Goal: Task Accomplishment & Management: Manage account settings

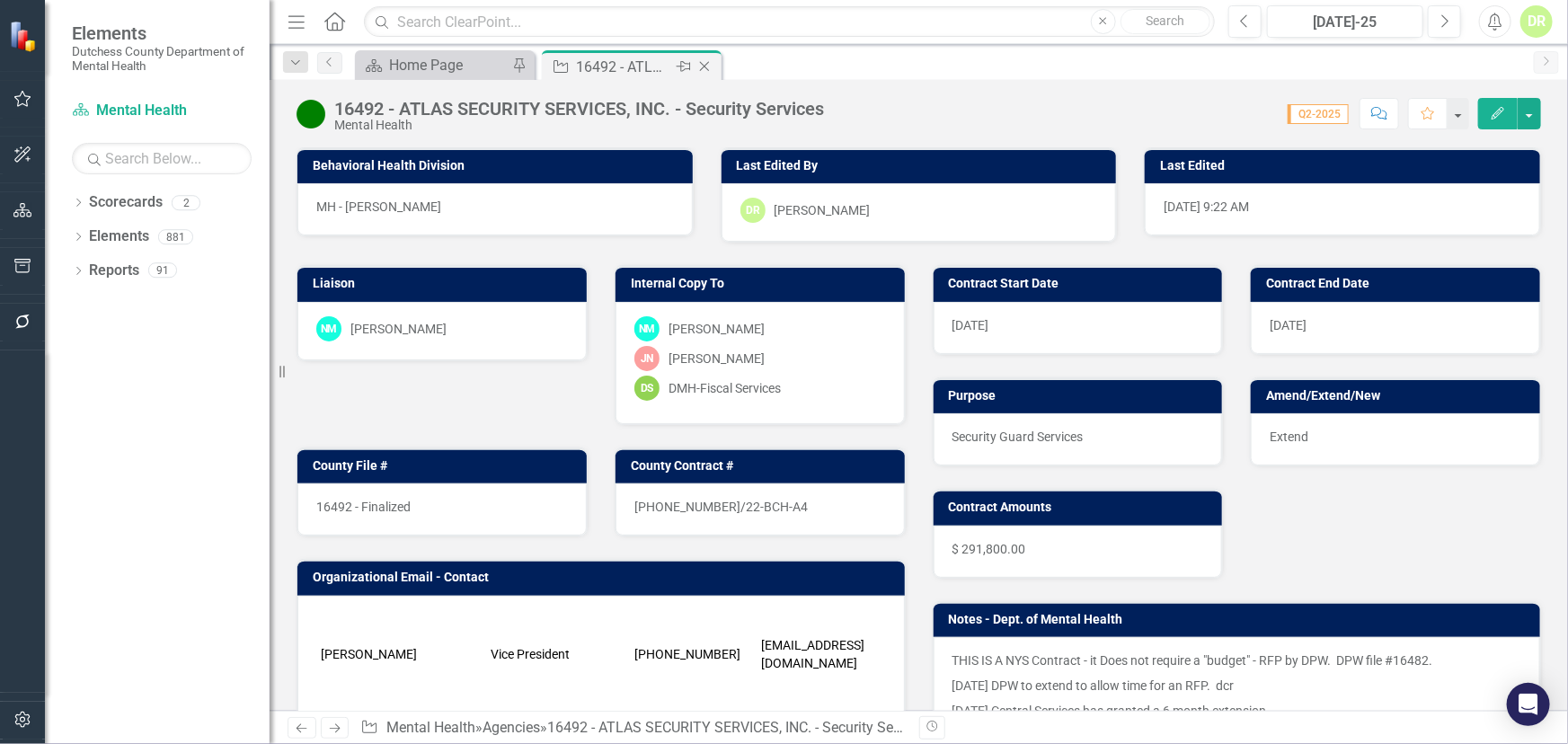
click at [712, 62] on icon "Close" at bounding box center [705, 66] width 18 height 15
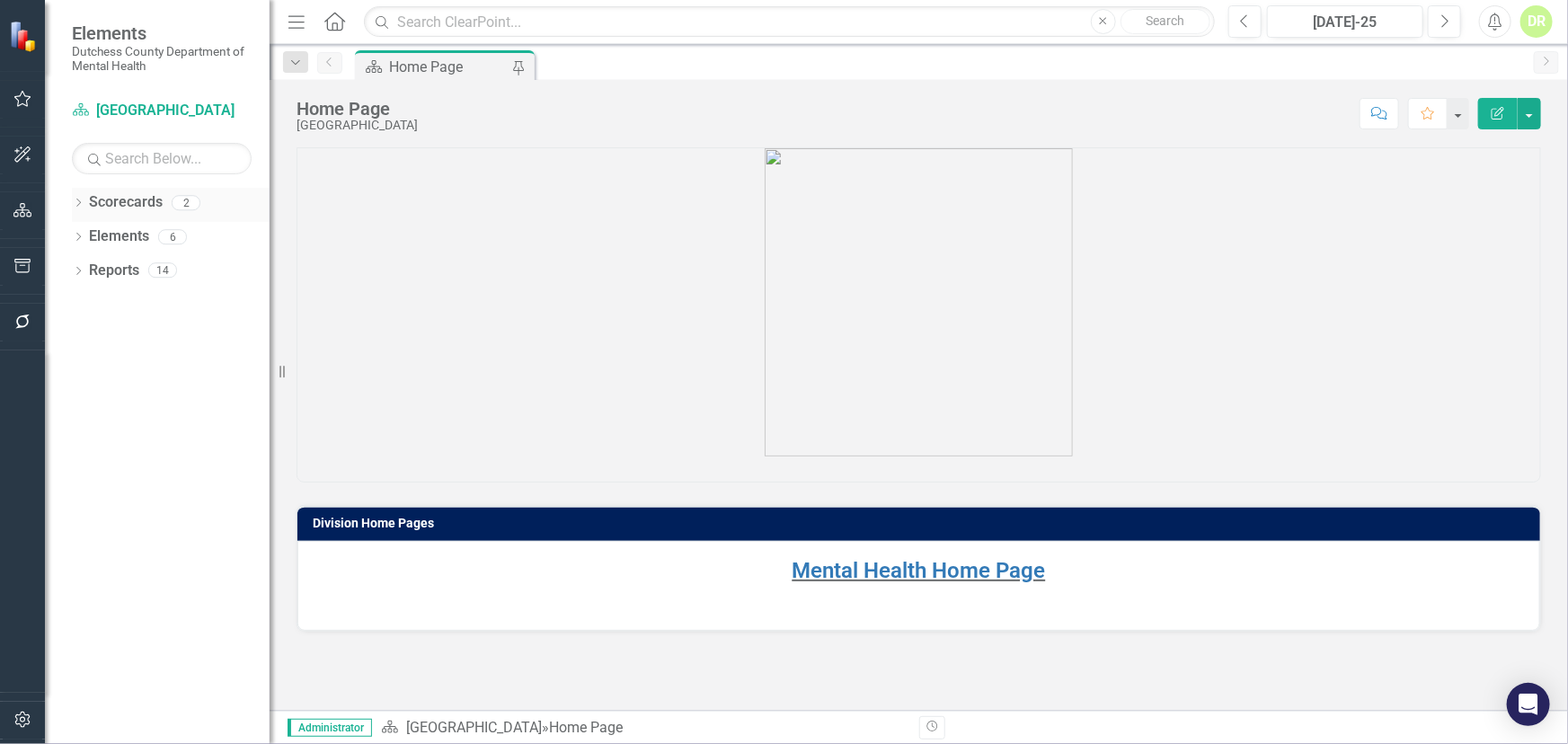
click at [132, 201] on link "Scorecards" at bounding box center [125, 203] width 74 height 21
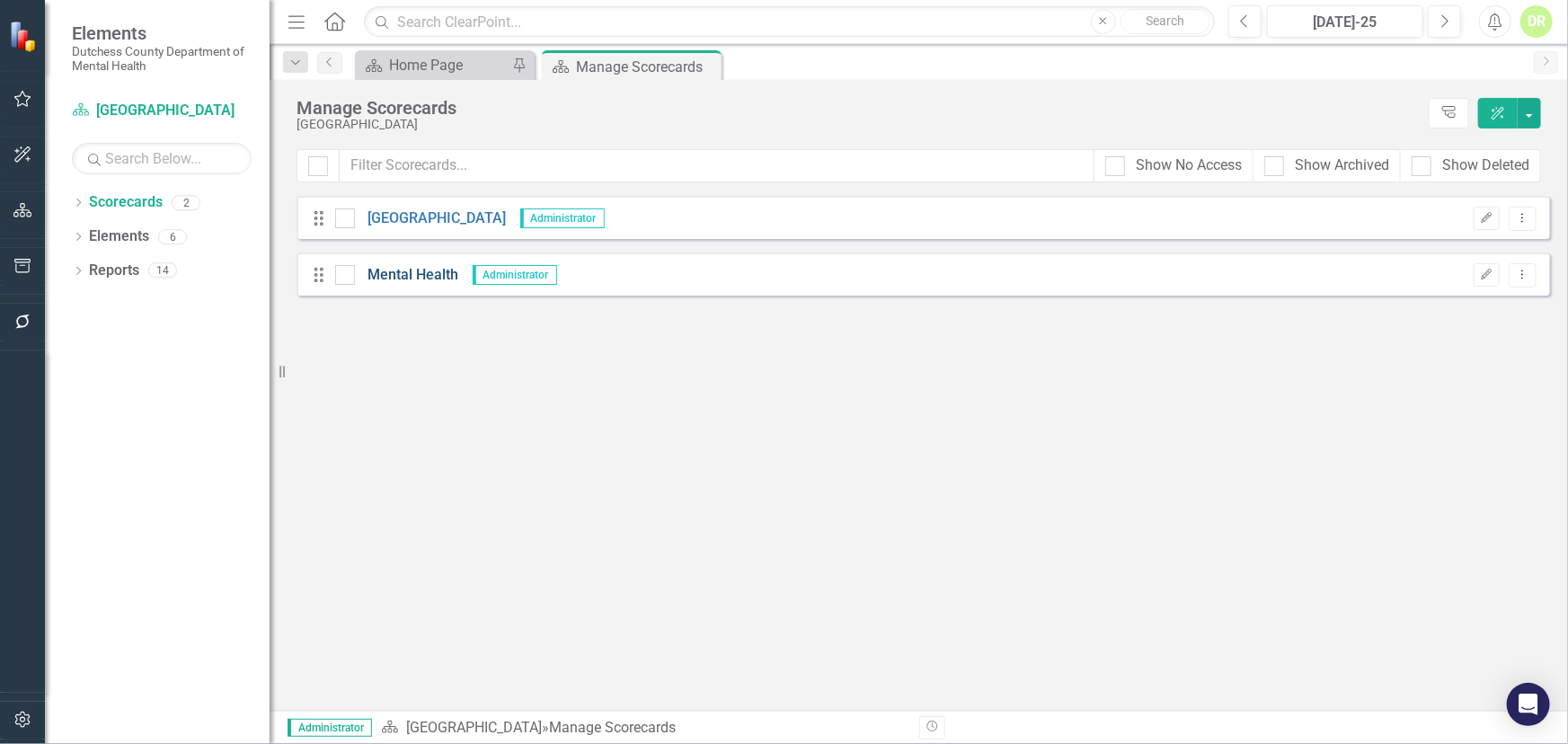
click at [390, 276] on link "Mental Health" at bounding box center [407, 275] width 104 height 21
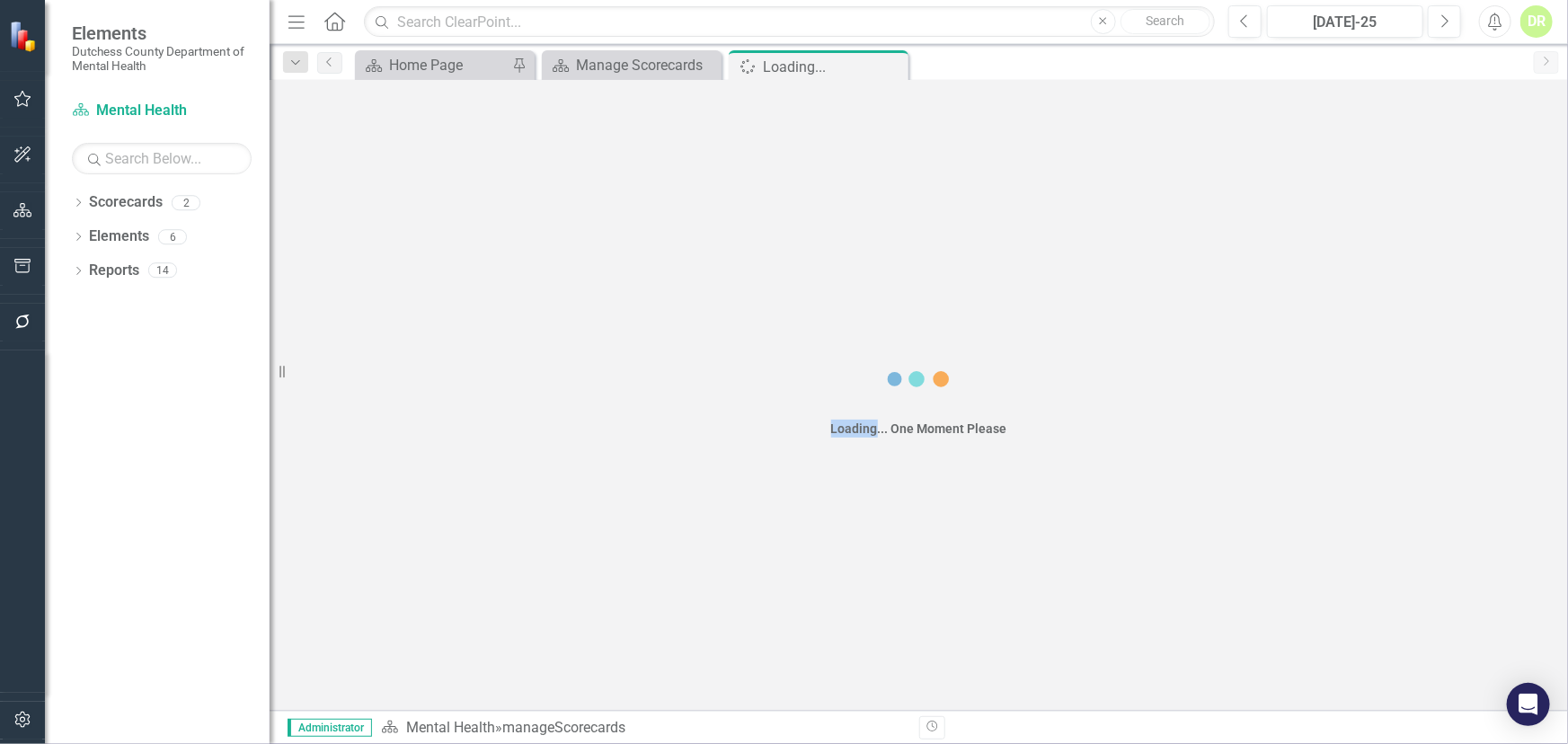
click at [390, 276] on div "Loading... One Moment Please" at bounding box center [919, 395] width 1298 height 631
click at [103, 235] on link "Elements" at bounding box center [119, 236] width 60 height 21
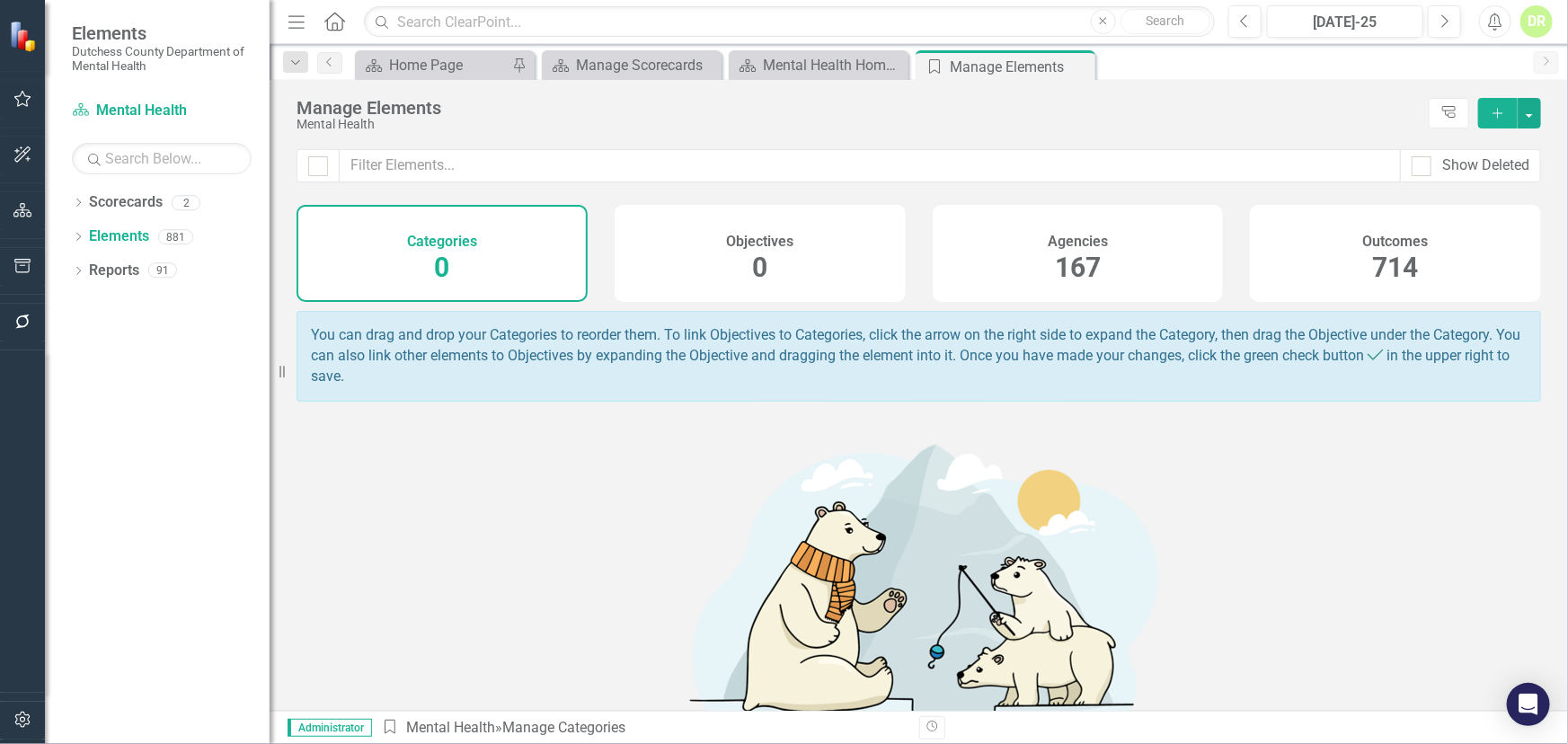
click at [1055, 261] on span "167" at bounding box center [1078, 267] width 45 height 32
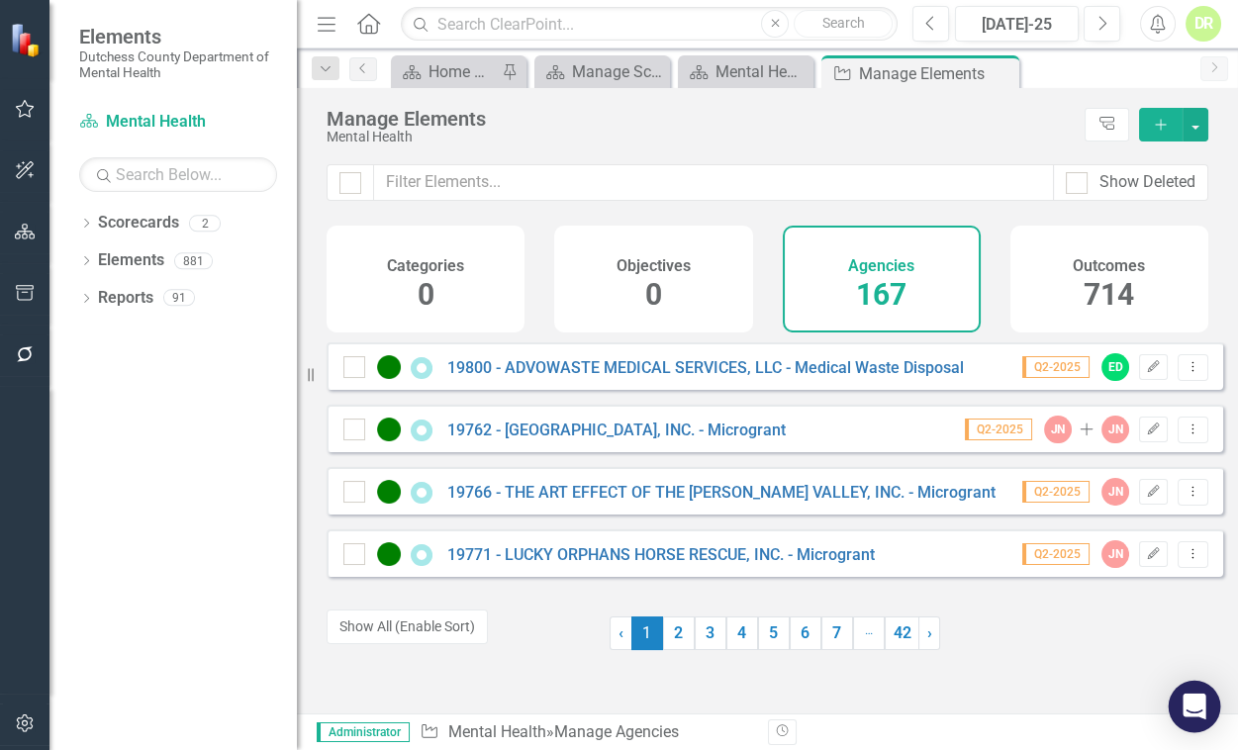
click at [1187, 689] on div "Open Intercom Messenger" at bounding box center [1195, 707] width 52 height 52
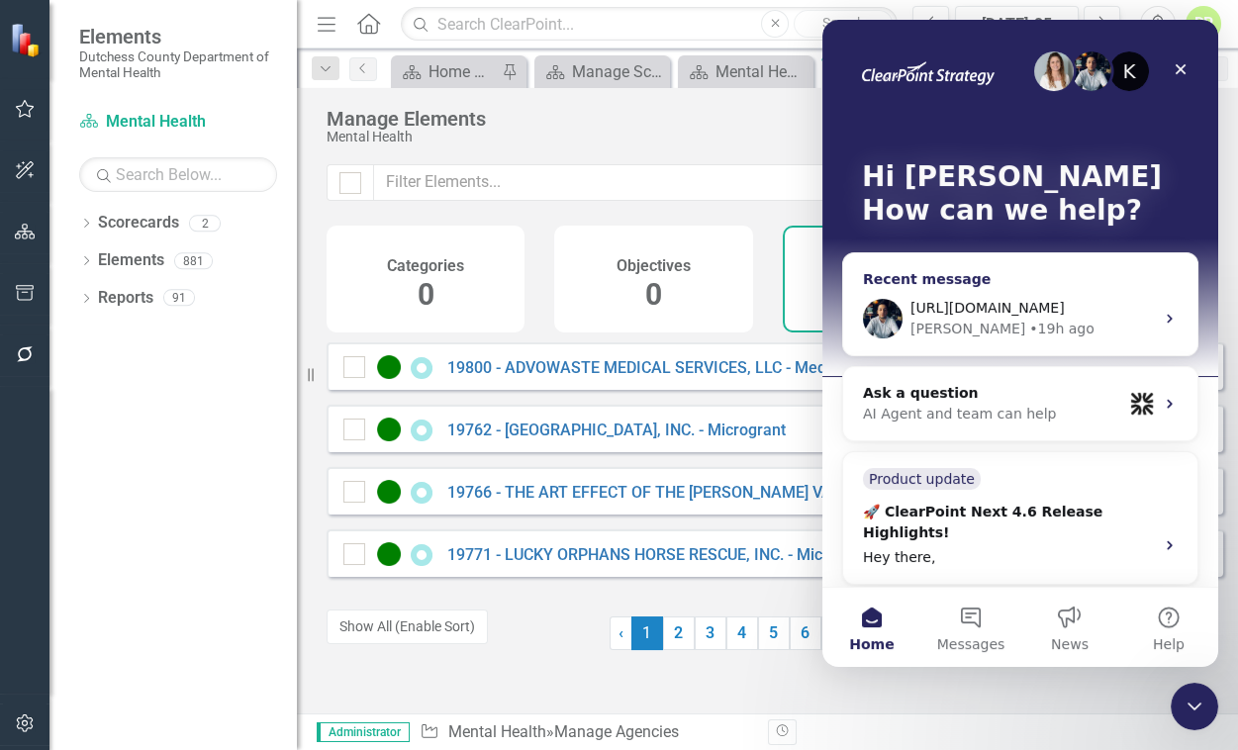
click at [923, 319] on div "[PERSON_NAME]" at bounding box center [967, 329] width 115 height 21
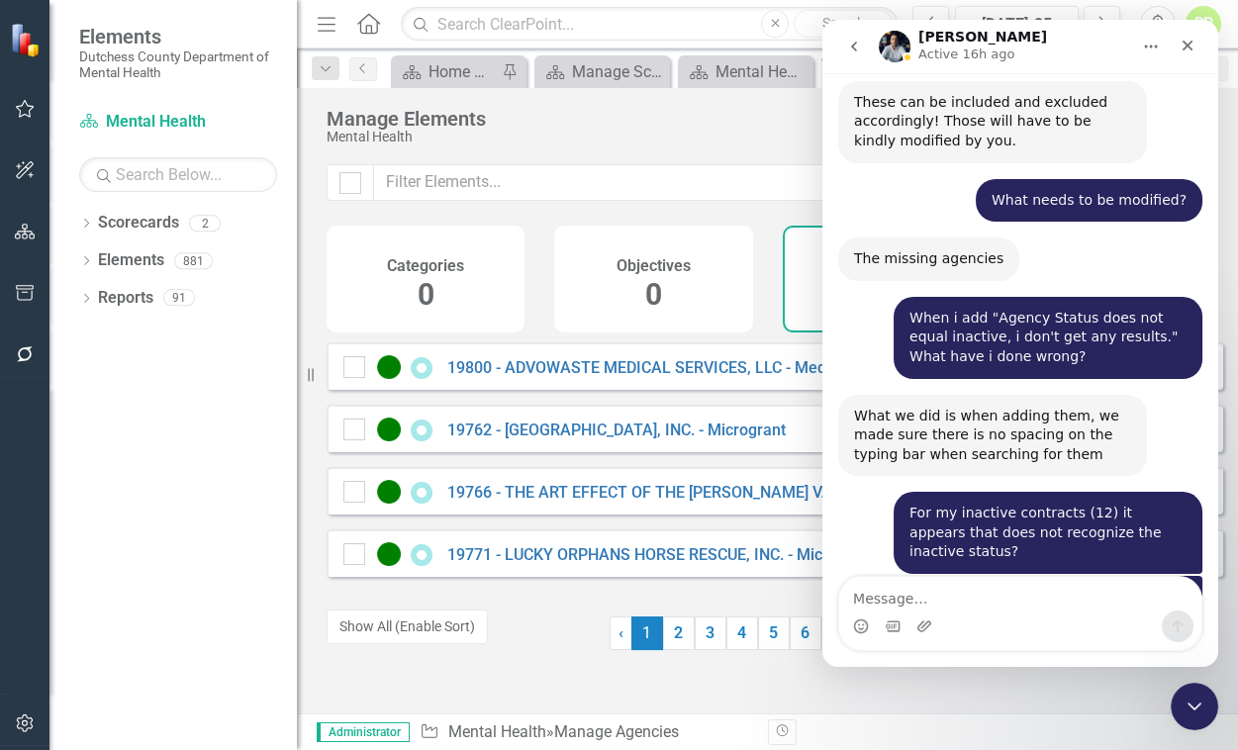
scroll to position [11957, 0]
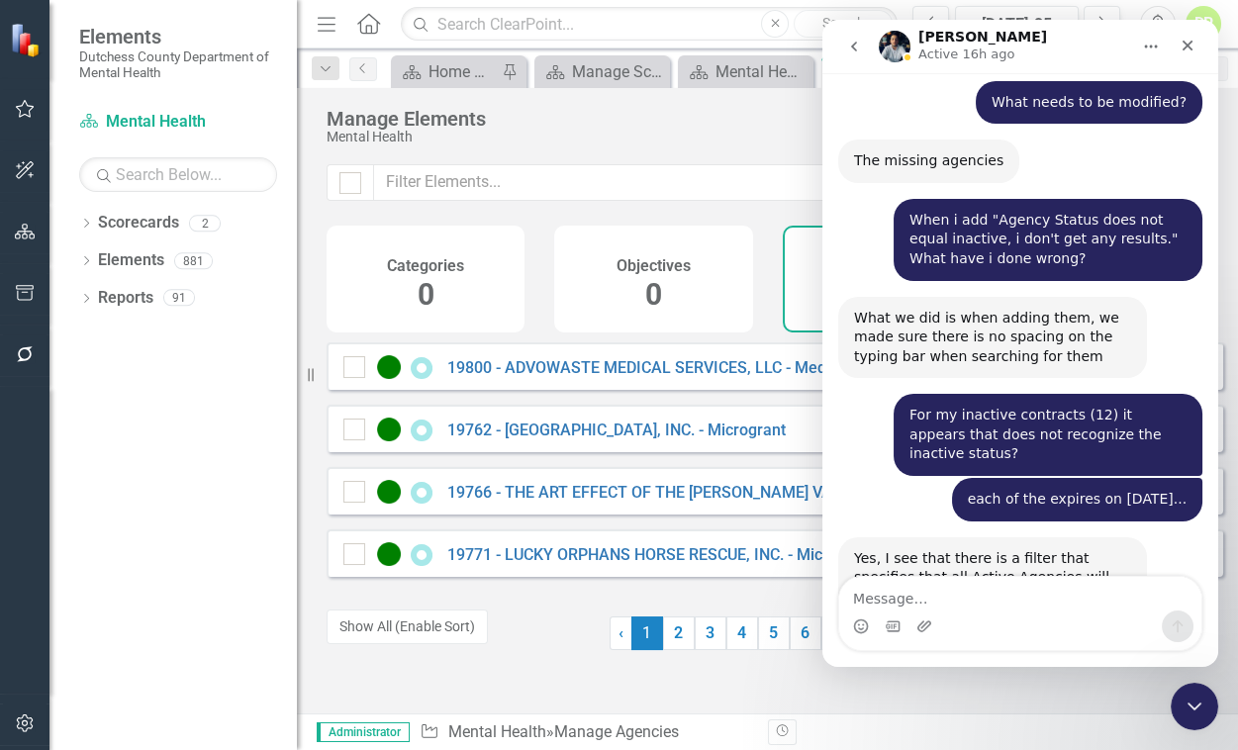
click at [848, 718] on div "Then why are the inactive contracts showing in the list? [PERSON_NAME] • [DATE]" at bounding box center [1020, 757] width 364 height 78
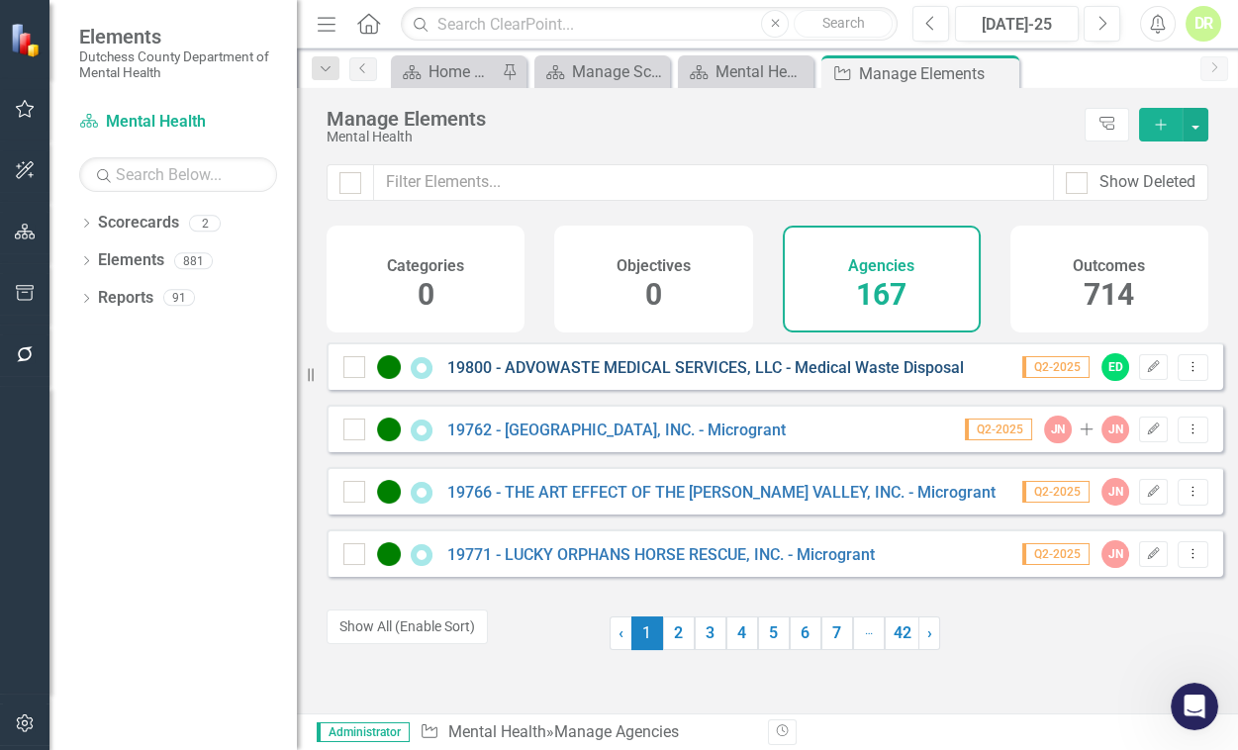
click at [519, 377] on link "19800 - ADVOWASTE MEDICAL SERVICES, LLC - Medical Waste Disposal" at bounding box center [705, 367] width 517 height 19
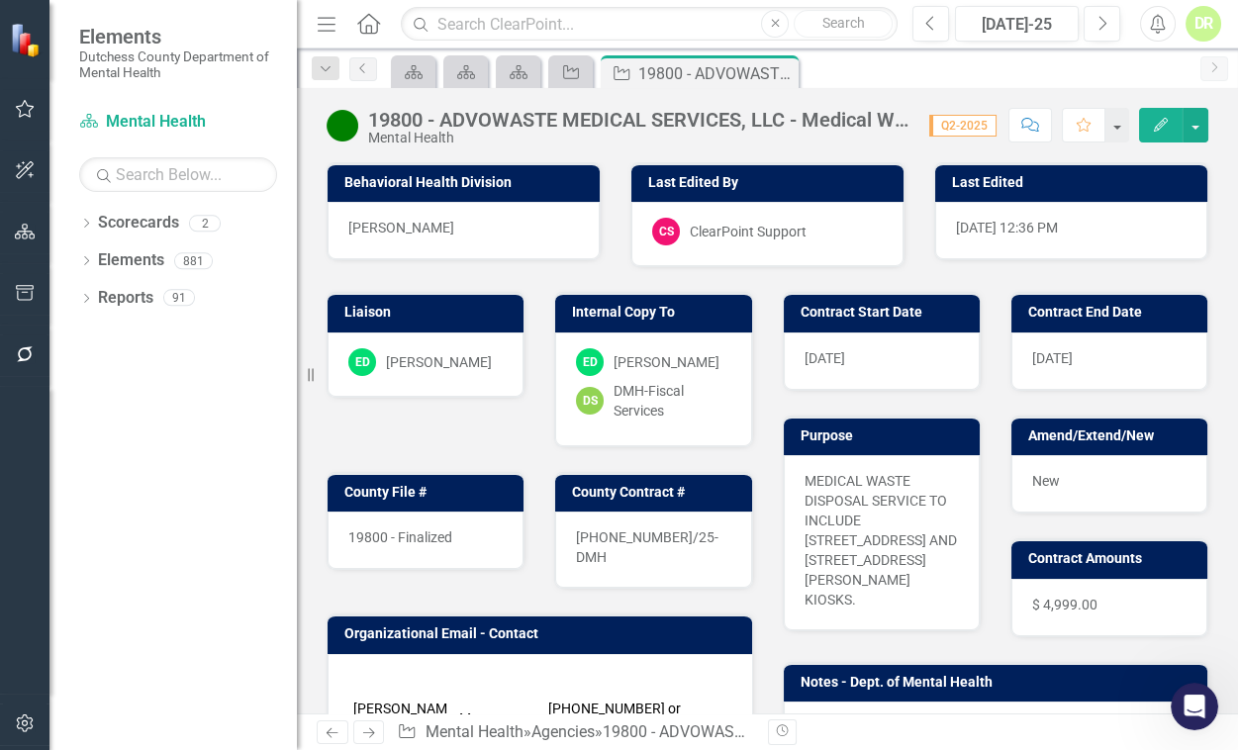
click at [829, 351] on span "[DATE]" at bounding box center [825, 358] width 41 height 16
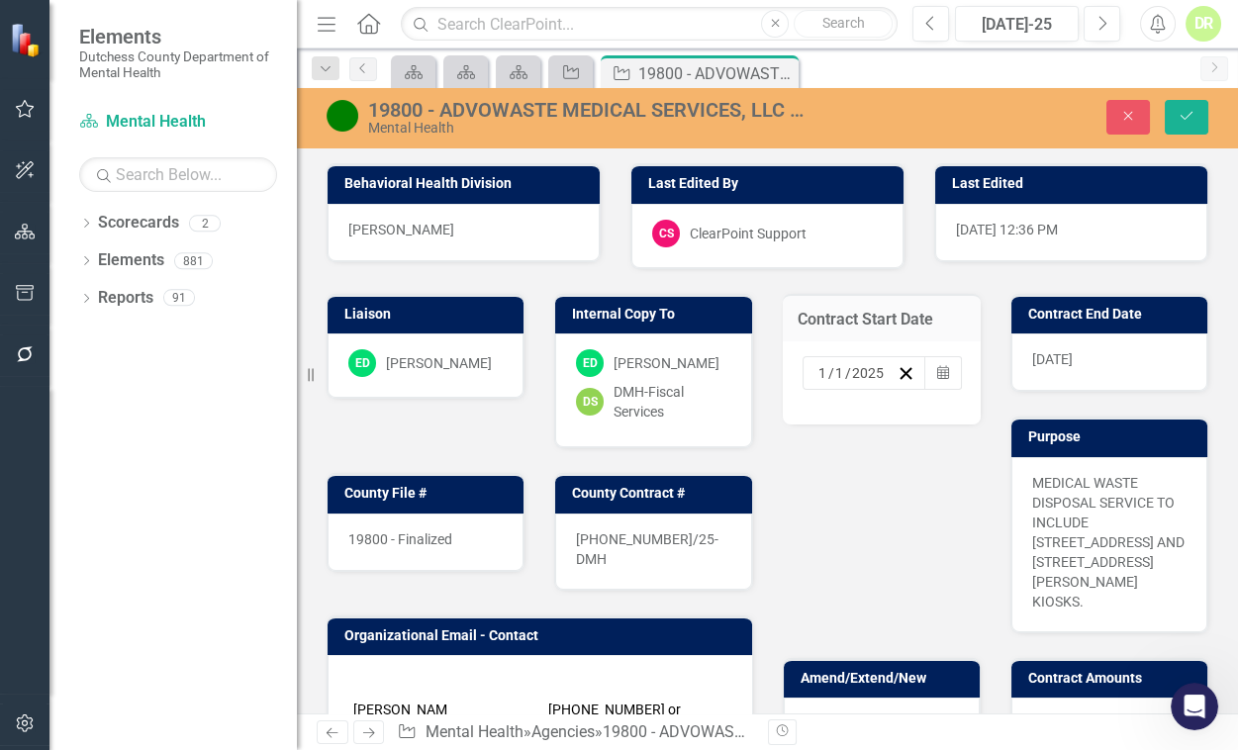
drag, startPoint x: 875, startPoint y: 371, endPoint x: 886, endPoint y: 371, distance: 10.9
click at [886, 371] on div "[DATE]" at bounding box center [856, 373] width 82 height 20
click at [1073, 356] on span "[DATE]" at bounding box center [1052, 359] width 41 height 16
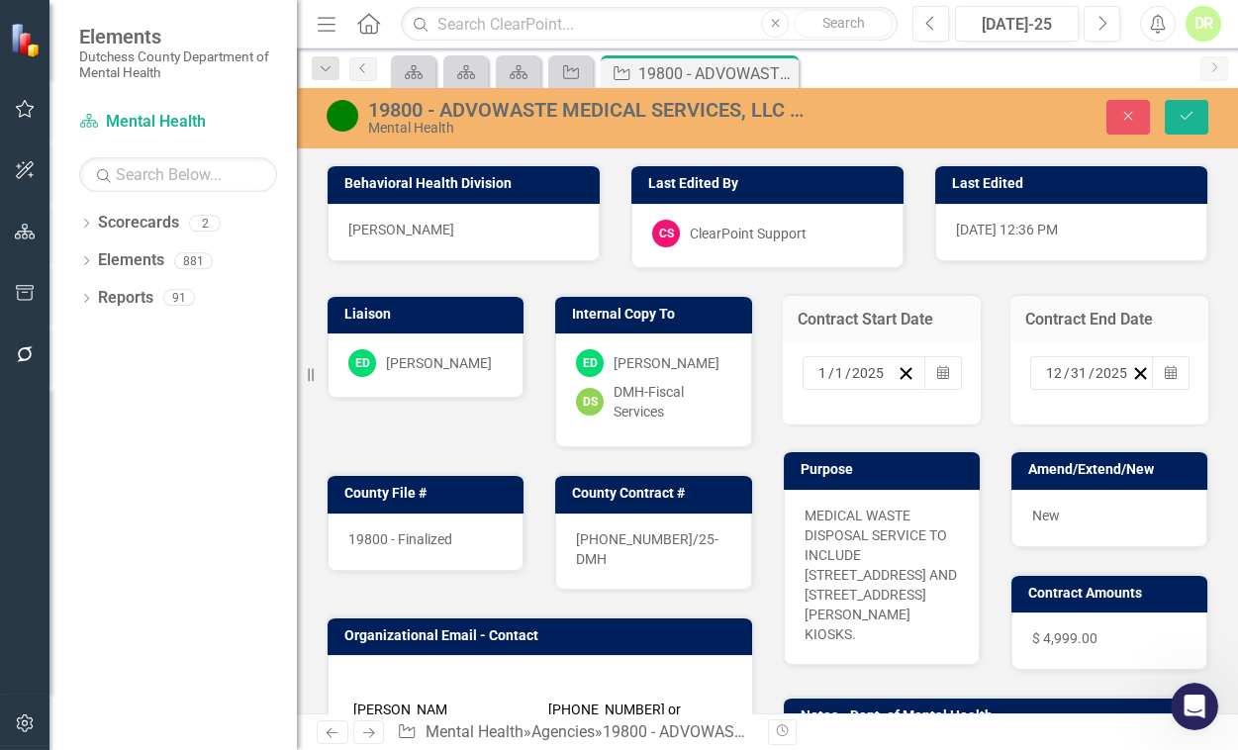
drag, startPoint x: 1105, startPoint y: 368, endPoint x: 1118, endPoint y: 368, distance: 12.9
click at [1118, 368] on div "[DATE]" at bounding box center [1087, 373] width 88 height 20
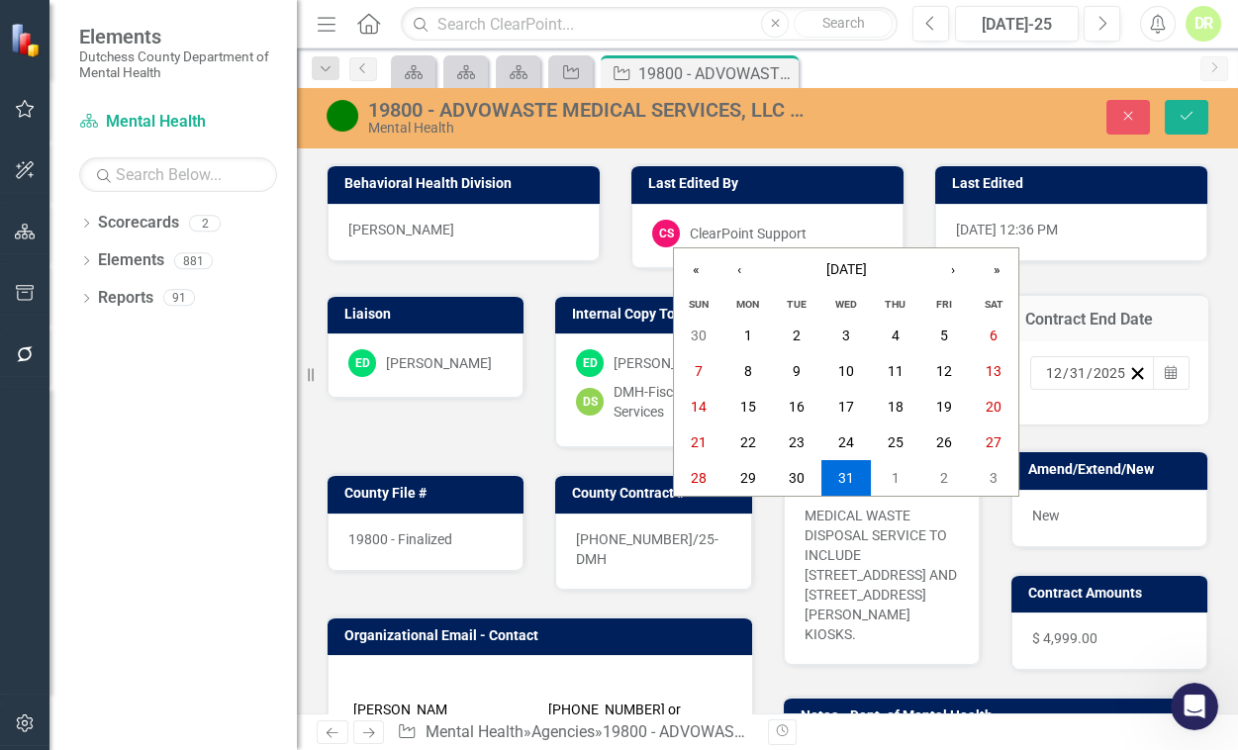
click at [1110, 367] on input "2025" at bounding box center [1109, 373] width 34 height 20
click at [1111, 374] on input "2025" at bounding box center [1109, 373] width 34 height 20
type input "2026"
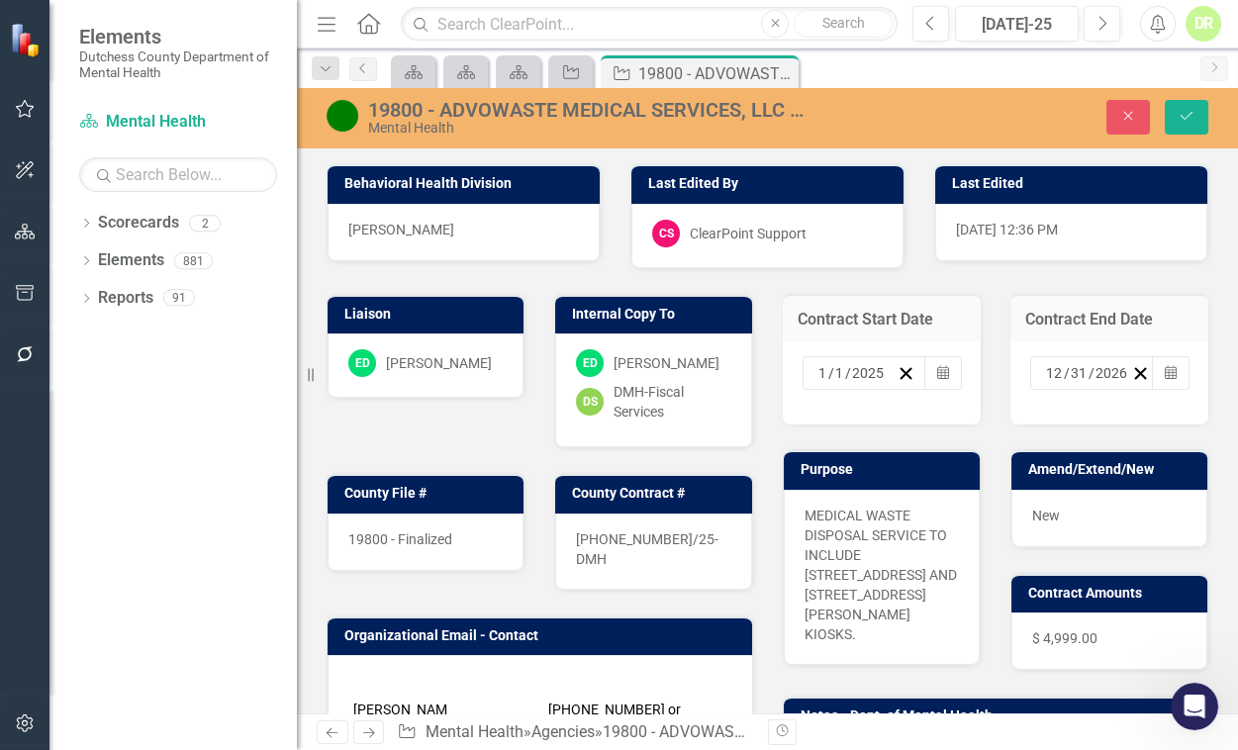
click at [427, 435] on div "Liaison ED [PERSON_NAME] Internal Copy To ED [PERSON_NAME] DS DMH-Fiscal Servic…" at bounding box center [540, 607] width 456 height 677
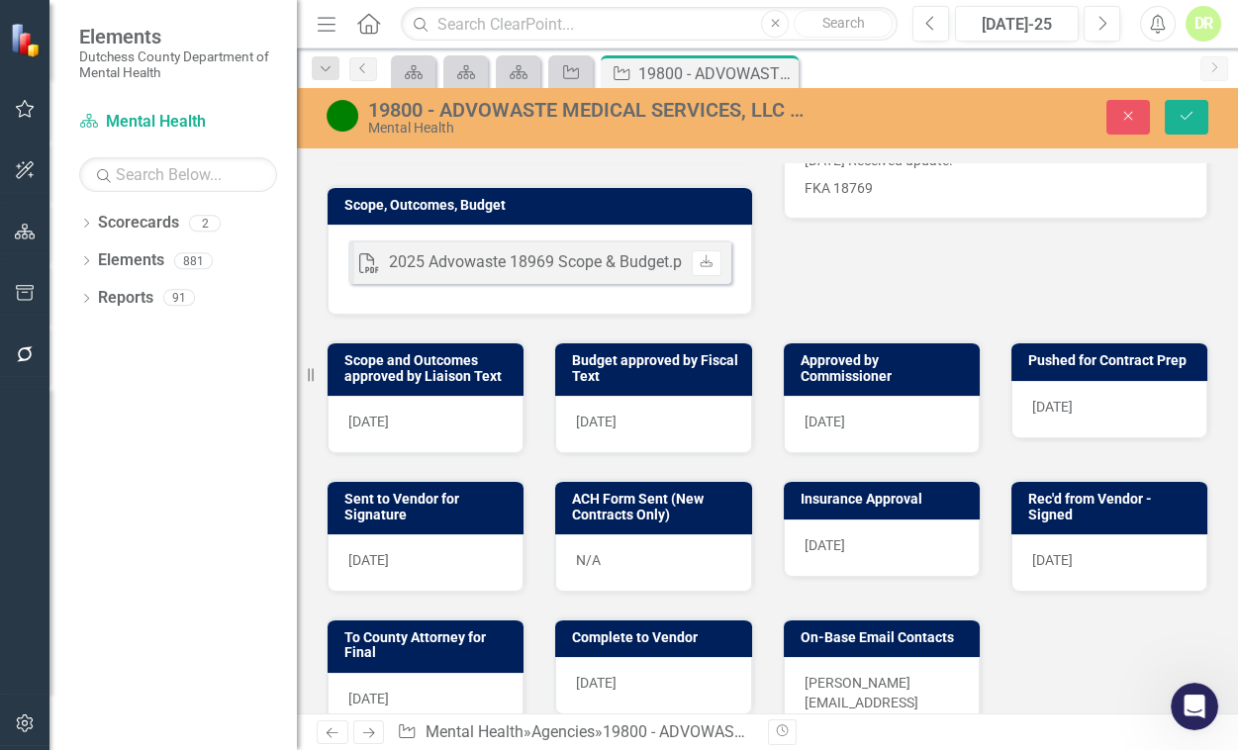
scroll to position [719, 0]
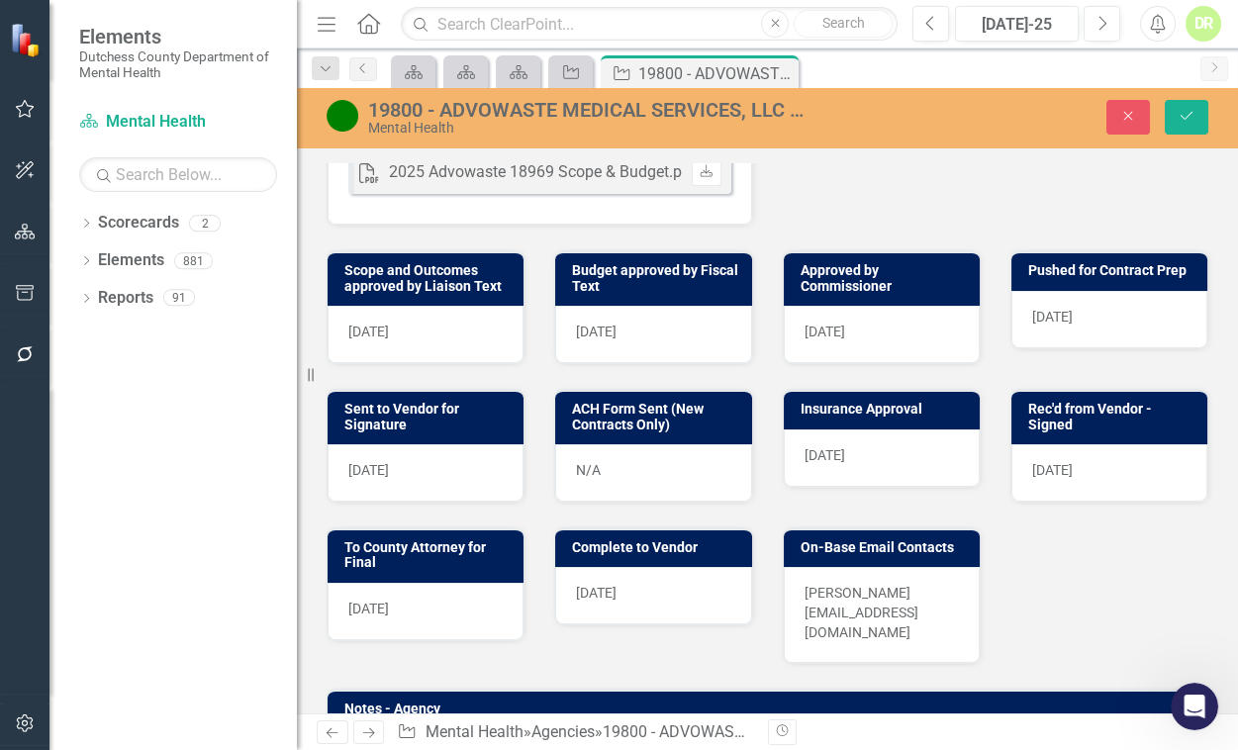
click at [418, 320] on div "[DATE]" at bounding box center [426, 334] width 196 height 57
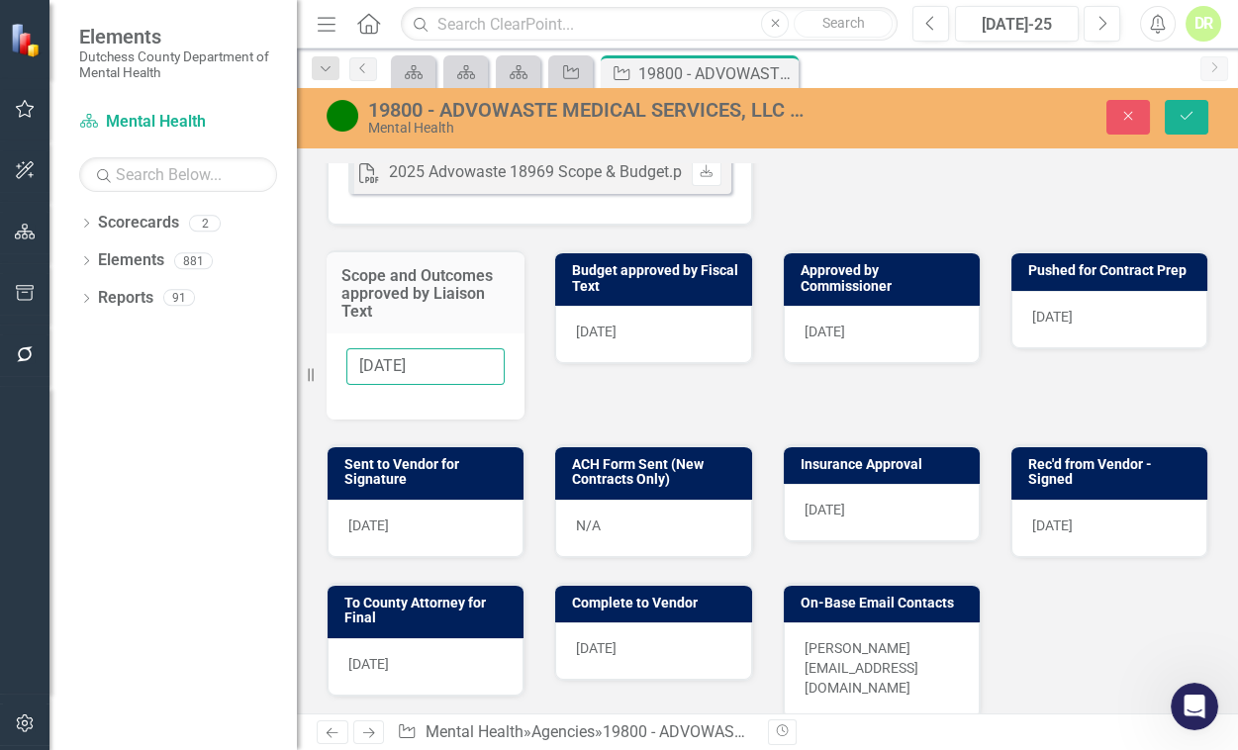
drag, startPoint x: 457, startPoint y: 359, endPoint x: 191, endPoint y: 360, distance: 266.2
click at [191, 360] on div "Elements Dutchess County Department of Mental Health Scorecard Mental Health Se…" at bounding box center [619, 375] width 1238 height 750
click at [693, 315] on div "[DATE]" at bounding box center [653, 334] width 196 height 57
drag, startPoint x: 693, startPoint y: 315, endPoint x: 682, endPoint y: 322, distance: 12.9
click at [690, 317] on div "[DATE]" at bounding box center [653, 334] width 196 height 57
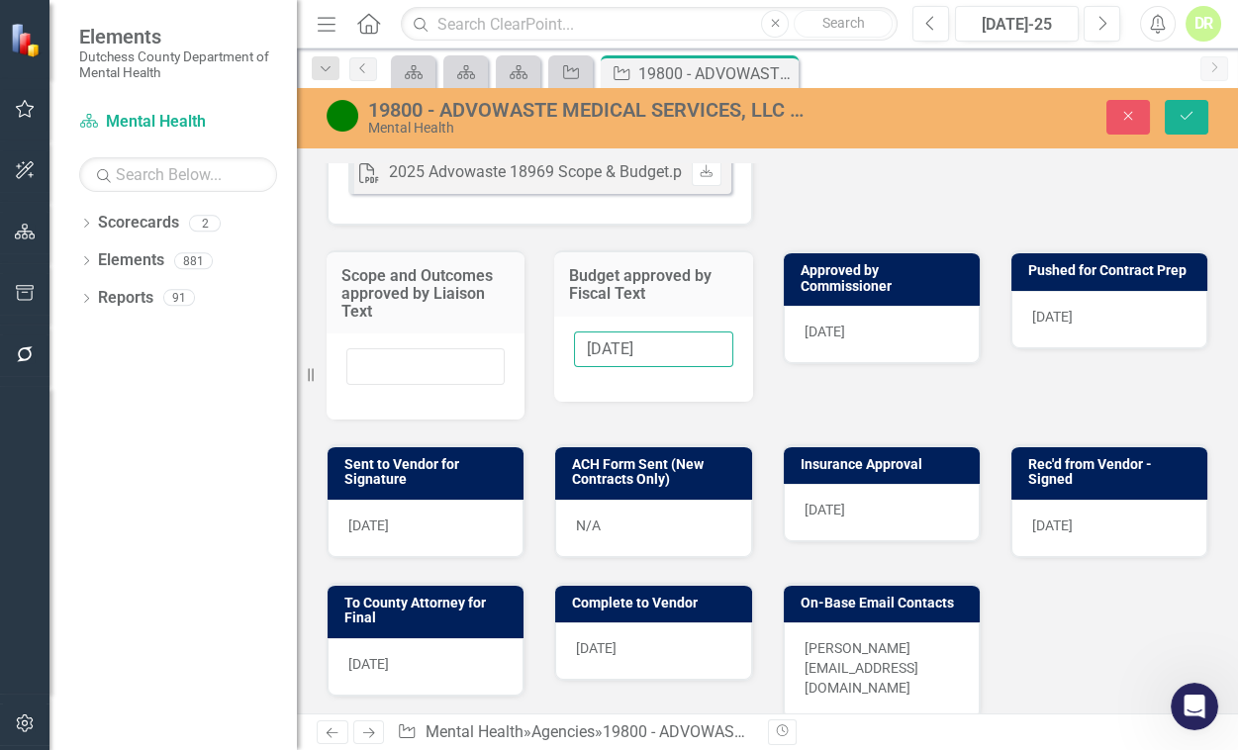
drag, startPoint x: 641, startPoint y: 340, endPoint x: 207, endPoint y: 381, distance: 436.3
click at [130, 403] on div "Elements Dutchess County Department of Mental Health Scorecard Mental Health Se…" at bounding box center [619, 375] width 1238 height 750
click at [876, 324] on div "[DATE]" at bounding box center [882, 334] width 196 height 57
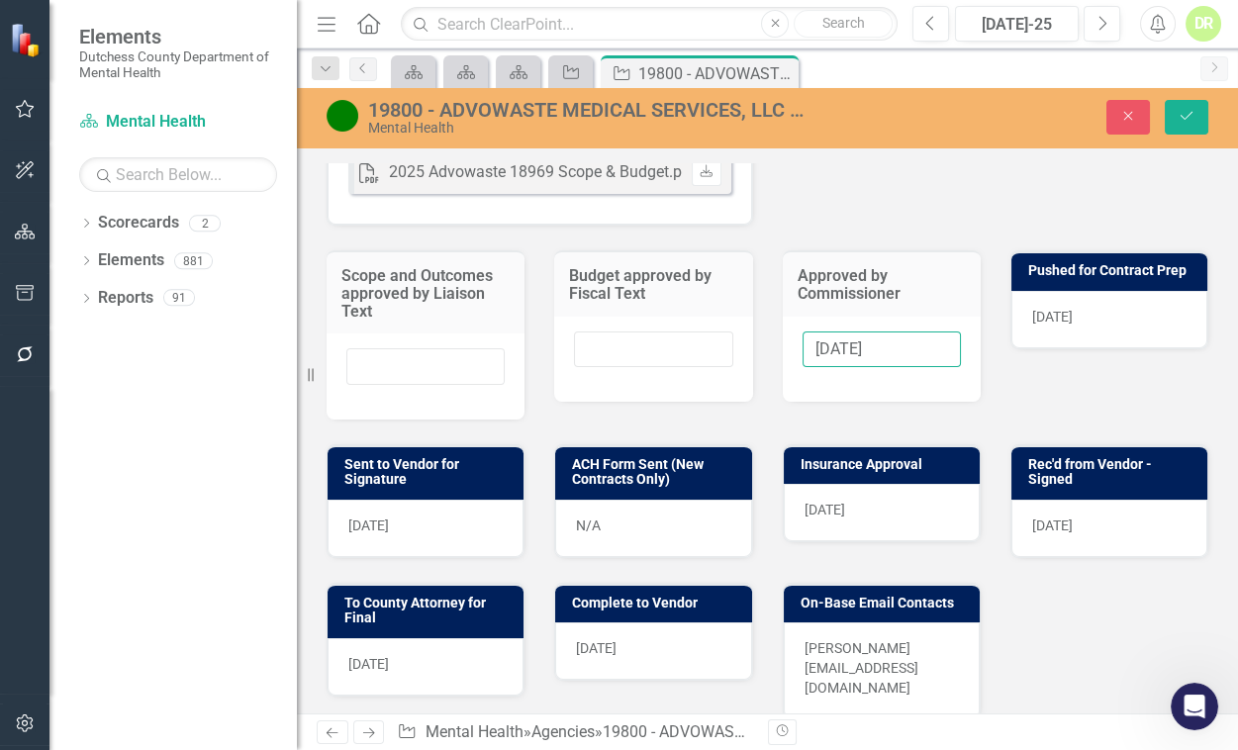
drag, startPoint x: 886, startPoint y: 334, endPoint x: 334, endPoint y: 403, distance: 555.4
click at [343, 402] on div "Scope and Outcomes approved by Liaison Text Budget approved by Fiscal Text Appr…" at bounding box center [767, 323] width 911 height 194
click at [1128, 308] on div "[DATE]" at bounding box center [1109, 319] width 196 height 57
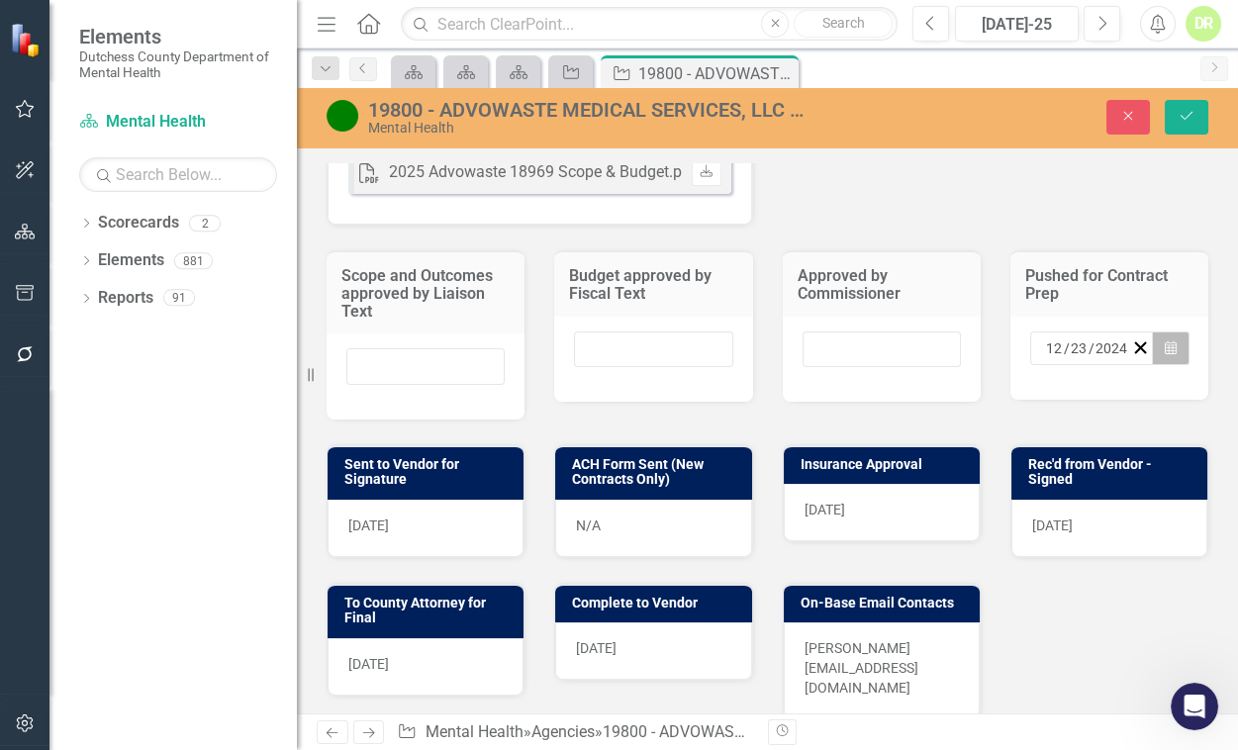
click at [1165, 341] on icon "Calendar" at bounding box center [1171, 348] width 12 height 14
click at [439, 525] on div "[DATE]" at bounding box center [426, 528] width 196 height 57
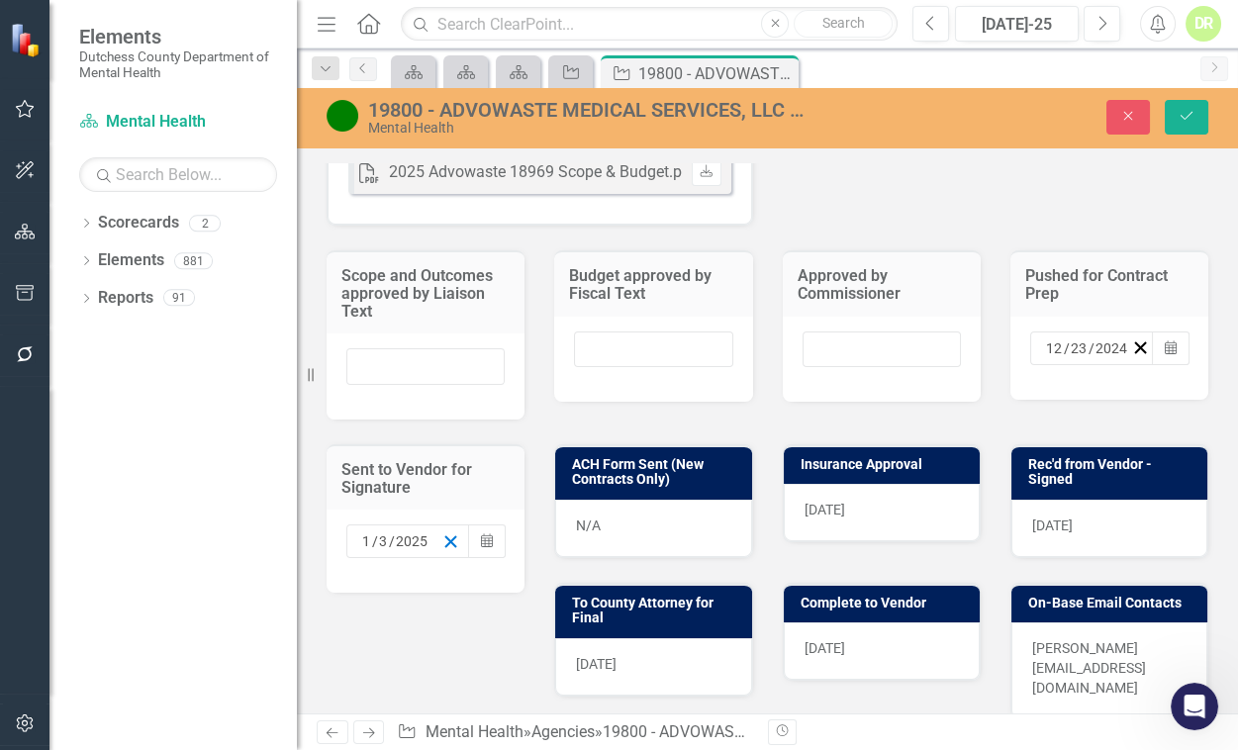
click at [444, 532] on icon "button" at bounding box center [450, 541] width 19 height 19
click at [851, 508] on div "[DATE]" at bounding box center [882, 512] width 196 height 57
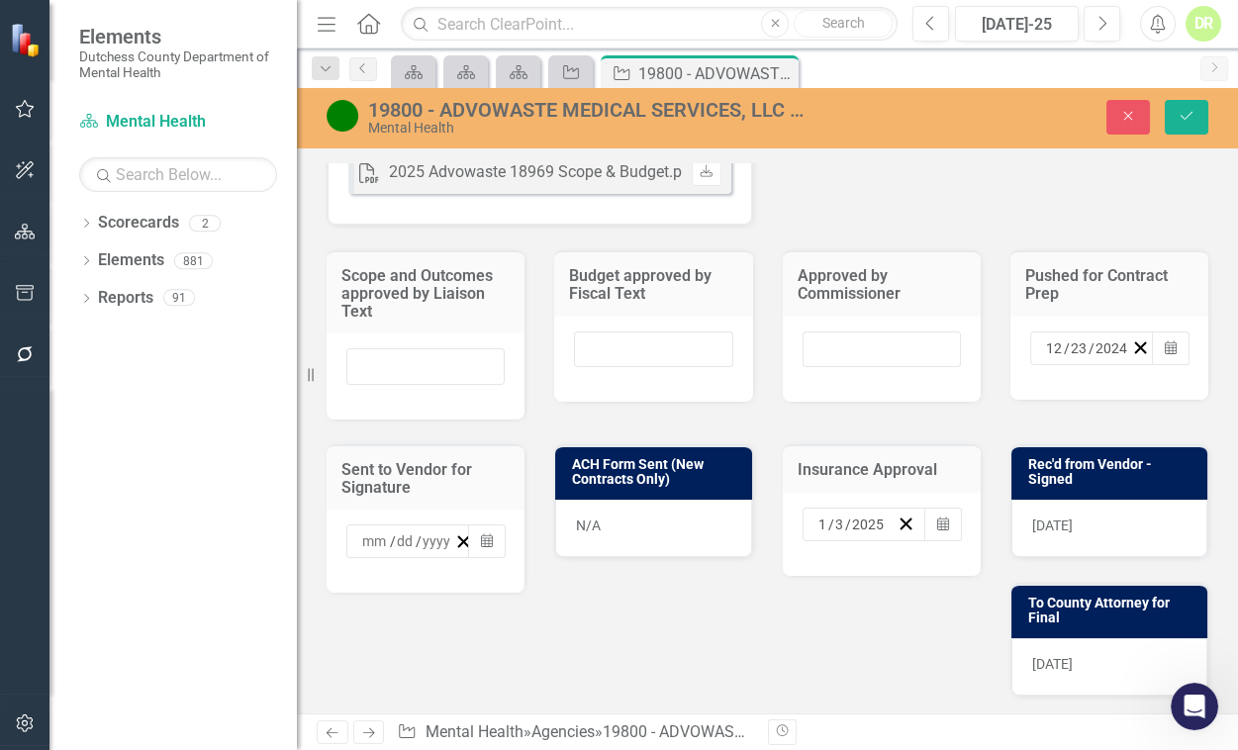
click at [888, 516] on div "[DATE]" at bounding box center [856, 525] width 82 height 20
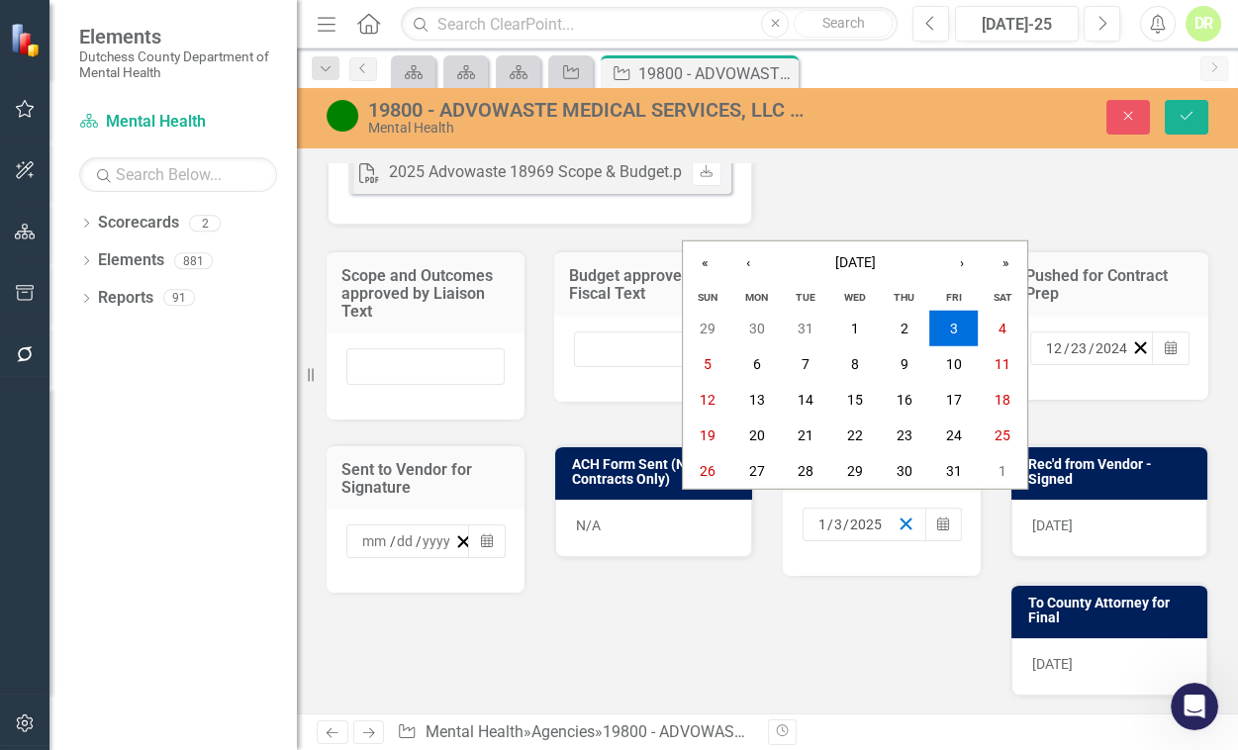
click at [901, 515] on icon "button" at bounding box center [906, 524] width 19 height 19
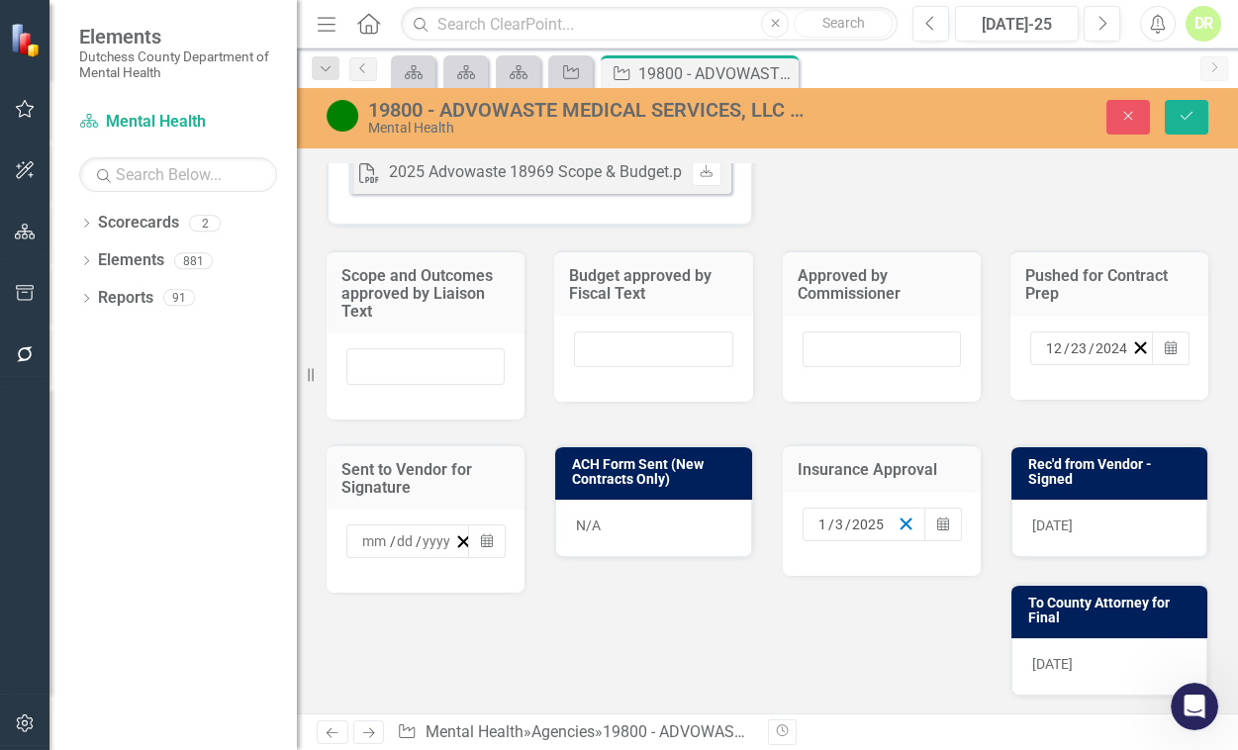
click at [898, 515] on button "button" at bounding box center [906, 525] width 19 height 20
click at [1101, 510] on div "[DATE]" at bounding box center [1109, 528] width 196 height 57
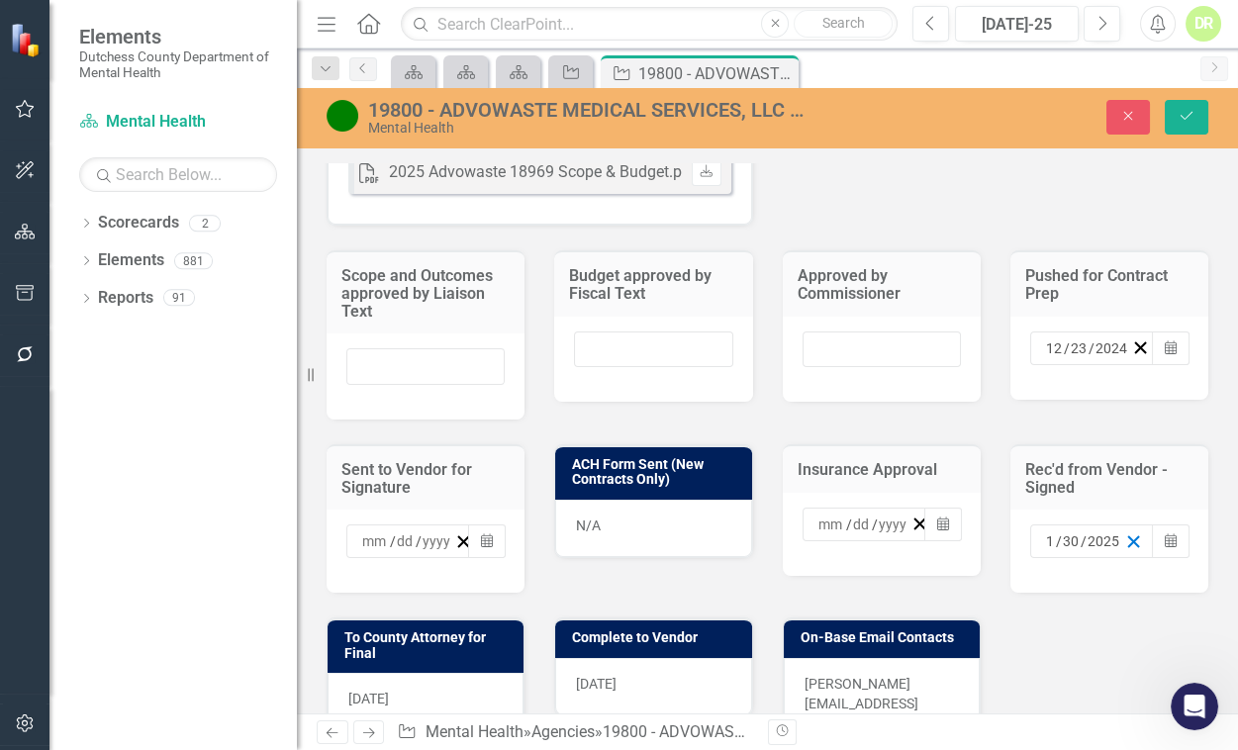
click at [1124, 532] on icon "button" at bounding box center [1133, 541] width 19 height 19
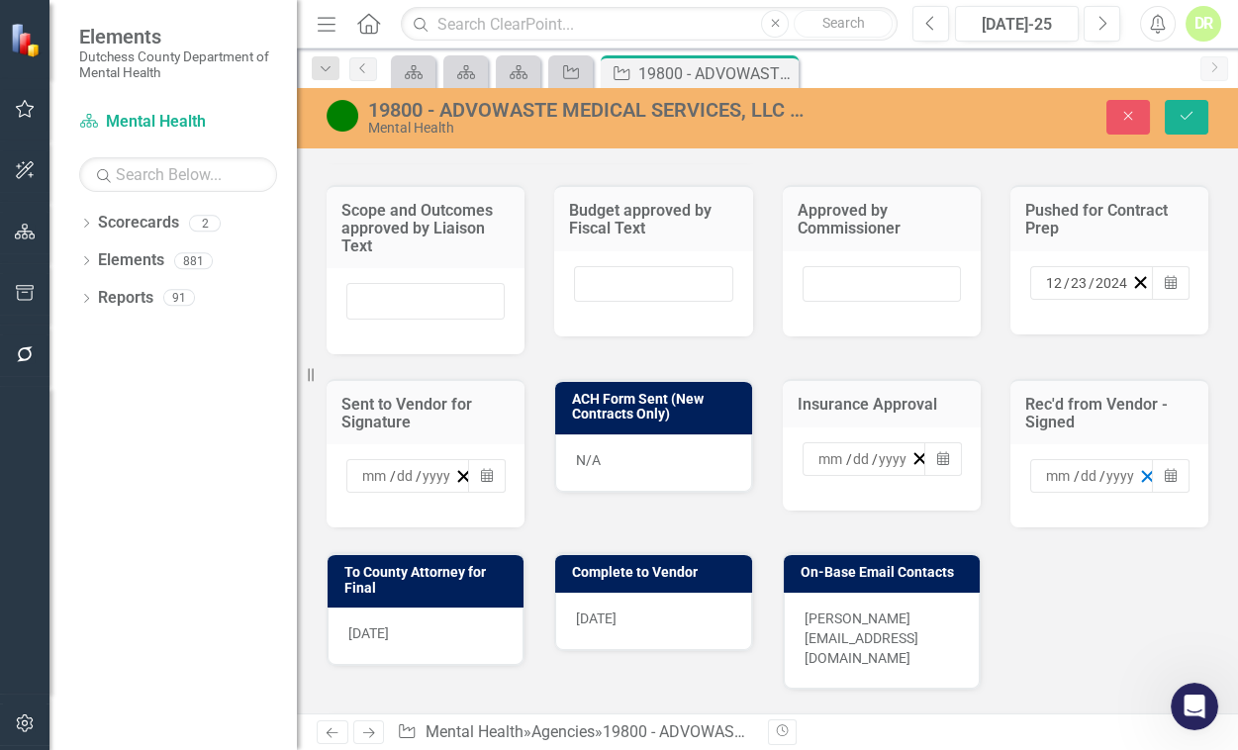
scroll to position [996, 0]
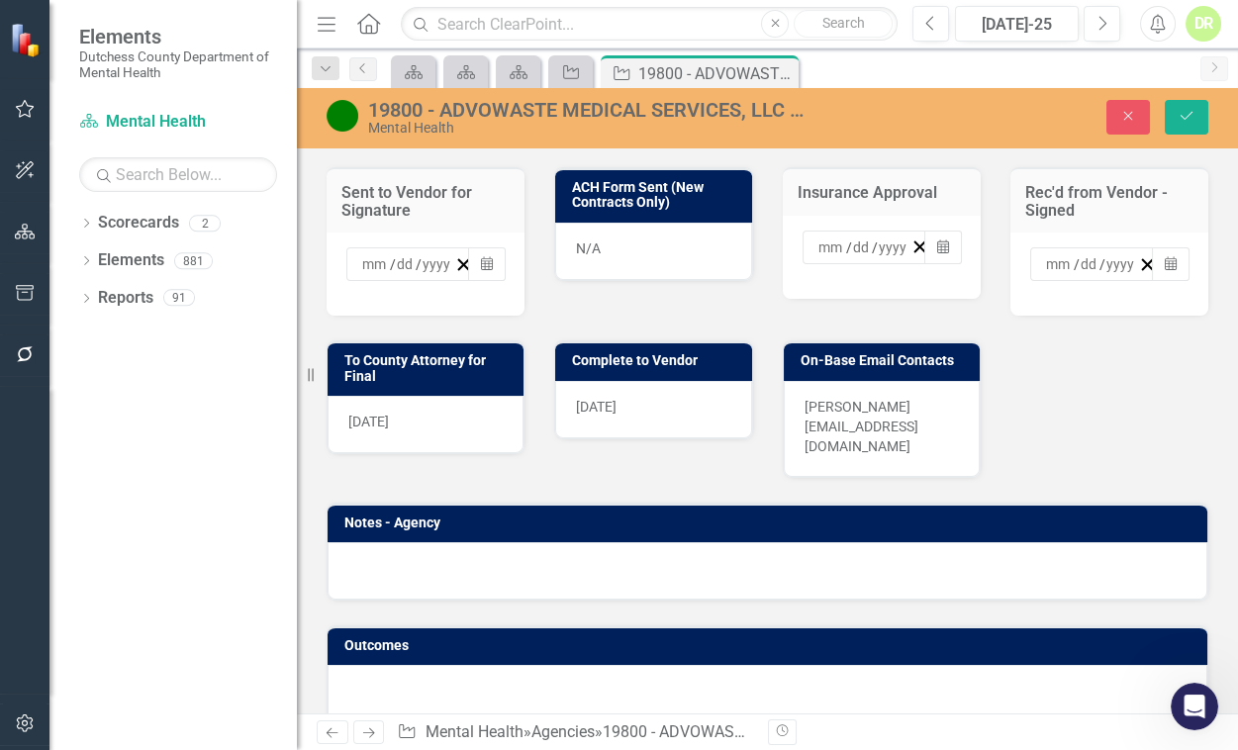
click at [423, 406] on div "[DATE]" at bounding box center [426, 424] width 196 height 57
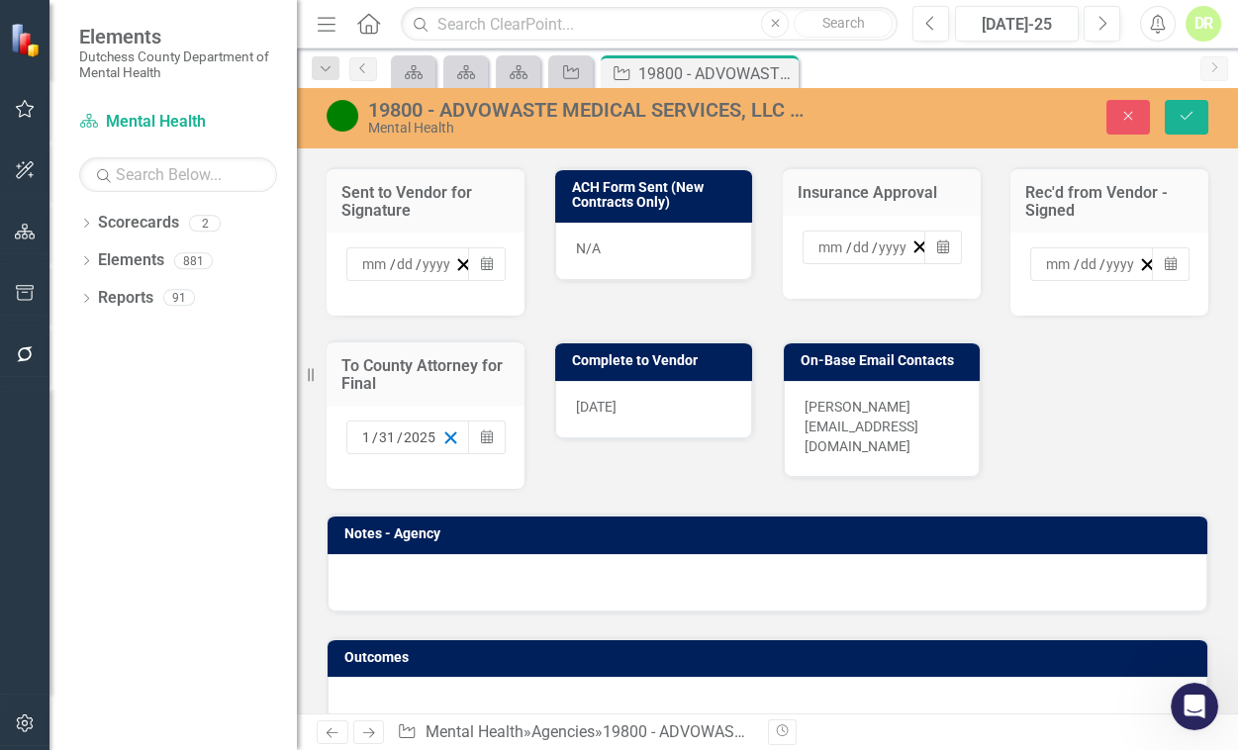
click at [446, 428] on icon "button" at bounding box center [450, 437] width 19 height 19
click at [588, 399] on span "[DATE]" at bounding box center [596, 407] width 41 height 16
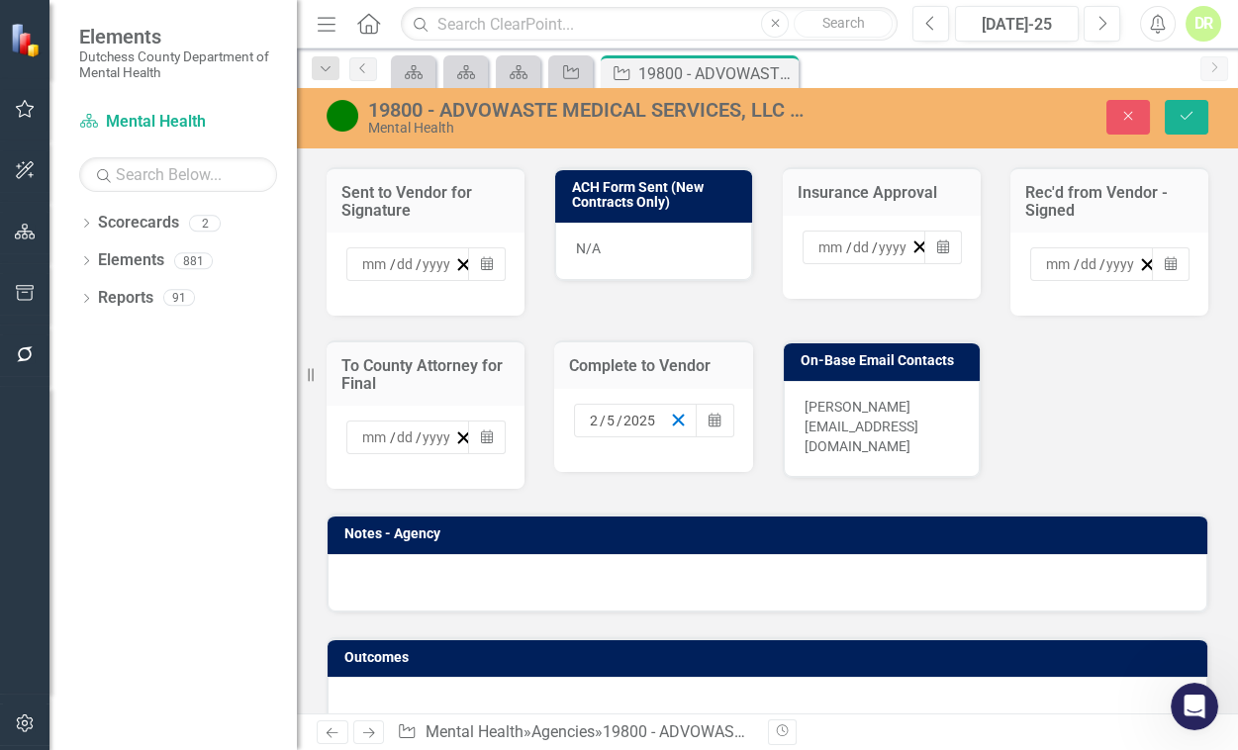
click at [669, 411] on icon "button" at bounding box center [678, 420] width 19 height 19
click at [1187, 110] on icon "Save" at bounding box center [1187, 116] width 18 height 14
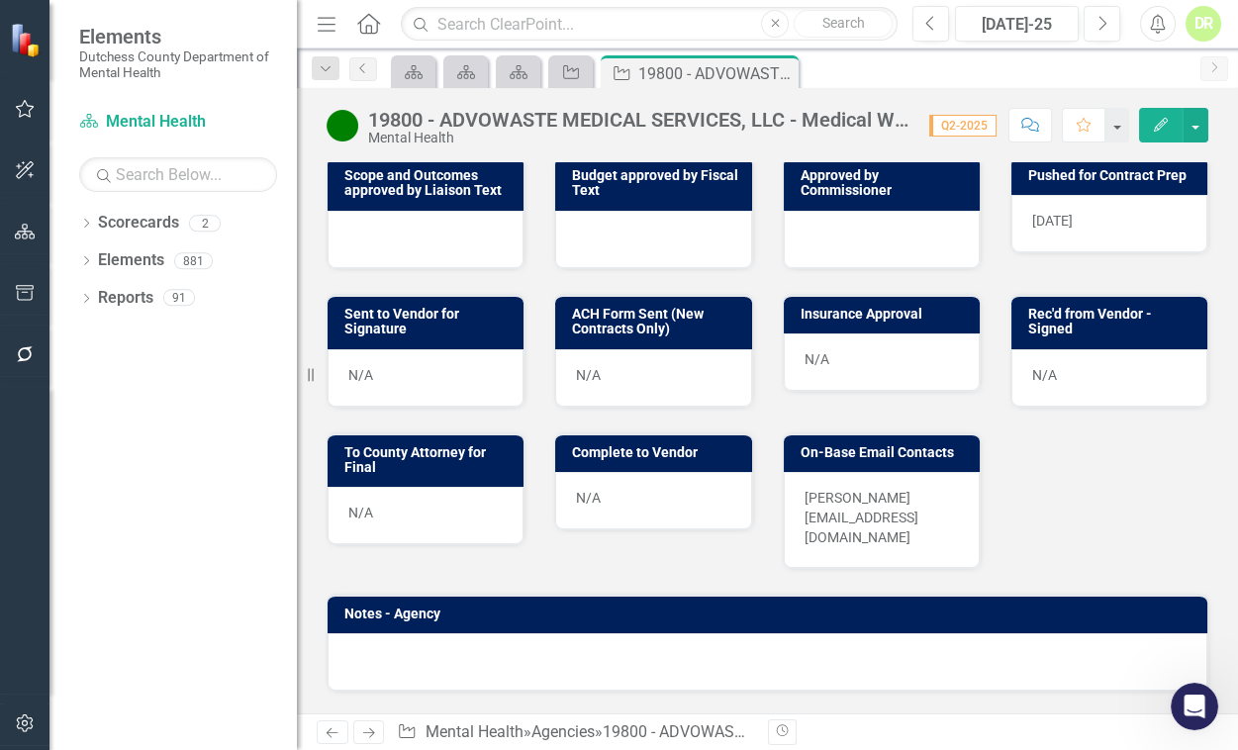
scroll to position [904, 0]
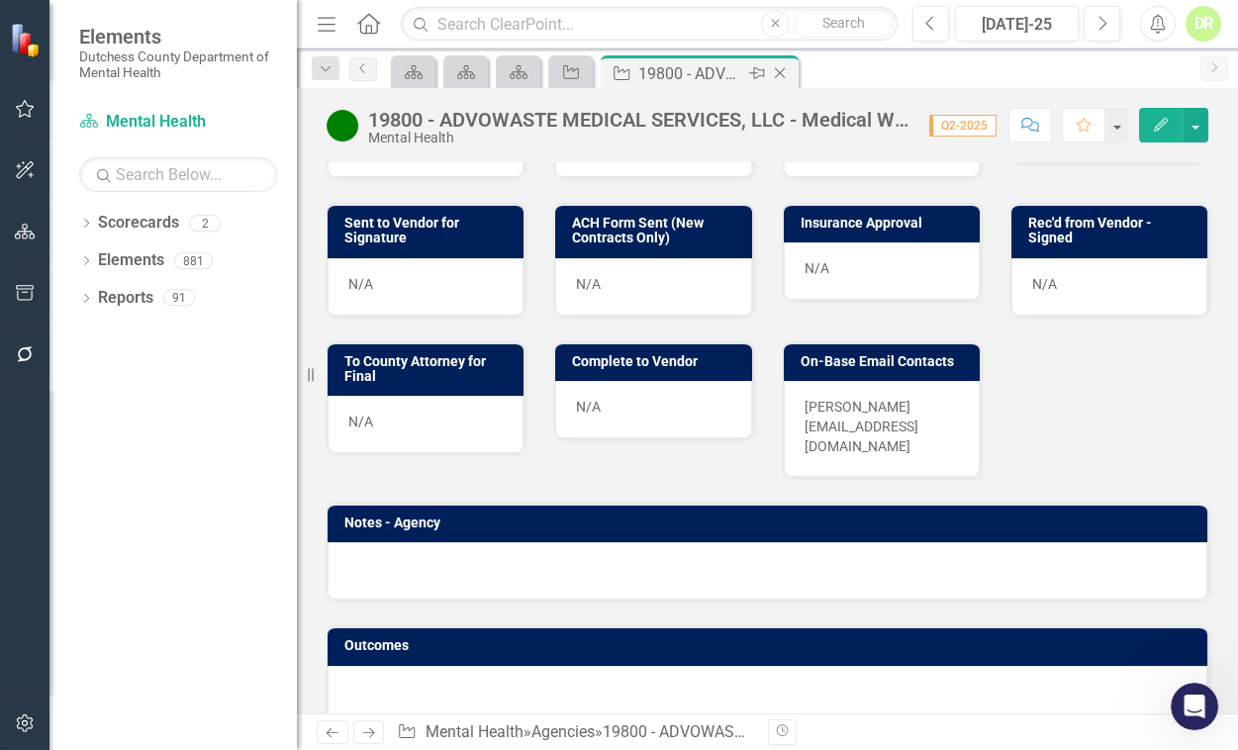
click at [785, 69] on icon "Close" at bounding box center [780, 73] width 20 height 16
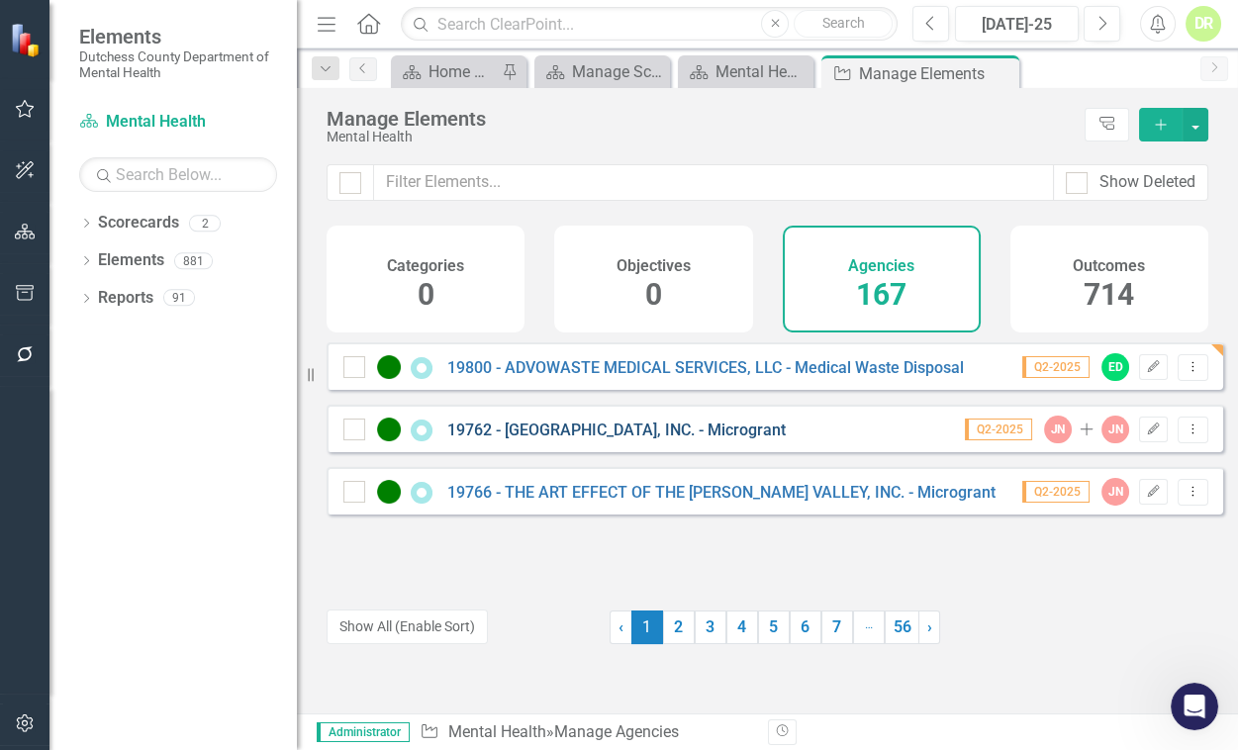
click at [524, 439] on link "19762 - [GEOGRAPHIC_DATA], INC. - Microgrant" at bounding box center [616, 430] width 338 height 19
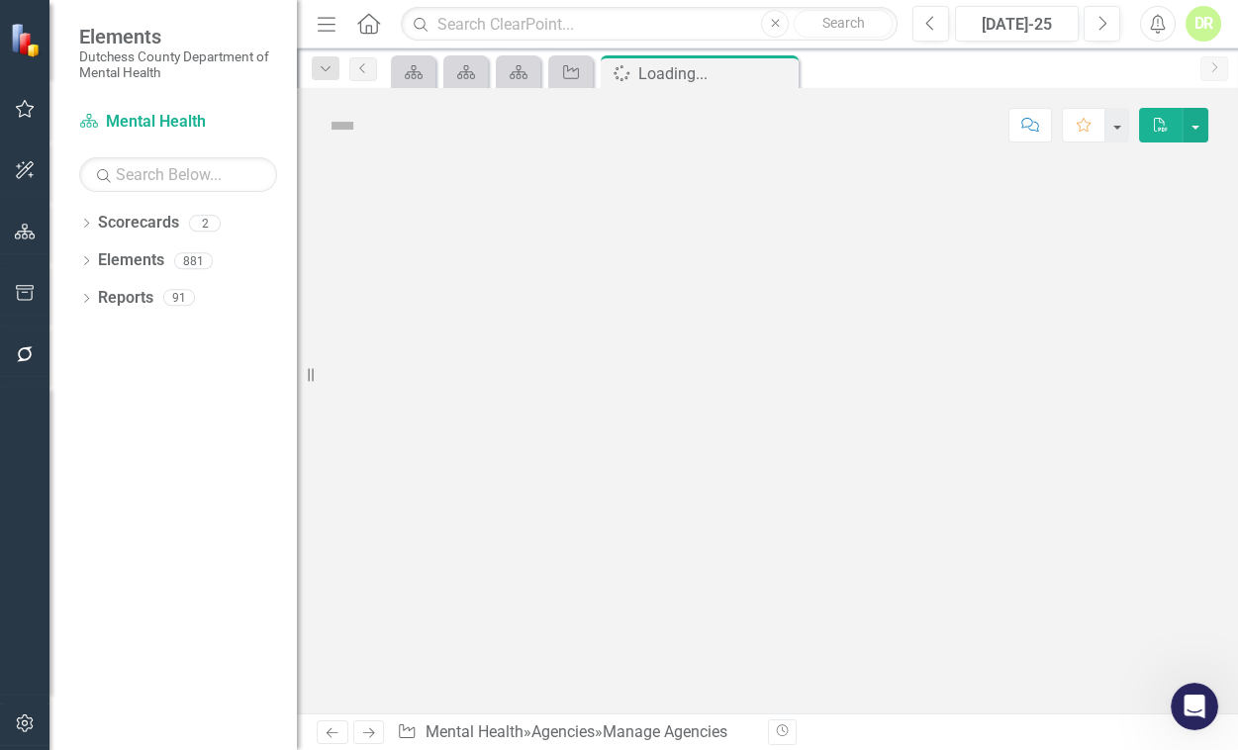
click at [524, 439] on div at bounding box center [767, 437] width 941 height 551
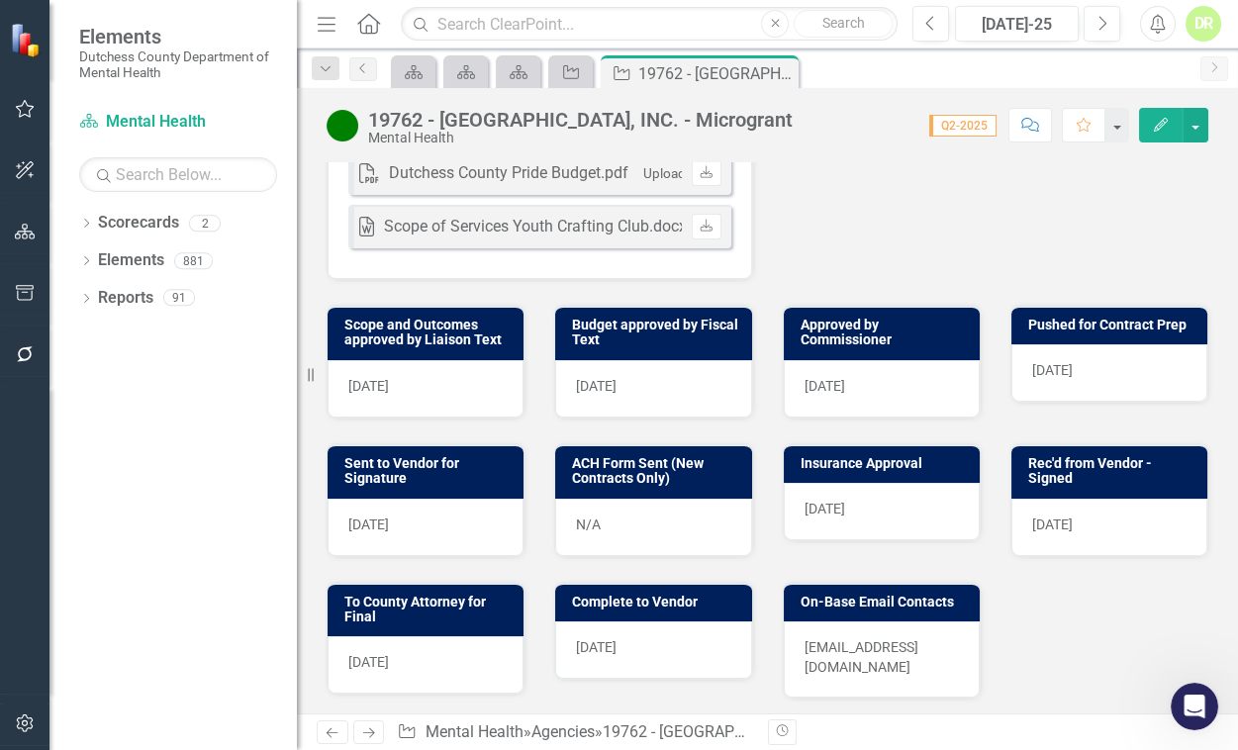
scroll to position [719, 0]
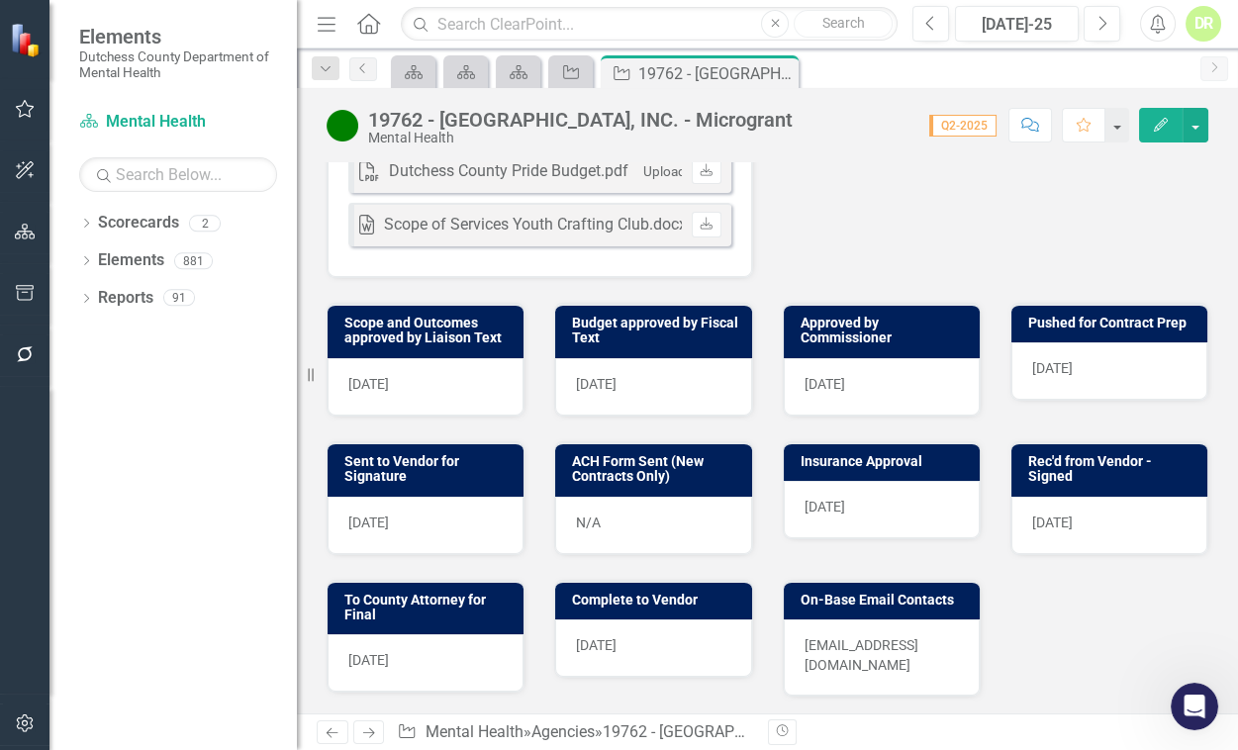
click at [451, 376] on div "[DATE]" at bounding box center [426, 386] width 196 height 57
drag, startPoint x: 451, startPoint y: 375, endPoint x: 454, endPoint y: 392, distance: 17.1
click at [452, 375] on div "[DATE]" at bounding box center [426, 386] width 196 height 57
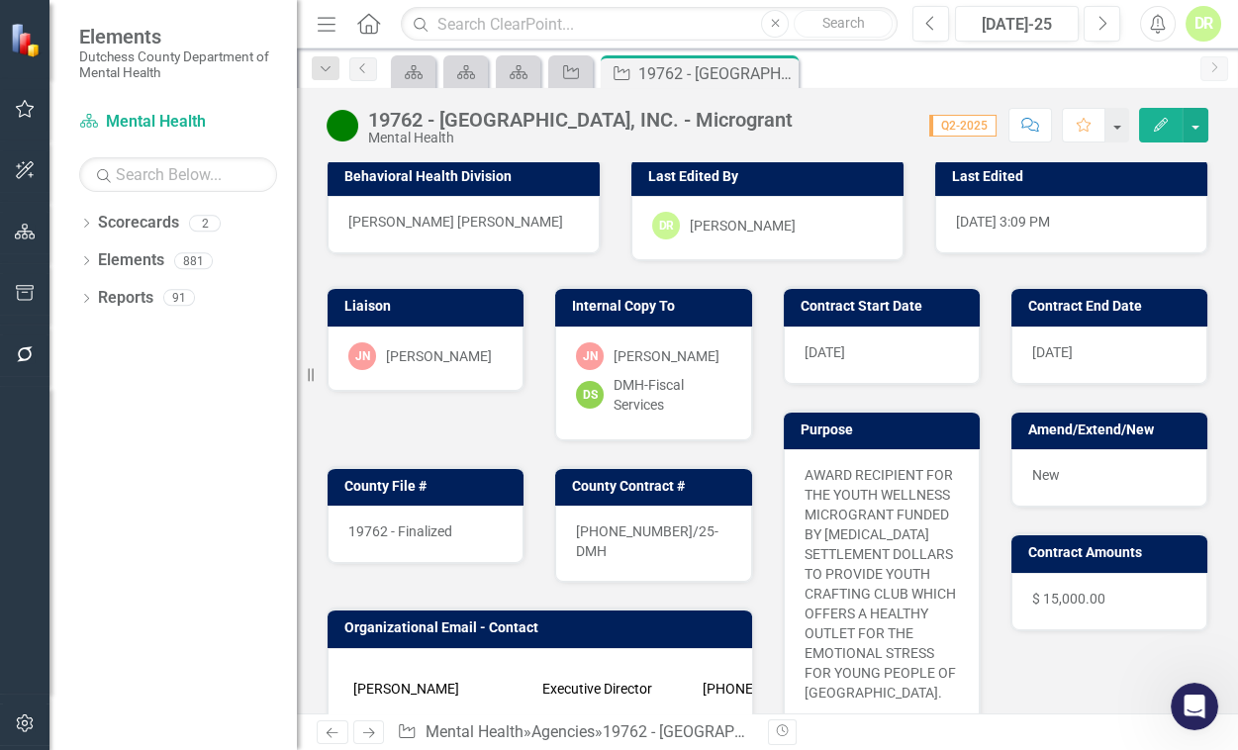
scroll to position [0, 0]
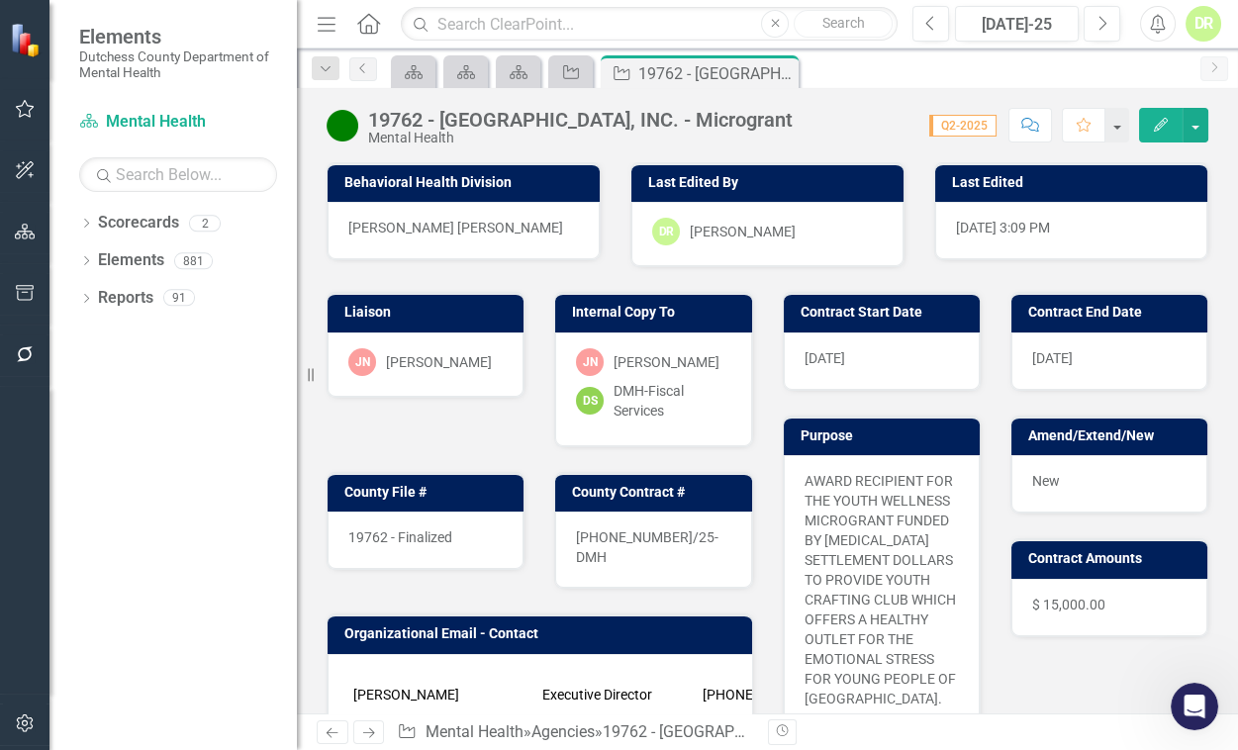
click at [850, 356] on div "[DATE]" at bounding box center [882, 360] width 196 height 57
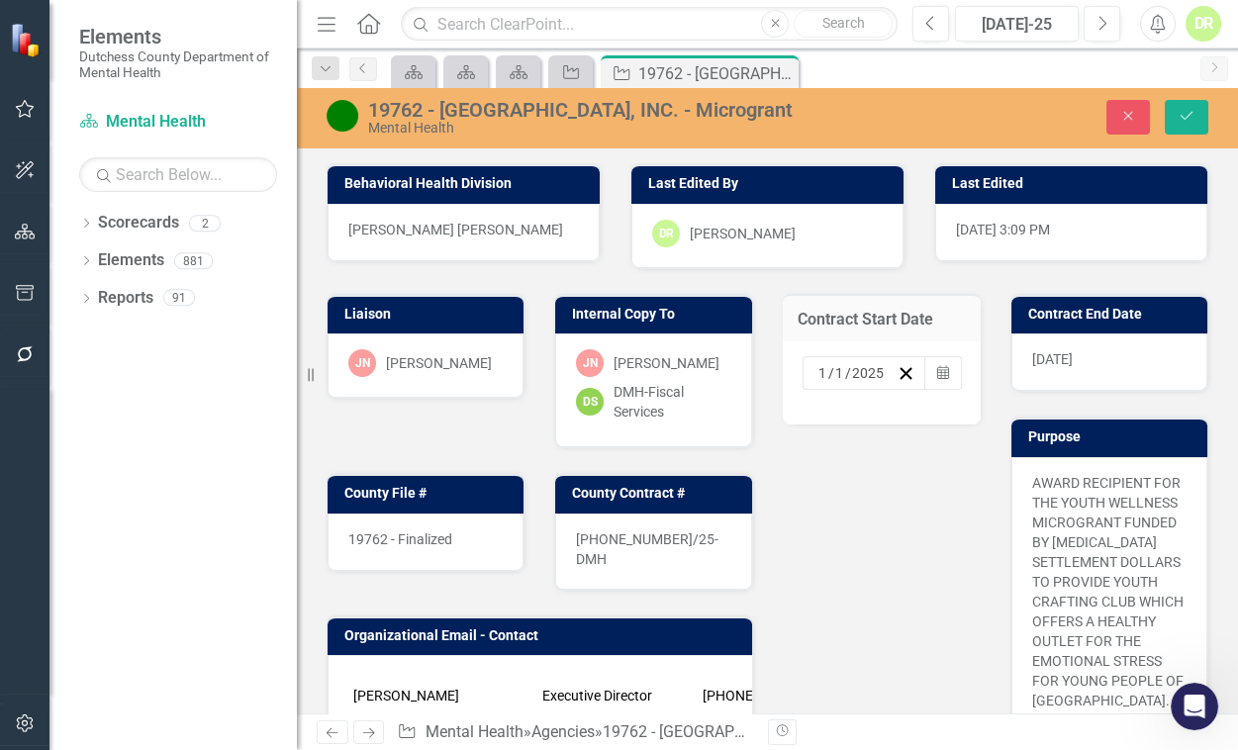
click at [867, 373] on input "2025" at bounding box center [868, 373] width 35 height 20
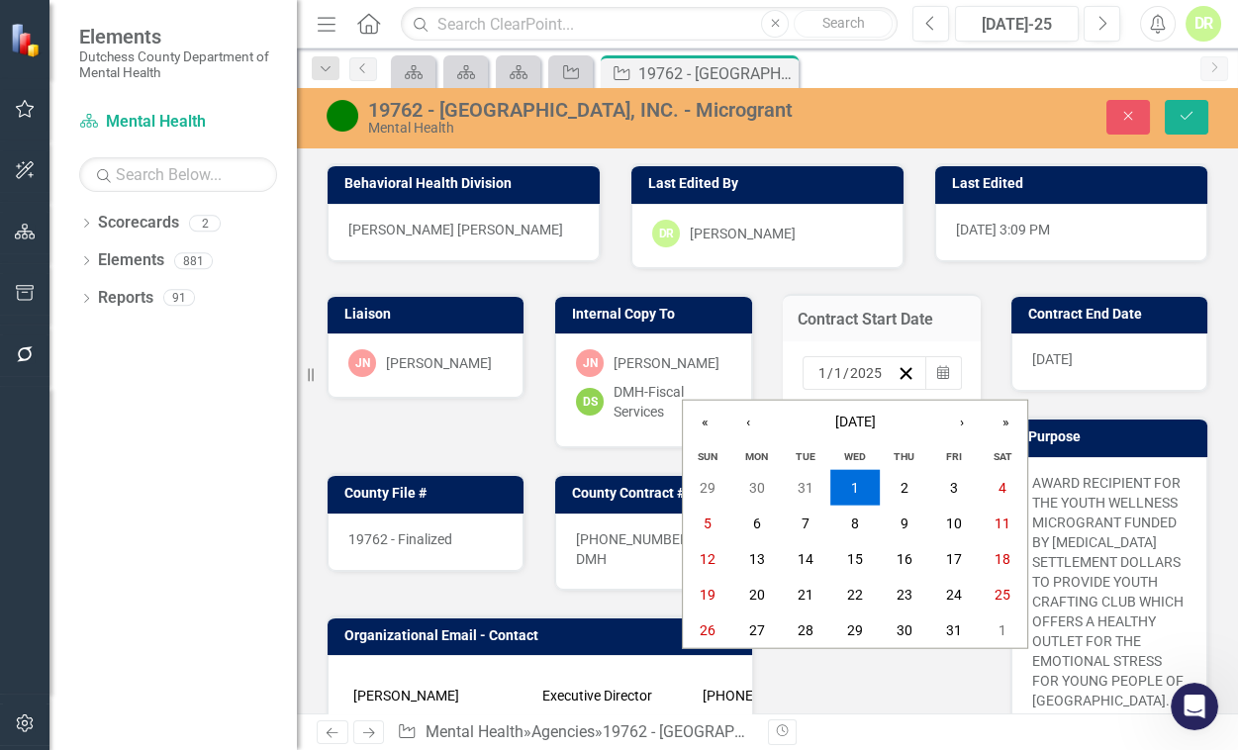
click at [869, 372] on input "2025" at bounding box center [866, 373] width 34 height 20
click at [875, 373] on div "[DATE] [DATE]" at bounding box center [856, 373] width 82 height 20
click at [867, 370] on input "2025" at bounding box center [866, 373] width 34 height 20
type input "2026"
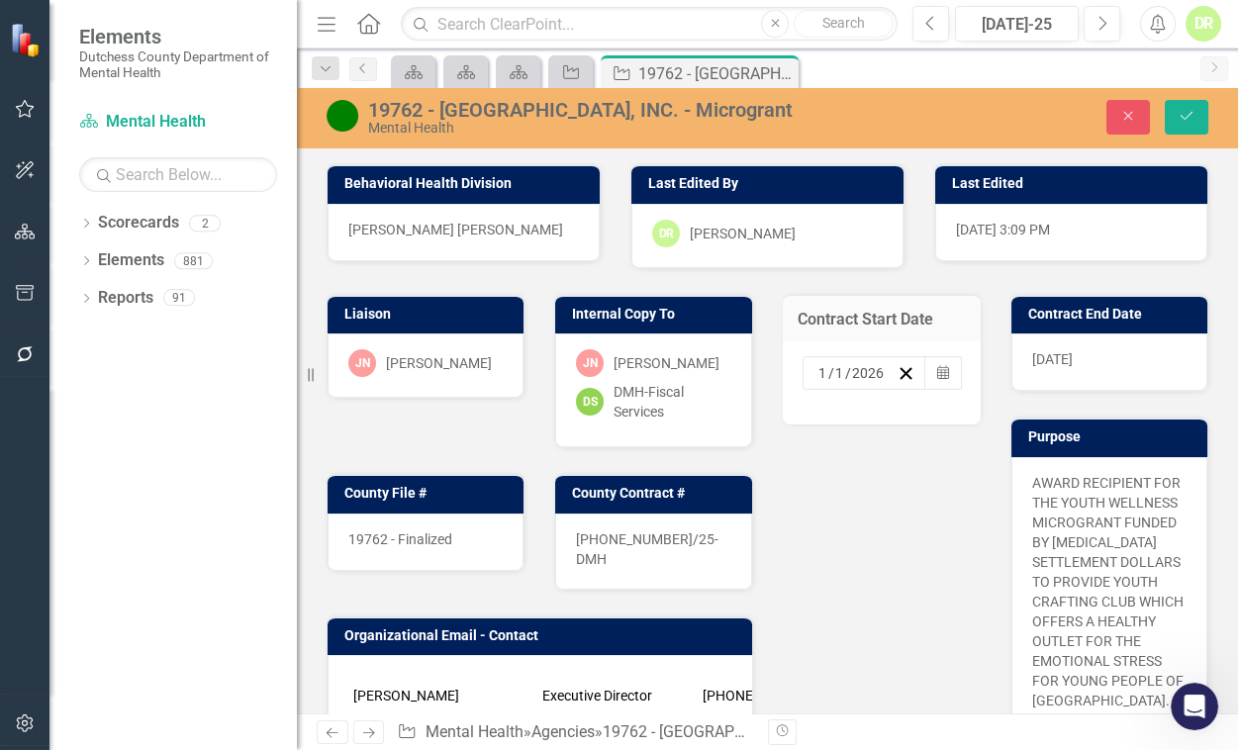
click at [1103, 359] on div "[DATE]" at bounding box center [1109, 361] width 196 height 57
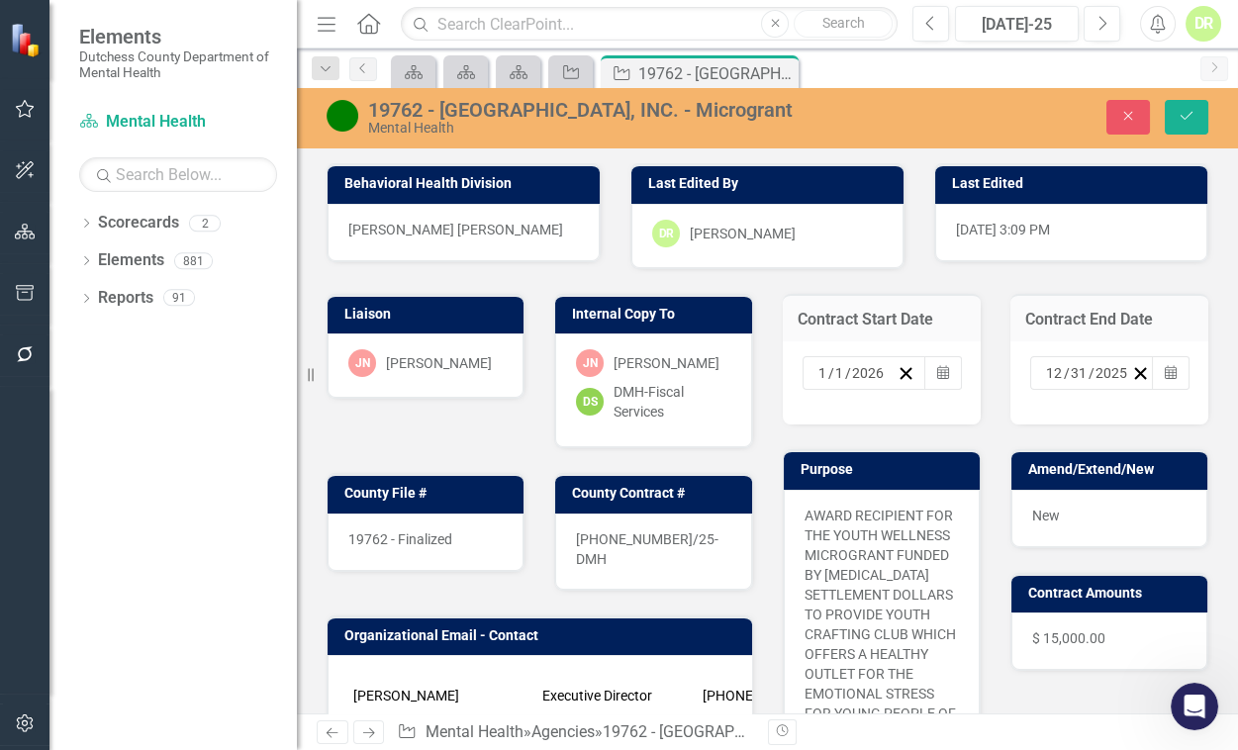
click at [1108, 366] on input "2025" at bounding box center [1111, 373] width 35 height 20
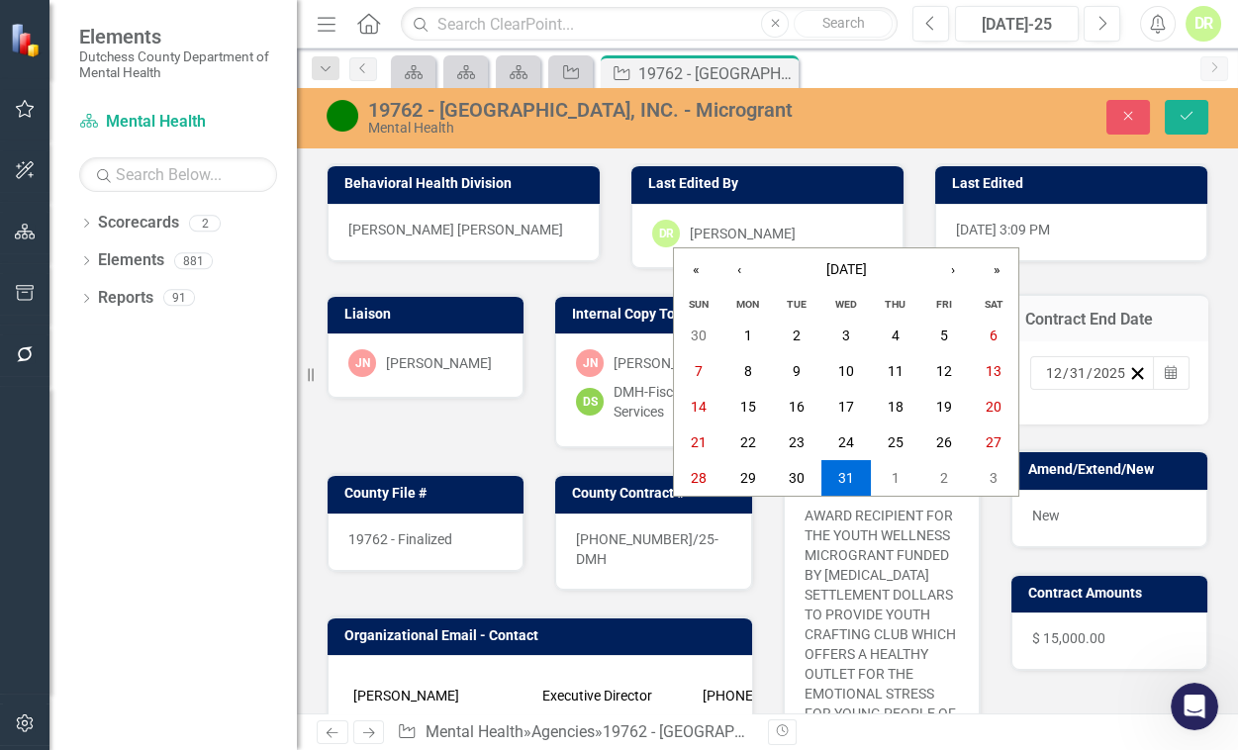
click at [1108, 366] on input "2025" at bounding box center [1109, 373] width 34 height 20
type input "2026"
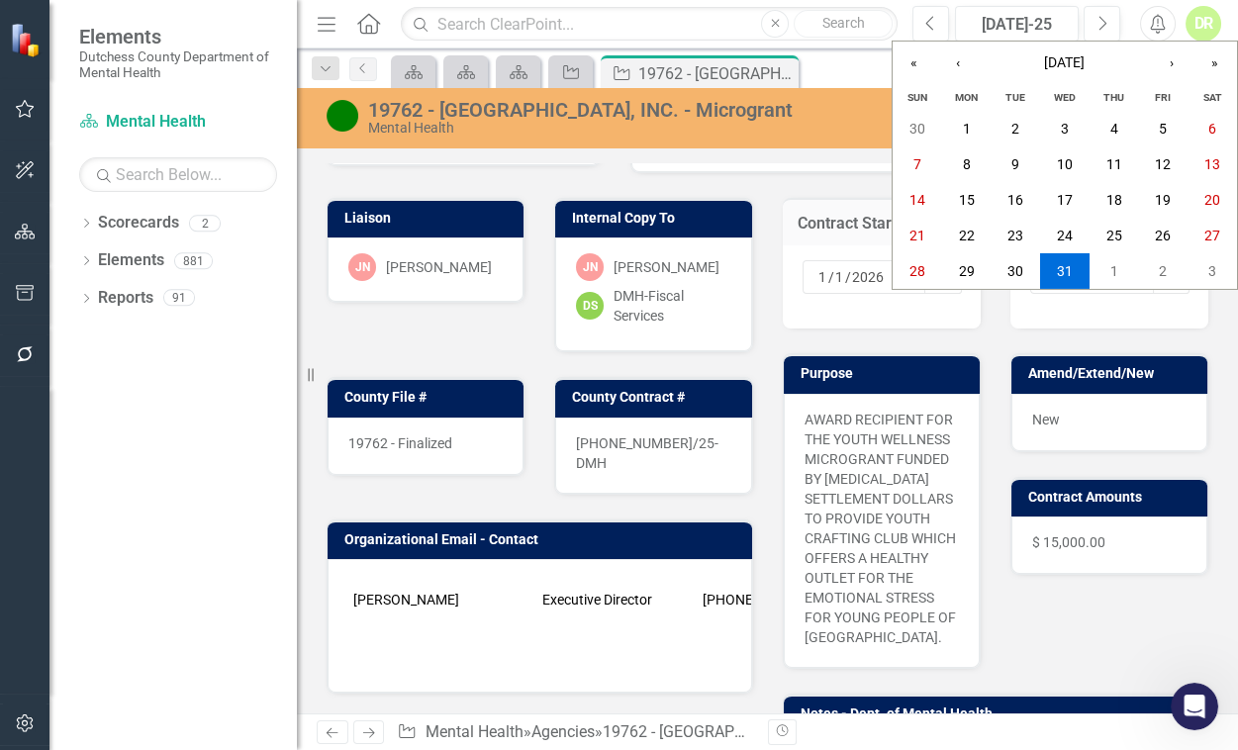
scroll to position [539, 0]
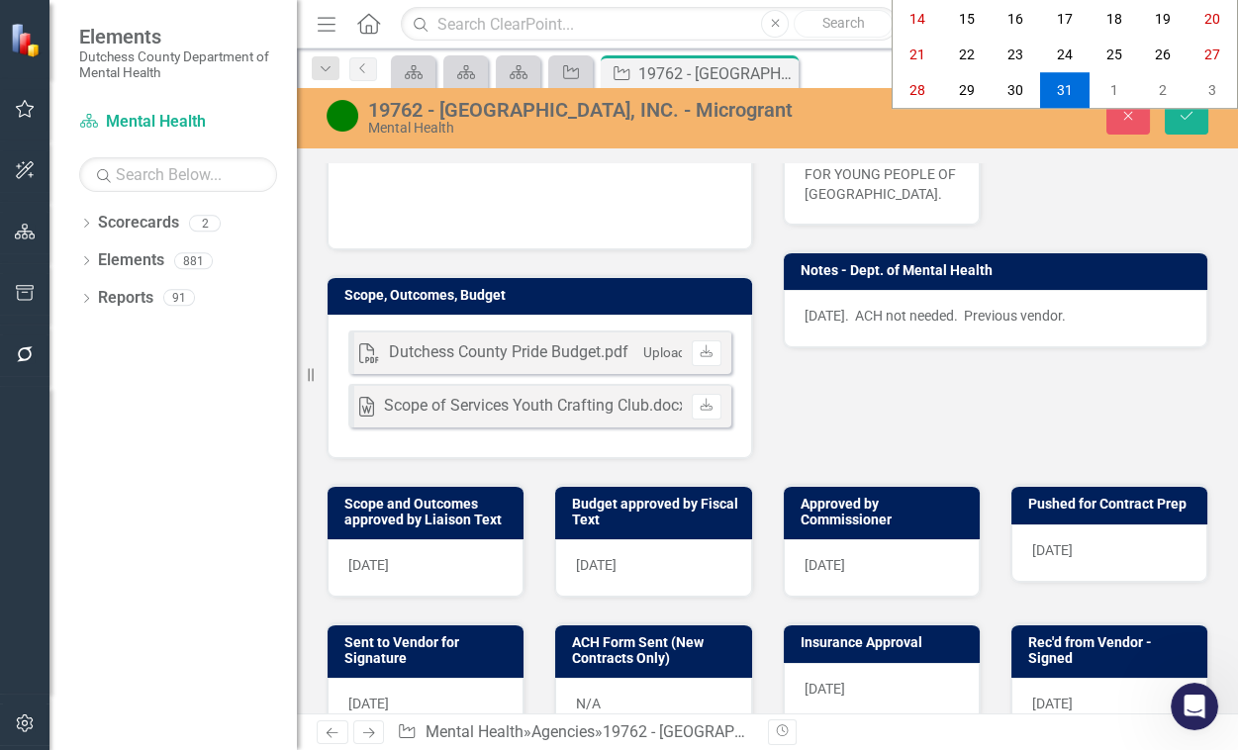
click at [441, 574] on div "[DATE]" at bounding box center [426, 567] width 196 height 57
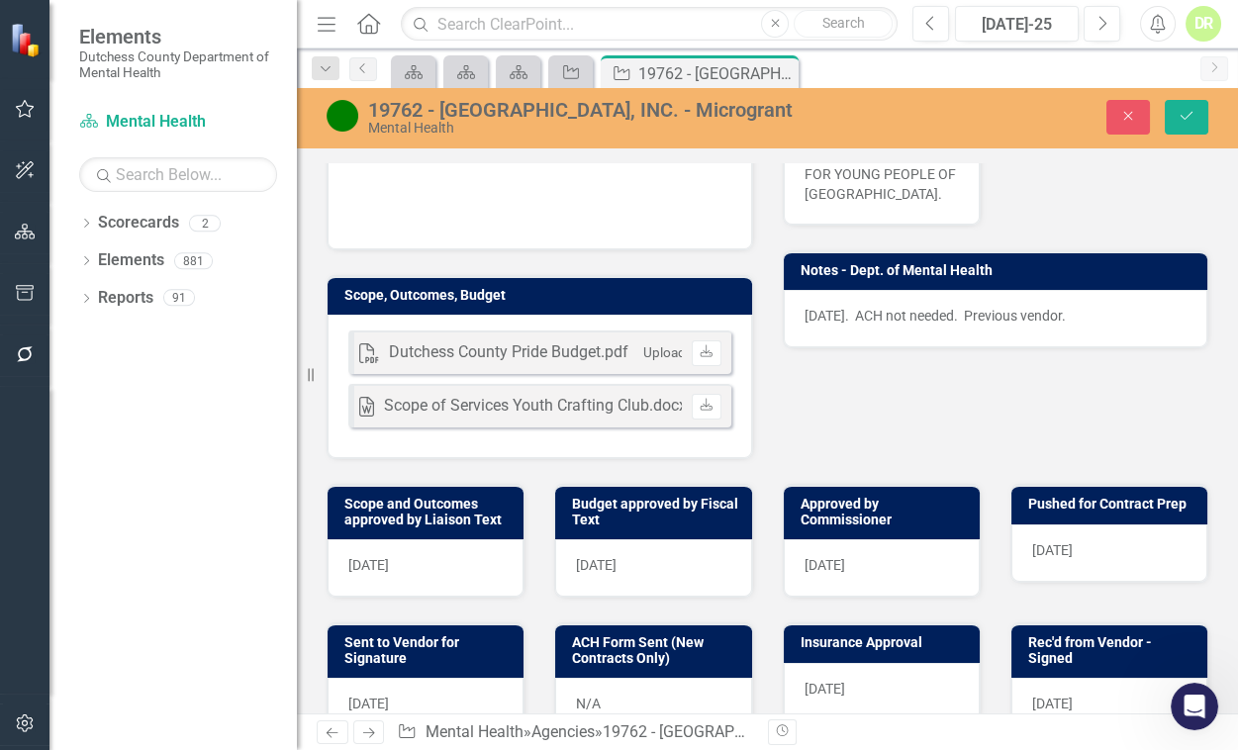
click at [440, 573] on div "[DATE]" at bounding box center [426, 567] width 196 height 57
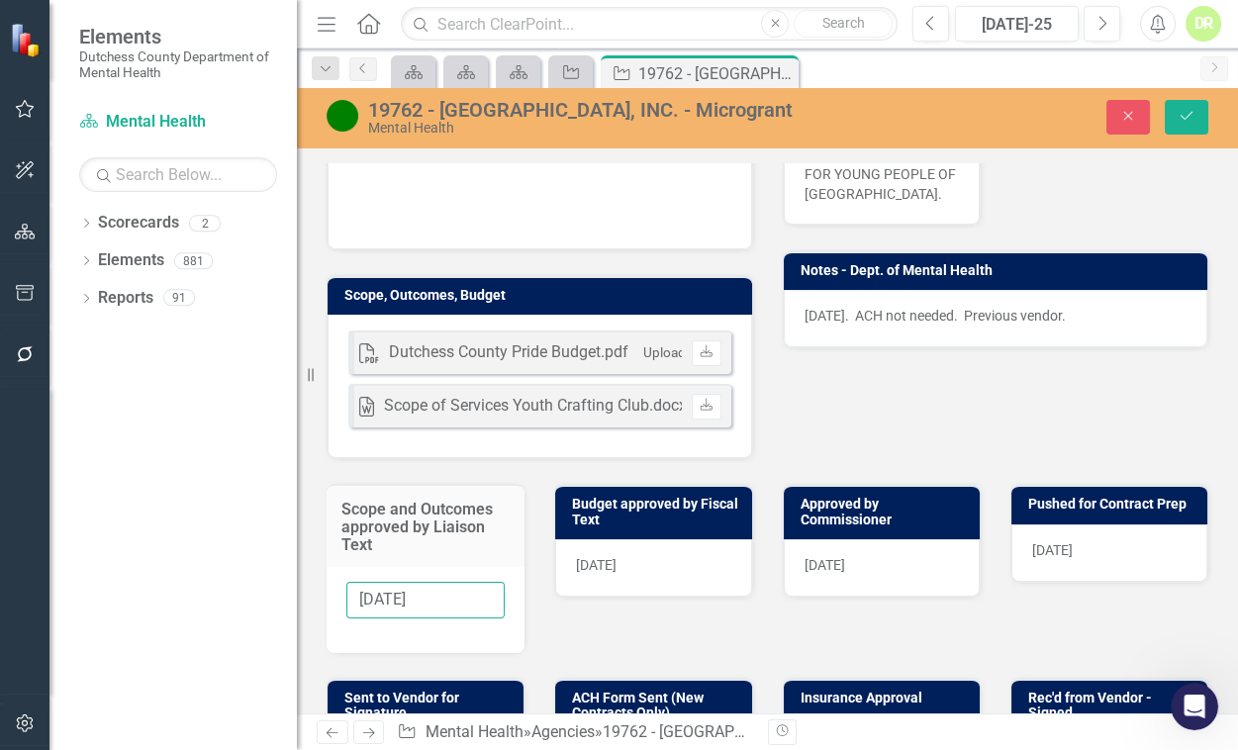
drag, startPoint x: 436, startPoint y: 599, endPoint x: 178, endPoint y: 544, distance: 263.9
click at [113, 653] on div "Elements Dutchess County Department of Mental Health Scorecard Mental Health Se…" at bounding box center [619, 375] width 1238 height 750
click at [662, 567] on div "[DATE]" at bounding box center [653, 567] width 196 height 57
click at [661, 567] on div "[DATE]" at bounding box center [653, 567] width 196 height 57
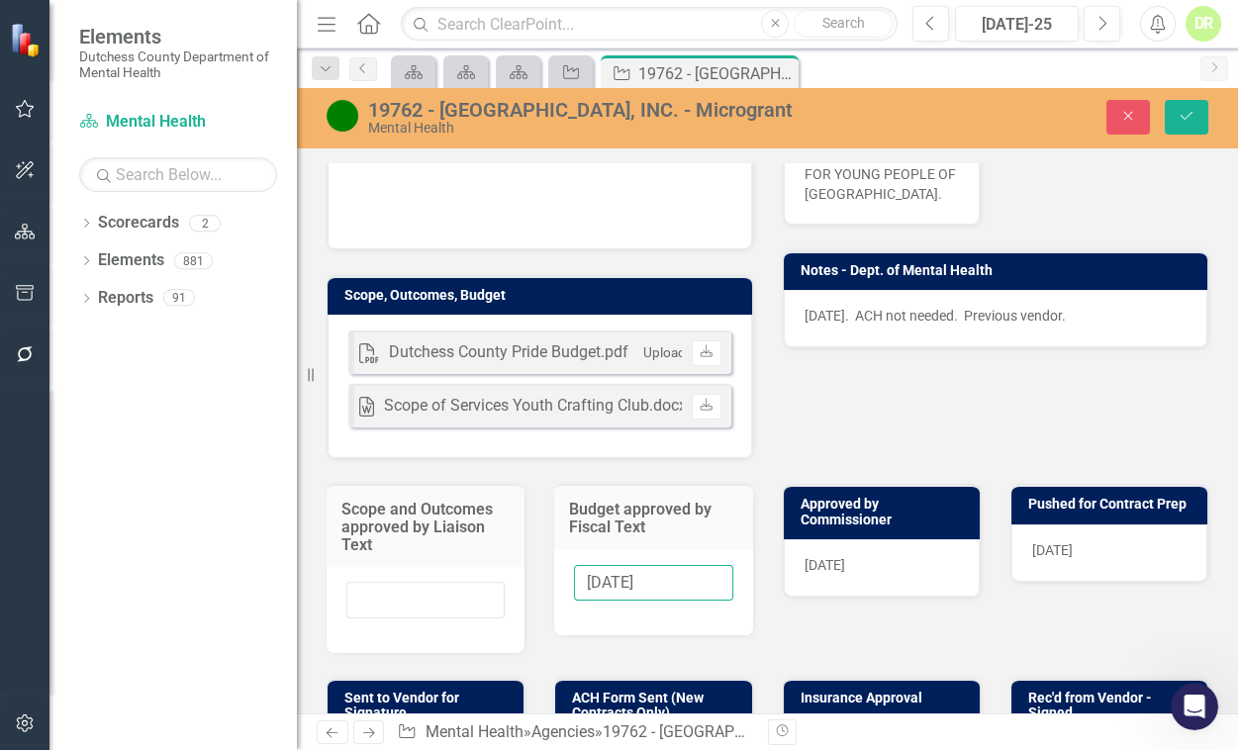
drag, startPoint x: 693, startPoint y: 587, endPoint x: -146, endPoint y: 682, distance: 844.5
click at [0, 682] on html "Elements Dutchess County Department of Mental Health Scorecard Mental Health Se…" at bounding box center [619, 375] width 1238 height 750
click at [886, 574] on div "[DATE]" at bounding box center [882, 567] width 196 height 57
click at [887, 574] on div "[DATE]" at bounding box center [882, 567] width 196 height 57
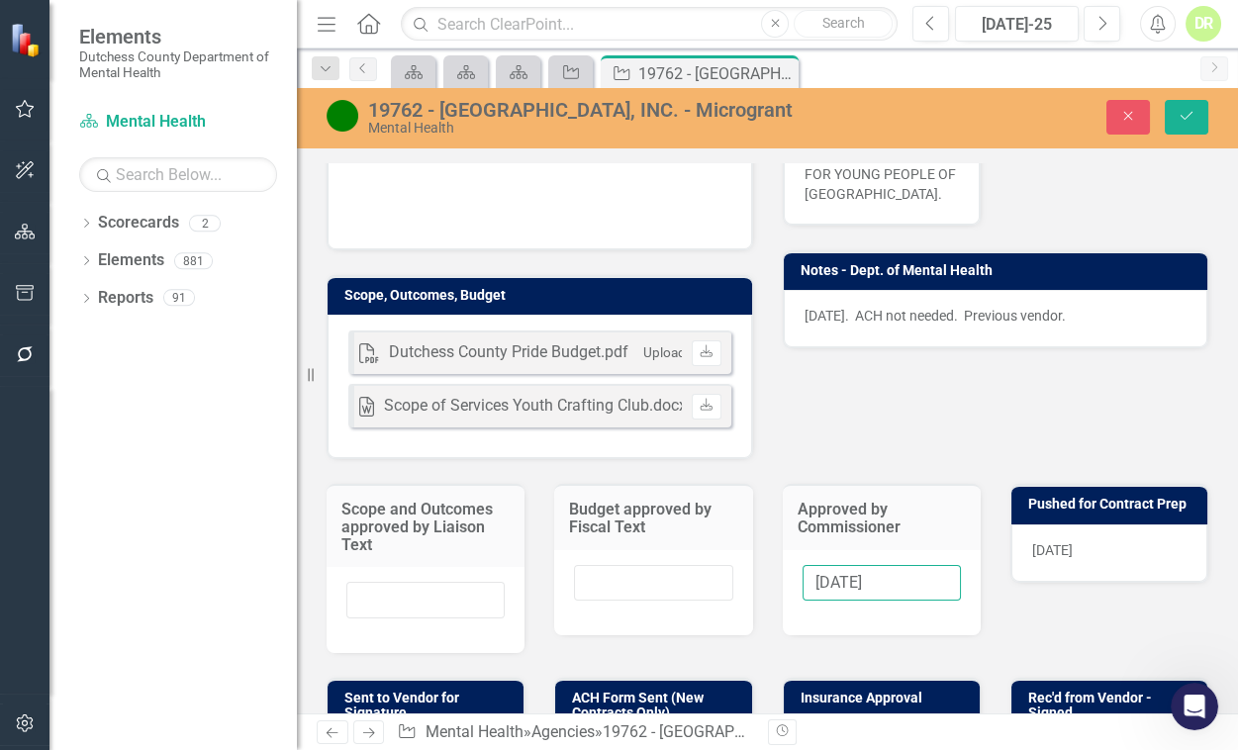
drag, startPoint x: 880, startPoint y: 591, endPoint x: 427, endPoint y: 608, distance: 453.5
click at [463, 612] on div "Scope and Outcomes approved by Liaison Text Budget approved by Fiscal Text Appr…" at bounding box center [767, 556] width 911 height 194
click at [1102, 559] on div "[DATE]" at bounding box center [1109, 552] width 196 height 57
click at [1100, 555] on div "[DATE]" at bounding box center [1109, 552] width 196 height 57
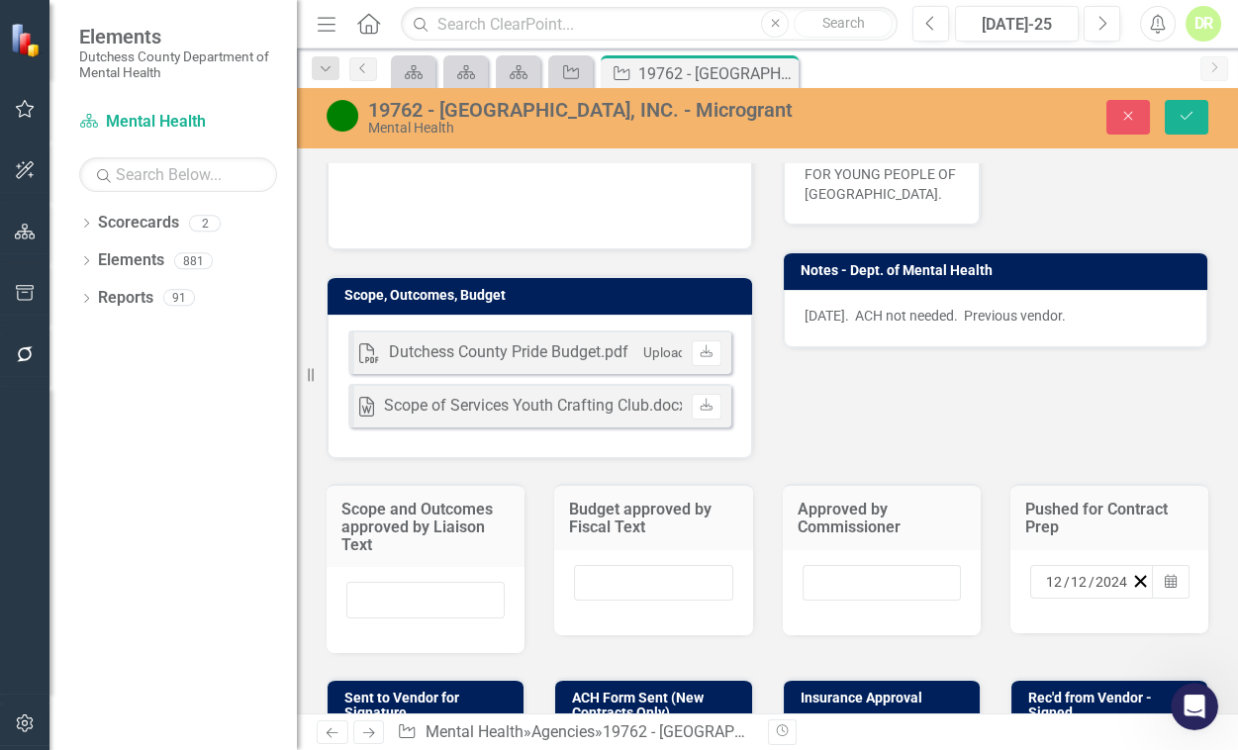
click at [1100, 555] on div "[DATE] Calendar" at bounding box center [1109, 591] width 198 height 83
click at [1165, 581] on icon "Calendar" at bounding box center [1171, 582] width 12 height 14
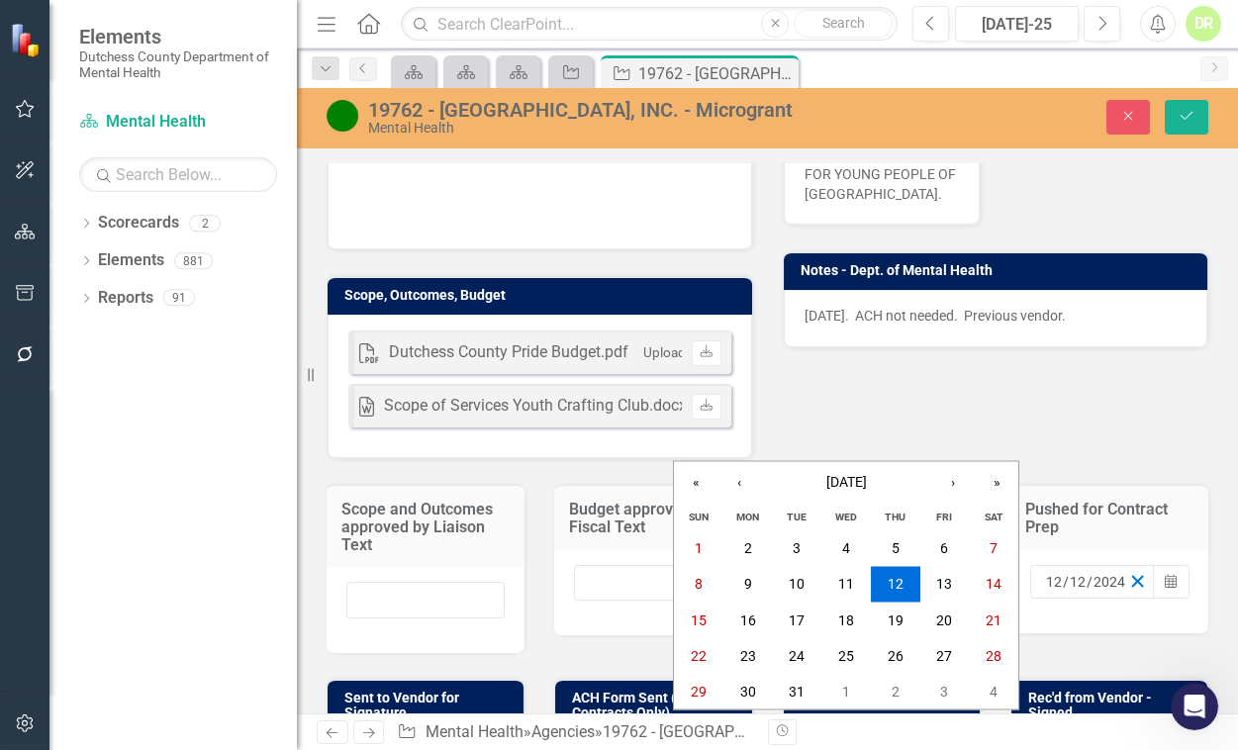
click at [1132, 581] on line "button" at bounding box center [1137, 581] width 11 height 11
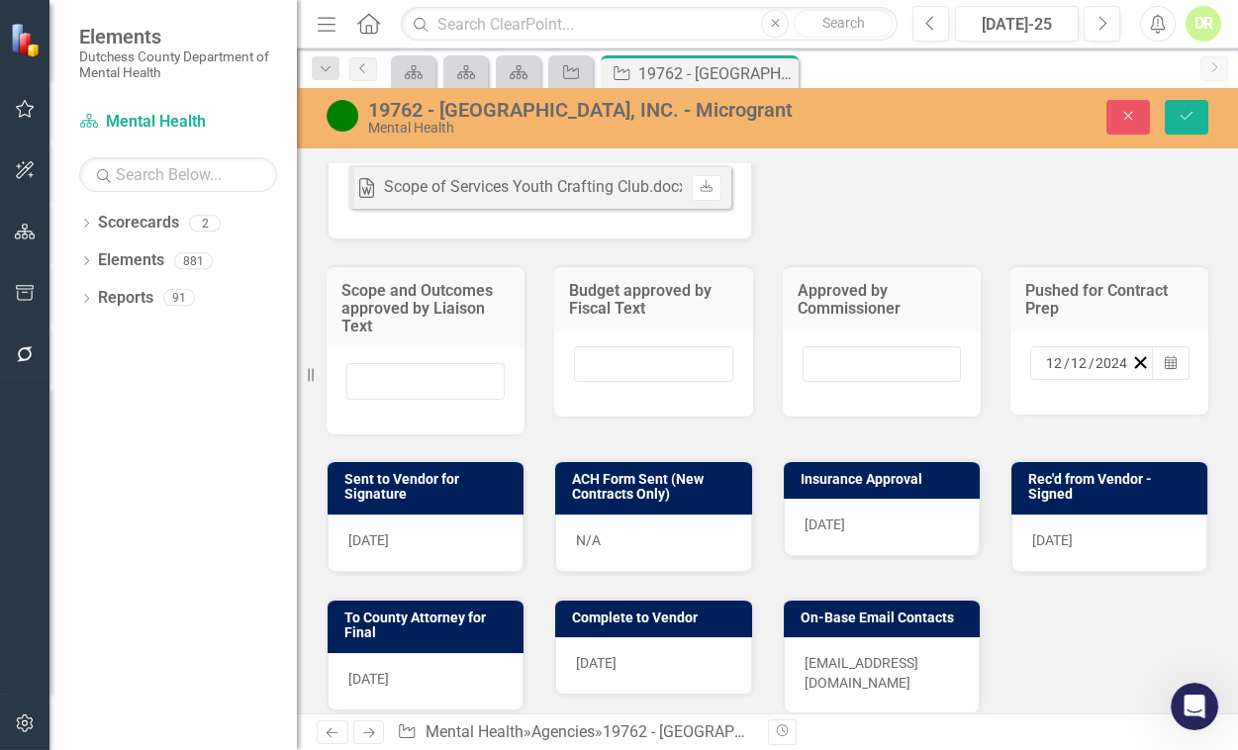
scroll to position [757, 0]
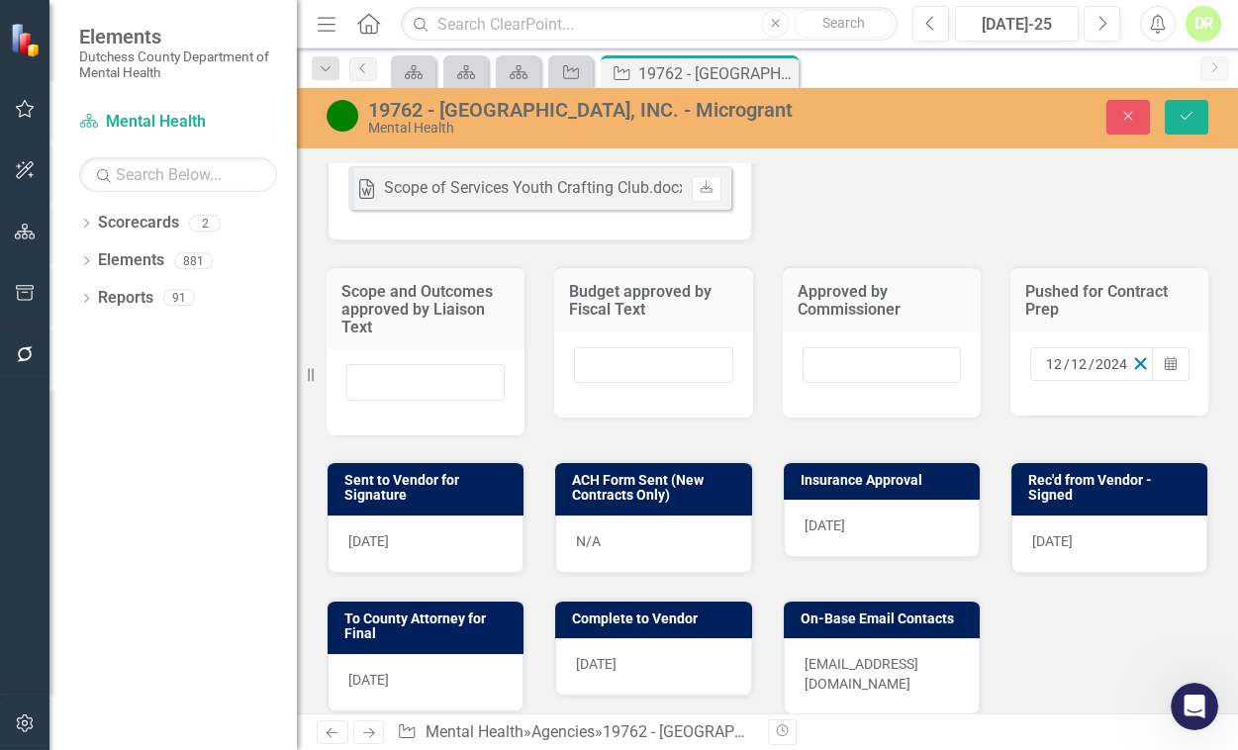
click at [1135, 366] on line "button" at bounding box center [1140, 363] width 11 height 11
click at [449, 682] on div "[DATE]" at bounding box center [426, 682] width 196 height 57
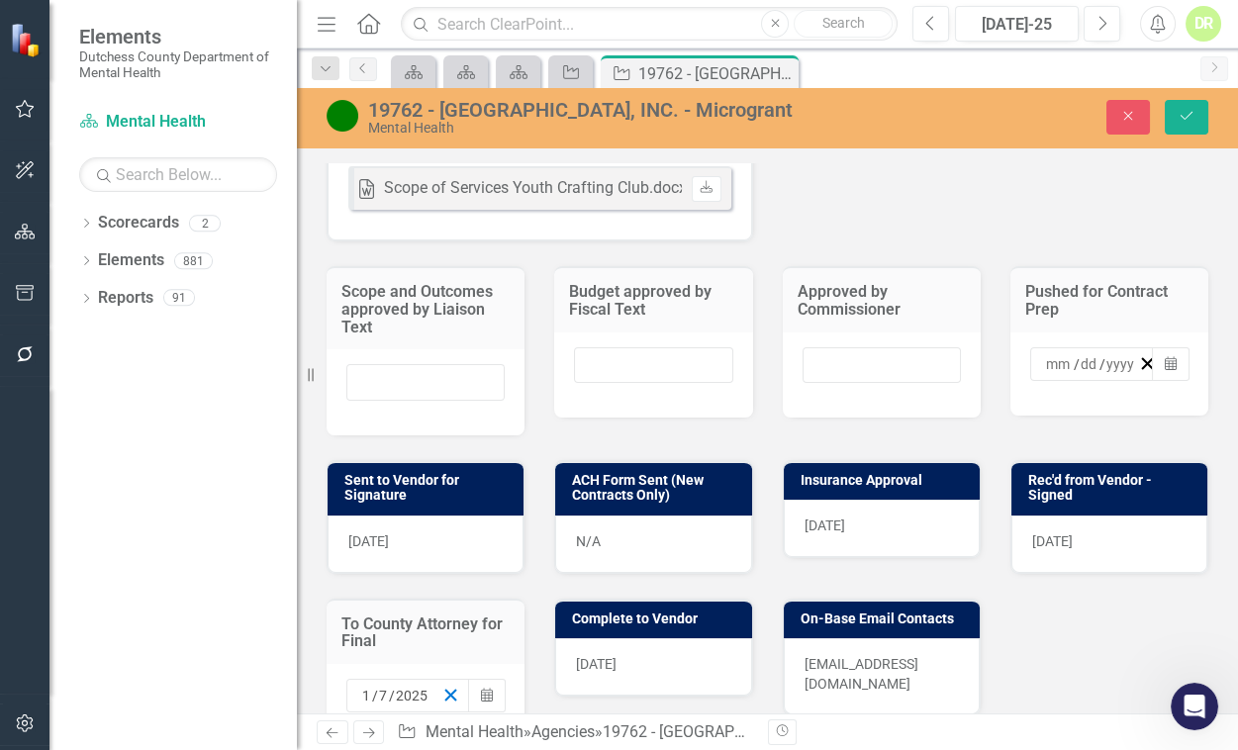
click at [450, 699] on line "button" at bounding box center [450, 695] width 11 height 11
click at [719, 655] on div "[DATE]" at bounding box center [653, 666] width 196 height 57
click at [711, 657] on div "[DATE]" at bounding box center [653, 666] width 196 height 57
click at [682, 672] on div "[DATE]" at bounding box center [653, 666] width 196 height 57
click at [681, 669] on div "[DATE]" at bounding box center [653, 666] width 196 height 57
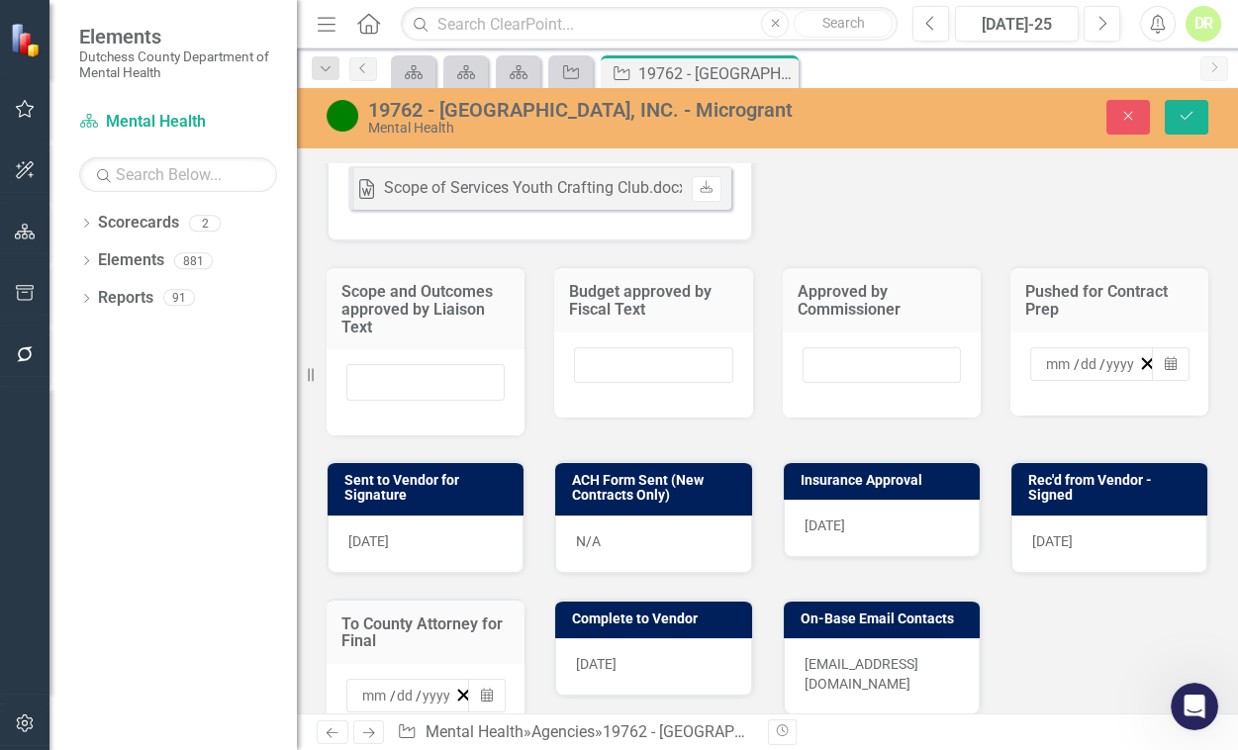
click at [667, 673] on div "[DATE]" at bounding box center [653, 666] width 196 height 57
click at [663, 667] on div "[DATE]" at bounding box center [653, 666] width 196 height 57
click at [610, 664] on span "[DATE]" at bounding box center [596, 664] width 41 height 16
click at [611, 664] on span "[DATE]" at bounding box center [596, 664] width 41 height 16
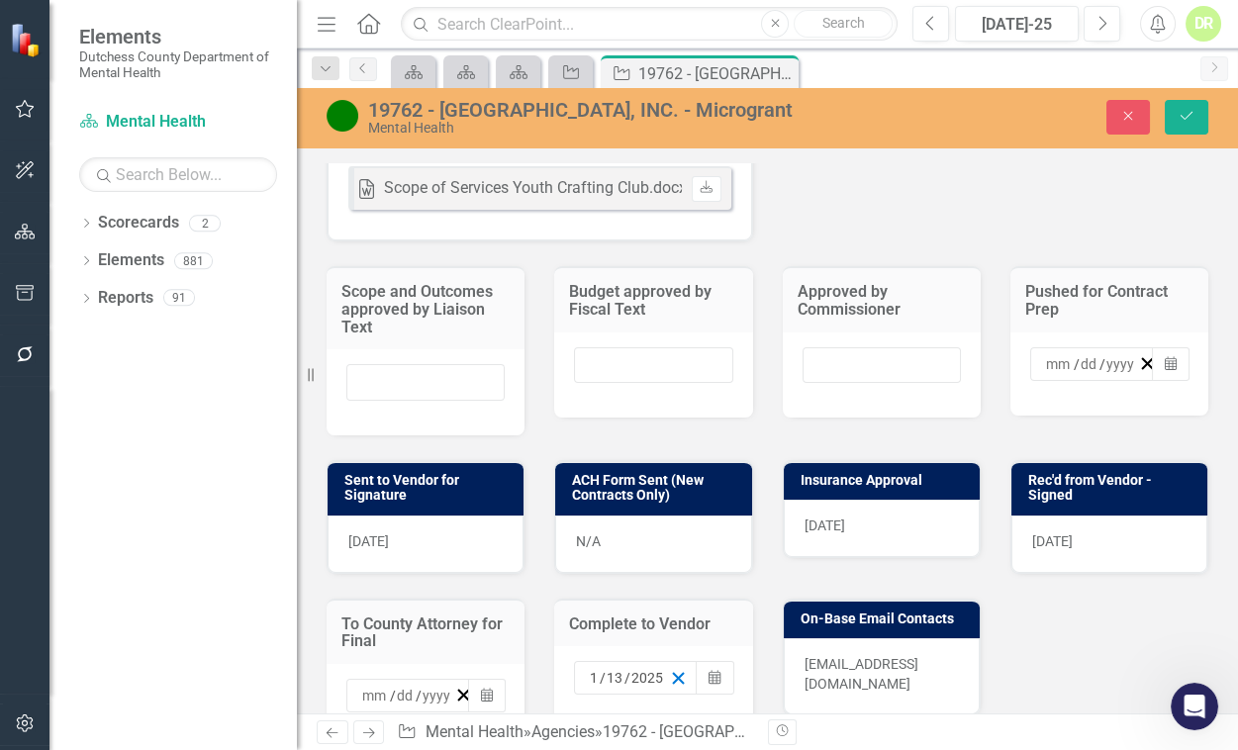
click at [673, 674] on icon "button" at bounding box center [678, 678] width 19 height 19
click at [1181, 124] on button "Save" at bounding box center [1187, 117] width 44 height 35
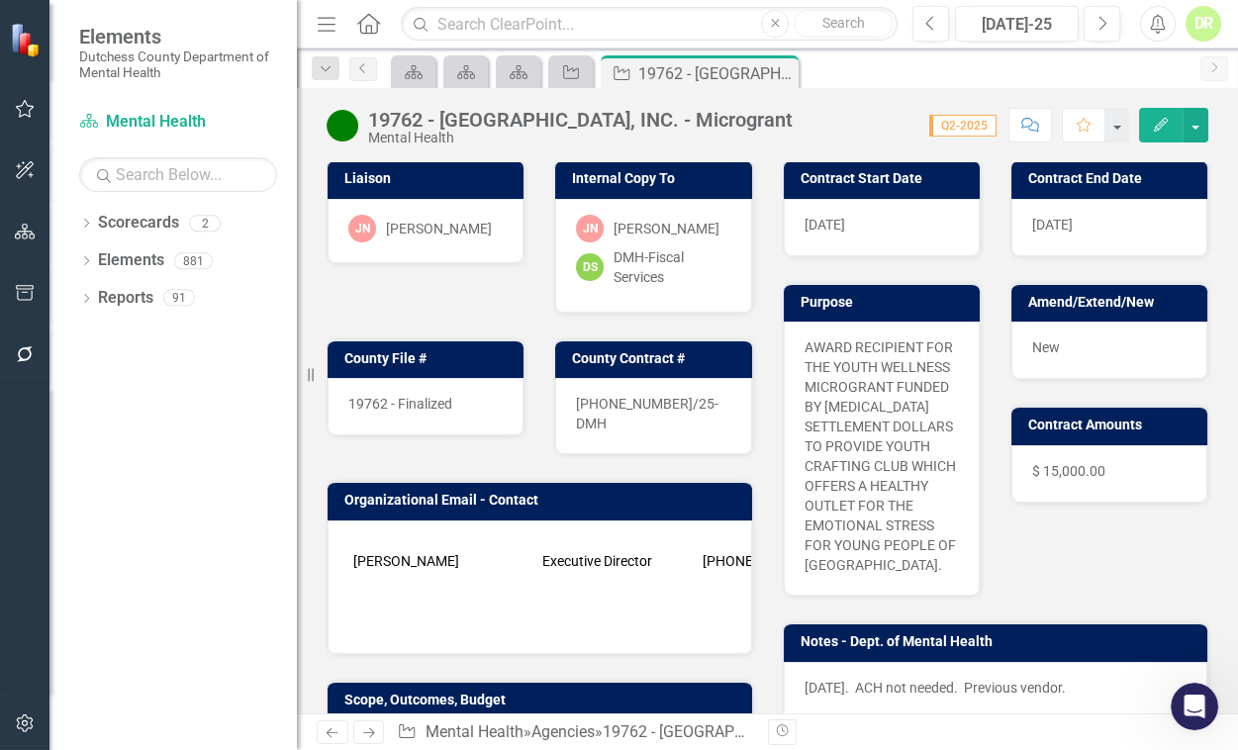
scroll to position [0, 0]
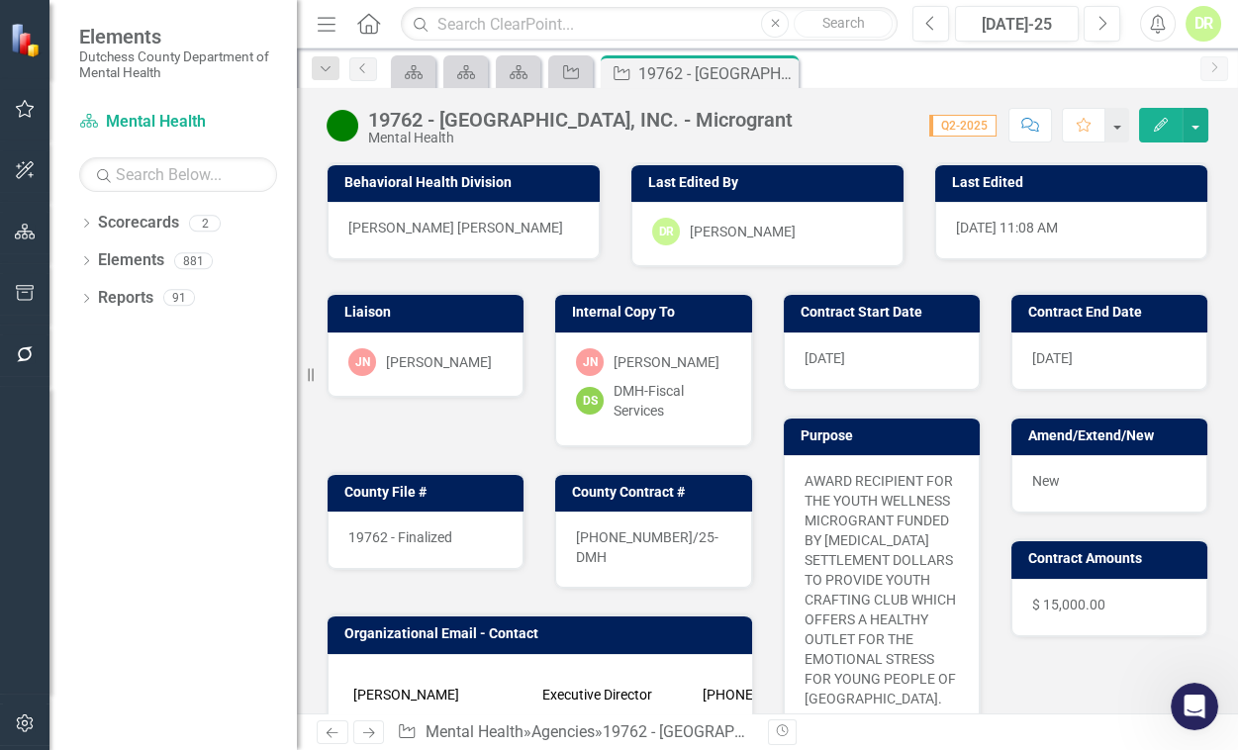
click at [860, 366] on div "[DATE]" at bounding box center [882, 360] width 196 height 57
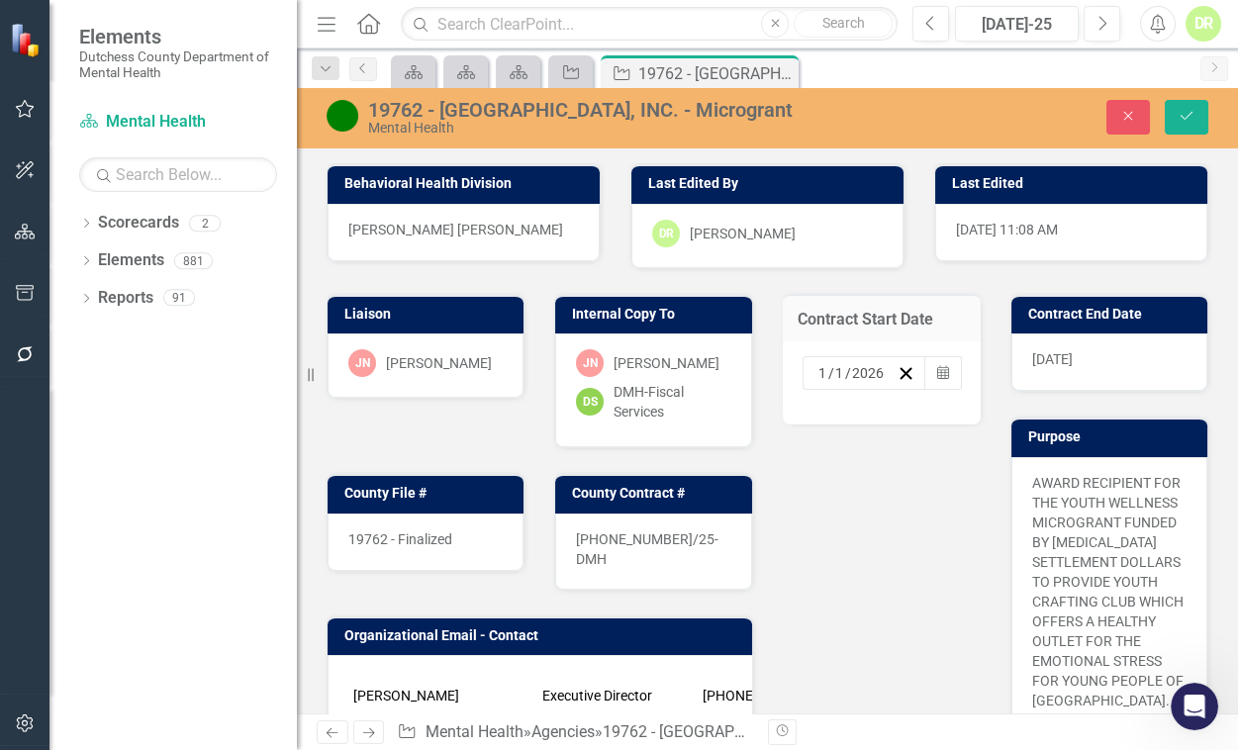
click at [868, 375] on input "2026" at bounding box center [868, 373] width 35 height 20
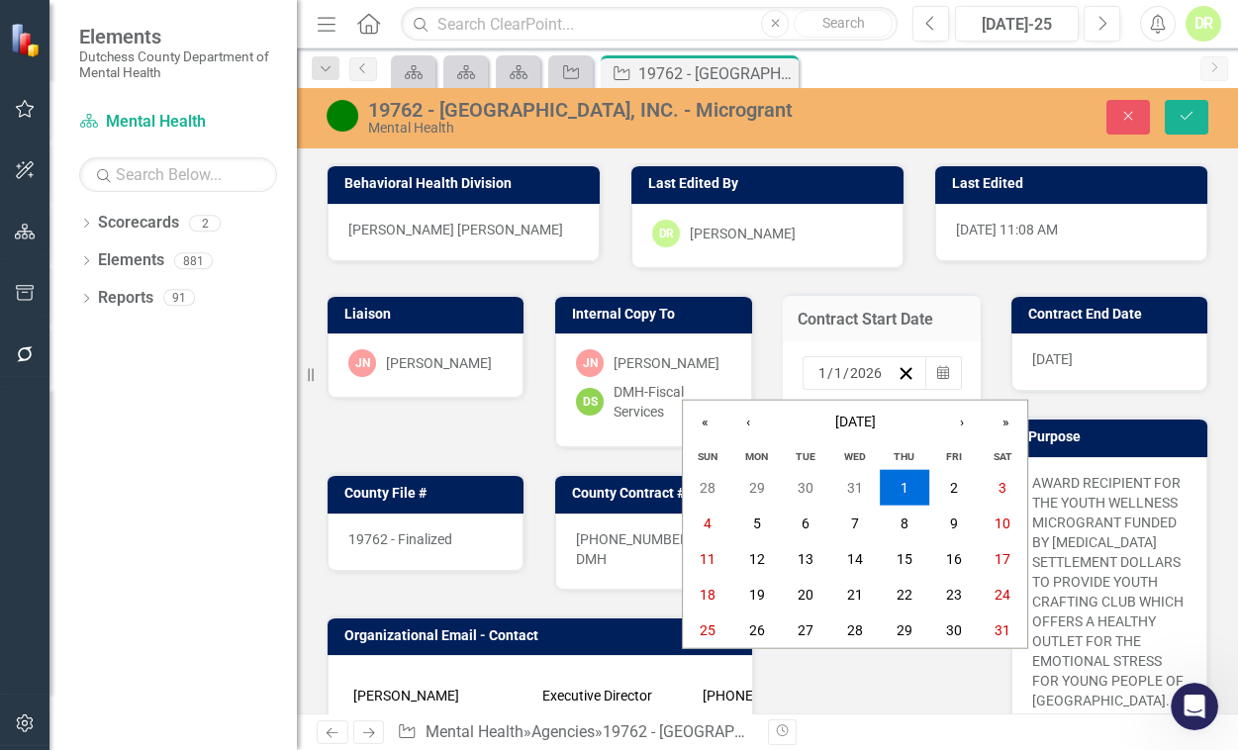
click at [868, 375] on input "2026" at bounding box center [866, 373] width 34 height 20
type input "2025"
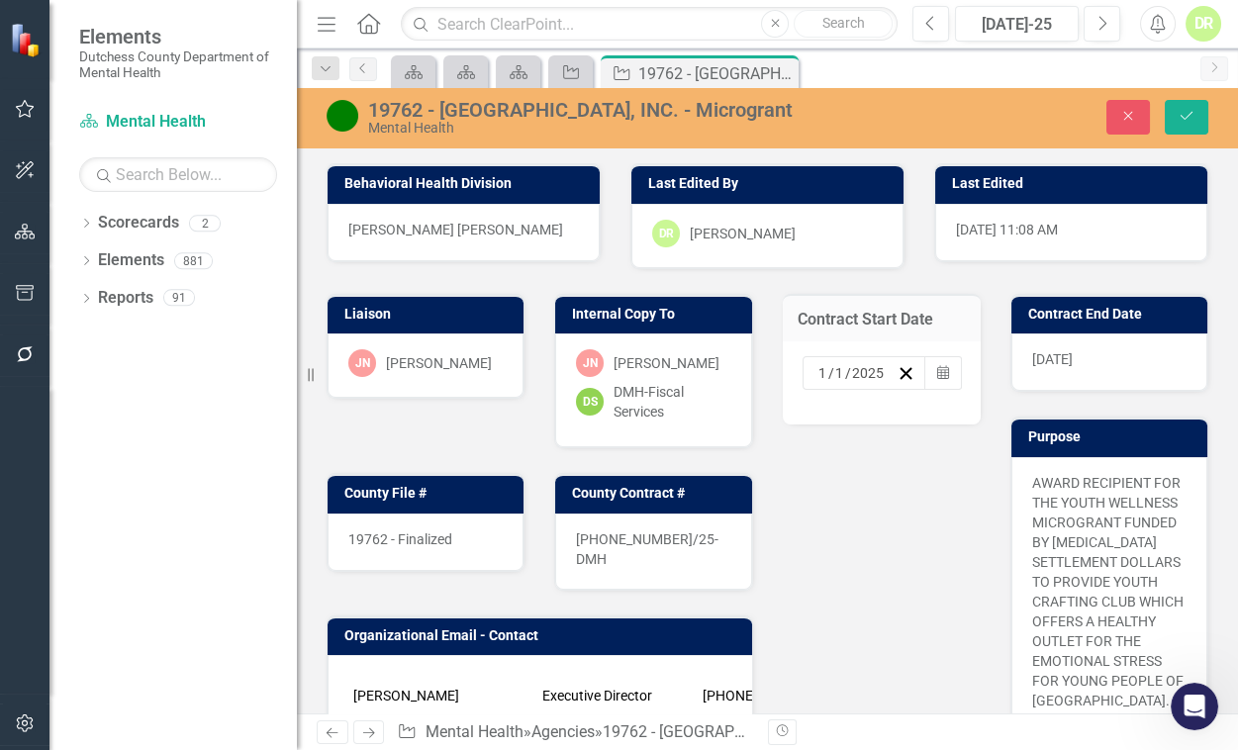
click at [1098, 361] on div "[DATE]" at bounding box center [1109, 361] width 196 height 57
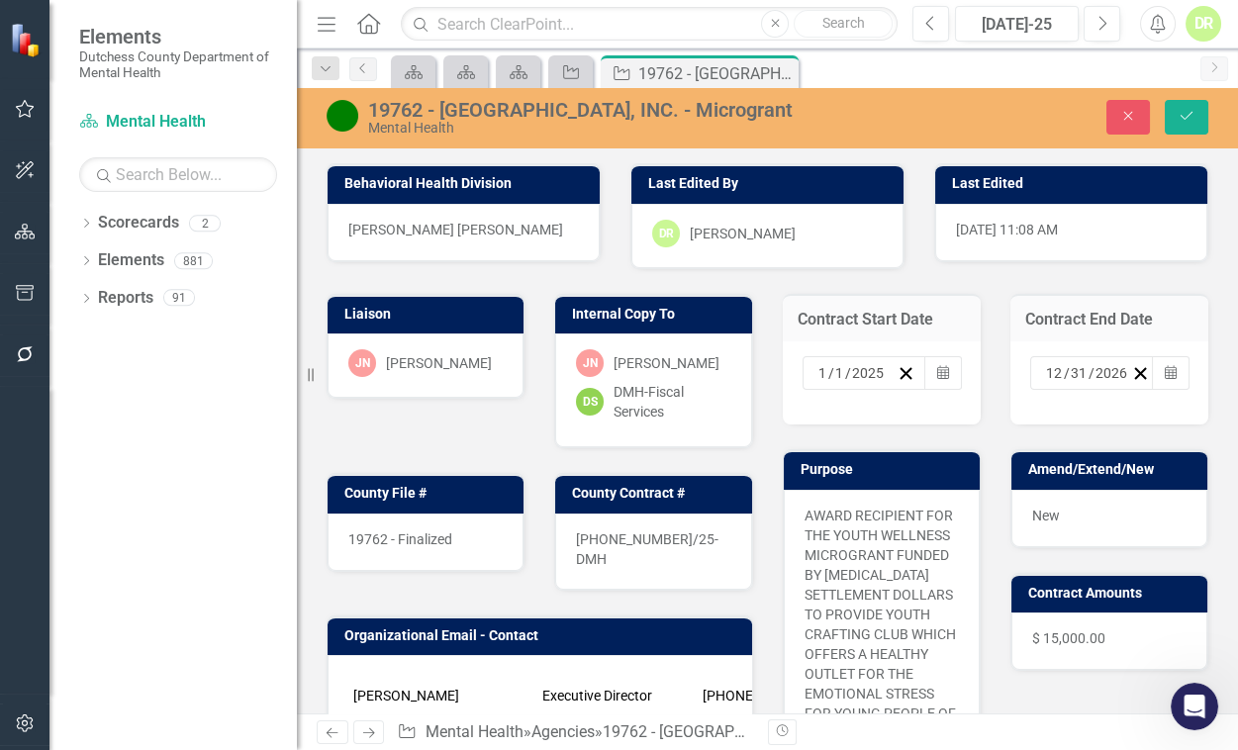
click at [1109, 375] on input "2026" at bounding box center [1111, 373] width 35 height 20
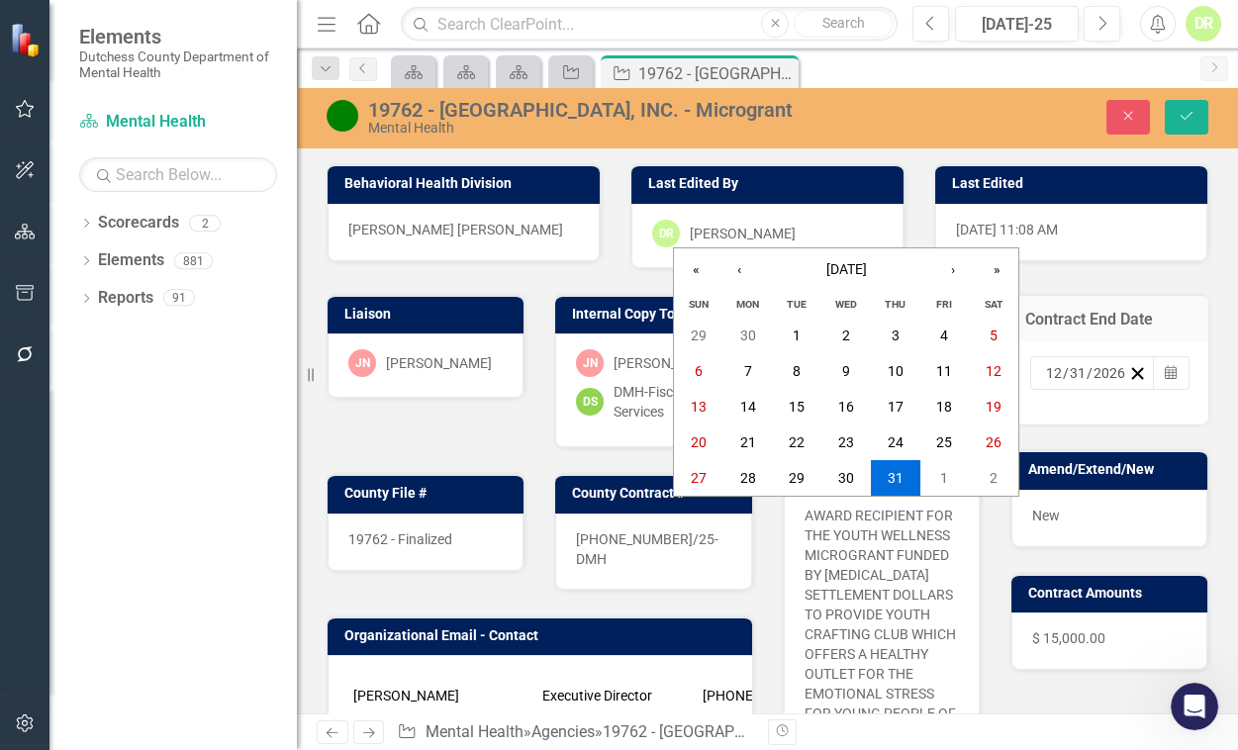
click at [1107, 374] on input "2026" at bounding box center [1109, 373] width 34 height 20
type input "2025"
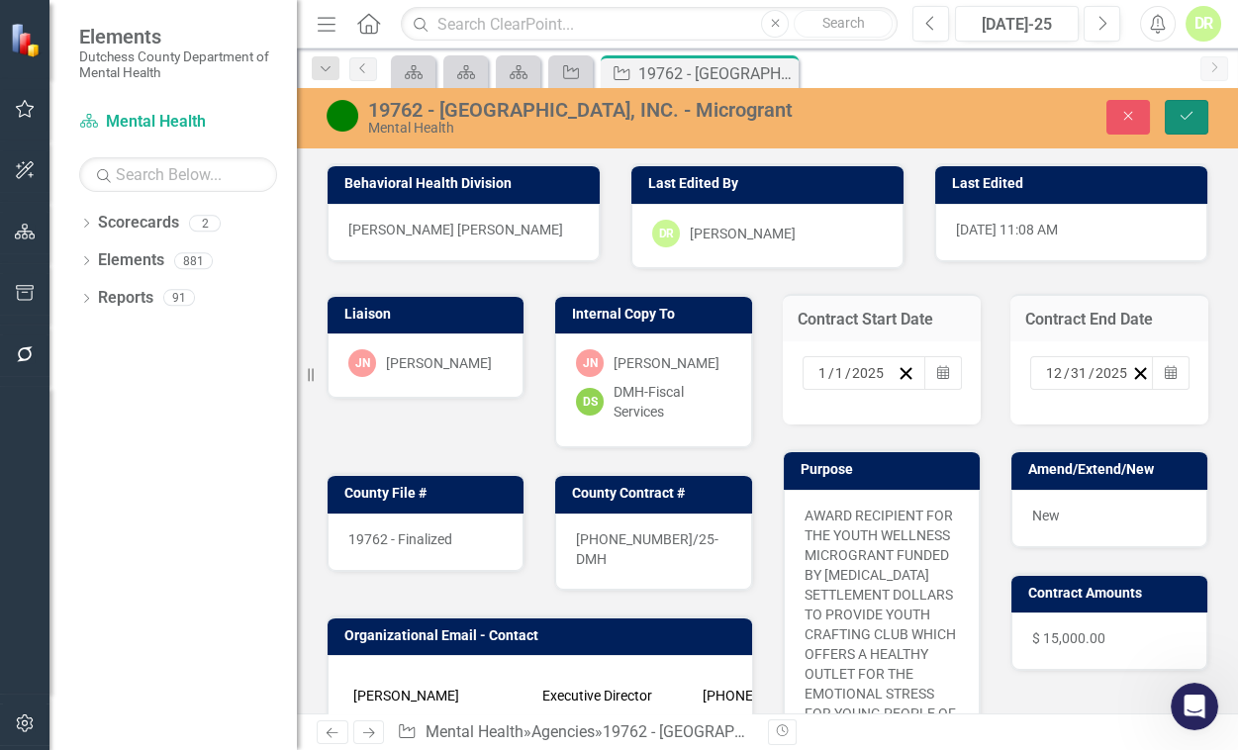
click at [1189, 109] on icon "Save" at bounding box center [1187, 116] width 18 height 14
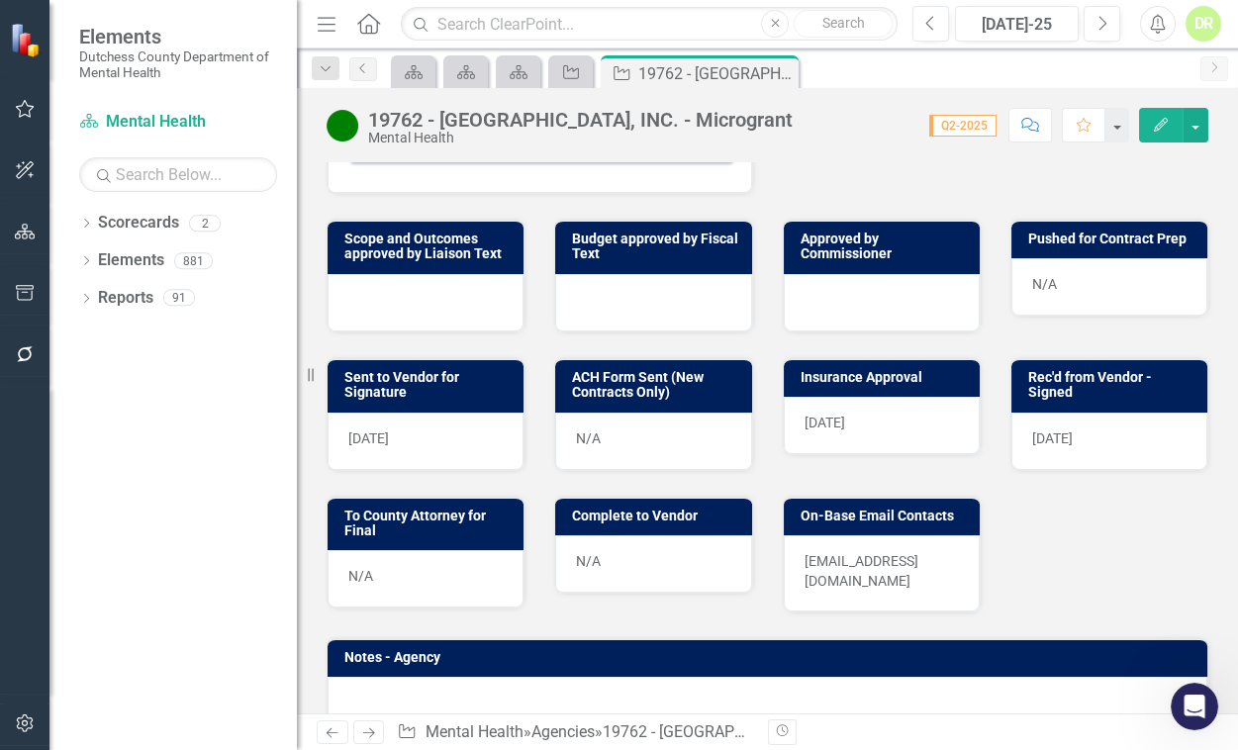
scroll to position [809, 0]
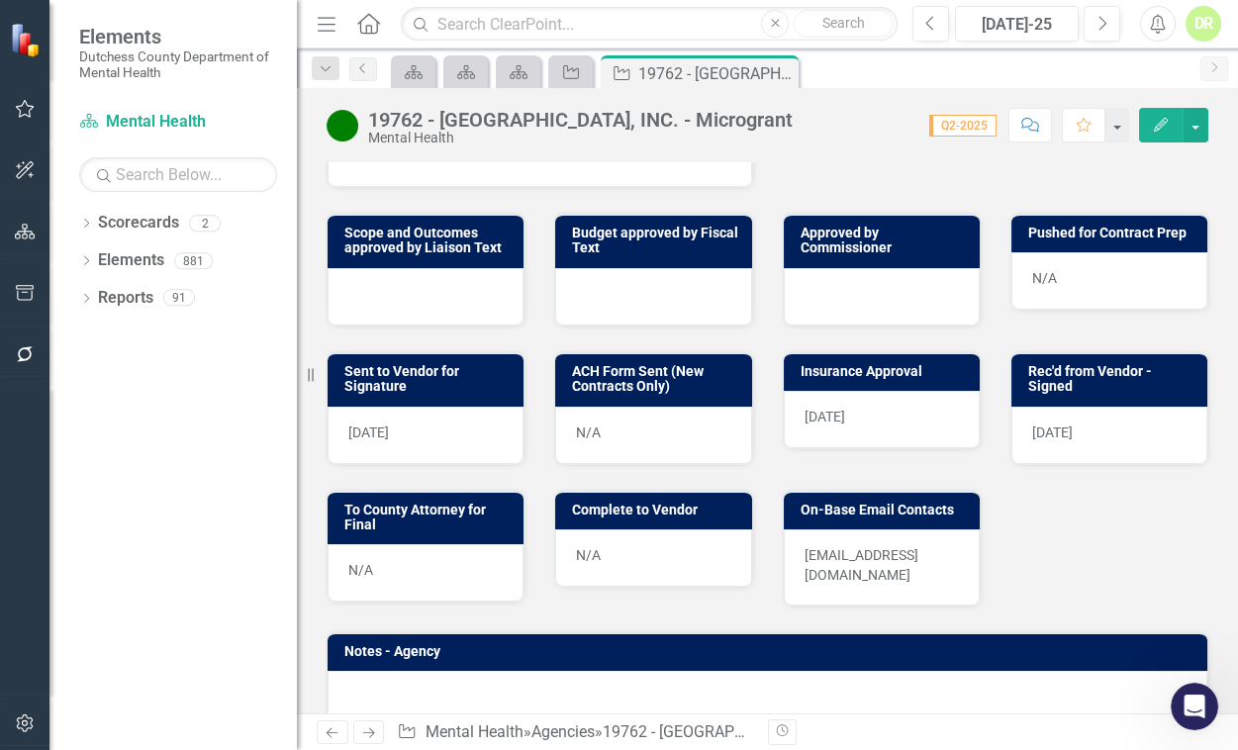
click at [408, 291] on div at bounding box center [426, 296] width 196 height 57
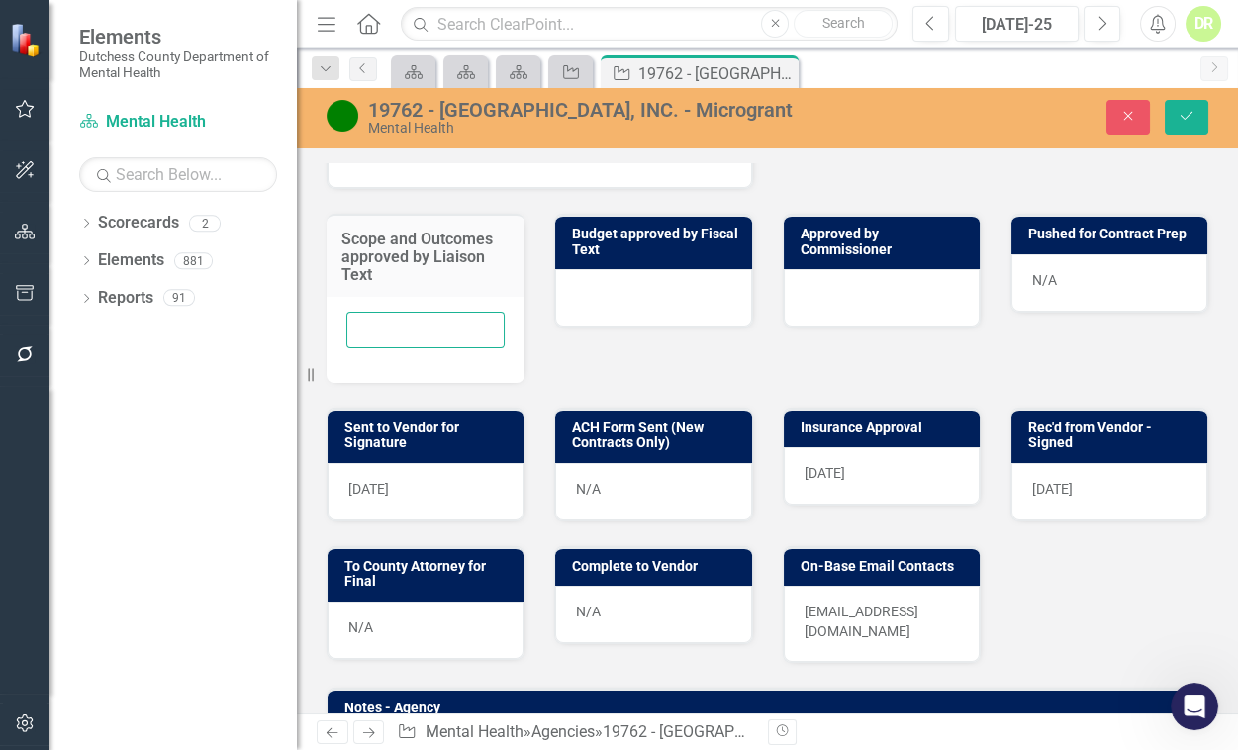
click at [370, 329] on input "text" at bounding box center [425, 330] width 158 height 37
type input "[DATE]"
click at [712, 289] on div at bounding box center [653, 297] width 196 height 57
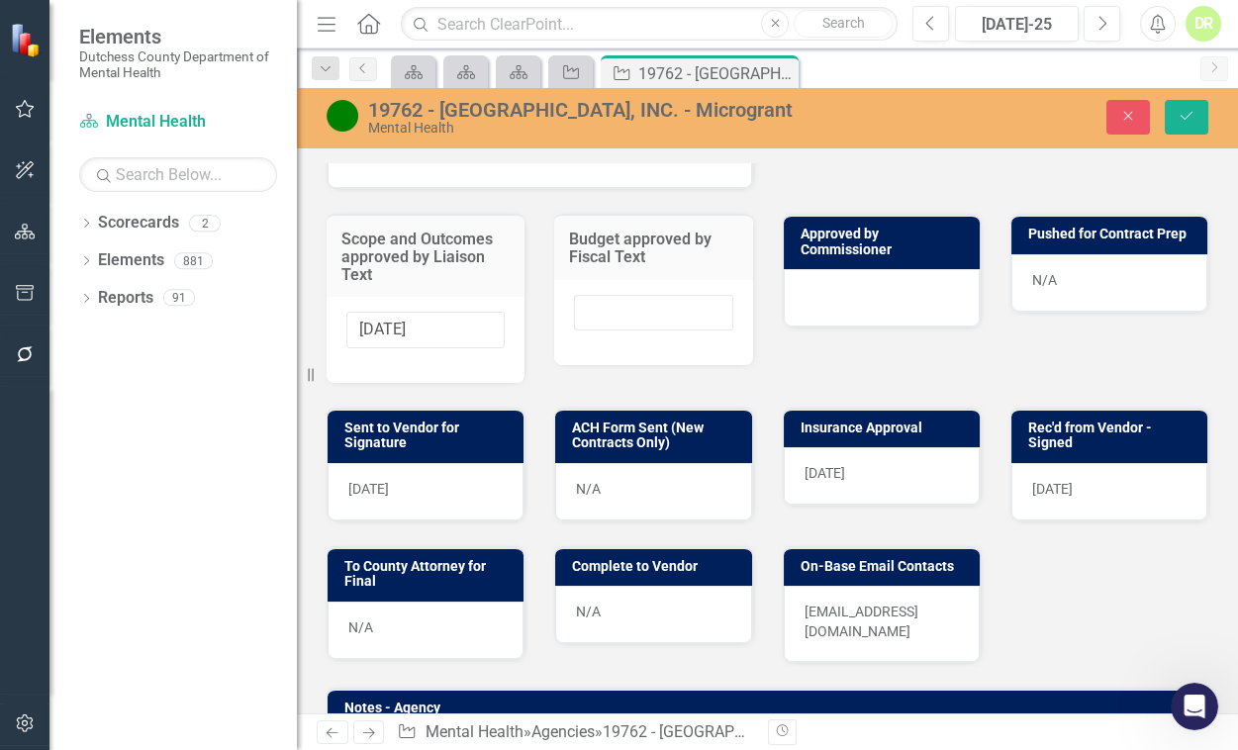
click at [712, 289] on div at bounding box center [653, 323] width 198 height 86
click at [578, 314] on input "text" at bounding box center [653, 313] width 158 height 37
type input "[DATE]"
click at [794, 313] on div at bounding box center [882, 297] width 196 height 57
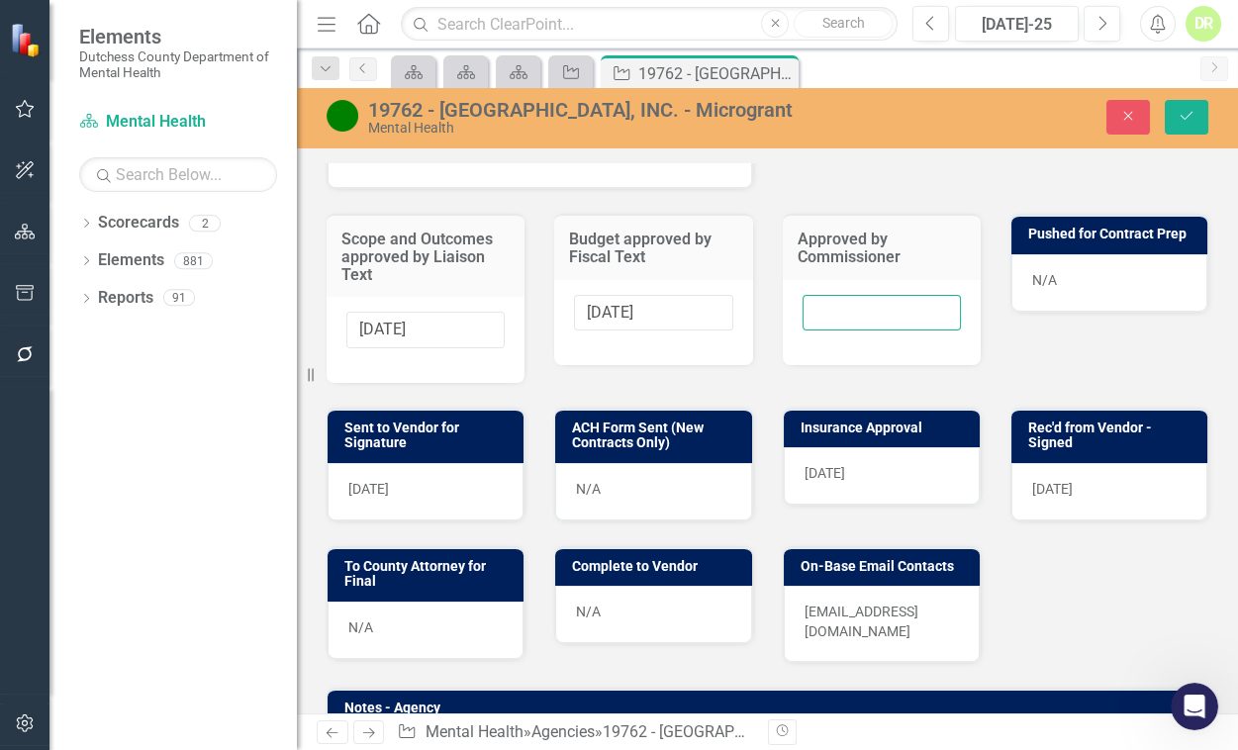
click at [807, 315] on input "text" at bounding box center [882, 313] width 158 height 37
type input "[DATE]"
click at [1122, 294] on div "N/A" at bounding box center [1109, 282] width 196 height 57
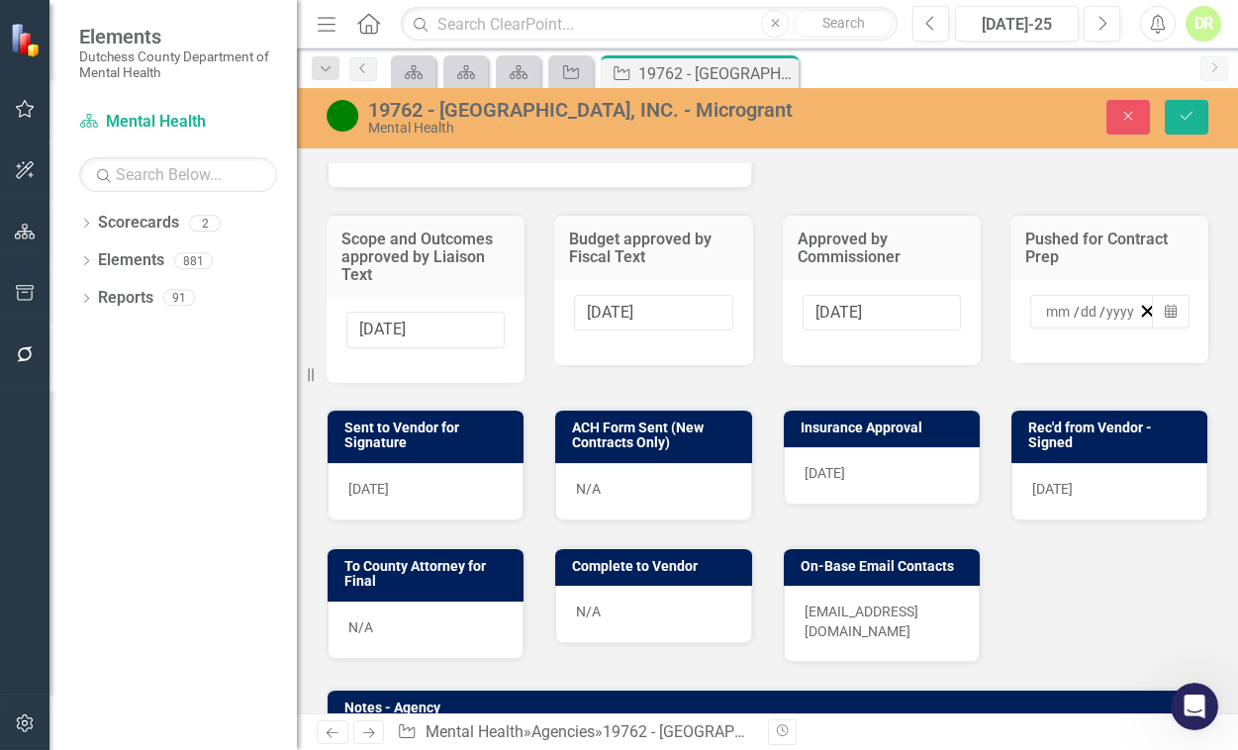
click at [1045, 317] on input at bounding box center [1059, 312] width 29 height 20
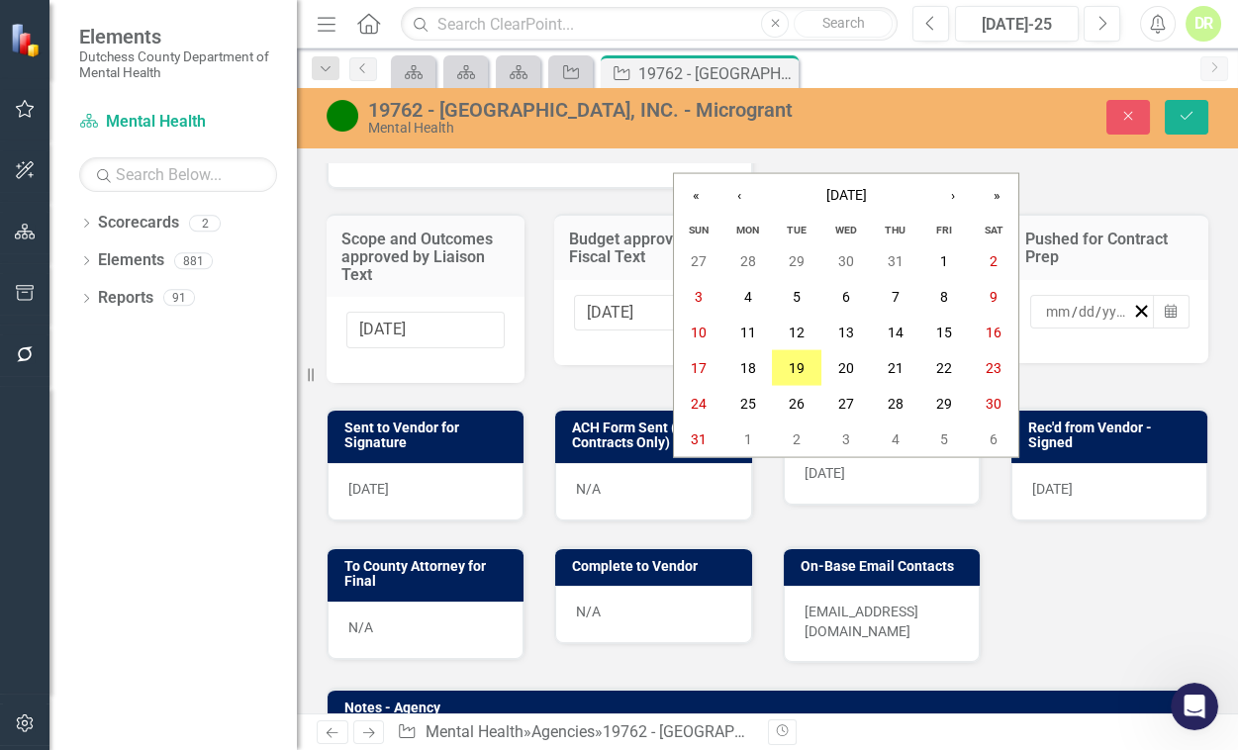
click at [1045, 317] on input "number" at bounding box center [1058, 312] width 27 height 20
type input "12"
type input "1"
type input "12"
type input "2024"
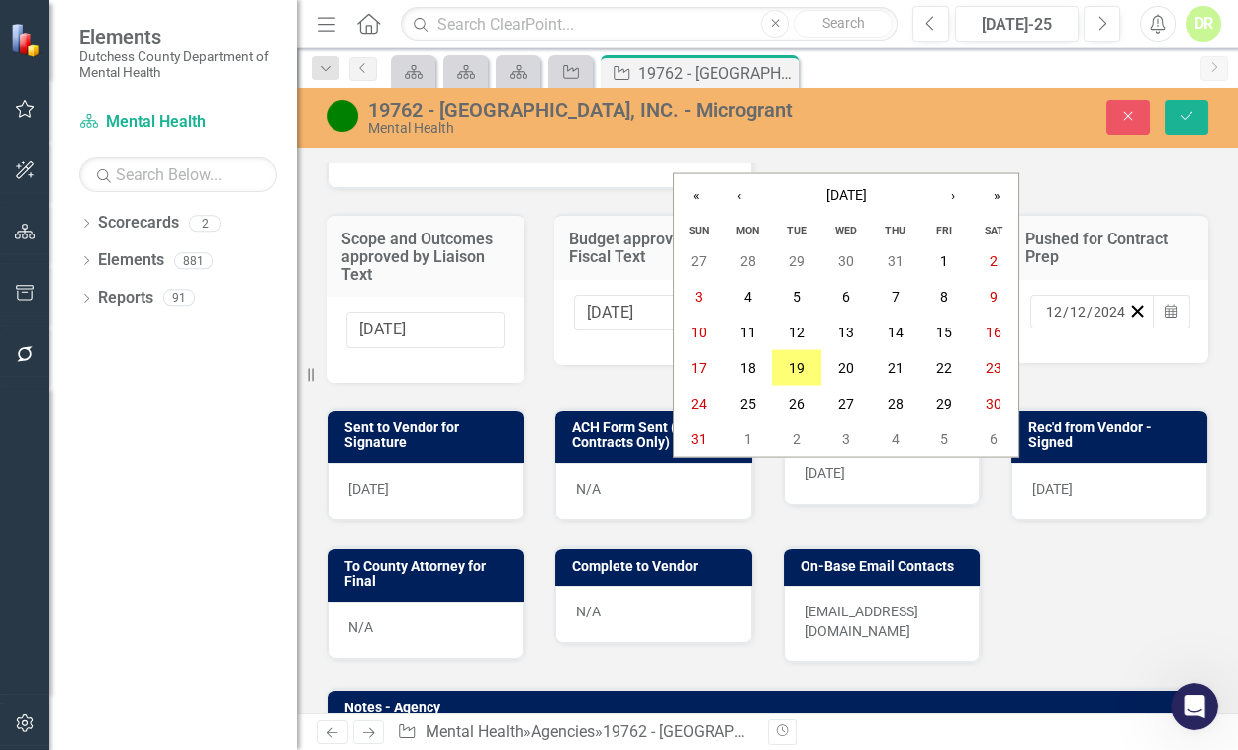
click at [620, 507] on div "N/A" at bounding box center [653, 491] width 196 height 57
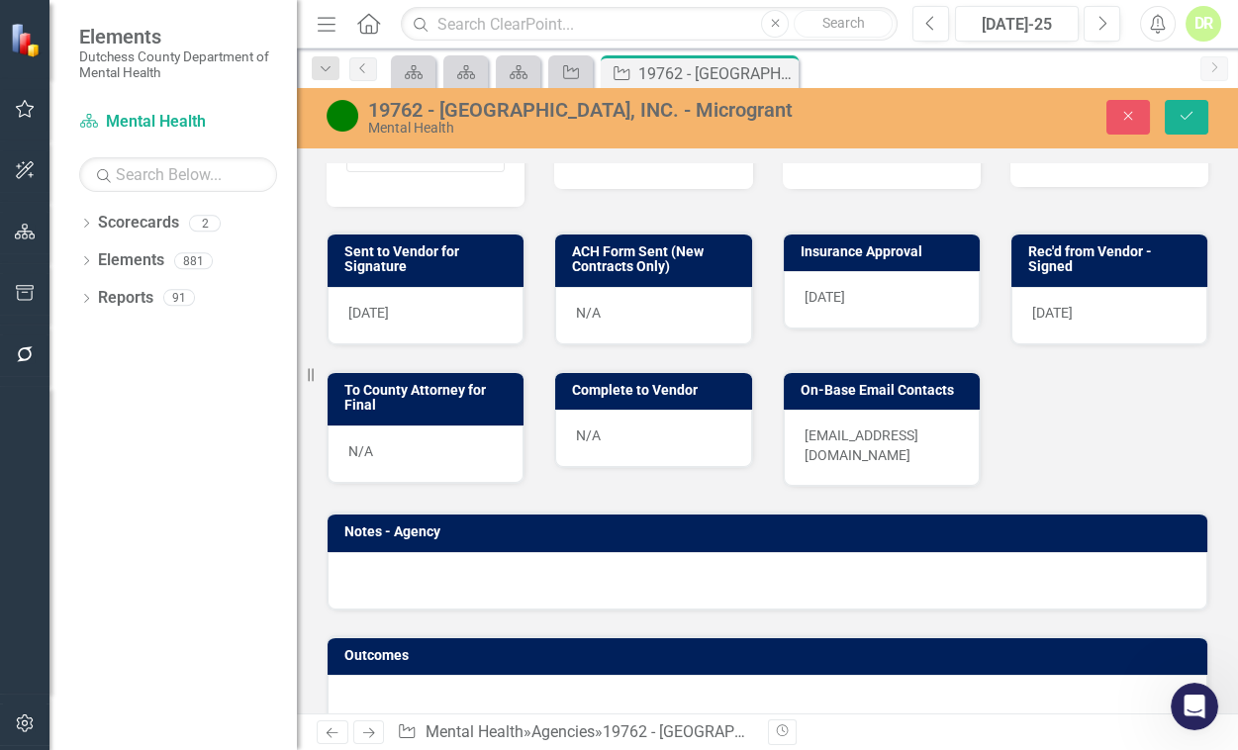
scroll to position [990, 0]
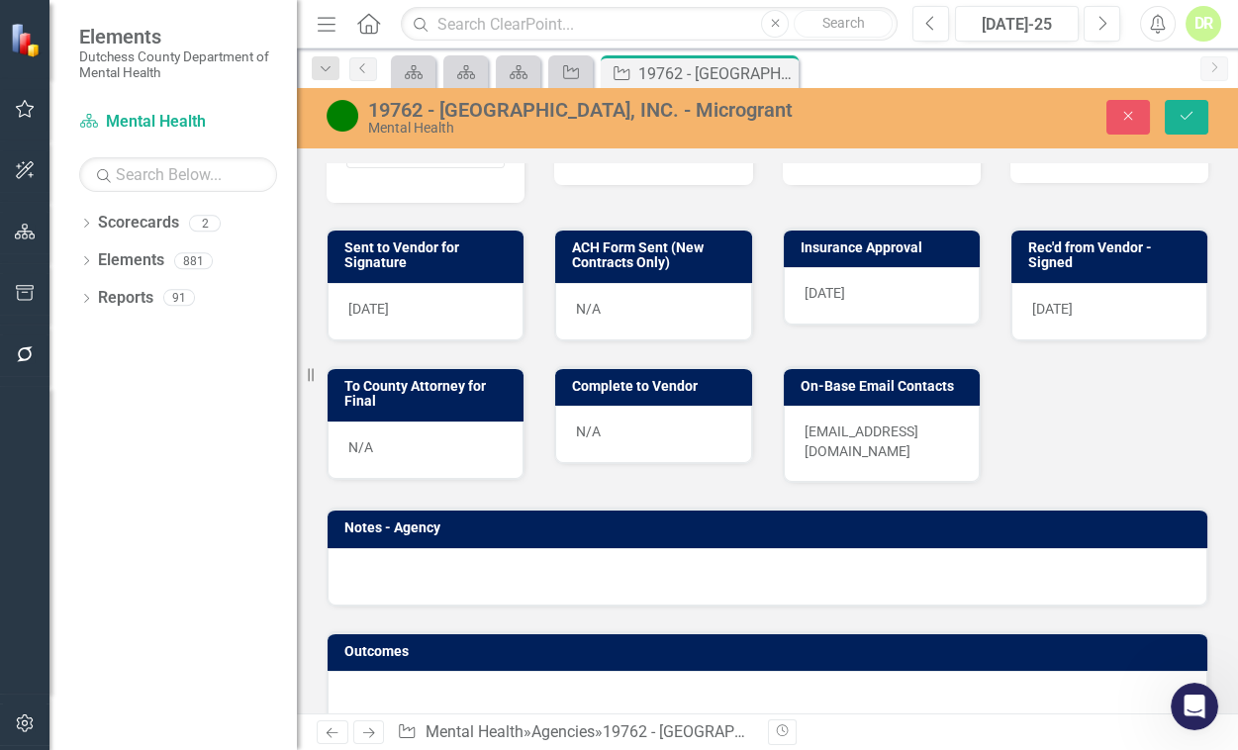
click at [434, 447] on div "N/A" at bounding box center [426, 450] width 196 height 57
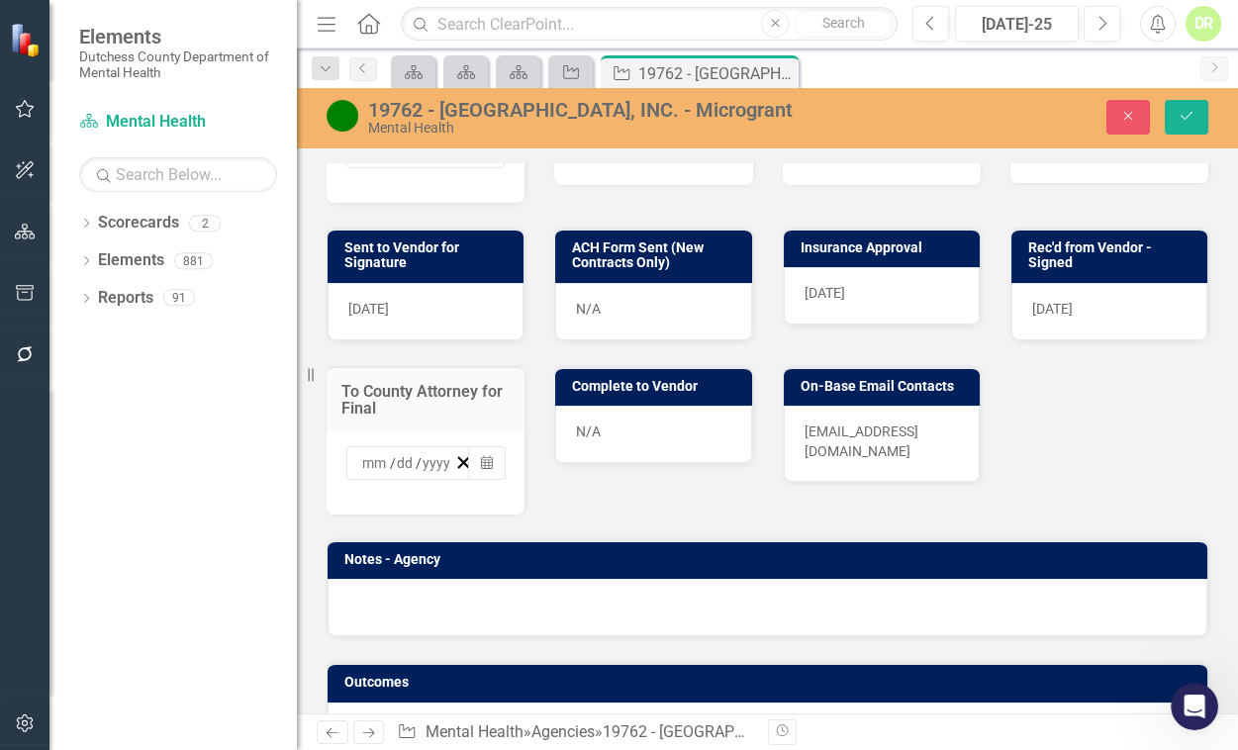
click at [364, 460] on input at bounding box center [375, 463] width 29 height 20
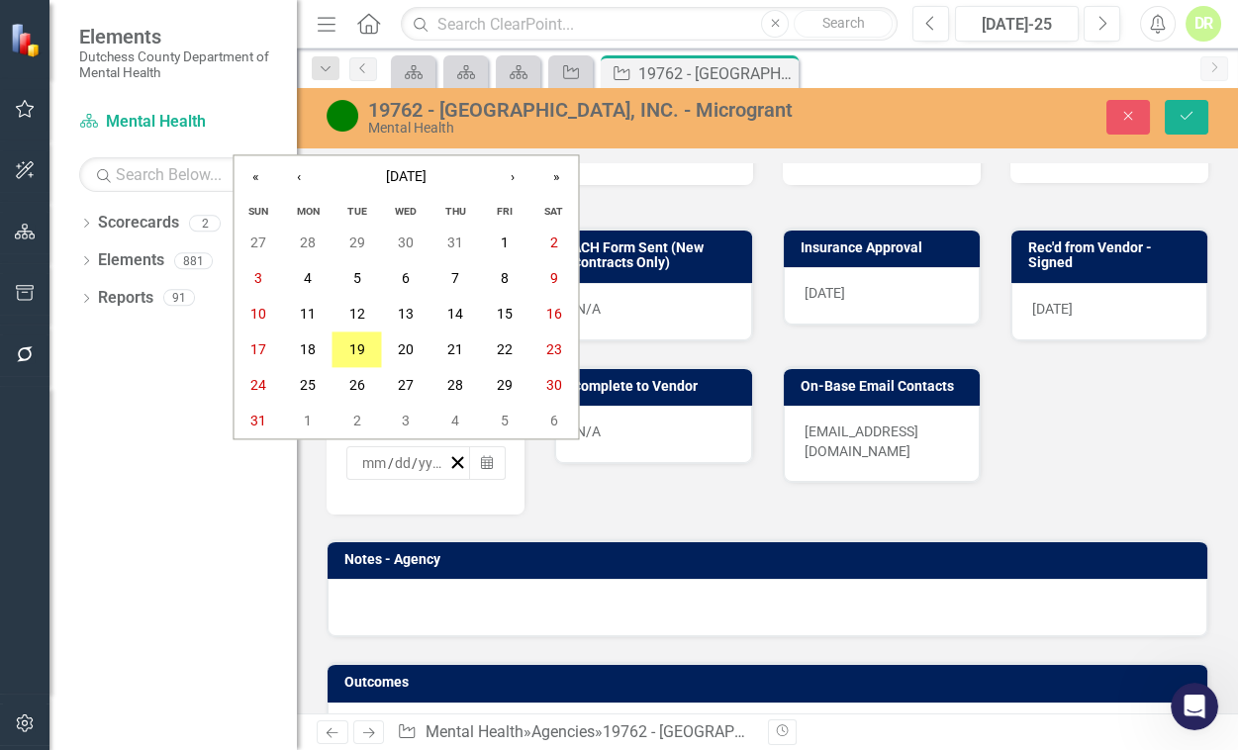
click at [364, 460] on input "number" at bounding box center [374, 463] width 27 height 20
type input "1"
type input "13"
type input "2025"
click at [670, 410] on div "N/A" at bounding box center [653, 434] width 196 height 57
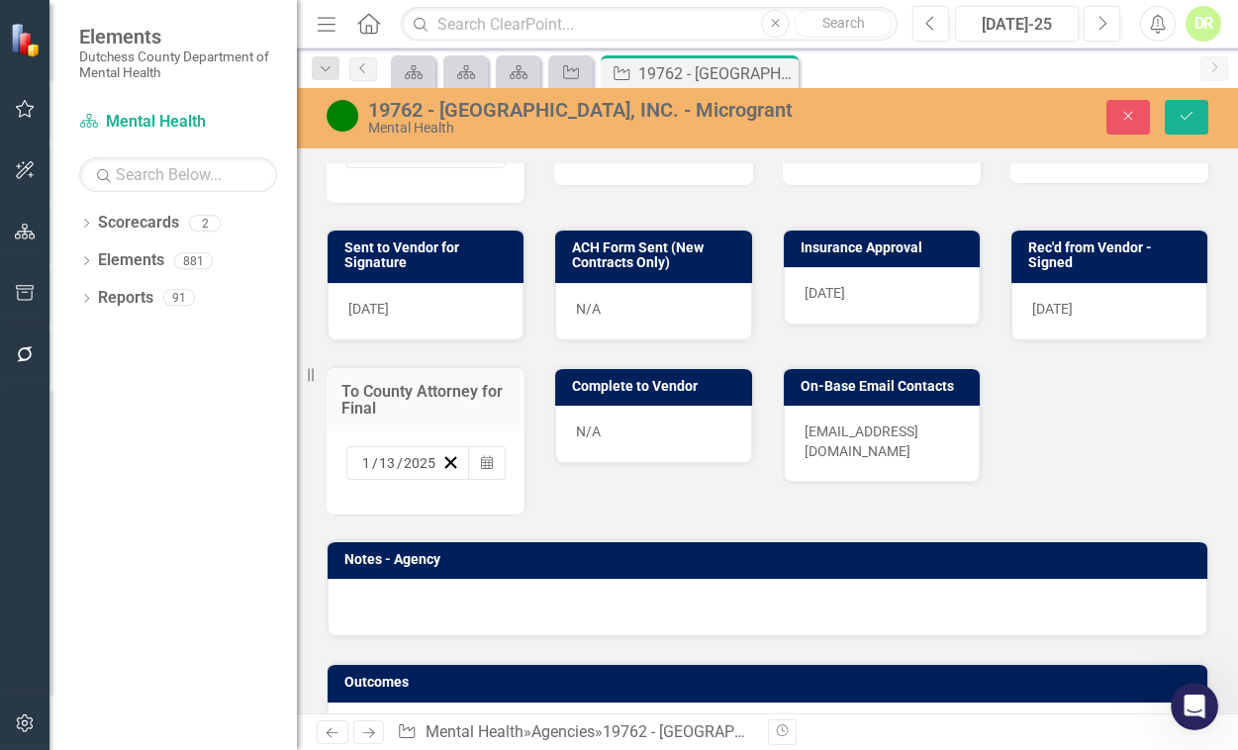
click at [670, 410] on div "N/A" at bounding box center [653, 434] width 196 height 57
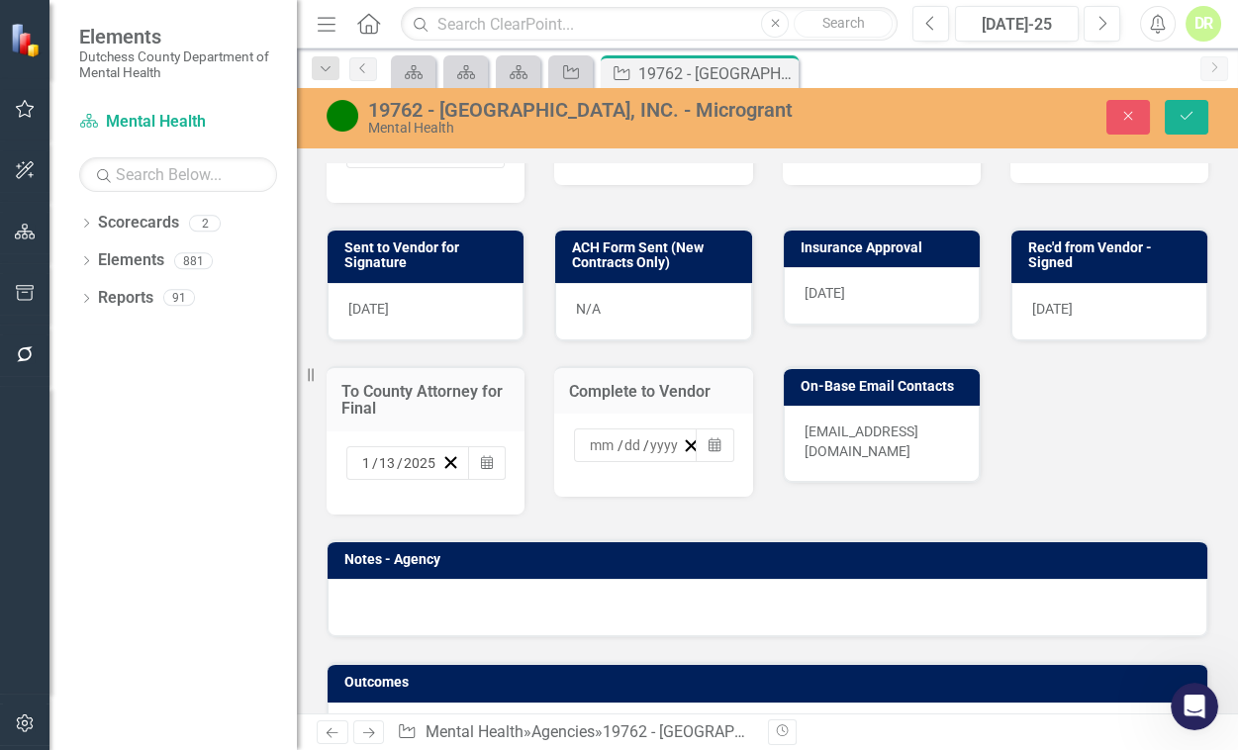
click at [389, 473] on input "13" at bounding box center [387, 463] width 19 height 20
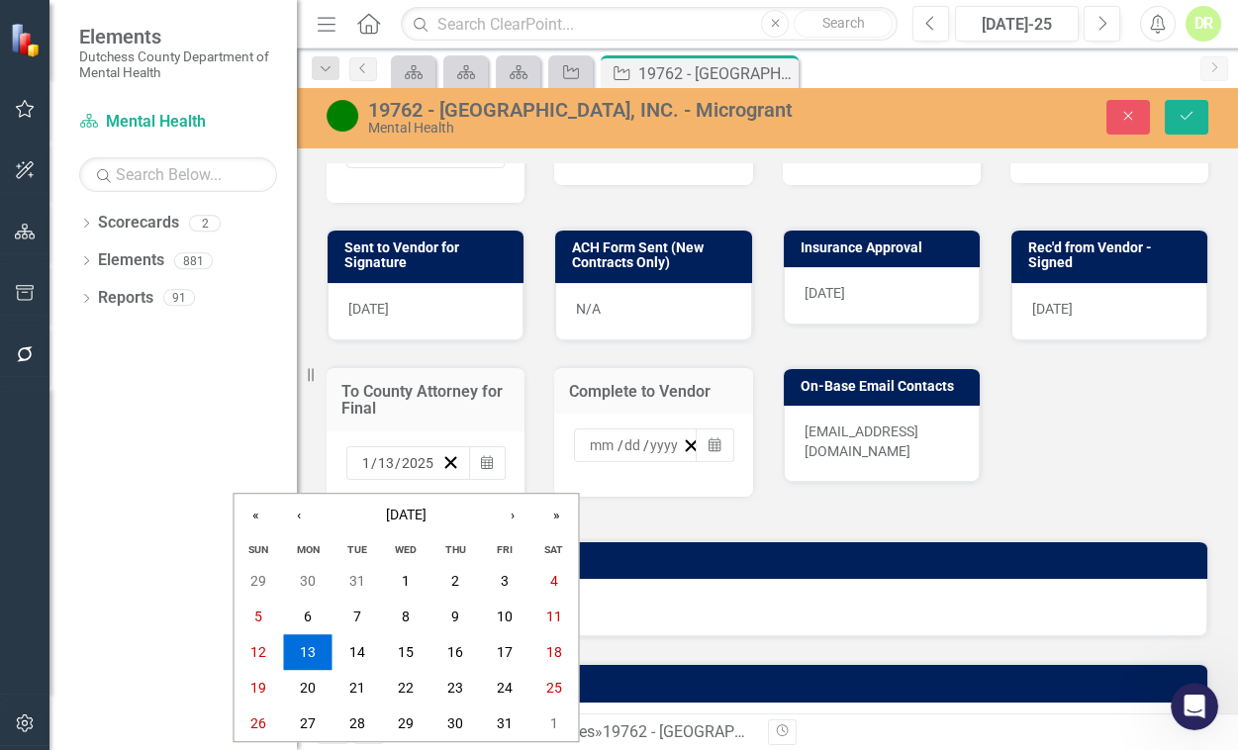
click at [389, 473] on input "13" at bounding box center [386, 463] width 18 height 20
type input "7"
click at [587, 450] on div "/ /" at bounding box center [634, 445] width 95 height 20
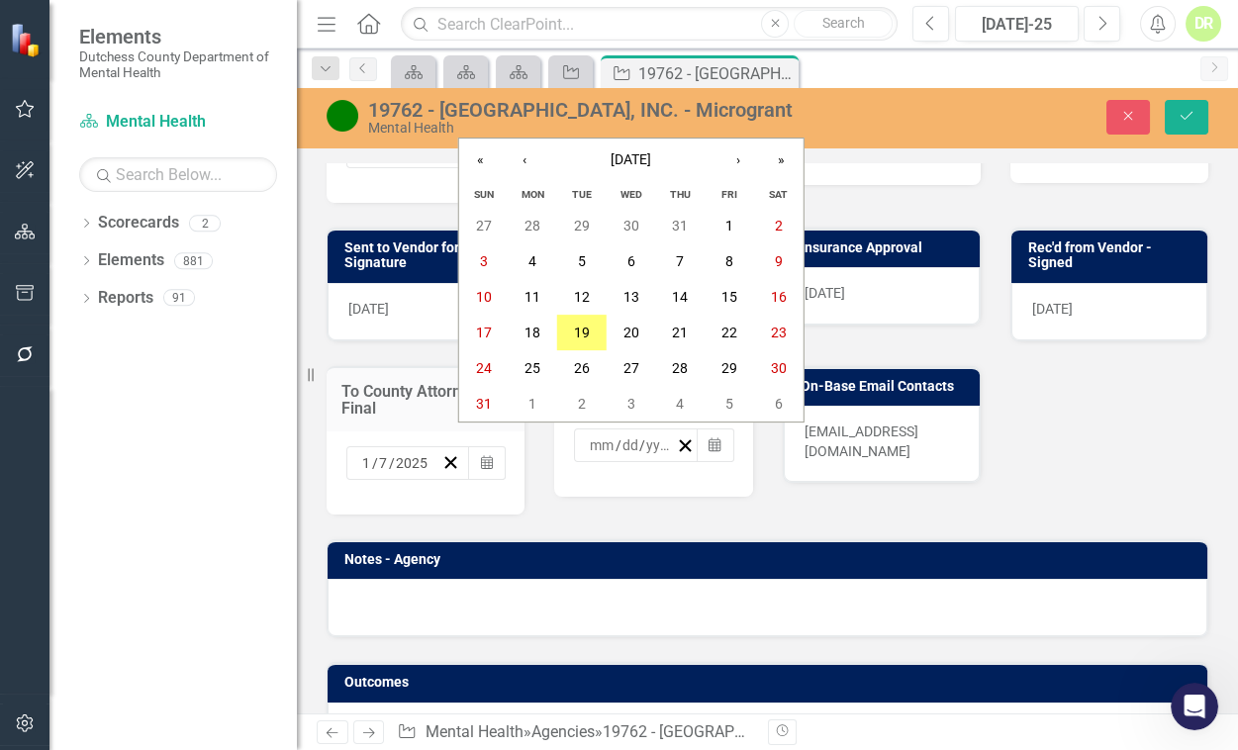
click at [587, 450] on div "/ /" at bounding box center [631, 445] width 89 height 20
click at [589, 451] on input "number" at bounding box center [602, 445] width 27 height 20
type input "1"
type input "13"
type input "2025"
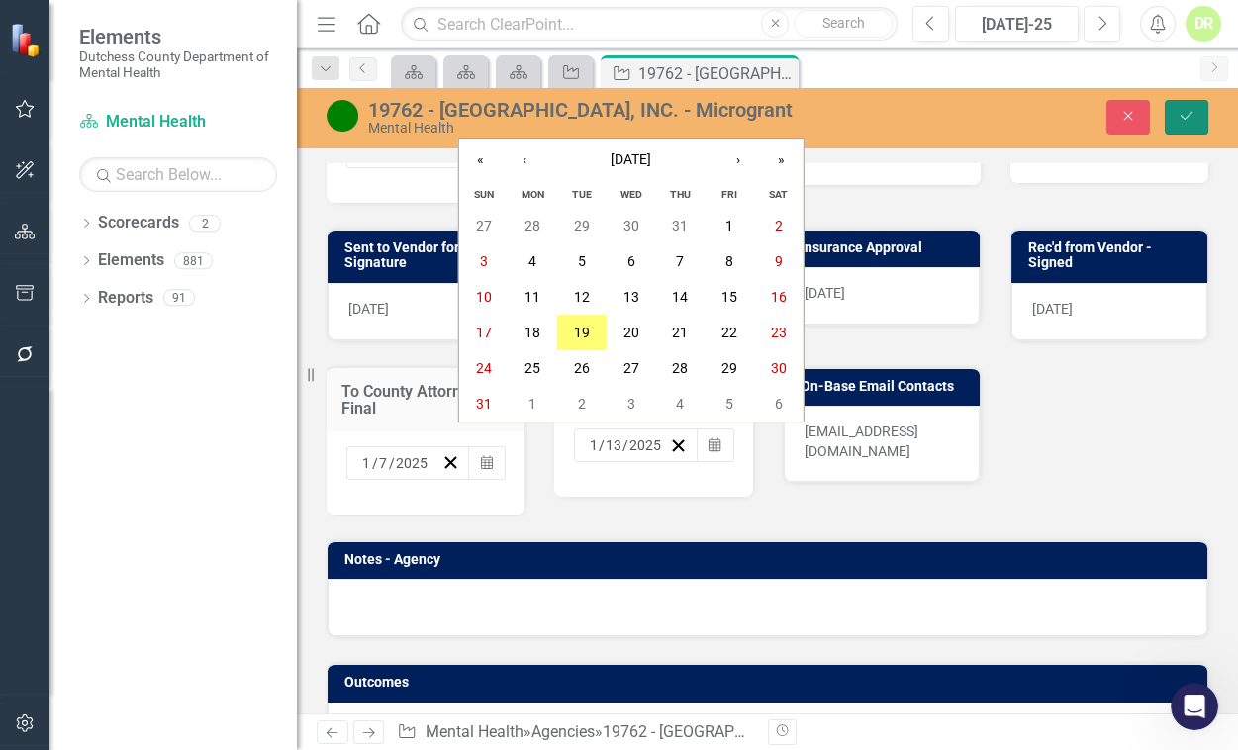
click at [1194, 116] on icon "Save" at bounding box center [1187, 116] width 18 height 14
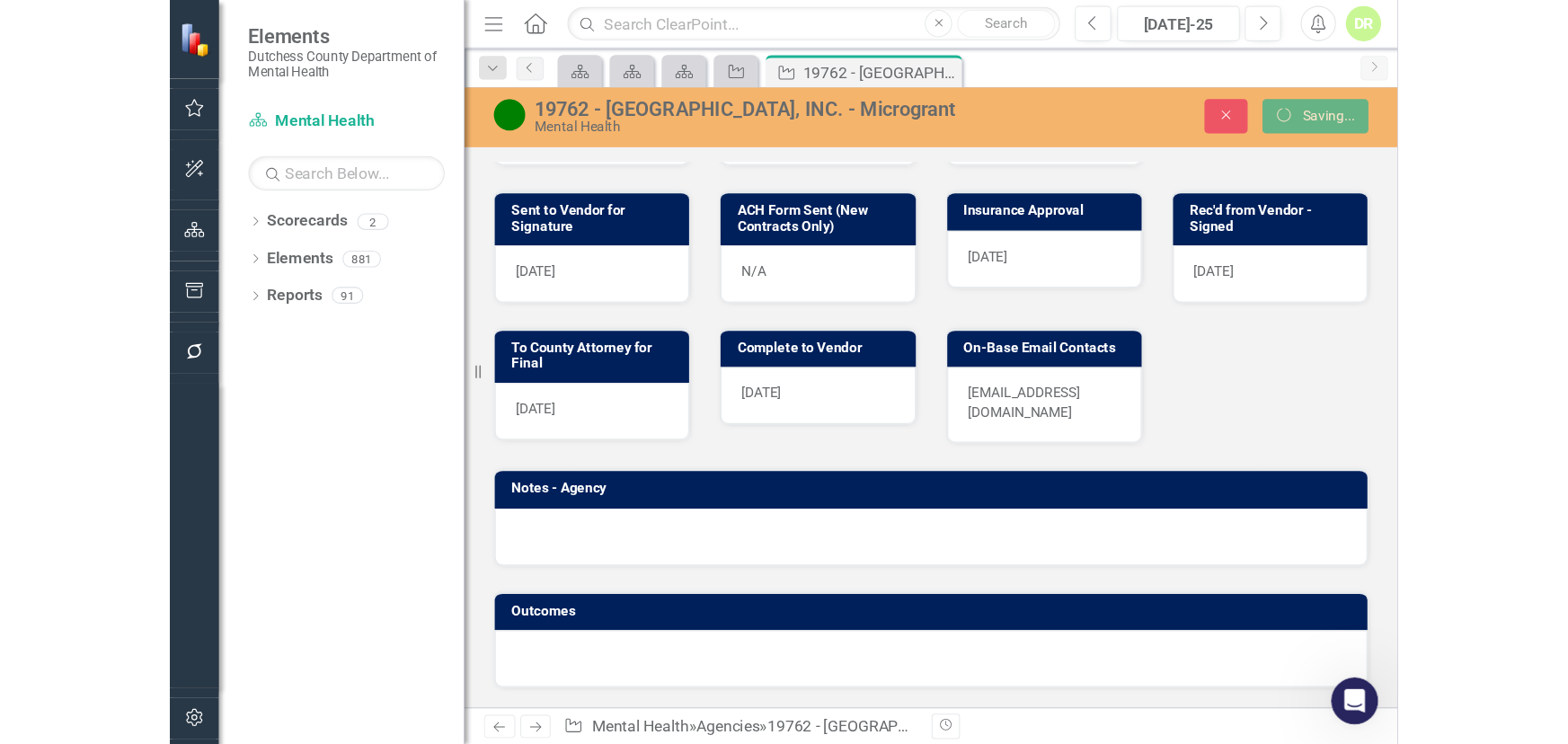
scroll to position [873, 0]
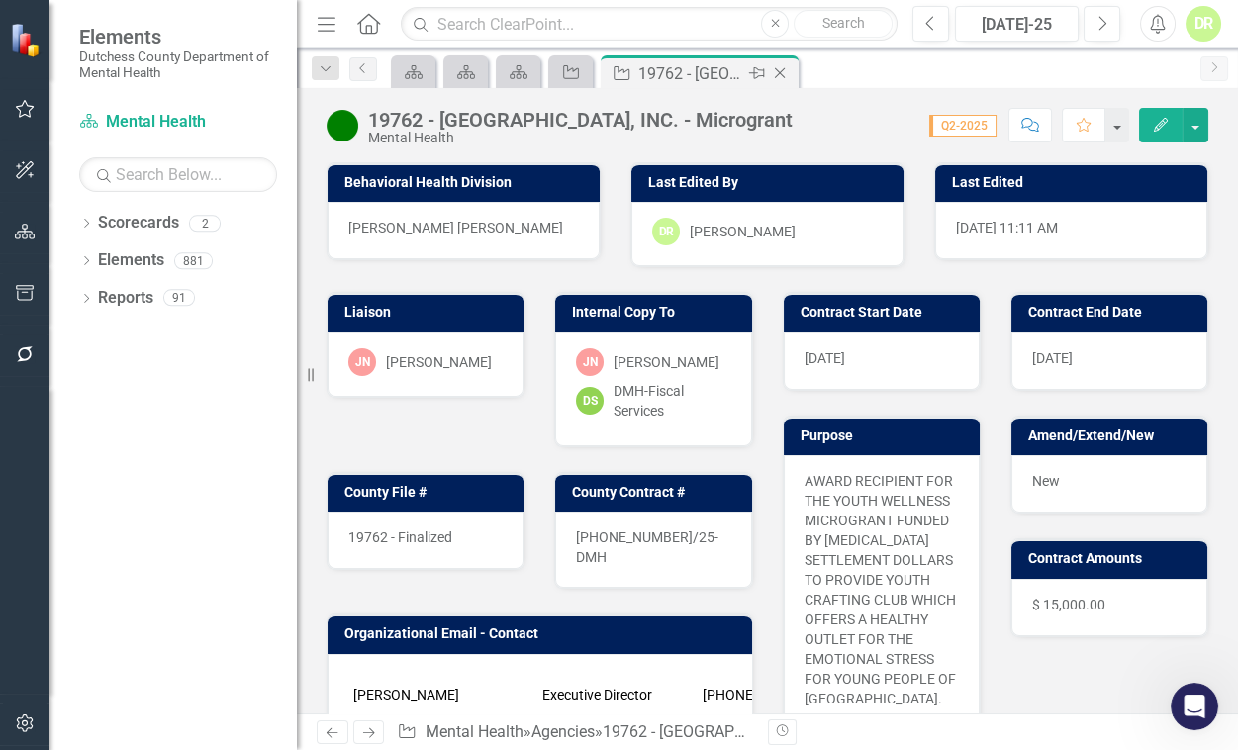
click at [780, 75] on icon "Close" at bounding box center [780, 73] width 20 height 16
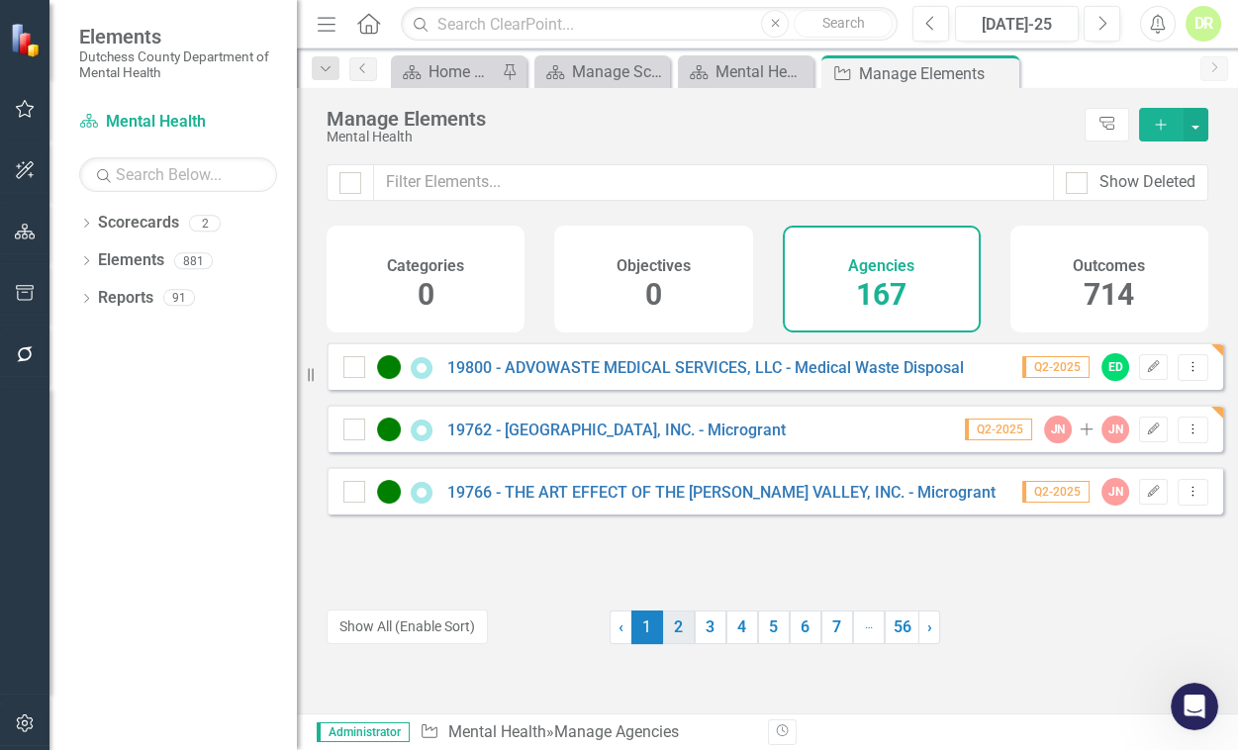
click at [666, 635] on link "2" at bounding box center [679, 628] width 32 height 34
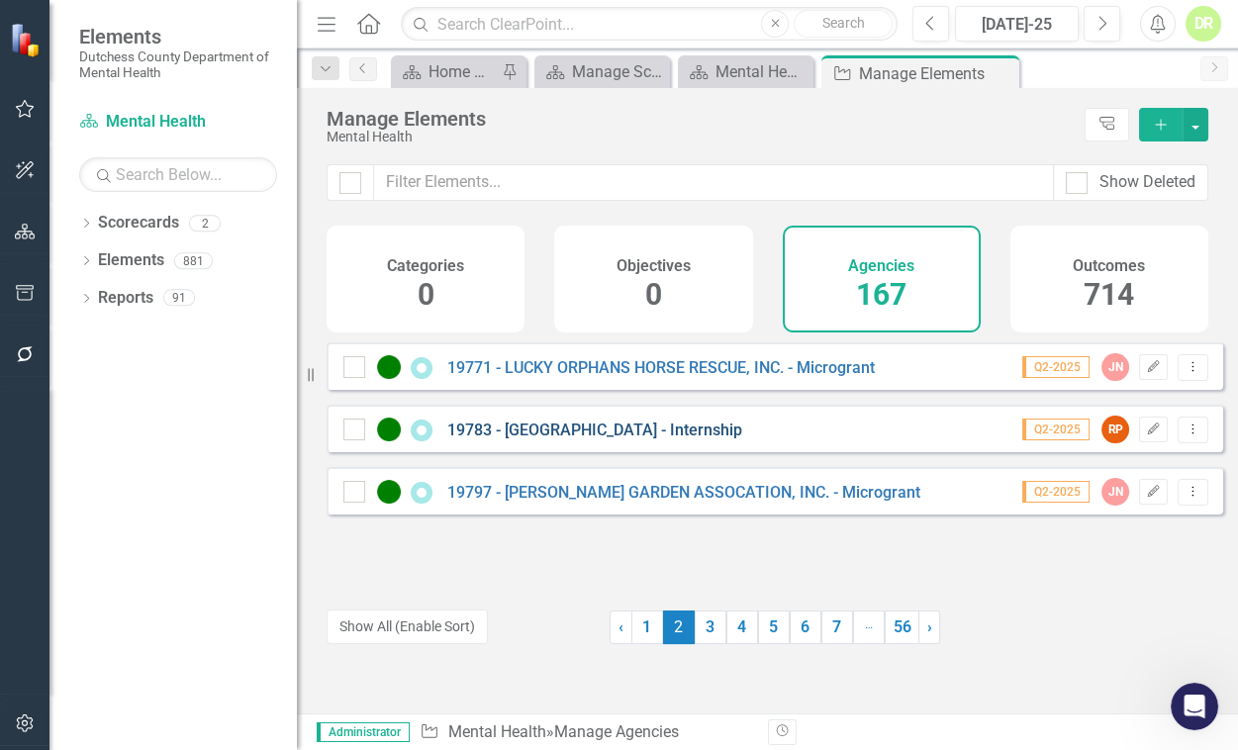
click at [644, 439] on link "19783 - [GEOGRAPHIC_DATA] - Internship" at bounding box center [594, 430] width 295 height 19
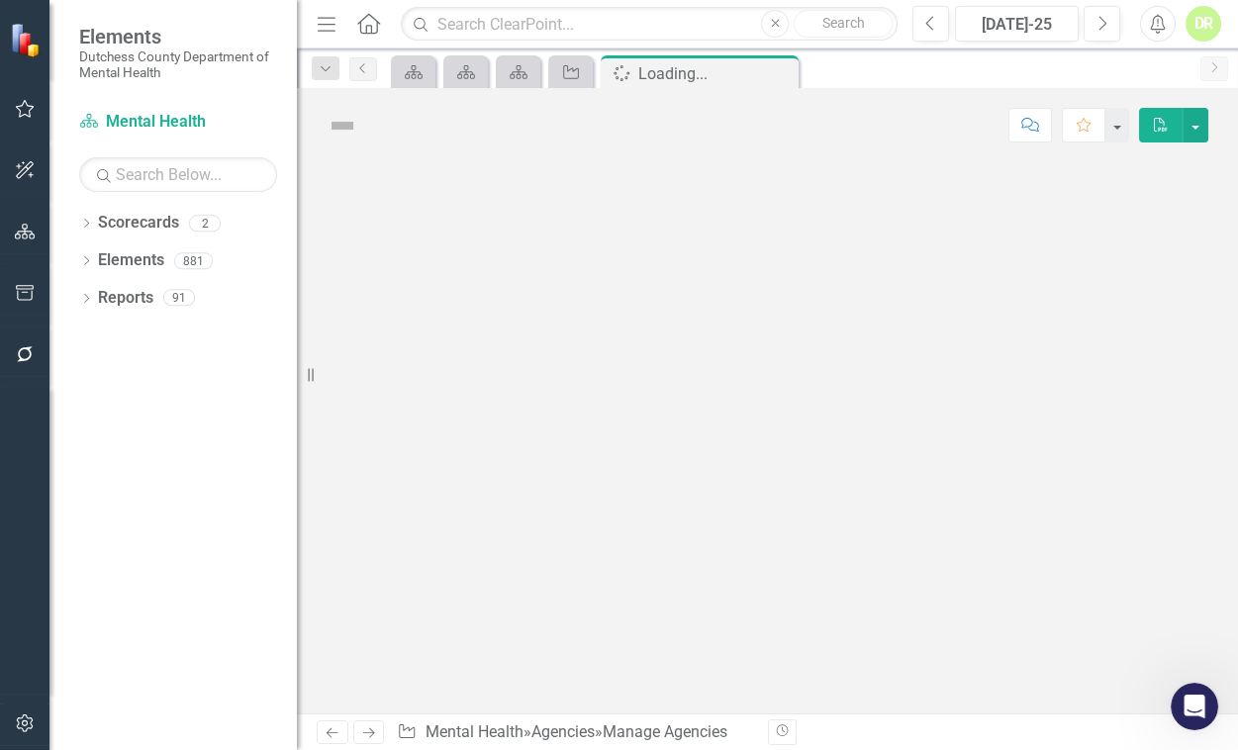
click at [644, 442] on div at bounding box center [767, 437] width 941 height 551
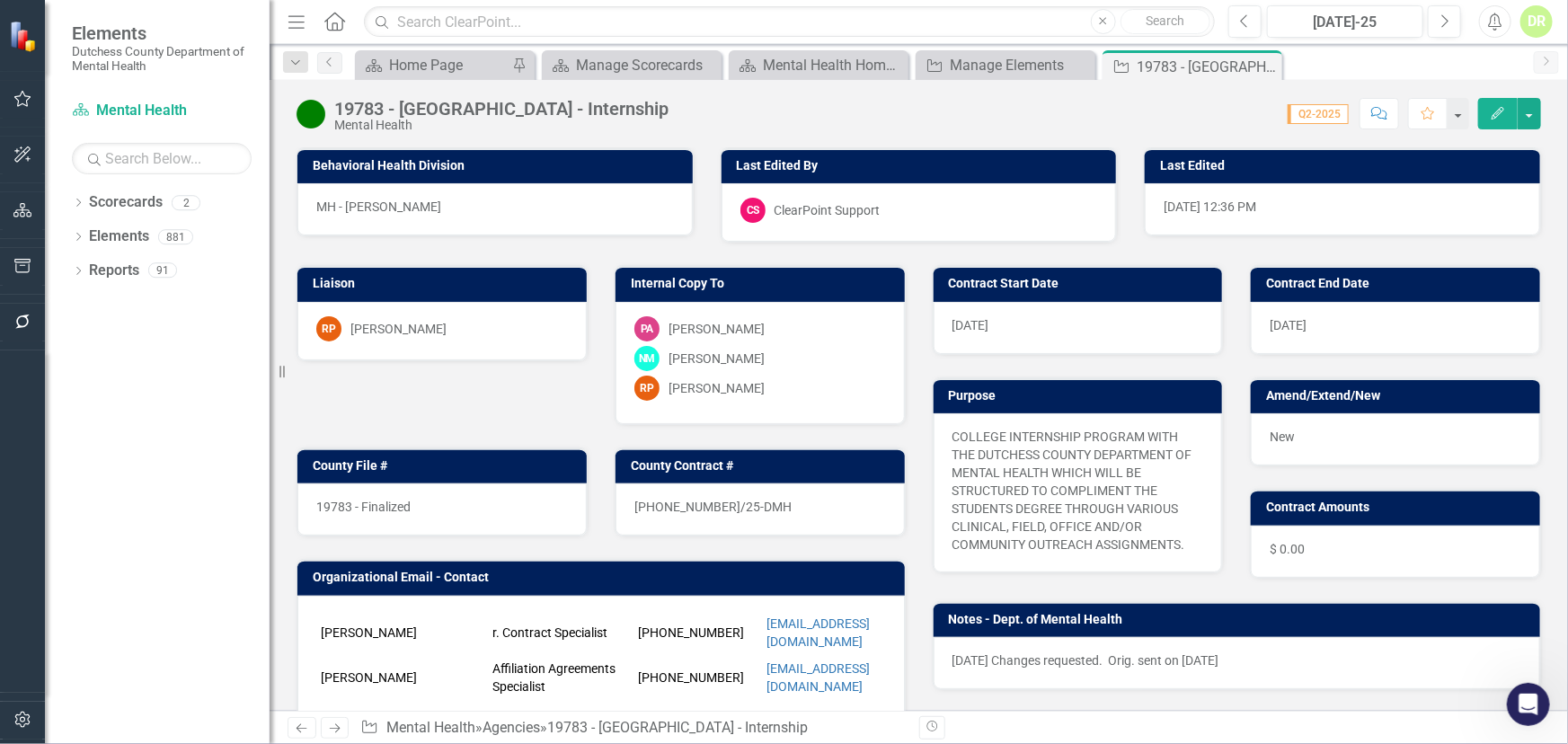
scroll to position [10818, 0]
click at [1011, 324] on div "[DATE]" at bounding box center [1078, 327] width 290 height 52
click at [1011, 323] on div "[DATE]" at bounding box center [1078, 327] width 290 height 52
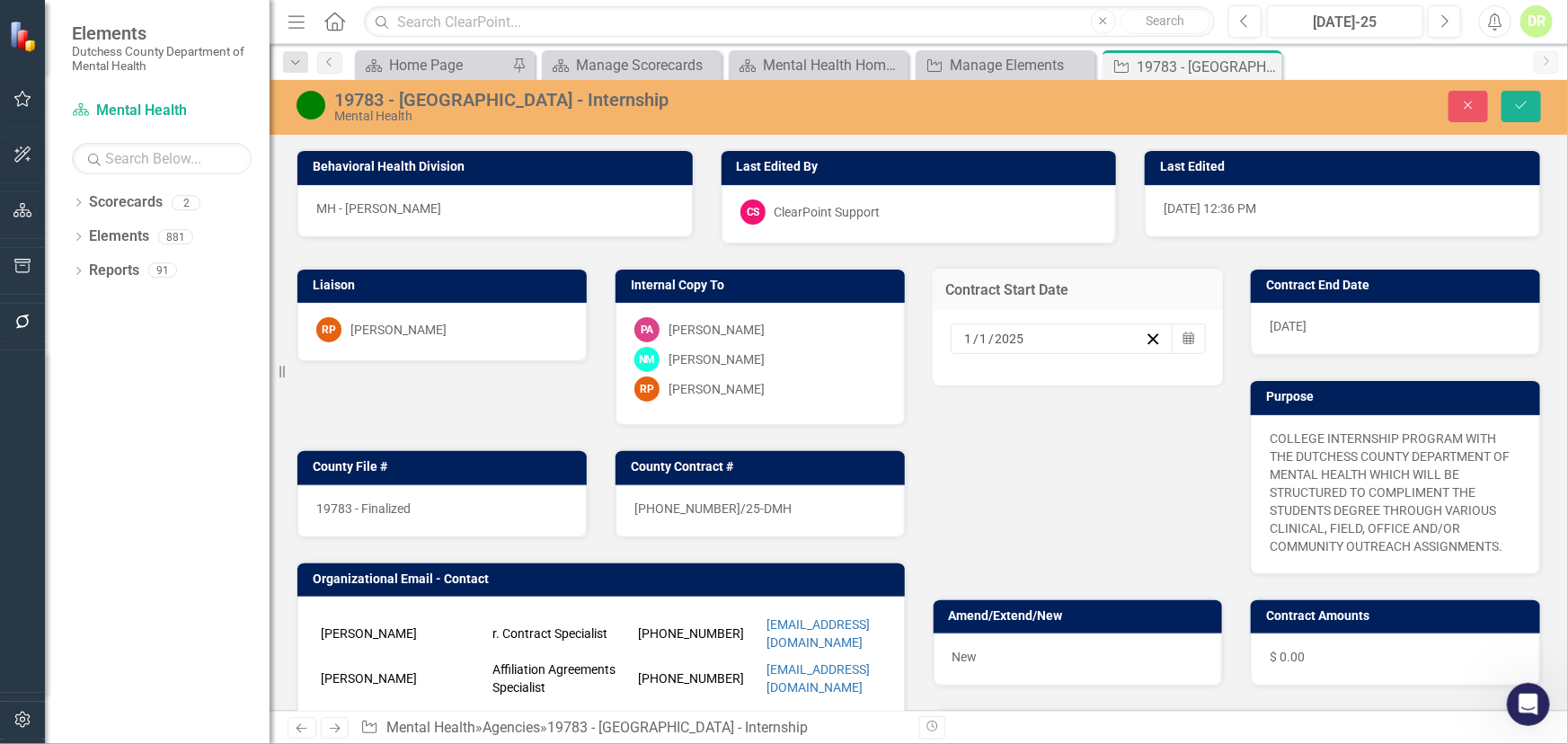
drag, startPoint x: 1011, startPoint y: 335, endPoint x: 1040, endPoint y: 335, distance: 29.0
click at [1040, 335] on div "[DATE]" at bounding box center [1054, 339] width 183 height 18
click at [1276, 323] on span "[DATE]" at bounding box center [1287, 326] width 37 height 15
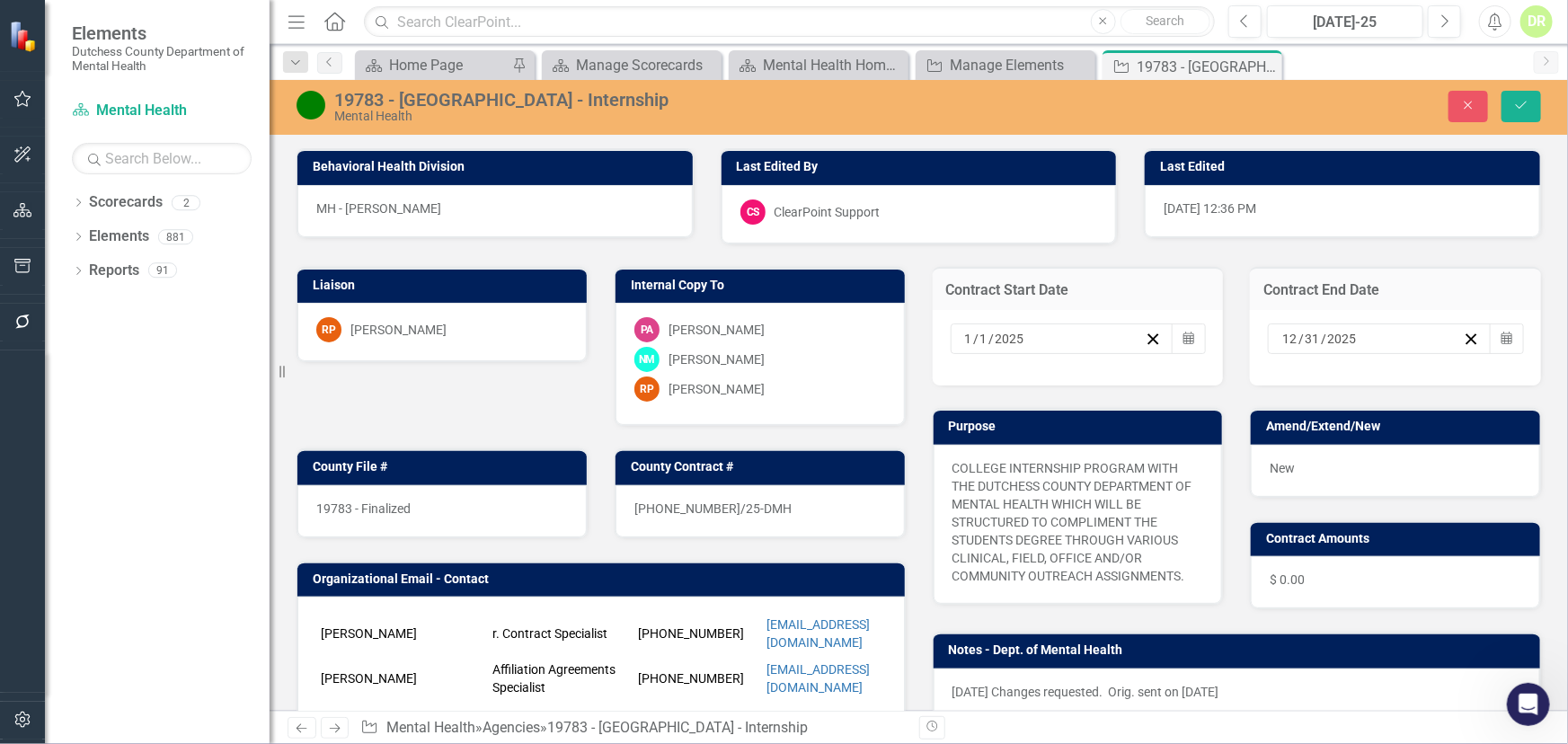
drag, startPoint x: 1339, startPoint y: 332, endPoint x: 1446, endPoint y: 325, distance: 107.2
click at [1446, 325] on div "[DATE]" at bounding box center [1379, 339] width 223 height 31
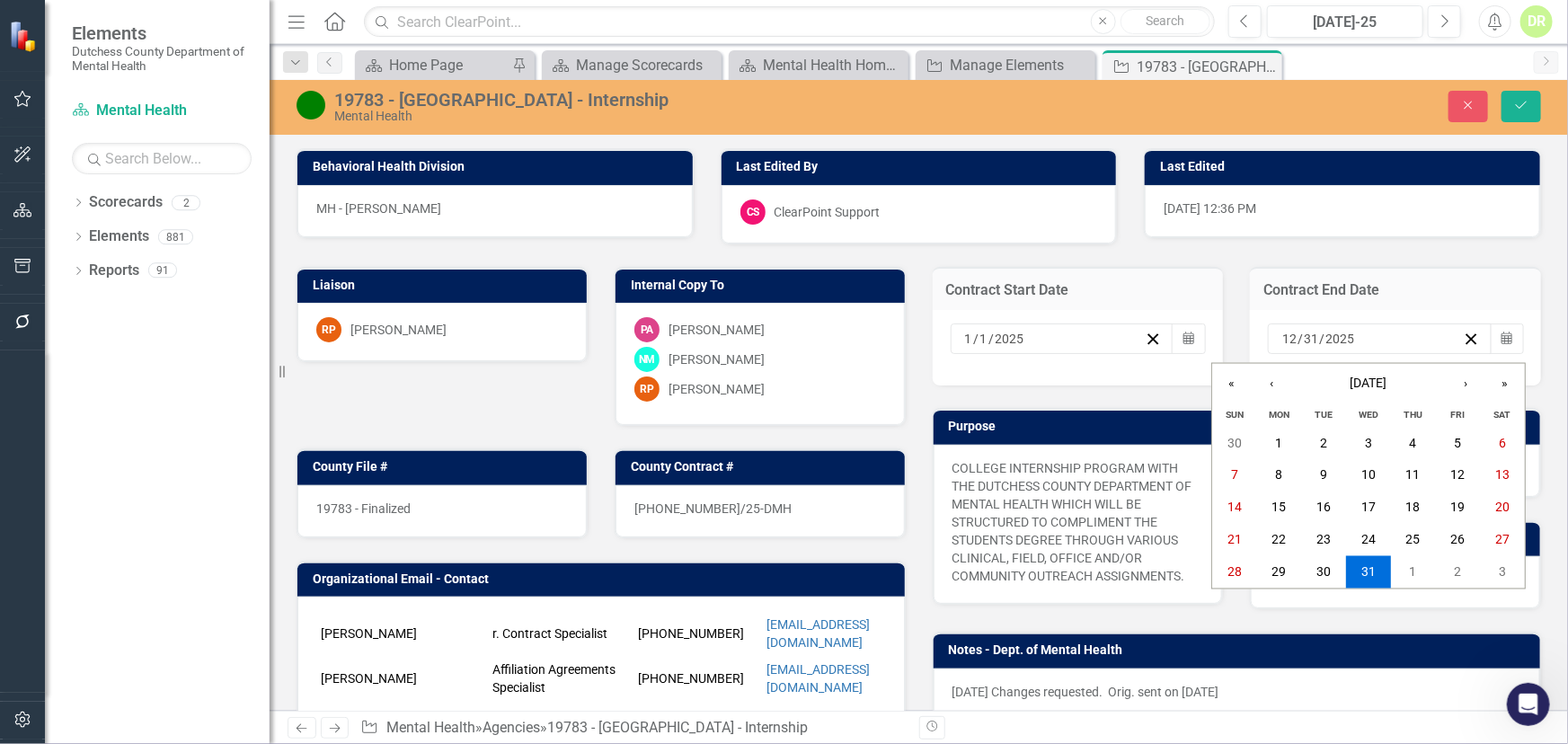
click at [1364, 333] on div "[DATE] [DATE]" at bounding box center [1371, 339] width 183 height 18
click at [1339, 334] on input "2025" at bounding box center [1340, 339] width 31 height 18
type input "2026"
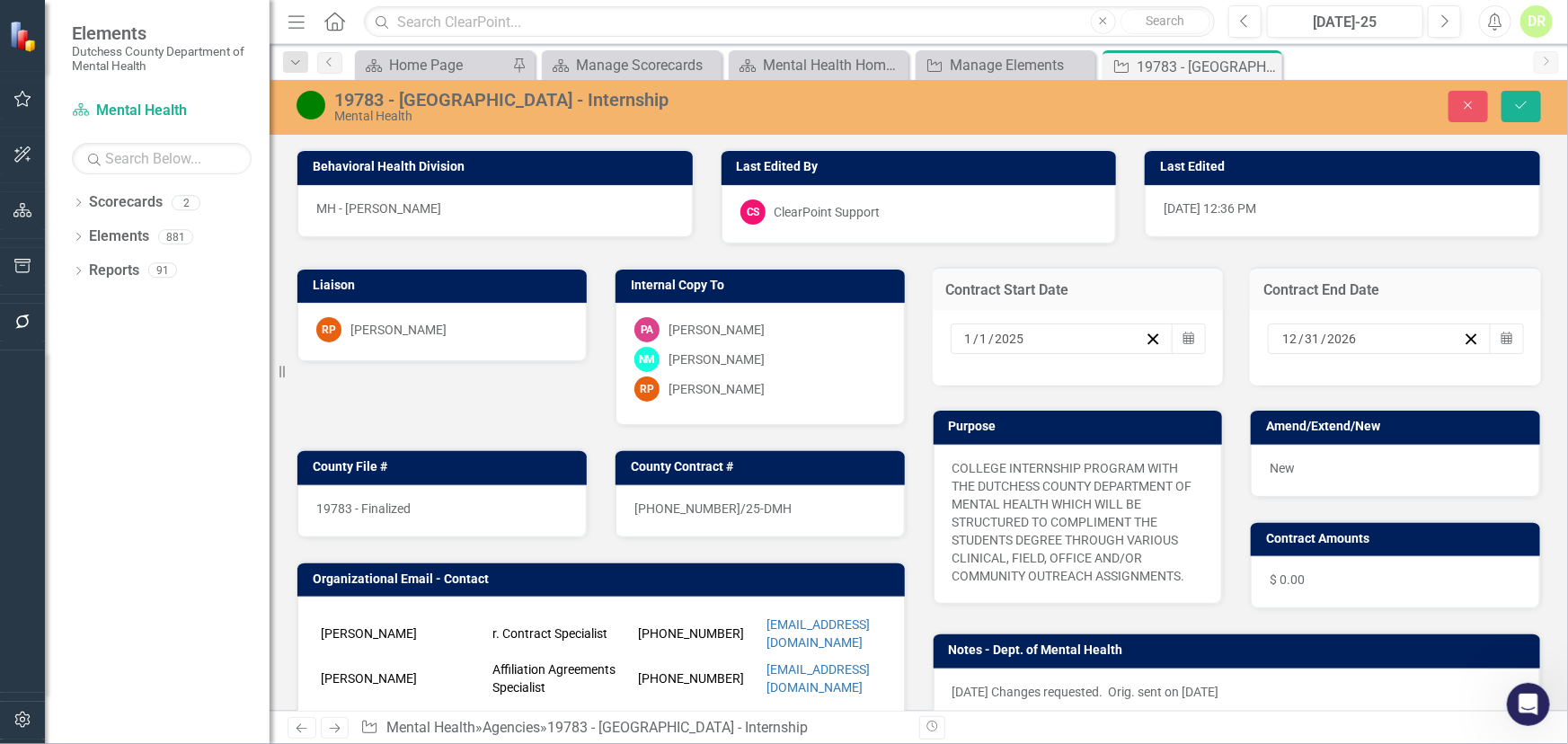
click at [974, 345] on span "/" at bounding box center [977, 339] width 5 height 16
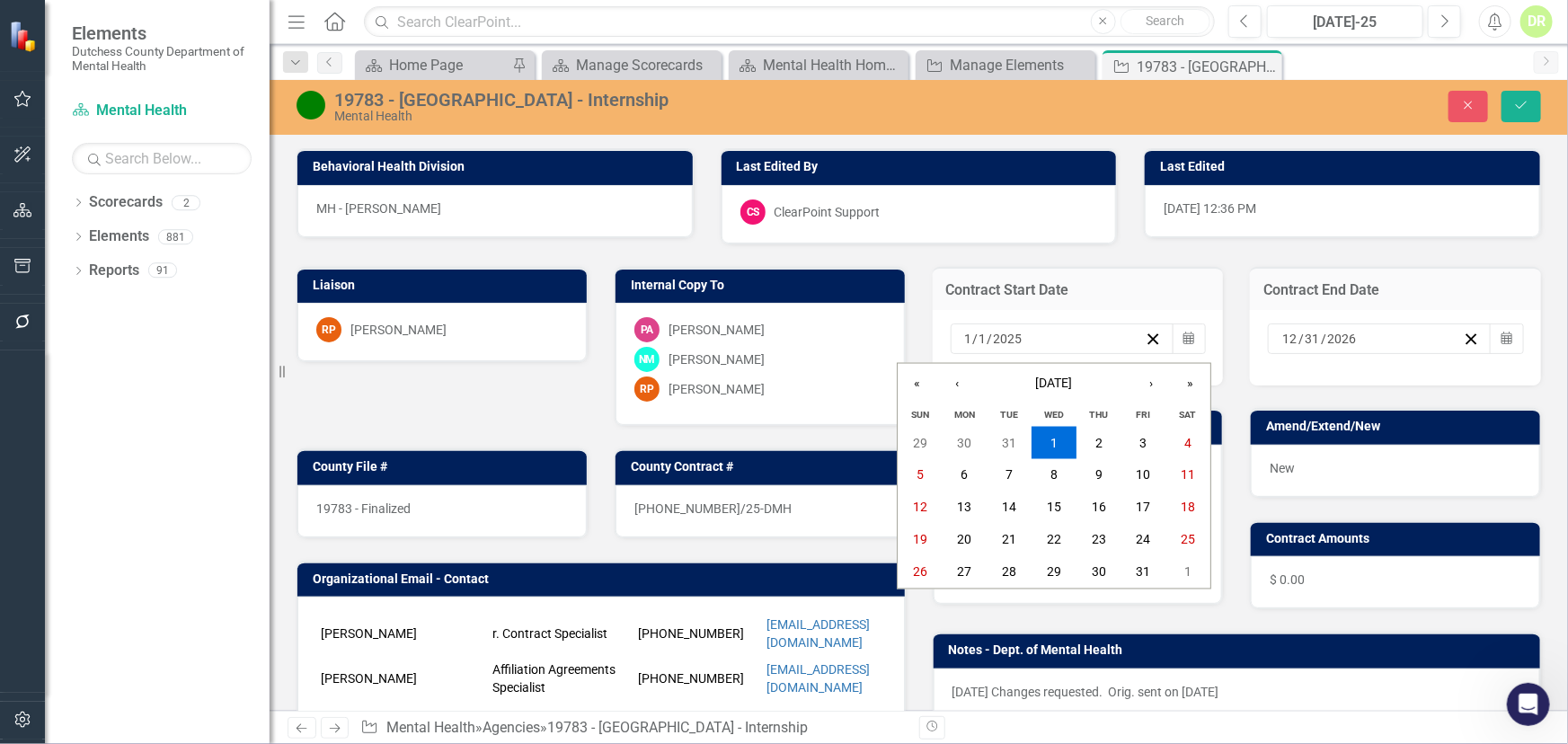
click at [973, 344] on span "/" at bounding box center [976, 339] width 5 height 16
click at [1020, 342] on div "[DATE] [DATE]" at bounding box center [1054, 339] width 183 height 18
click at [1019, 335] on div "[DATE] [DATE]" at bounding box center [1054, 339] width 183 height 18
click at [1011, 334] on input "2025" at bounding box center [1008, 339] width 31 height 18
type input "2026"
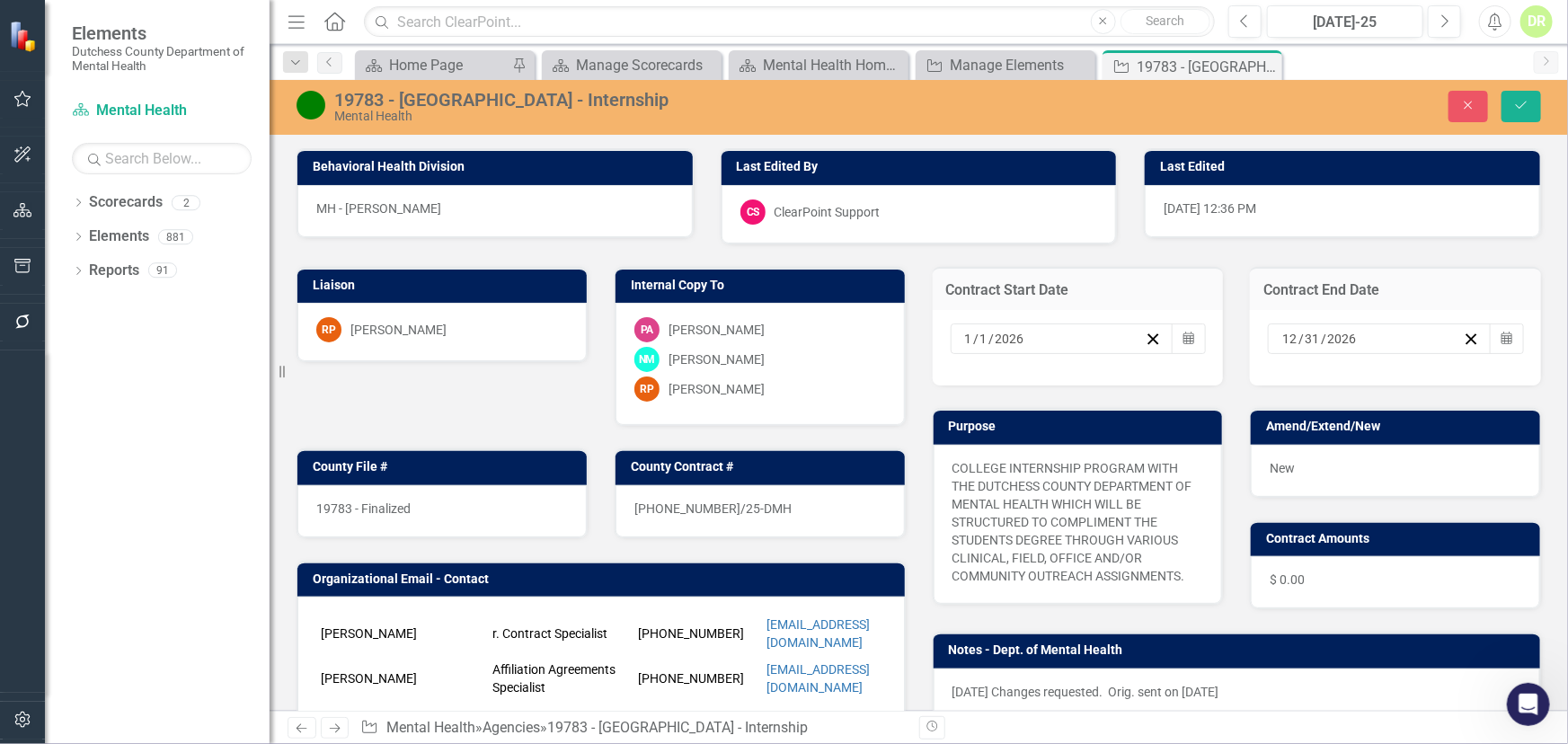
click at [924, 261] on div "Contract Start Date [DATE] Calendar" at bounding box center [1078, 315] width 318 height 142
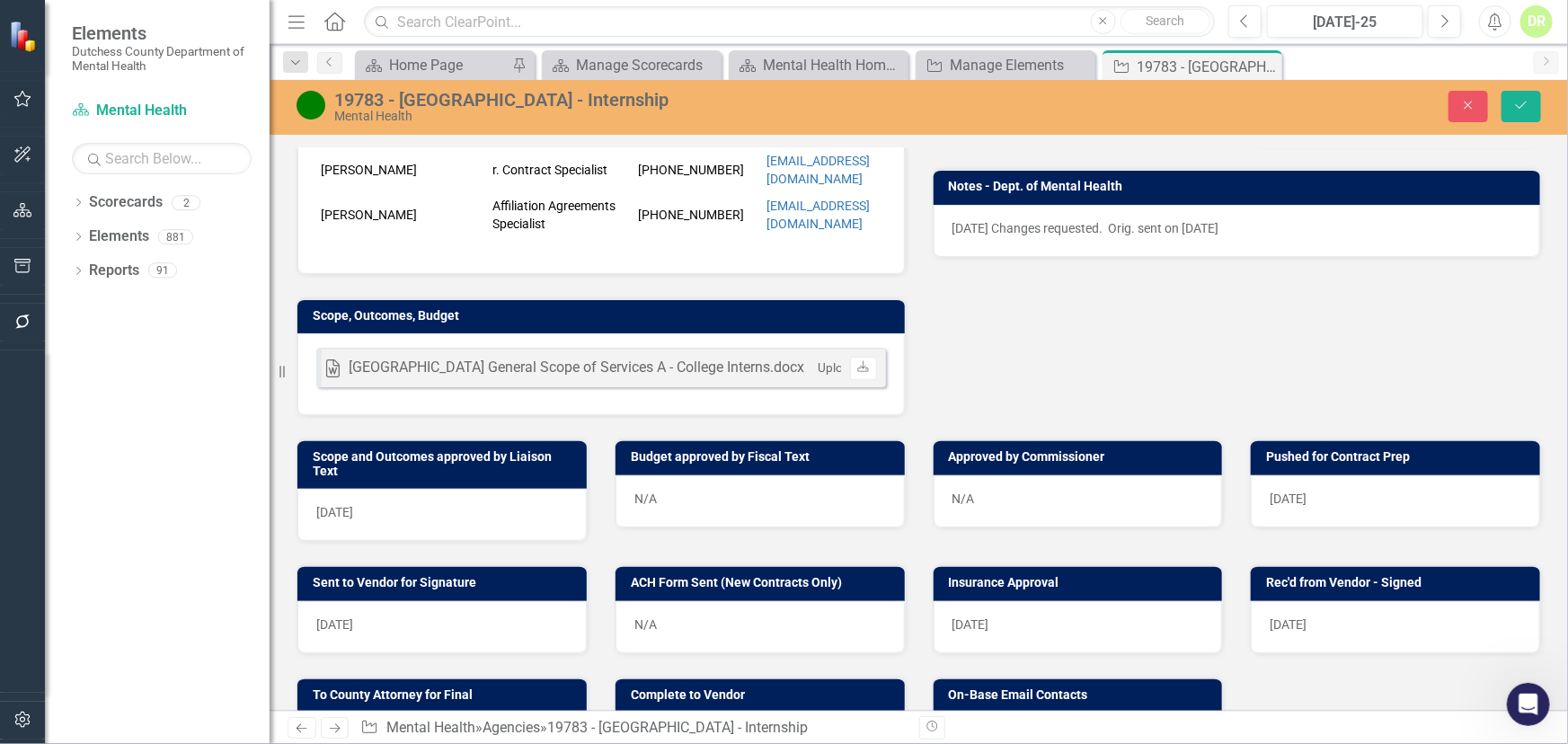
scroll to position [571, 0]
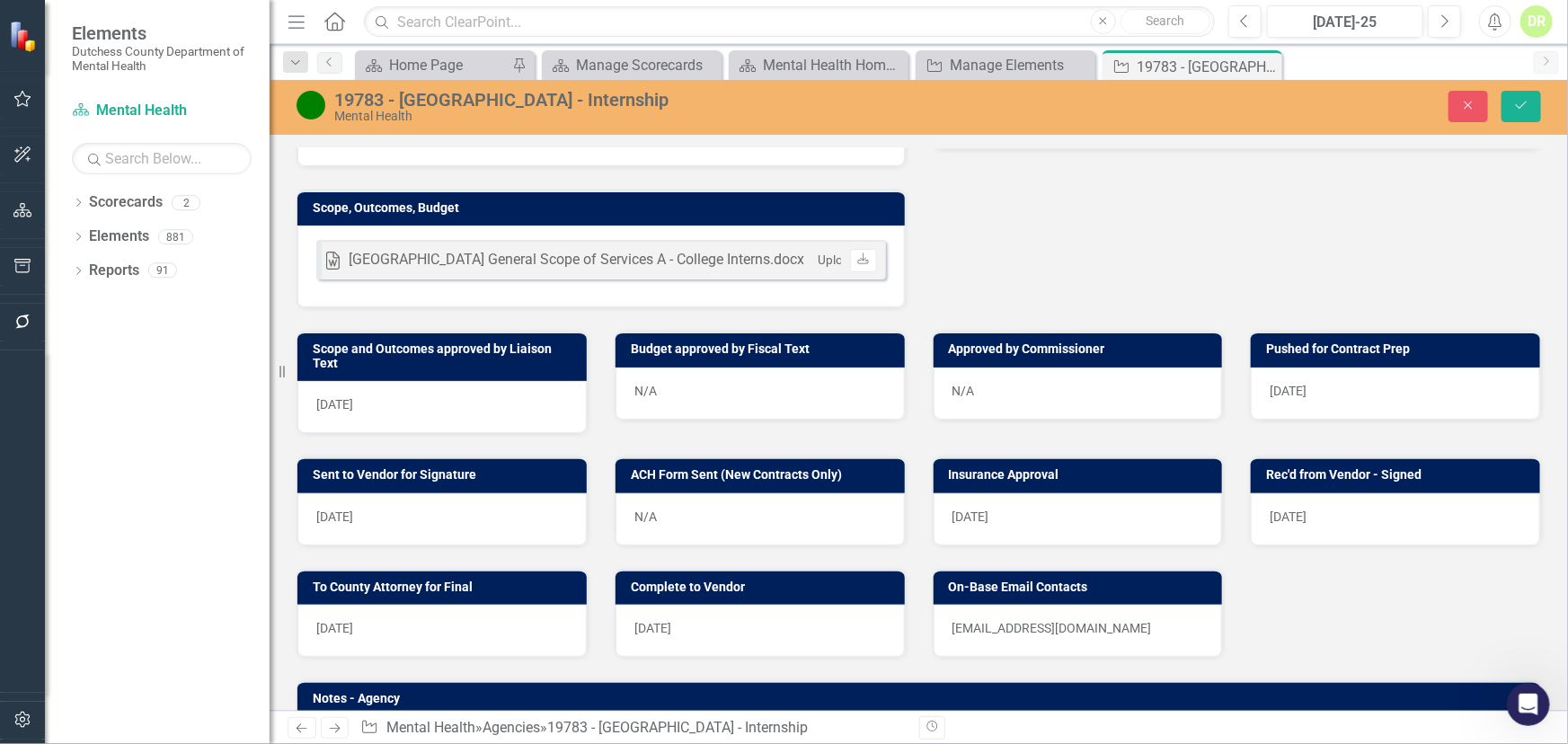
click at [468, 422] on div "[DATE]" at bounding box center [442, 407] width 290 height 52
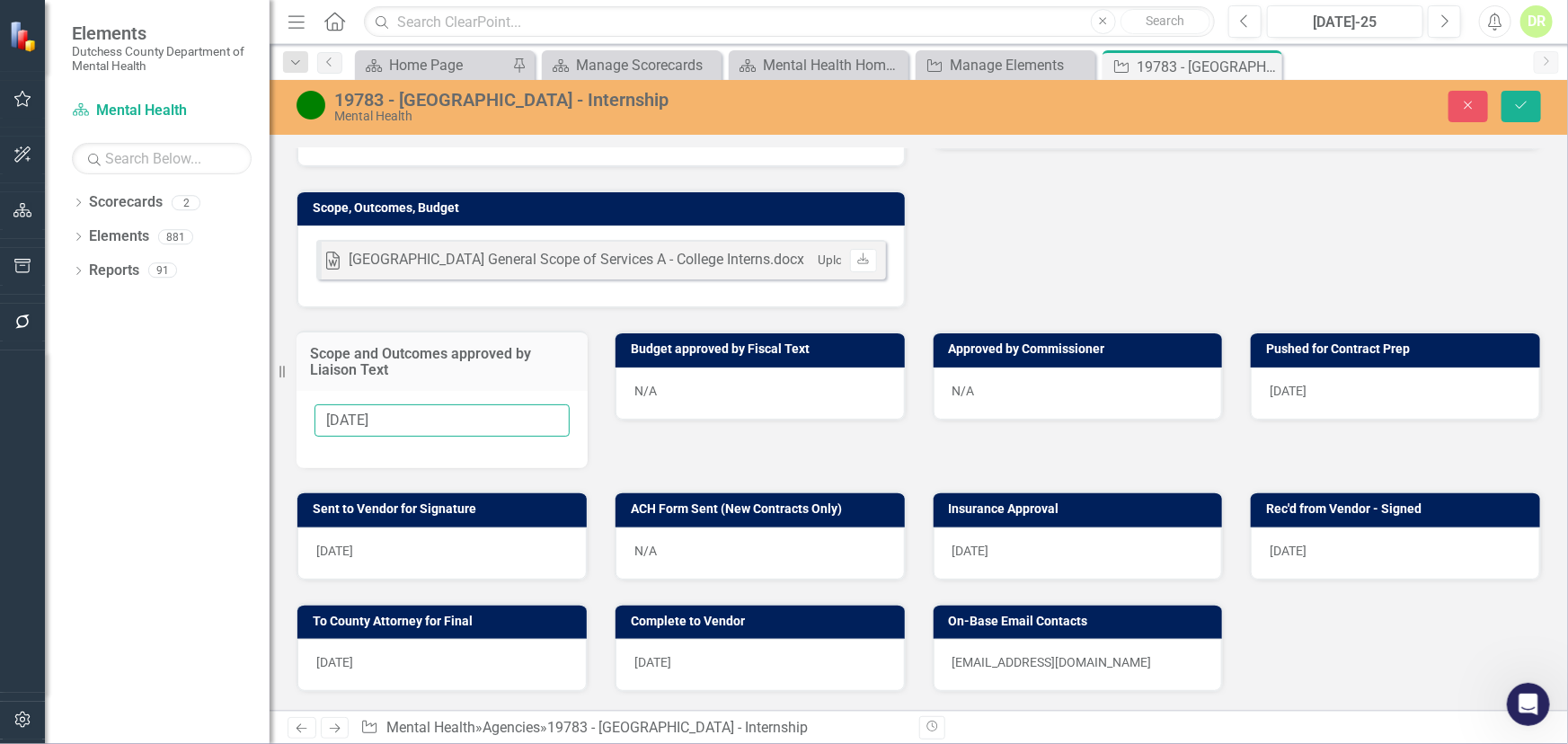
drag, startPoint x: 474, startPoint y: 433, endPoint x: 0, endPoint y: 412, distance: 474.5
click at [0, 412] on div "Elements Dutchess County Department of Mental Health Scorecard Mental Health Se…" at bounding box center [784, 372] width 1568 height 744
click at [1355, 401] on div "[DATE]" at bounding box center [1395, 393] width 290 height 52
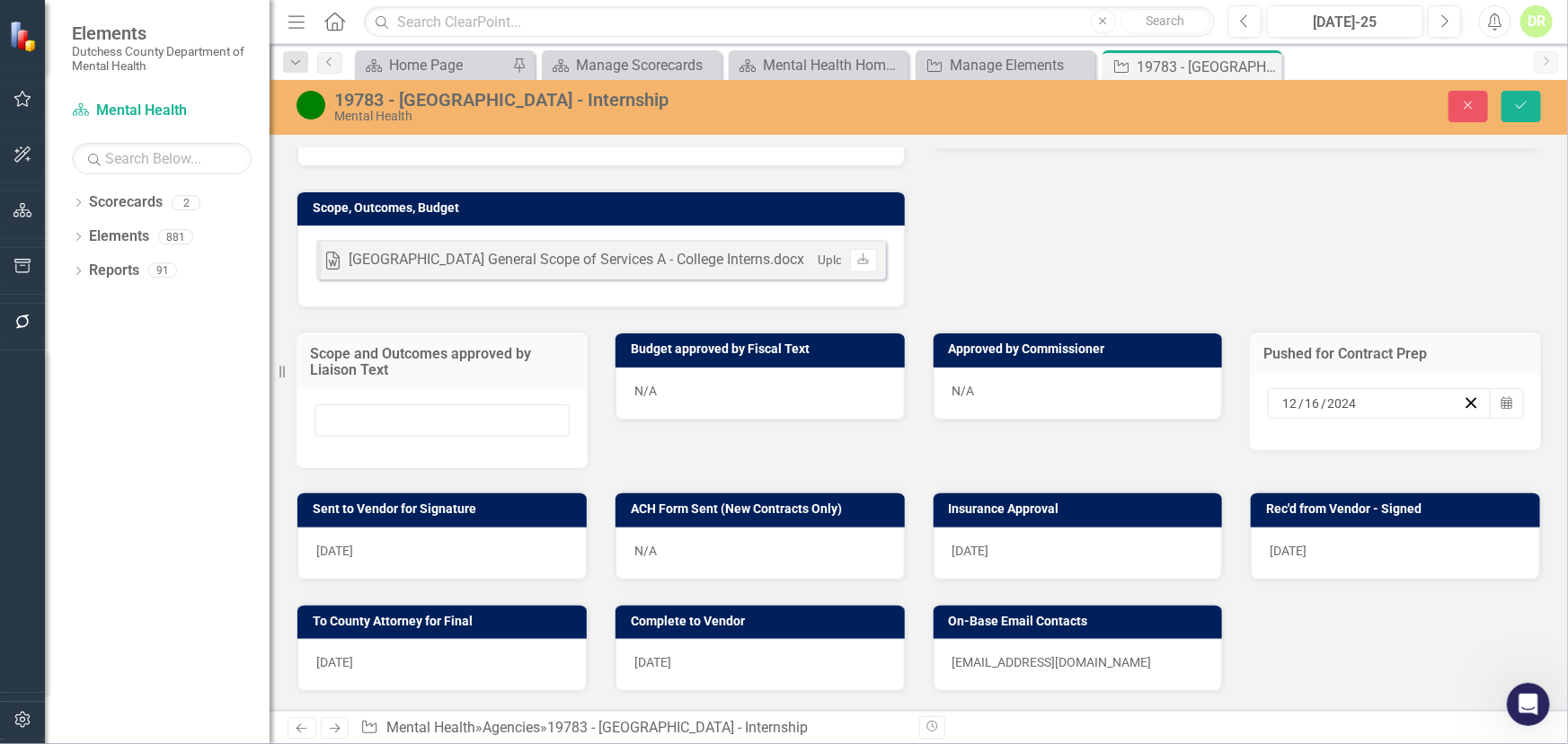
click at [1444, 412] on div "[DATE]" at bounding box center [1371, 403] width 183 height 18
click at [347, 559] on span "[DATE]" at bounding box center [334, 551] width 37 height 15
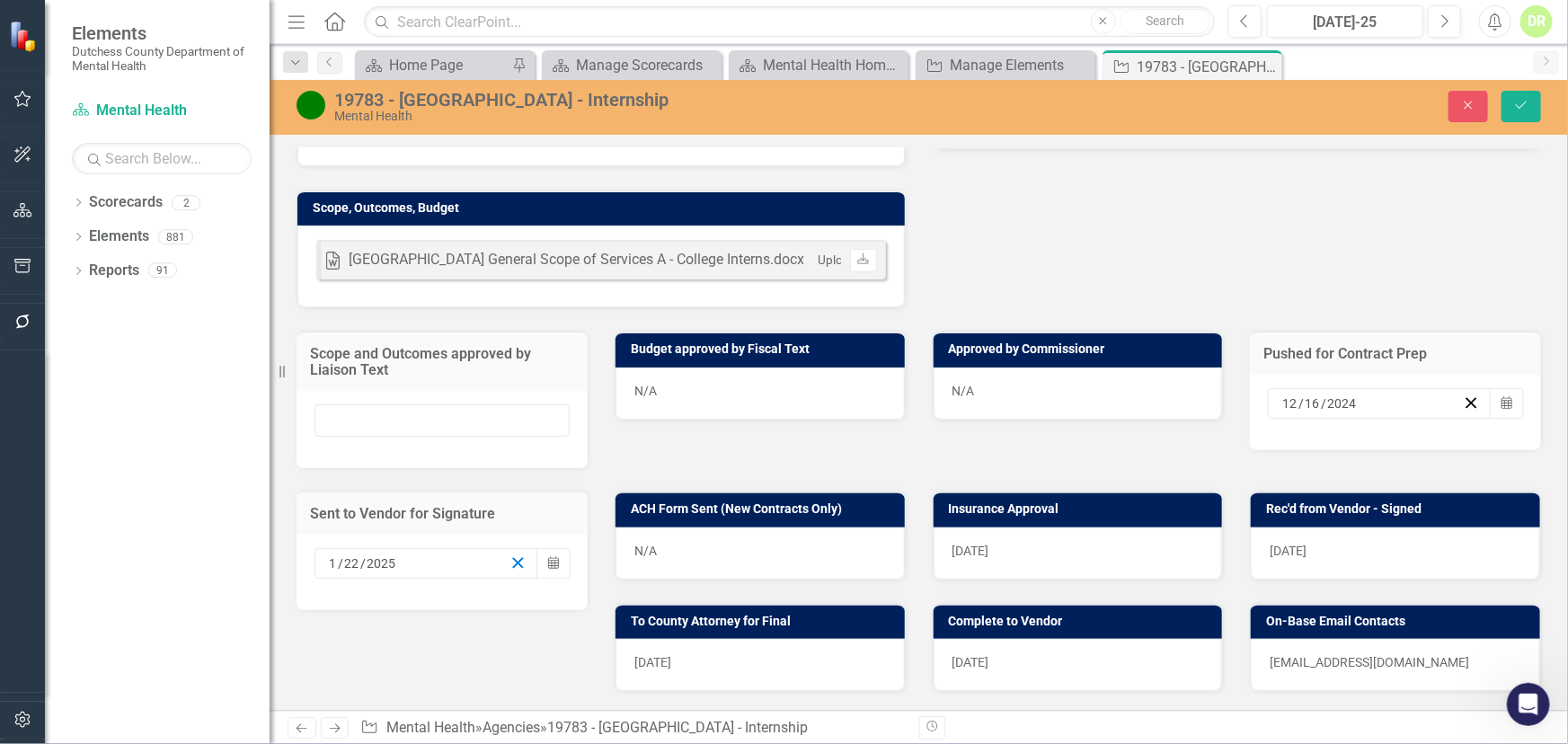
click at [515, 568] on icon "button" at bounding box center [518, 563] width 17 height 17
click at [767, 555] on div "N/A" at bounding box center [760, 553] width 290 height 52
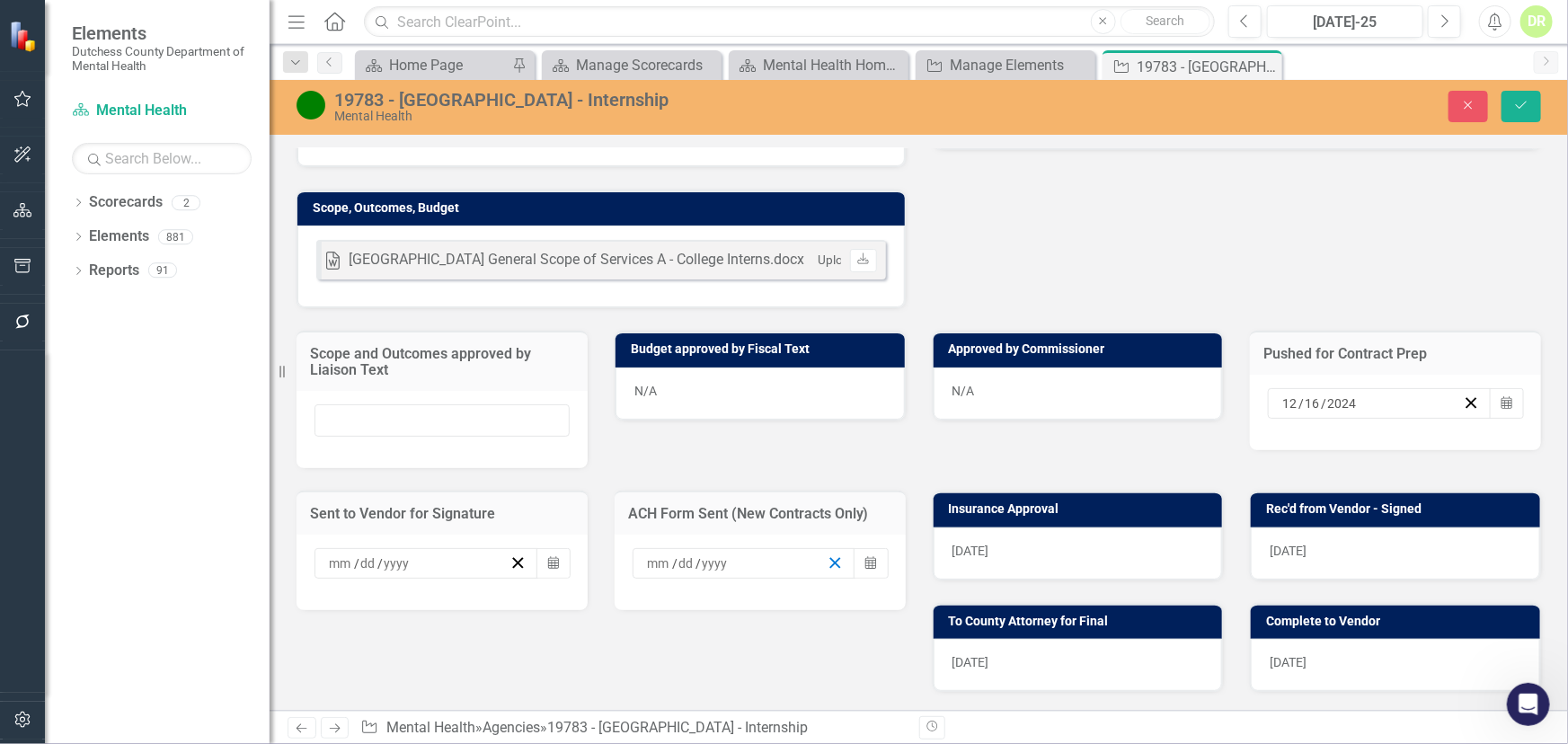
click at [826, 571] on icon "button" at bounding box center [834, 563] width 17 height 17
click at [1051, 558] on div "[DATE]" at bounding box center [1078, 553] width 290 height 52
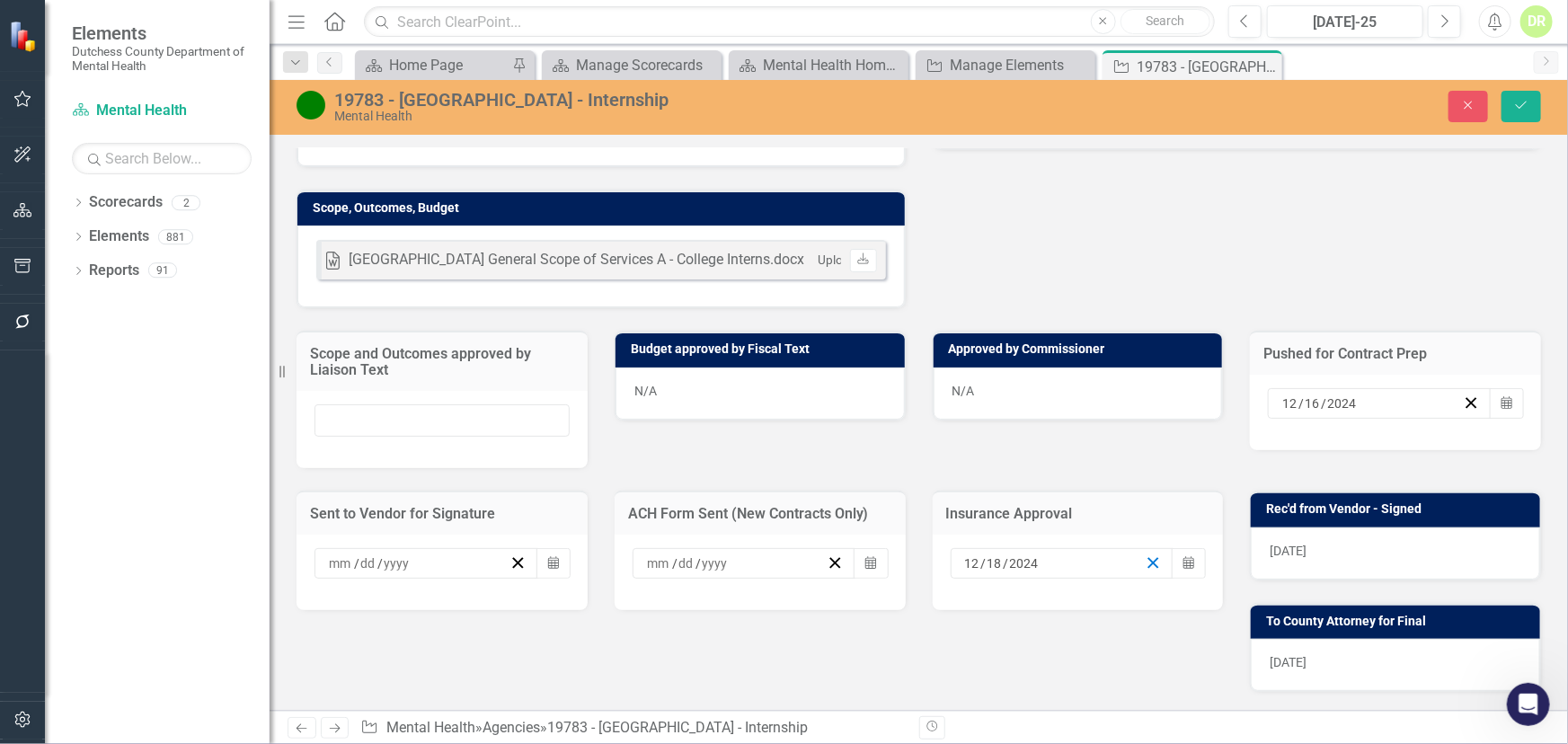
click at [1145, 564] on icon "button" at bounding box center [1153, 563] width 17 height 17
click at [1335, 553] on div "[DATE]" at bounding box center [1395, 553] width 290 height 52
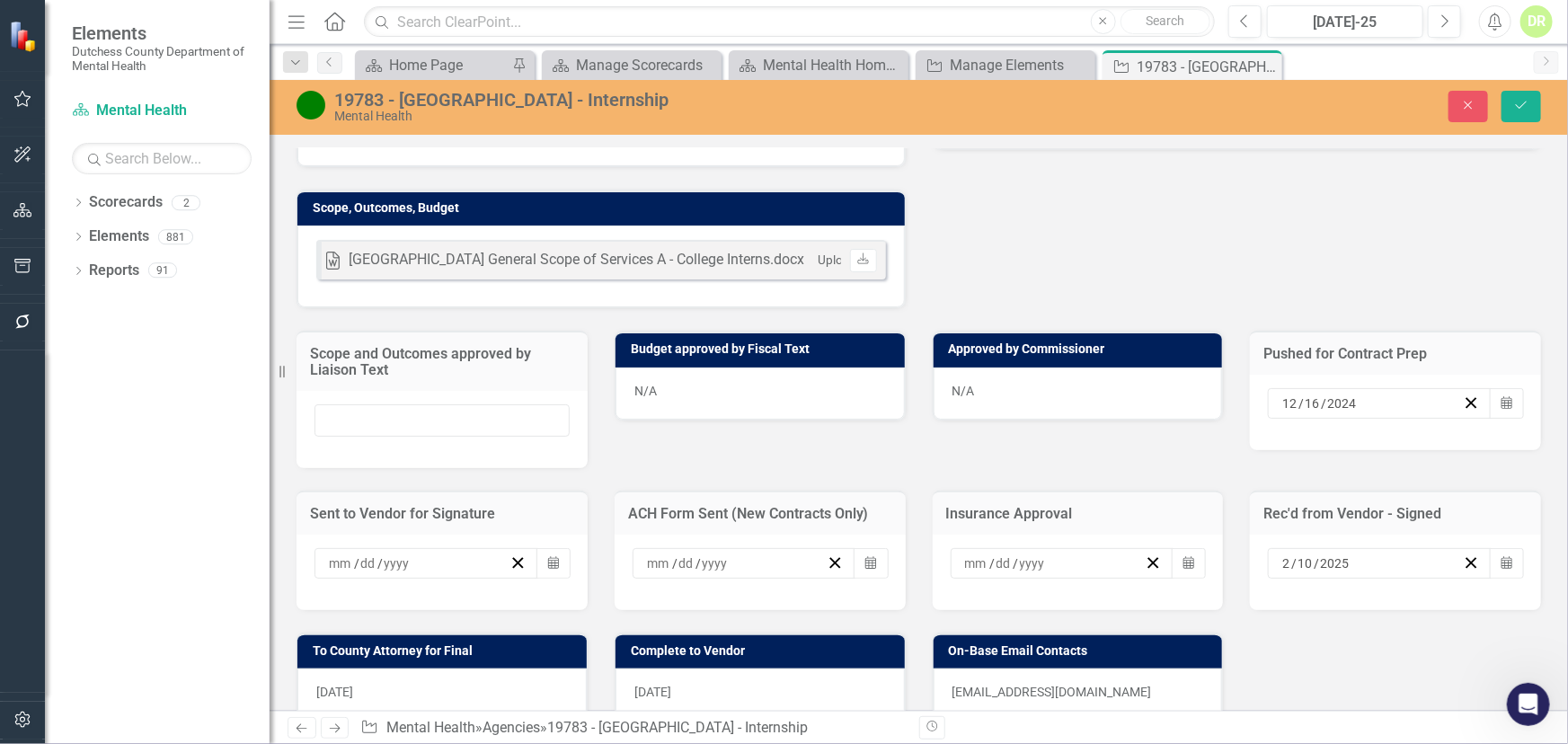
click at [1448, 570] on div "[DATE]" at bounding box center [1371, 564] width 183 height 18
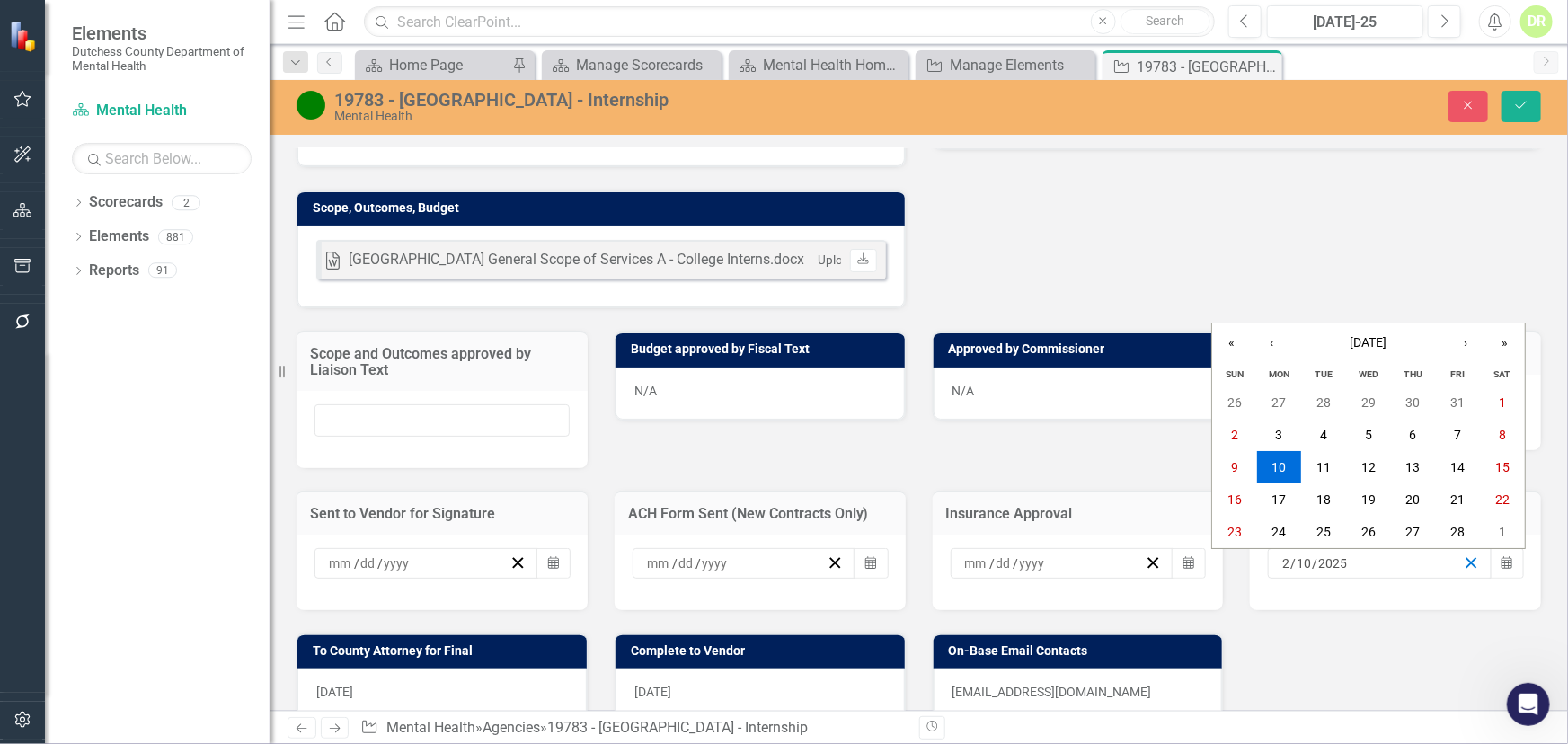
click at [1463, 569] on icon "button" at bounding box center [1471, 563] width 17 height 17
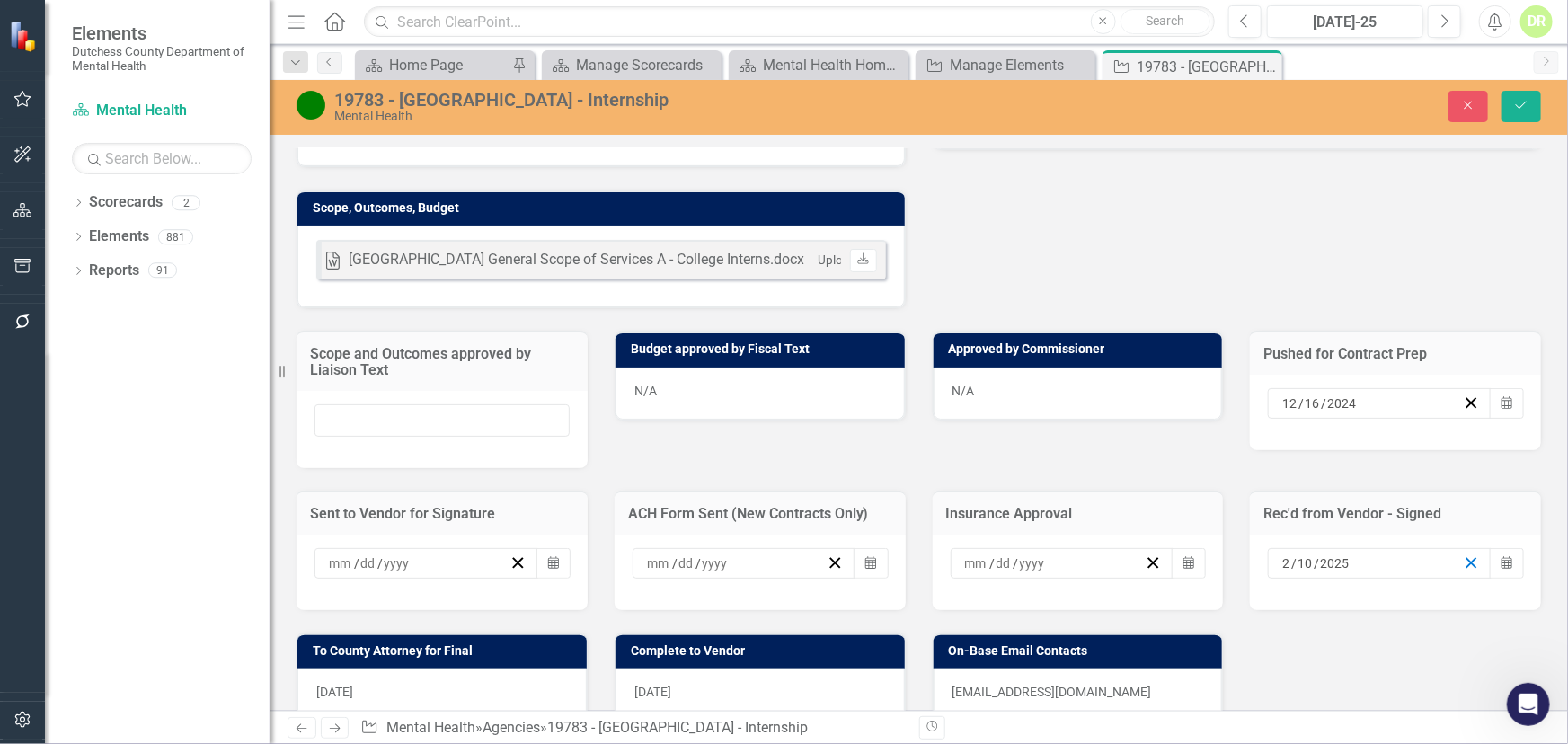
click at [1464, 569] on icon "button" at bounding box center [1471, 563] width 17 height 17
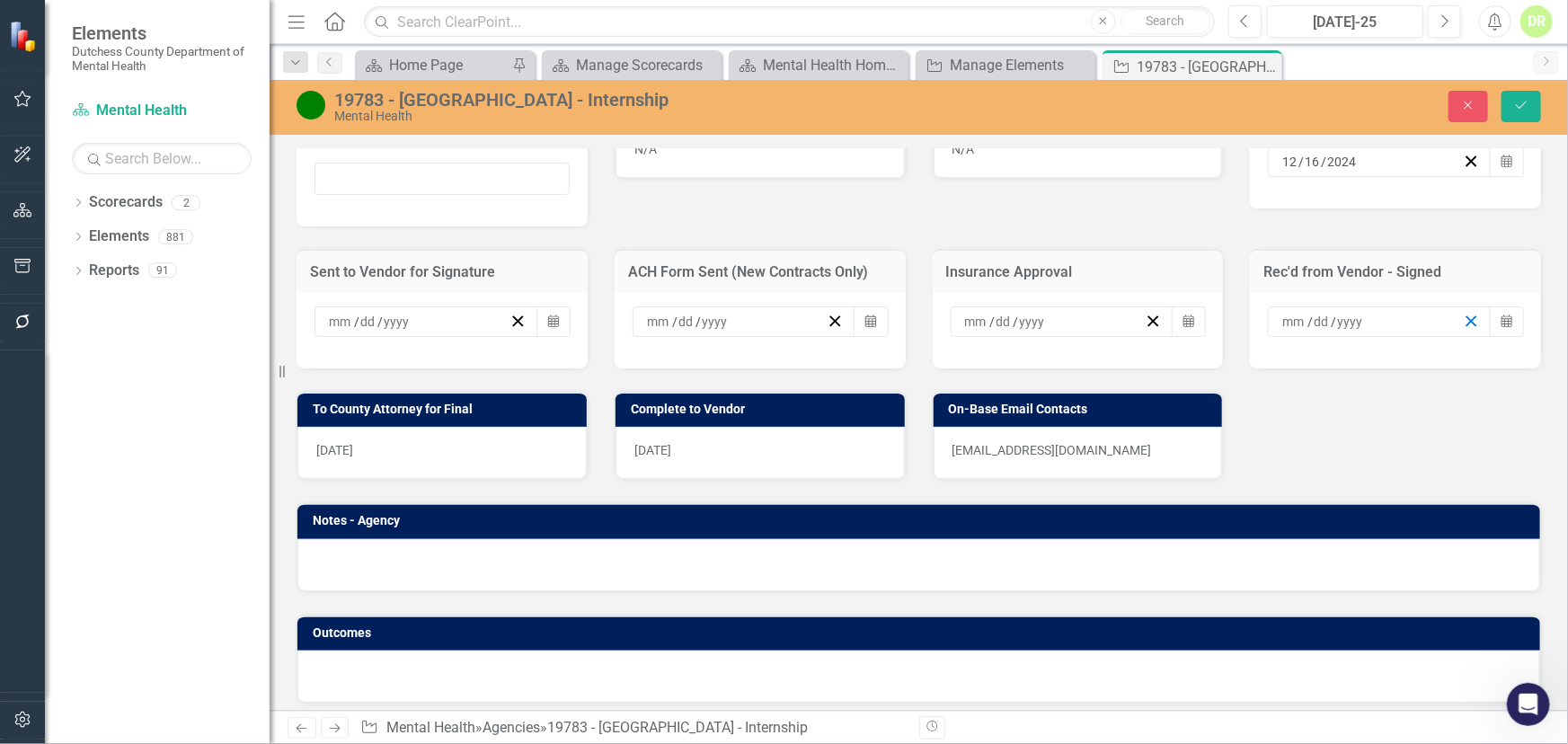
scroll to position [832, 0]
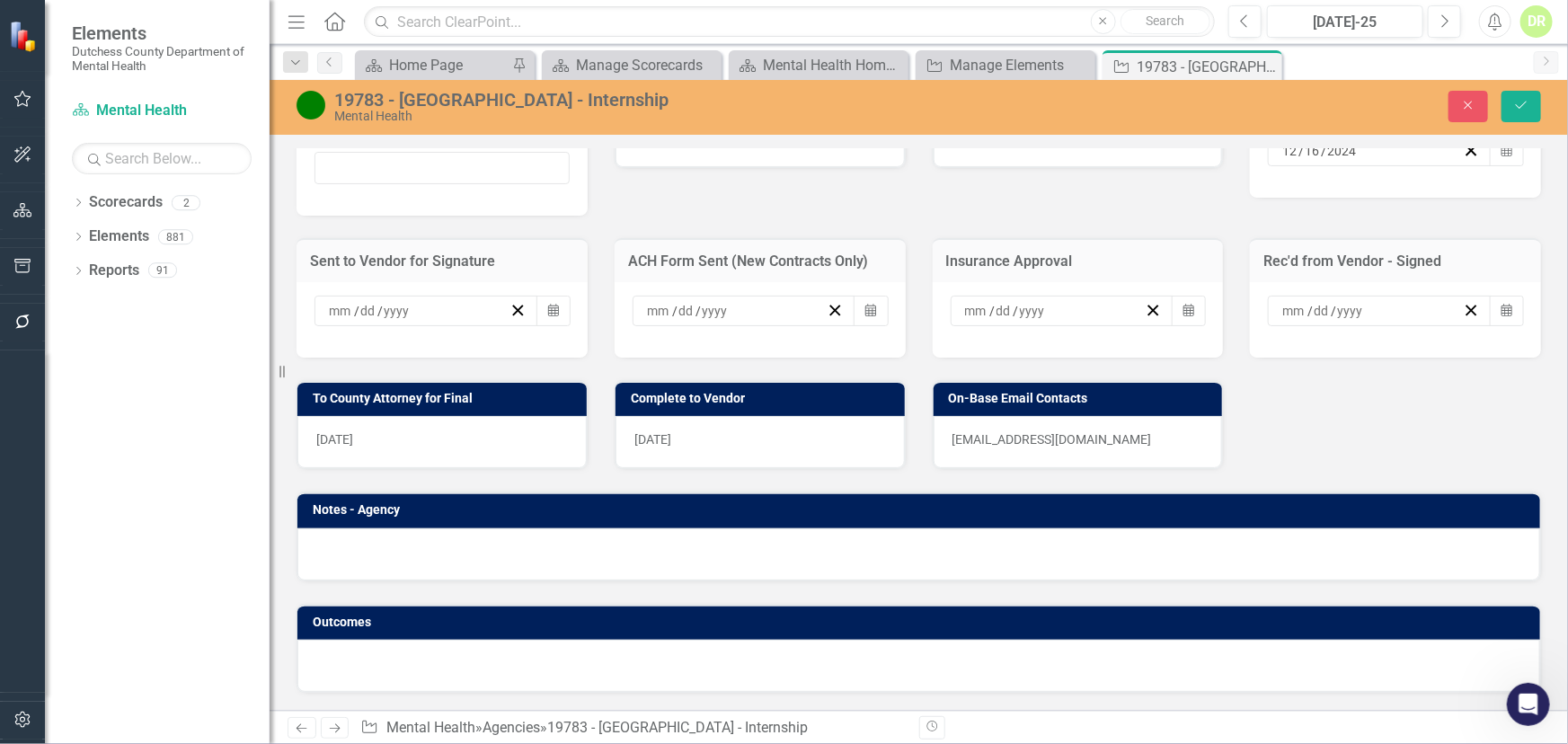
click at [527, 442] on div "[DATE]" at bounding box center [442, 441] width 290 height 52
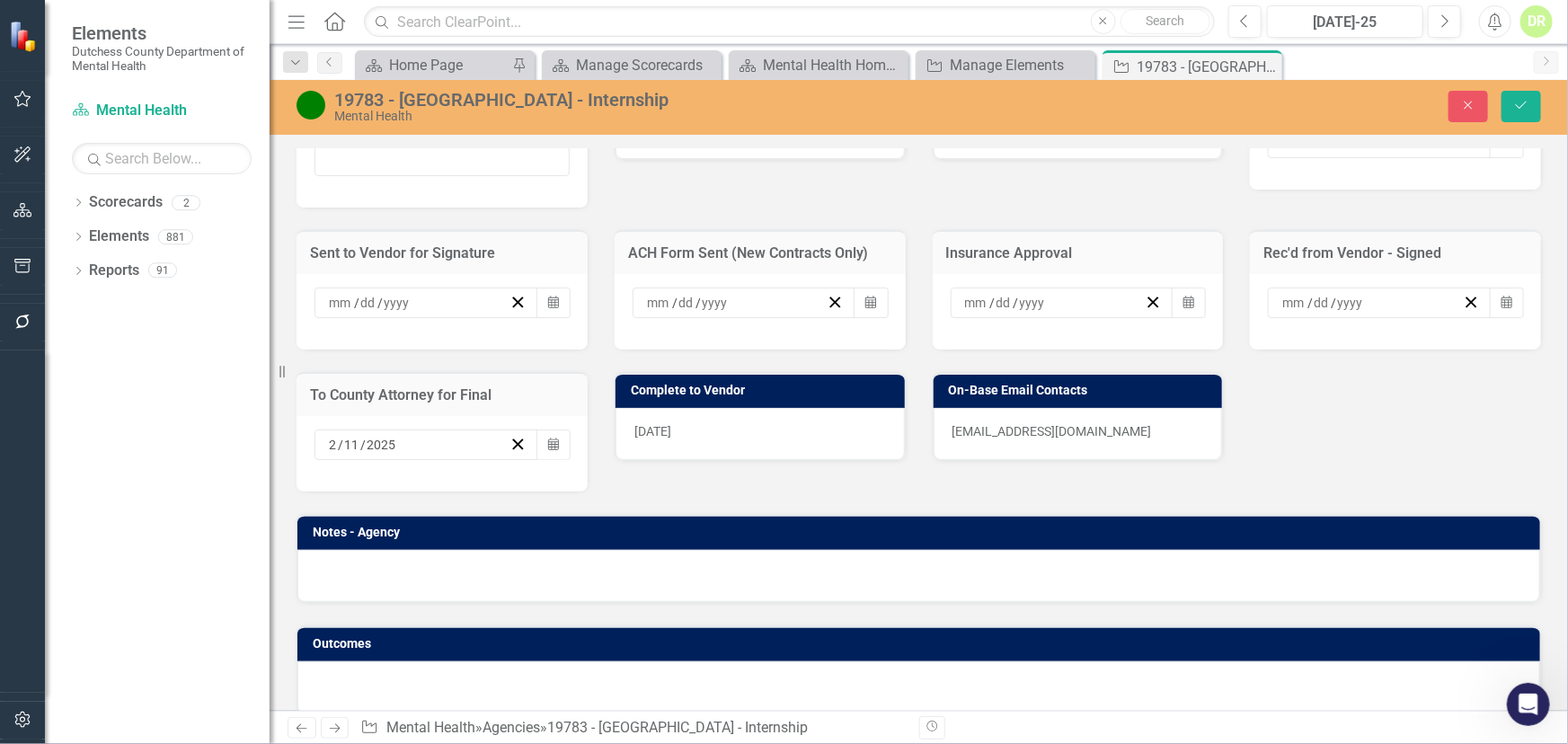
click at [527, 442] on div "[DATE]" at bounding box center [426, 445] width 223 height 31
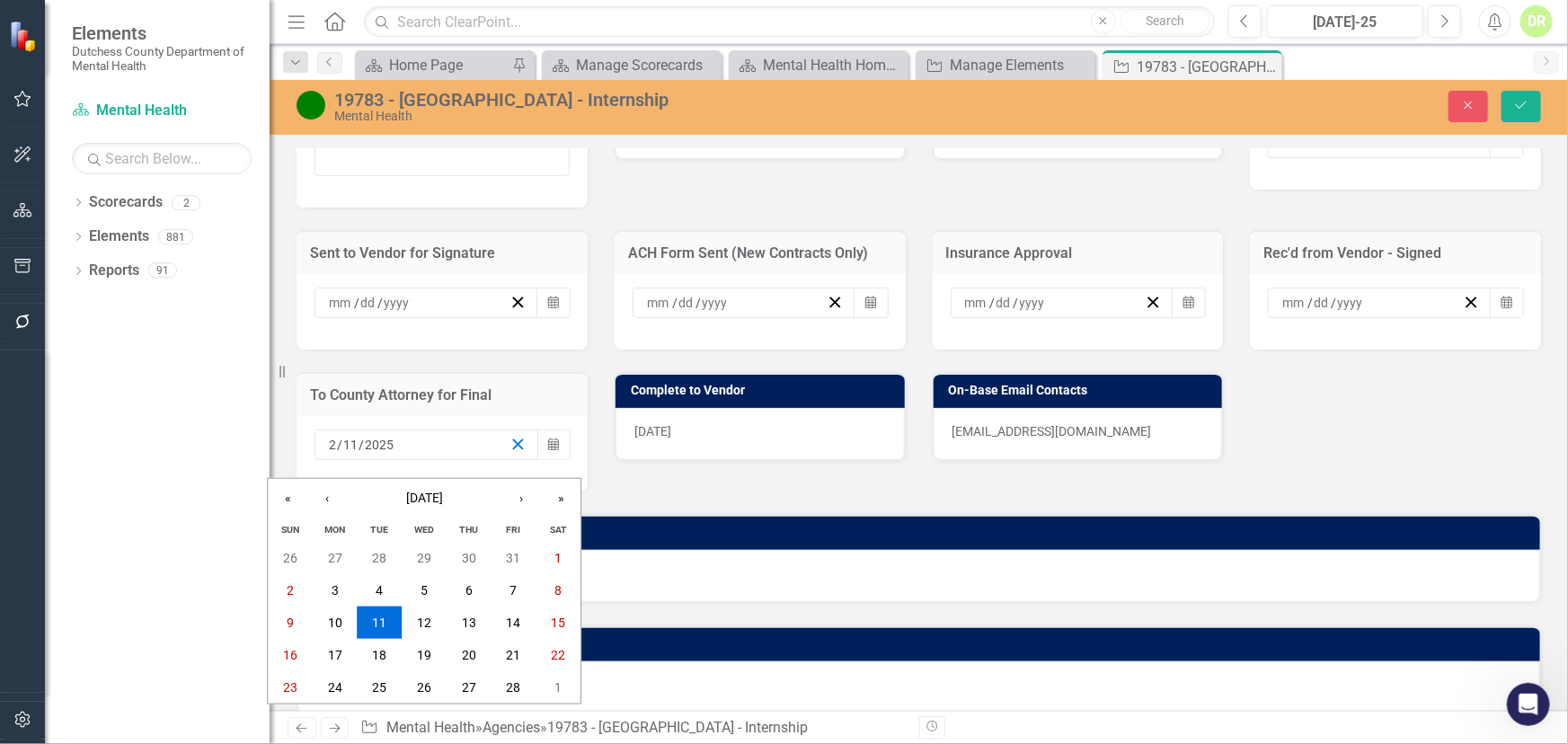
click at [510, 452] on icon "button" at bounding box center [518, 444] width 17 height 17
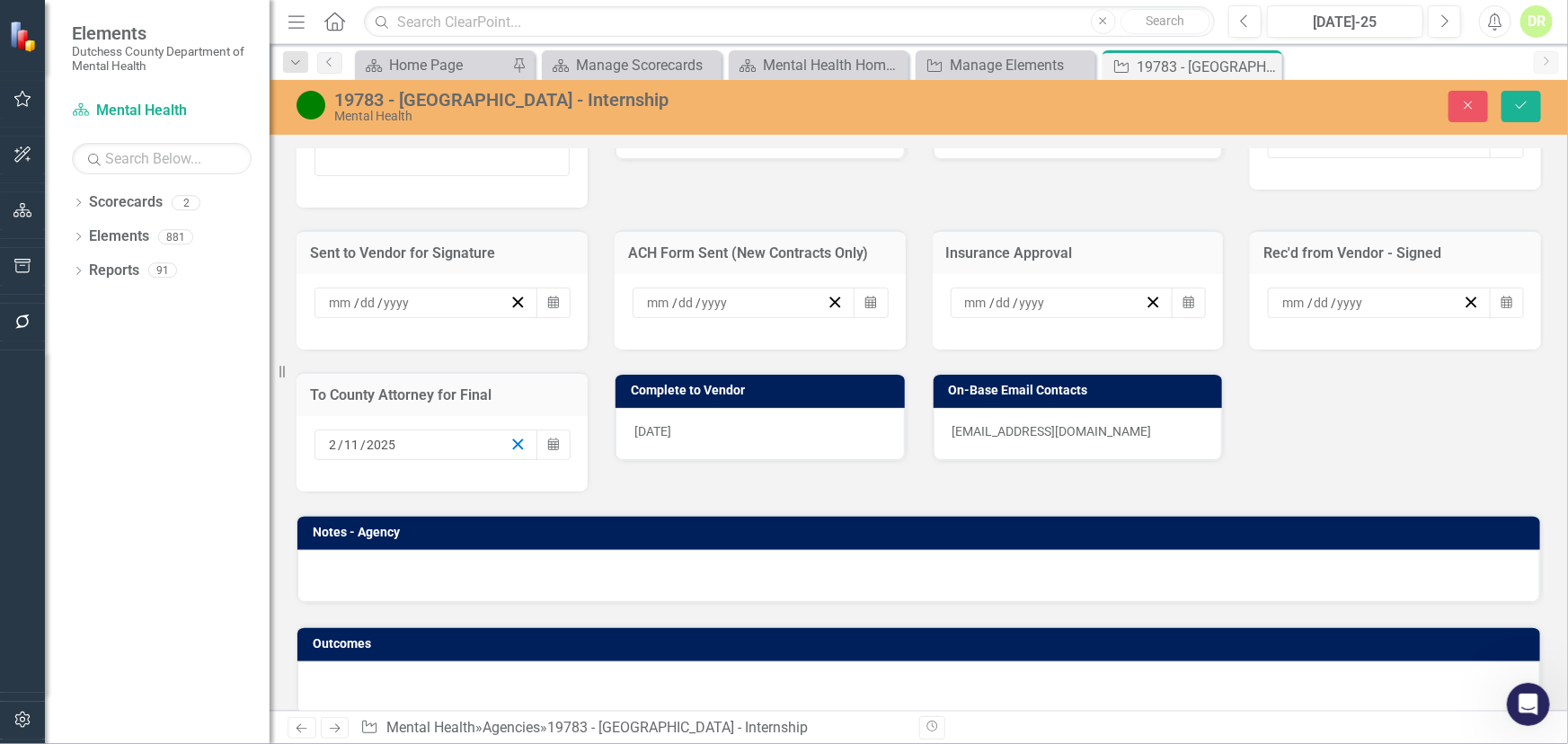
click at [513, 450] on line "button" at bounding box center [518, 444] width 10 height 10
click at [842, 452] on div "[DATE]" at bounding box center [760, 433] width 290 height 52
click at [842, 451] on div "[DATE]" at bounding box center [760, 433] width 290 height 52
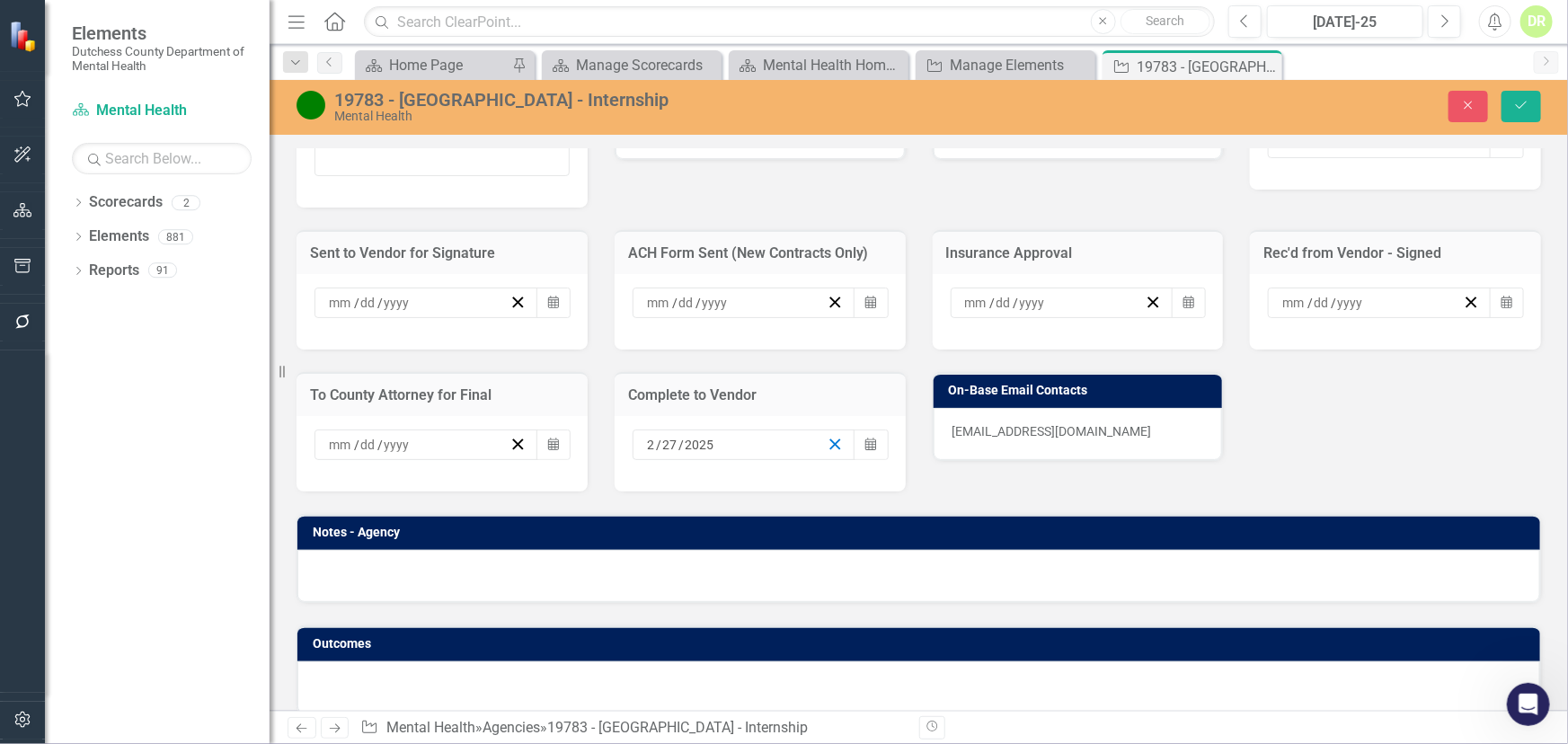
click at [836, 452] on icon "button" at bounding box center [834, 444] width 17 height 17
drag, startPoint x: 1531, startPoint y: 104, endPoint x: 1493, endPoint y: 102, distance: 38.1
click at [1530, 104] on button "Save" at bounding box center [1522, 106] width 40 height 32
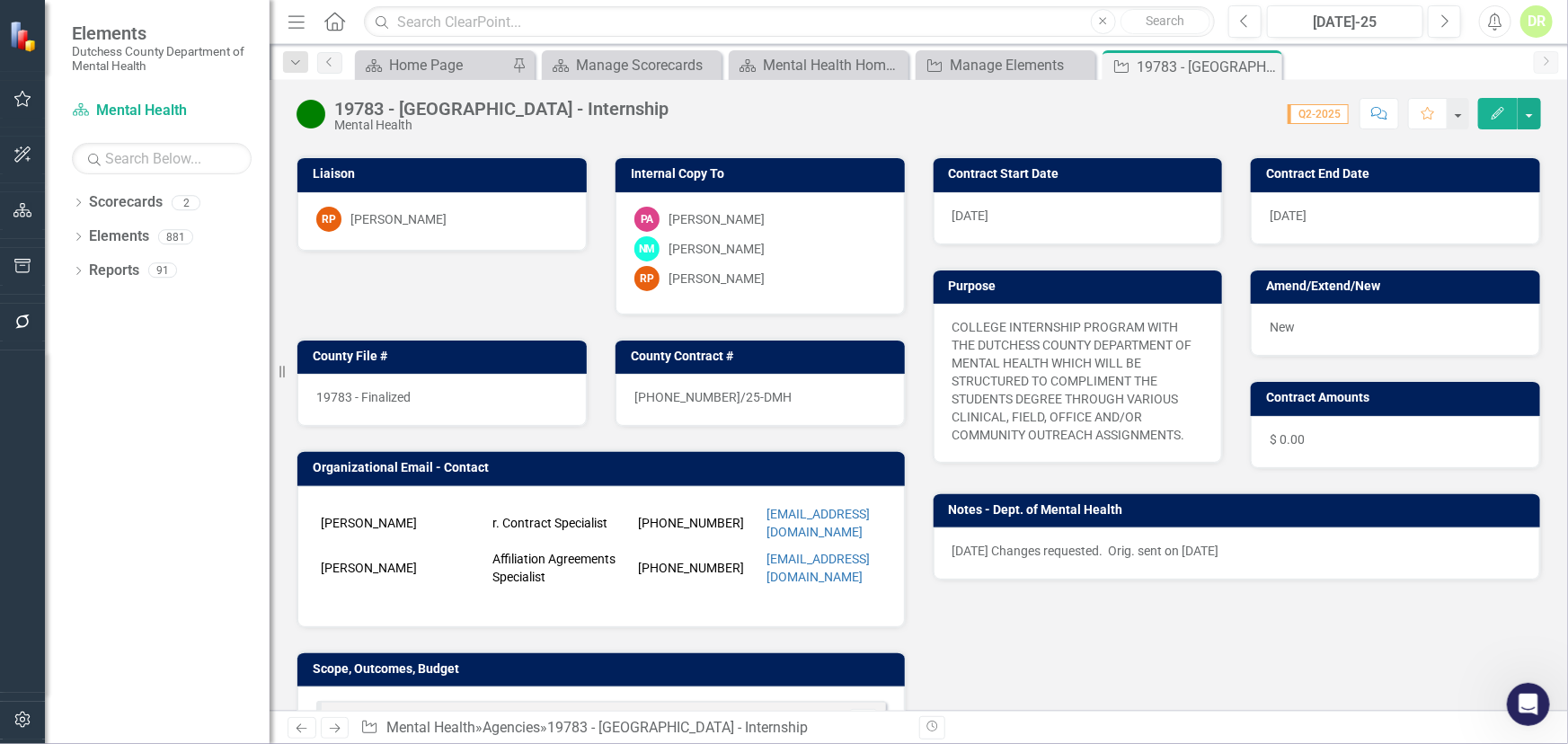
scroll to position [81, 0]
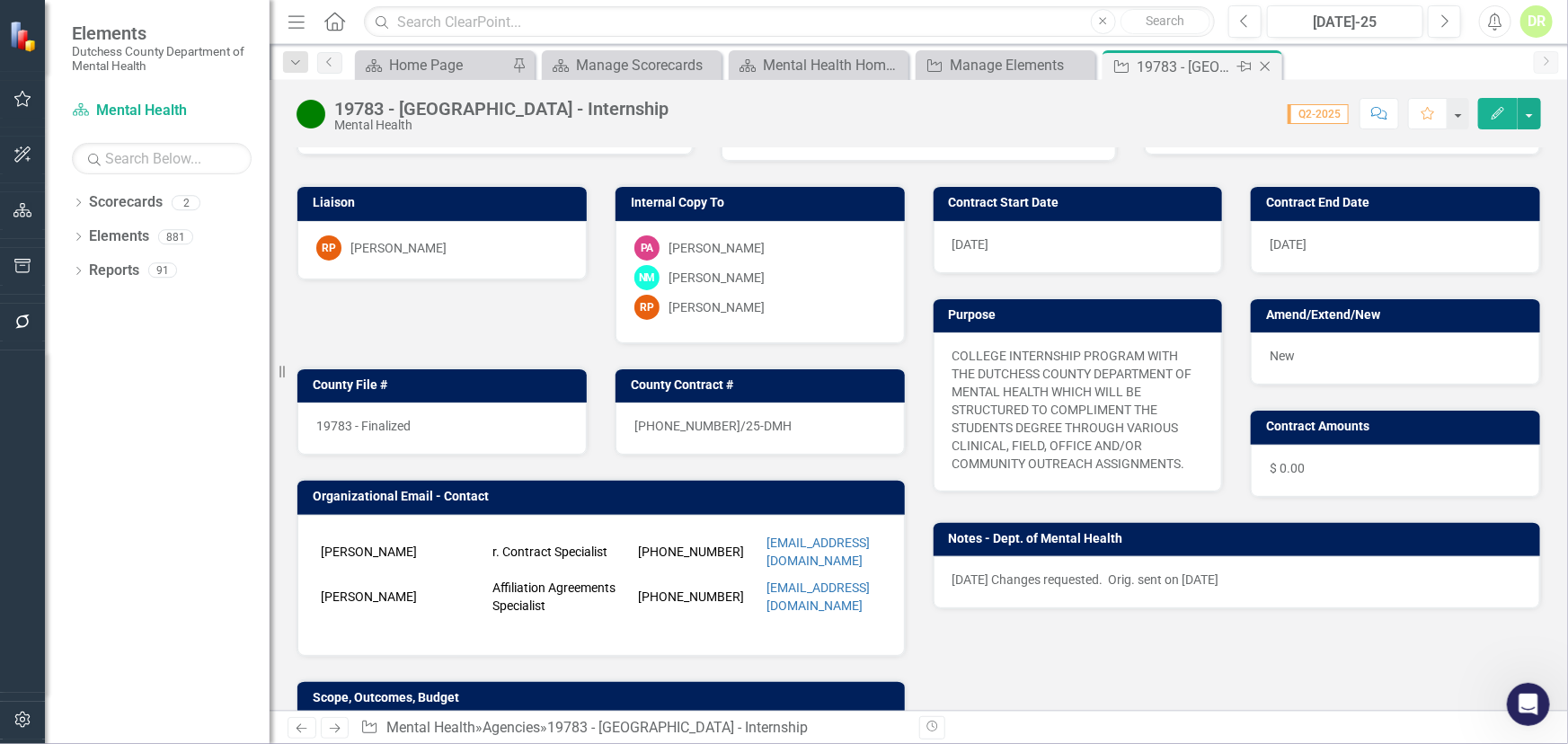
click at [1268, 63] on icon "Close" at bounding box center [1265, 66] width 18 height 15
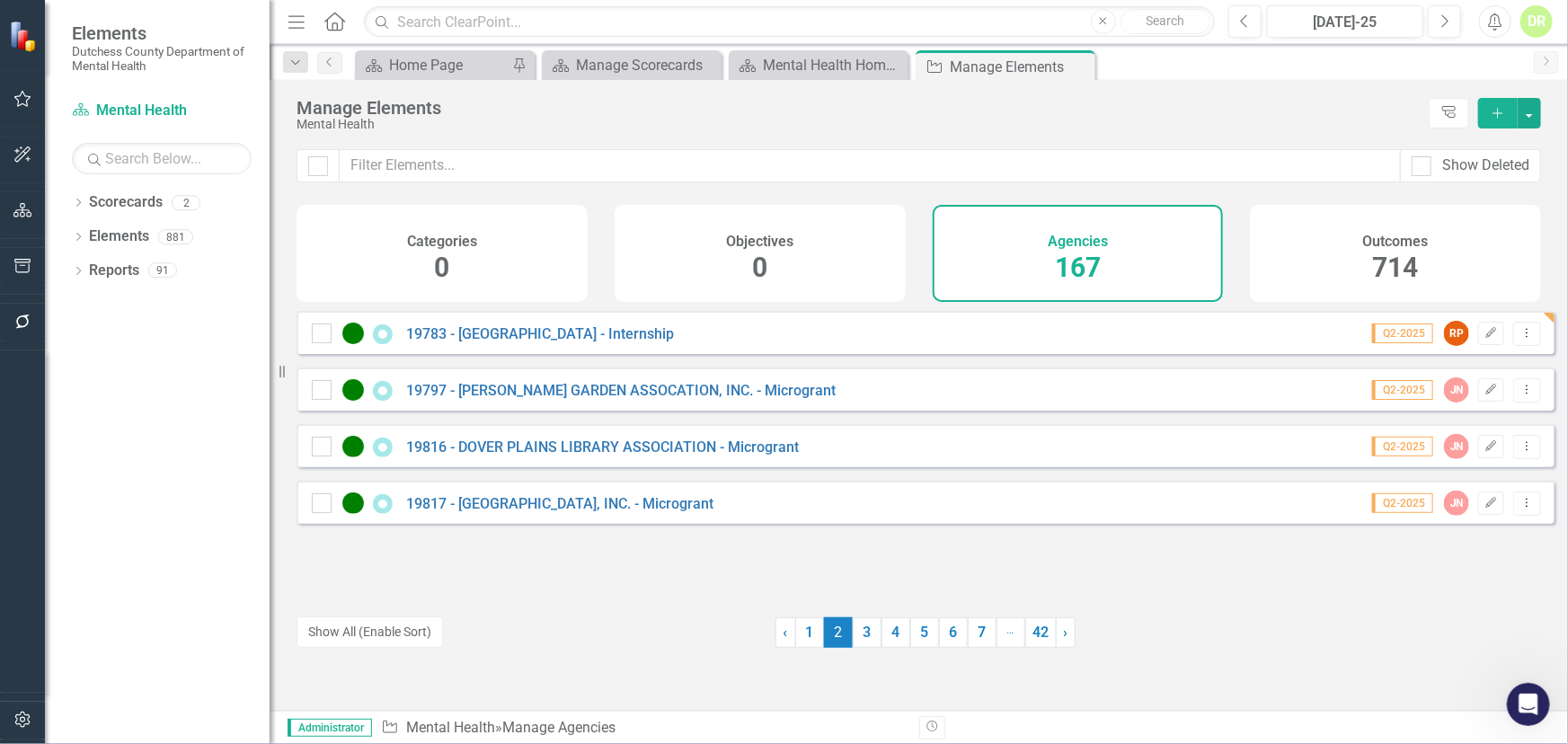
drag, startPoint x: 860, startPoint y: 636, endPoint x: 842, endPoint y: 615, distance: 27.7
click at [861, 635] on link "3" at bounding box center [867, 633] width 29 height 31
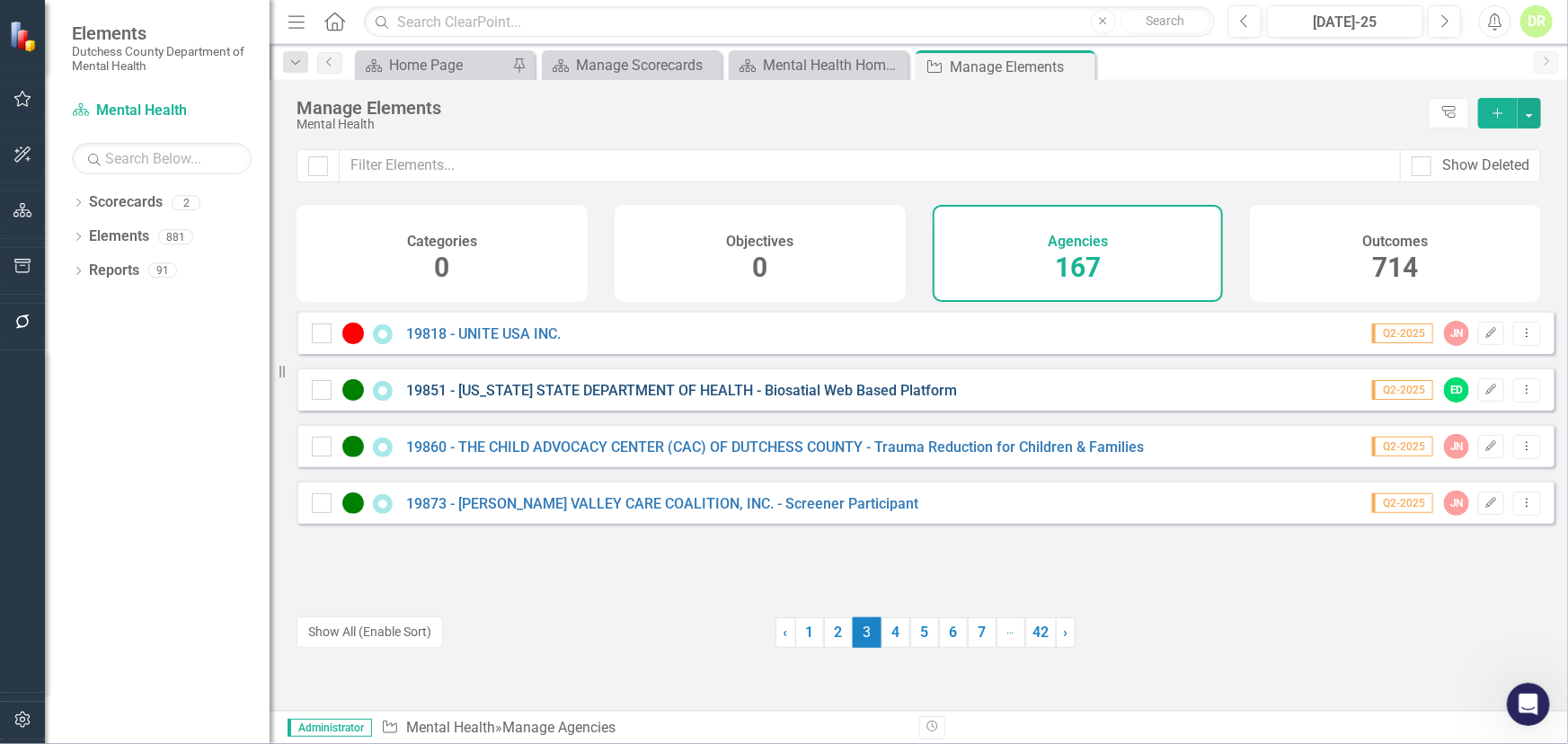
click at [535, 399] on link "19851 - [US_STATE] STATE DEPARTMENT OF HEALTH - Biosatial Web Based Platform" at bounding box center [681, 391] width 551 height 17
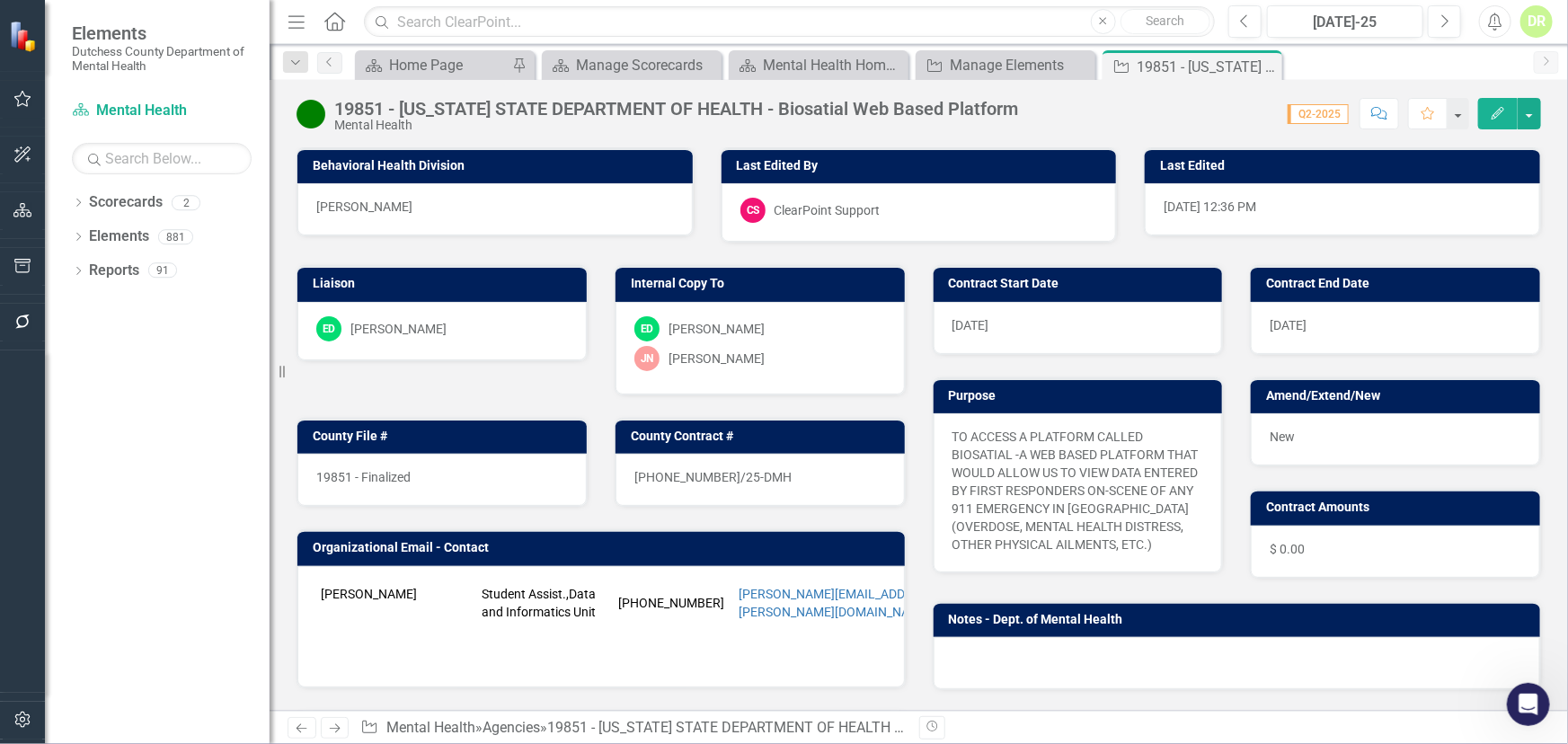
click at [1078, 322] on div "[DATE]" at bounding box center [1078, 327] width 290 height 52
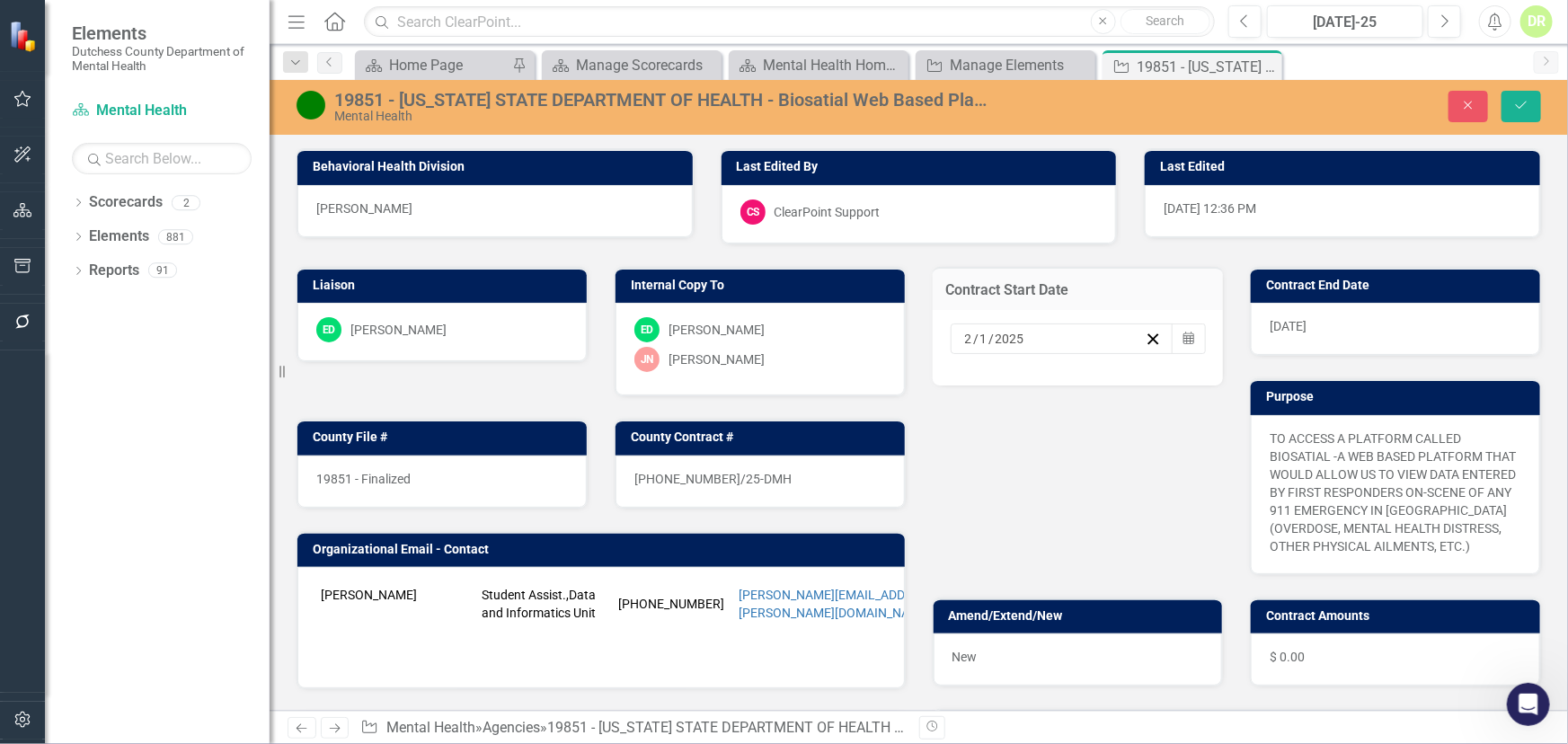
click at [964, 342] on input "2" at bounding box center [969, 339] width 10 height 18
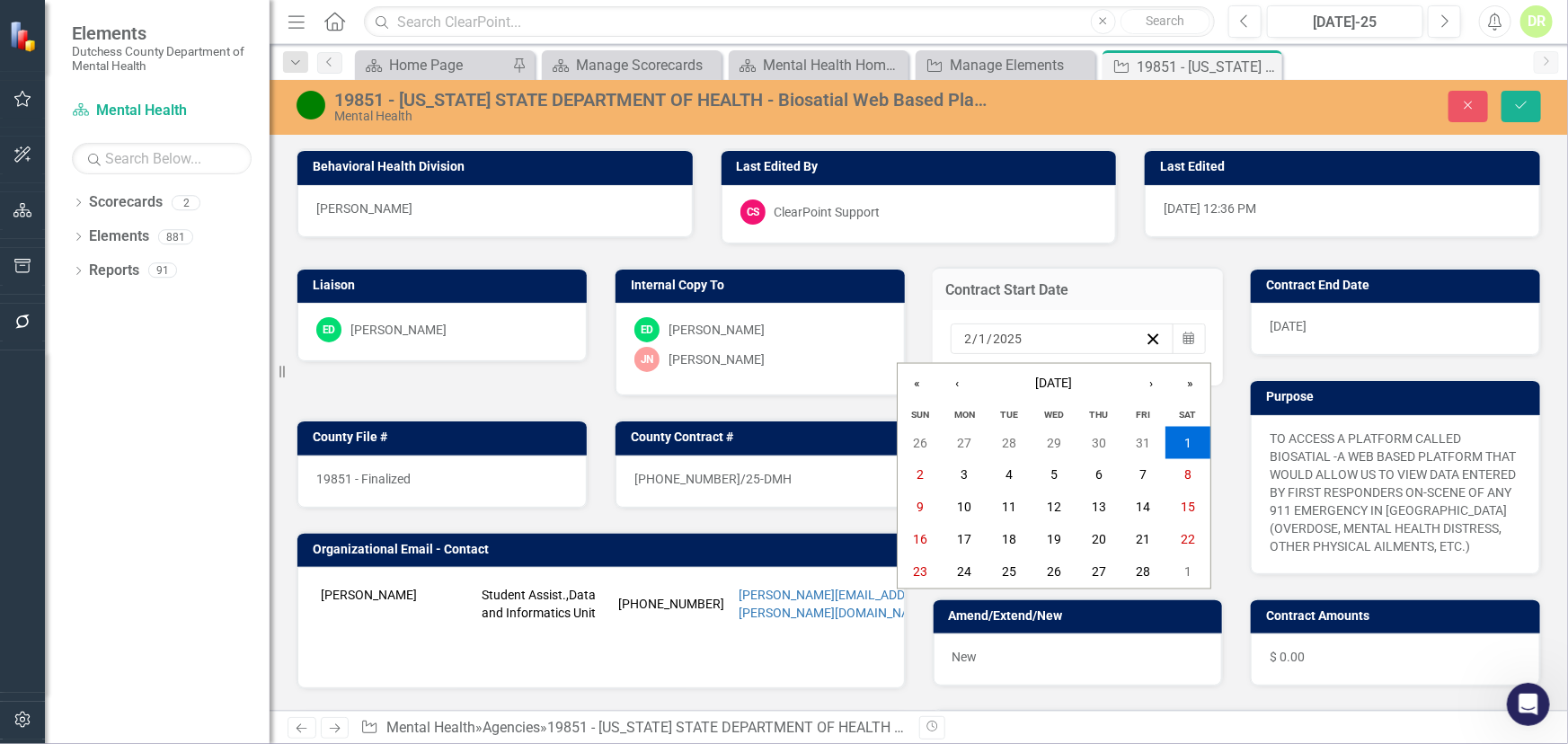
click at [964, 342] on input "2" at bounding box center [969, 339] width 9 height 18
type input "1"
type input "2026"
click at [1300, 332] on div "[DATE]" at bounding box center [1395, 328] width 290 height 52
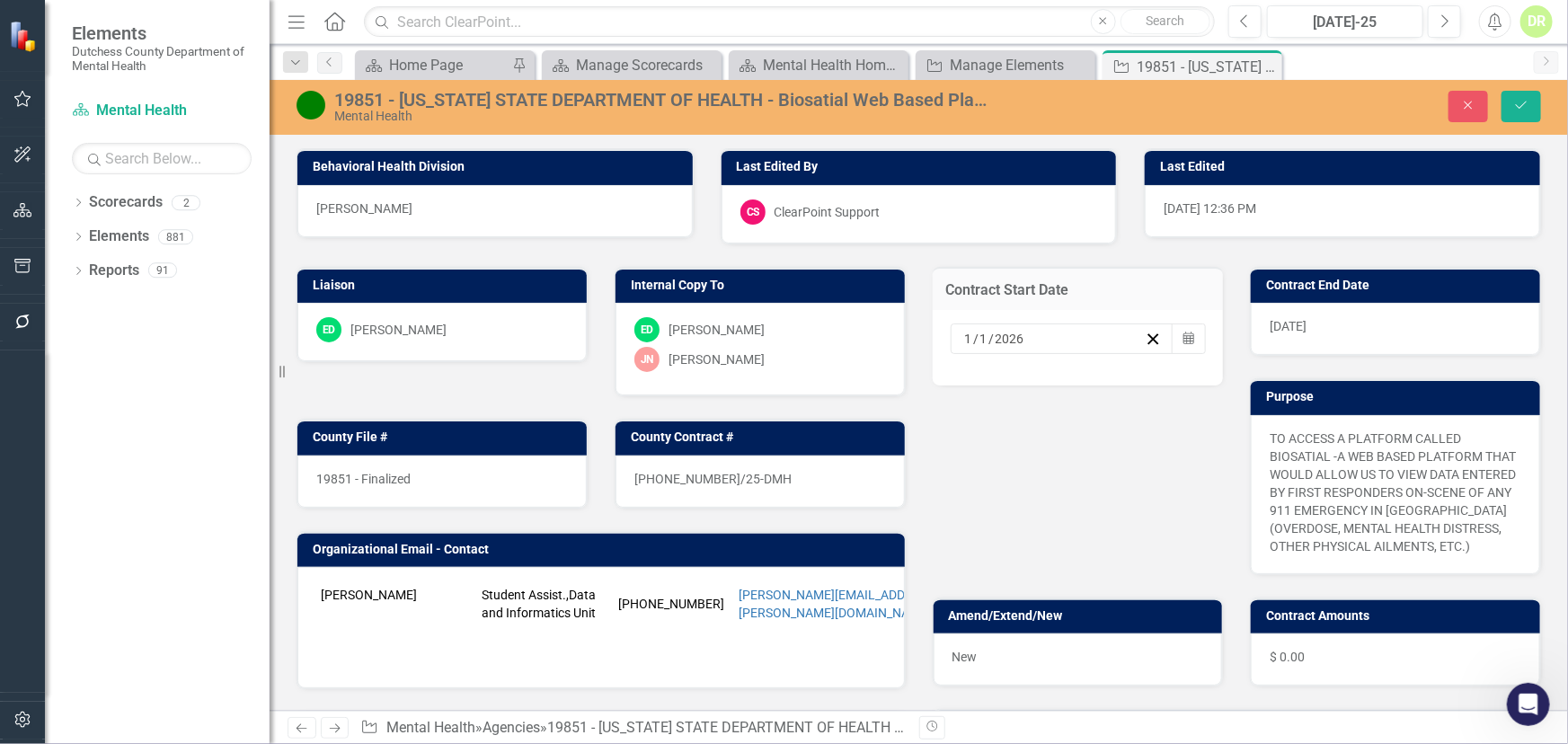
click at [1300, 332] on div "[DATE]" at bounding box center [1395, 328] width 290 height 52
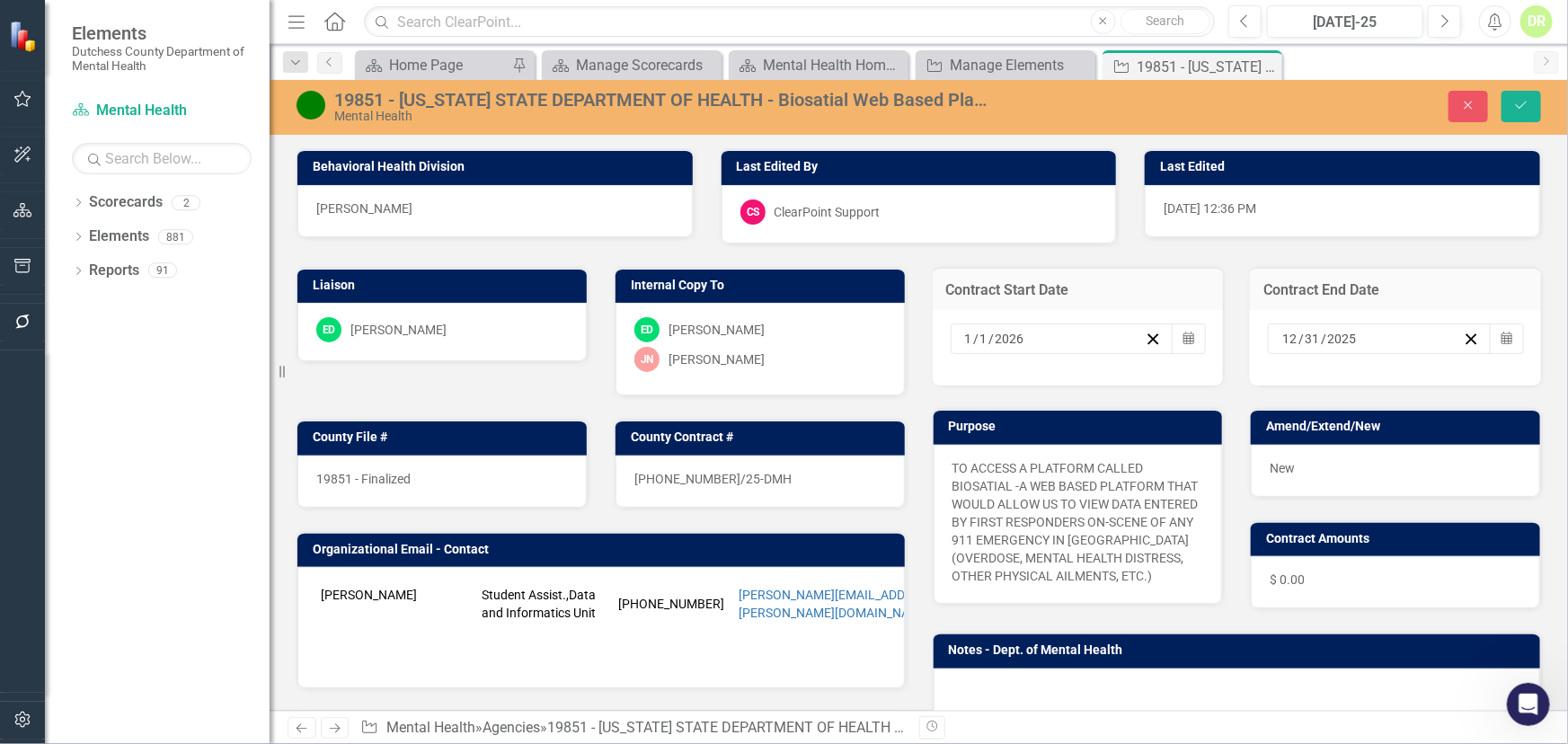
click at [1344, 336] on input "2025" at bounding box center [1342, 339] width 32 height 18
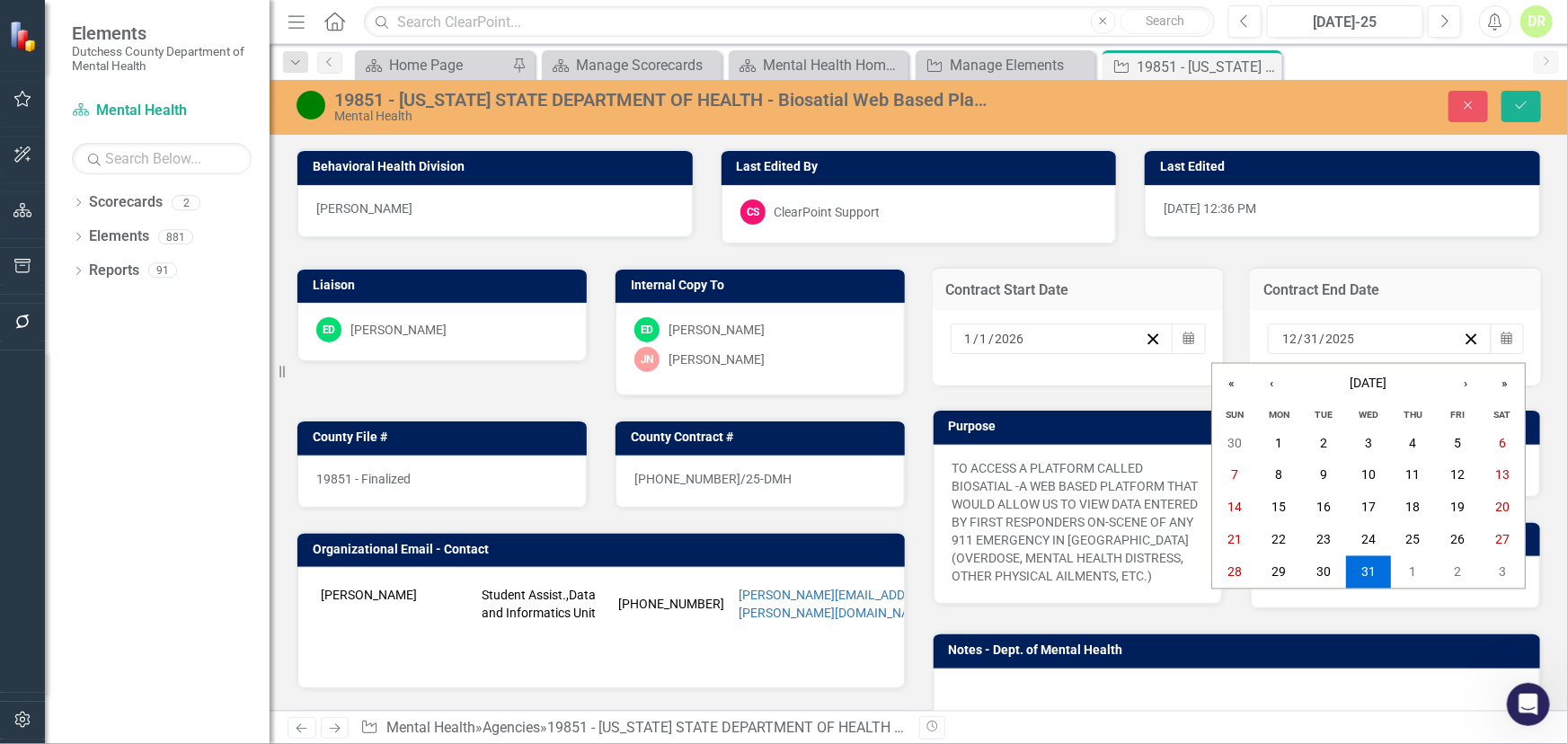
click at [1342, 338] on input "2025" at bounding box center [1340, 339] width 31 height 18
type input "2026"
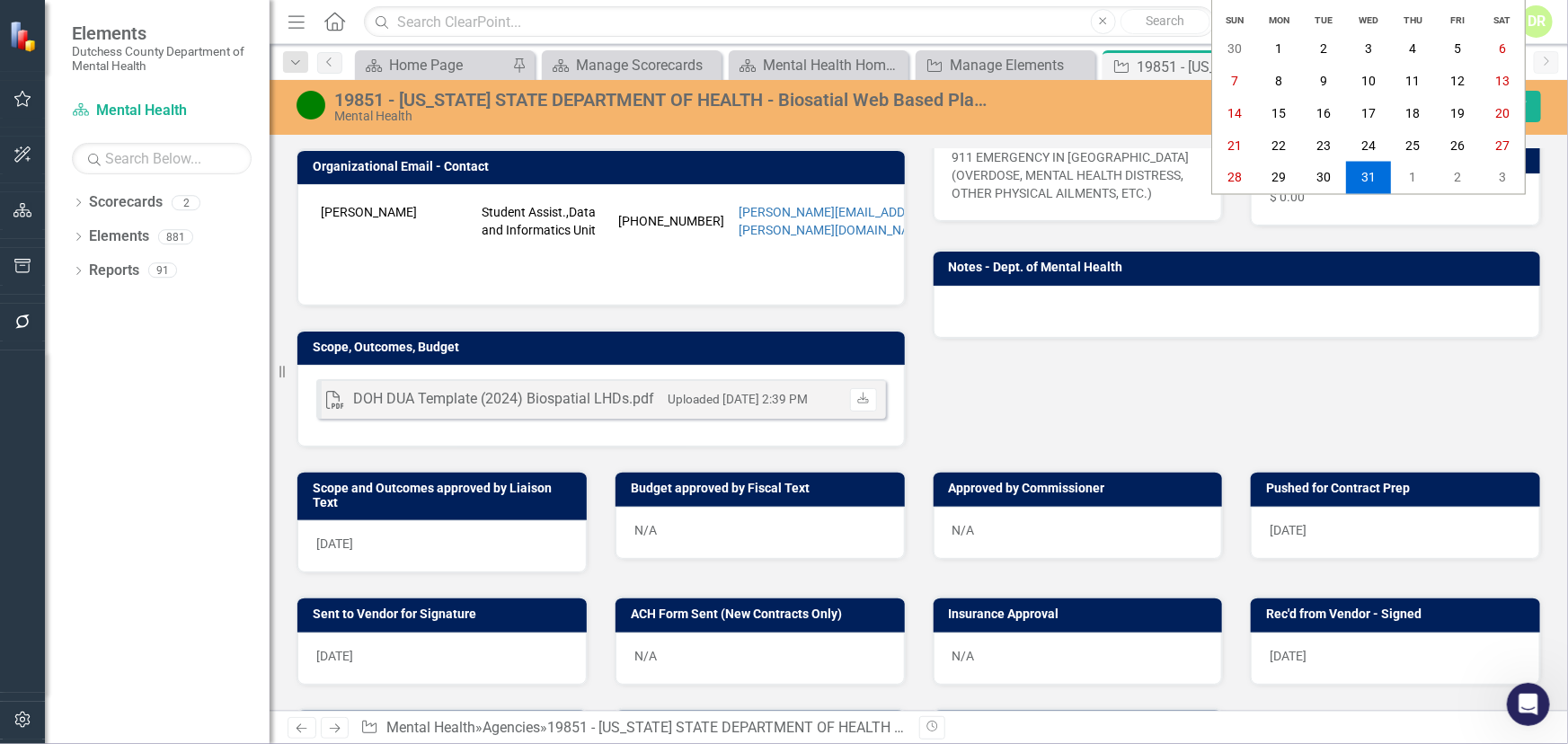
scroll to position [408, 0]
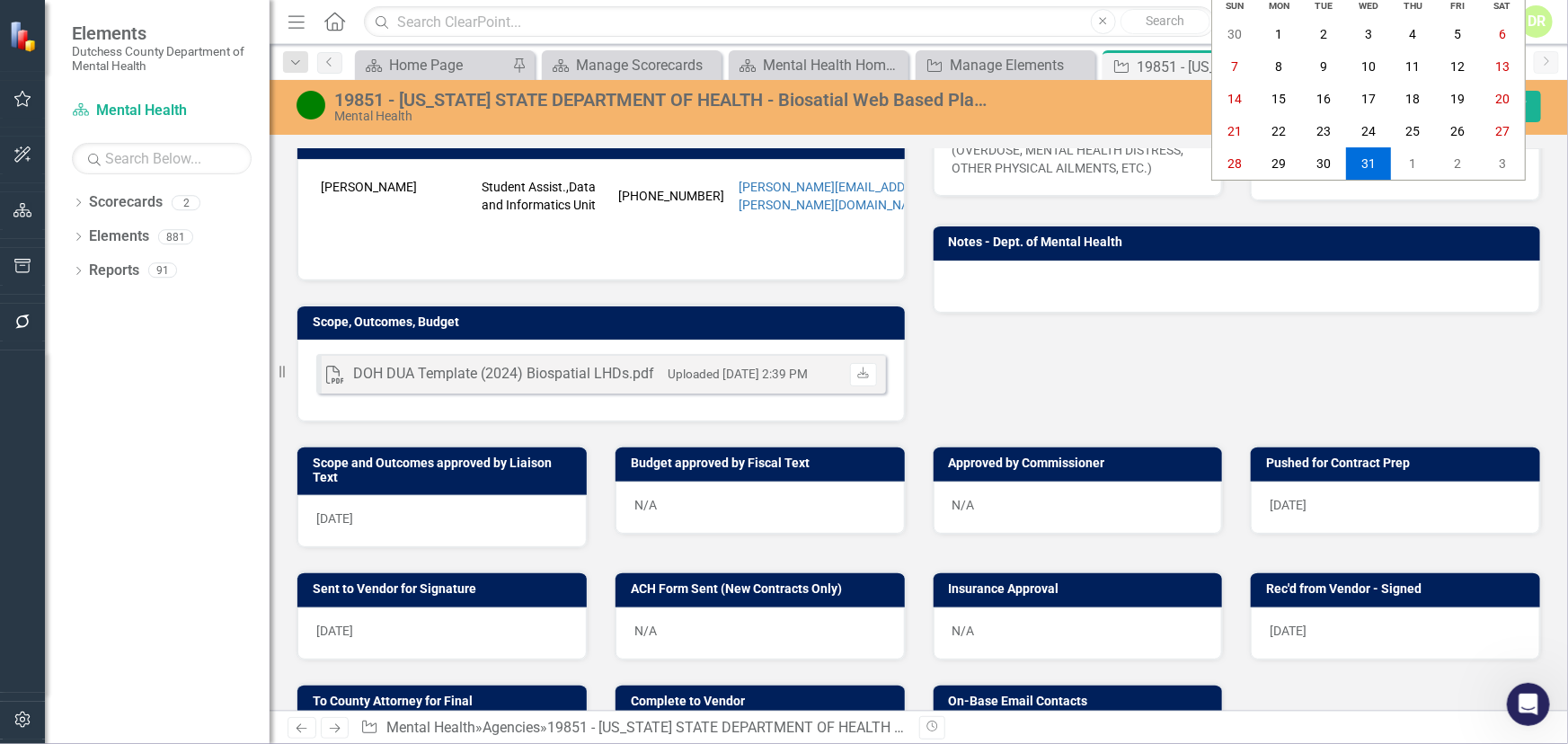
click at [430, 532] on div "[DATE]" at bounding box center [442, 521] width 290 height 52
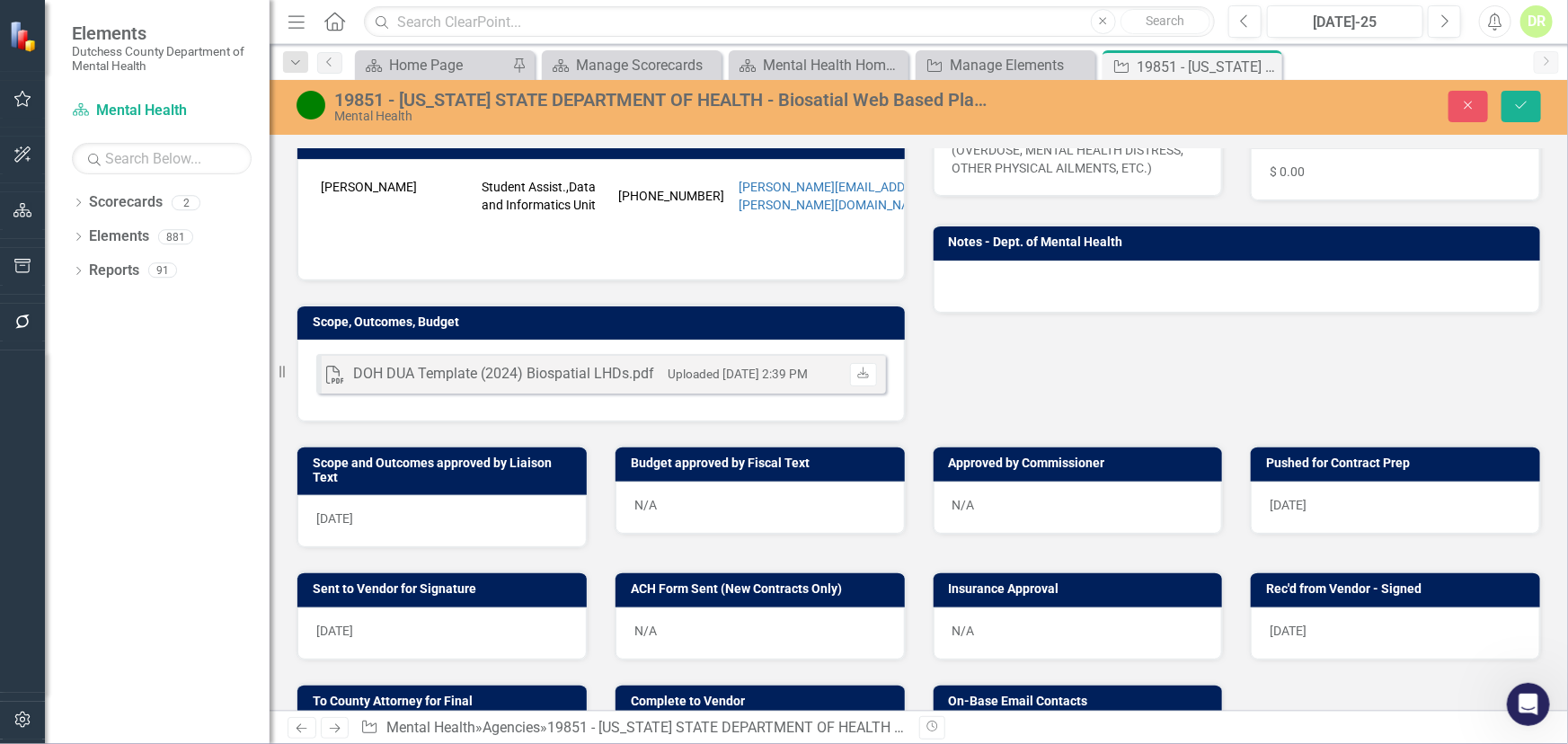
click at [430, 531] on div "[DATE]" at bounding box center [442, 521] width 290 height 52
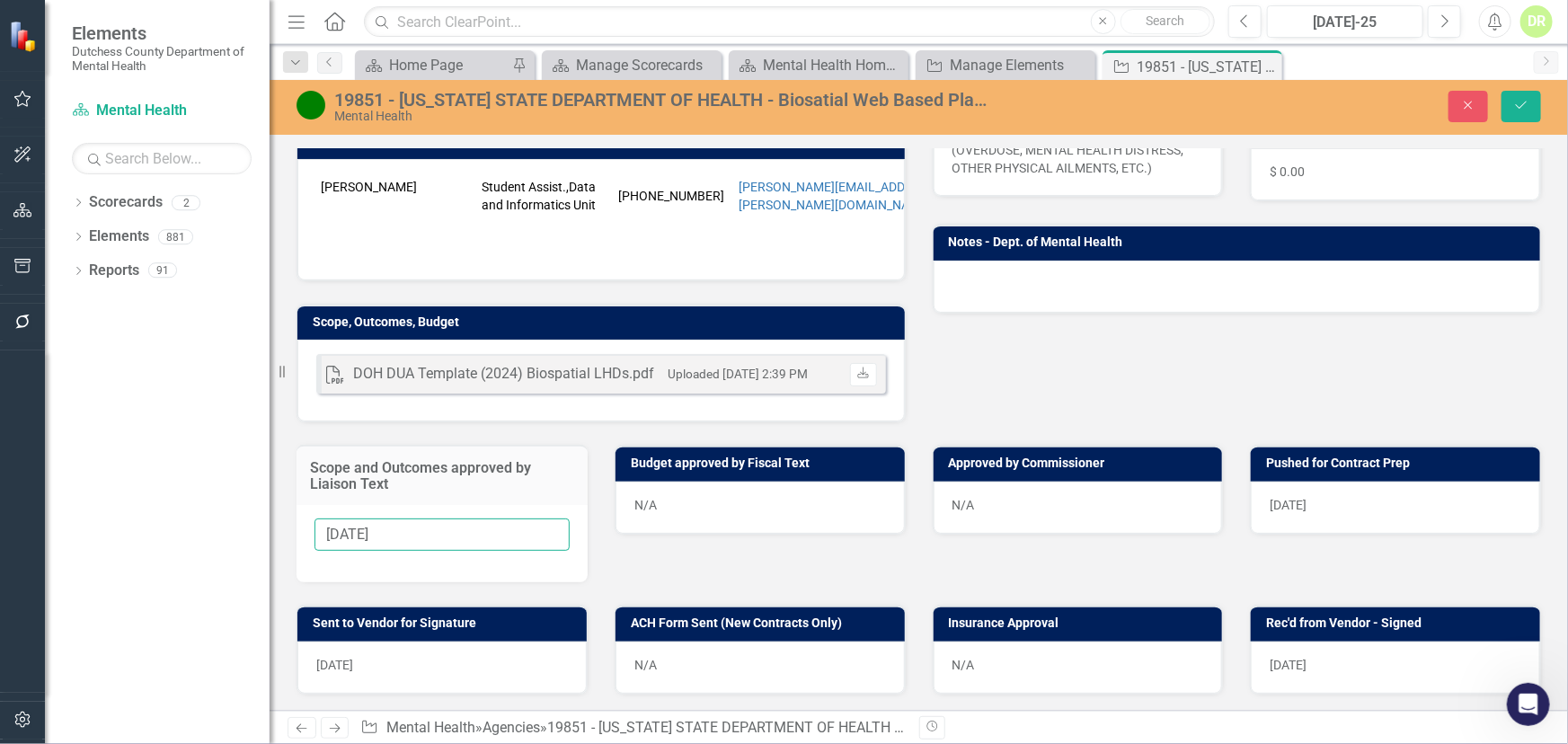
drag, startPoint x: 435, startPoint y: 548, endPoint x: 242, endPoint y: 540, distance: 193.2
click at [242, 540] on div "Elements Dutchess County Department of Mental Health Scorecard Mental Health Se…" at bounding box center [784, 372] width 1568 height 744
click at [1325, 518] on div "[DATE]" at bounding box center [1395, 507] width 290 height 52
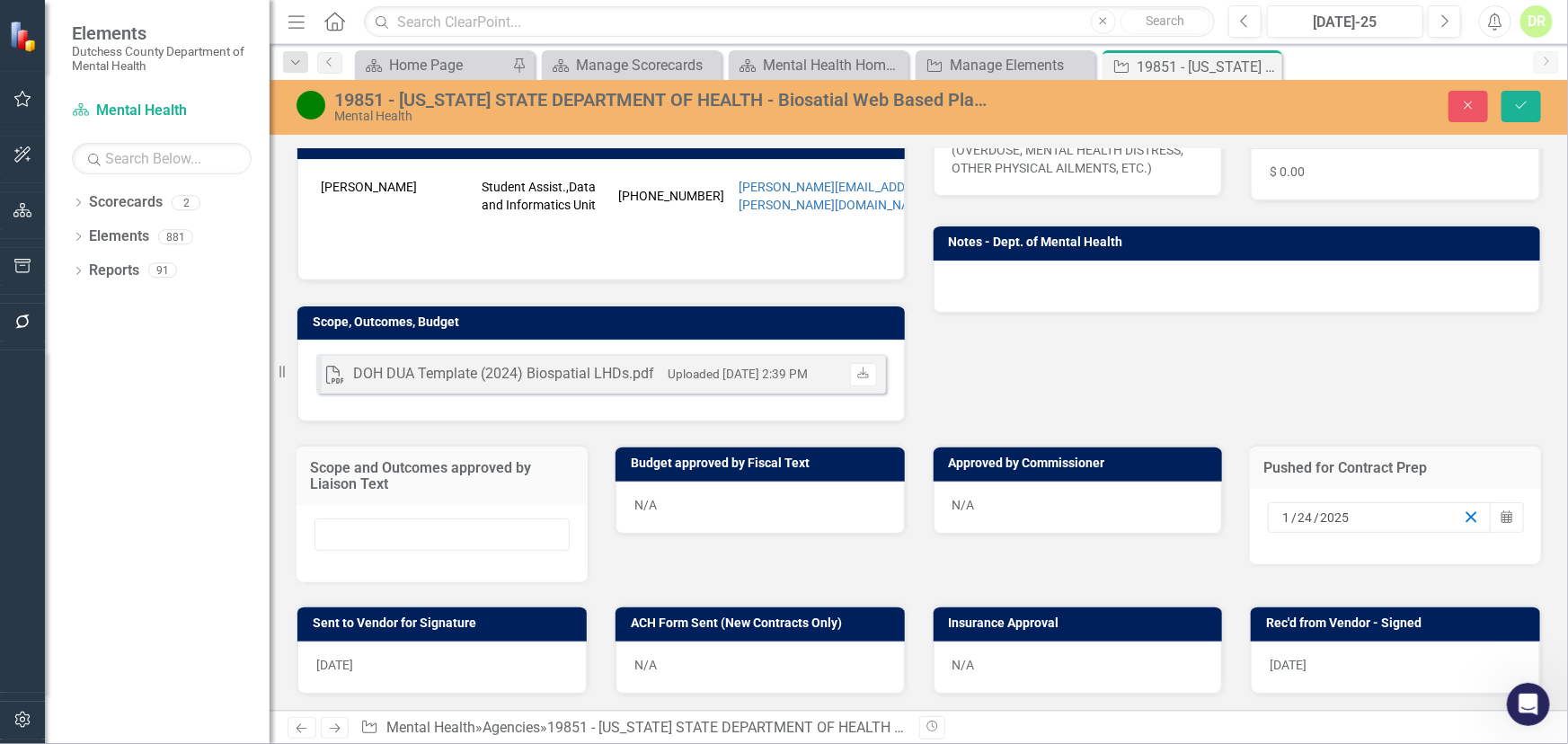
click at [1463, 526] on icon "button" at bounding box center [1471, 517] width 17 height 17
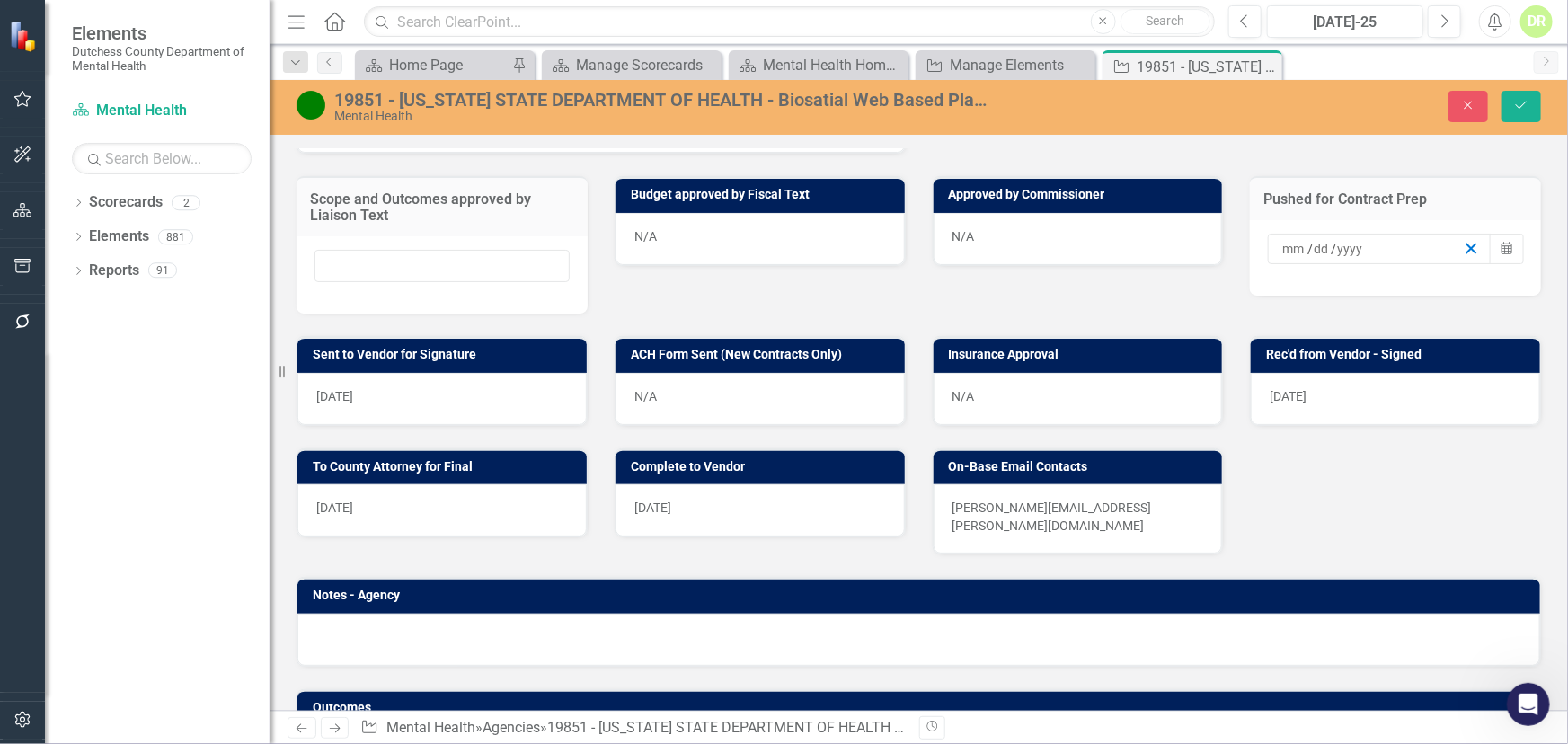
scroll to position [735, 0]
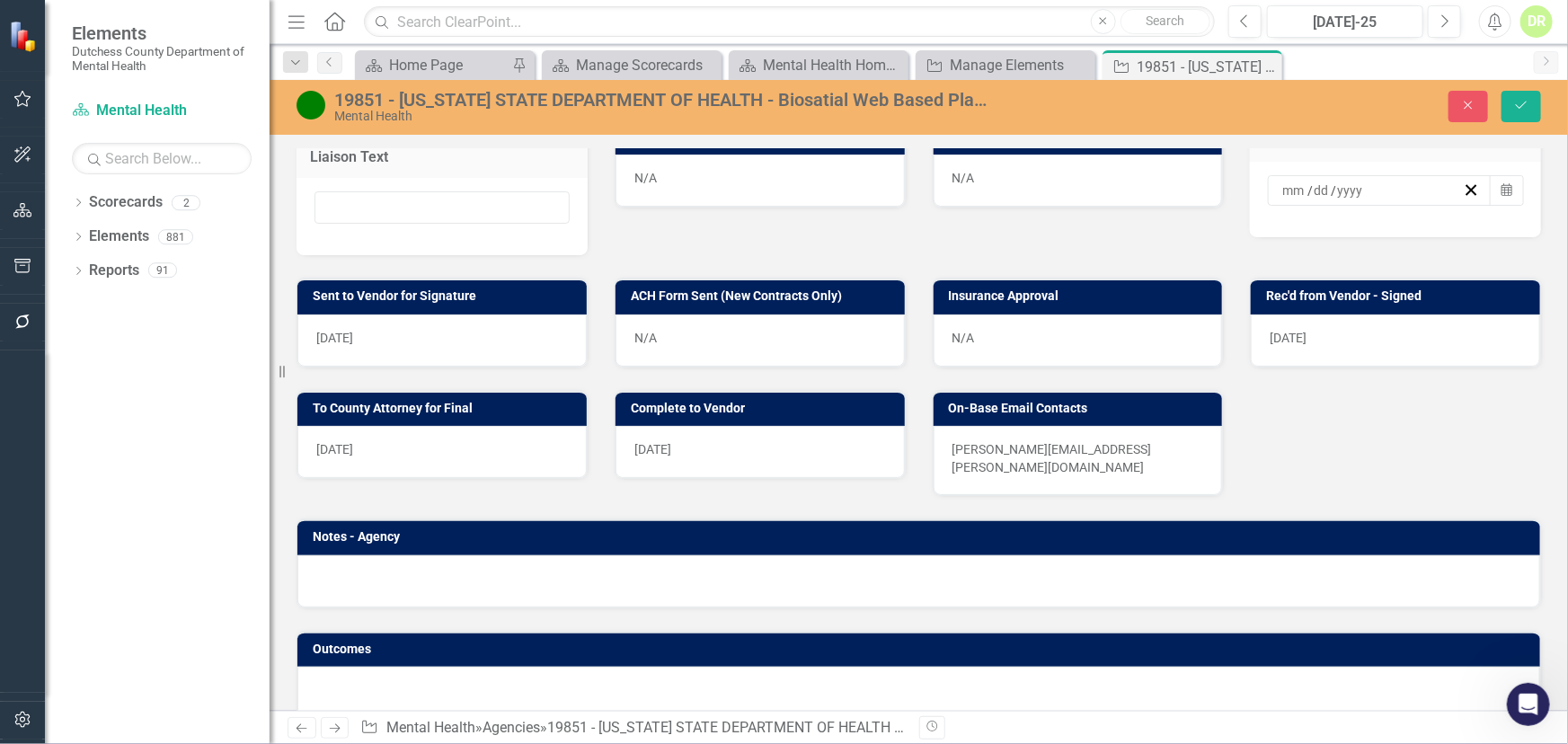
click at [426, 347] on div "[DATE]" at bounding box center [442, 340] width 290 height 52
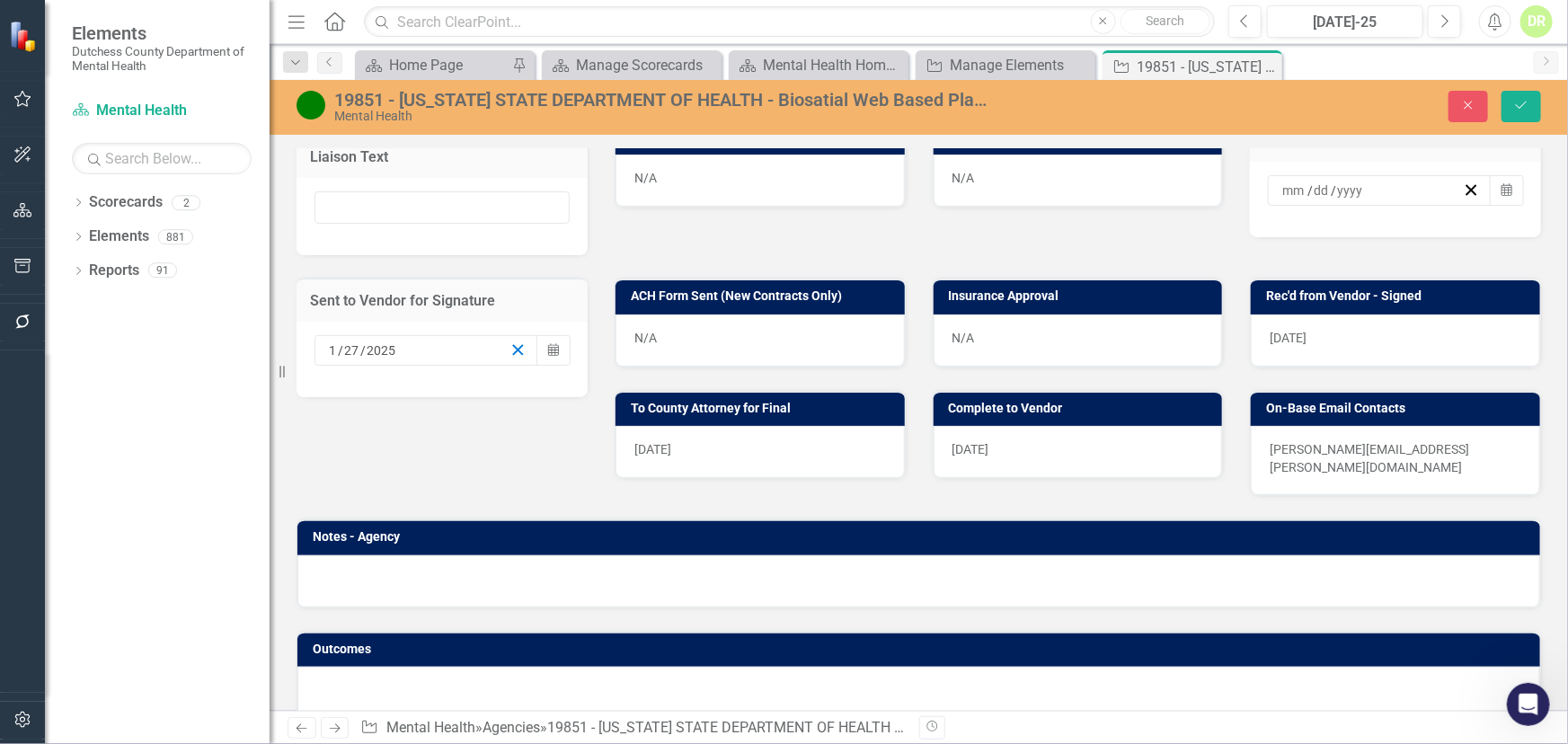
drag, startPoint x: 508, startPoint y: 360, endPoint x: 530, endPoint y: 369, distance: 23.8
click at [510, 359] on icon "button" at bounding box center [518, 350] width 17 height 17
click at [1366, 342] on div "[DATE]" at bounding box center [1395, 340] width 290 height 52
click at [1370, 347] on div "[DATE]" at bounding box center [1395, 340] width 290 height 52
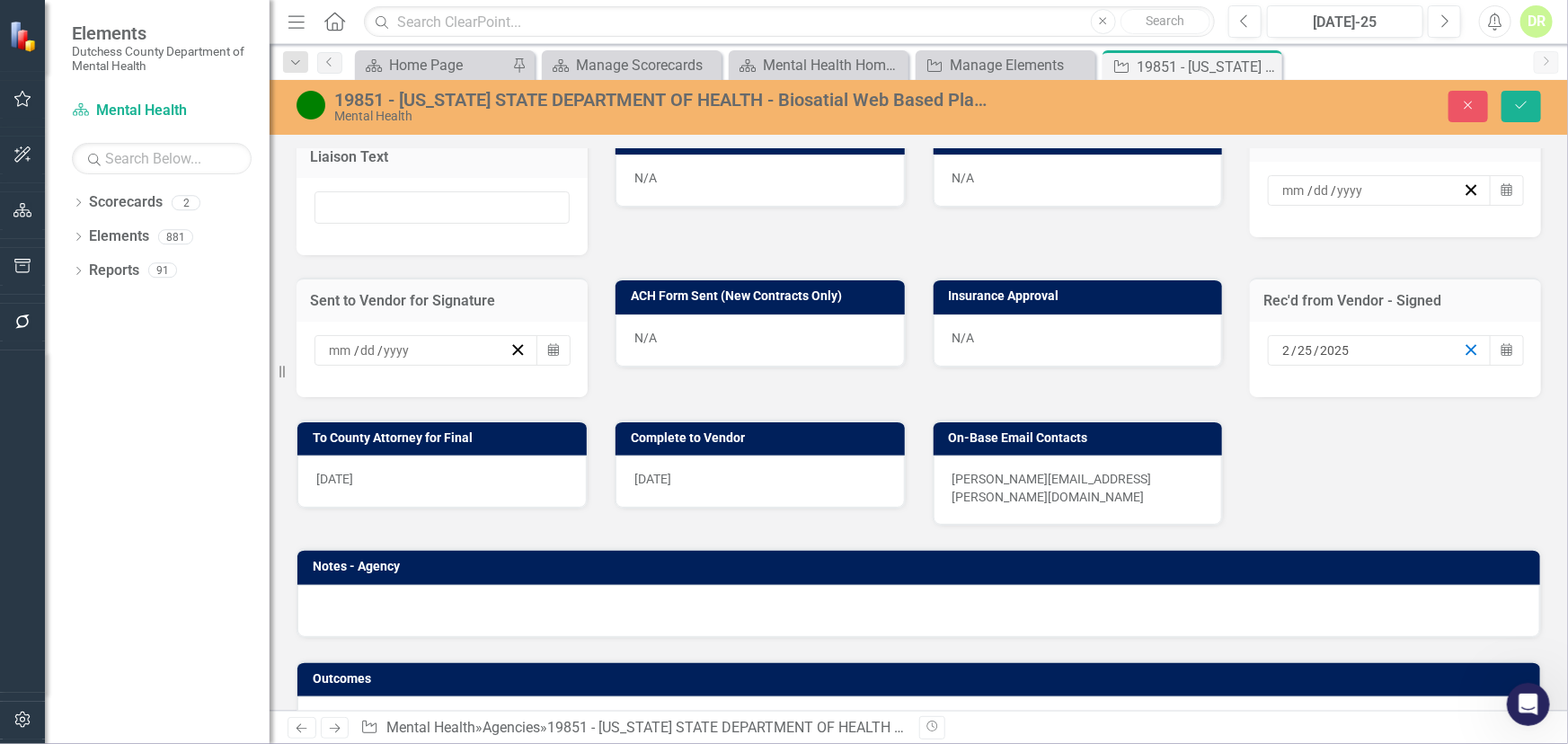
click at [1463, 356] on icon "button" at bounding box center [1471, 350] width 17 height 17
click at [503, 500] on div "[DATE]" at bounding box center [442, 481] width 290 height 52
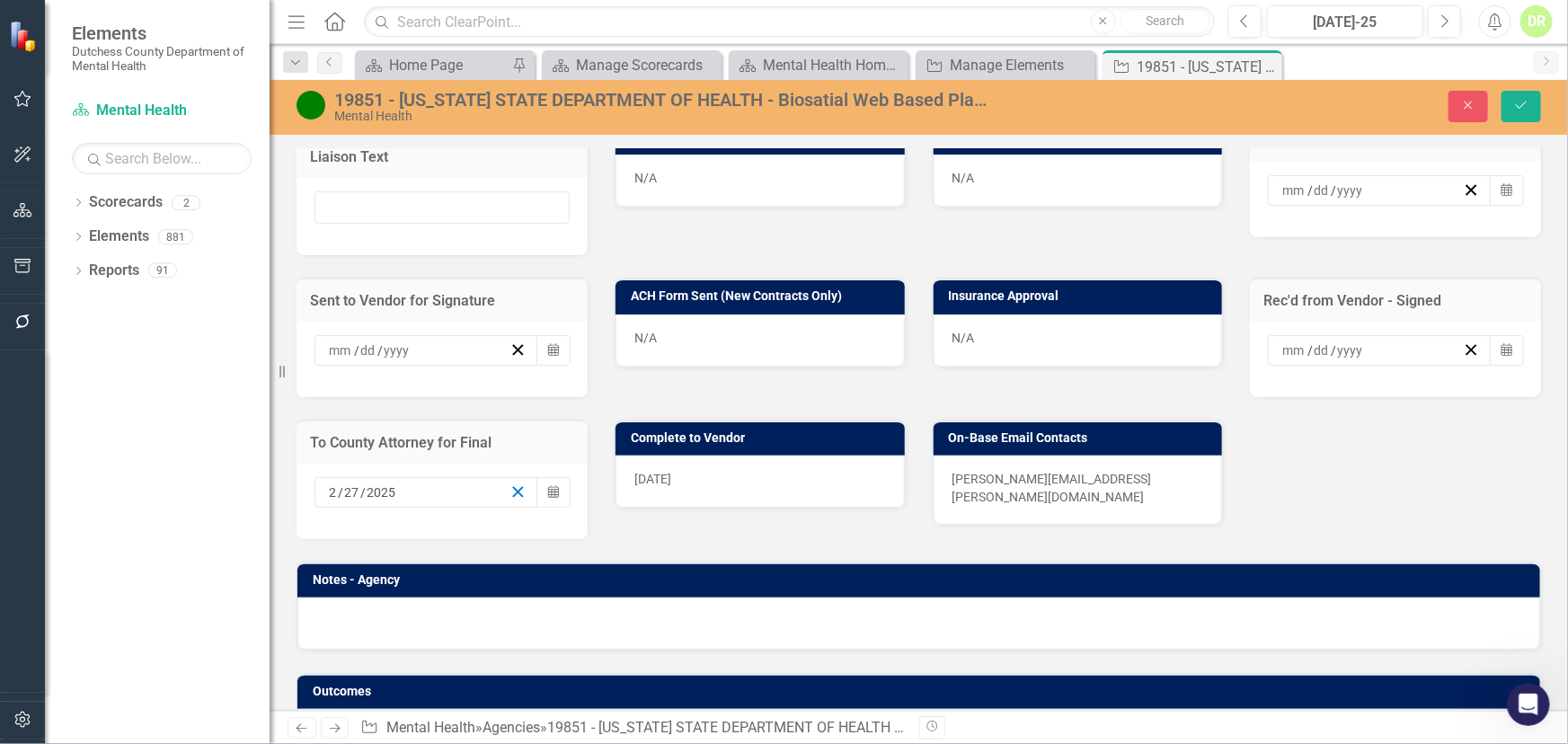
click at [514, 498] on icon "button" at bounding box center [518, 491] width 17 height 17
click at [745, 491] on div "[DATE]" at bounding box center [760, 481] width 290 height 52
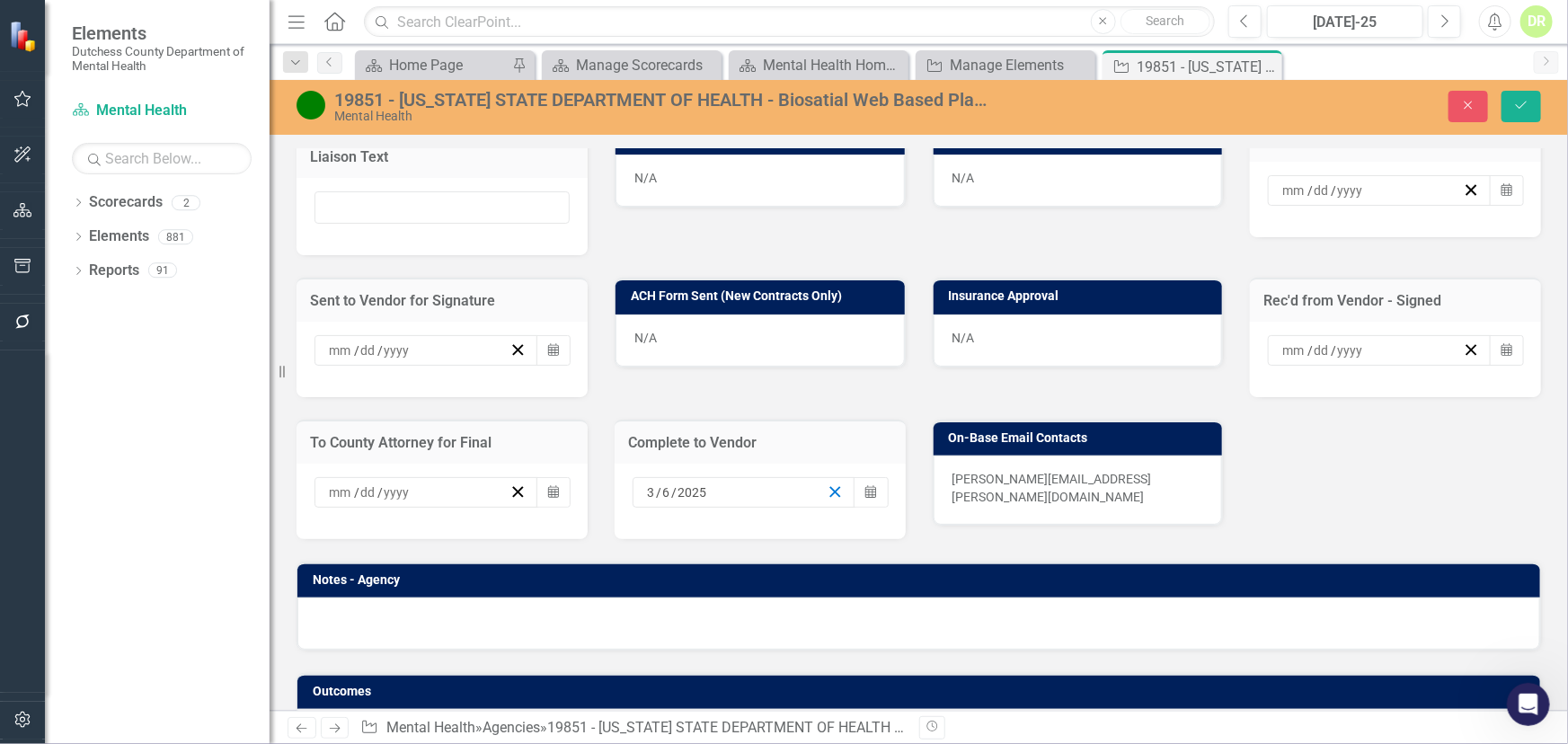
click at [826, 496] on icon "button" at bounding box center [834, 491] width 17 height 17
click at [1540, 92] on button "Save" at bounding box center [1522, 106] width 40 height 32
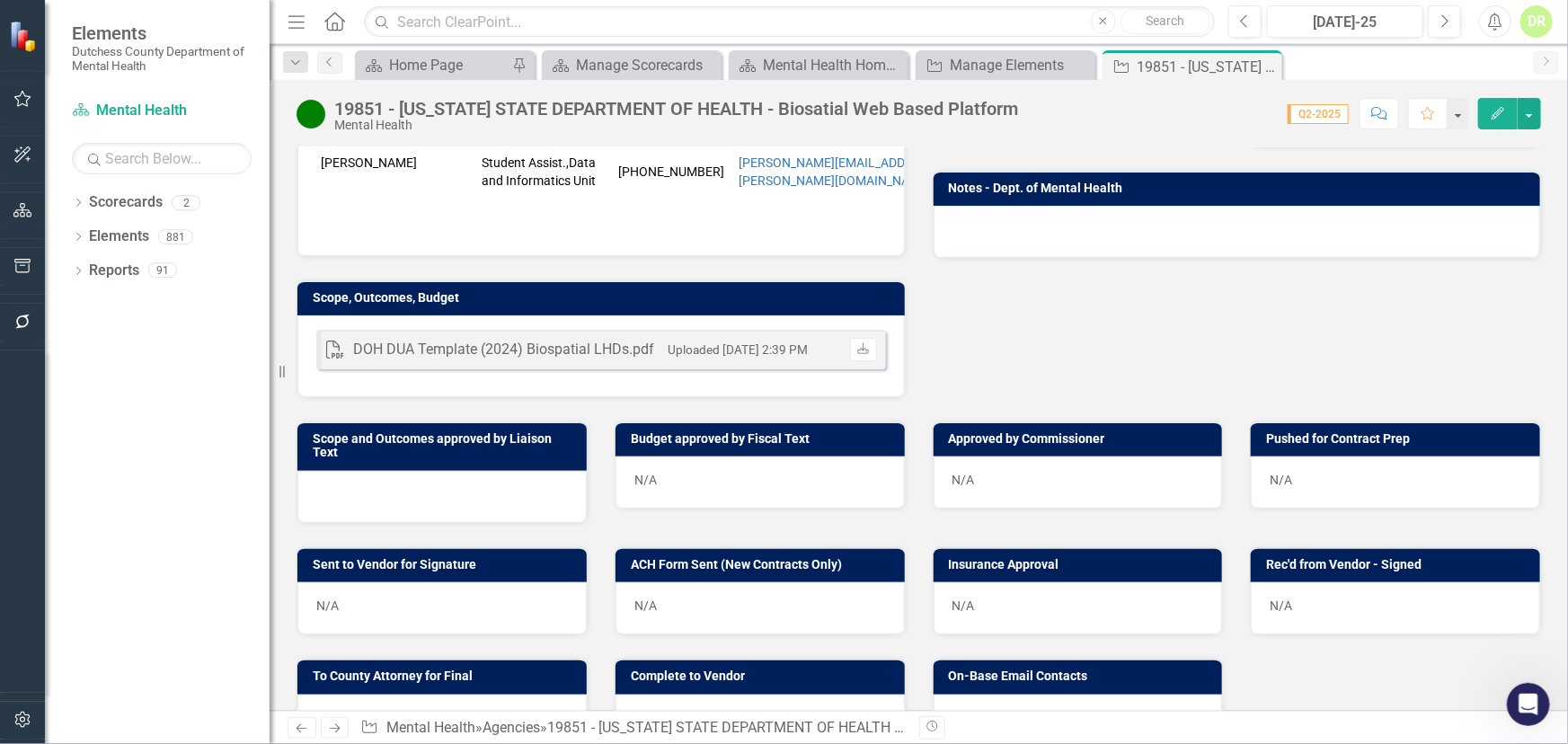
scroll to position [571, 0]
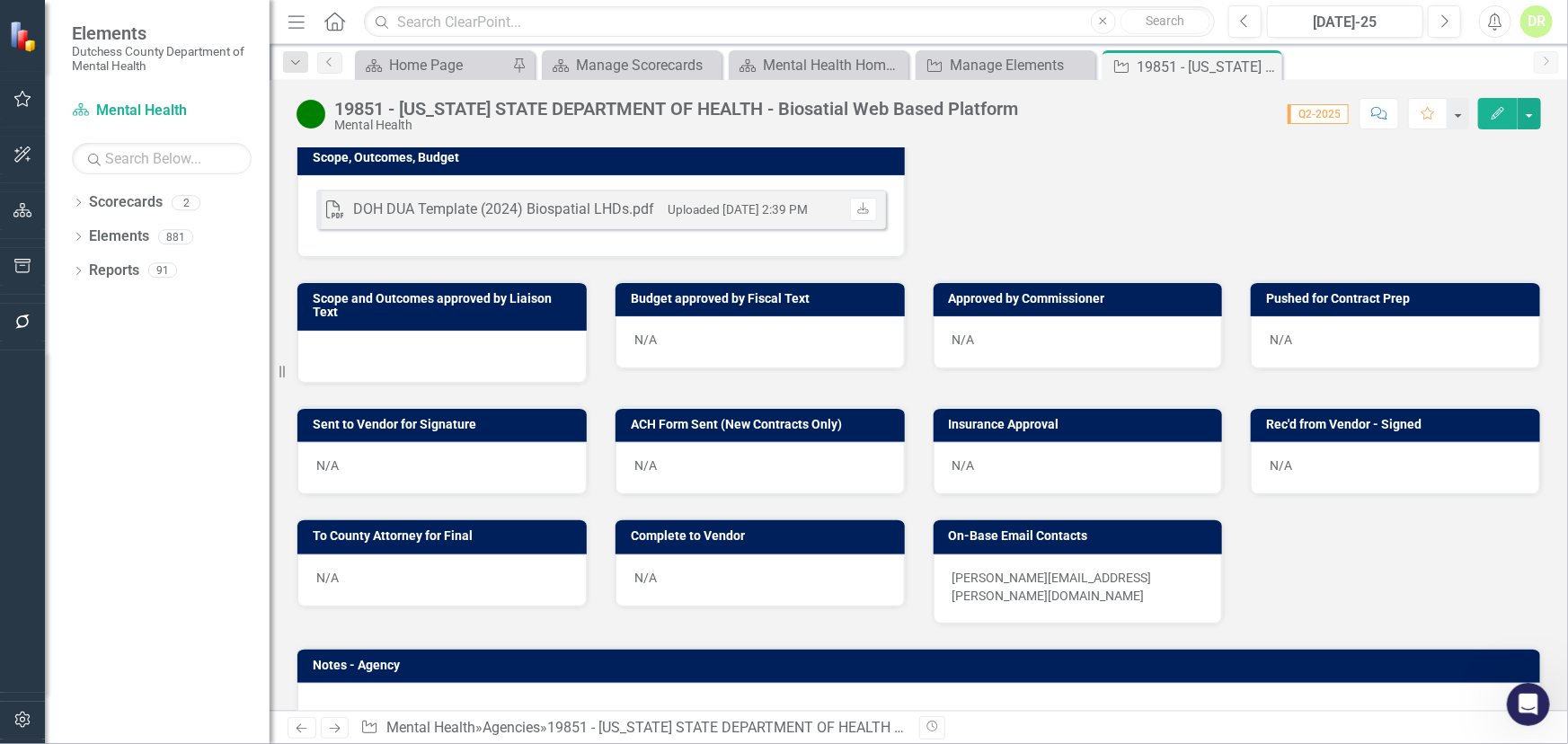
click at [710, 354] on div "N/A" at bounding box center [760, 342] width 290 height 52
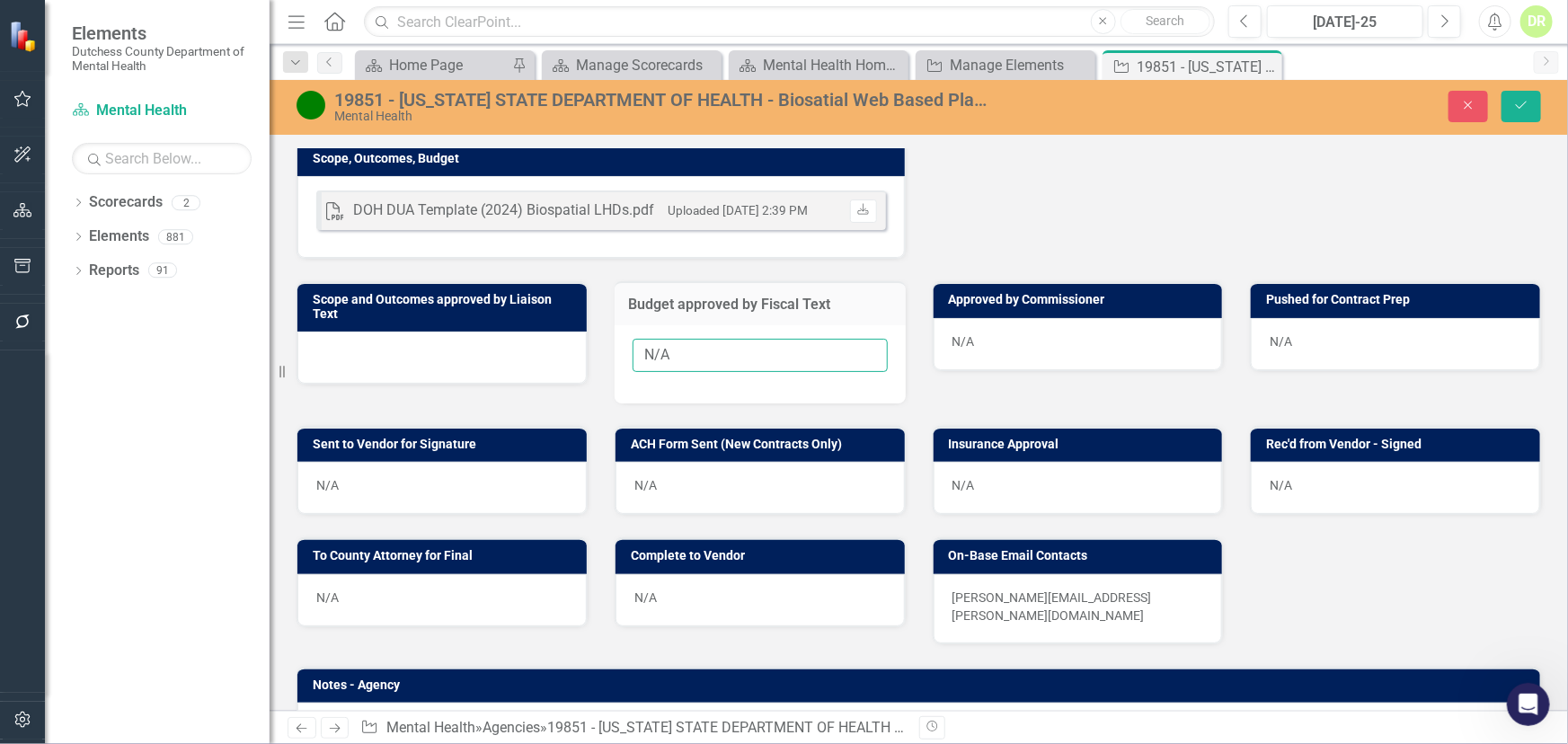
drag, startPoint x: 706, startPoint y: 361, endPoint x: 388, endPoint y: 346, distance: 318.4
click at [389, 365] on div "Scope and Outcomes approved by Liaison Text Budget approved by Fiscal Text N/A …" at bounding box center [919, 331] width 1271 height 144
click at [1011, 352] on div "N/A" at bounding box center [1078, 343] width 290 height 52
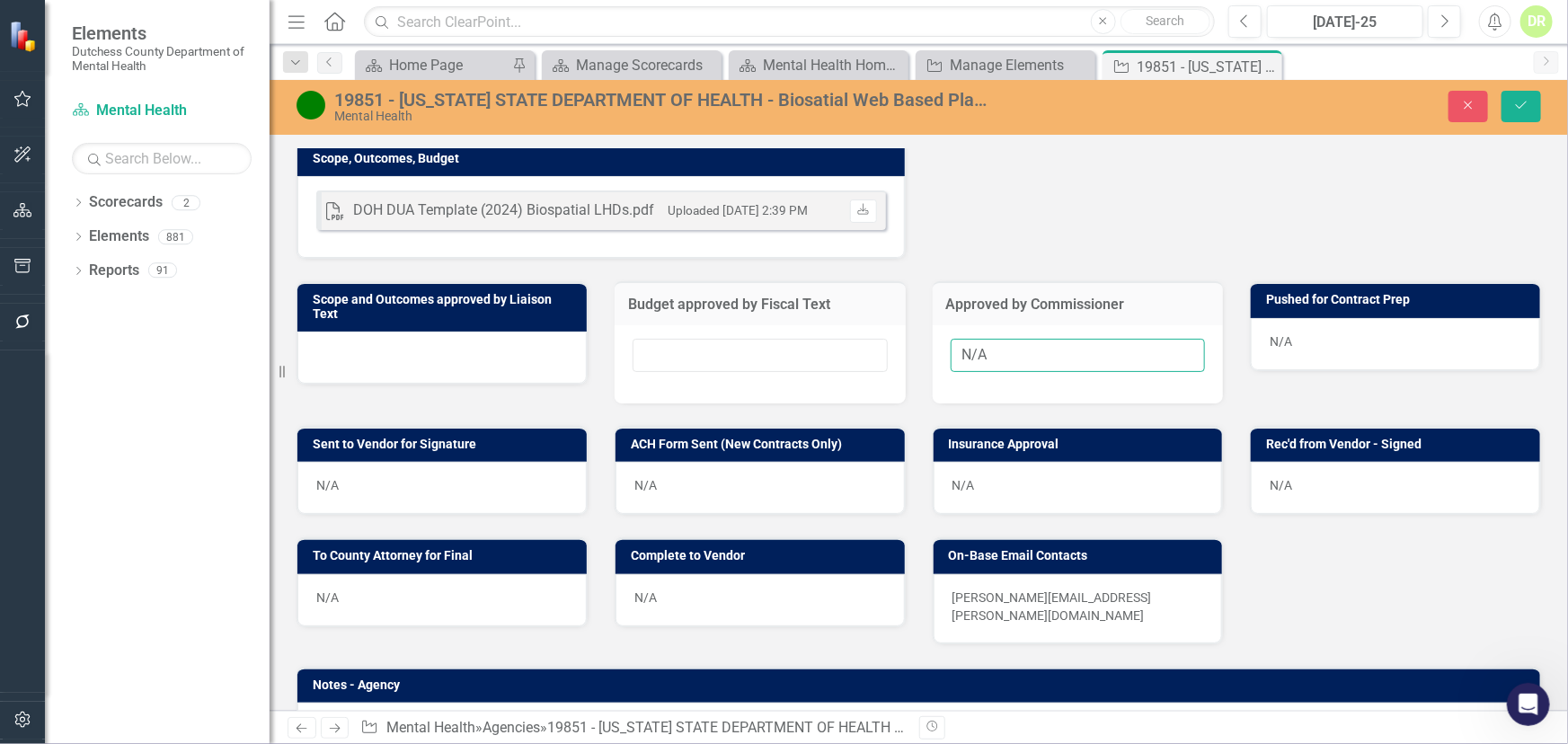
click at [1011, 352] on input "N/A" at bounding box center [1078, 355] width 255 height 34
click at [1518, 99] on icon "Save" at bounding box center [1521, 105] width 16 height 13
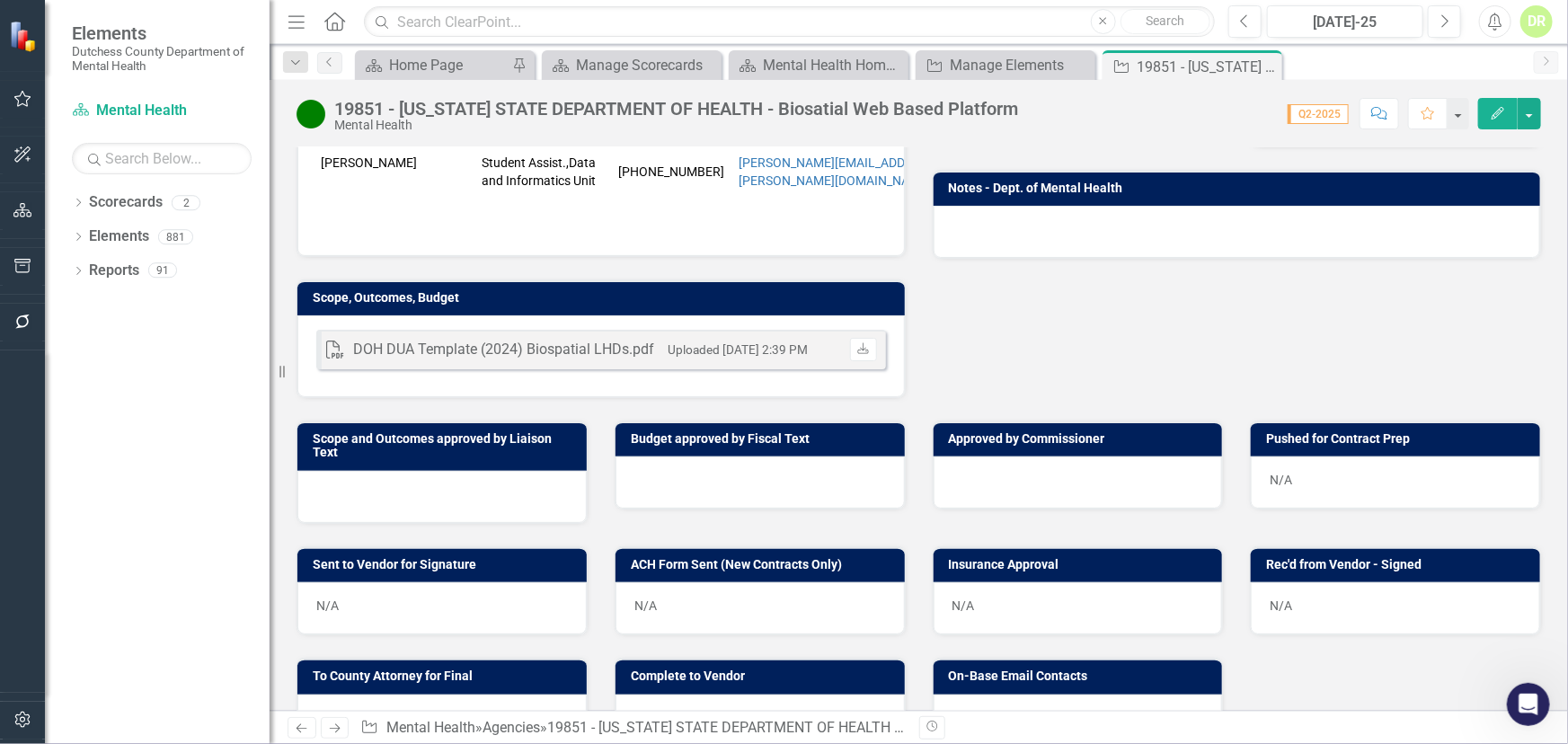
scroll to position [490, 0]
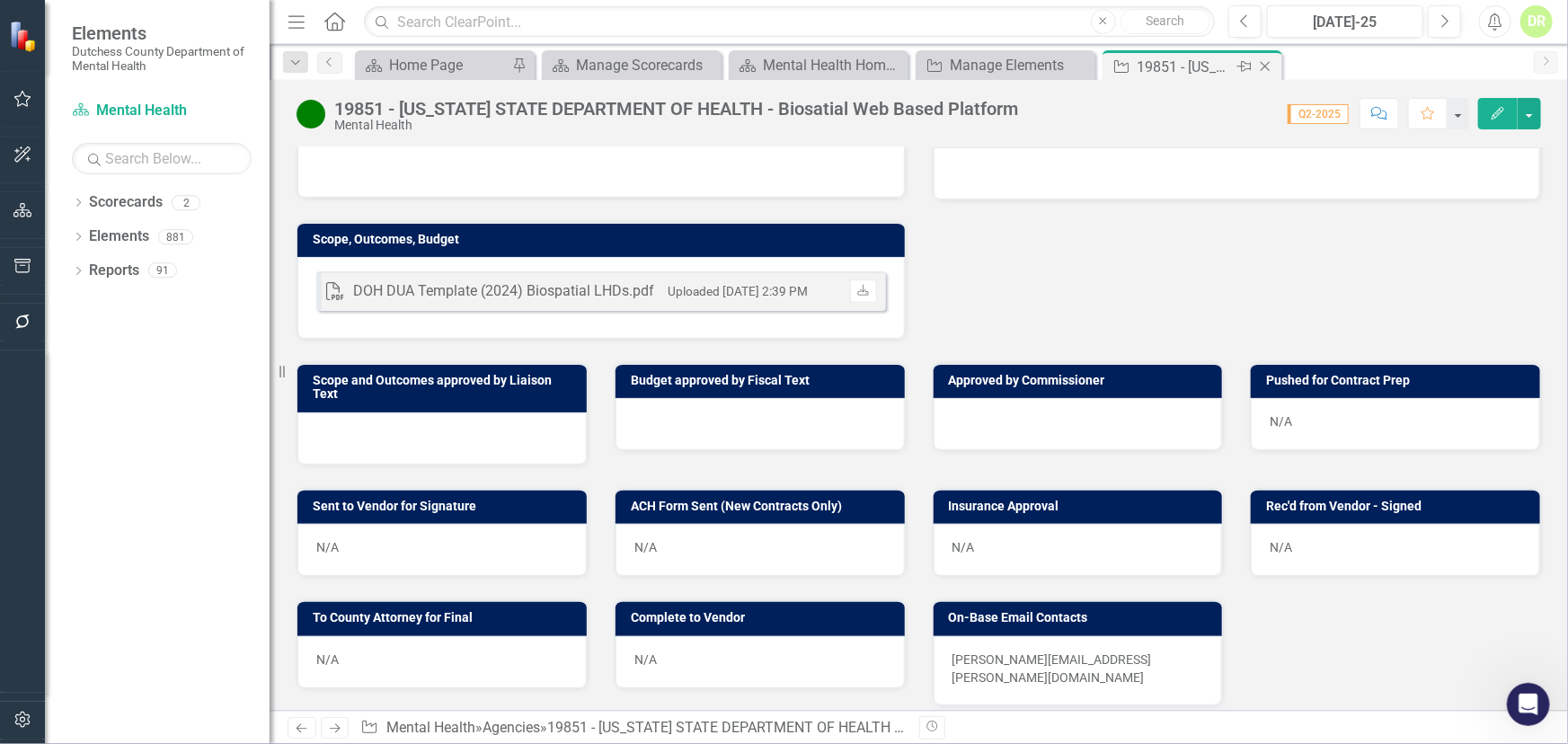
click at [1265, 64] on icon at bounding box center [1265, 66] width 10 height 10
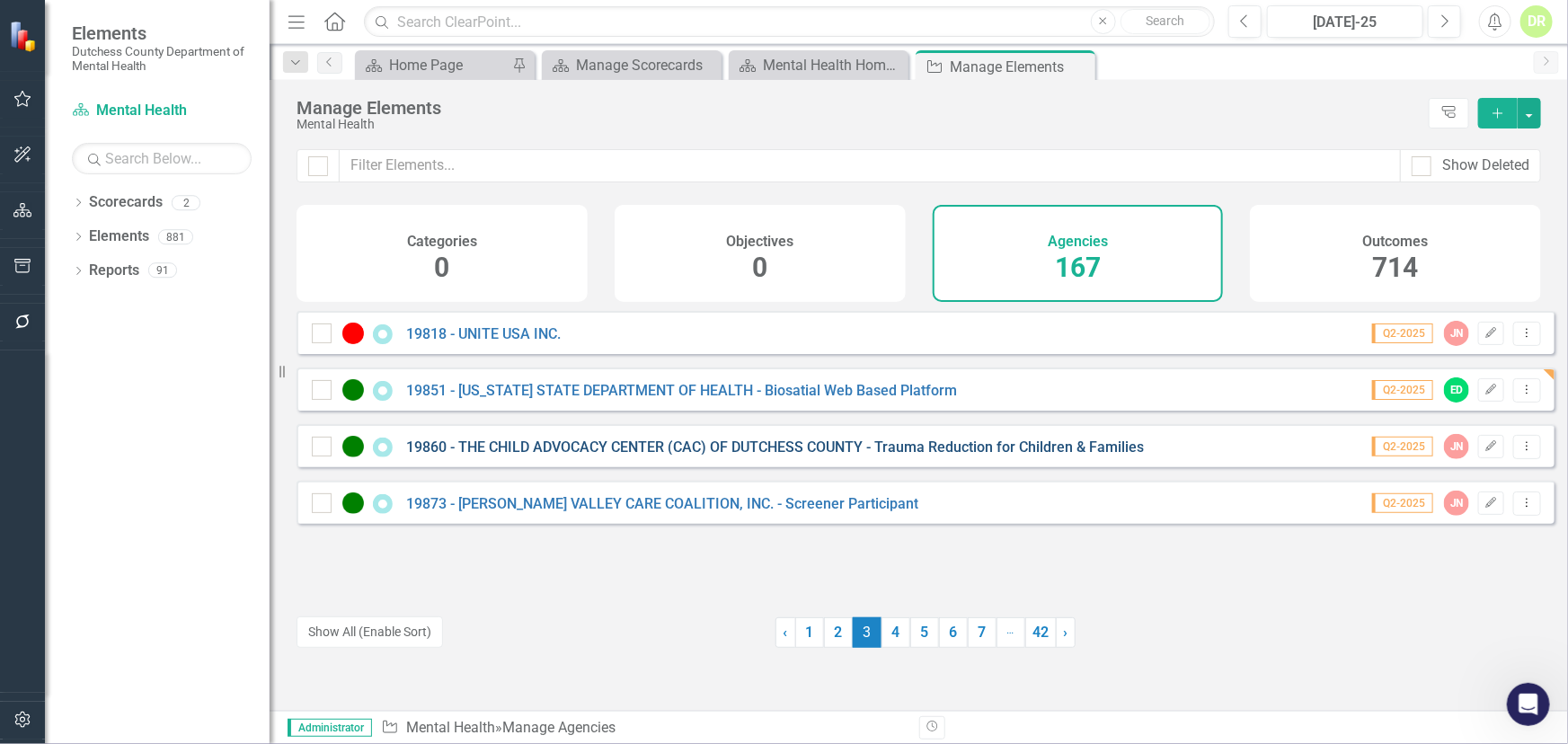
click at [611, 456] on link "19860 - THE CHILD ADVOCACY CENTER (CAC) OF DUTCHESS COUNTY - Trauma Reduction f…" at bounding box center [774, 447] width 737 height 17
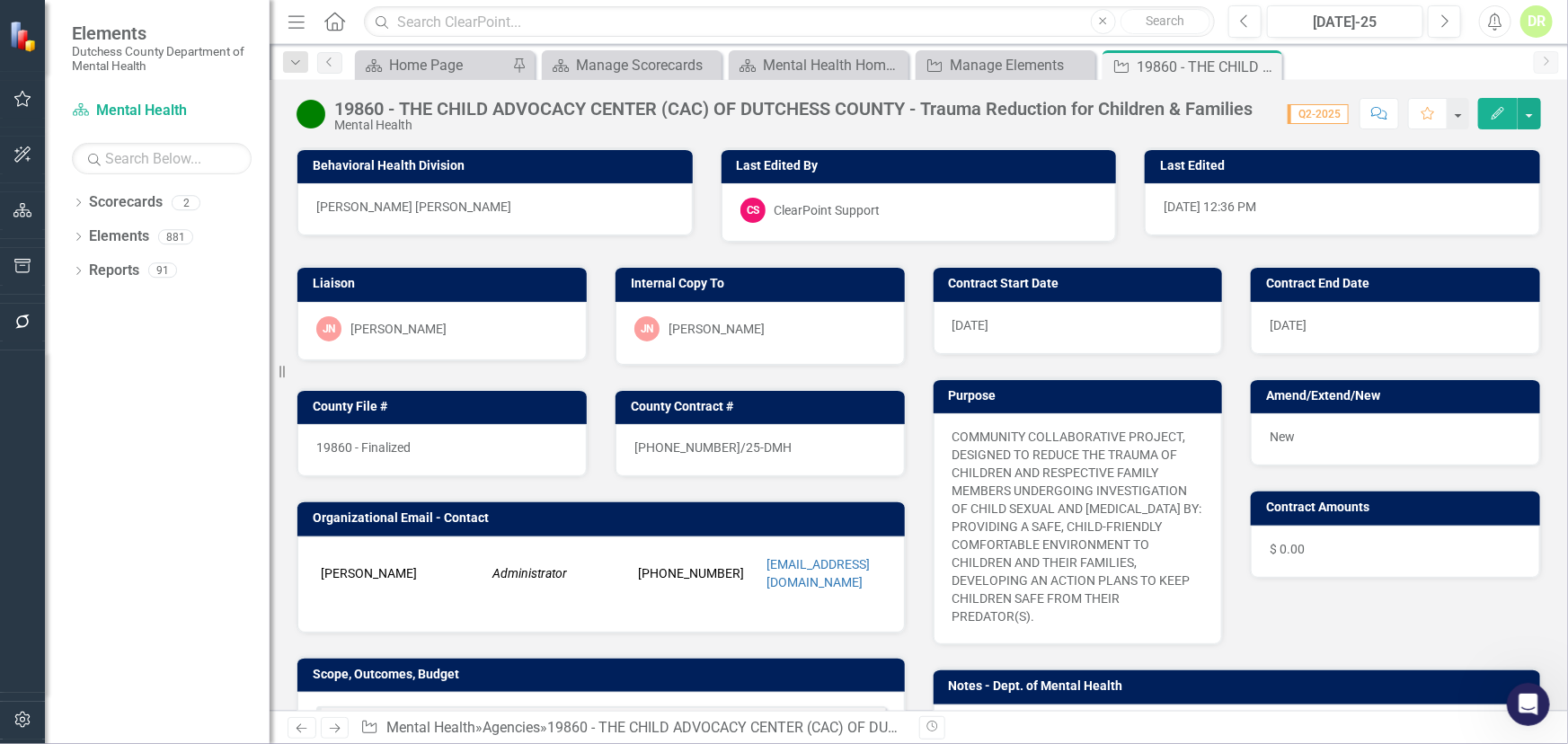
click at [1030, 339] on div "[DATE]" at bounding box center [1078, 327] width 290 height 52
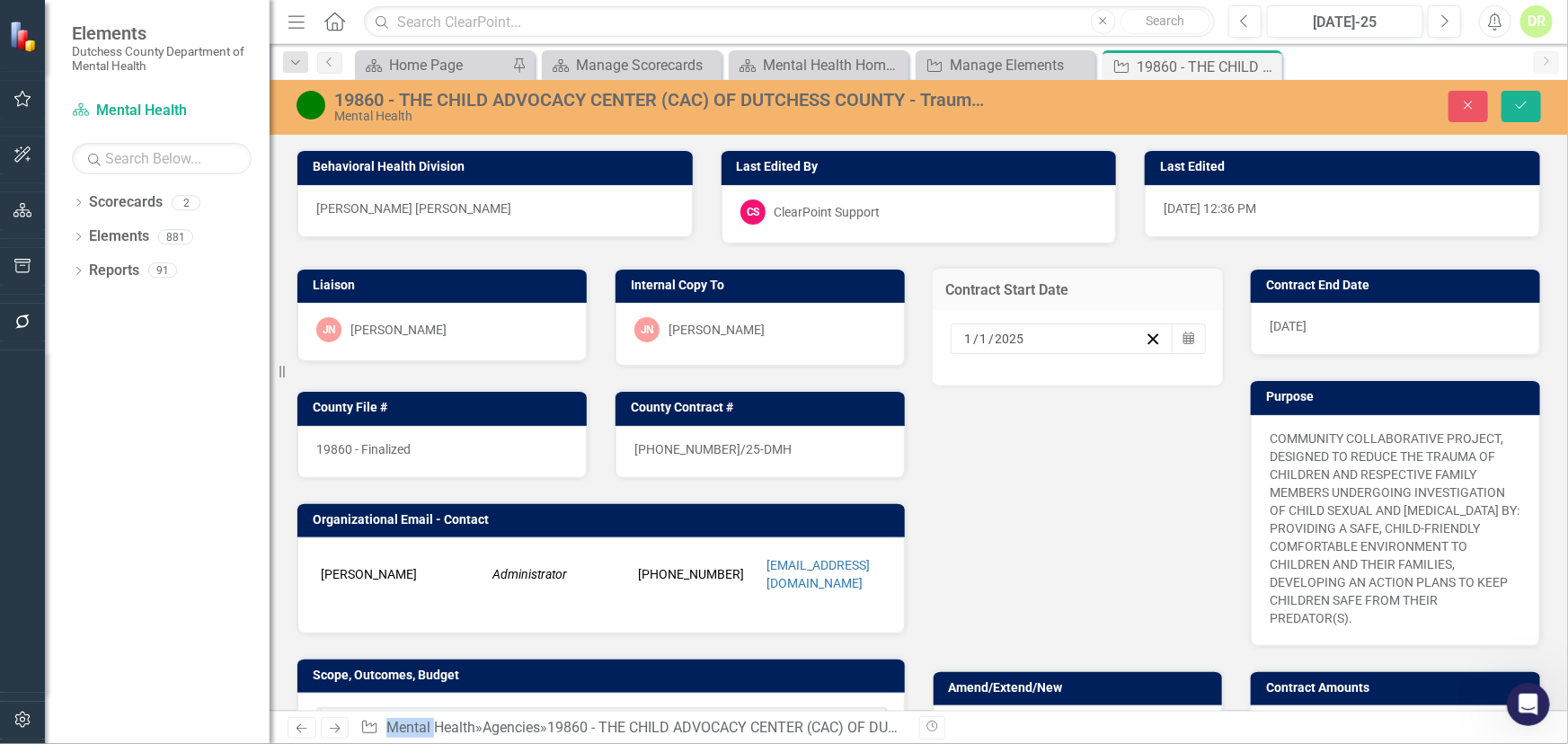
click at [1036, 335] on div "[DATE]" at bounding box center [1054, 339] width 183 height 18
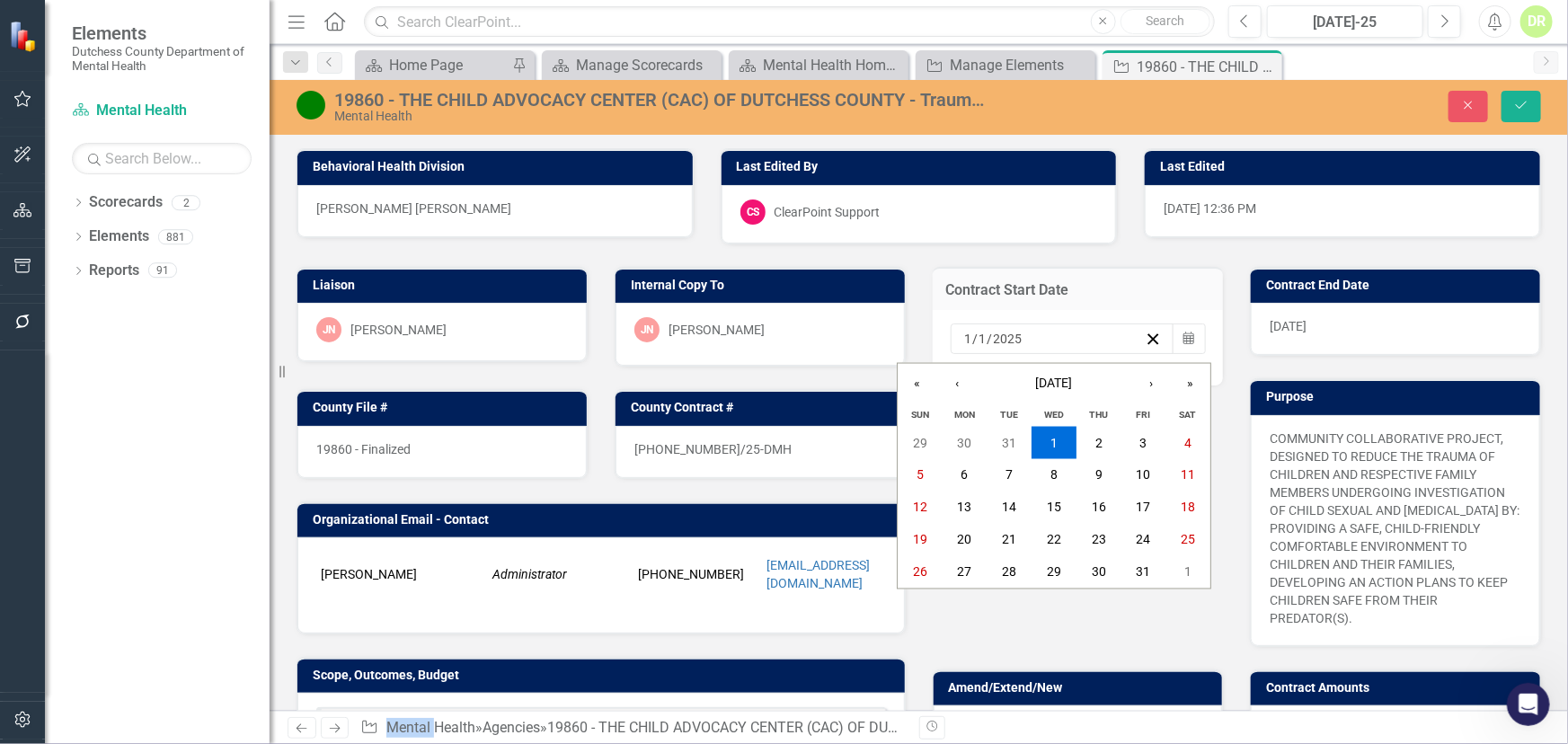
click at [1015, 332] on div "[DATE] [DATE]" at bounding box center [1054, 339] width 183 height 18
click at [1011, 339] on input "2025" at bounding box center [1008, 339] width 31 height 18
click at [1034, 342] on div "[DATE] [DATE]" at bounding box center [1054, 339] width 183 height 18
click at [1015, 338] on input "2025" at bounding box center [1008, 339] width 31 height 18
type input "2026"
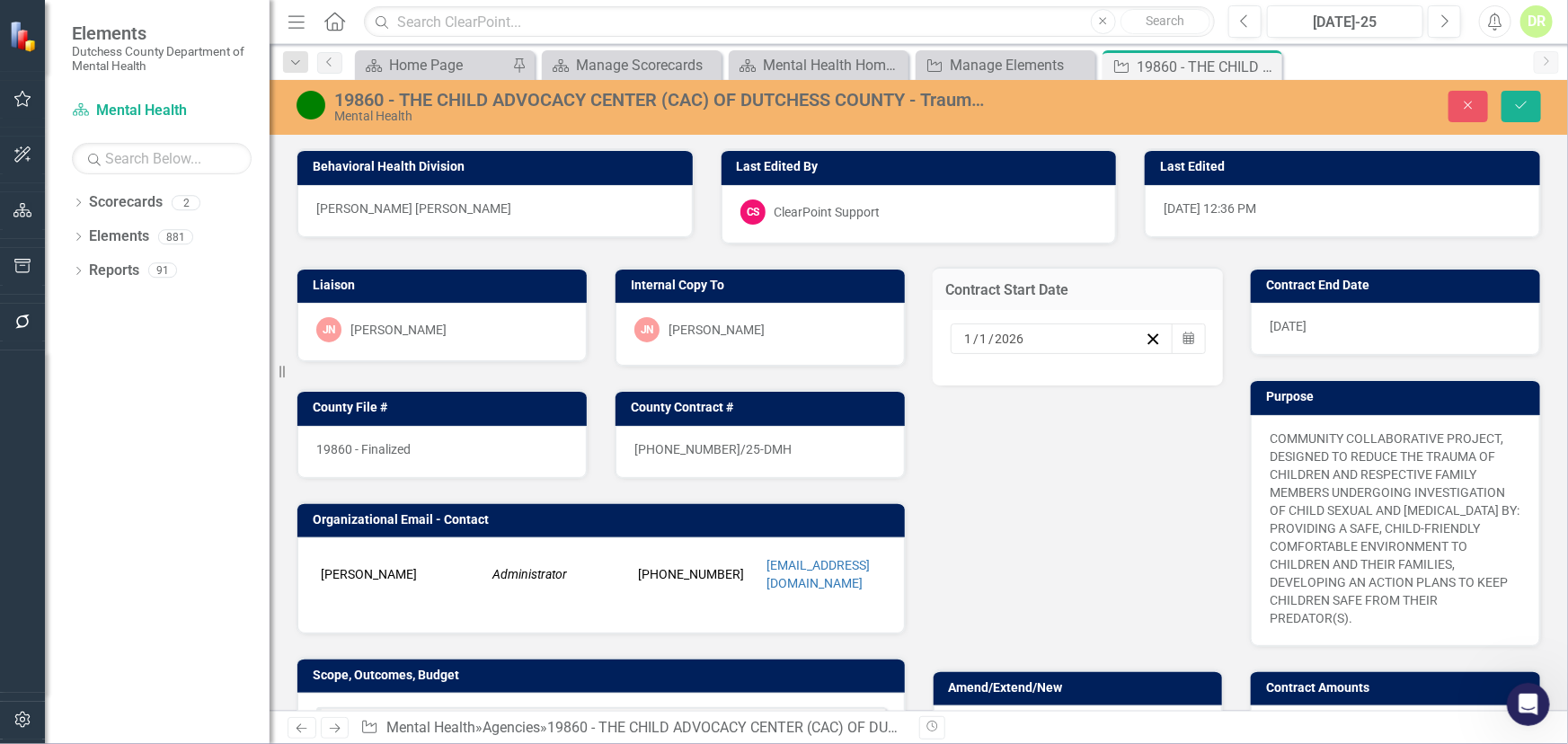
click at [1400, 321] on div "[DATE]" at bounding box center [1395, 328] width 290 height 52
click at [1398, 321] on div "[DATE]" at bounding box center [1395, 328] width 290 height 52
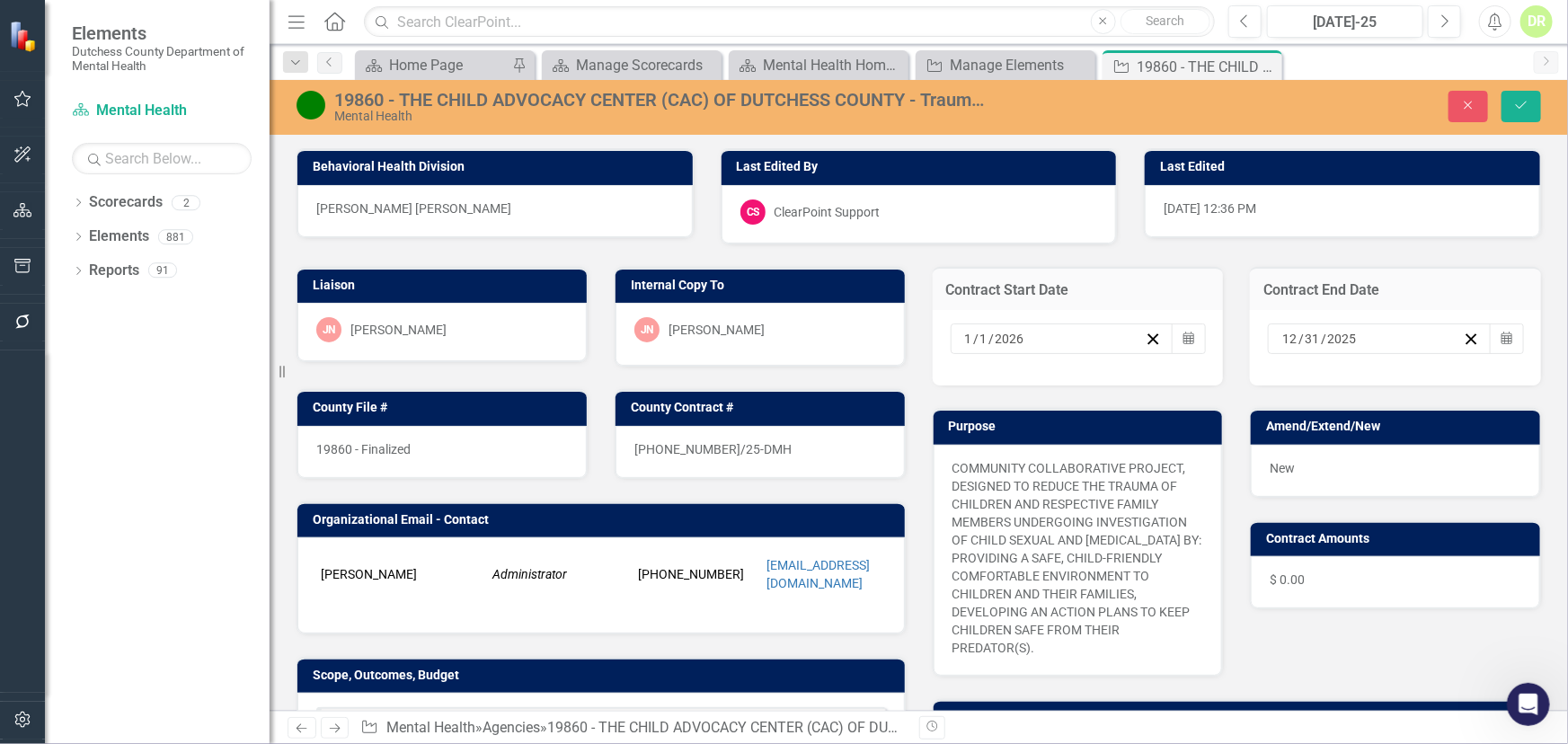
click at [1340, 339] on input "2025" at bounding box center [1342, 339] width 32 height 18
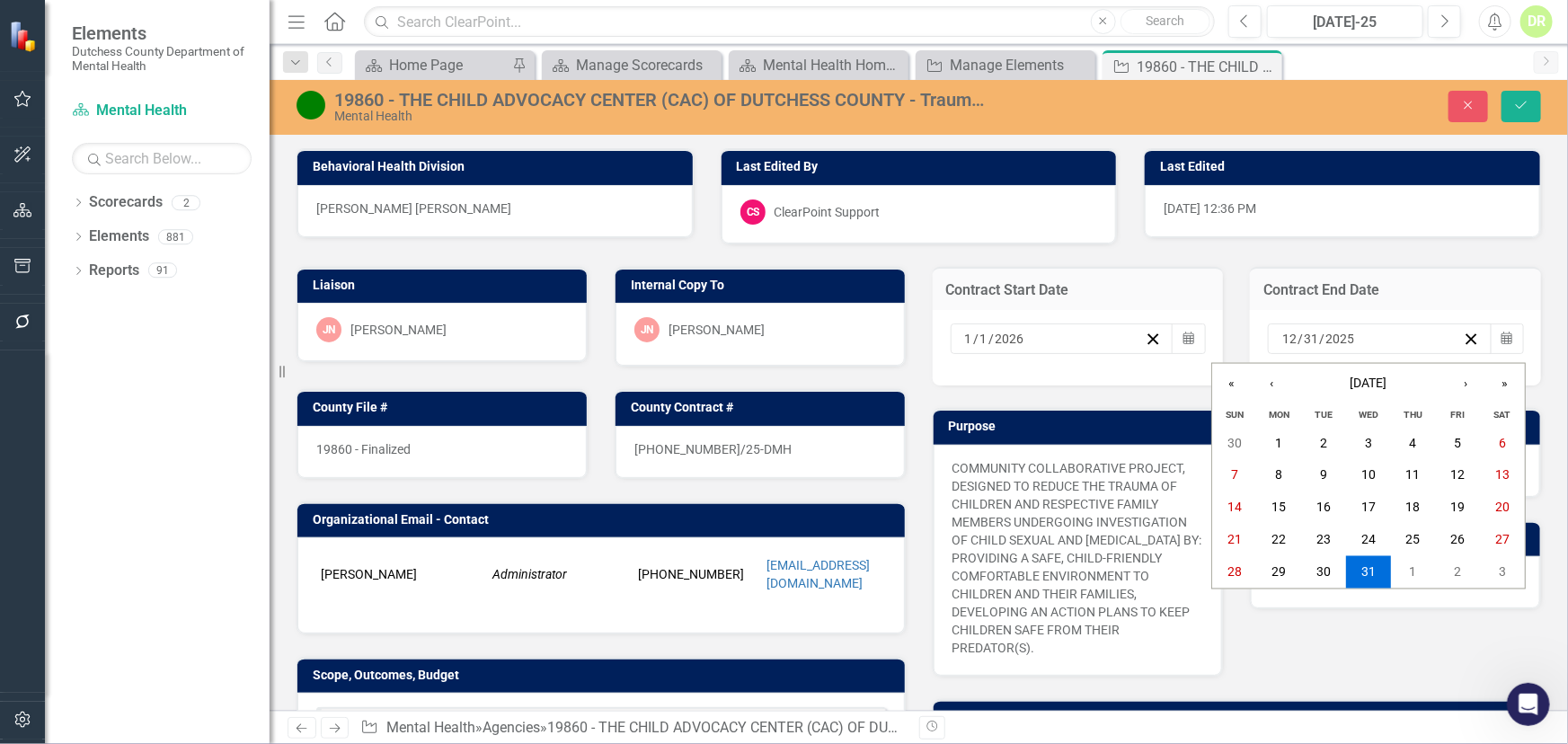
click at [1342, 340] on input "2025" at bounding box center [1340, 339] width 31 height 18
type input "2026"
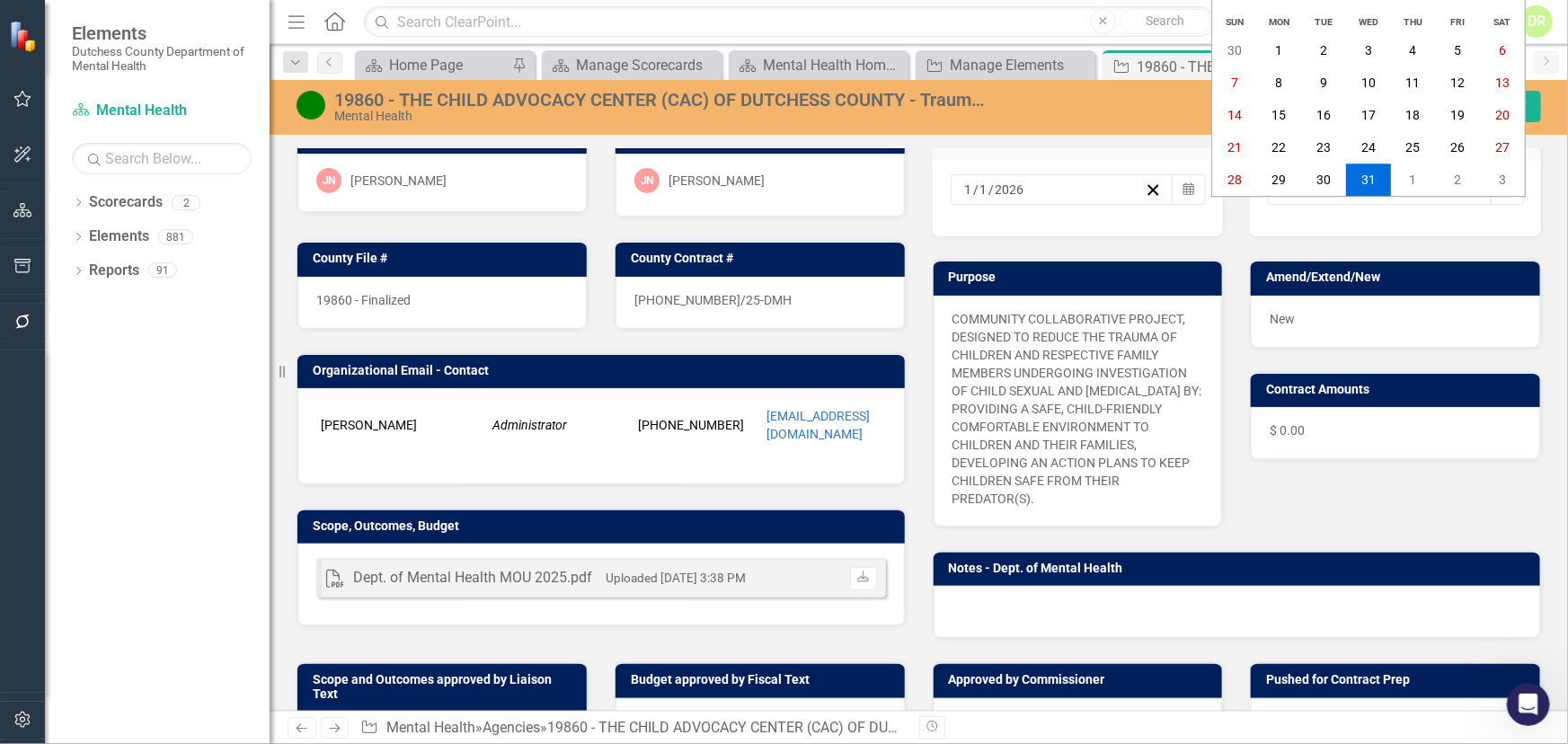
scroll to position [408, 0]
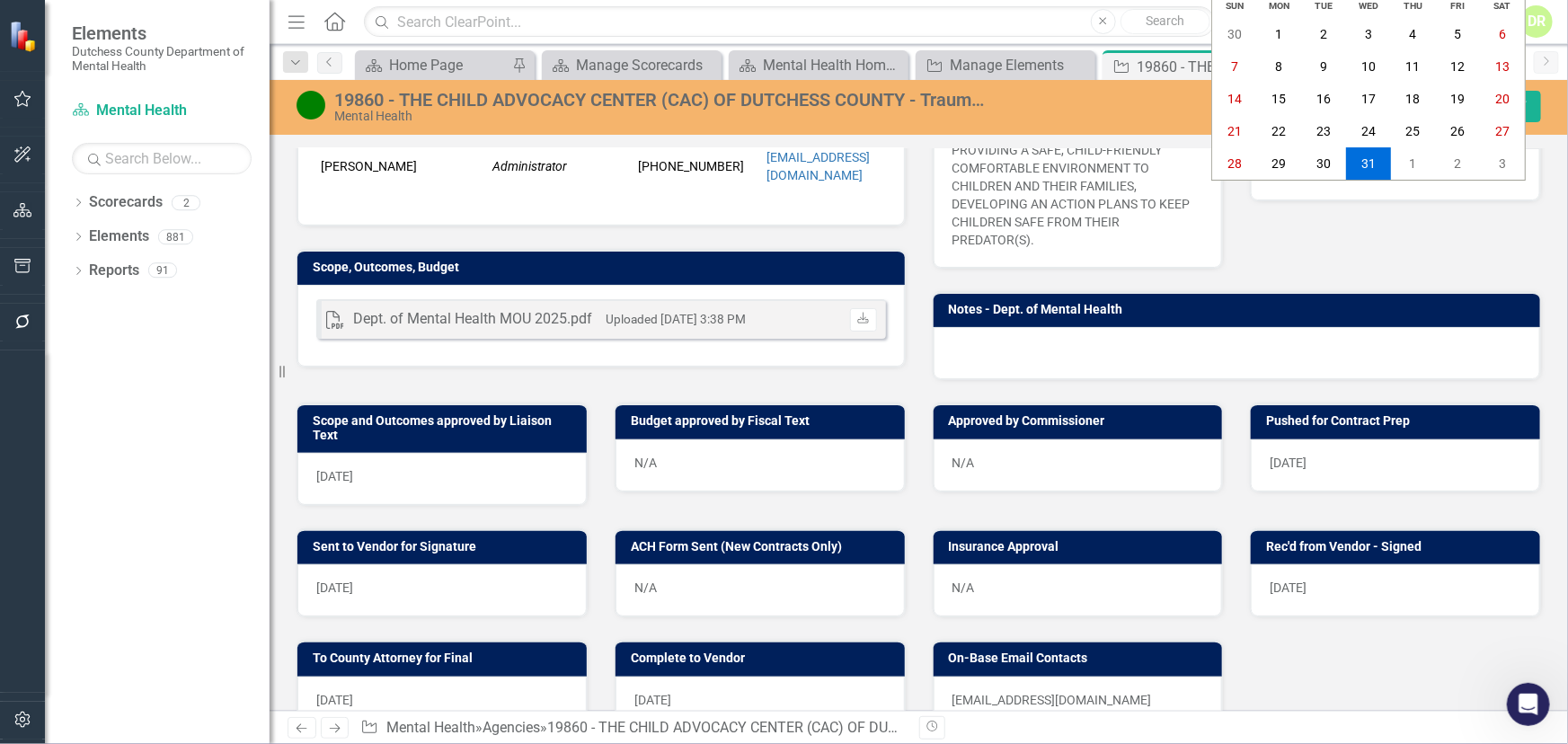
click at [426, 481] on div "[DATE]" at bounding box center [442, 479] width 290 height 52
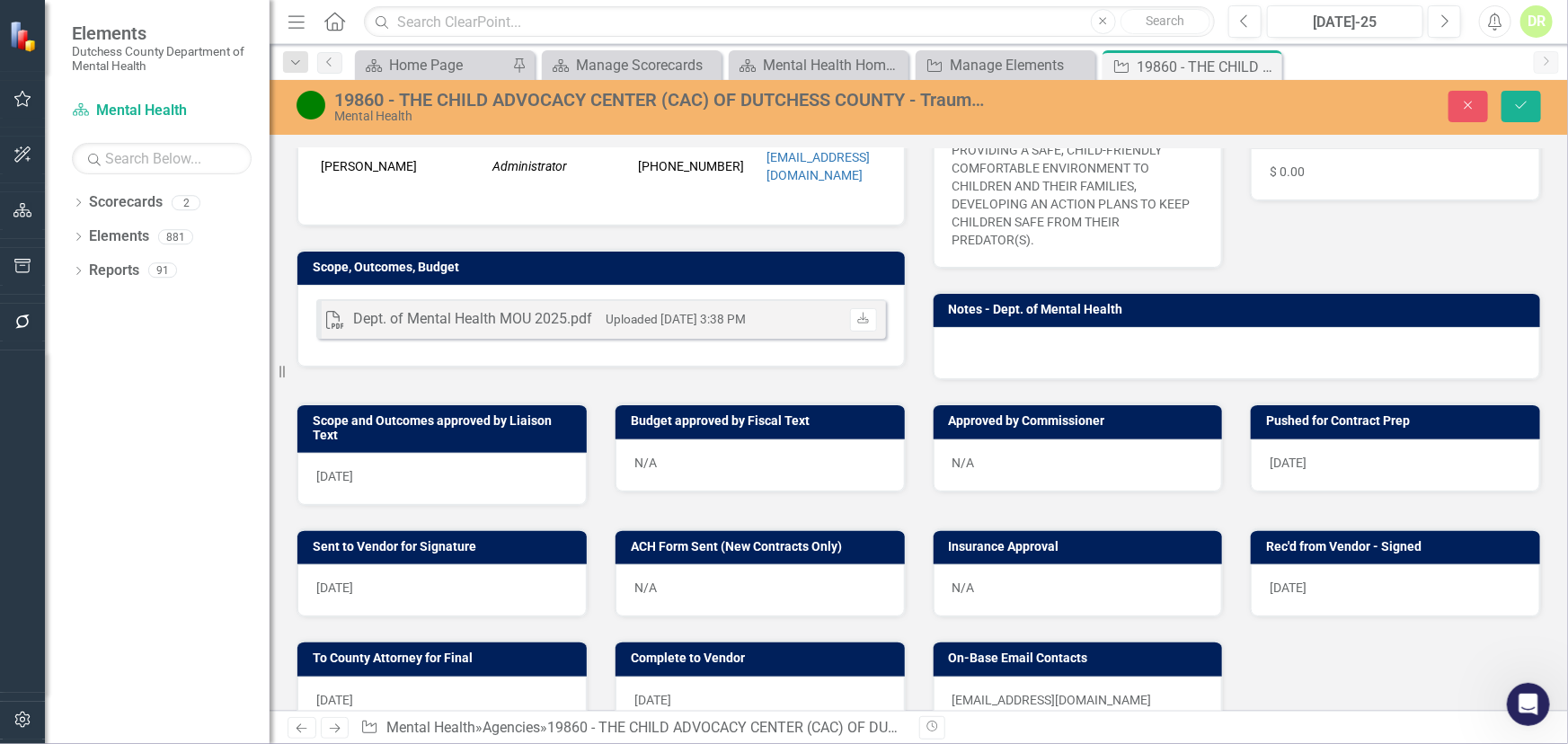
click at [426, 481] on div "[DATE]" at bounding box center [442, 479] width 290 height 52
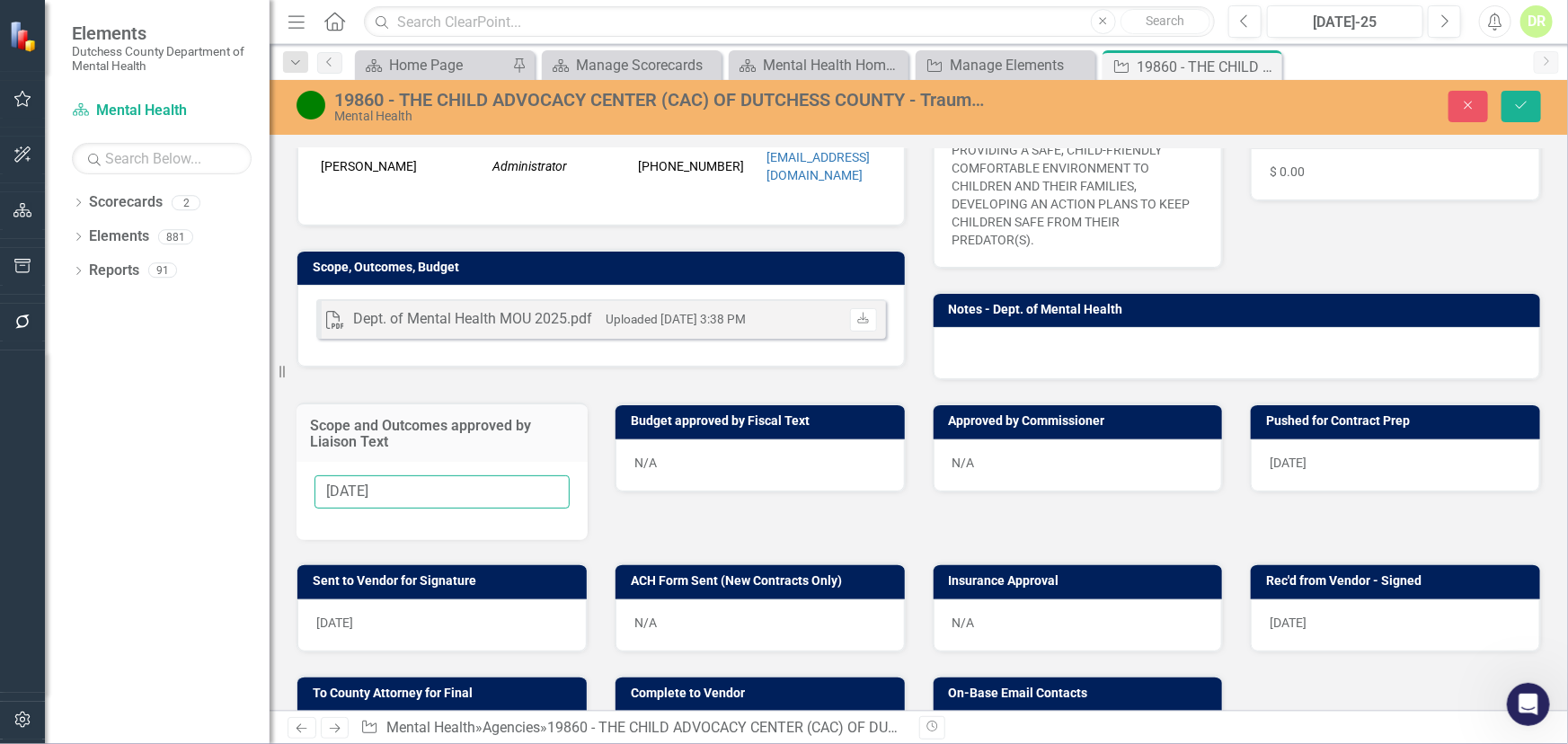
drag, startPoint x: 480, startPoint y: 485, endPoint x: 149, endPoint y: 479, distance: 331.1
click at [151, 479] on div "Elements Dutchess County Department of Mental Health Scorecard Mental Health Se…" at bounding box center [784, 372] width 1568 height 744
click at [666, 464] on div "N/A" at bounding box center [760, 465] width 290 height 52
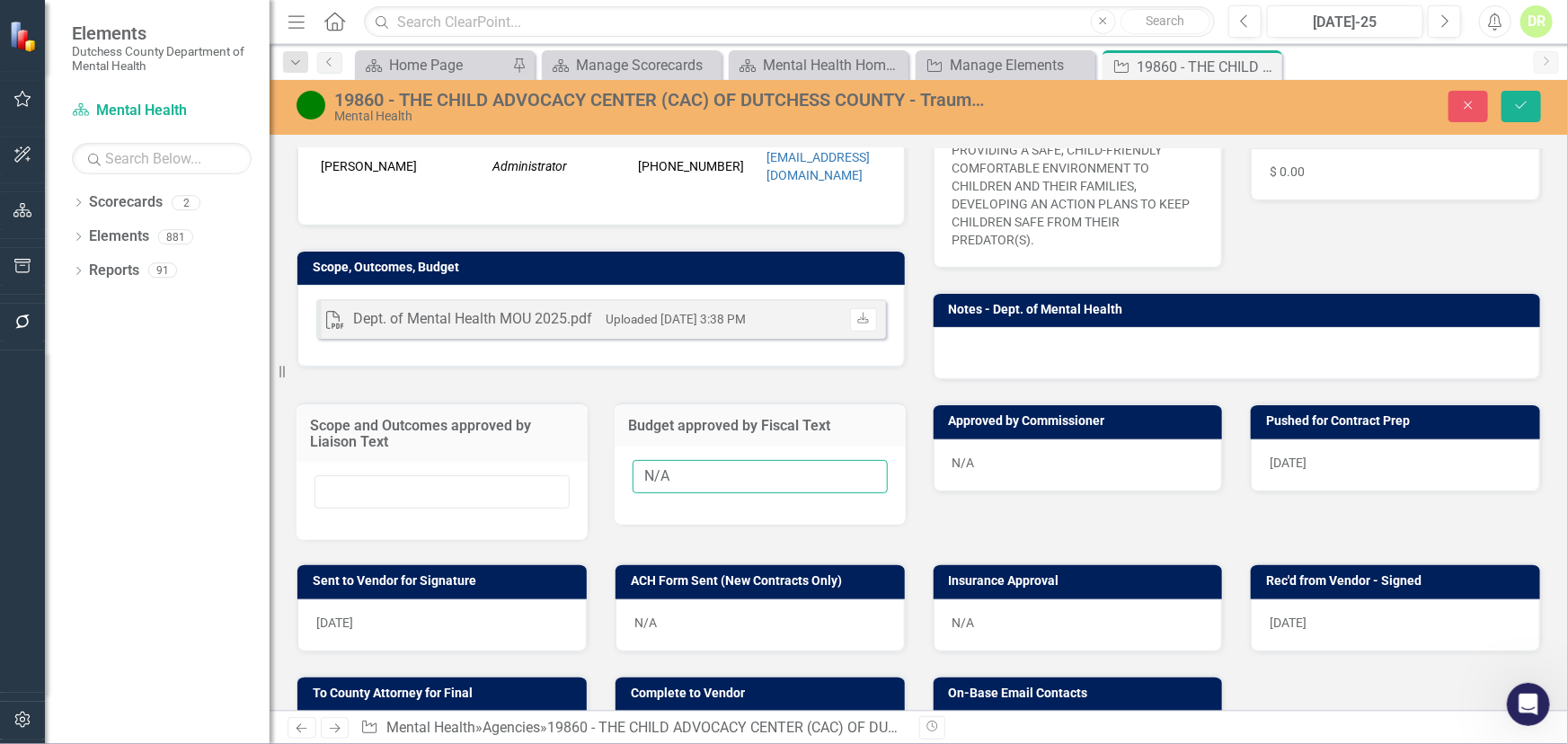
drag, startPoint x: 707, startPoint y: 468, endPoint x: 496, endPoint y: 494, distance: 212.6
click at [512, 488] on div "Scope and Outcomes approved by Liaison Text Budget approved by Fiscal Text N/A …" at bounding box center [919, 461] width 1271 height 160
click at [971, 465] on div "N/A" at bounding box center [1078, 465] width 290 height 52
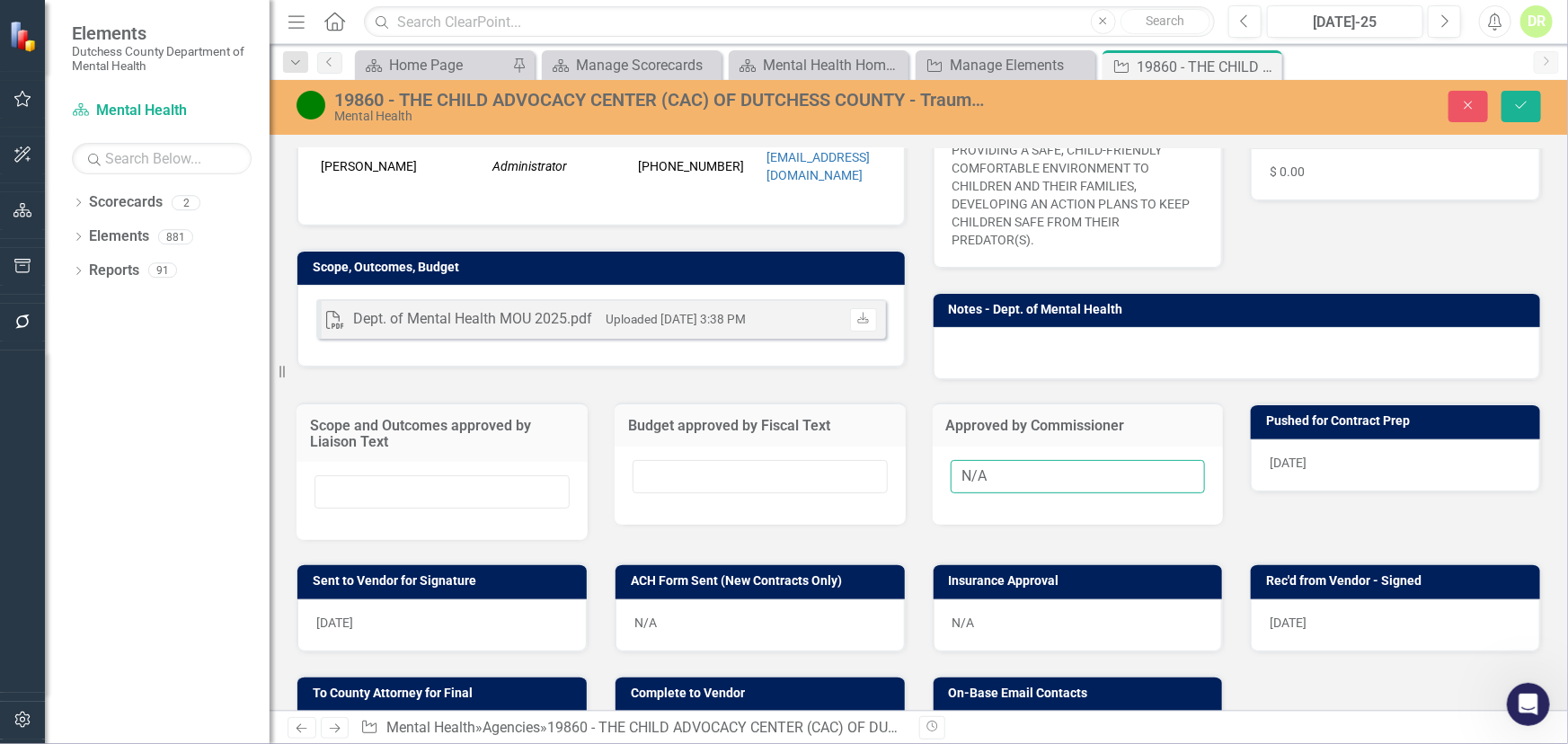
drag, startPoint x: 1033, startPoint y: 461, endPoint x: 836, endPoint y: 484, distance: 198.3
click at [838, 484] on div "Scope and Outcomes approved by Liaison Text Budget approved by Fiscal Text Appr…" at bounding box center [919, 461] width 1271 height 160
click at [1336, 466] on div "[DATE]" at bounding box center [1395, 465] width 290 height 52
click at [1336, 465] on div "[DATE]" at bounding box center [1395, 465] width 290 height 52
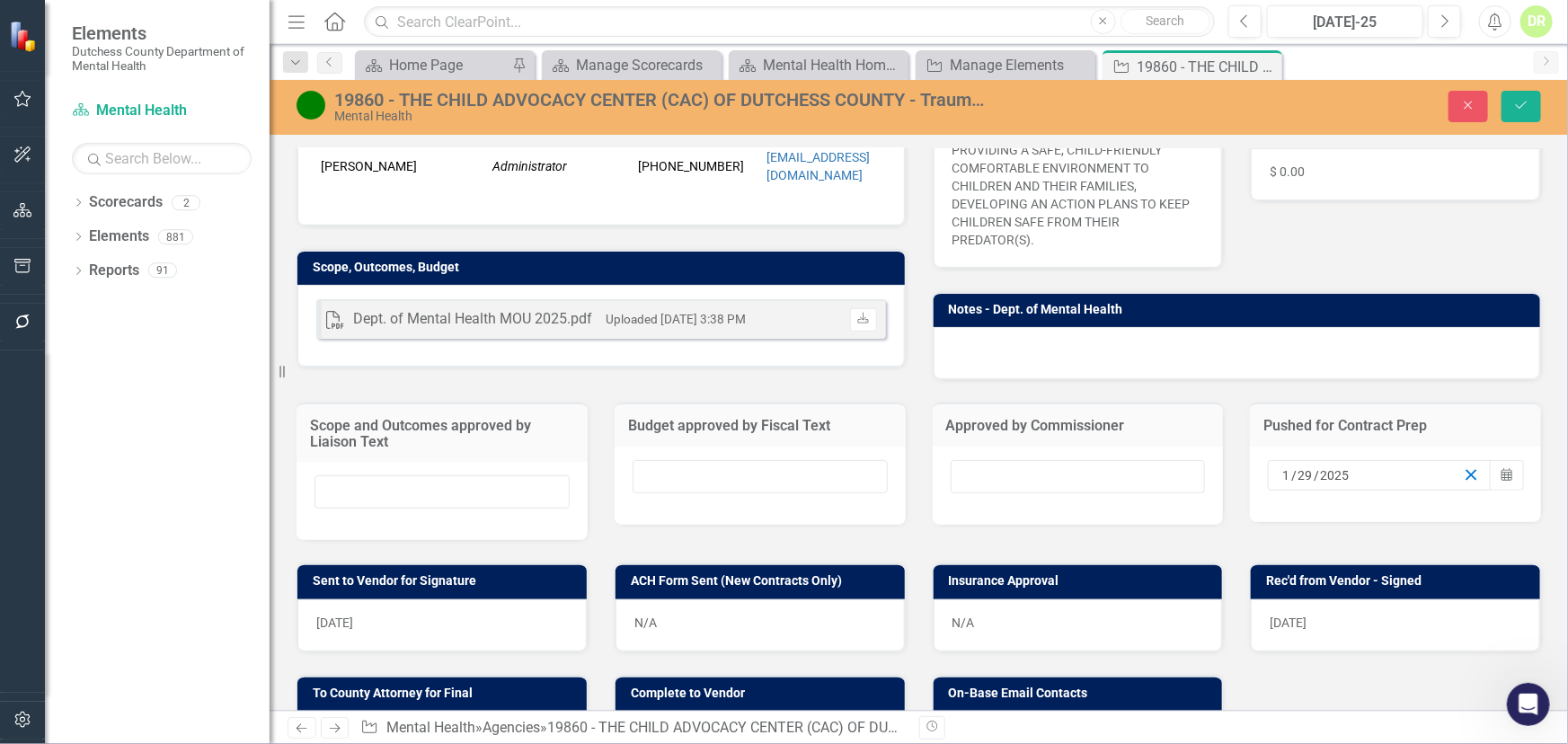
click at [1463, 467] on icon "button" at bounding box center [1471, 475] width 17 height 17
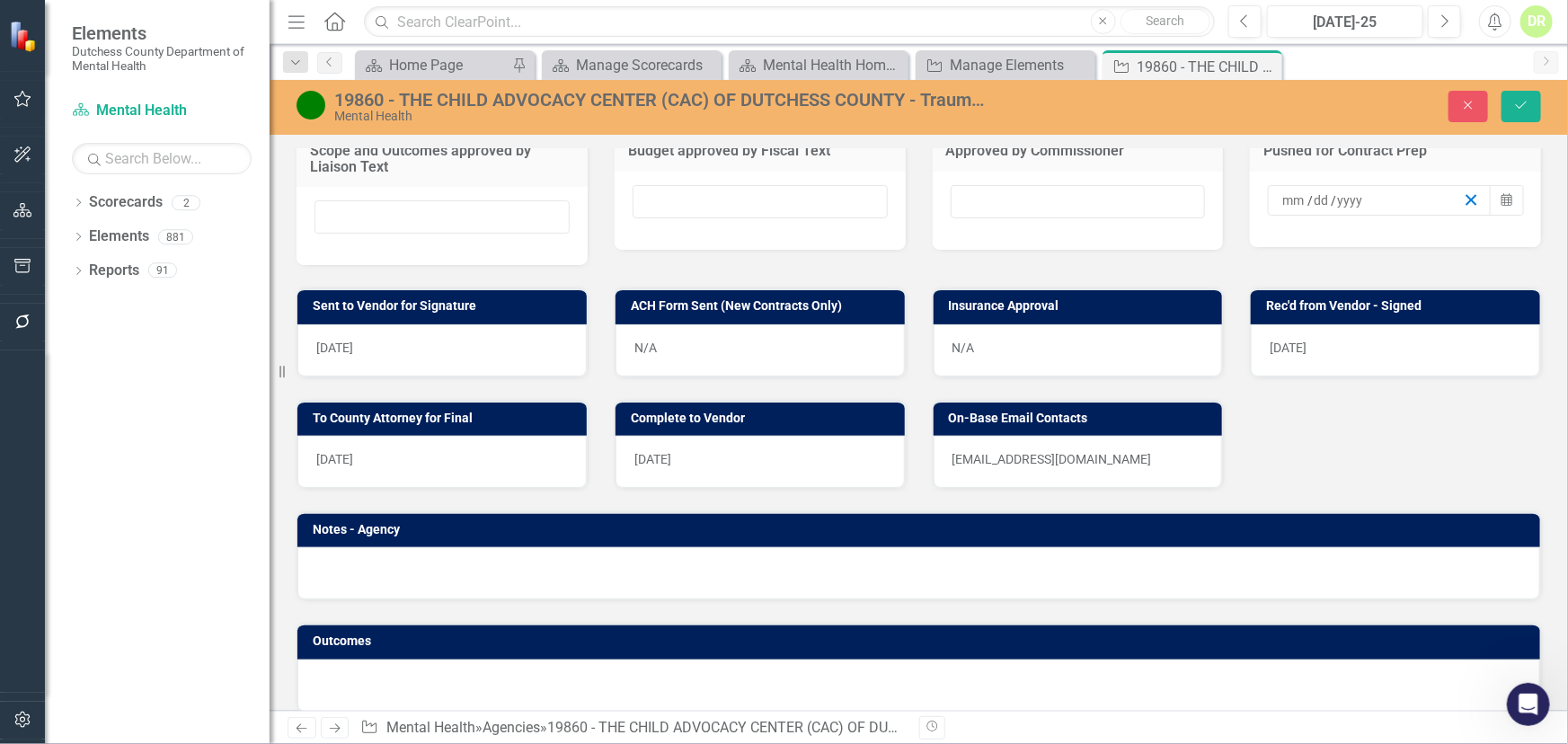
scroll to position [699, 0]
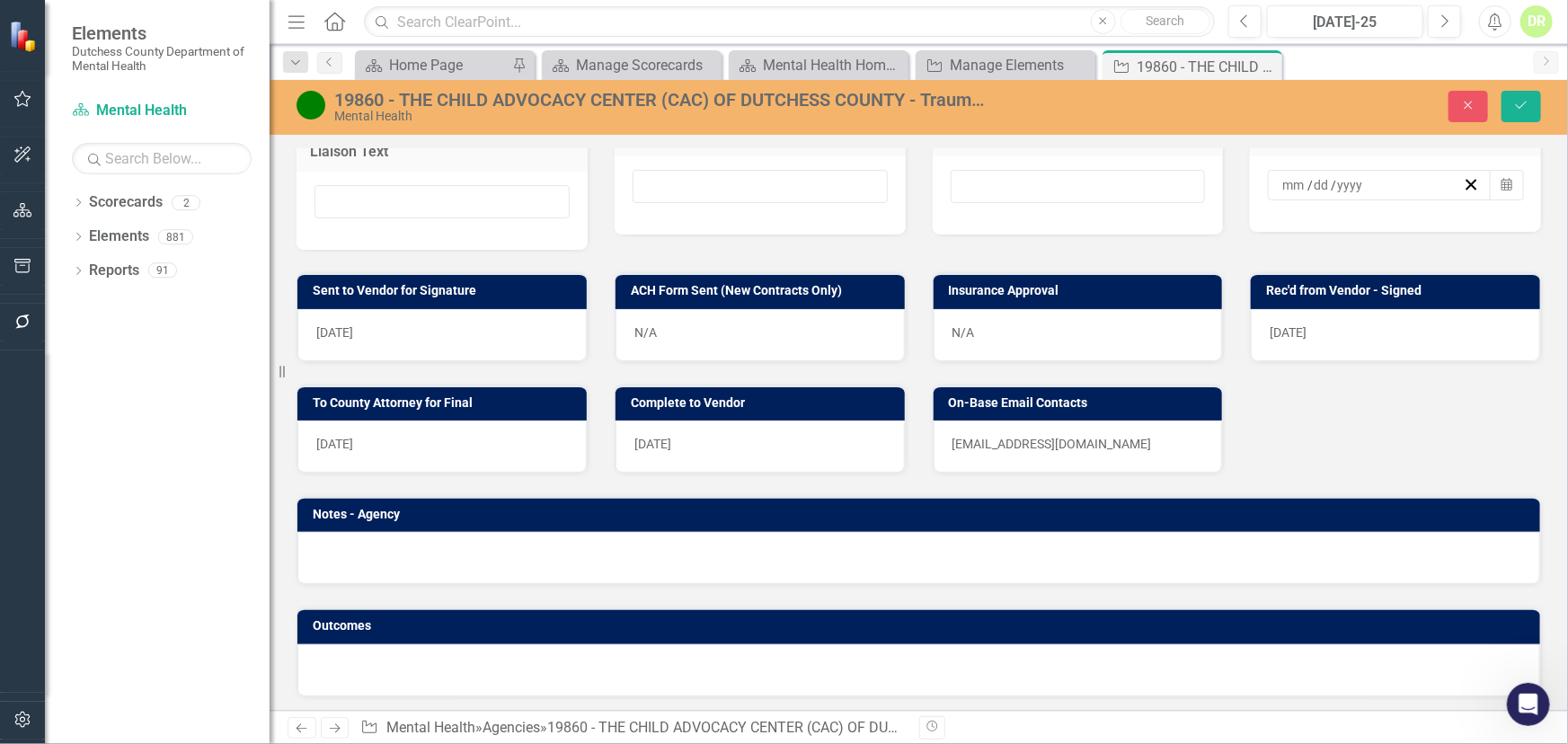
click at [490, 314] on div "[DATE]" at bounding box center [442, 334] width 290 height 52
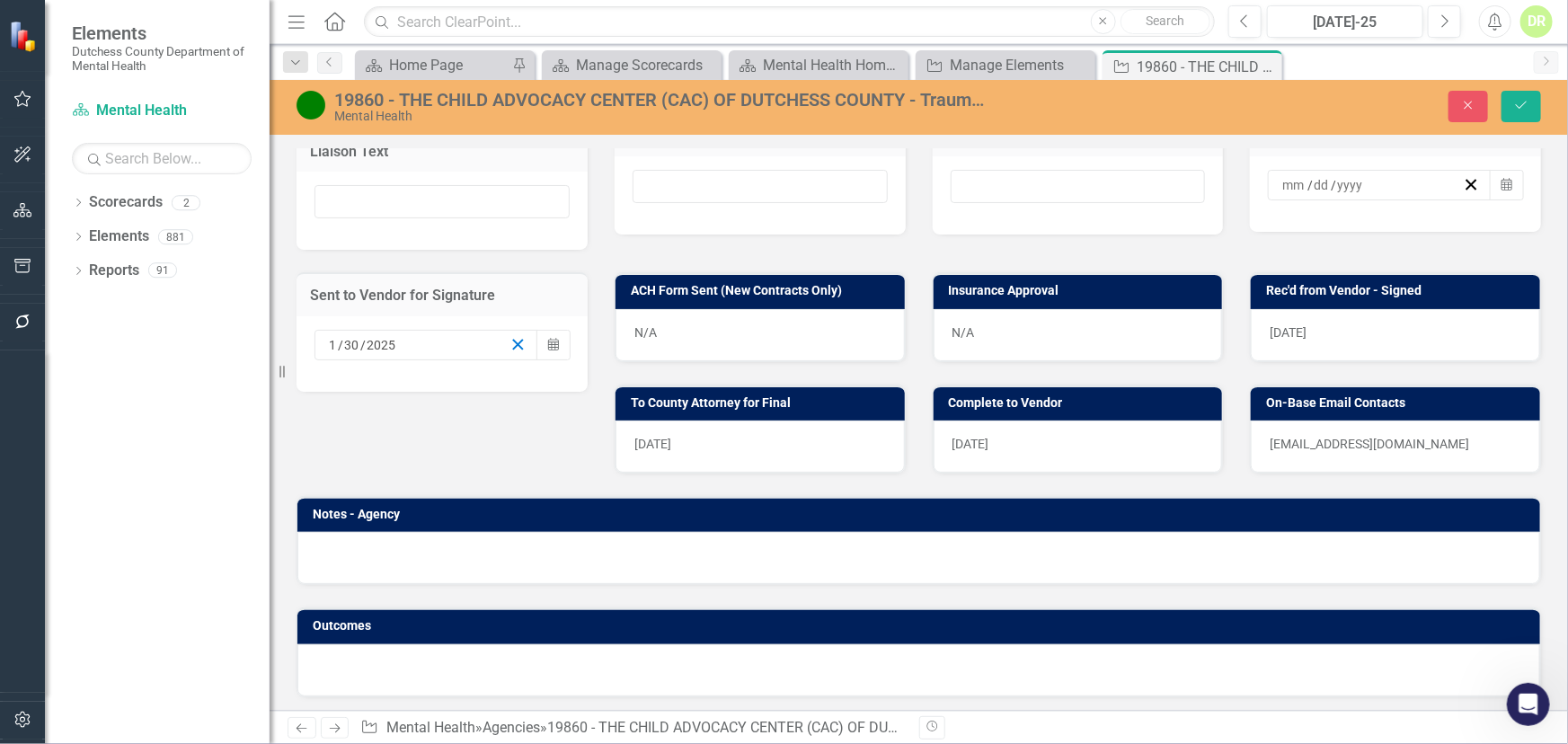
click at [509, 342] on icon "button" at bounding box center [518, 344] width 17 height 17
click at [728, 327] on div "N/A" at bounding box center [760, 334] width 290 height 52
click at [727, 327] on div "N/A" at bounding box center [760, 334] width 290 height 52
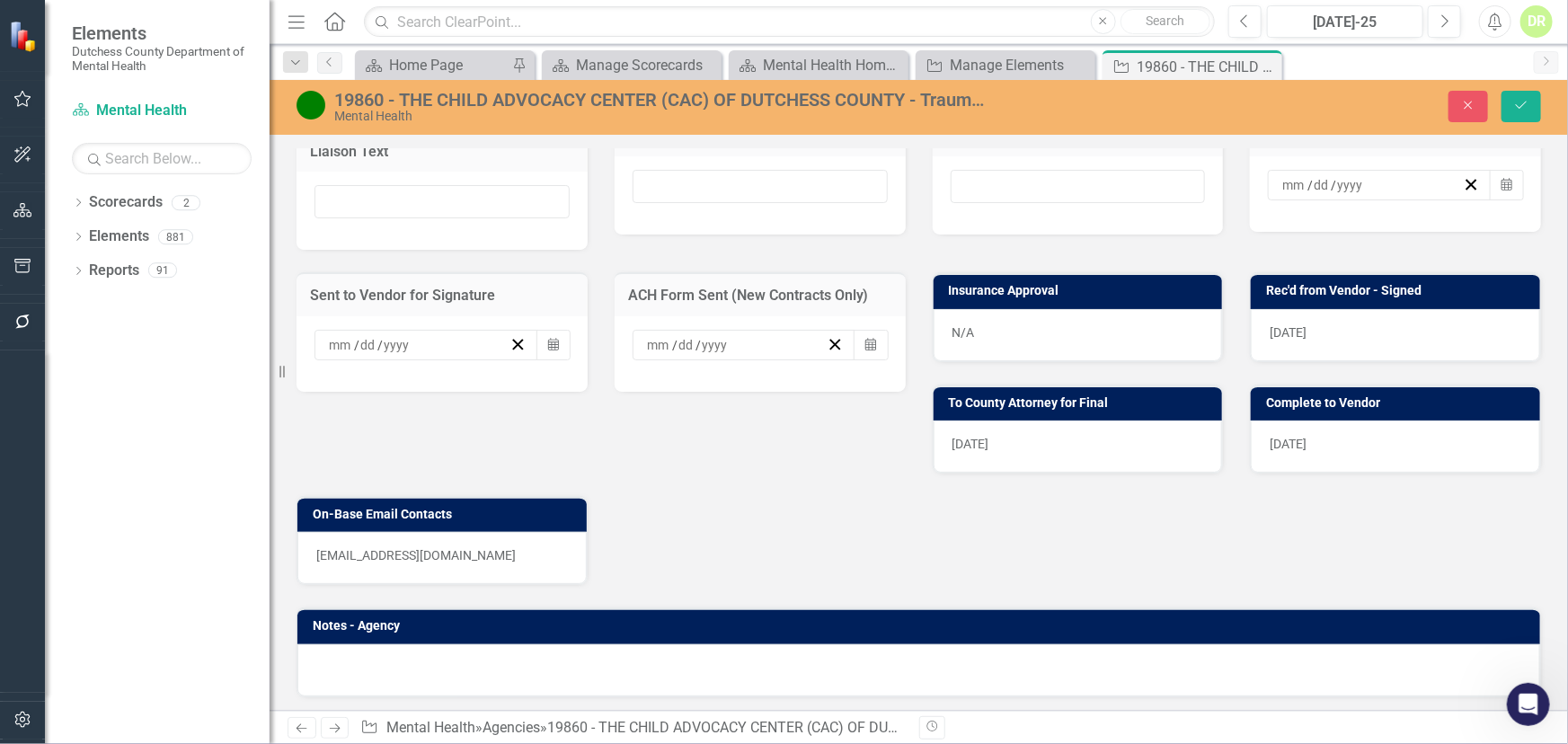
click at [1269, 334] on span "[DATE]" at bounding box center [1287, 332] width 37 height 15
click at [1269, 332] on span "[DATE]" at bounding box center [1287, 332] width 37 height 15
click at [1288, 332] on span "[DATE]" at bounding box center [1287, 332] width 37 height 15
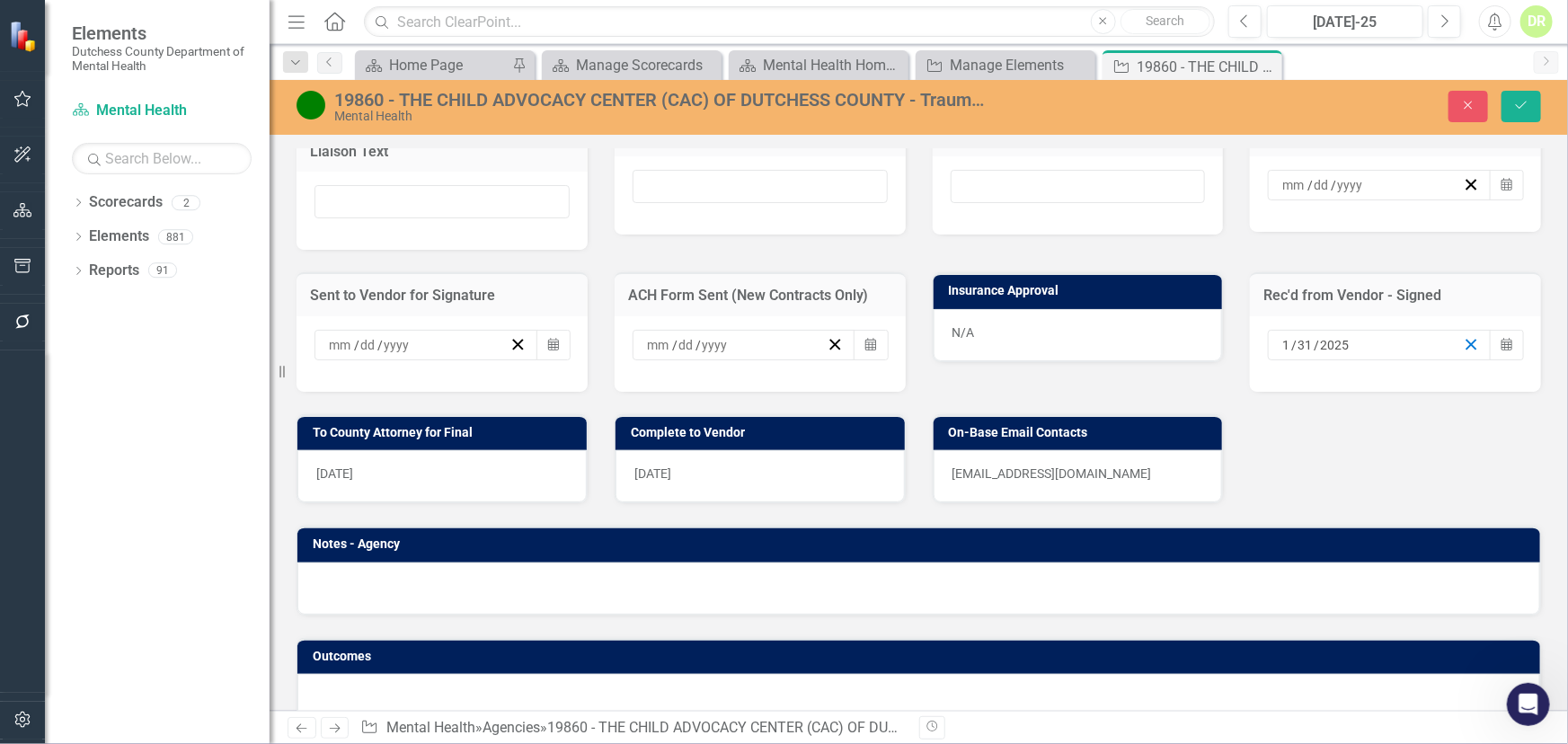
click at [1466, 340] on line "button" at bounding box center [1471, 344] width 10 height 10
click at [438, 474] on div "[DATE]" at bounding box center [442, 476] width 290 height 52
click at [439, 474] on div "[DATE]" at bounding box center [442, 476] width 290 height 52
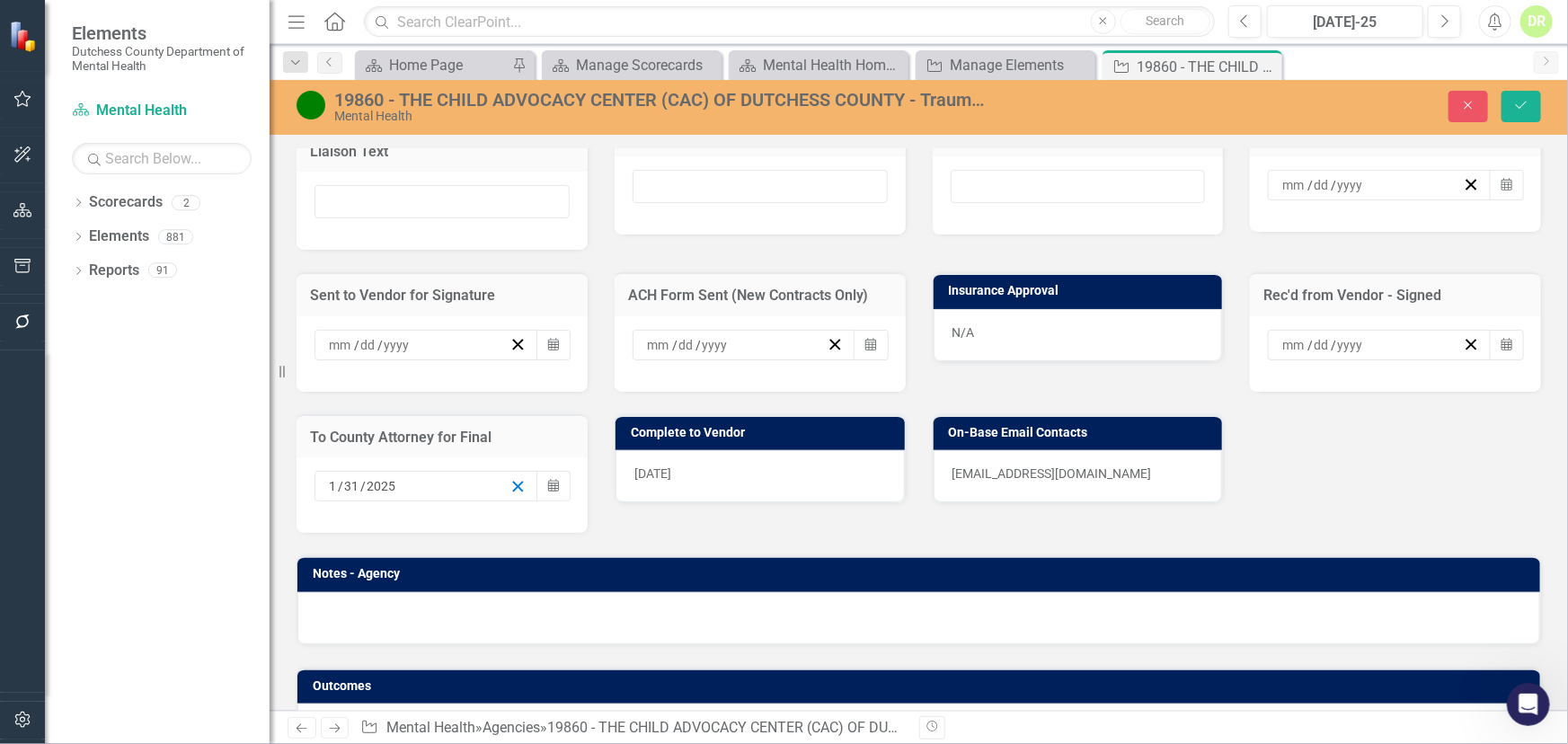
click at [517, 478] on icon "button" at bounding box center [518, 486] width 17 height 17
click at [743, 477] on div "[DATE]" at bounding box center [760, 476] width 290 height 52
click at [743, 476] on div "[DATE]" at bounding box center [760, 476] width 290 height 52
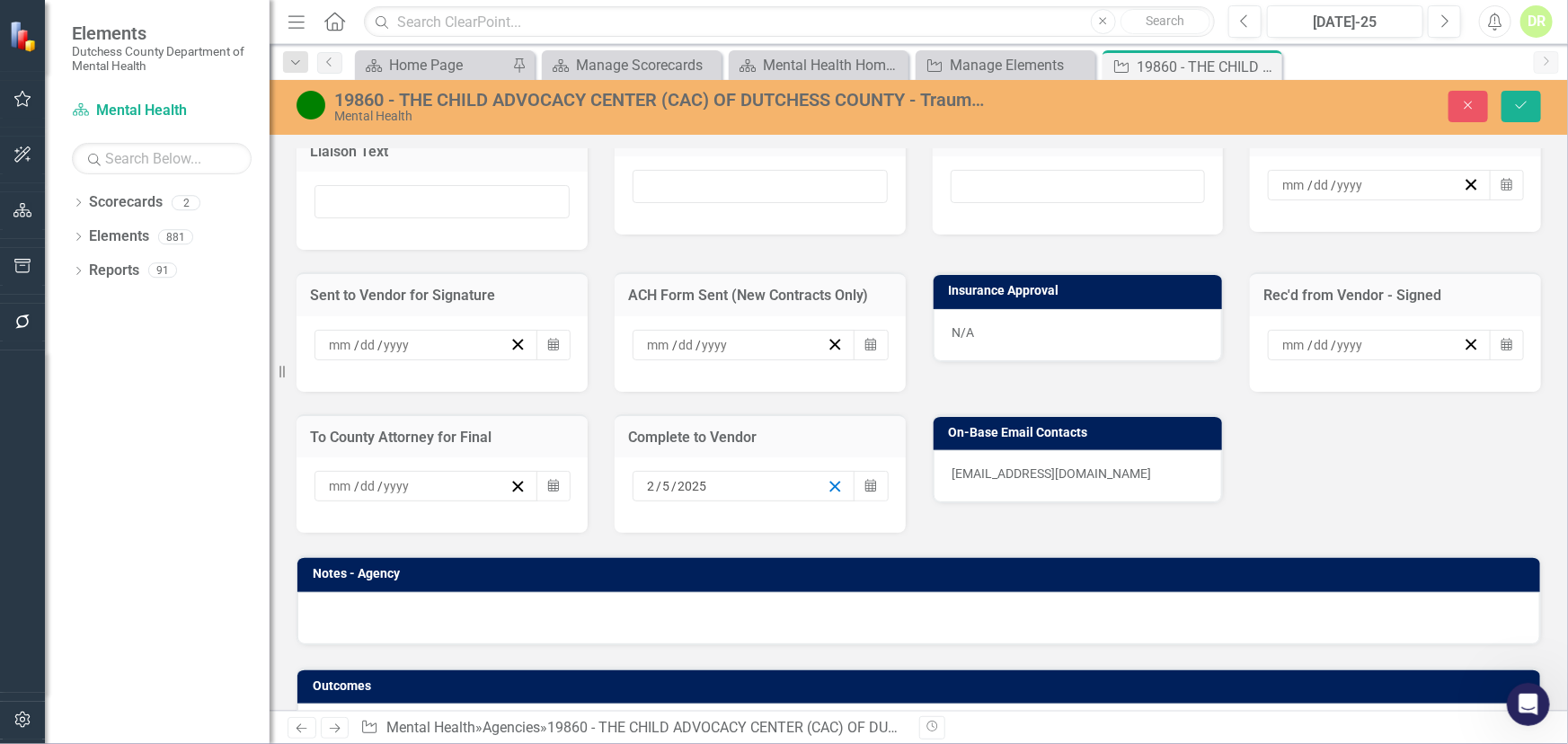
click at [826, 479] on icon "button" at bounding box center [834, 486] width 17 height 17
click at [1526, 97] on button "Save" at bounding box center [1522, 106] width 40 height 32
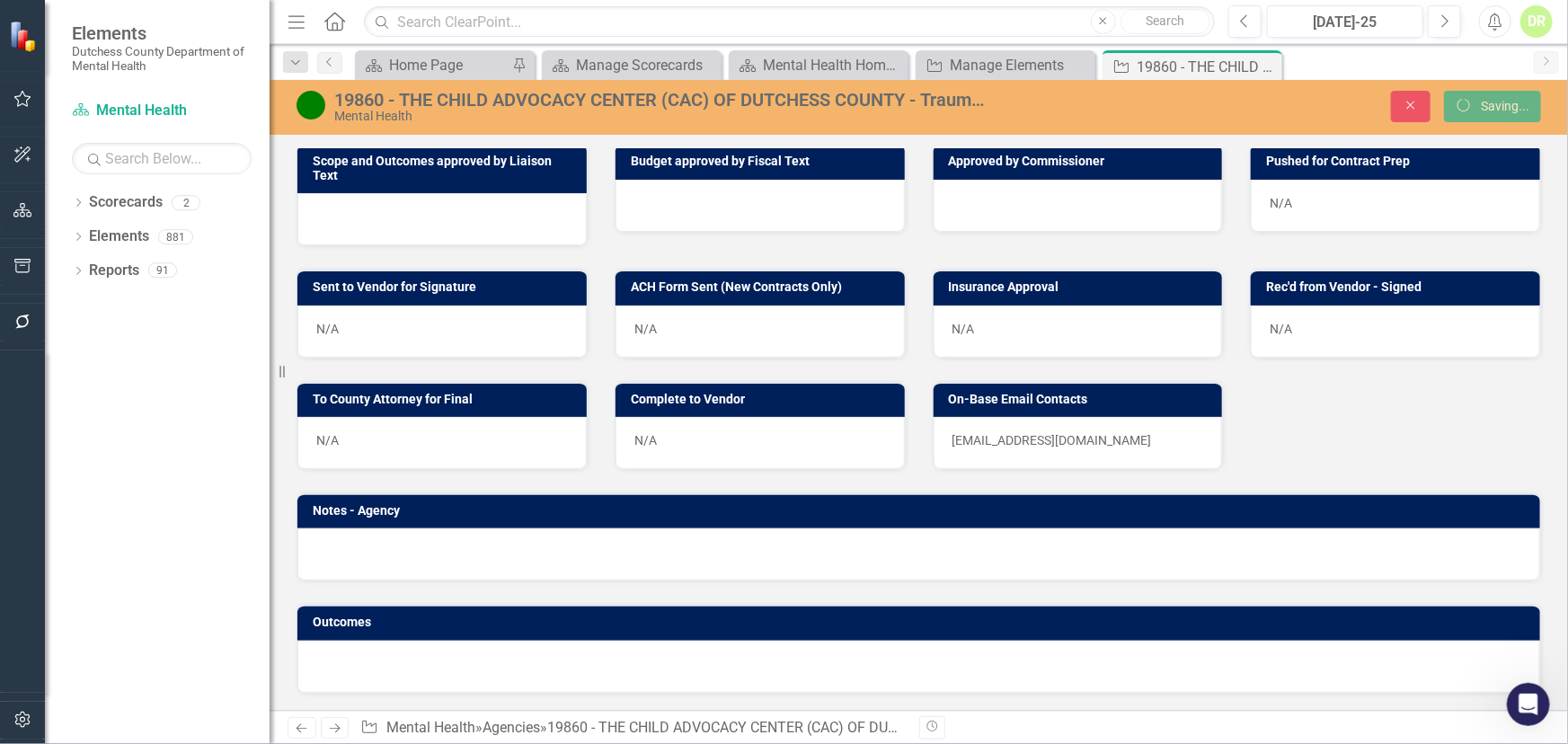
scroll to position [646, 0]
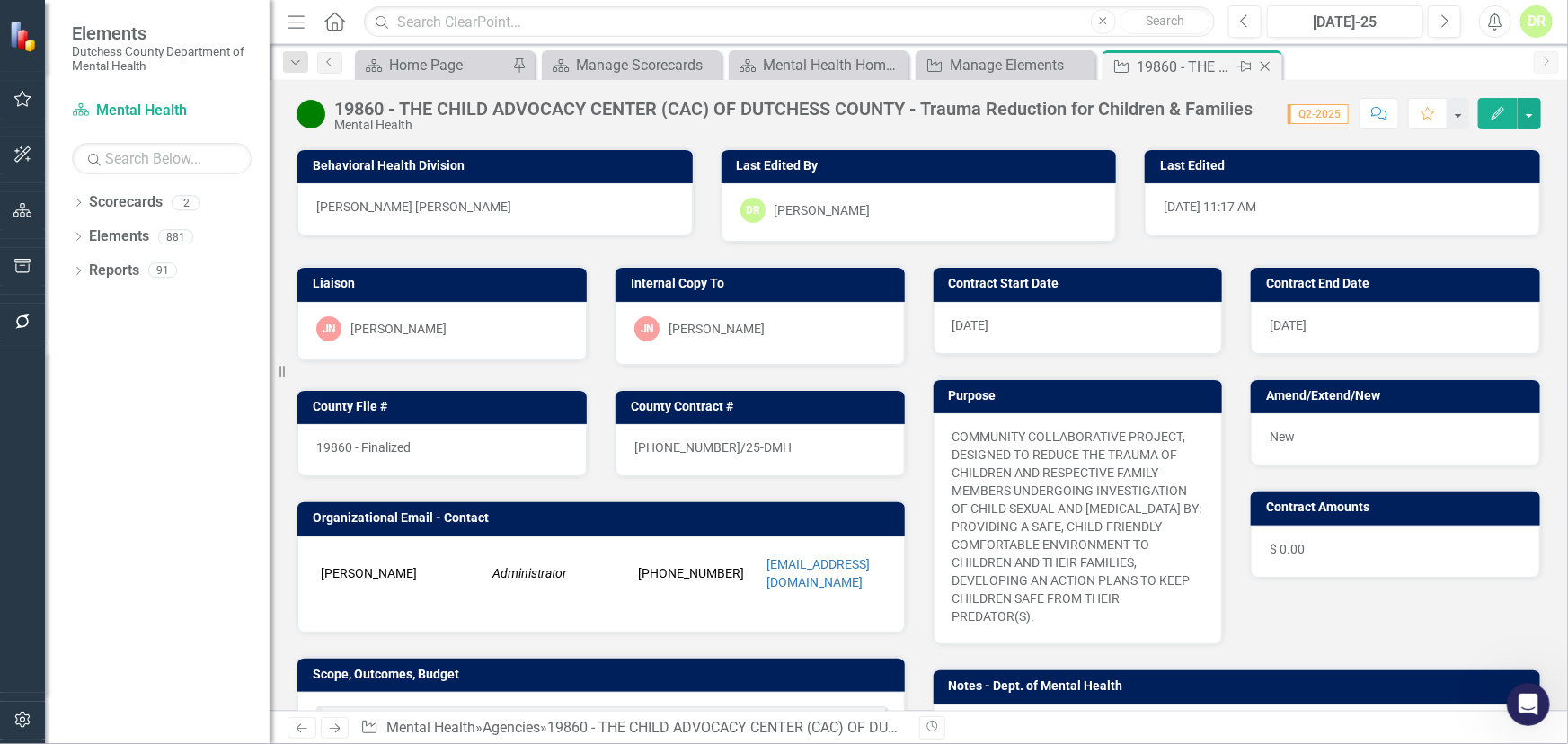
click at [1269, 68] on icon "Close" at bounding box center [1265, 66] width 18 height 15
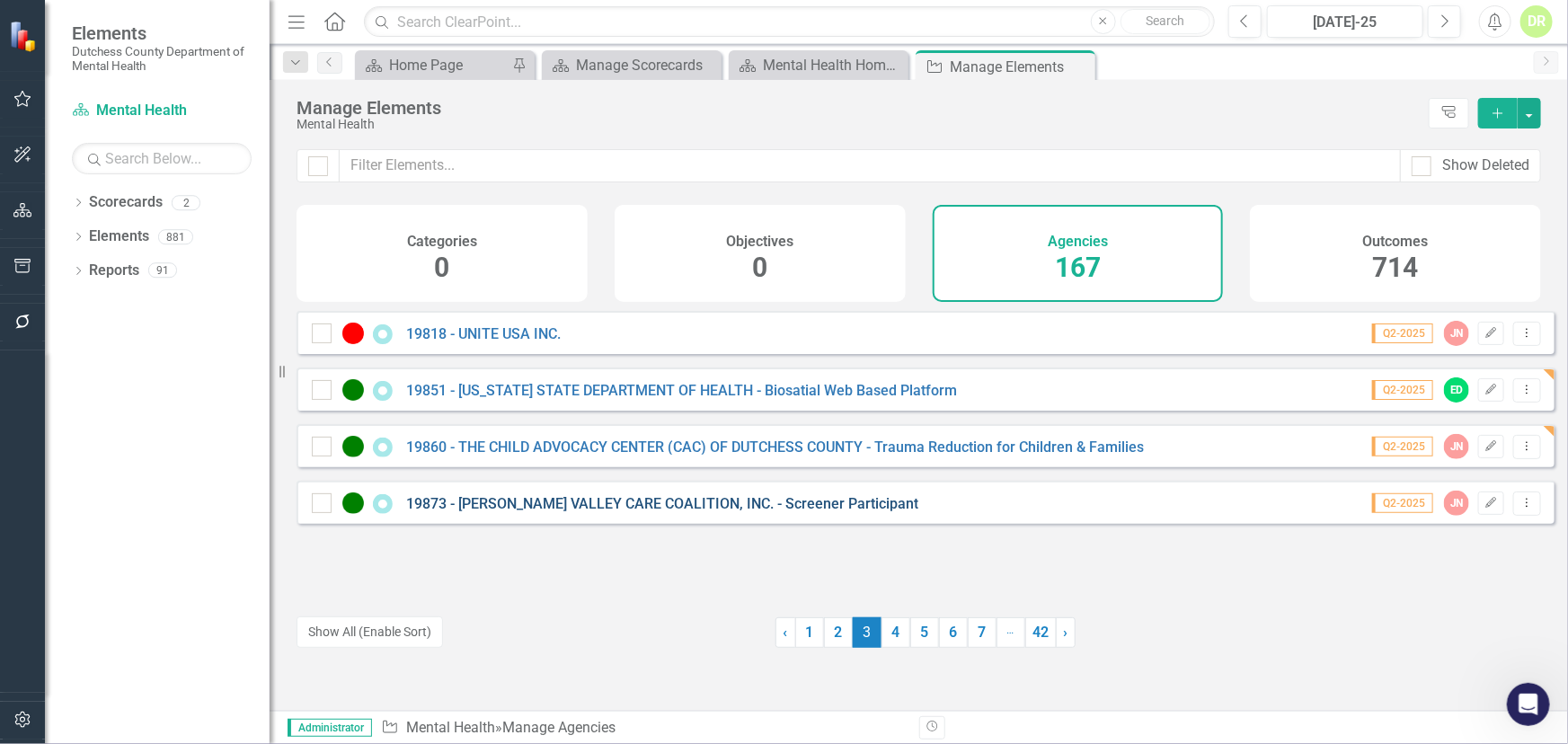
click at [512, 512] on link "19873 - [PERSON_NAME] VALLEY CARE COALITION, INC. - Screener Participant" at bounding box center [662, 503] width 512 height 17
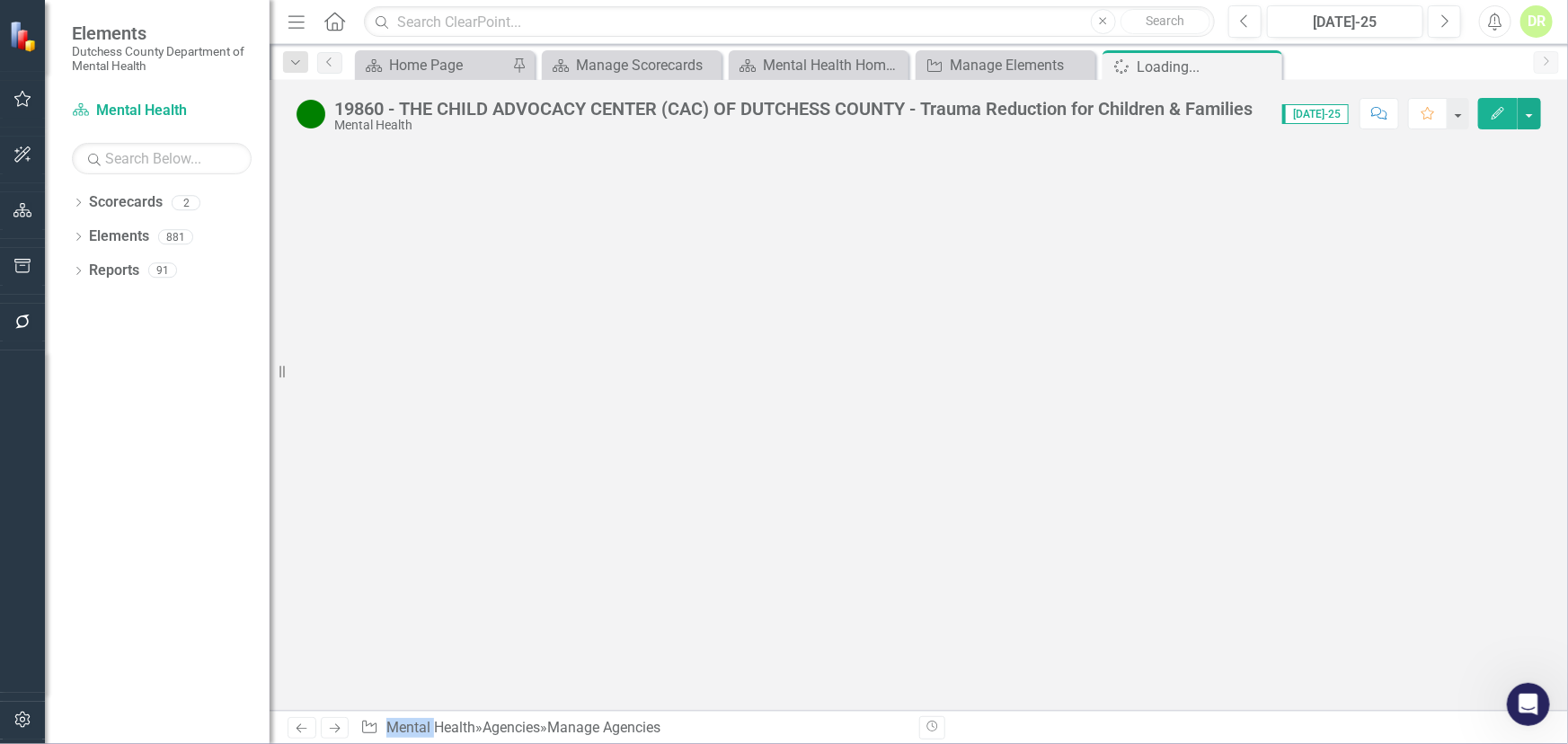
click at [512, 518] on div at bounding box center [919, 429] width 1298 height 563
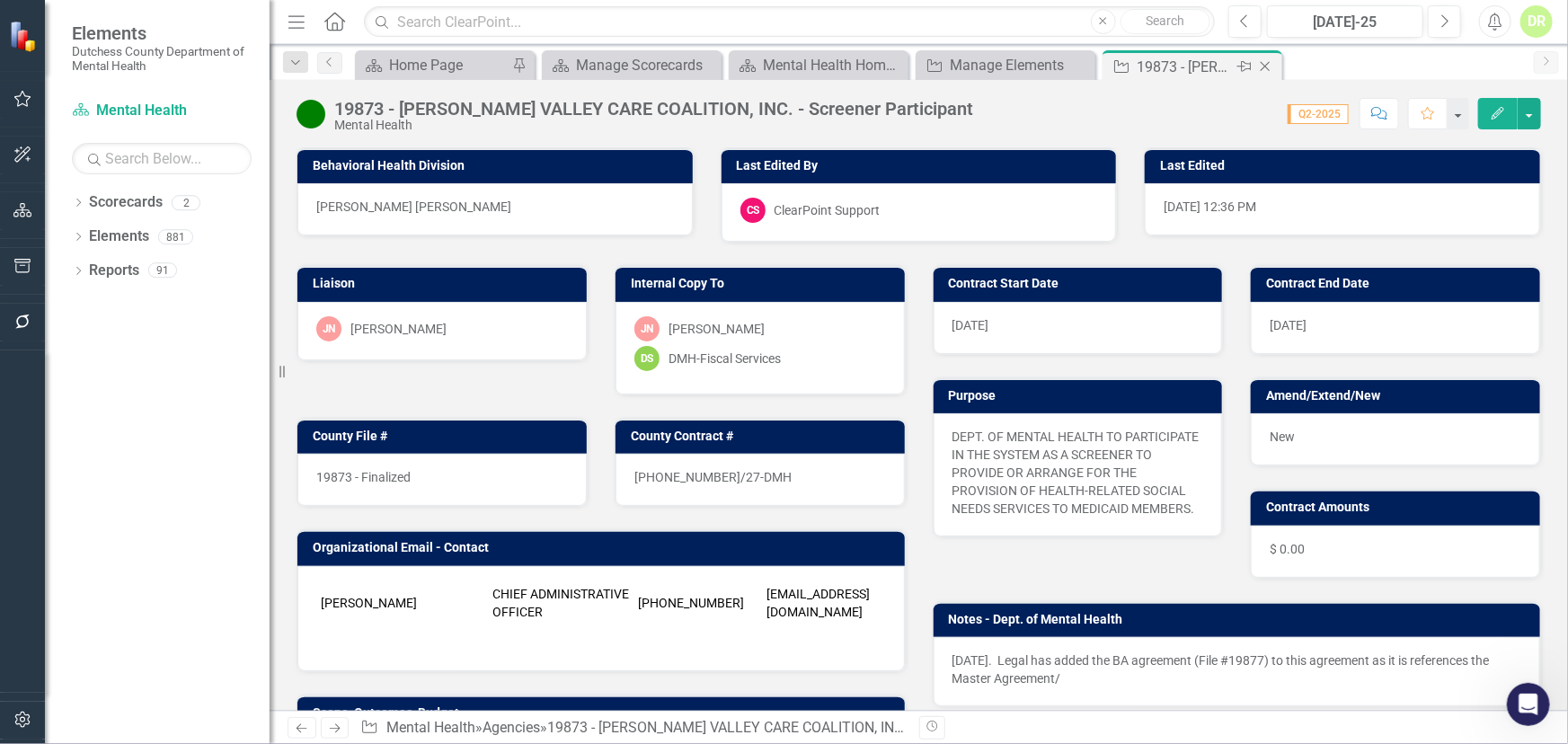
click at [1262, 64] on icon at bounding box center [1265, 66] width 10 height 10
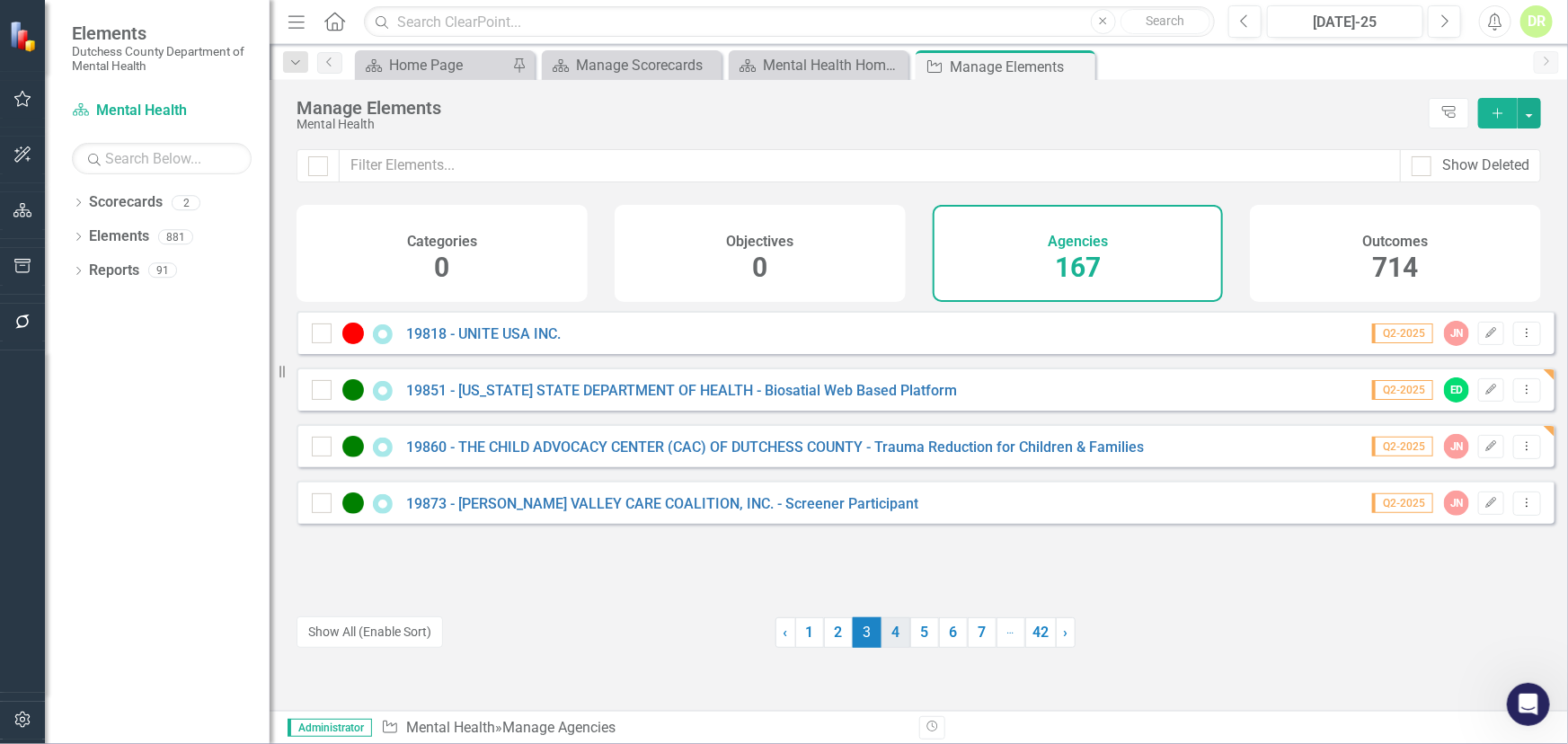
click at [891, 631] on link "4" at bounding box center [896, 633] width 29 height 31
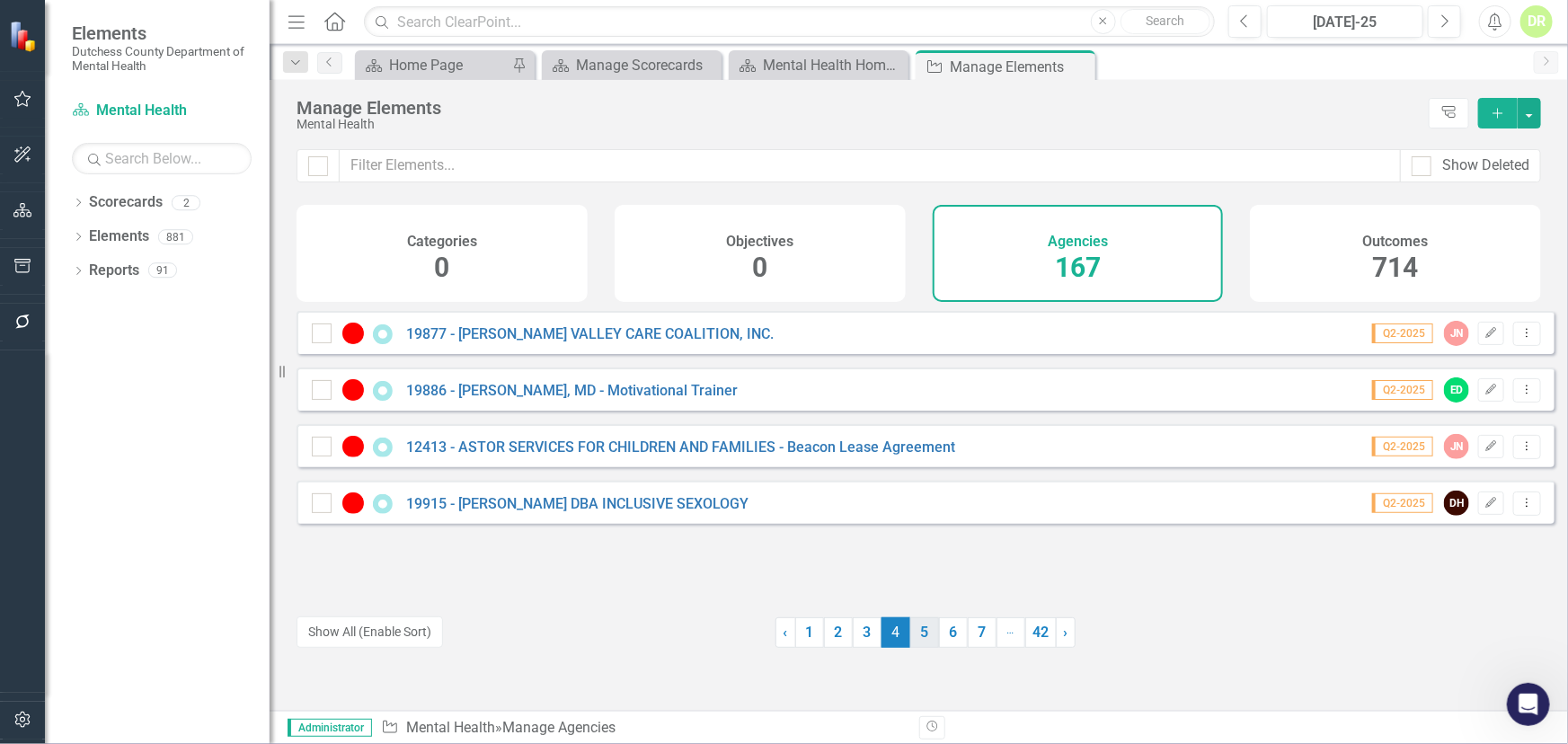
click at [912, 637] on link "5" at bounding box center [924, 633] width 29 height 31
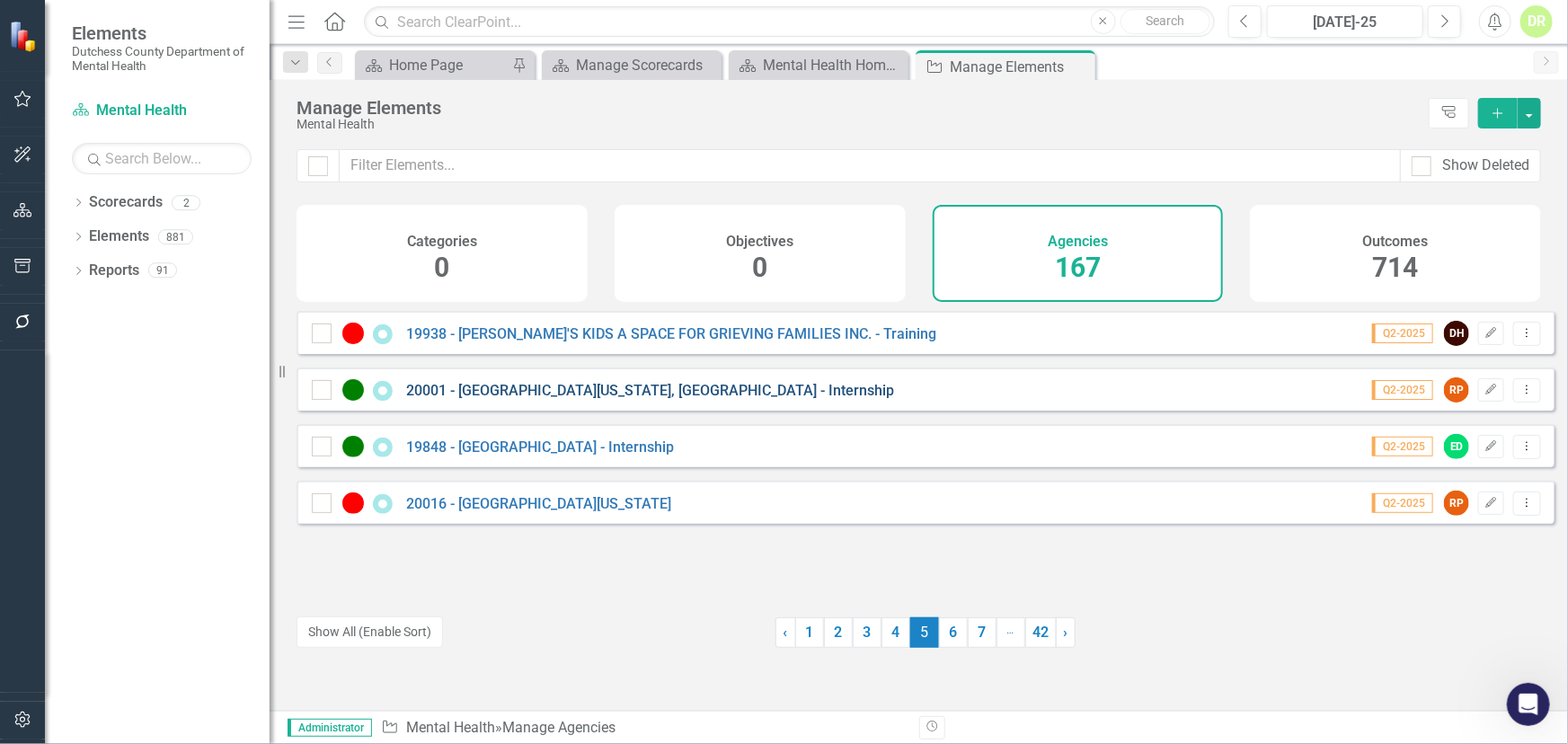
click at [582, 399] on link "20001 - [GEOGRAPHIC_DATA][US_STATE], [GEOGRAPHIC_DATA] - Internship" at bounding box center [649, 391] width 488 height 17
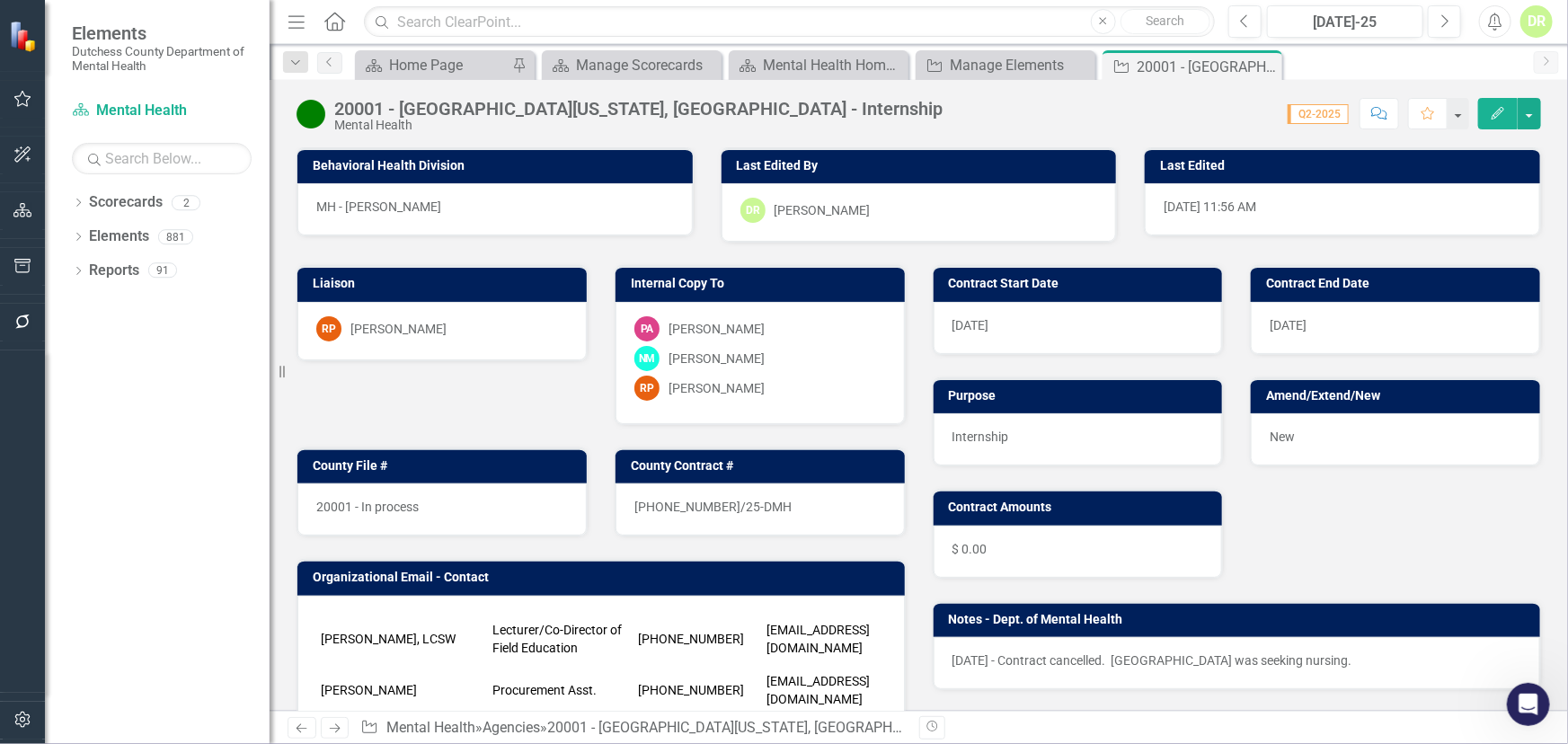
click at [1002, 332] on div "[DATE]" at bounding box center [1078, 327] width 290 height 52
click at [1002, 329] on div "[DATE]" at bounding box center [1078, 327] width 290 height 52
click at [1001, 323] on div "[DATE]" at bounding box center [1078, 327] width 290 height 52
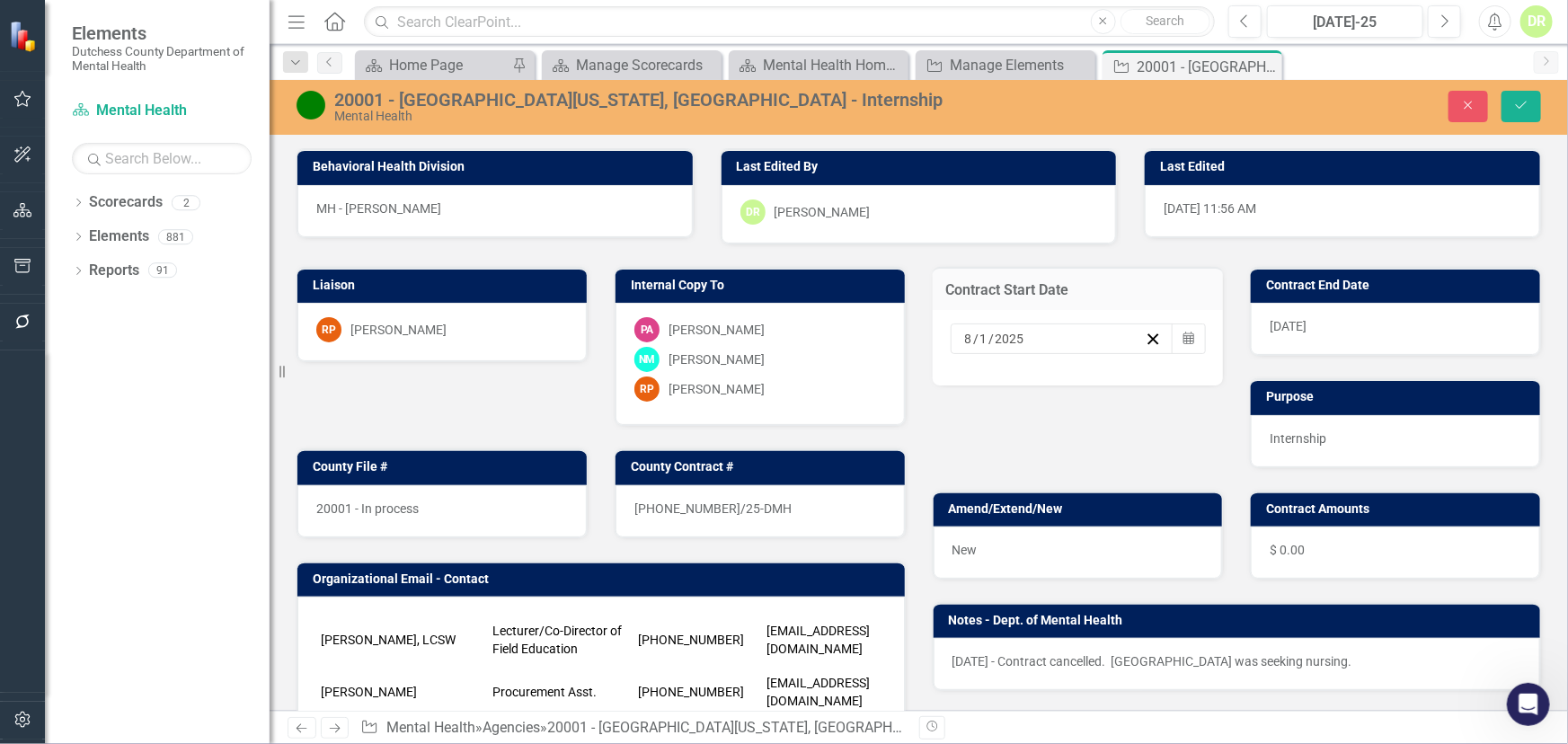
click at [964, 334] on input "8" at bounding box center [969, 339] width 10 height 18
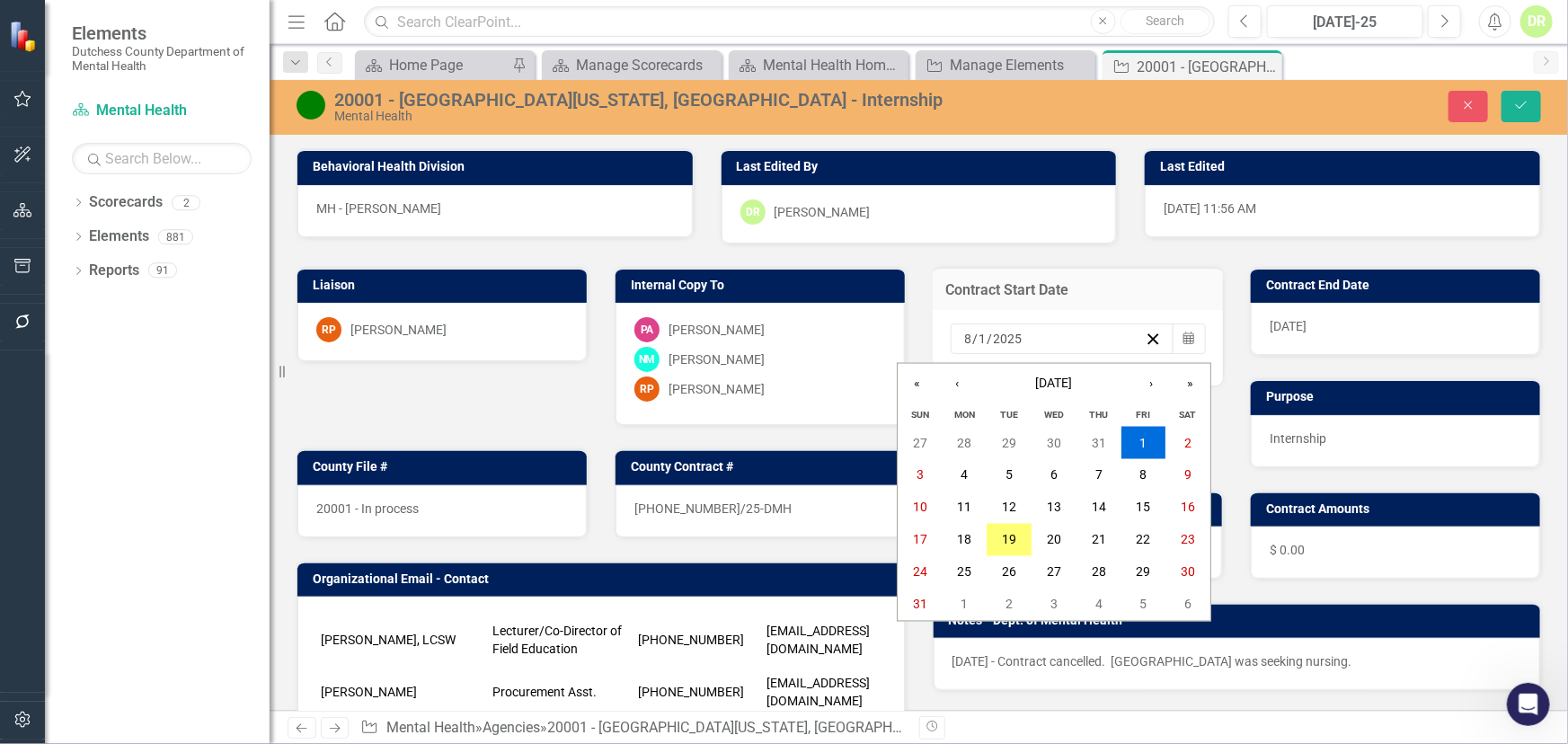
click at [962, 334] on div "[DATE] [DATE]" at bounding box center [1054, 339] width 183 height 18
type input "1"
type input "2026"
click at [1347, 329] on div "[DATE]" at bounding box center [1395, 328] width 290 height 52
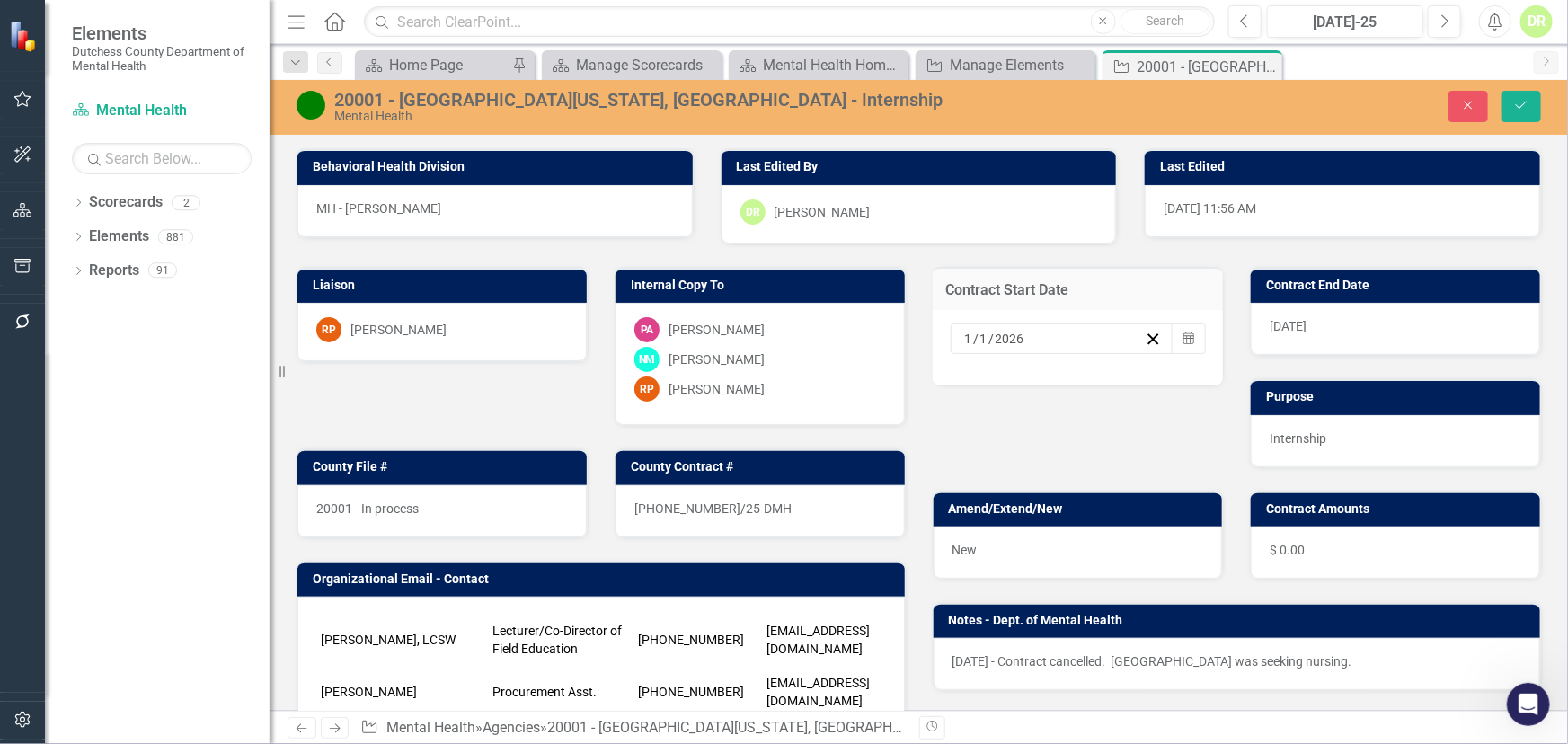
click at [1347, 329] on div "[DATE]" at bounding box center [1395, 328] width 290 height 52
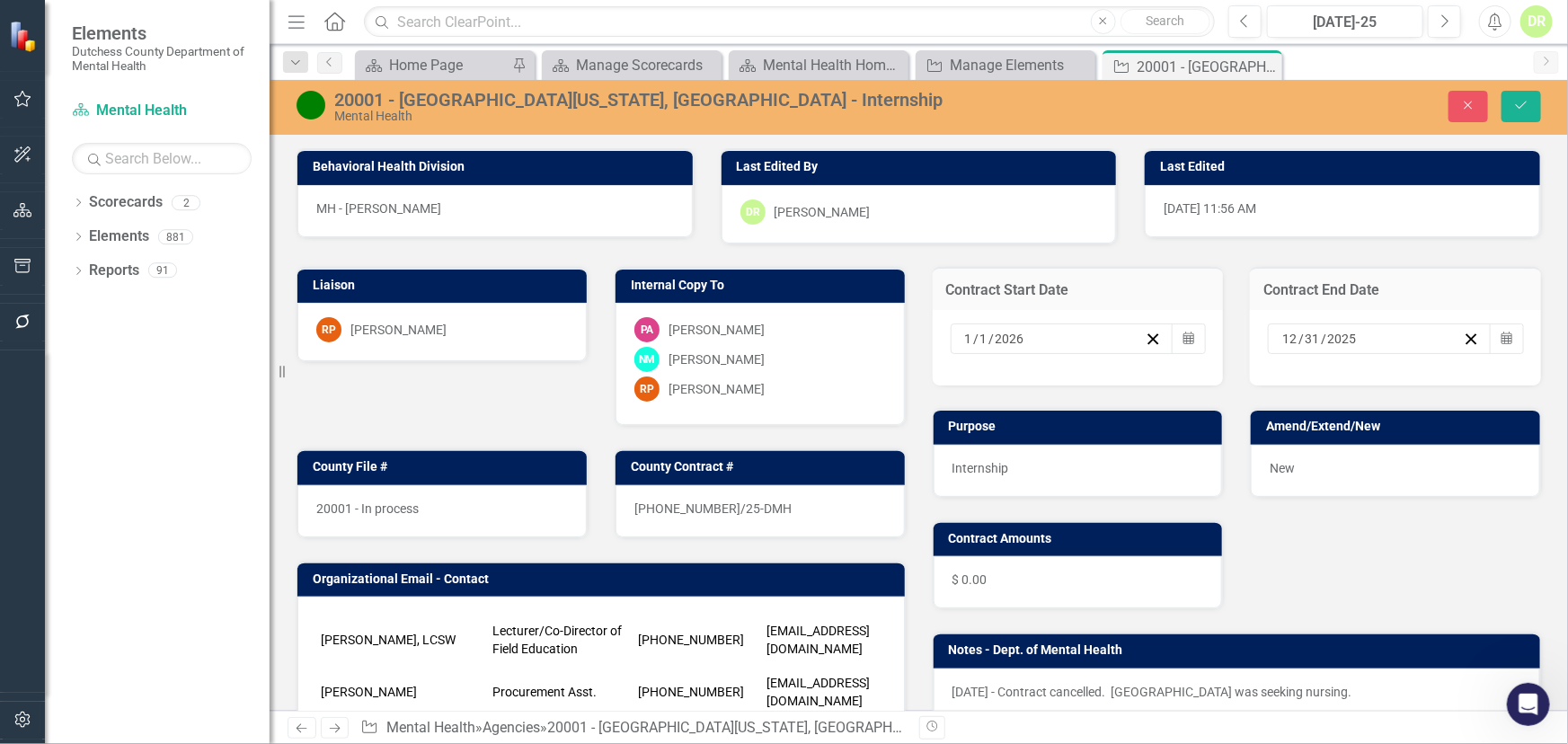
click at [1281, 332] on input "12" at bounding box center [1289, 339] width 17 height 18
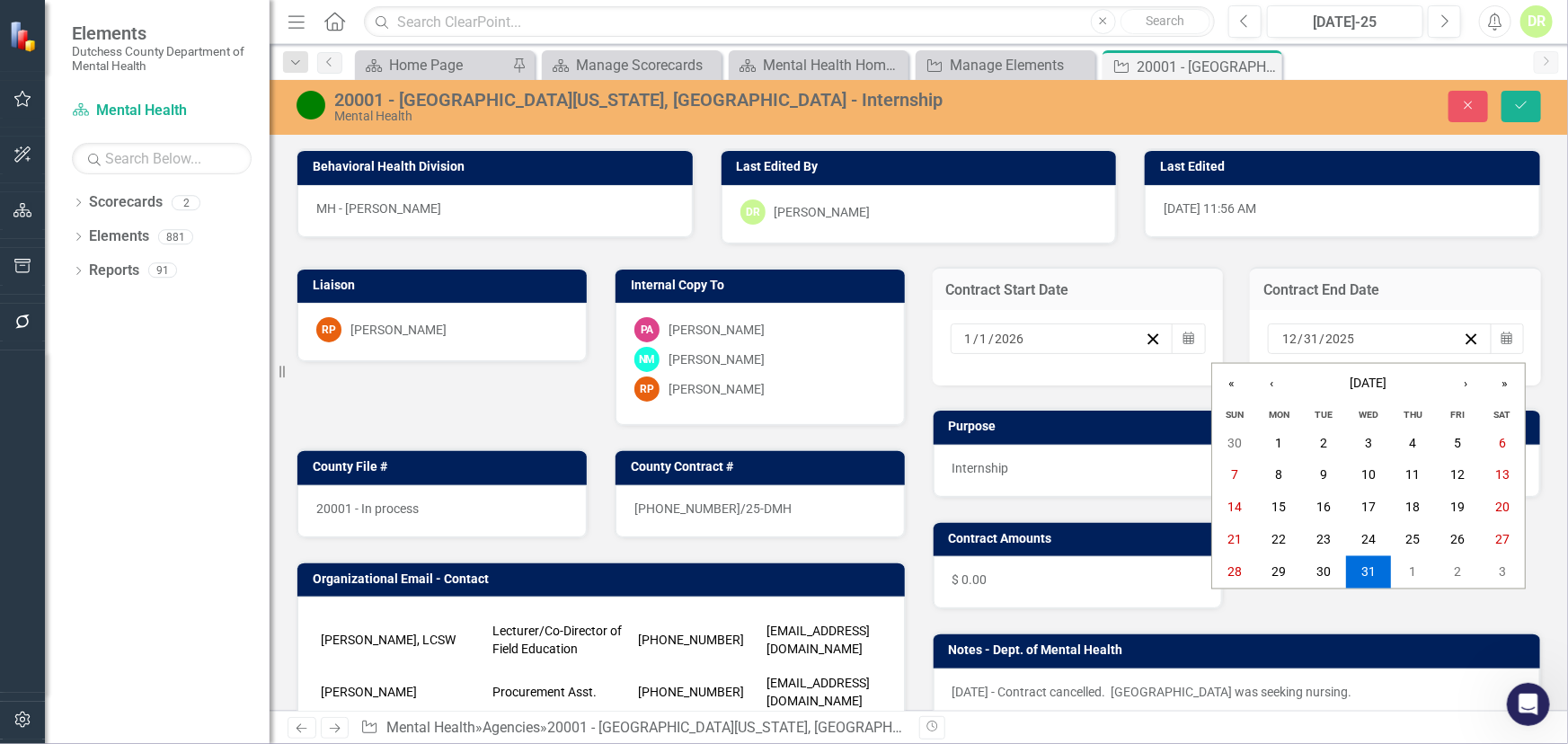
click at [1281, 336] on input "12" at bounding box center [1289, 339] width 16 height 18
type input "12"
type input "2026"
click at [1515, 99] on icon "Save" at bounding box center [1521, 105] width 16 height 13
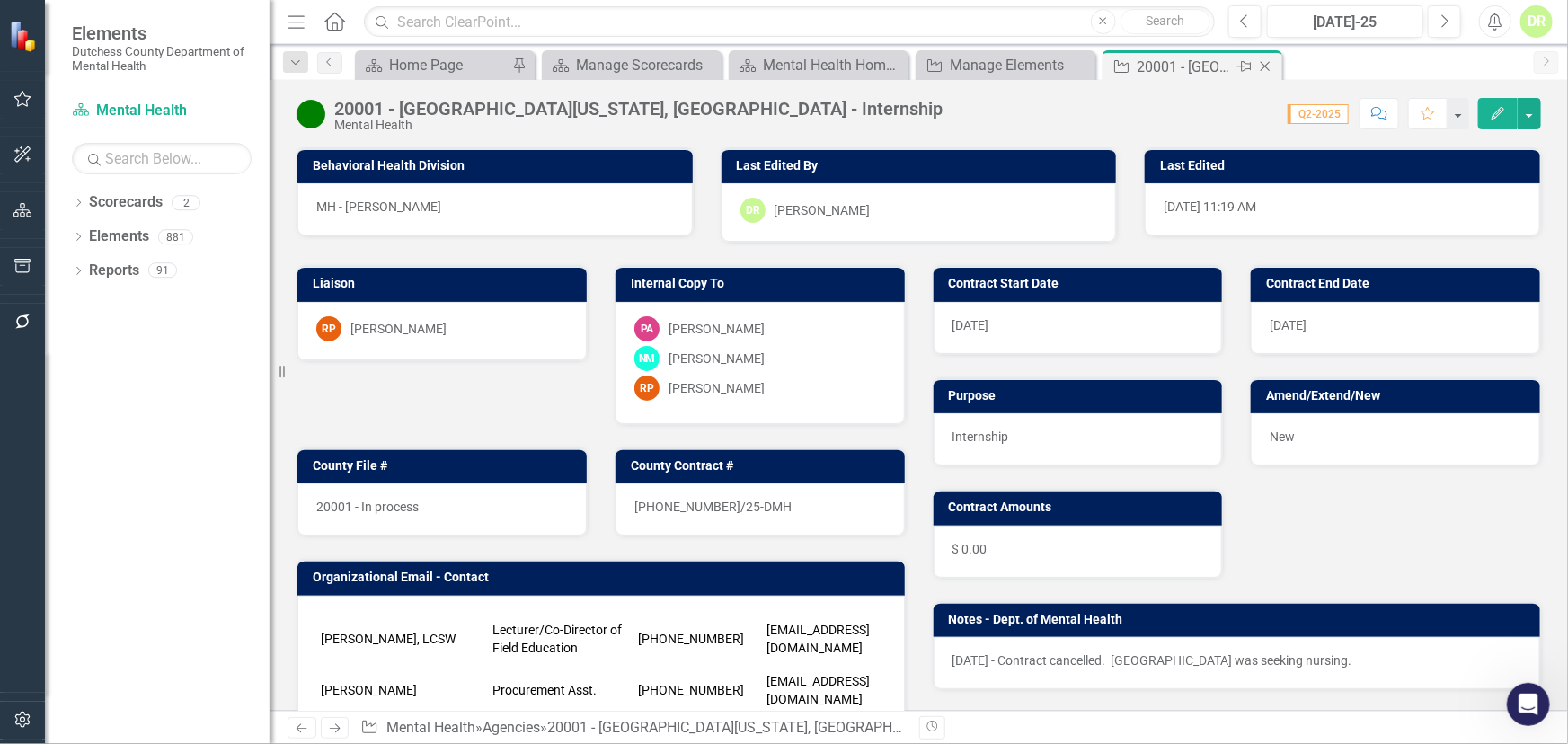
click at [1260, 63] on icon at bounding box center [1265, 66] width 10 height 10
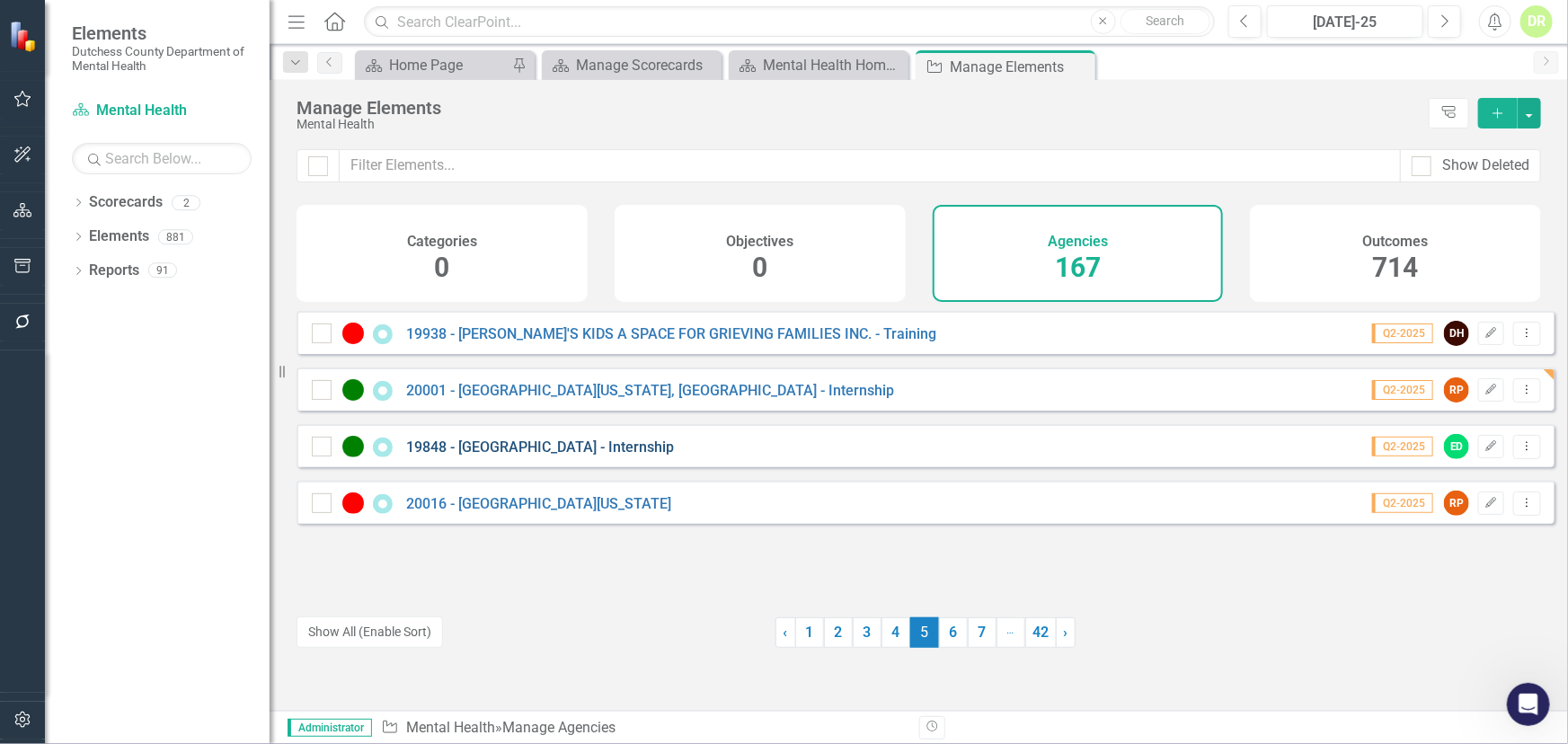
click at [519, 456] on link "19848 - [GEOGRAPHIC_DATA] - Internship" at bounding box center [539, 447] width 268 height 17
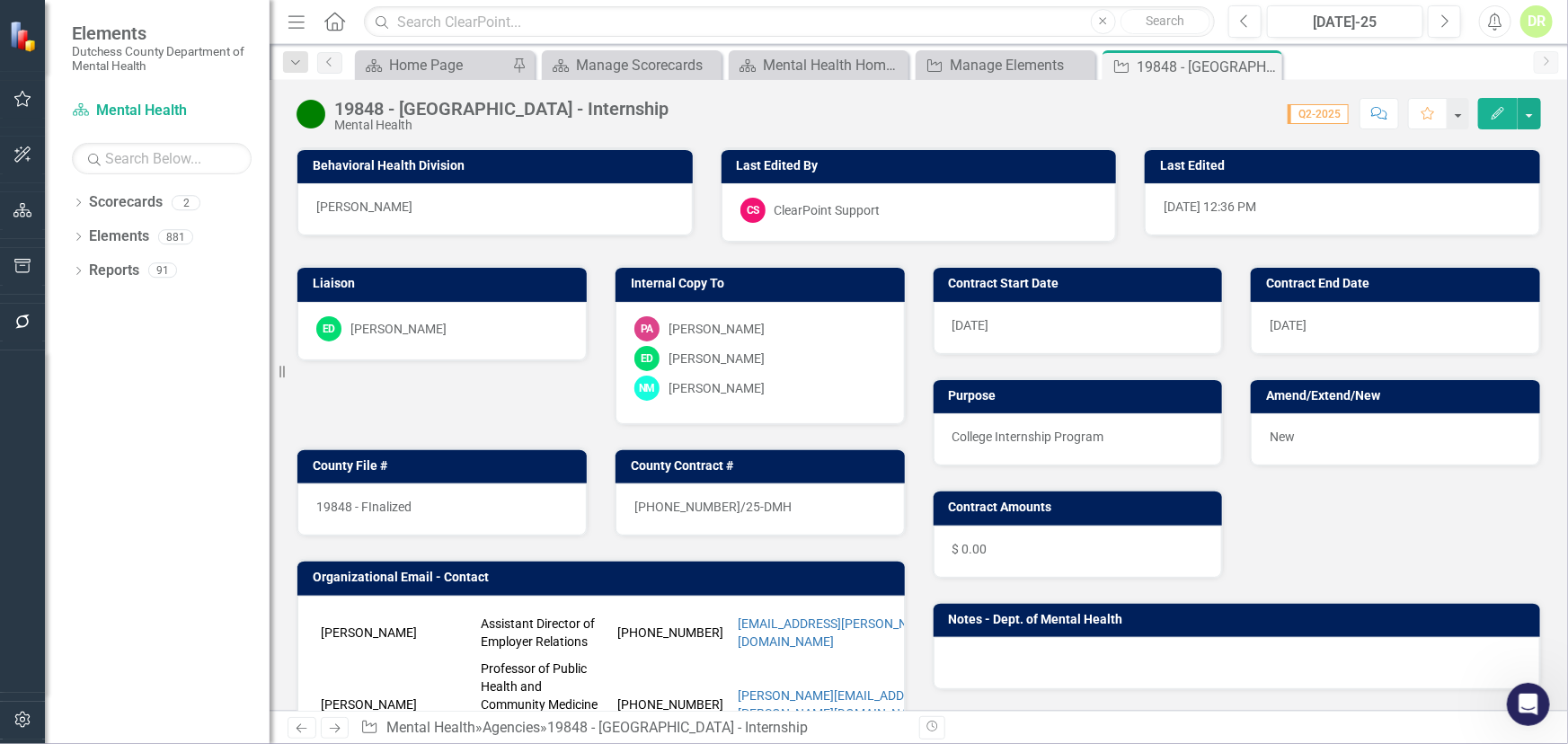
click at [952, 325] on span "[DATE]" at bounding box center [971, 325] width 37 height 15
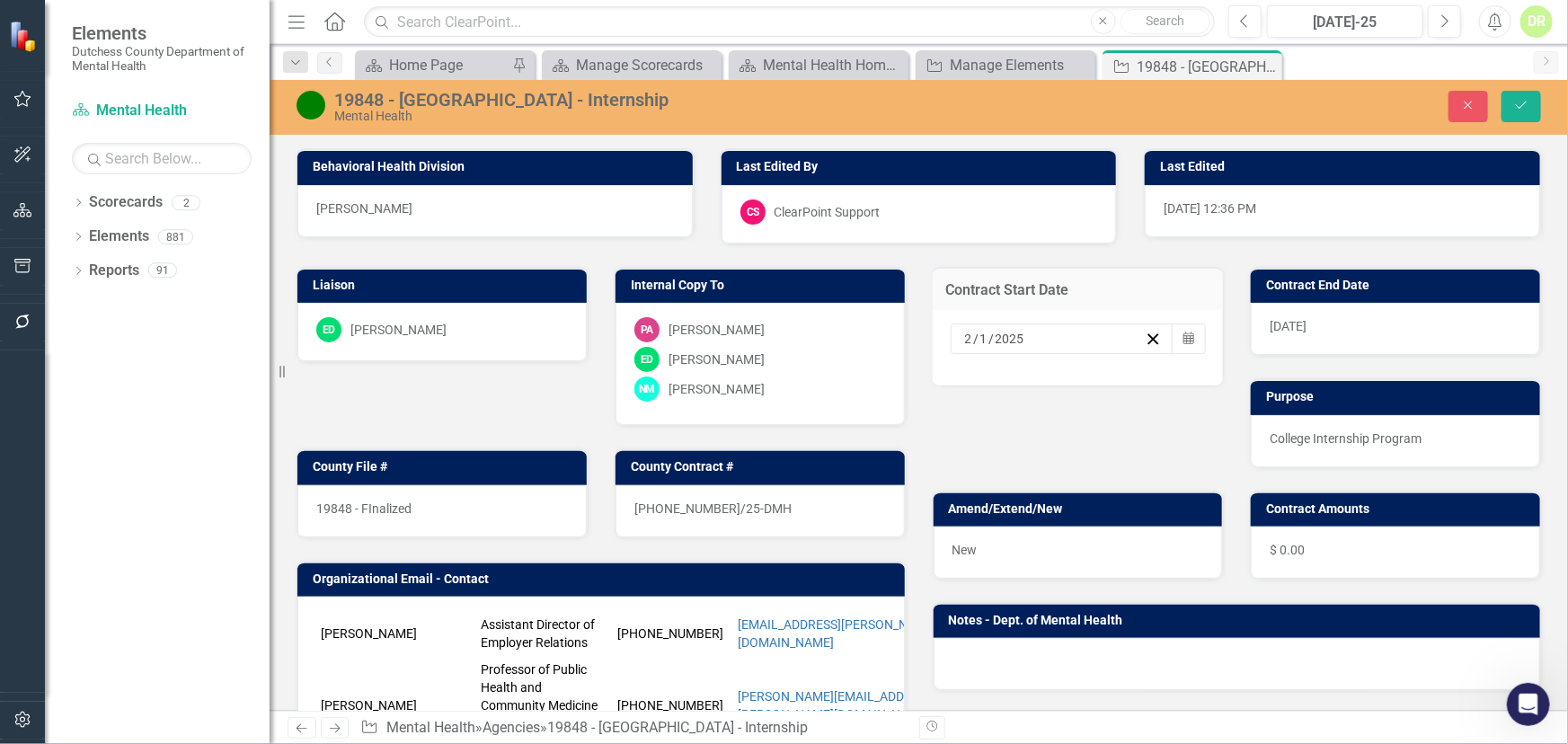
click at [1027, 338] on div "[DATE]" at bounding box center [1054, 339] width 183 height 18
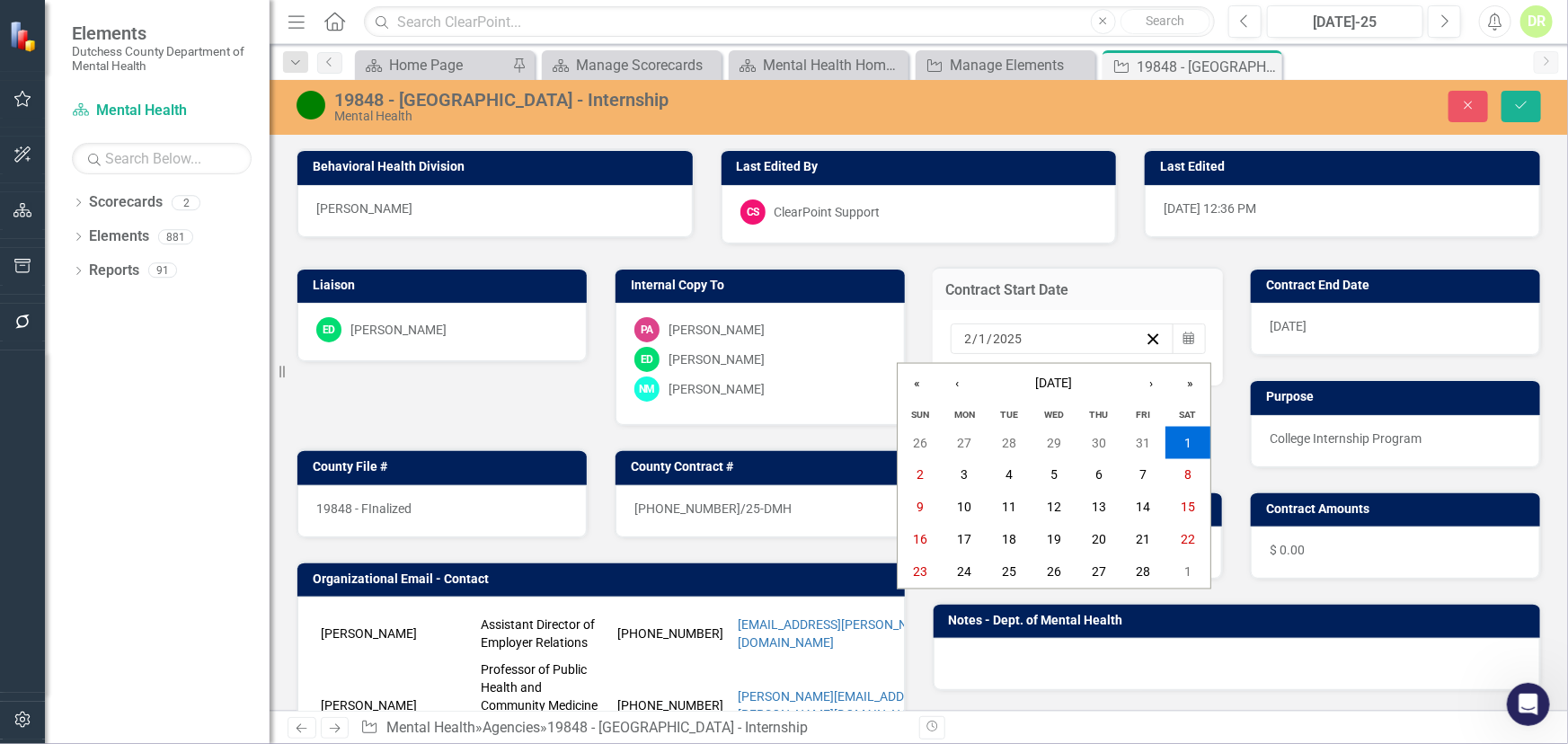
click at [964, 340] on input "2" at bounding box center [969, 339] width 9 height 18
click at [1145, 332] on icon "button" at bounding box center [1153, 339] width 17 height 17
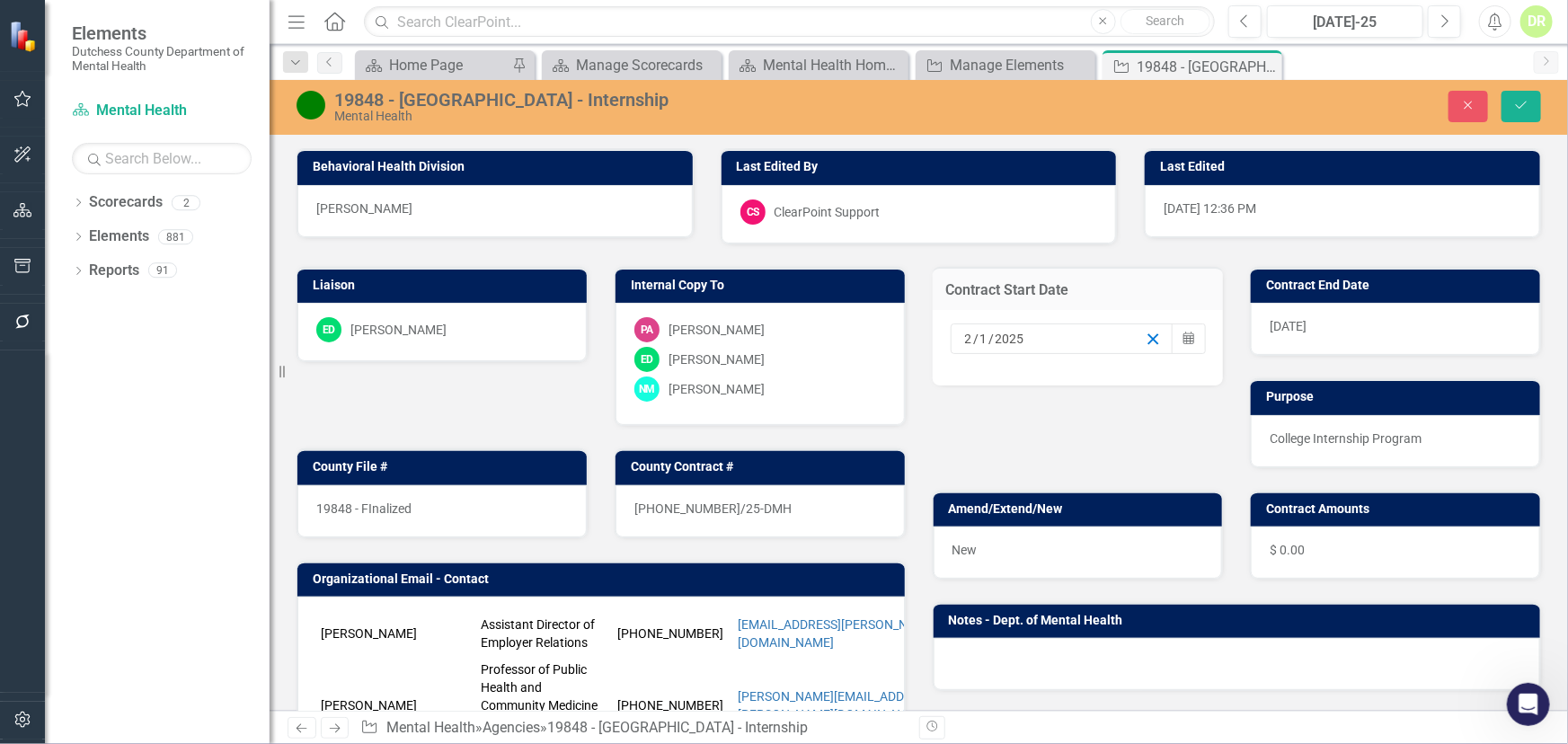
click at [1145, 332] on icon "button" at bounding box center [1153, 339] width 17 height 17
click at [964, 336] on input at bounding box center [977, 339] width 26 height 18
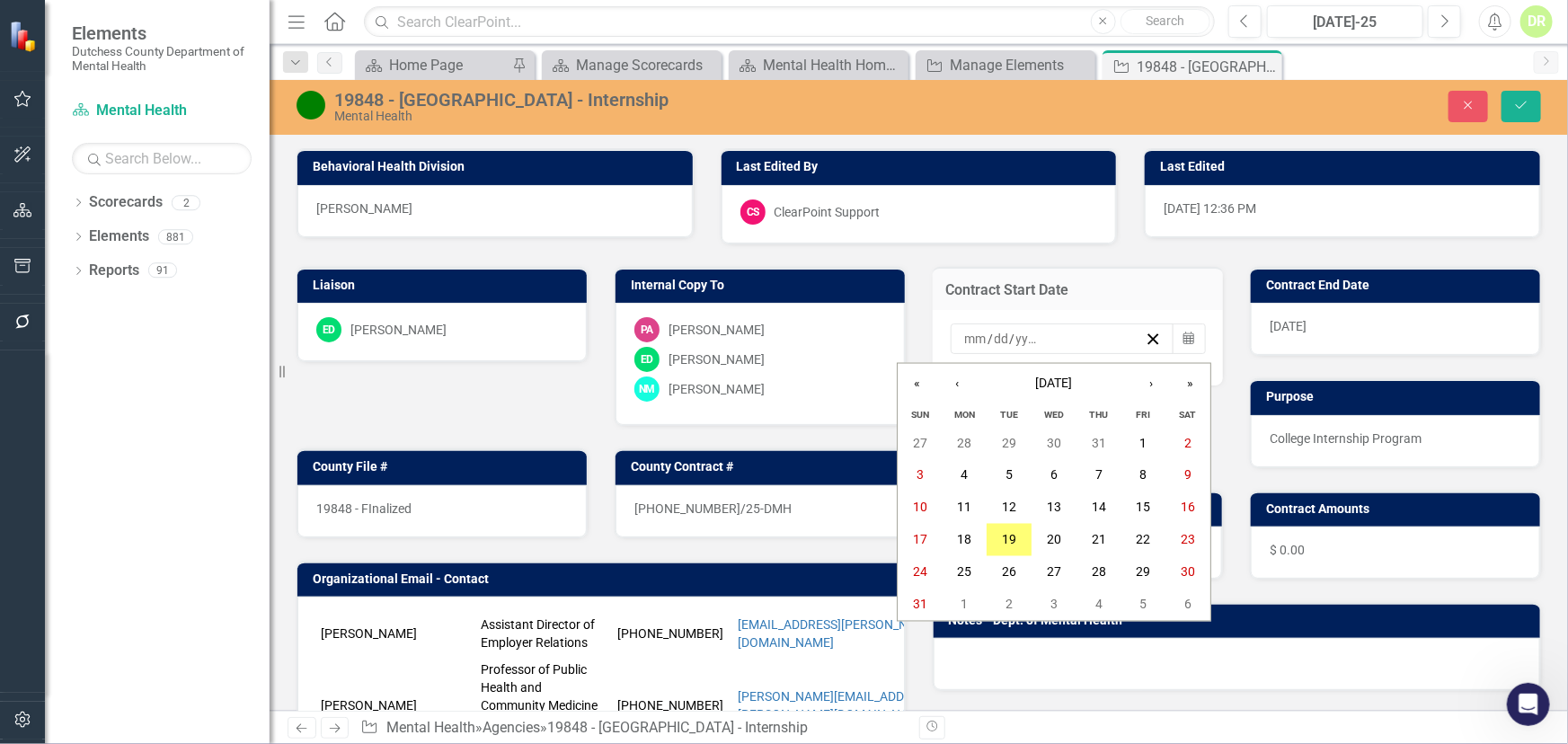
click at [964, 336] on input "number" at bounding box center [976, 339] width 25 height 18
type input "1"
type input "2026"
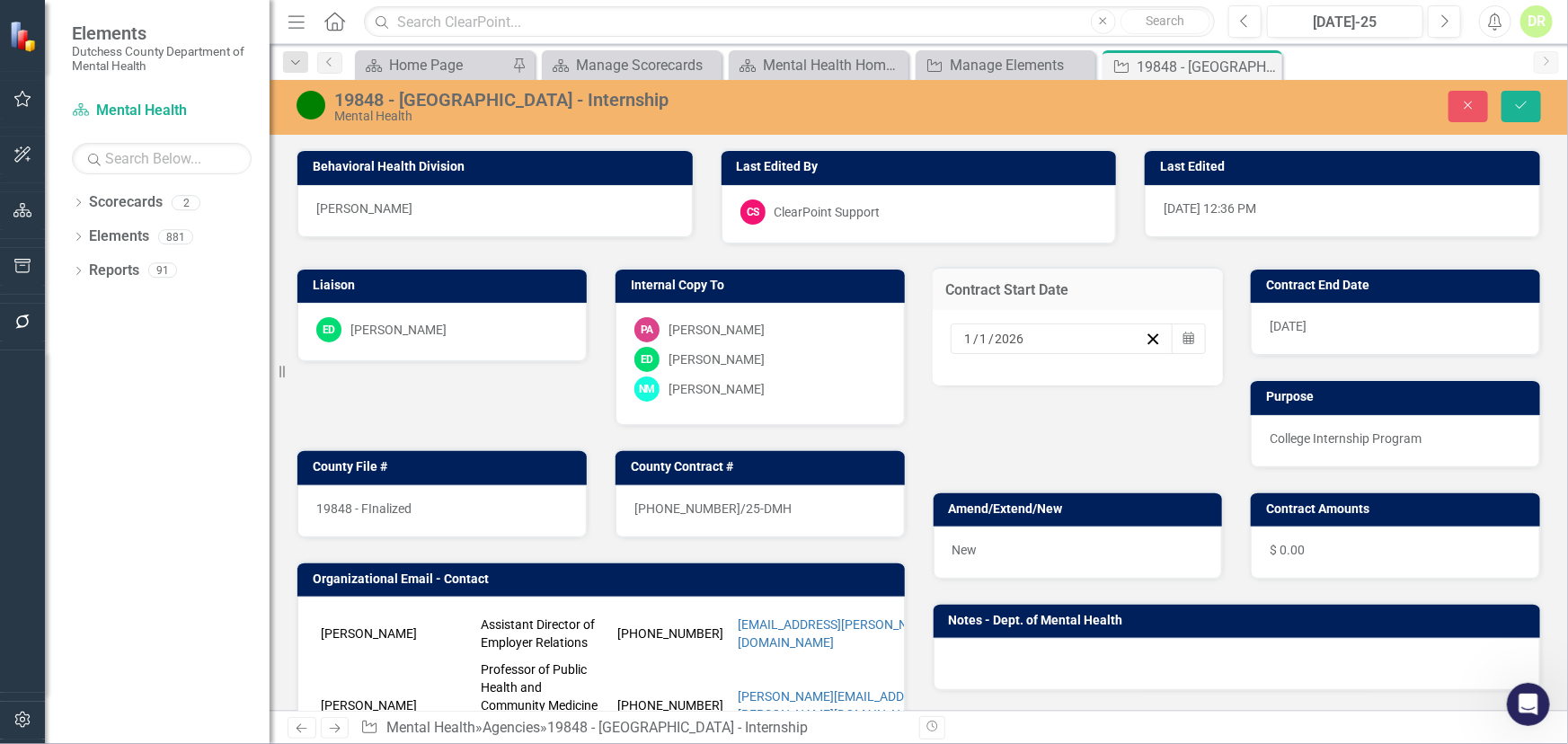
click at [1324, 326] on div "[DATE]" at bounding box center [1395, 328] width 290 height 52
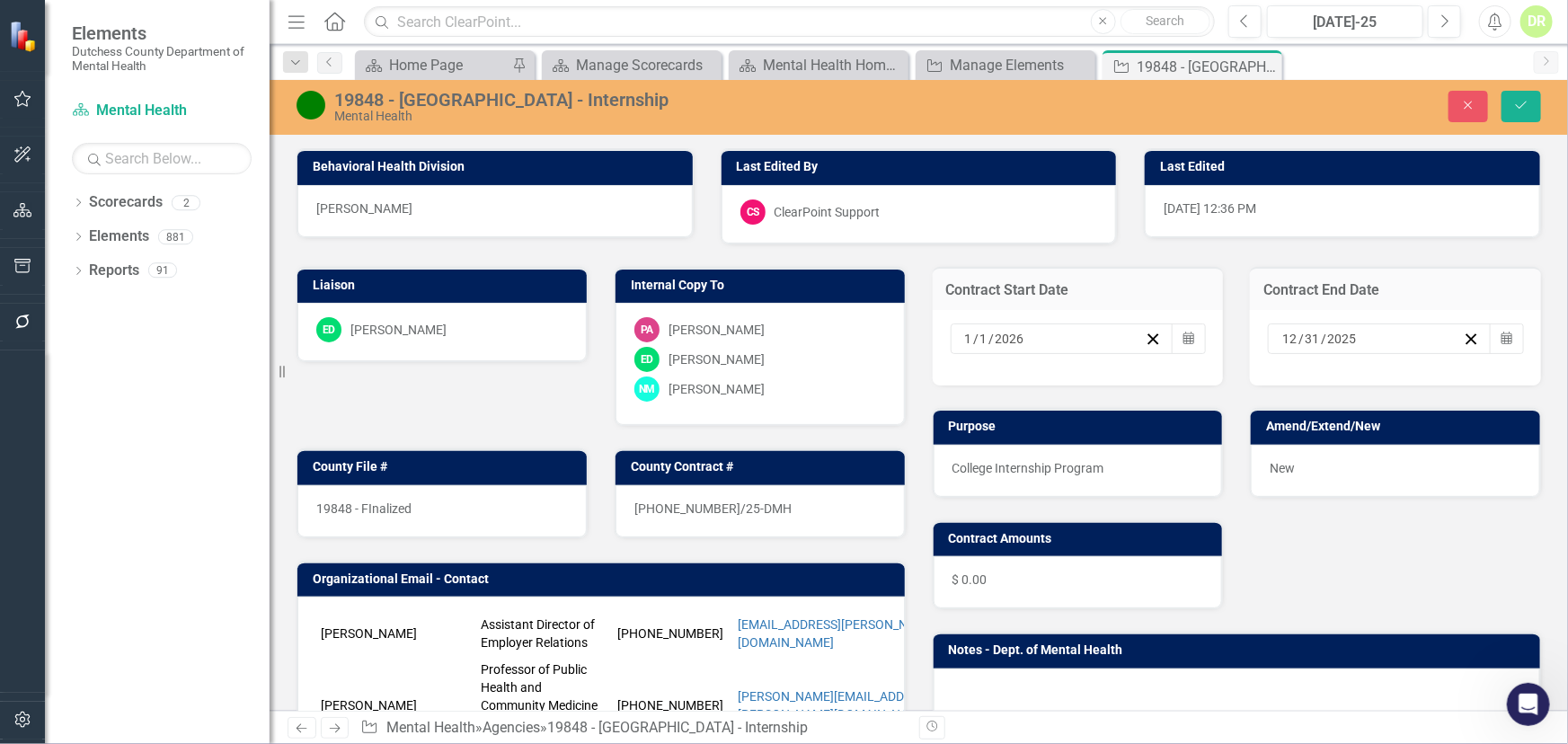
click at [1281, 342] on input "12" at bounding box center [1289, 339] width 17 height 18
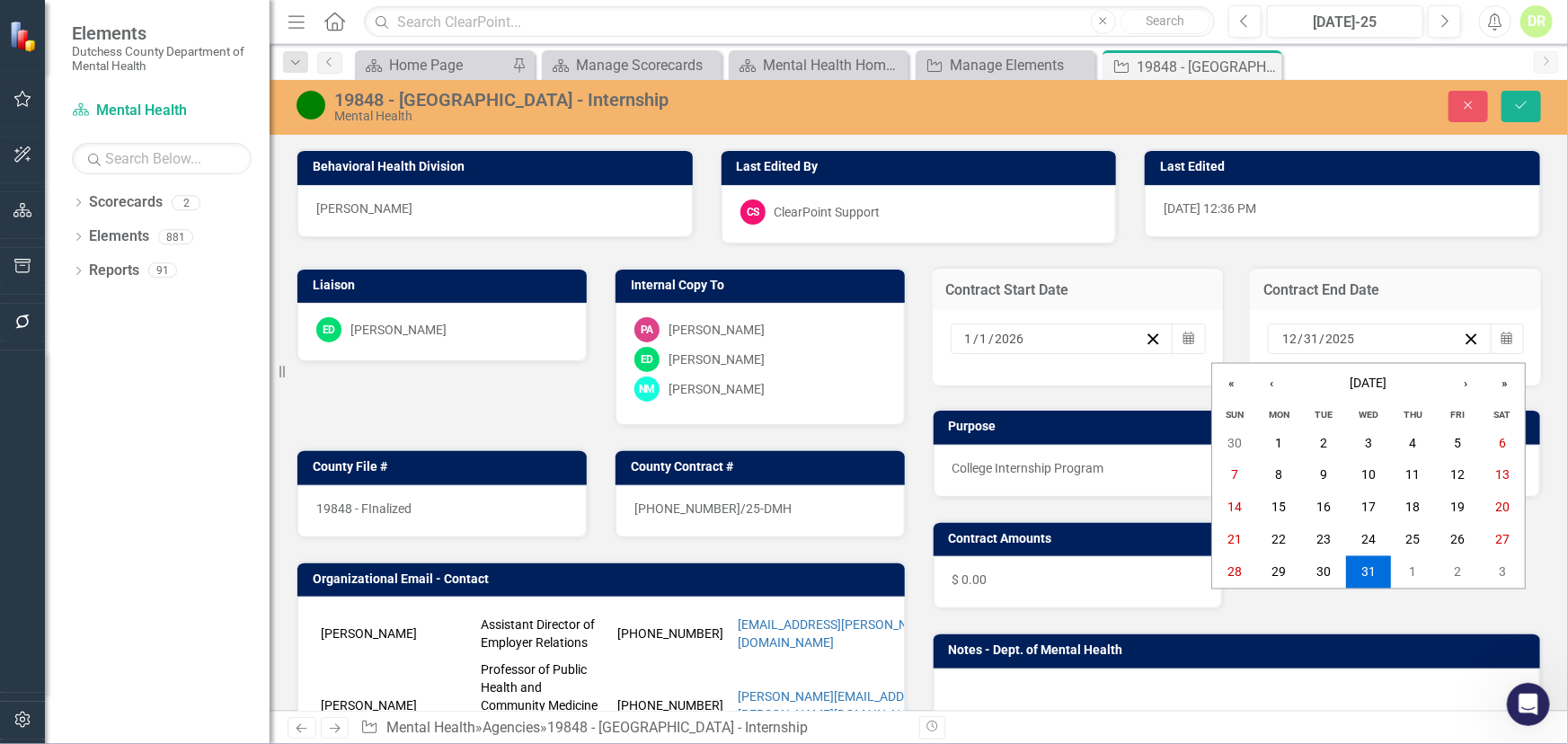
click at [1336, 336] on input "2025" at bounding box center [1340, 339] width 31 height 18
type input "2026"
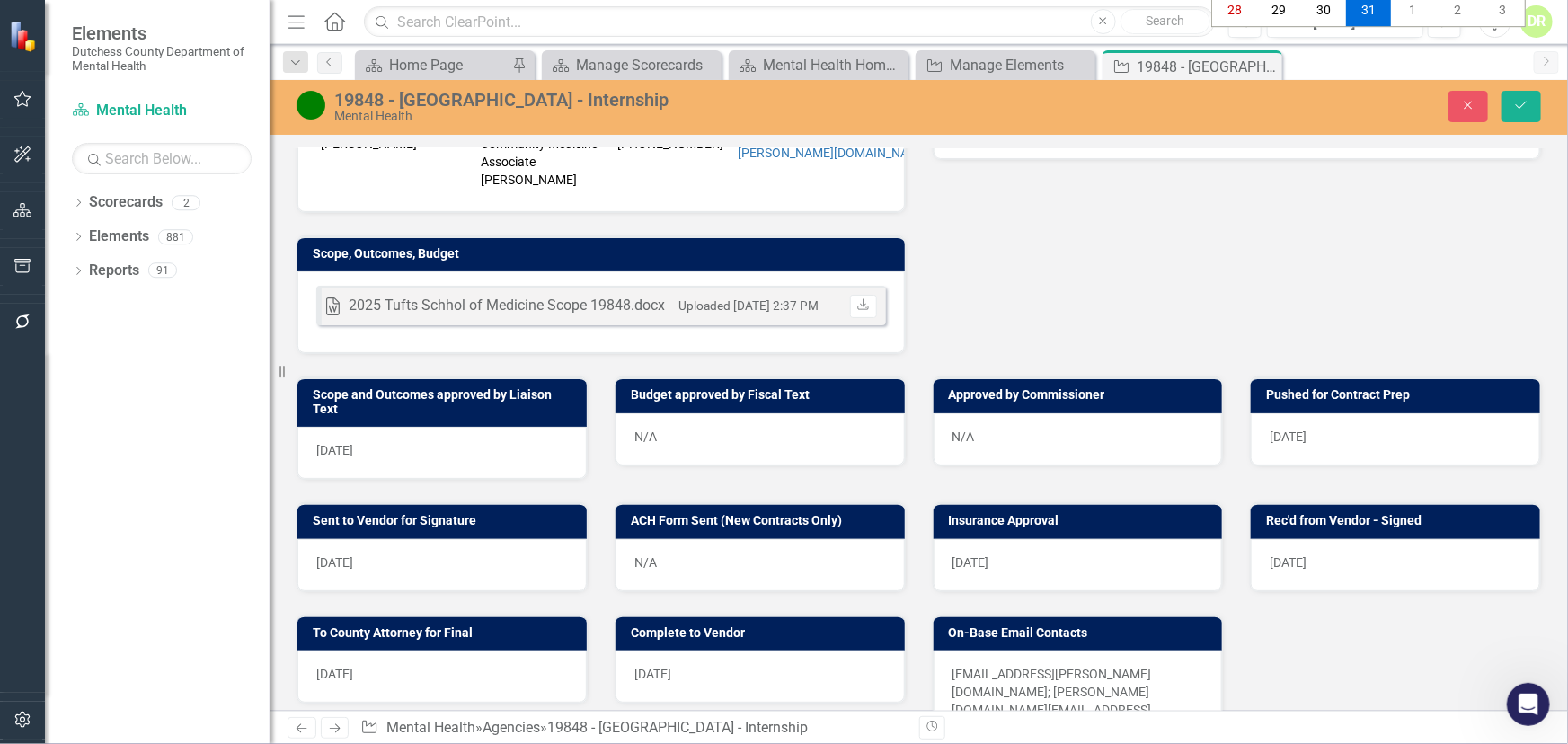
scroll to position [571, 0]
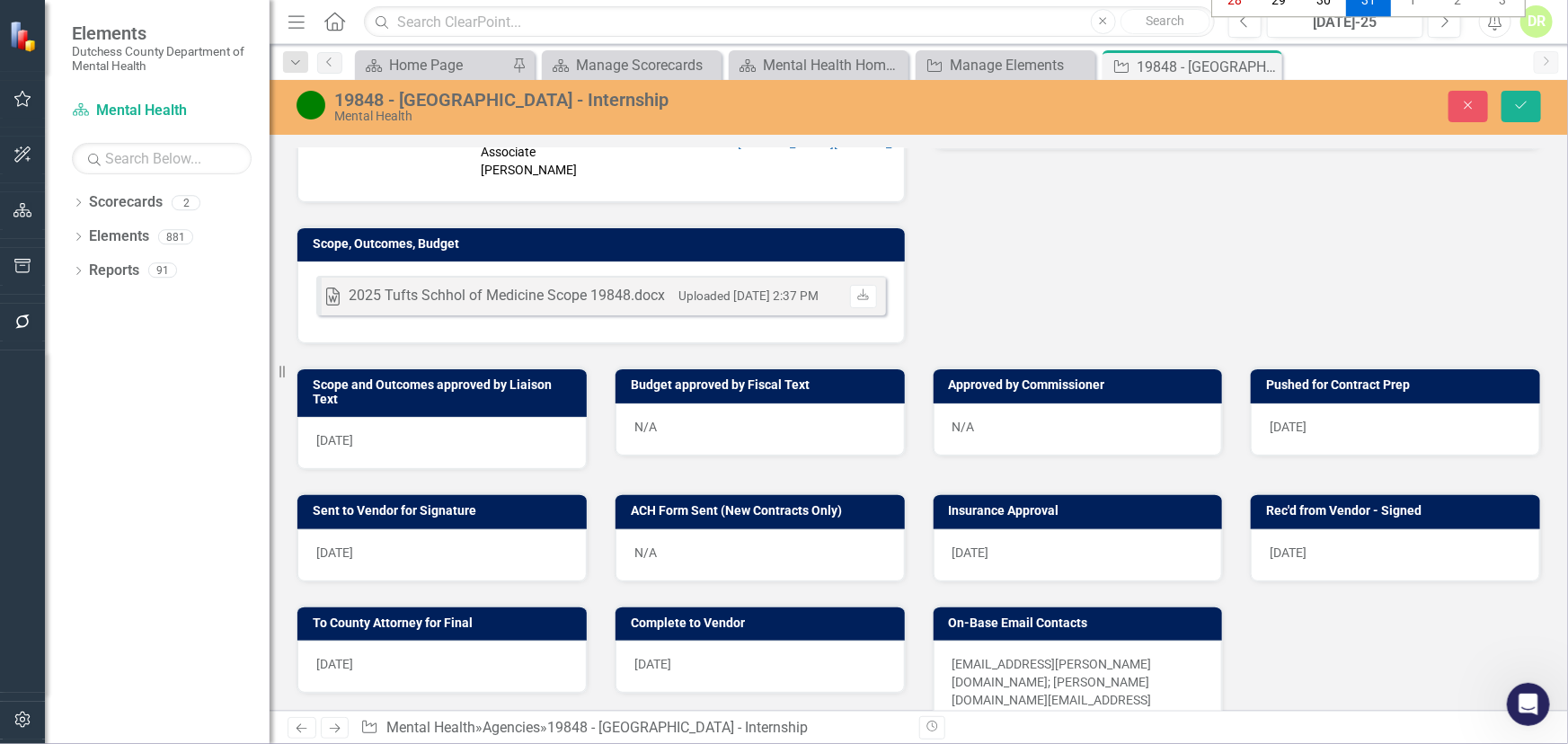
click at [451, 442] on div "[DATE]" at bounding box center [442, 442] width 290 height 52
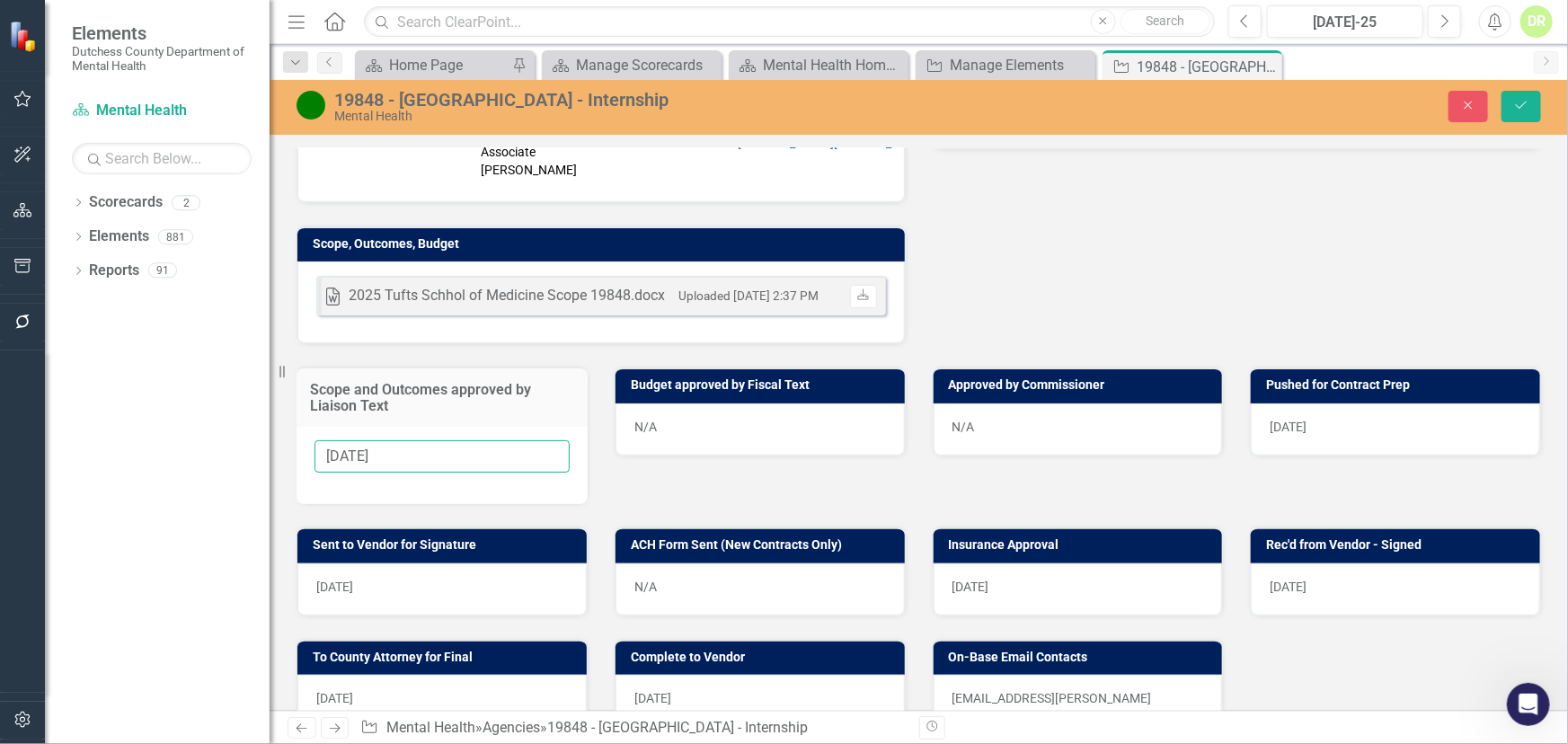
click at [488, 450] on input "[DATE]" at bounding box center [441, 457] width 255 height 34
drag, startPoint x: 485, startPoint y: 447, endPoint x: 28, endPoint y: 456, distance: 457.1
click at [28, 456] on div "Elements Dutchess County Department of Mental Health Scorecard Mental Health Se…" at bounding box center [784, 372] width 1568 height 744
click at [675, 420] on div "N/A" at bounding box center [760, 429] width 290 height 52
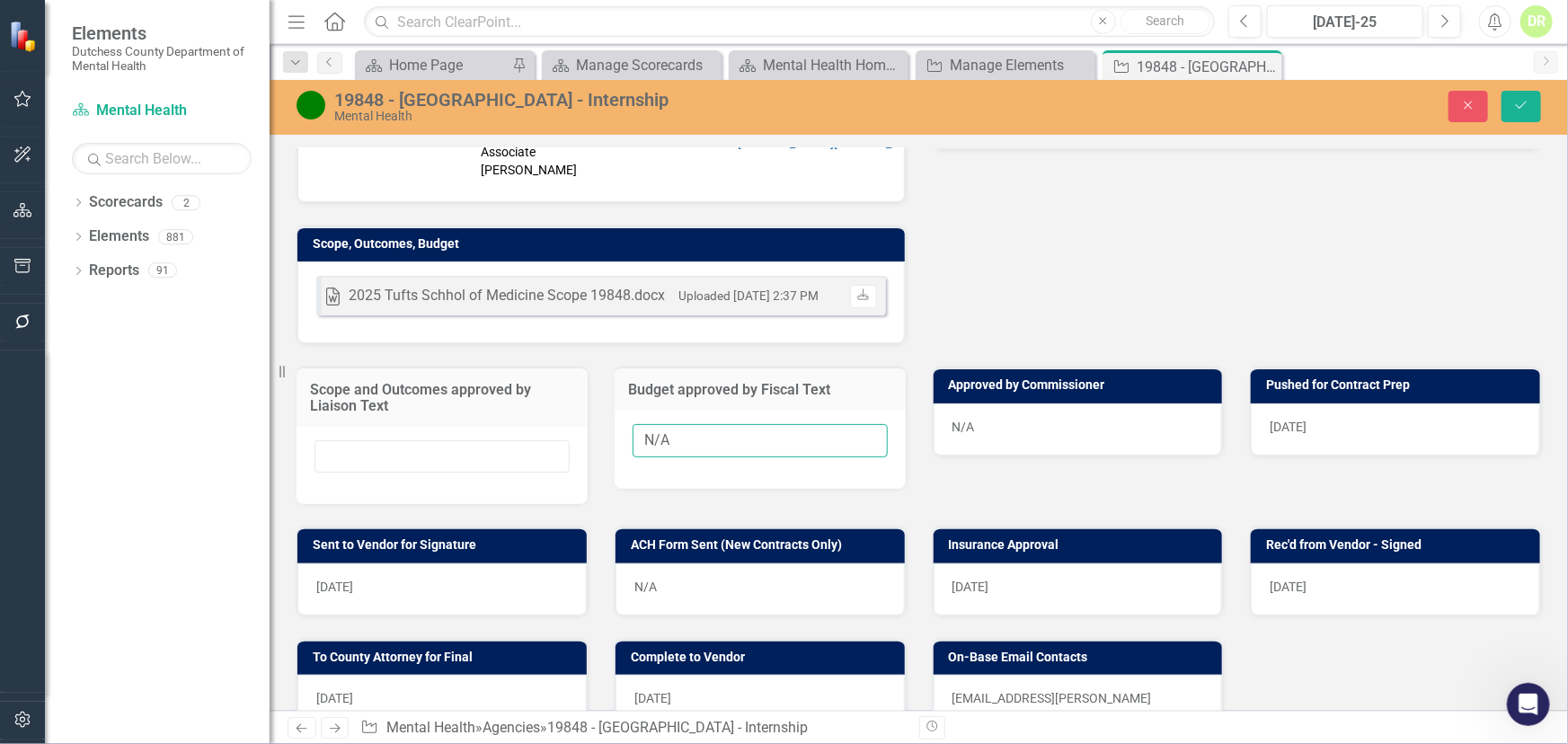
drag, startPoint x: 679, startPoint y: 430, endPoint x: 264, endPoint y: 458, distance: 415.9
click at [329, 445] on div "Scope and Outcomes approved by Liaison Text Budget approved by Fiscal Text N/A …" at bounding box center [919, 424] width 1271 height 160
click at [963, 420] on span "N/A" at bounding box center [963, 427] width 23 height 15
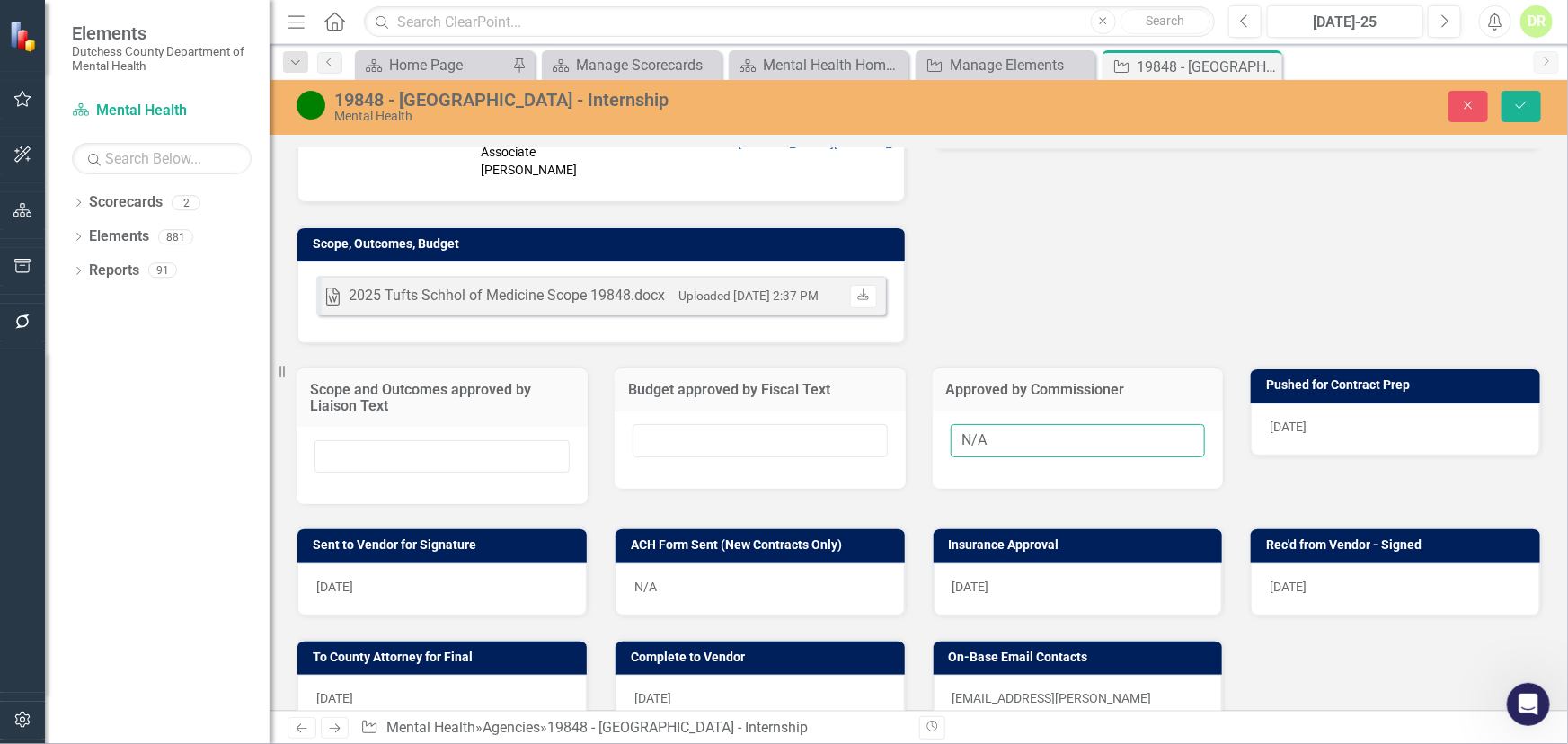
drag, startPoint x: 968, startPoint y: 431, endPoint x: 75, endPoint y: 529, distance: 898.4
click at [571, 462] on div "Scope and Outcomes approved by Liaison Text Budget approved by Fiscal Text Appr…" at bounding box center [919, 424] width 1271 height 160
click at [1346, 417] on div "[DATE]" at bounding box center [1395, 429] width 290 height 52
click at [1345, 416] on div "[DATE]" at bounding box center [1395, 429] width 290 height 52
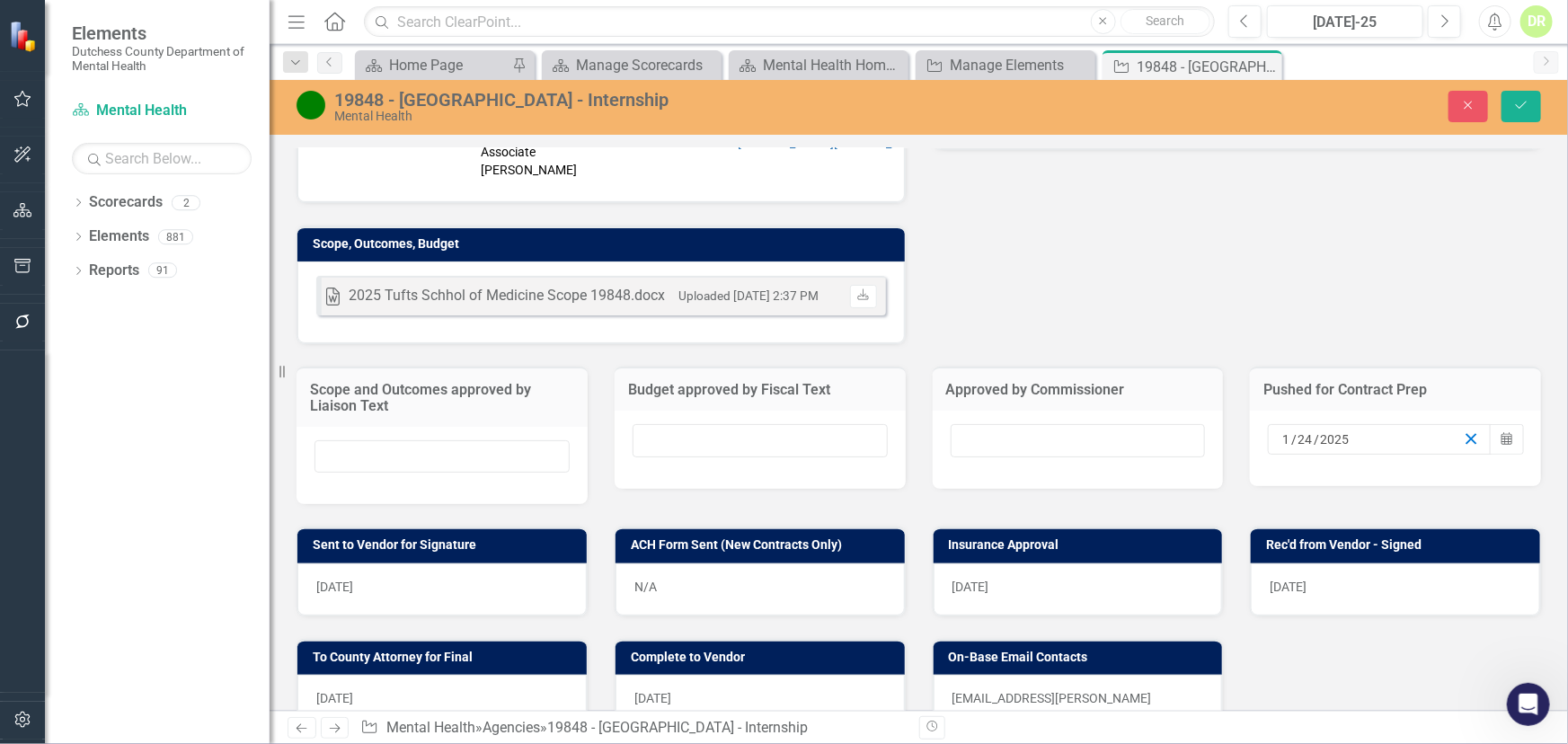
click at [1466, 434] on line "button" at bounding box center [1471, 439] width 10 height 10
click at [485, 584] on div "[DATE]" at bounding box center [442, 589] width 290 height 52
click at [485, 583] on div "[DATE]" at bounding box center [442, 589] width 290 height 52
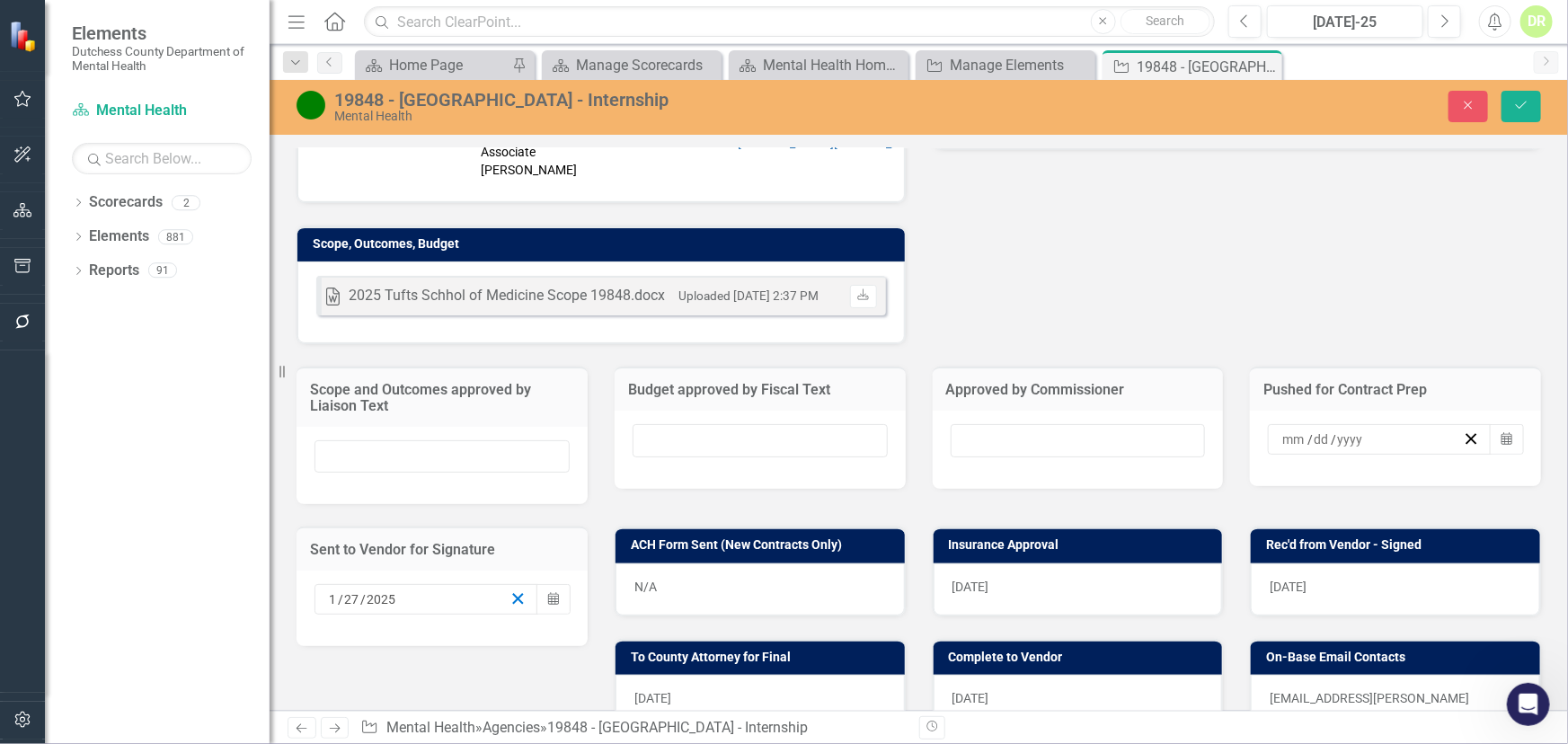
drag, startPoint x: 511, startPoint y: 592, endPoint x: 749, endPoint y: 591, distance: 238.0
click at [512, 592] on icon "button" at bounding box center [518, 599] width 17 height 17
click at [1041, 580] on div "[DATE]" at bounding box center [1078, 589] width 290 height 52
click at [1040, 580] on div "[DATE]" at bounding box center [1078, 589] width 290 height 52
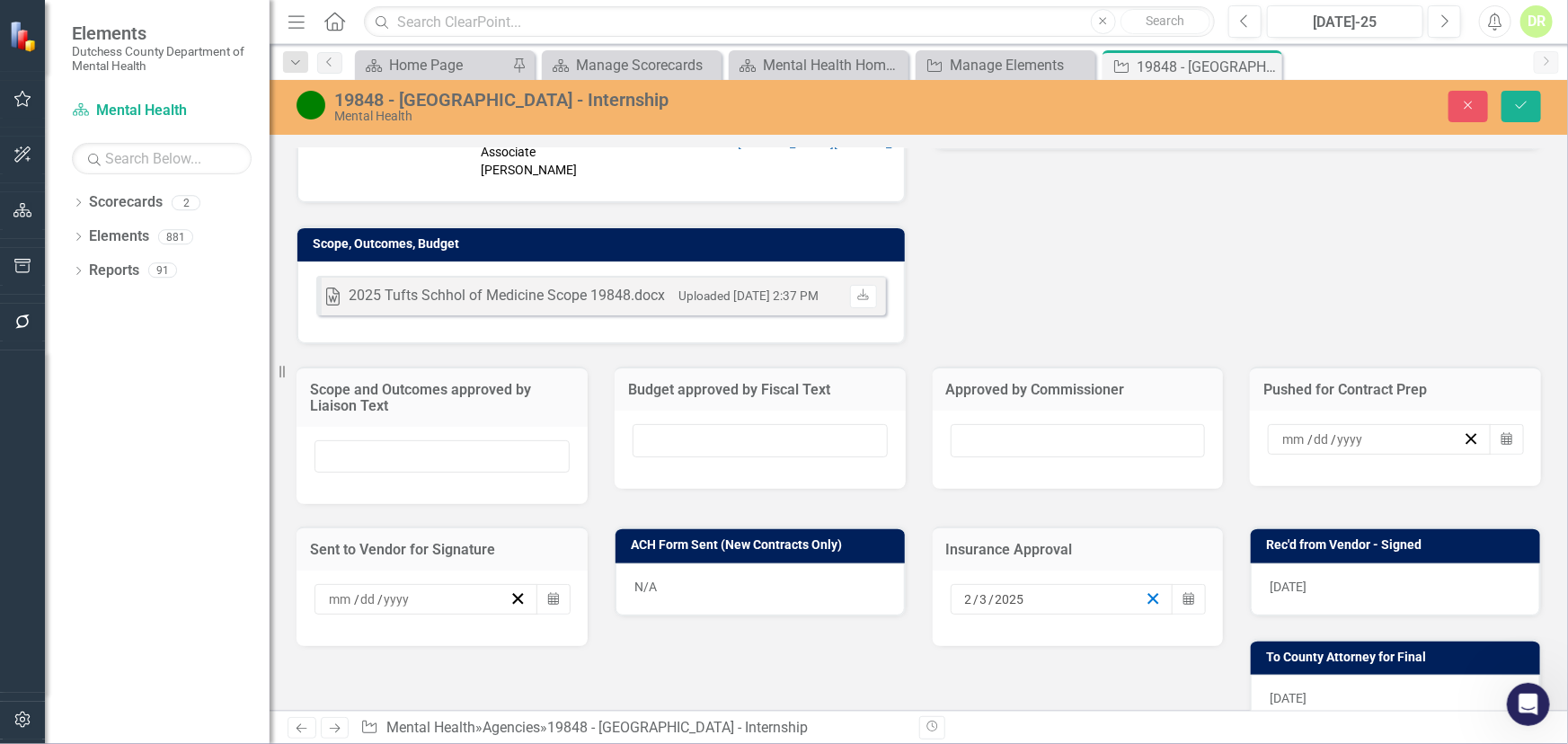
click at [1150, 590] on icon "button" at bounding box center [1153, 599] width 17 height 17
click at [1375, 571] on div "[DATE]" at bounding box center [1395, 589] width 290 height 52
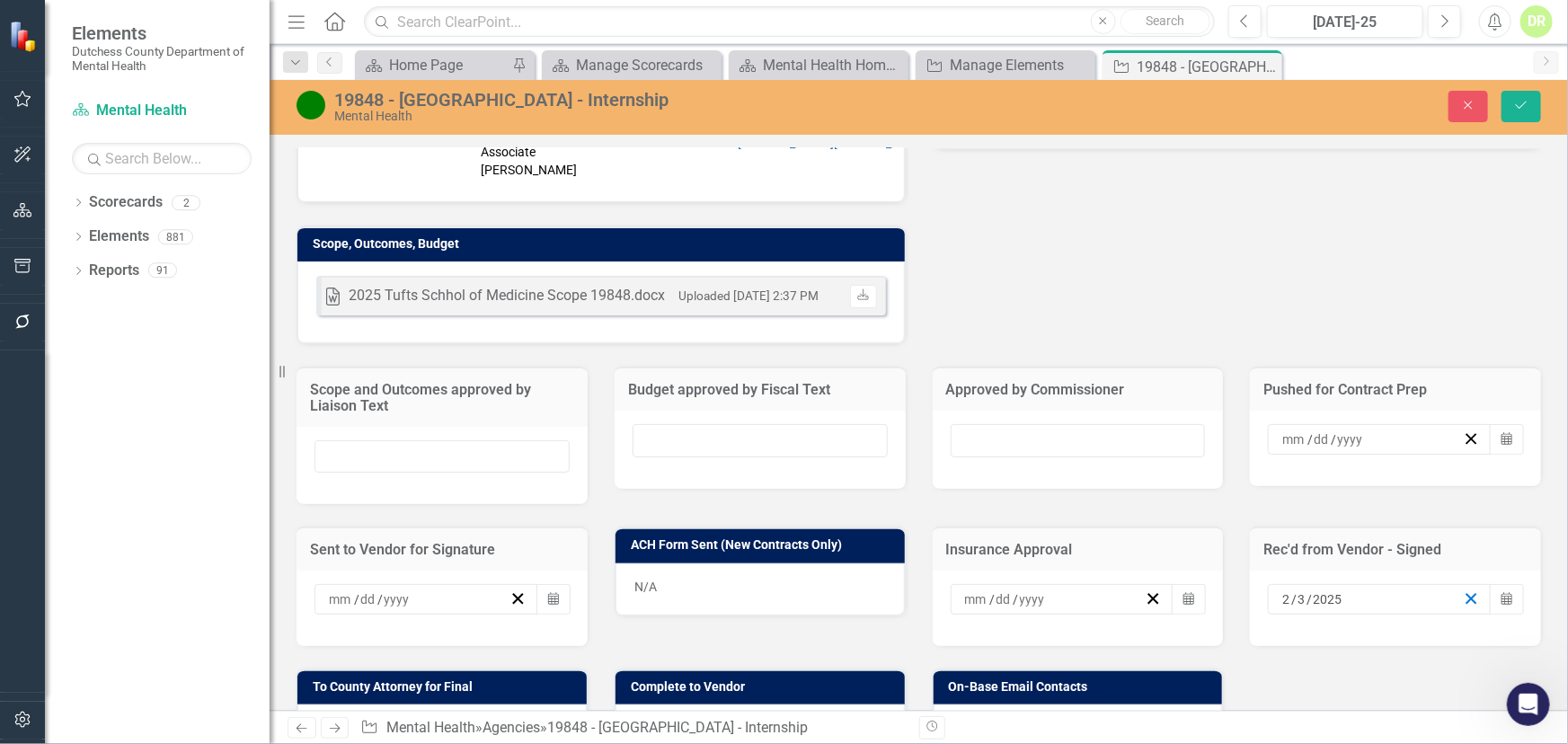
drag, startPoint x: 1464, startPoint y: 587, endPoint x: 1452, endPoint y: 583, distance: 12.6
click at [1463, 590] on icon "button" at bounding box center [1471, 599] width 17 height 17
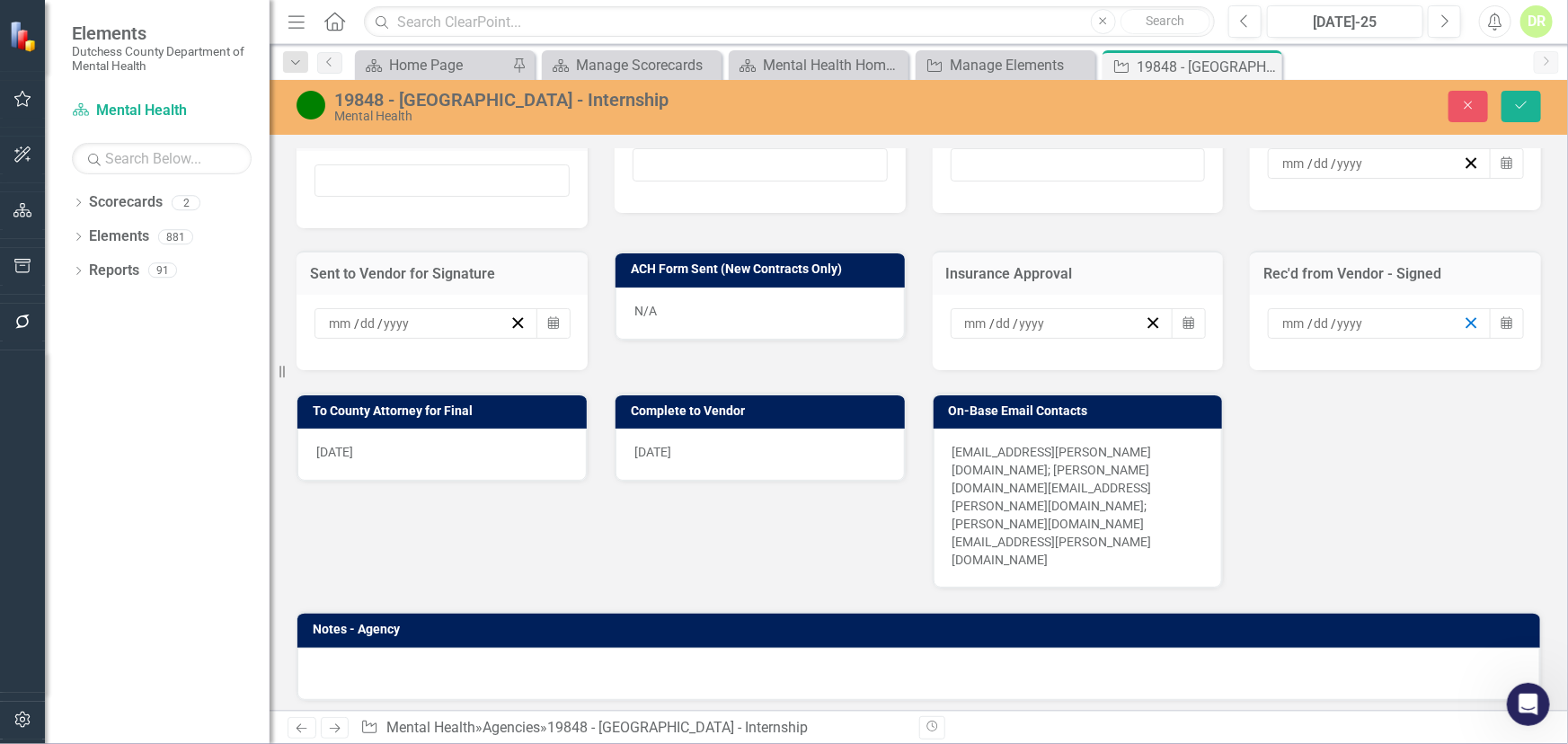
scroll to position [886, 0]
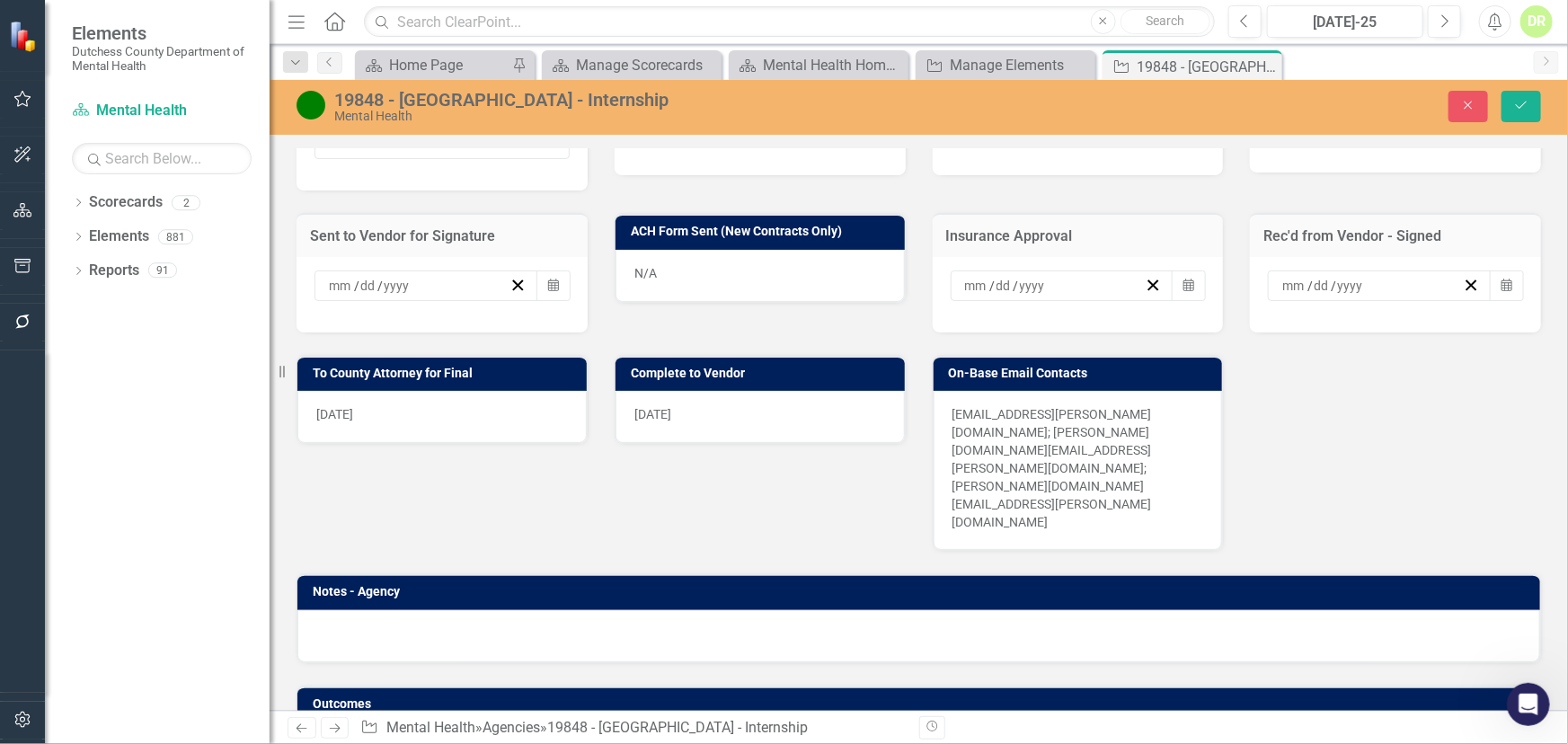
click at [403, 403] on div "[DATE]" at bounding box center [442, 416] width 290 height 52
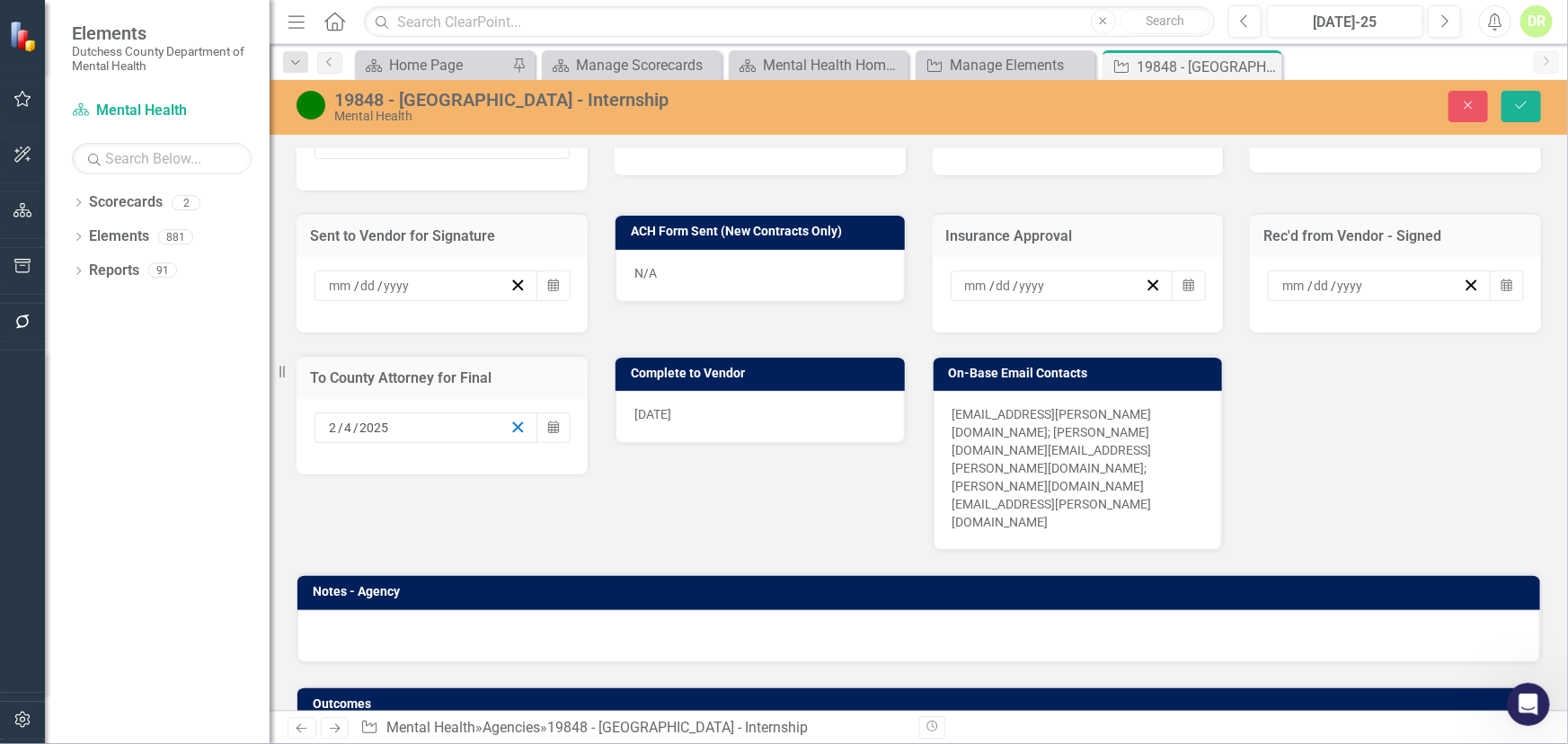
drag, startPoint x: 512, startPoint y: 418, endPoint x: 692, endPoint y: 426, distance: 180.2
click at [515, 419] on icon "button" at bounding box center [518, 427] width 17 height 17
click at [695, 404] on div "[DATE]" at bounding box center [760, 416] width 290 height 52
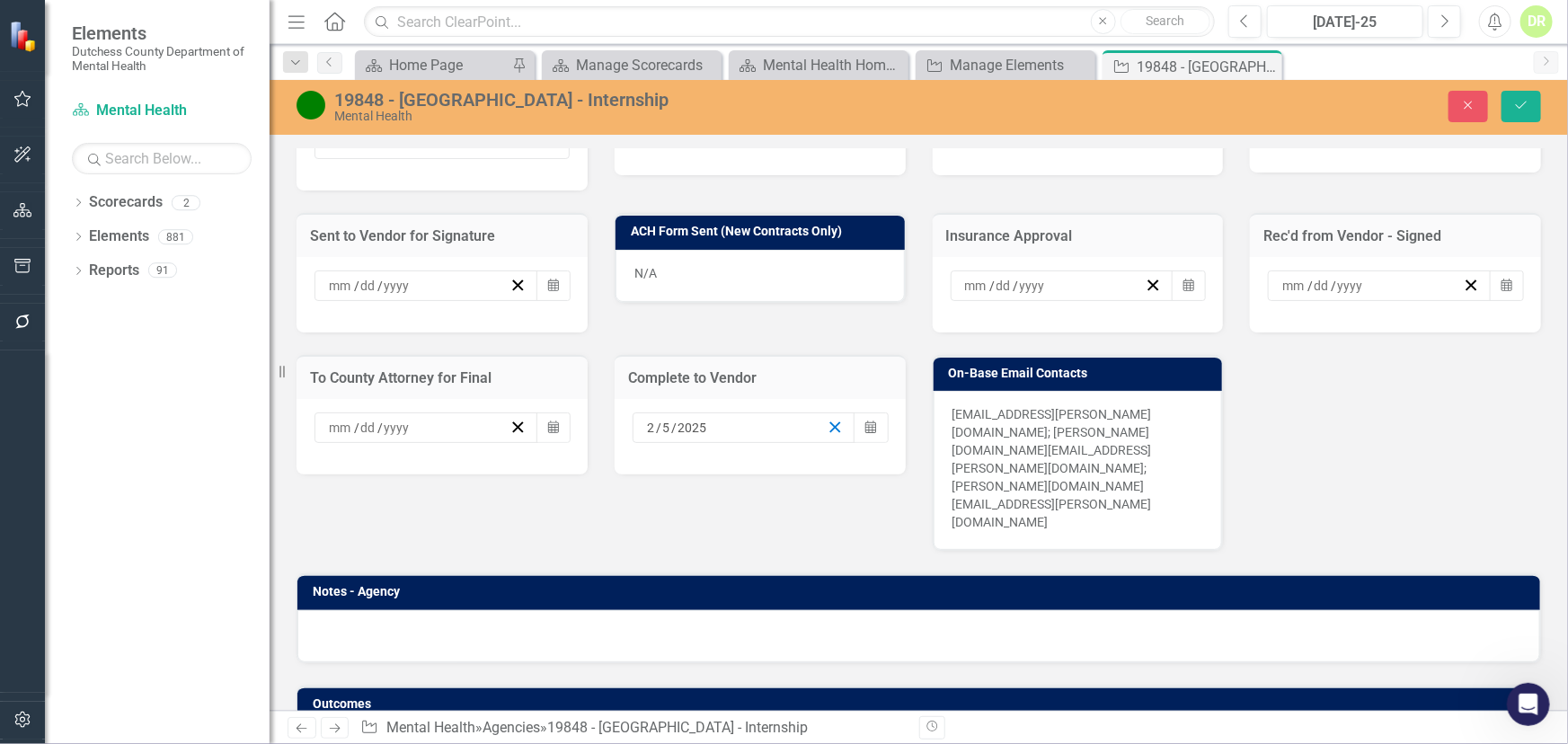
click at [830, 419] on icon "button" at bounding box center [834, 427] width 17 height 17
click at [1521, 96] on button "Save" at bounding box center [1522, 106] width 40 height 32
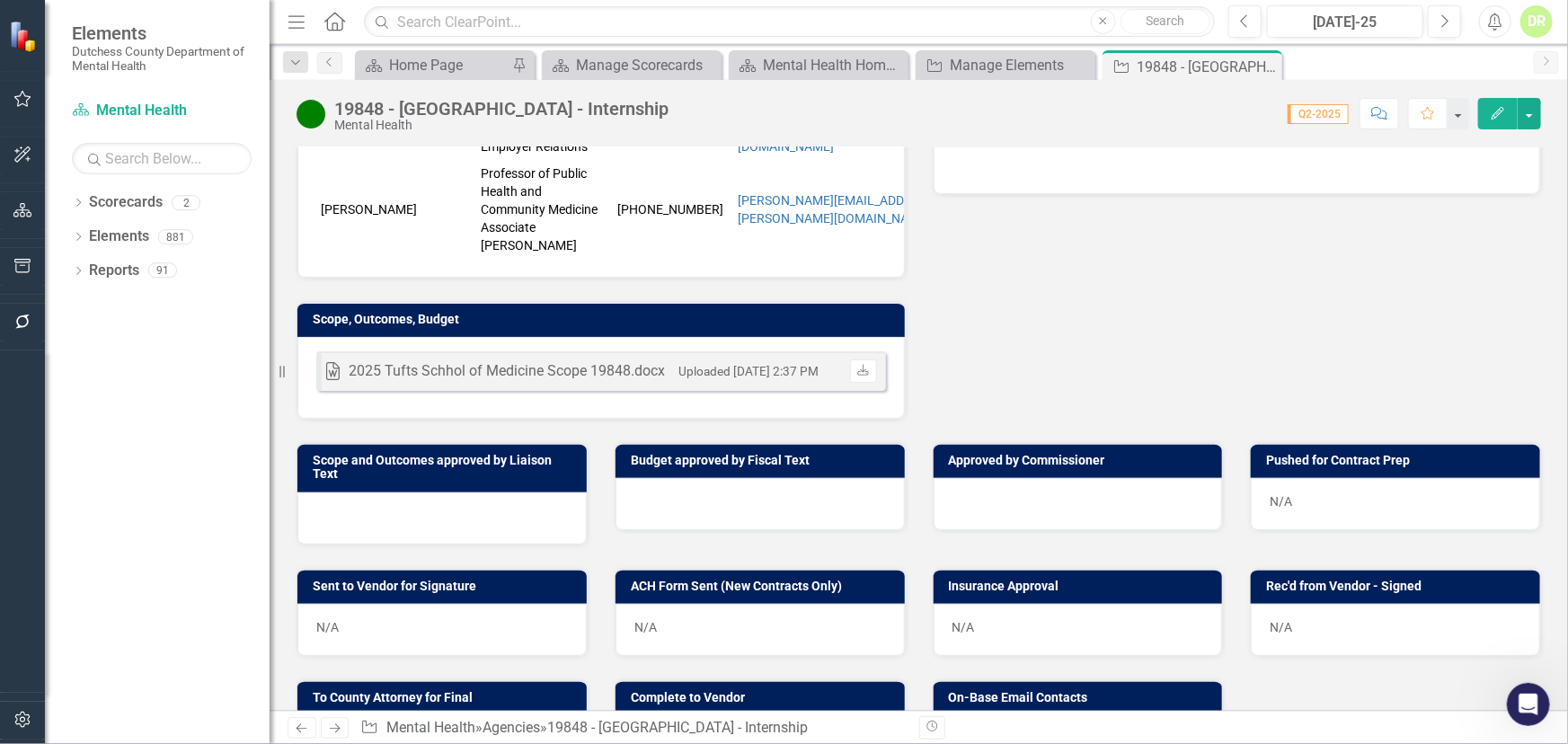
scroll to position [818, 0]
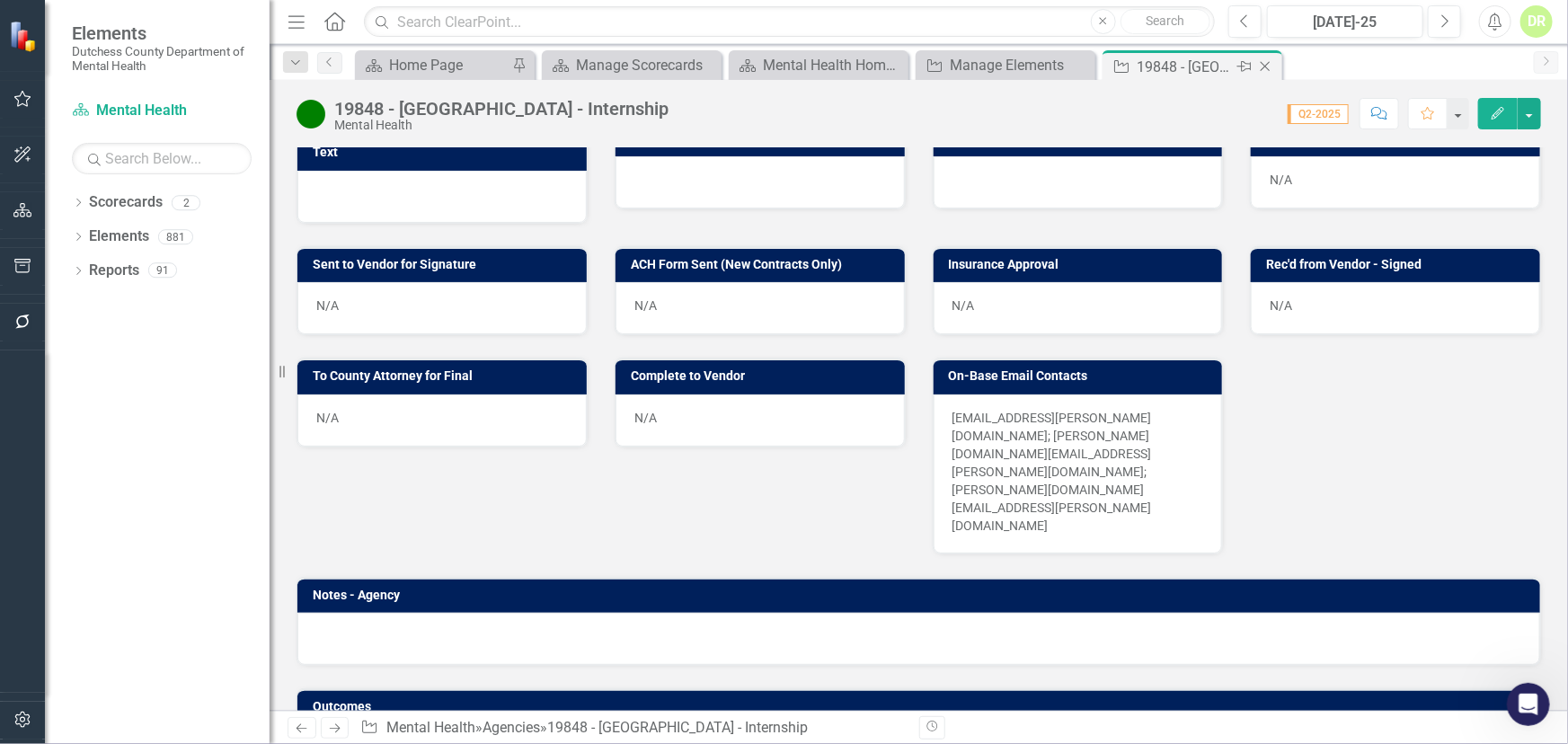
click at [1263, 60] on icon "Close" at bounding box center [1265, 66] width 18 height 15
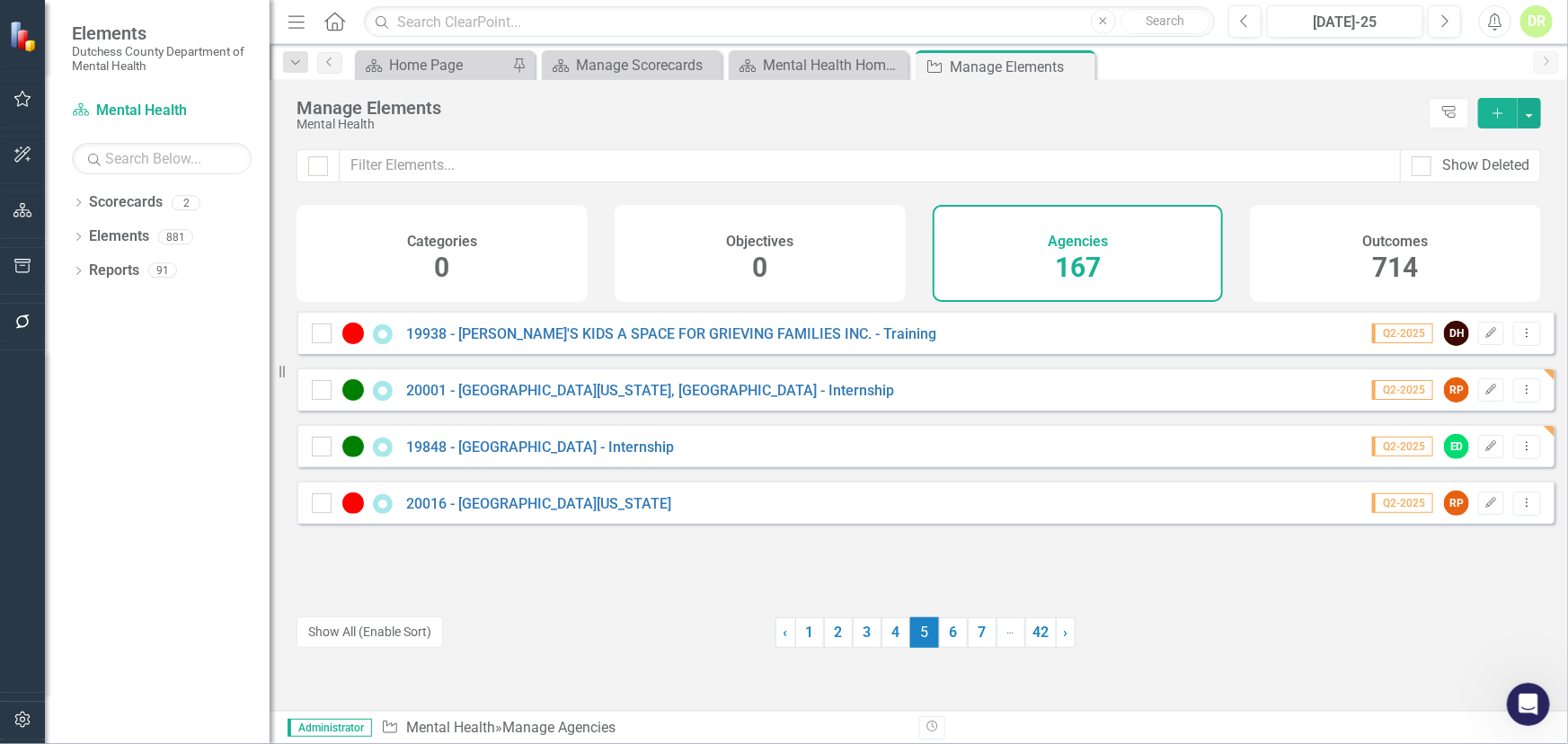
drag, startPoint x: 940, startPoint y: 629, endPoint x: 885, endPoint y: 612, distance: 57.6
click at [941, 629] on link "6" at bounding box center [953, 633] width 29 height 31
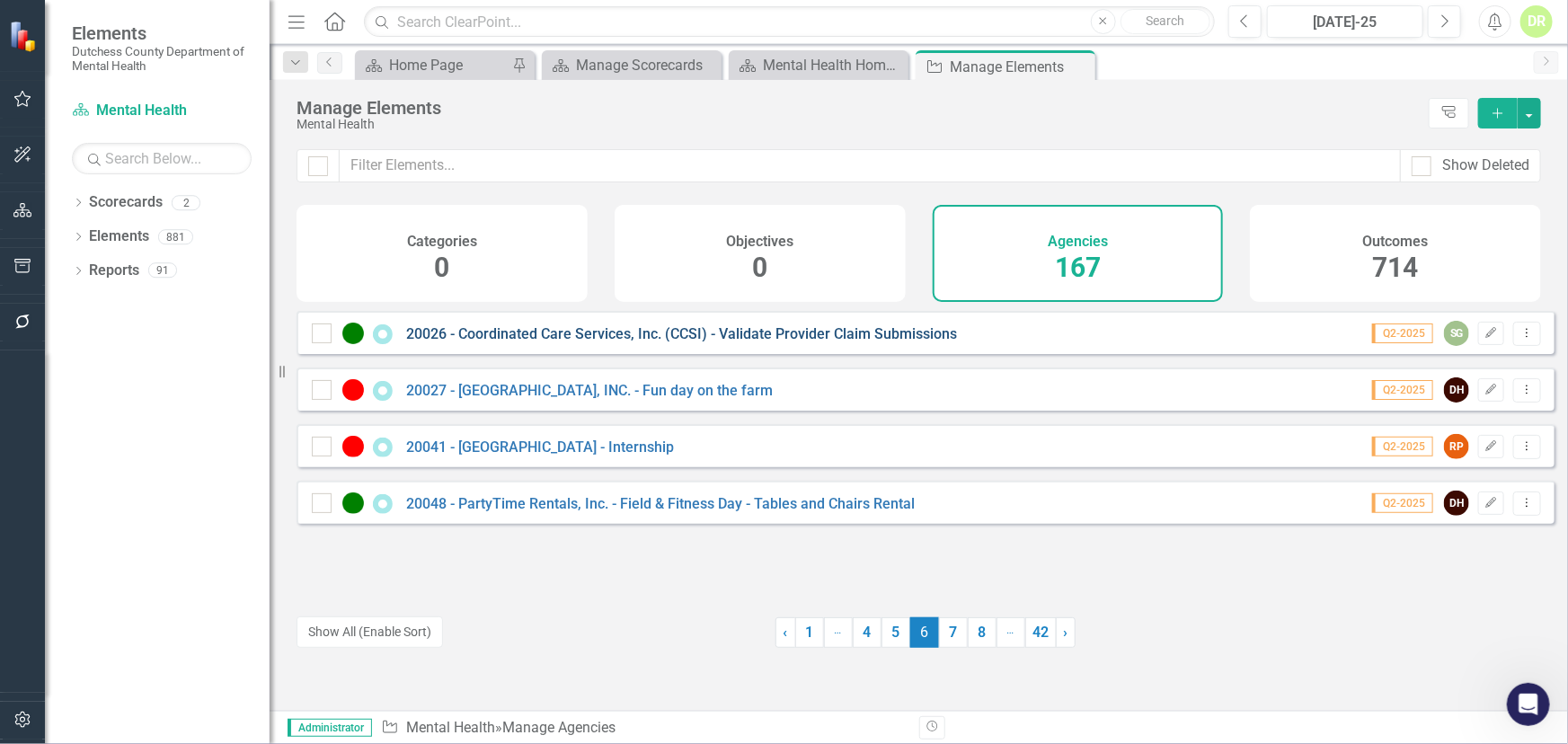
click at [548, 342] on link "20026 - Coordinated Care Services, Inc. (CCSI) - Validate Provider Claim Submis…" at bounding box center [681, 333] width 551 height 17
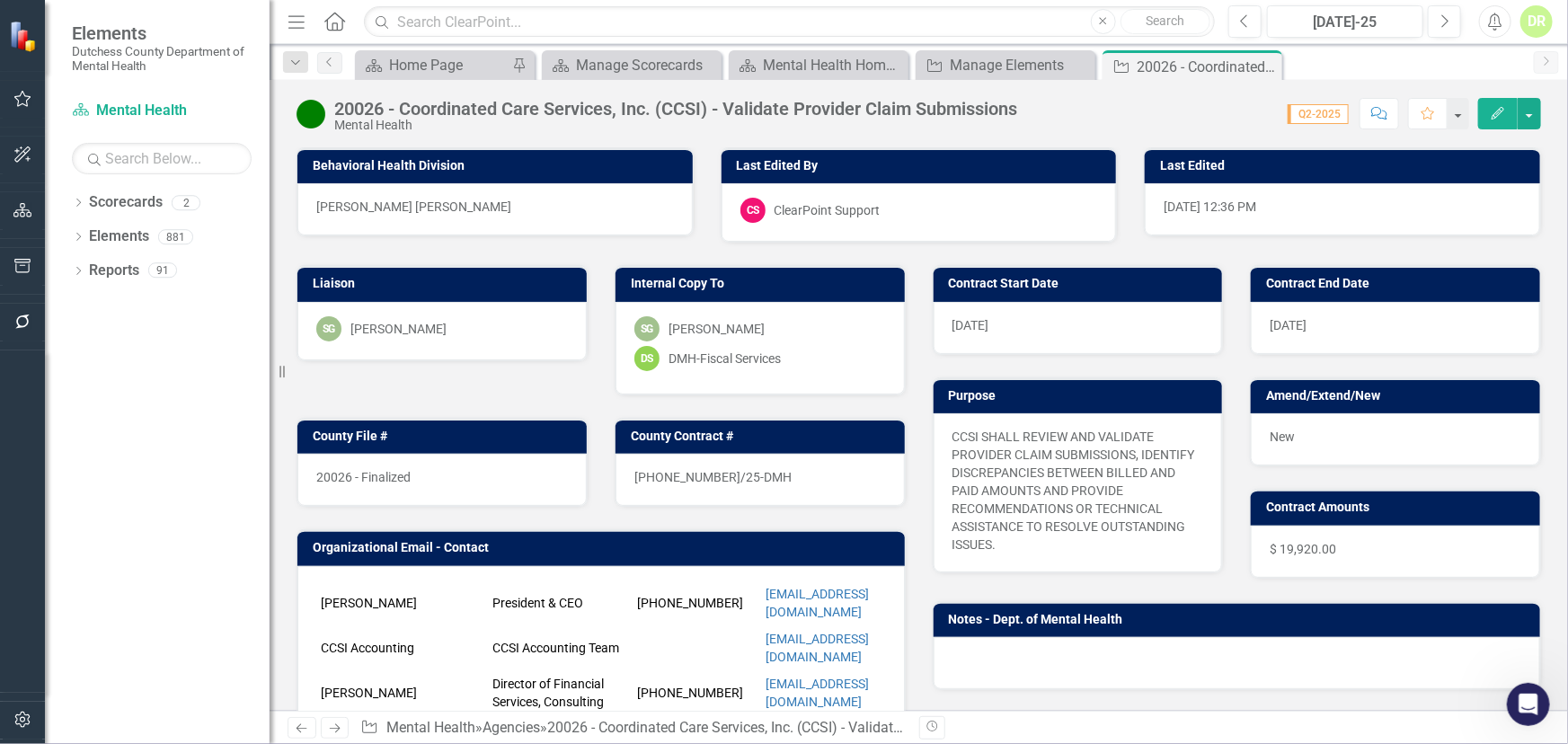
click at [993, 329] on div "[DATE]" at bounding box center [1078, 327] width 290 height 52
click at [993, 328] on div "[DATE]" at bounding box center [1078, 327] width 290 height 52
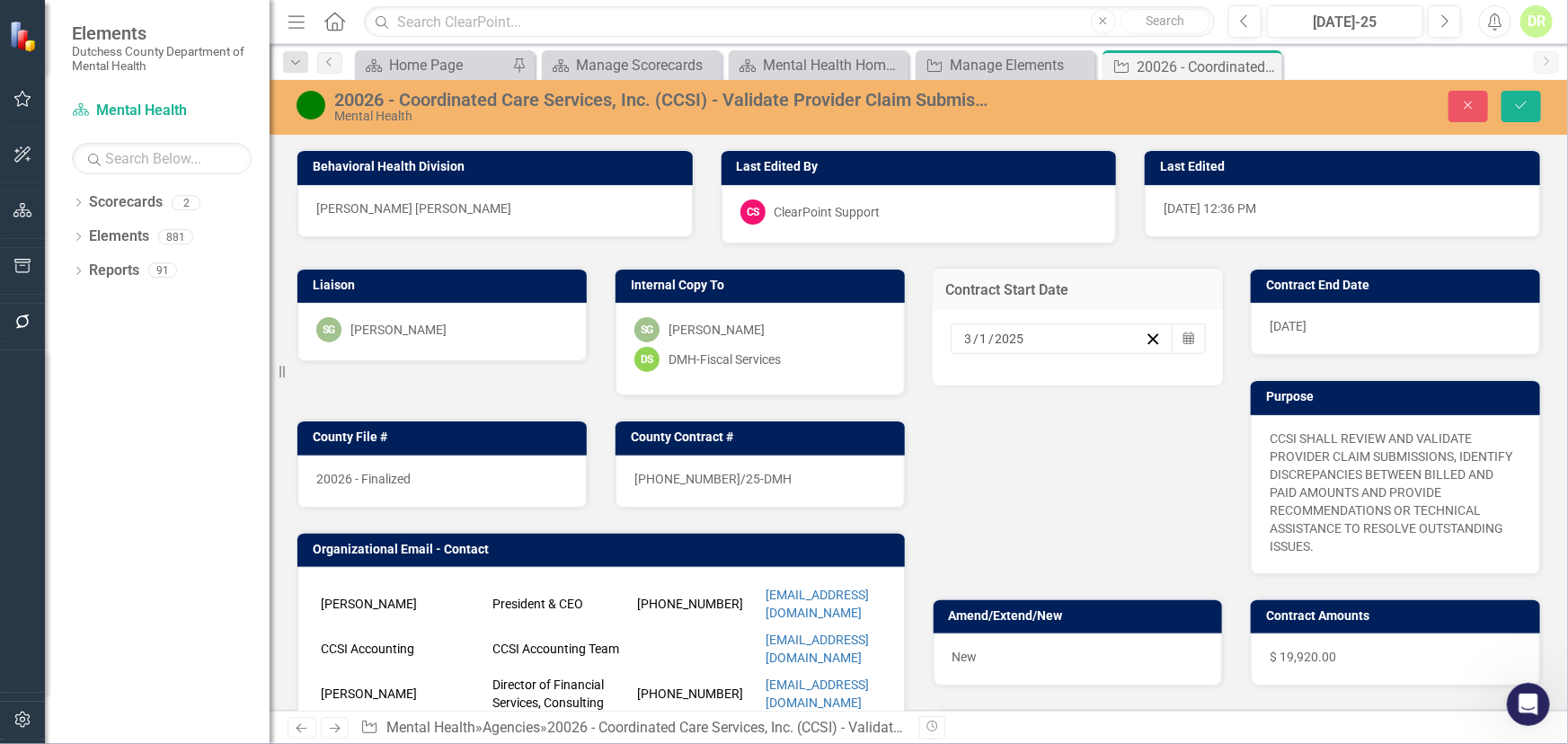
click at [964, 337] on input "3" at bounding box center [969, 339] width 10 height 18
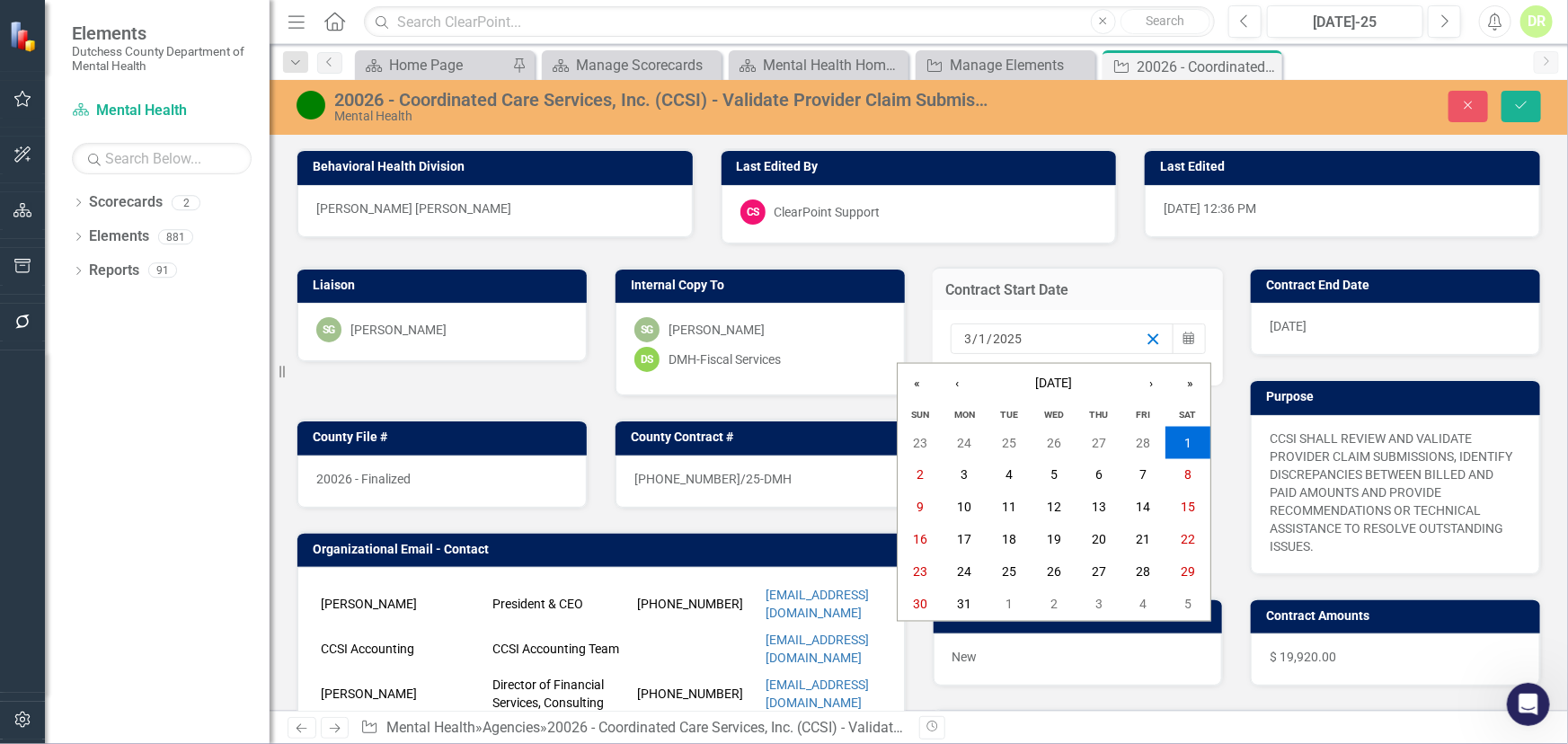
click at [1149, 339] on line "button" at bounding box center [1153, 339] width 10 height 10
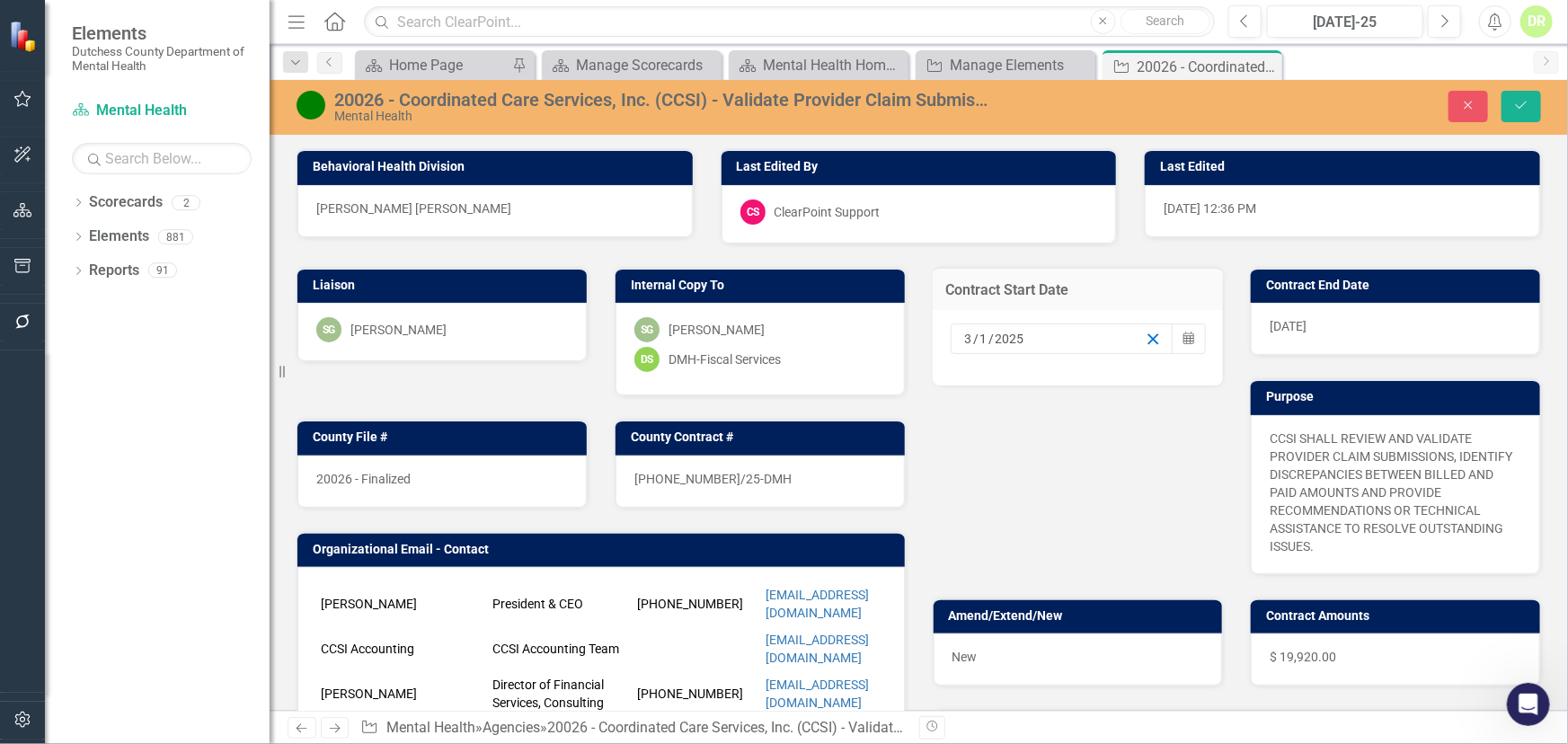
click at [1148, 332] on icon "button" at bounding box center [1153, 339] width 17 height 17
click at [964, 340] on input at bounding box center [977, 339] width 26 height 18
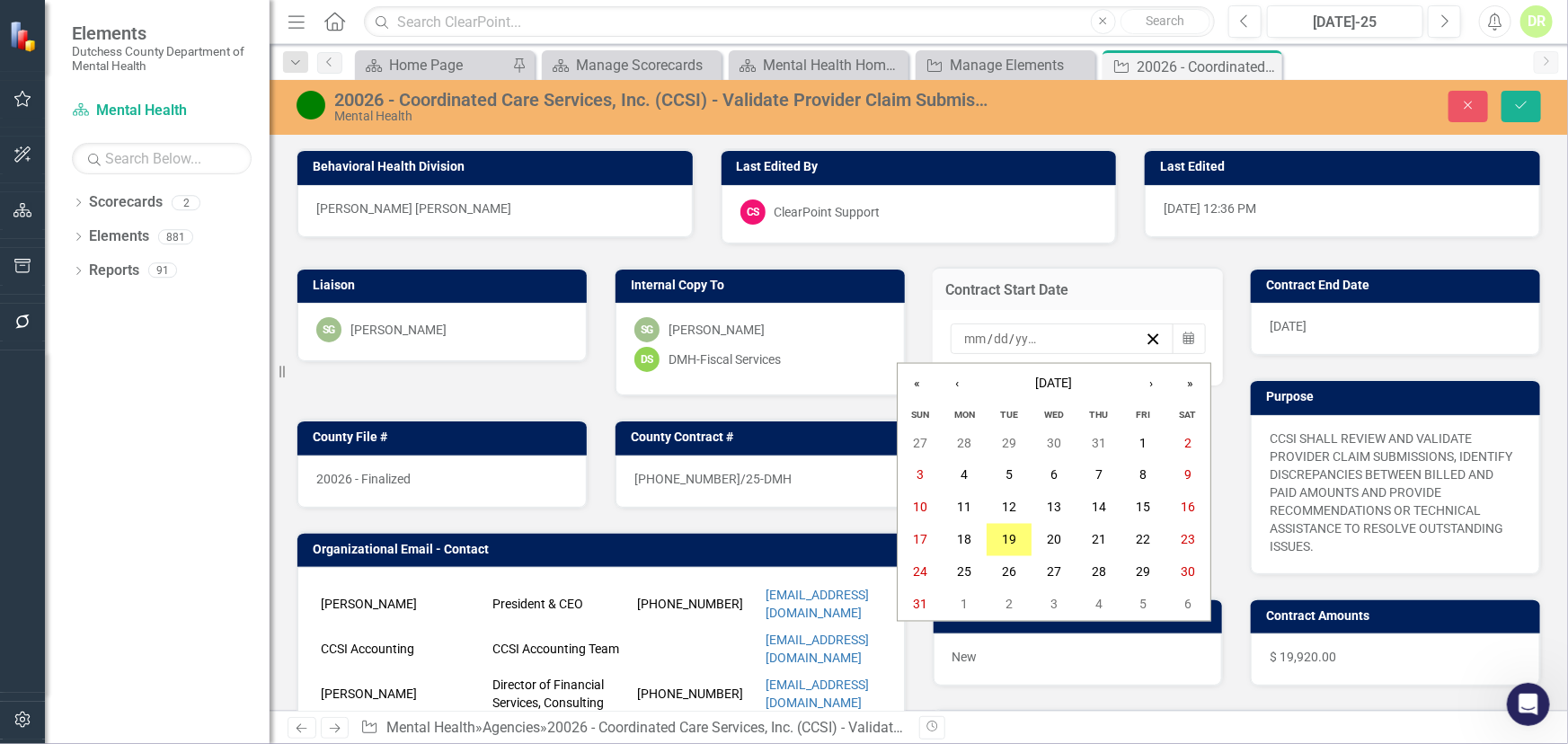
click at [964, 340] on input "number" at bounding box center [976, 339] width 25 height 18
type input "1"
type input "2026"
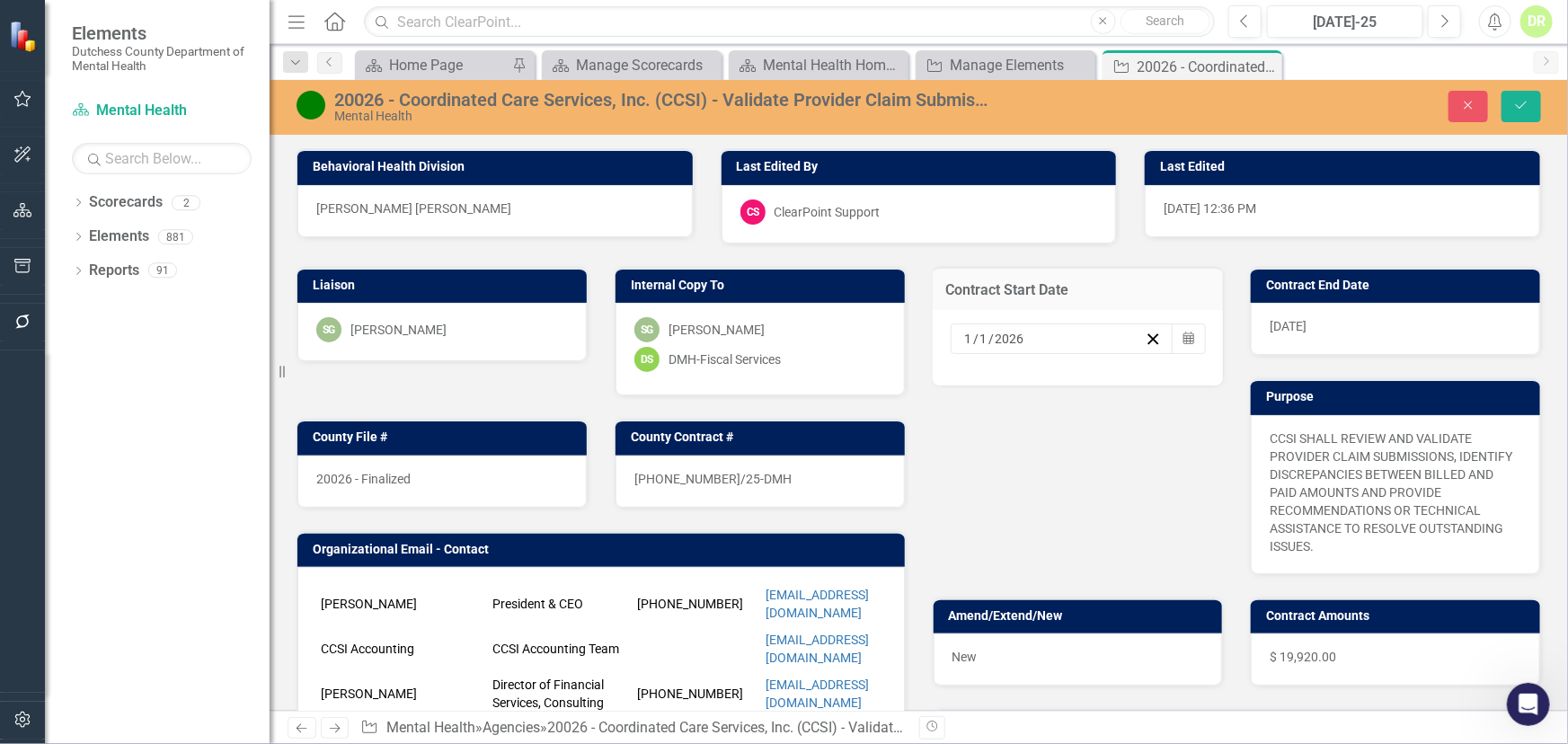
click at [1342, 328] on div "[DATE]" at bounding box center [1395, 328] width 290 height 52
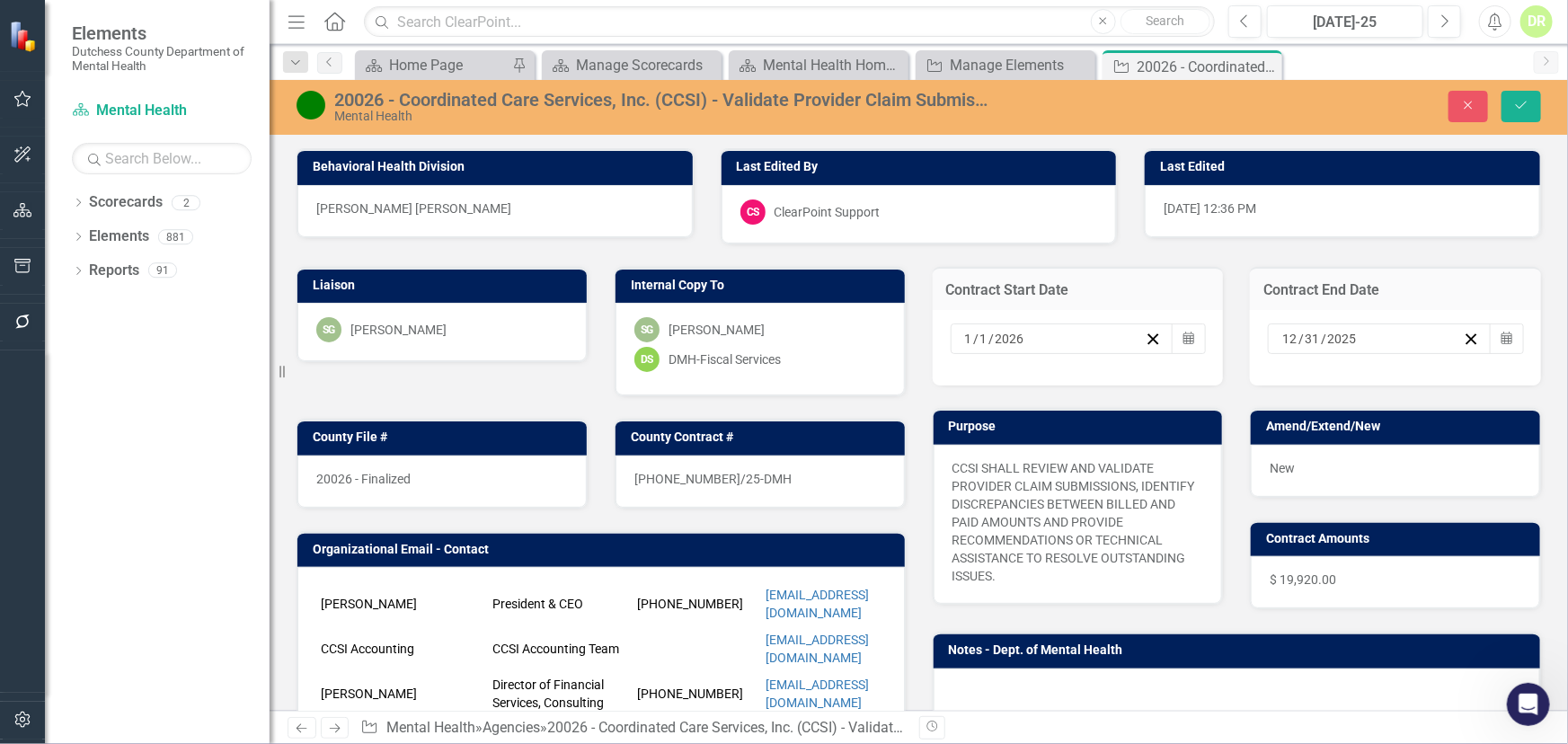
click at [1344, 339] on input "2025" at bounding box center [1342, 339] width 32 height 18
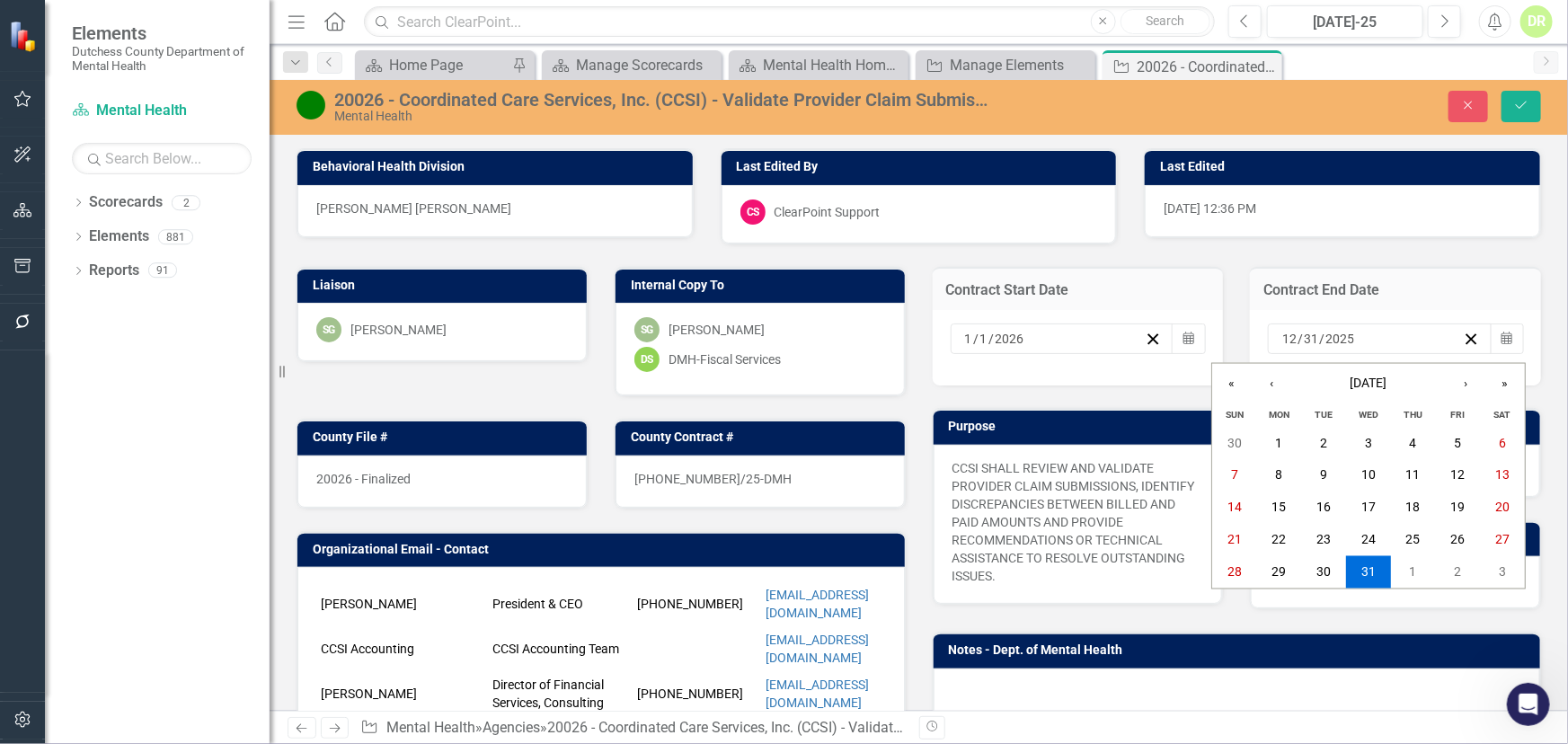
click at [1340, 338] on input "2025" at bounding box center [1340, 339] width 31 height 18
type input "2026"
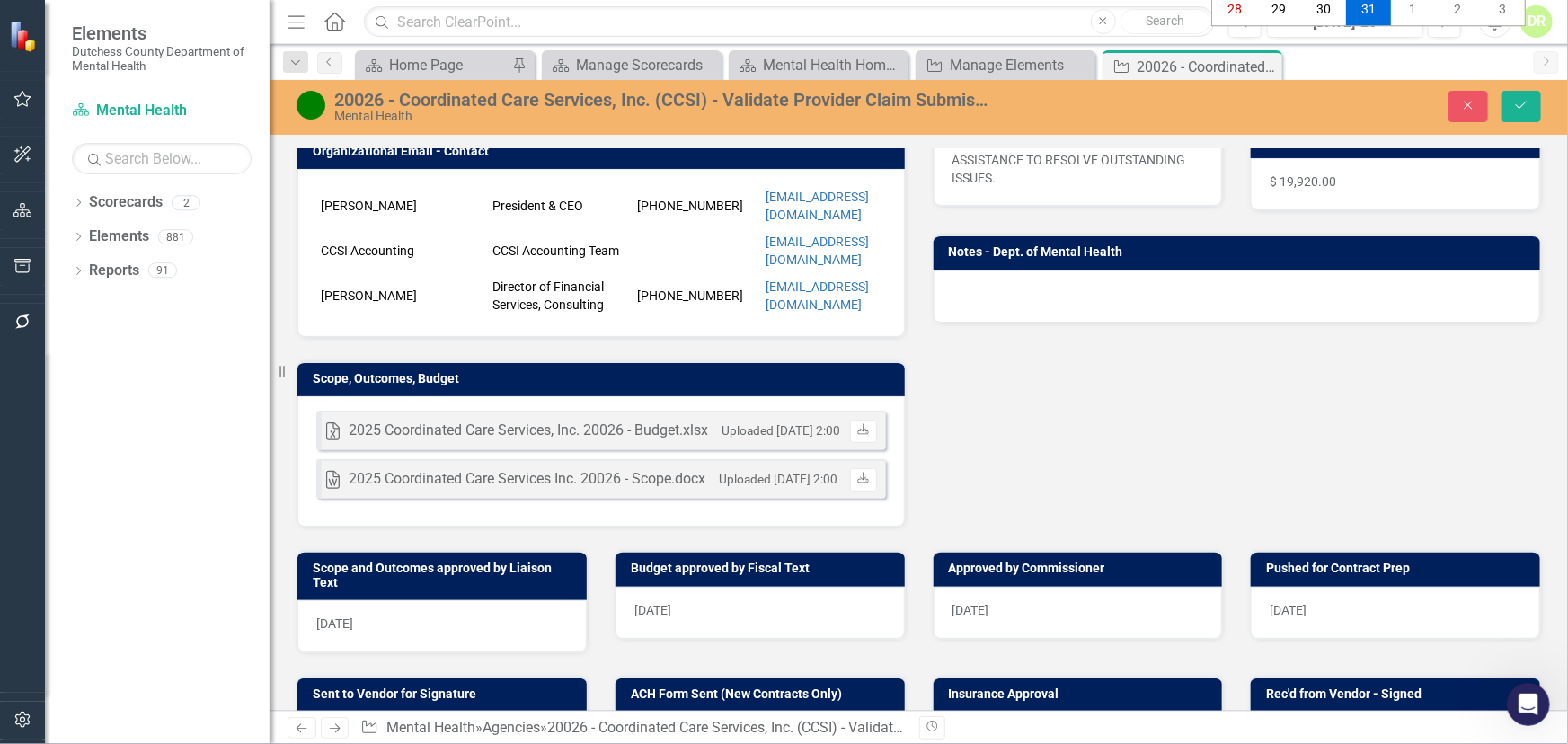
scroll to position [571, 0]
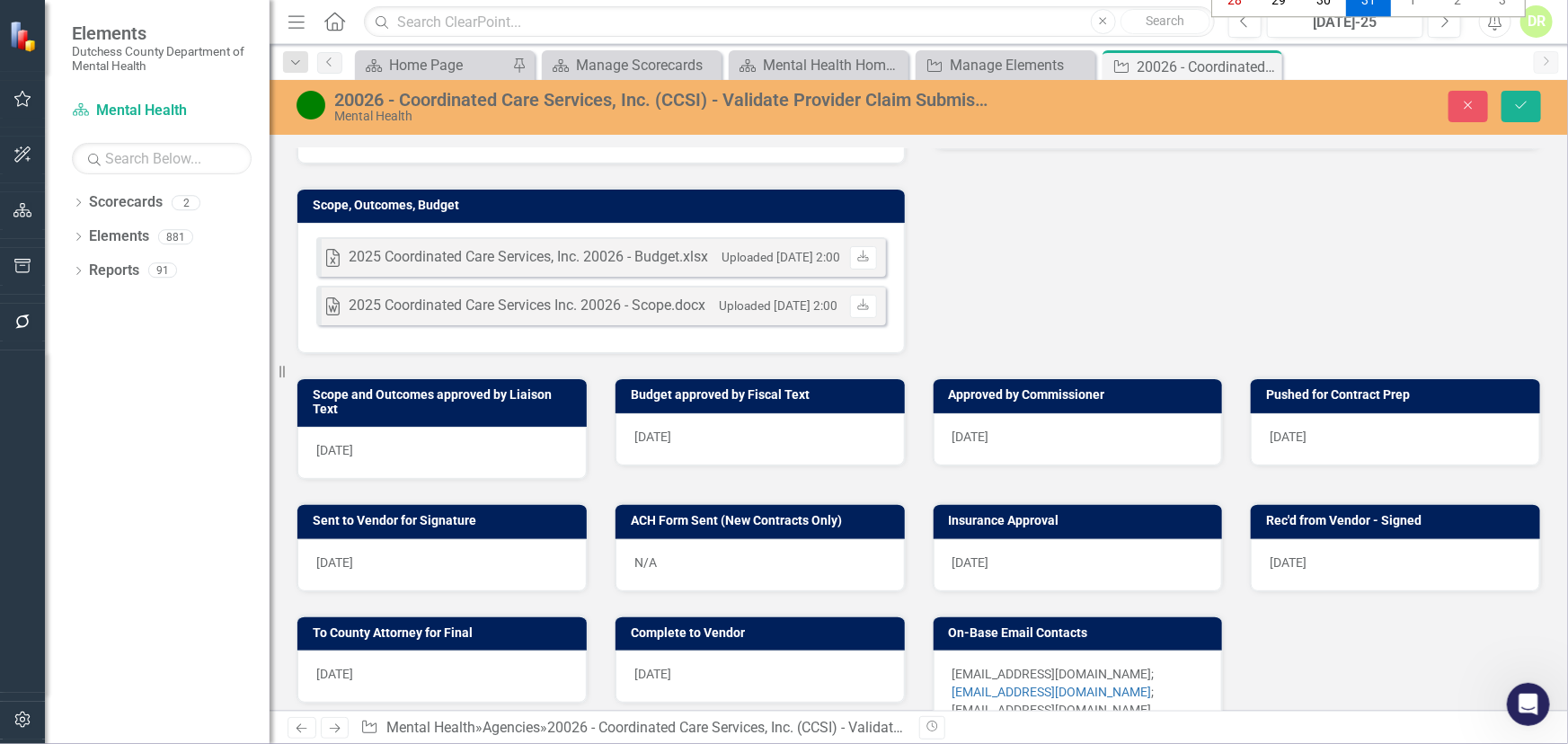
click at [540, 427] on div "[DATE]" at bounding box center [442, 452] width 290 height 52
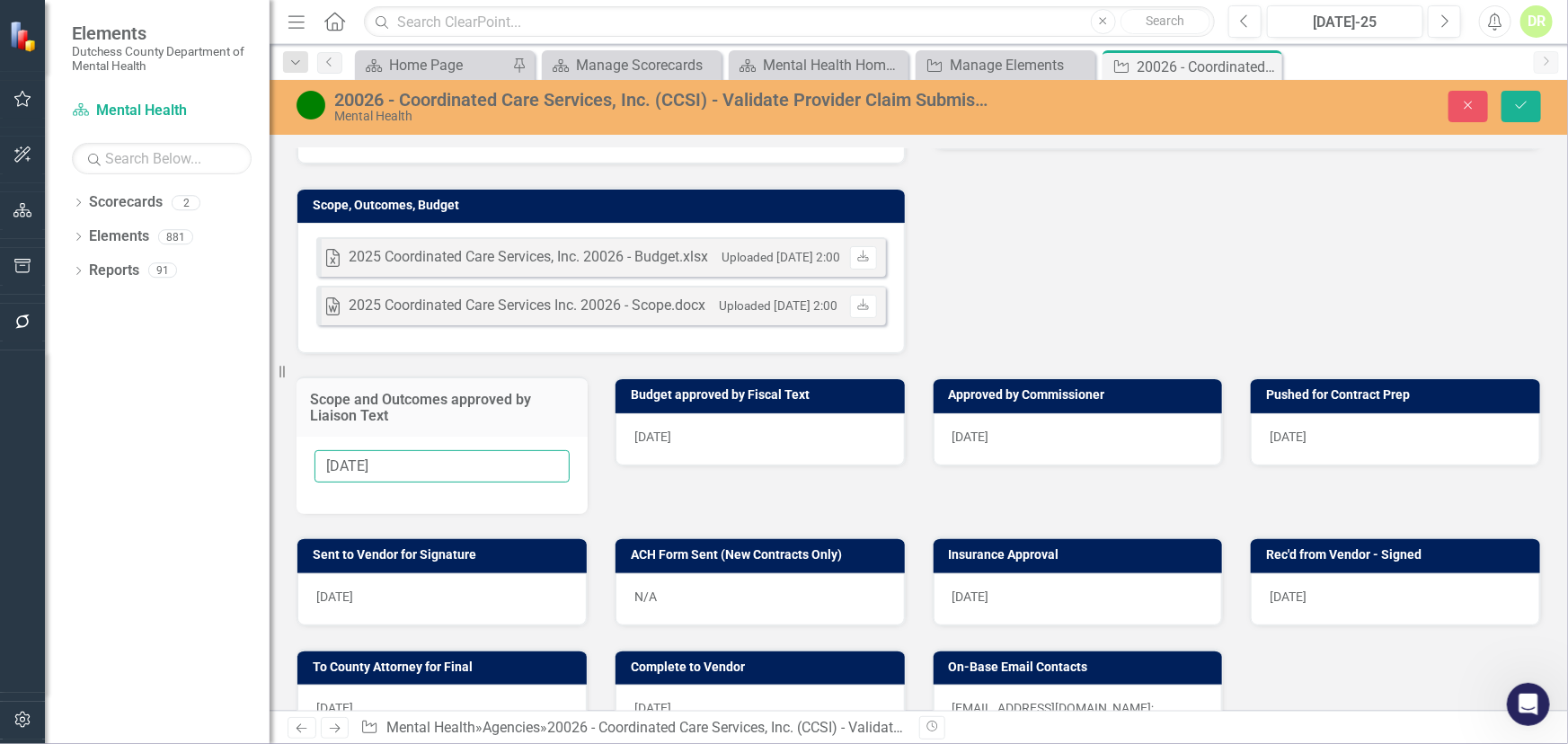
drag, startPoint x: 454, startPoint y: 436, endPoint x: 141, endPoint y: 487, distance: 317.1
click at [0, 447] on div "Elements Dutchess County Department of Mental Health Scorecard Mental Health Se…" at bounding box center [784, 372] width 1568 height 744
click at [776, 413] on div "[DATE]" at bounding box center [760, 439] width 290 height 52
click at [774, 413] on div "[DATE]" at bounding box center [760, 439] width 290 height 52
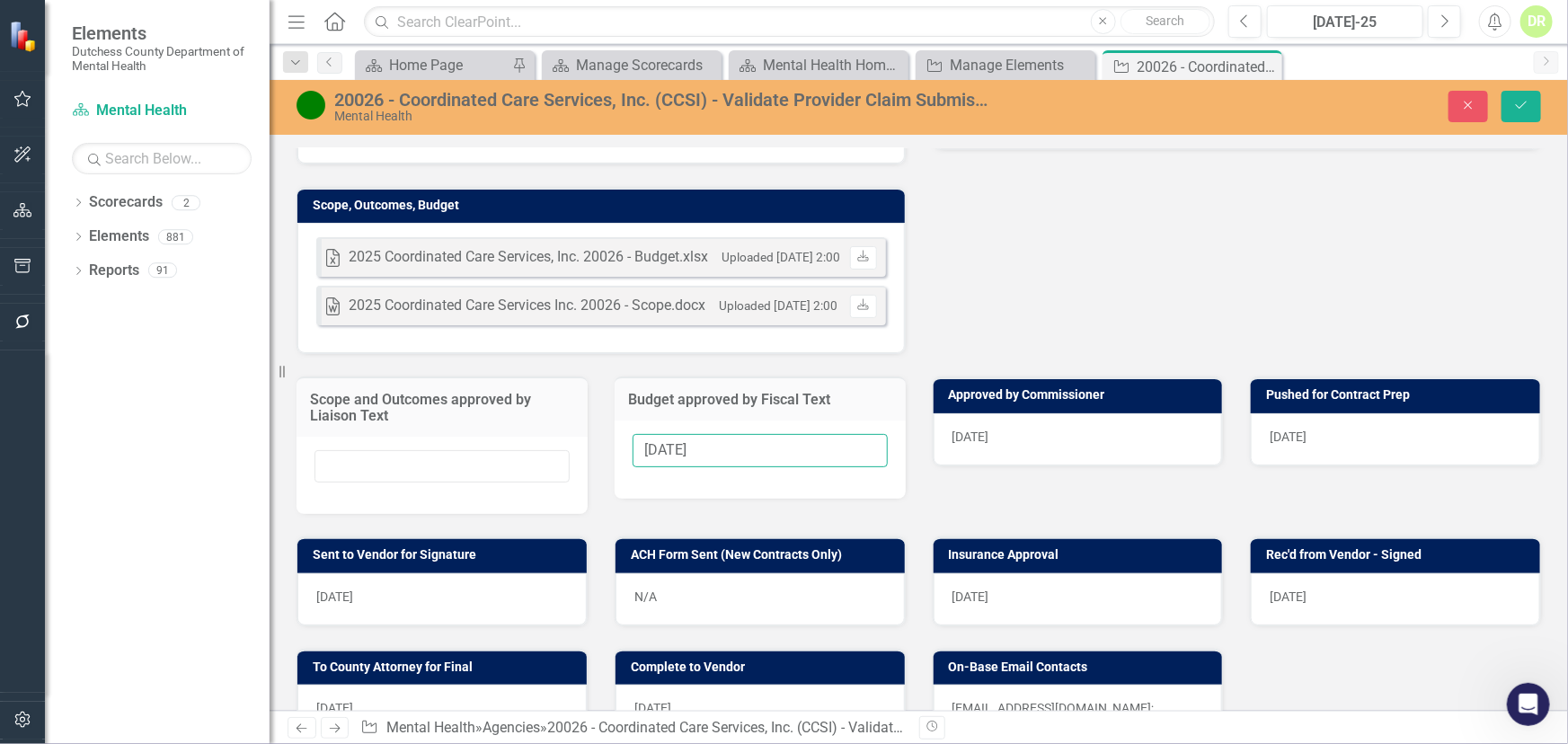
drag, startPoint x: 740, startPoint y: 422, endPoint x: 257, endPoint y: 413, distance: 483.1
click at [242, 416] on div "Elements Dutchess County Department of Mental Health Scorecard Mental Health Se…" at bounding box center [784, 372] width 1568 height 744
drag, startPoint x: 1051, startPoint y: 402, endPoint x: 1033, endPoint y: 402, distance: 18.0
click at [1049, 413] on div "[DATE]" at bounding box center [1078, 439] width 290 height 52
click at [1033, 413] on div "[DATE]" at bounding box center [1078, 439] width 290 height 52
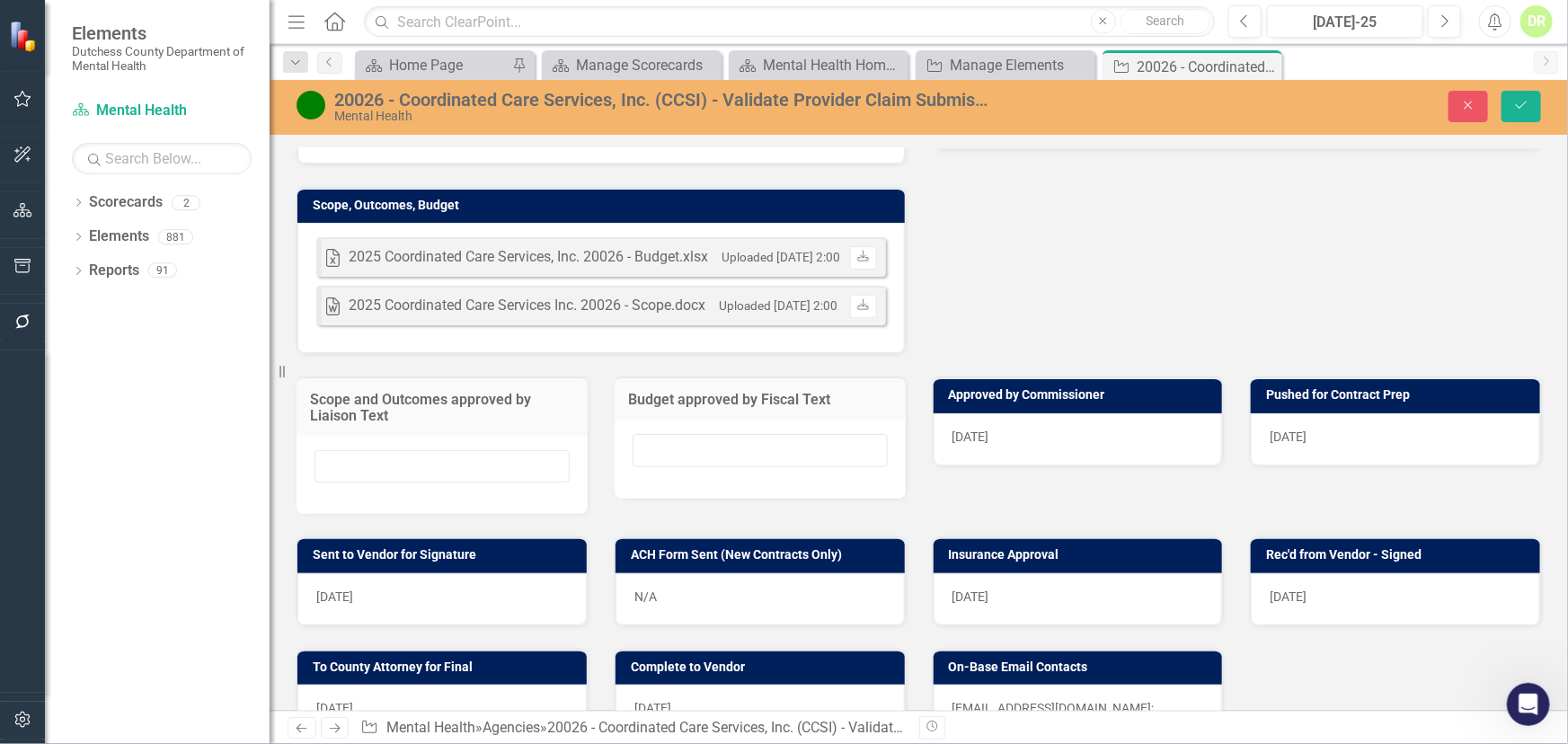
click at [1028, 413] on div "[DATE]" at bounding box center [1078, 439] width 290 height 52
click at [1027, 413] on div "[DATE]" at bounding box center [1078, 439] width 290 height 52
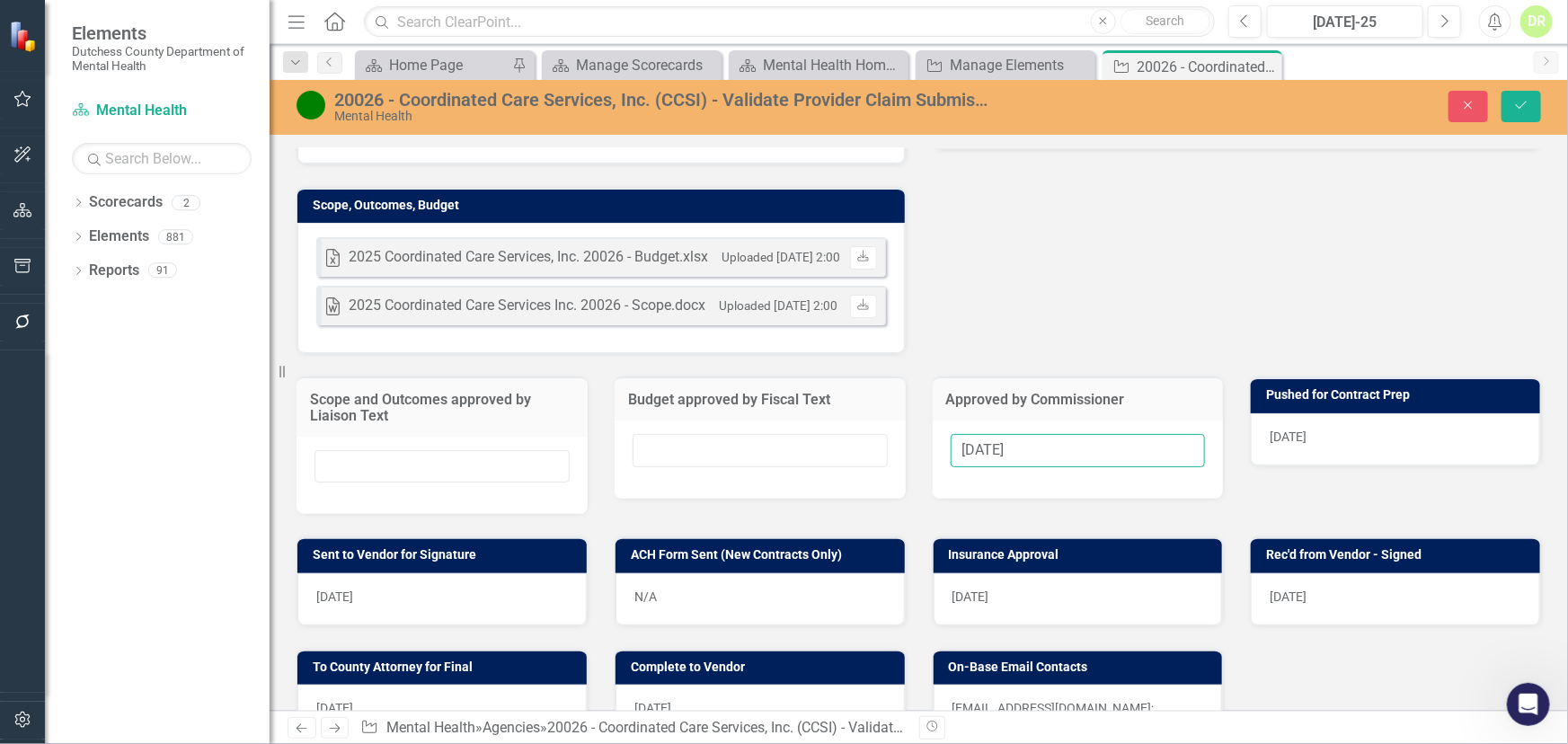
drag, startPoint x: 1046, startPoint y: 432, endPoint x: 456, endPoint y: 434, distance: 590.0
click at [488, 433] on div "Scope and Outcomes approved by Liaison Text Budget approved by Fiscal Text Appr…" at bounding box center [919, 434] width 1271 height 160
click at [1322, 413] on div "[DATE]" at bounding box center [1395, 439] width 290 height 52
click at [1321, 413] on div "[DATE]" at bounding box center [1395, 439] width 290 height 52
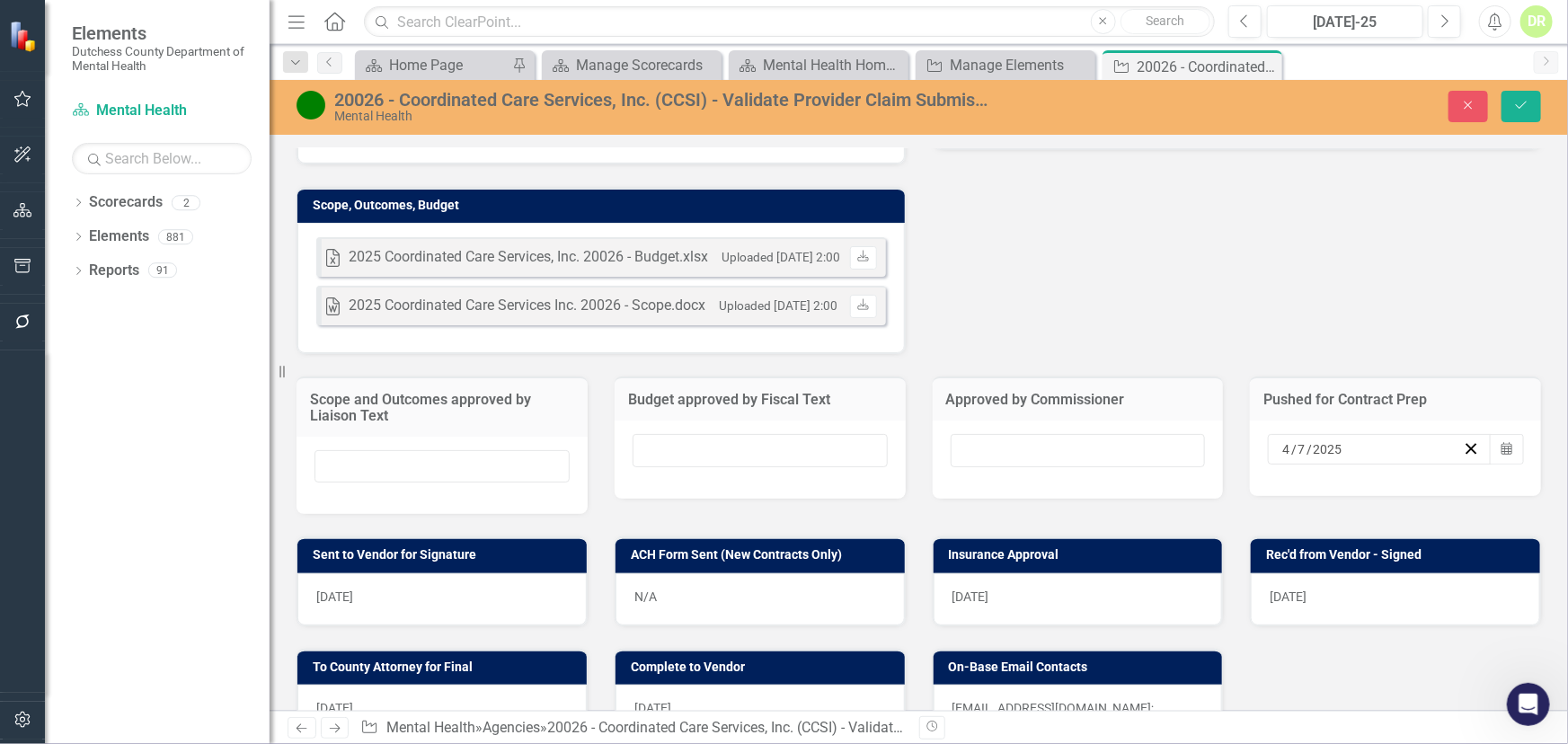
drag, startPoint x: 1346, startPoint y: 418, endPoint x: 799, endPoint y: 458, distance: 548.5
click at [807, 458] on div "Scope and Outcomes approved by Liaison Text Budget approved by Fiscal Text Appr…" at bounding box center [919, 434] width 1271 height 160
drag, startPoint x: 1461, startPoint y: 416, endPoint x: 692, endPoint y: 625, distance: 796.9
click at [1463, 441] on icon "button" at bounding box center [1471, 449] width 17 height 17
click at [416, 580] on div "[DATE]" at bounding box center [442, 599] width 290 height 52
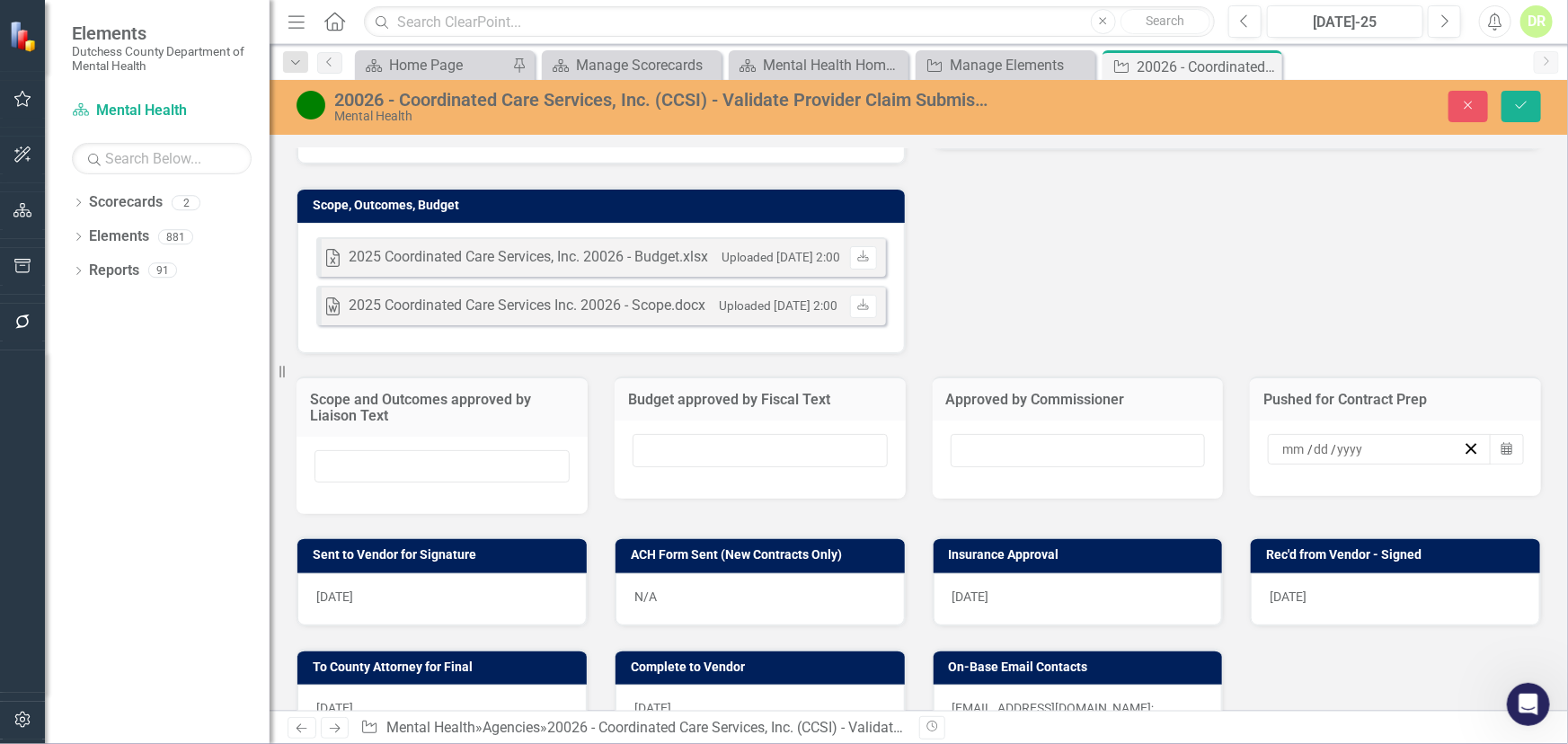
click at [416, 580] on div "[DATE]" at bounding box center [442, 599] width 290 height 52
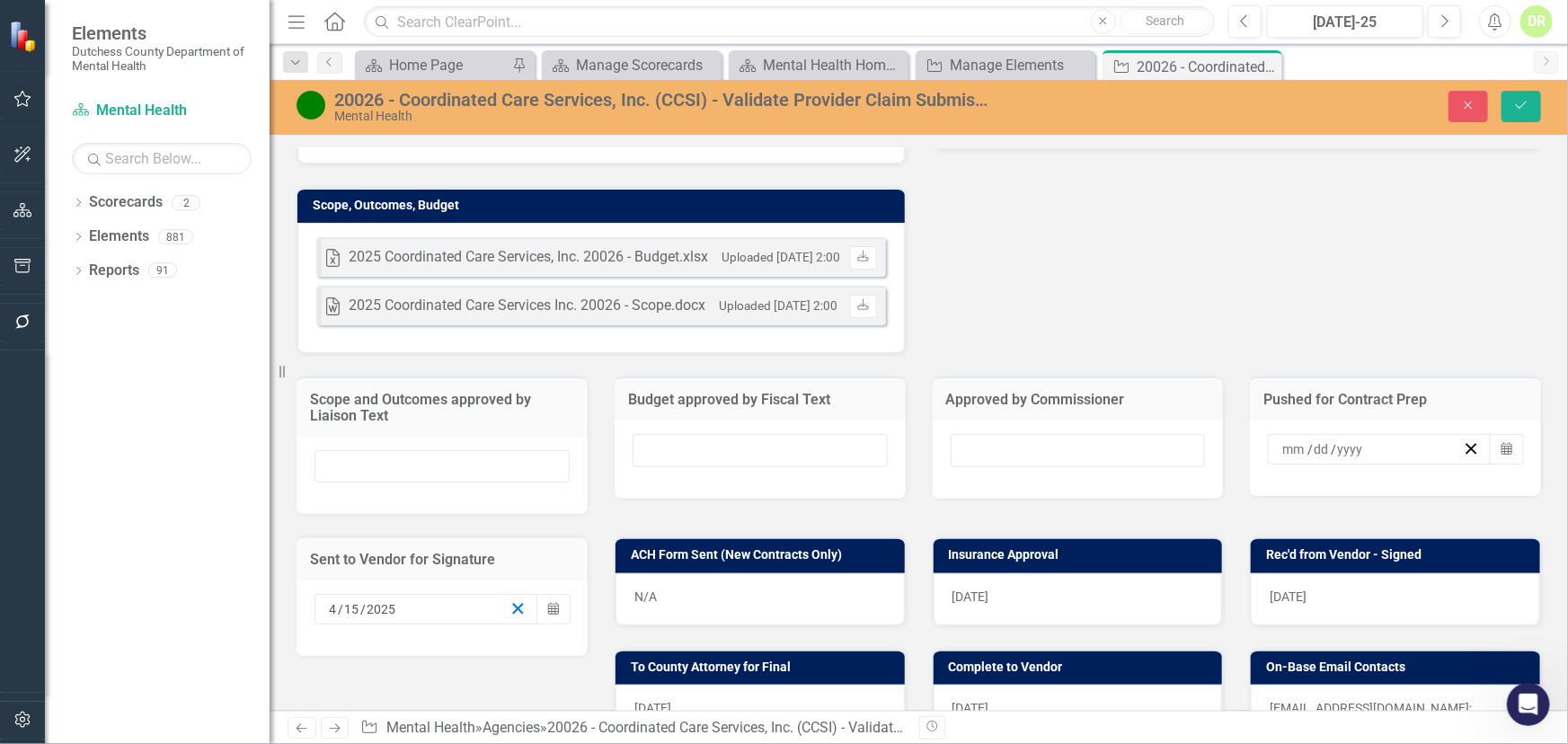
click at [517, 604] on line "button" at bounding box center [518, 609] width 10 height 10
click at [811, 578] on div "N/A" at bounding box center [760, 599] width 290 height 52
drag, startPoint x: 933, startPoint y: 572, endPoint x: 942, endPoint y: 567, distance: 10.3
click at [937, 573] on div "[DATE]" at bounding box center [1078, 599] width 290 height 52
click at [942, 573] on div "[DATE]" at bounding box center [1078, 599] width 290 height 52
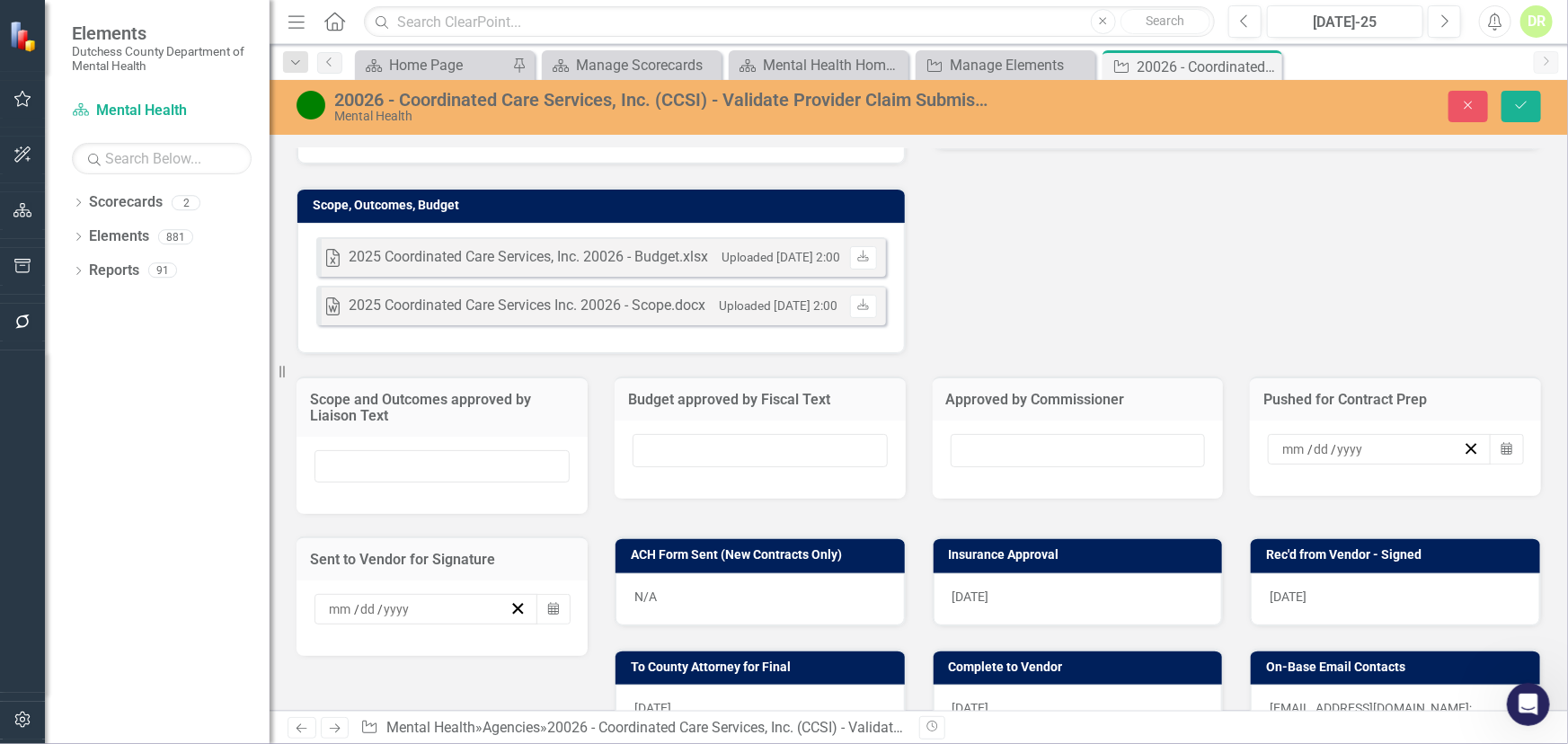
click at [1014, 573] on div "[DATE]" at bounding box center [1078, 599] width 290 height 52
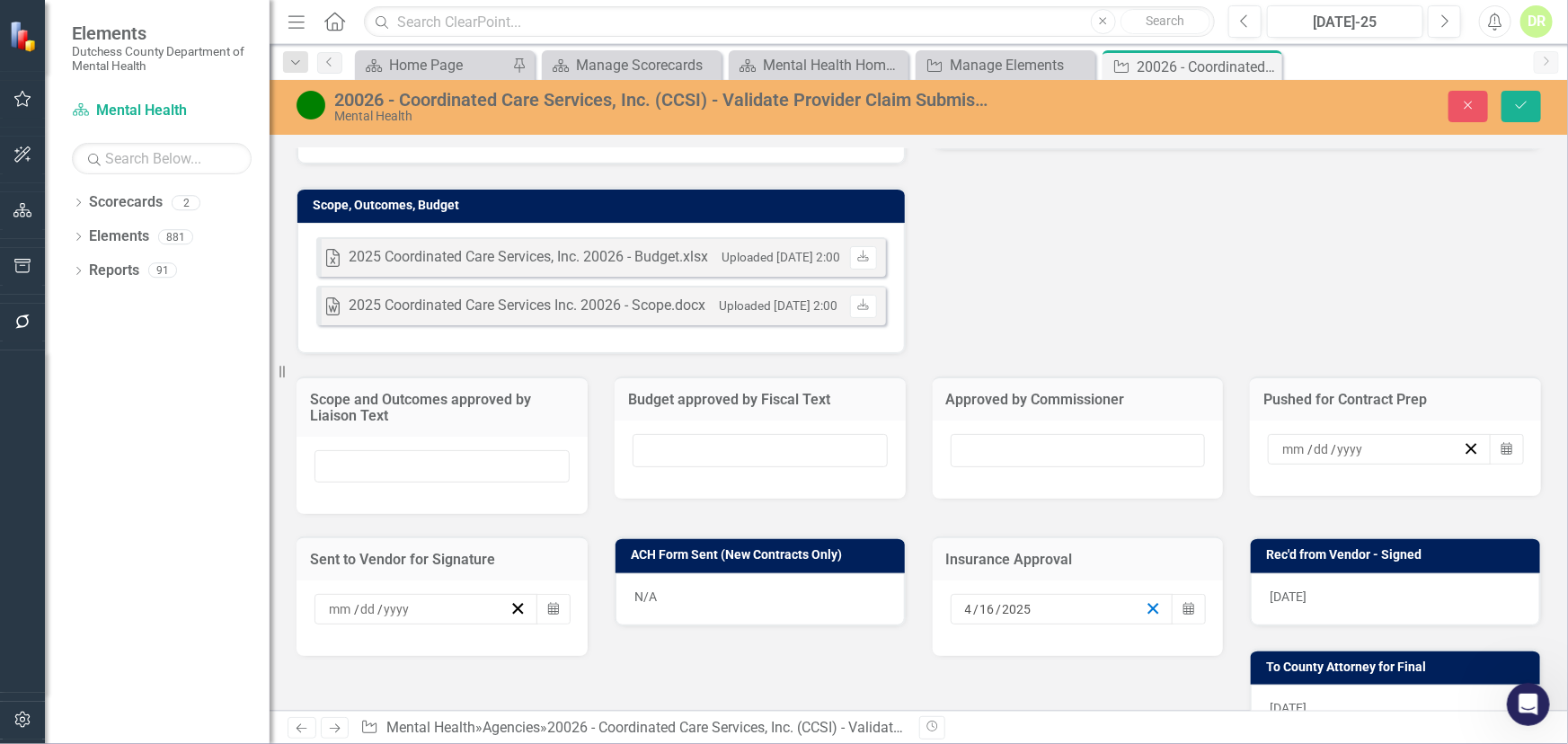
click at [1145, 600] on icon "button" at bounding box center [1153, 609] width 17 height 17
click at [1491, 573] on div "[DATE]" at bounding box center [1395, 599] width 290 height 52
click at [1485, 573] on div "[DATE]" at bounding box center [1395, 599] width 290 height 52
click at [1433, 583] on div "[DATE]" at bounding box center [1395, 599] width 290 height 52
click at [1432, 579] on div "[DATE]" at bounding box center [1395, 599] width 290 height 52
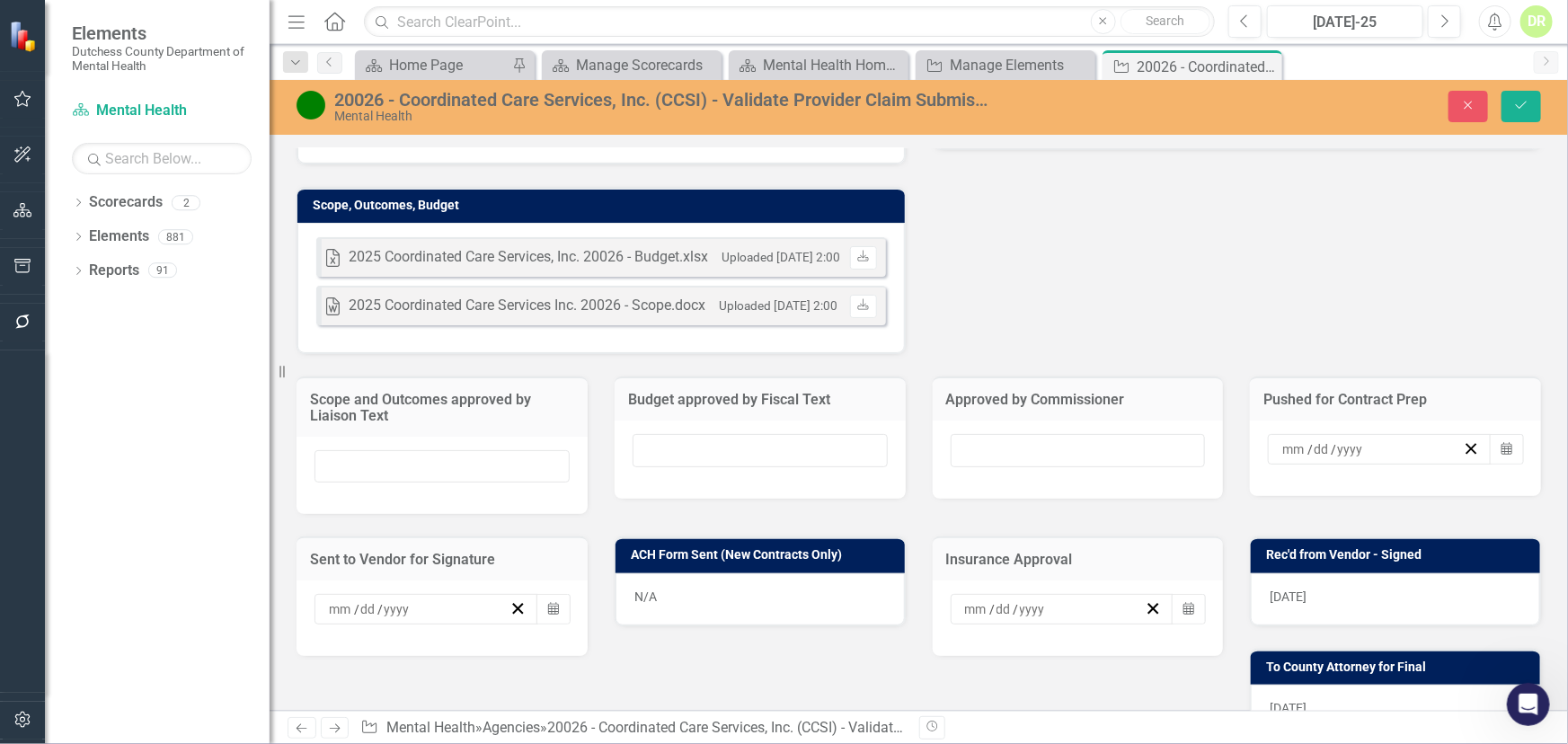
click at [1428, 573] on div "[DATE]" at bounding box center [1395, 599] width 290 height 52
click at [1425, 573] on div "[DATE]" at bounding box center [1395, 599] width 290 height 52
click at [1416, 573] on div "[DATE]" at bounding box center [1395, 599] width 290 height 52
click at [1389, 573] on div "[DATE]" at bounding box center [1395, 599] width 290 height 52
click at [1322, 573] on div "[DATE]" at bounding box center [1395, 599] width 290 height 52
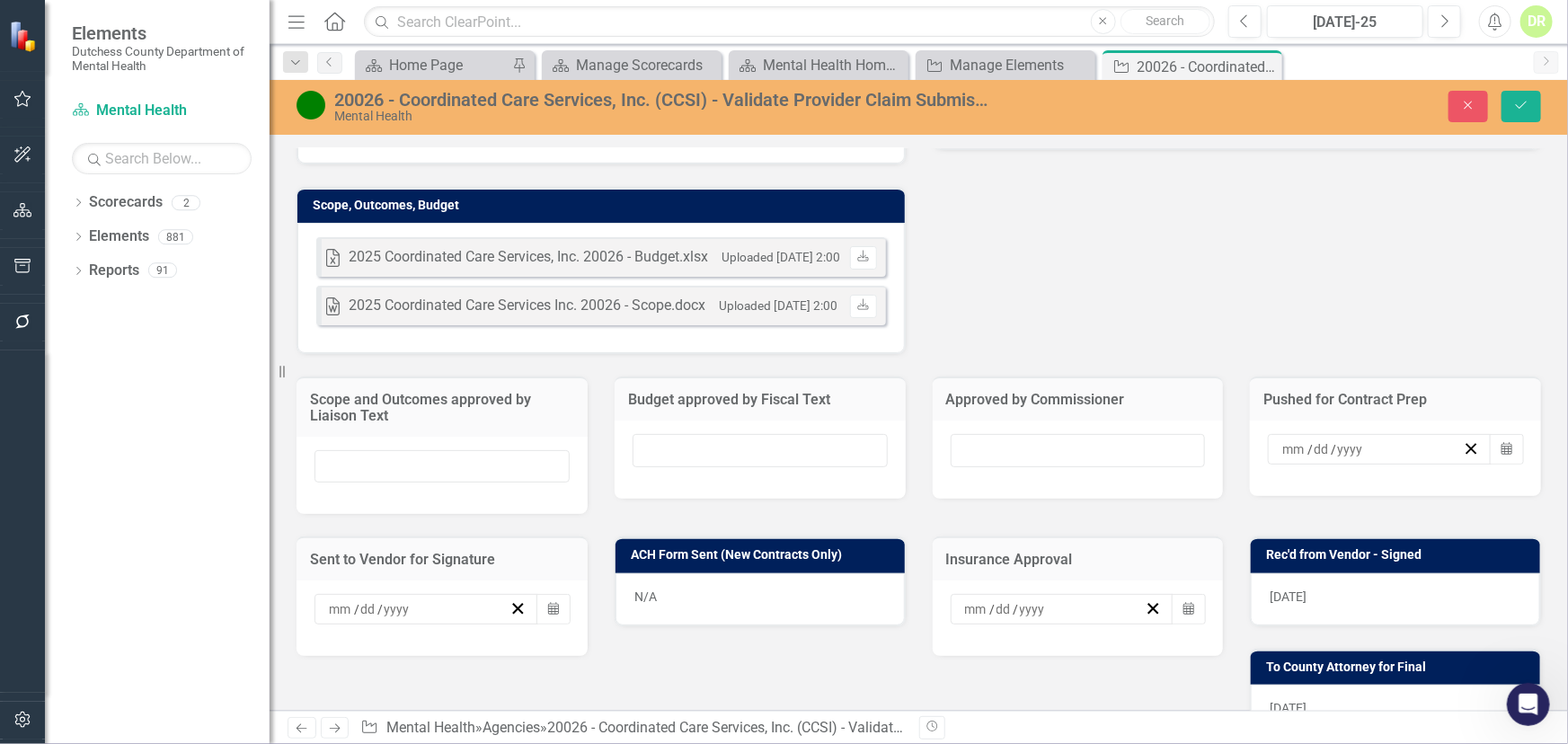
click at [1308, 573] on div "[DATE]" at bounding box center [1395, 599] width 290 height 52
click at [1285, 590] on span "[DATE]" at bounding box center [1287, 597] width 37 height 15
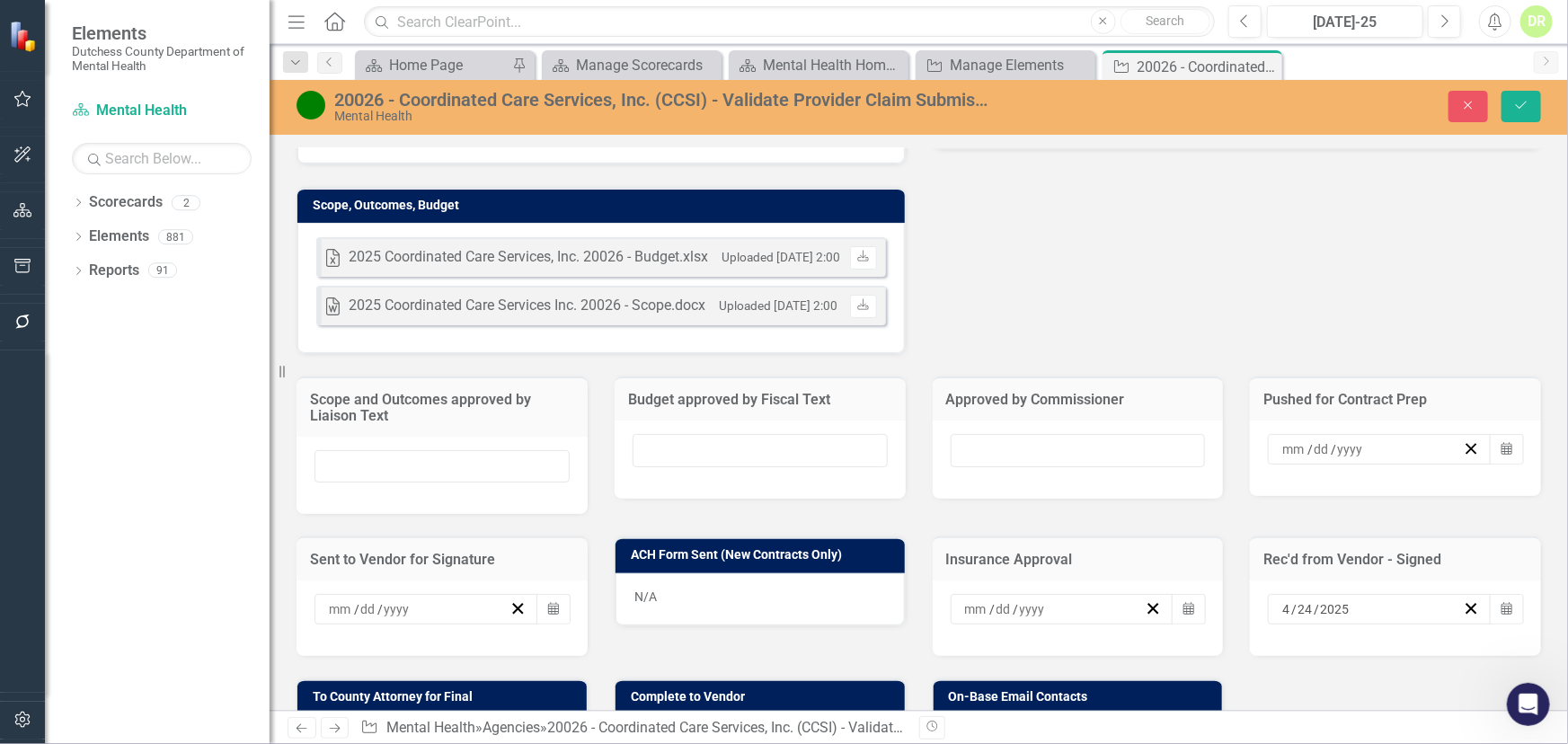
click at [1445, 600] on div "[DATE]" at bounding box center [1371, 610] width 183 height 18
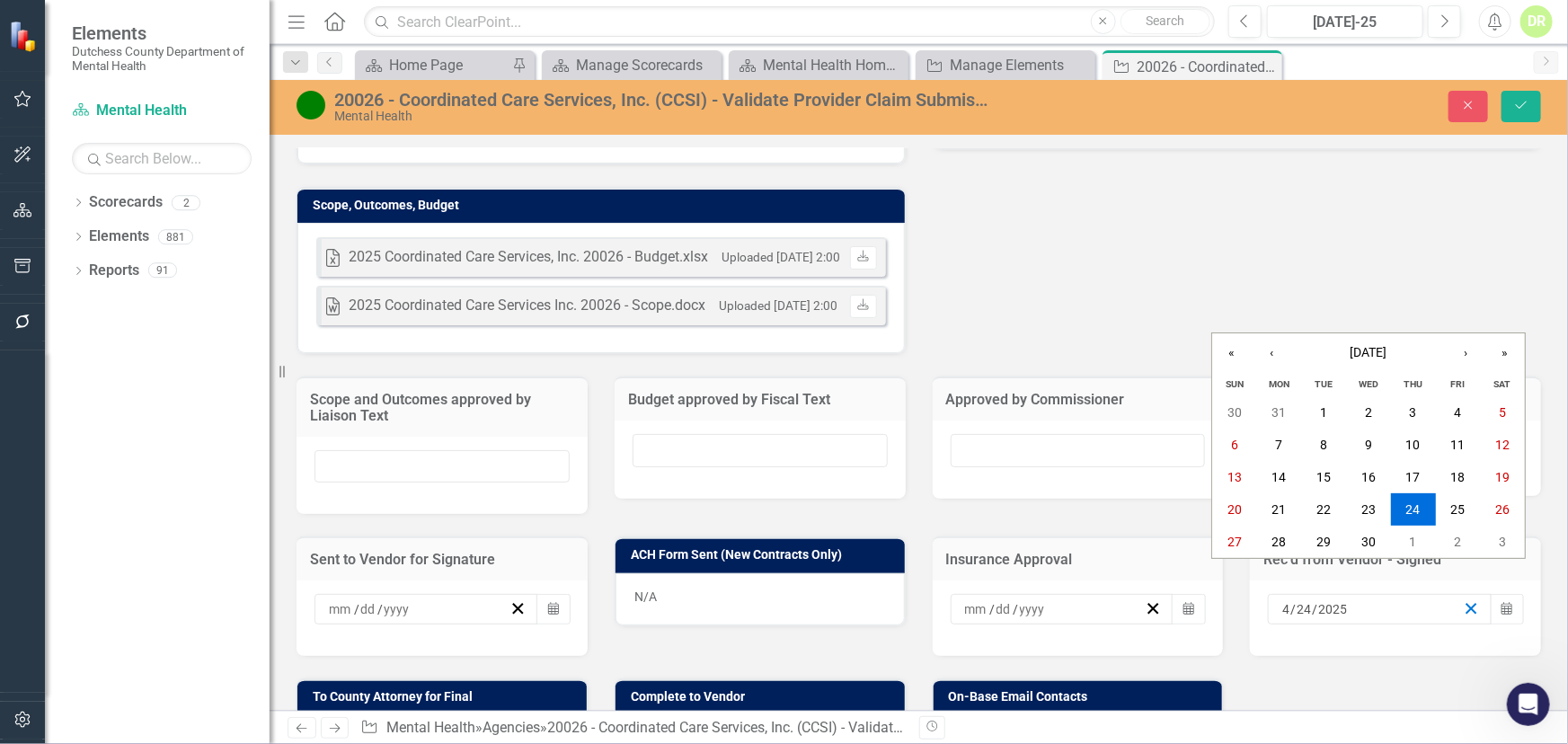
click at [1466, 604] on line "button" at bounding box center [1471, 609] width 10 height 10
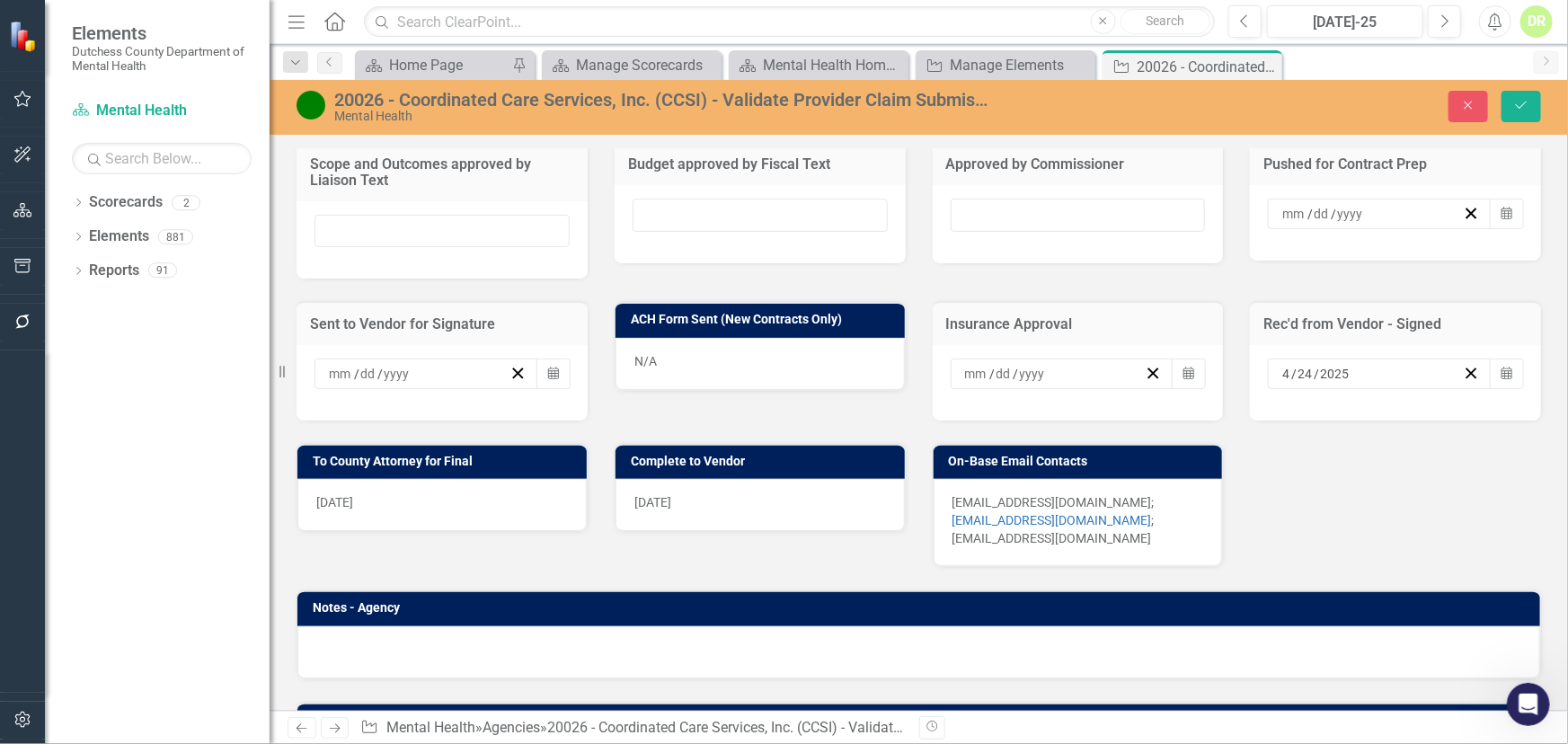
scroll to position [818, 0]
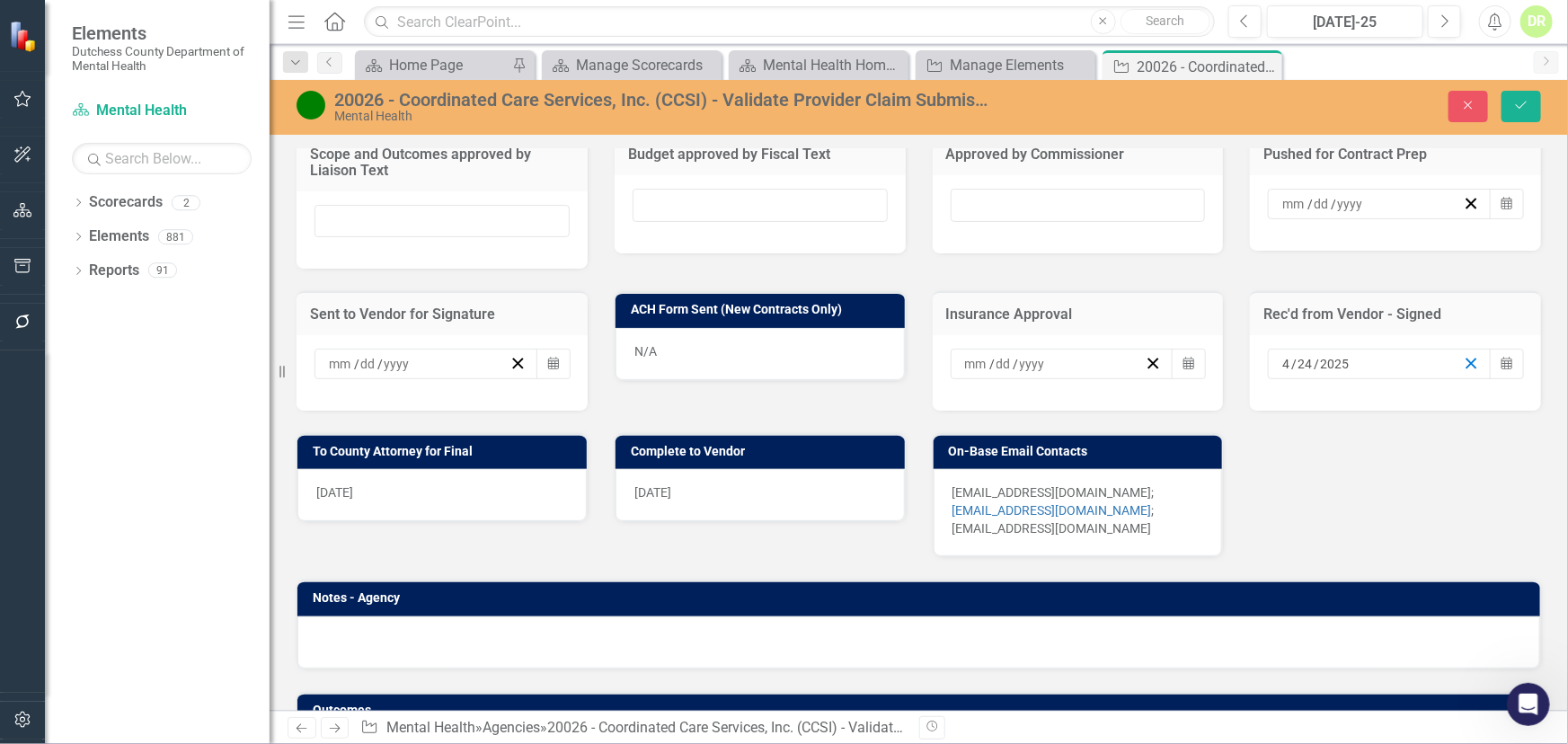
click at [1464, 355] on icon "button" at bounding box center [1471, 363] width 17 height 17
click at [498, 470] on div "[DATE]" at bounding box center [442, 495] width 290 height 52
click at [476, 470] on div "[DATE]" at bounding box center [442, 495] width 290 height 52
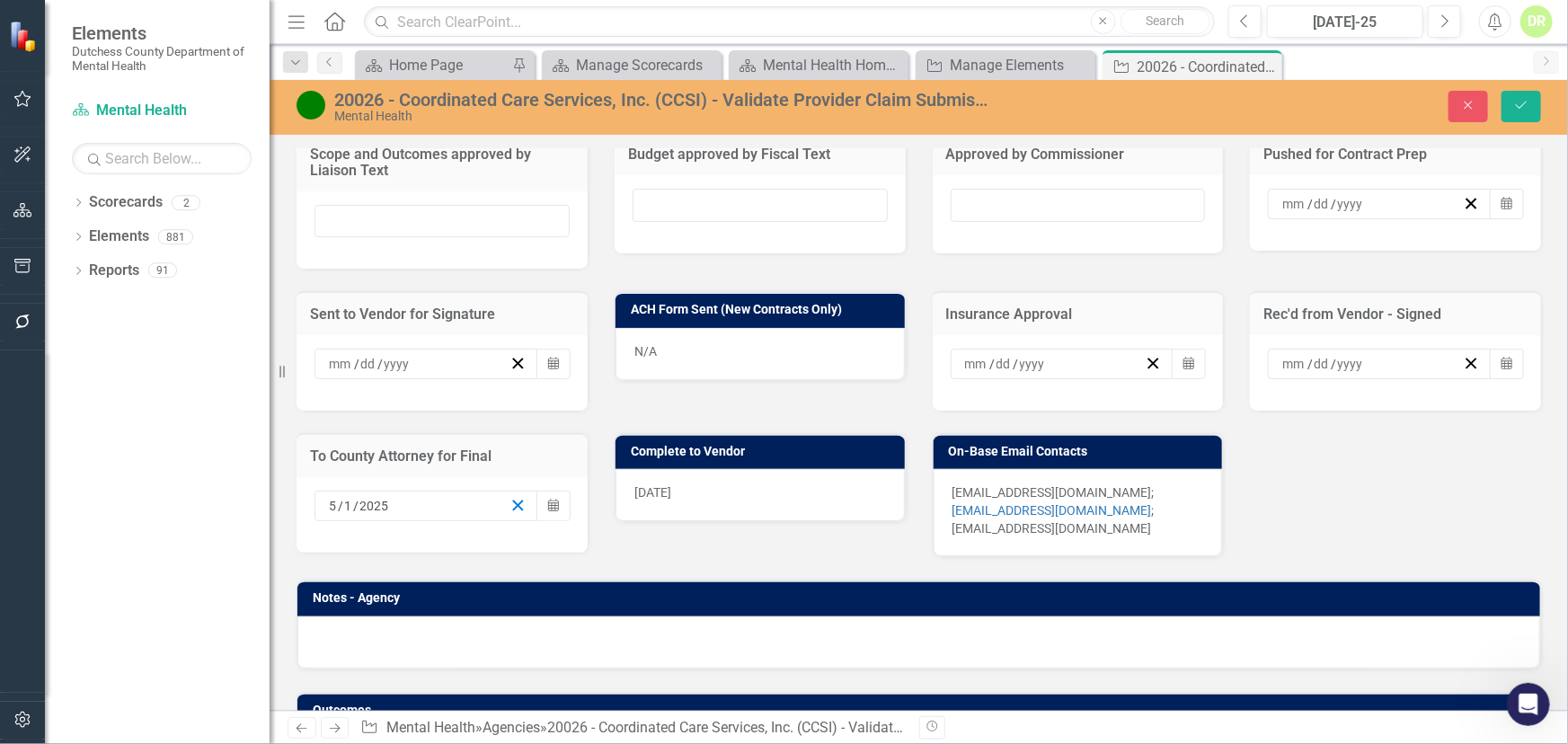
click at [518, 501] on line "button" at bounding box center [518, 505] width 10 height 10
click at [734, 470] on div "[DATE]" at bounding box center [760, 495] width 290 height 52
click at [733, 470] on div "[DATE]" at bounding box center [760, 495] width 290 height 52
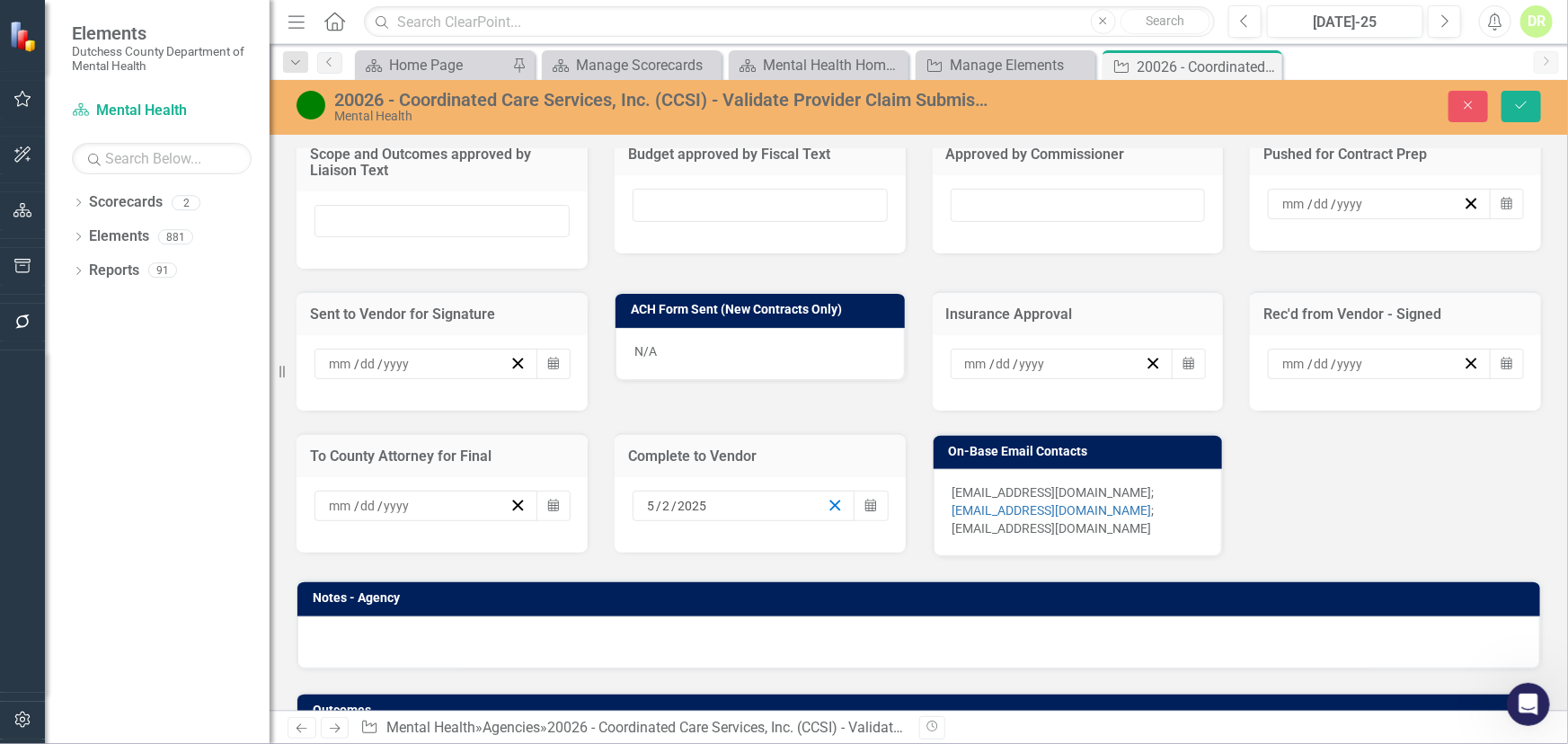
click at [831, 497] on icon "button" at bounding box center [834, 505] width 17 height 17
click at [1518, 98] on button "Save" at bounding box center [1522, 106] width 40 height 32
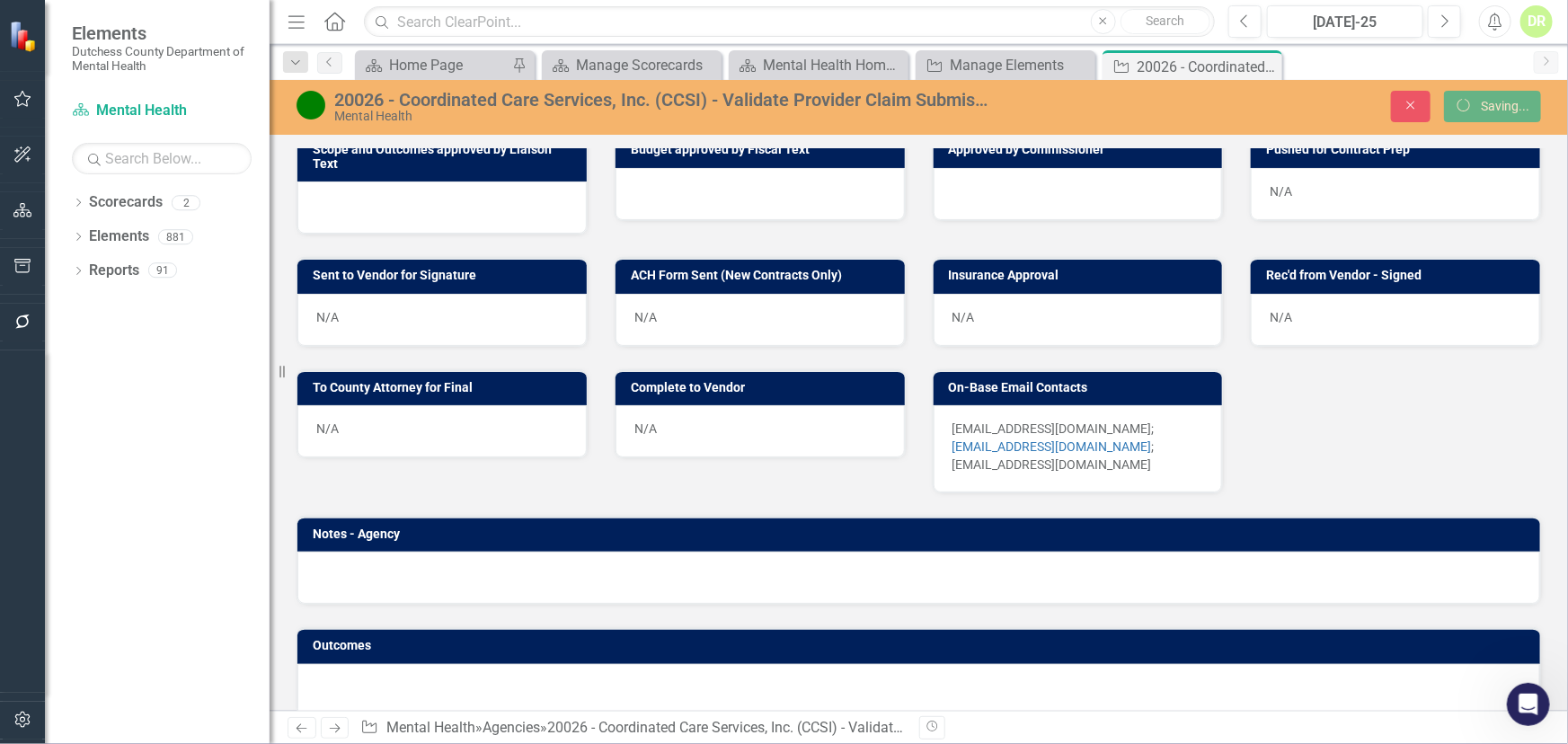
scroll to position [795, 0]
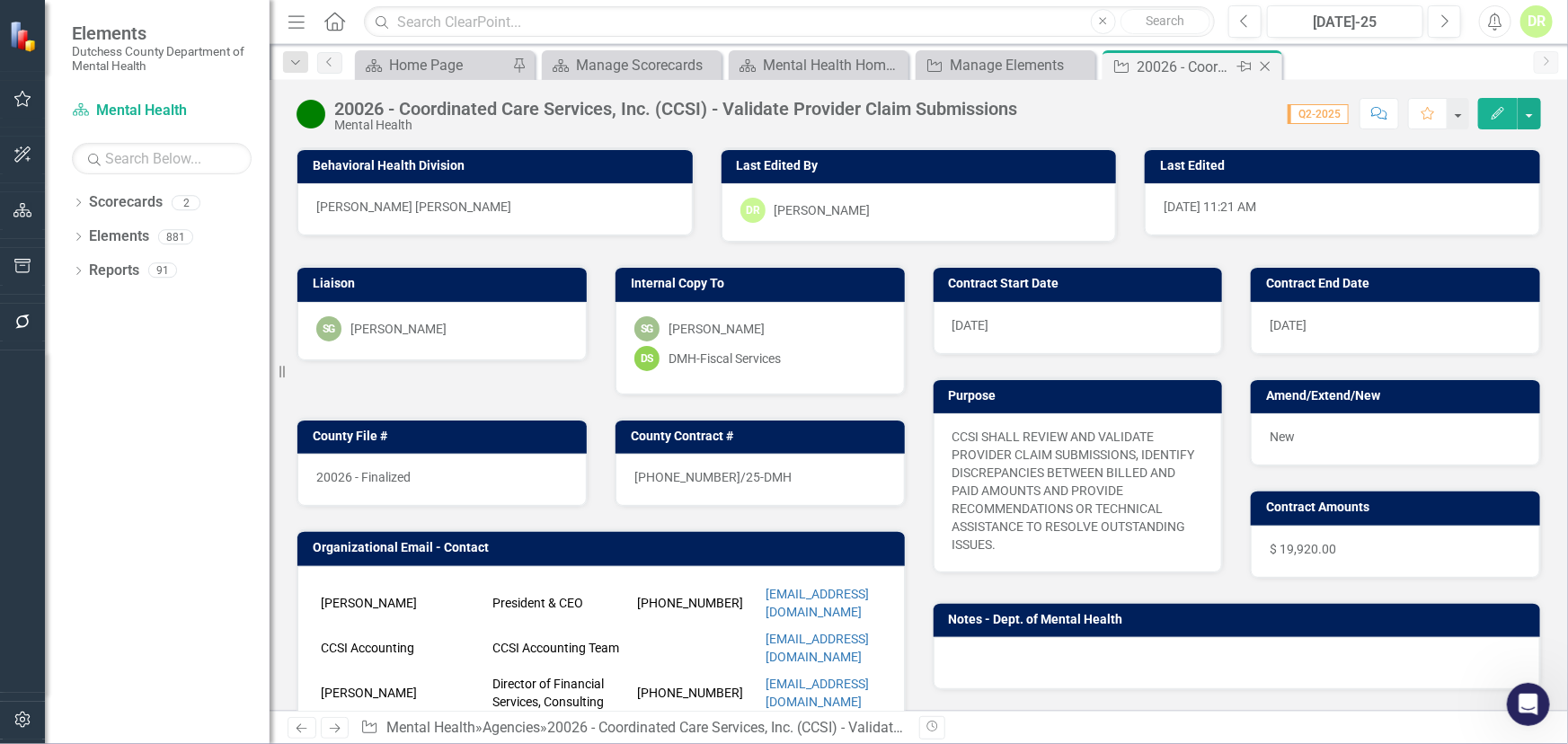
click at [1266, 60] on icon "Close" at bounding box center [1265, 66] width 18 height 15
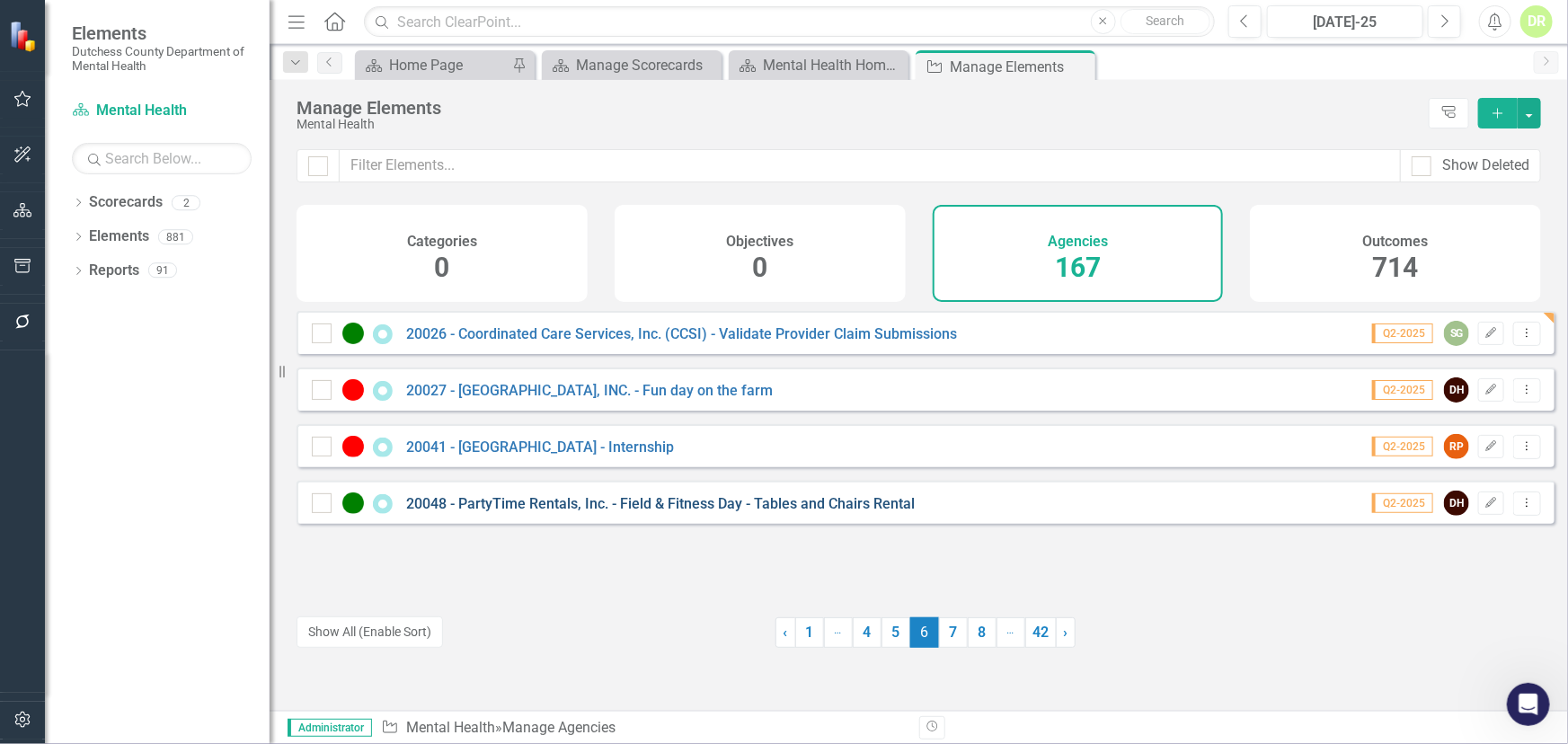
click at [520, 512] on link "20048 - PartyTime Rentals, Inc. - Field & Fitness Day - Tables and Chairs Rental" at bounding box center [660, 503] width 508 height 17
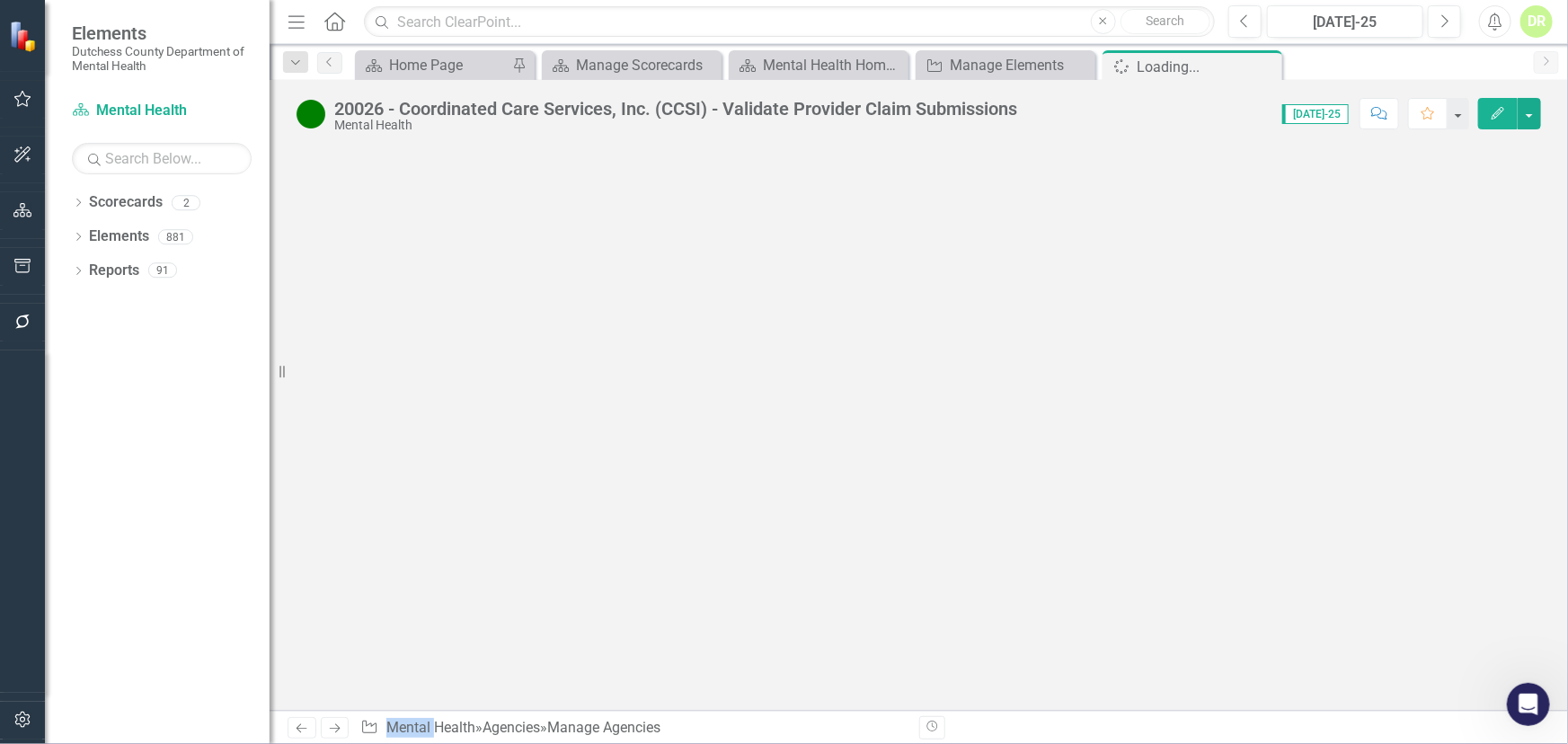
click at [519, 516] on div at bounding box center [919, 429] width 1298 height 563
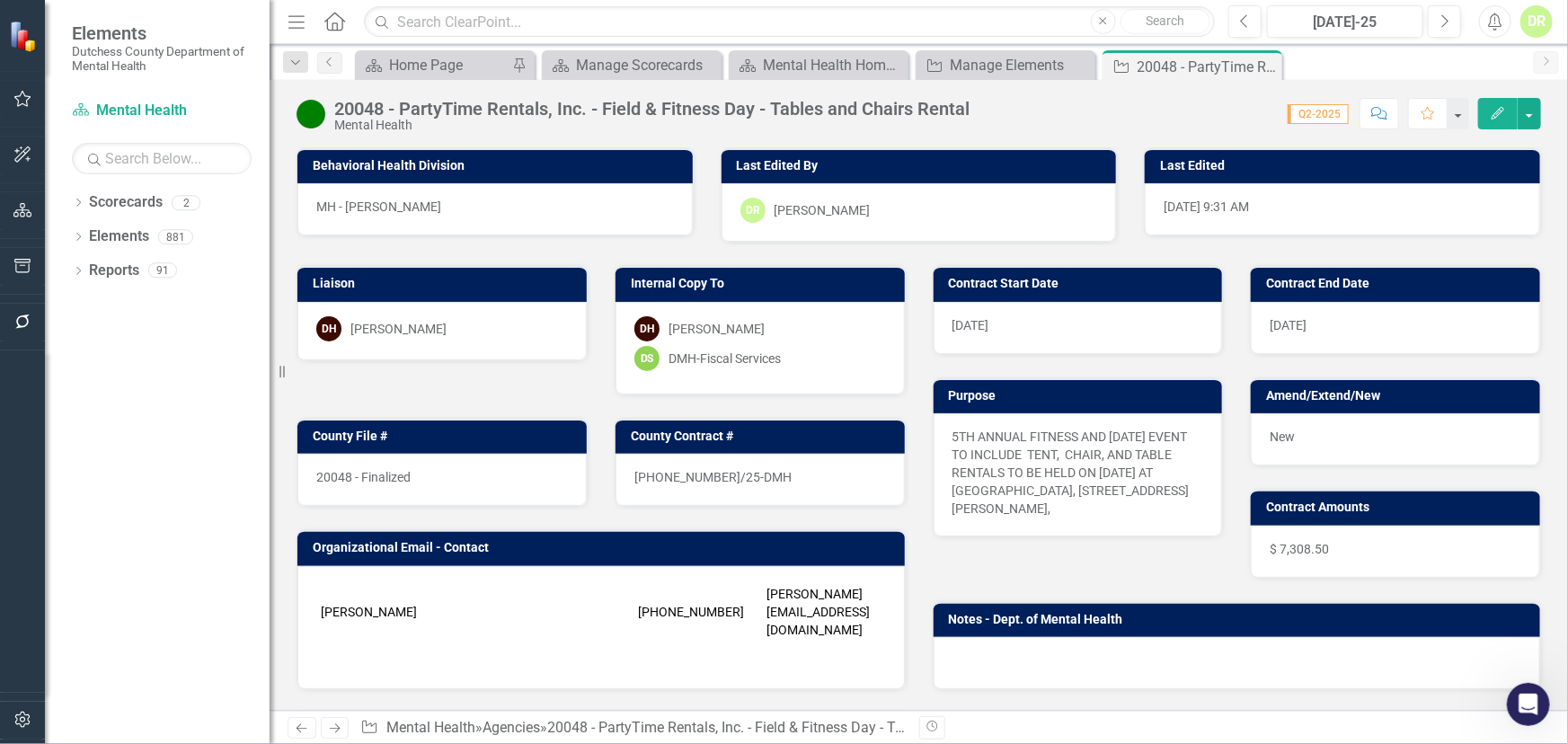
click at [314, 120] on img at bounding box center [311, 114] width 29 height 29
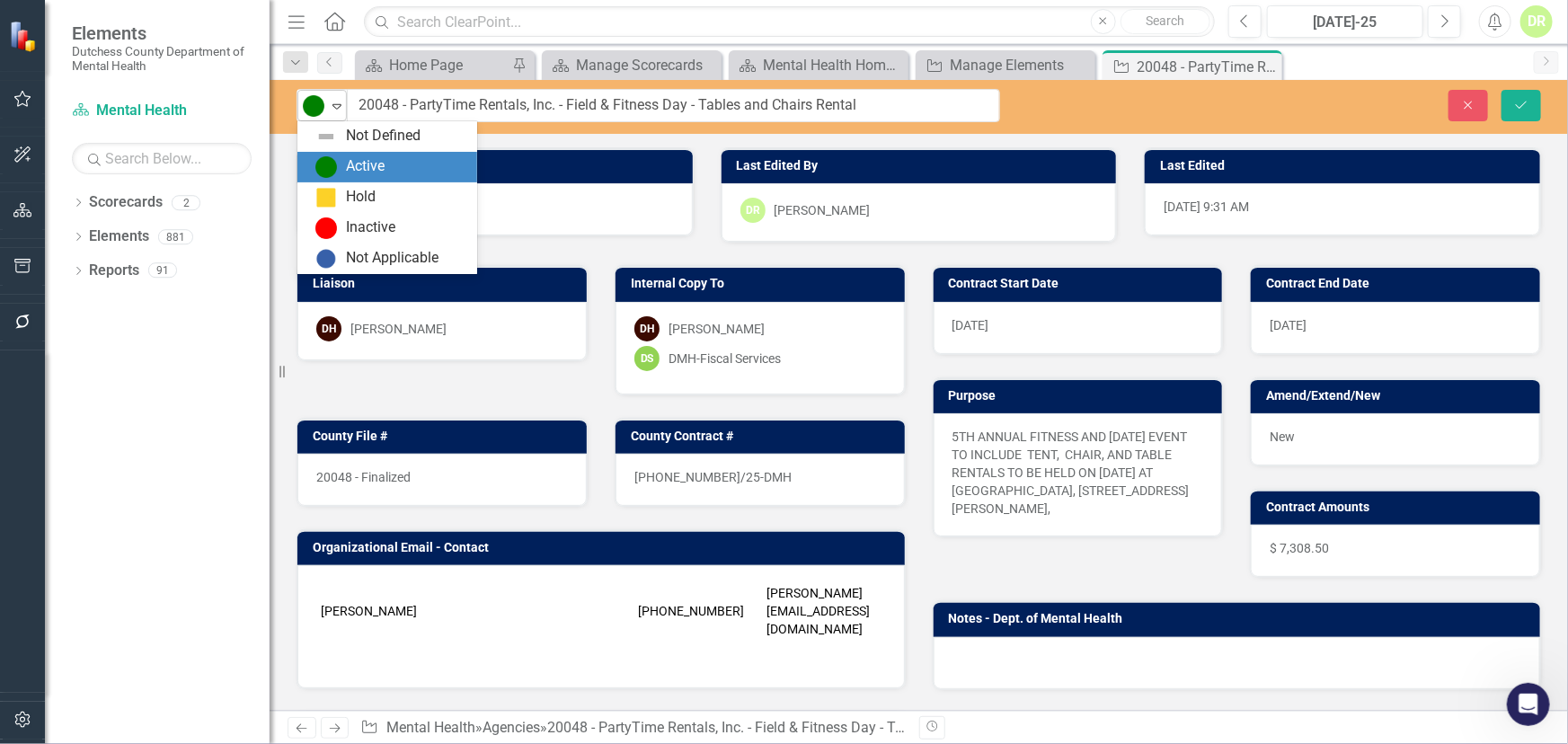
click at [341, 106] on icon "Expand" at bounding box center [337, 106] width 18 height 15
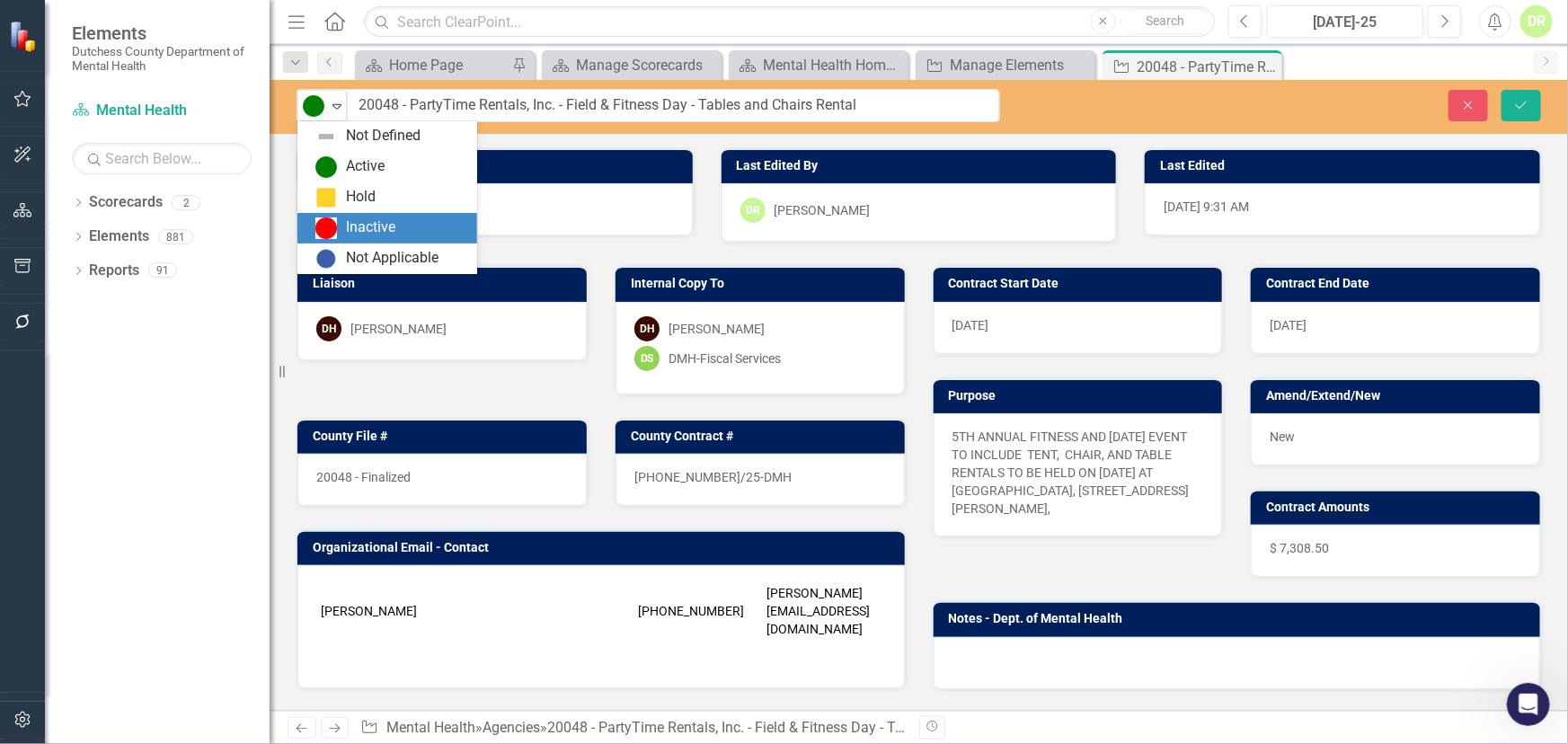
click at [347, 221] on div "Inactive" at bounding box center [370, 227] width 49 height 21
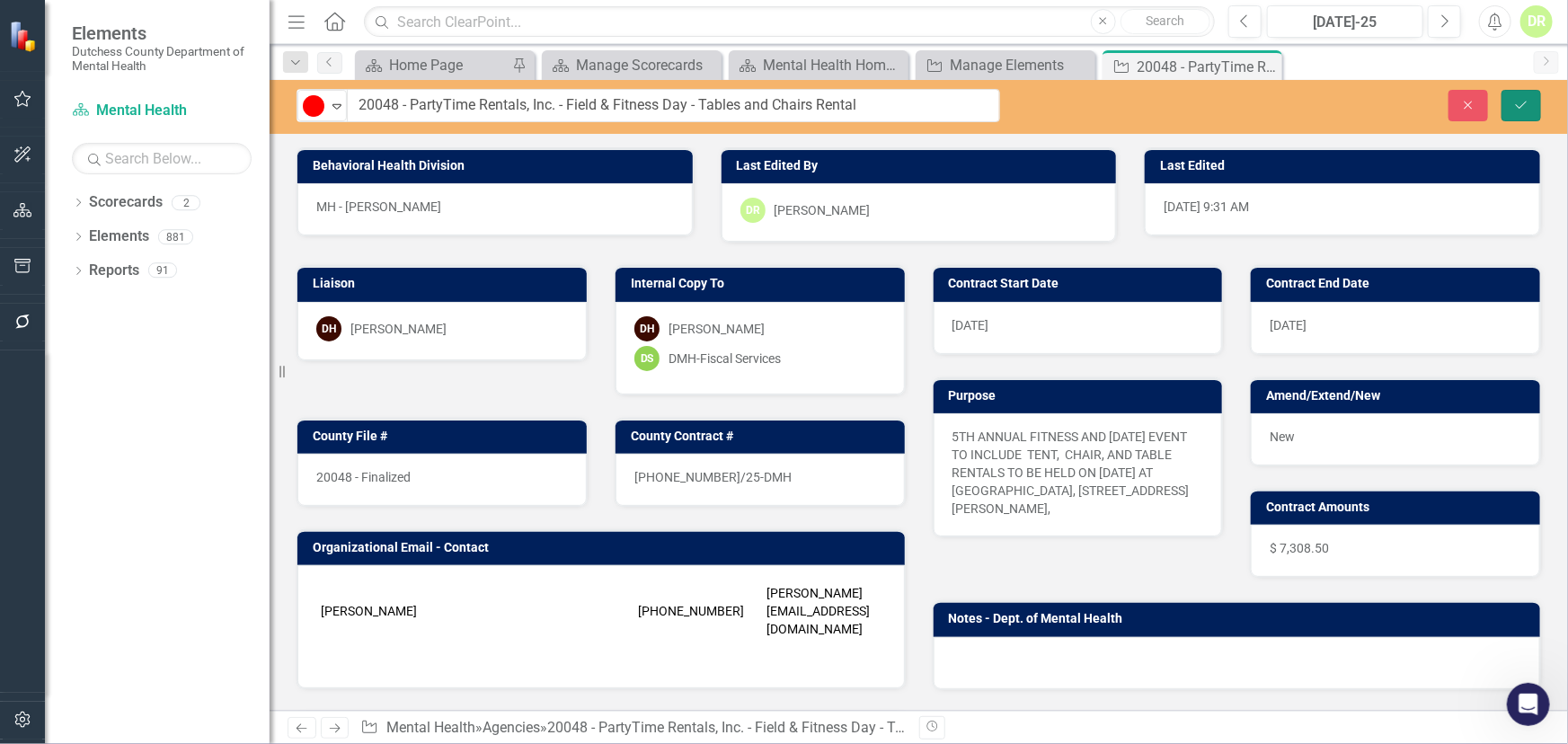
click at [1520, 99] on icon "Save" at bounding box center [1521, 105] width 16 height 13
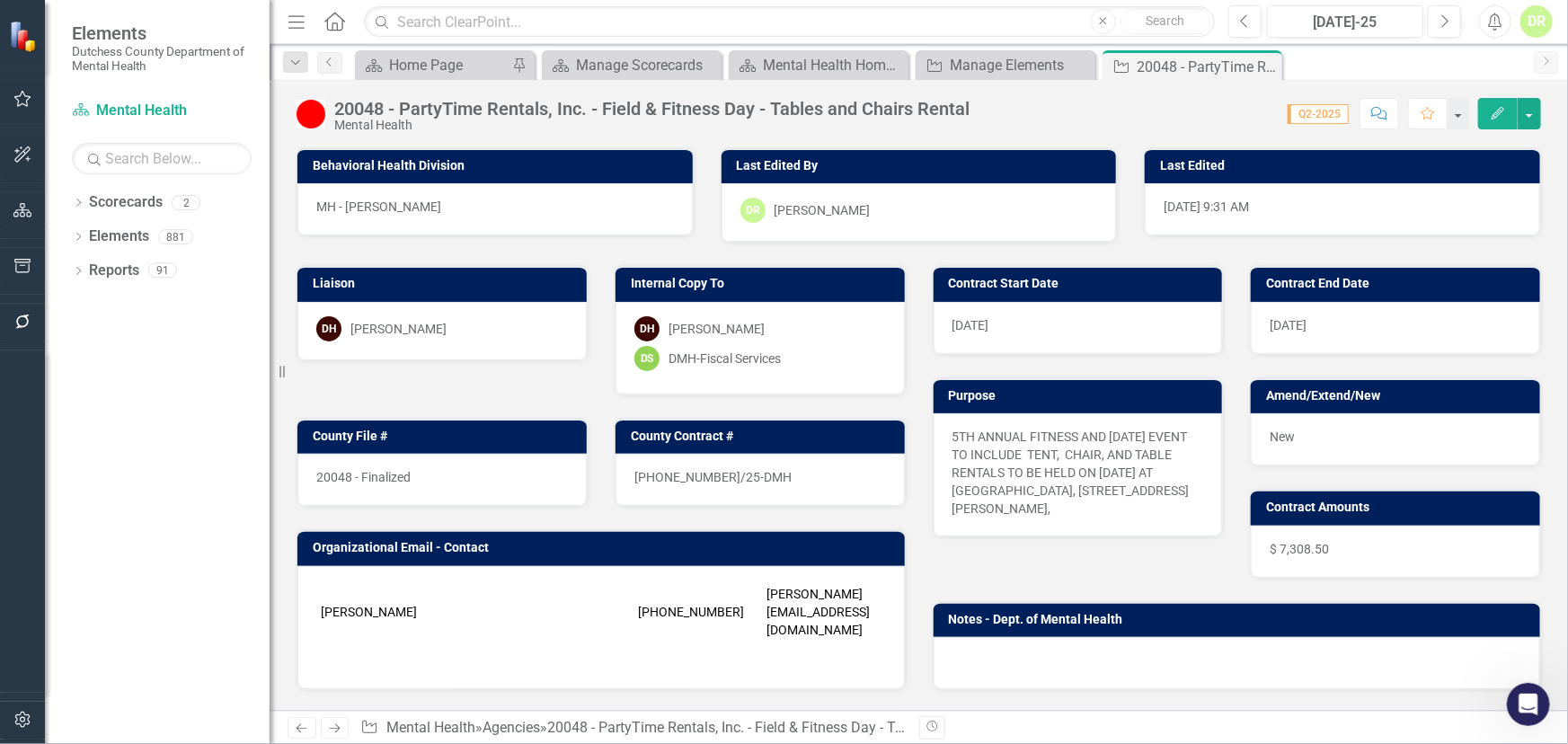
scroll to position [408, 0]
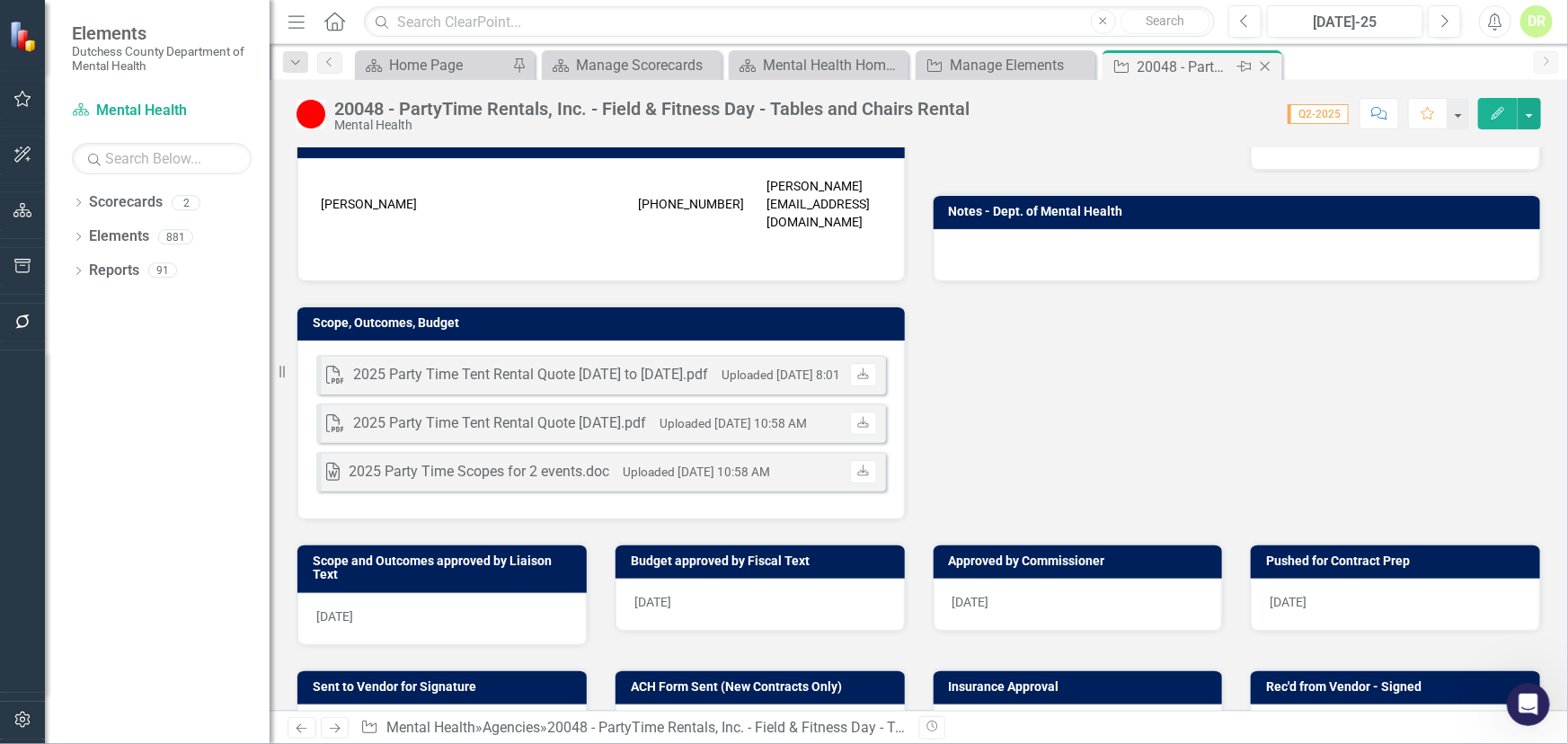
click at [1268, 64] on icon "Close" at bounding box center [1265, 66] width 18 height 15
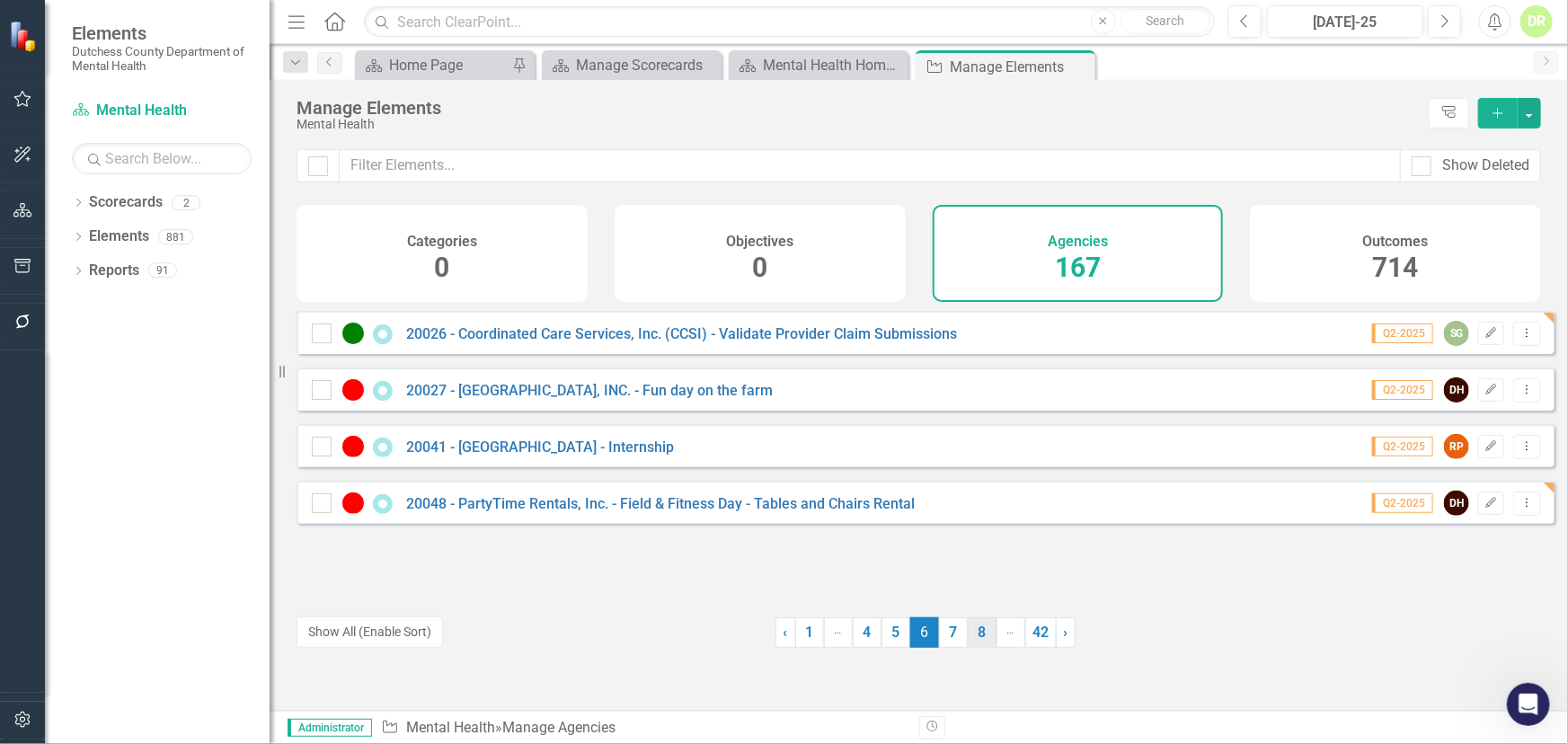
click at [942, 634] on link "7" at bounding box center [953, 633] width 29 height 31
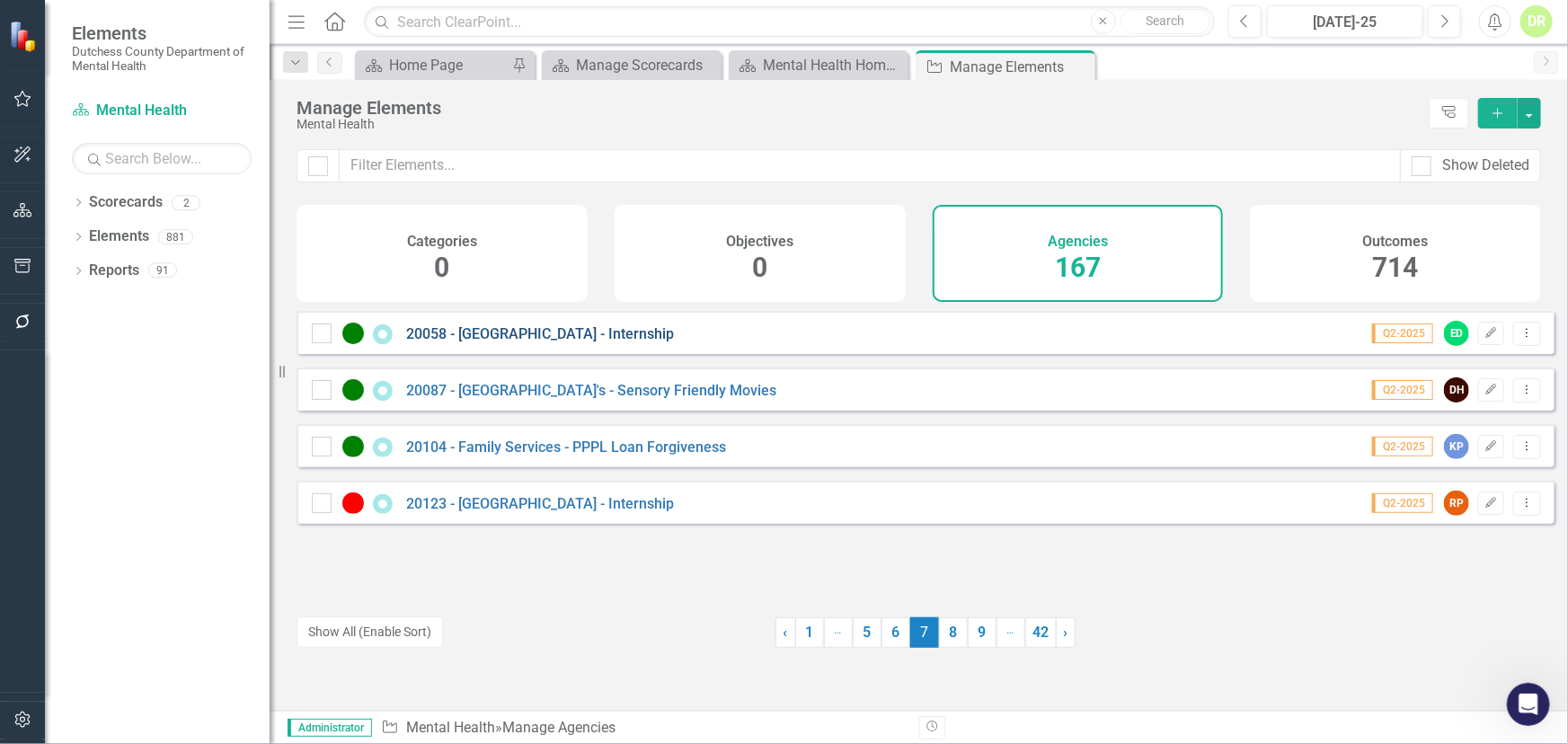
click at [569, 342] on link "20058 - [GEOGRAPHIC_DATA] - Internship" at bounding box center [539, 333] width 268 height 17
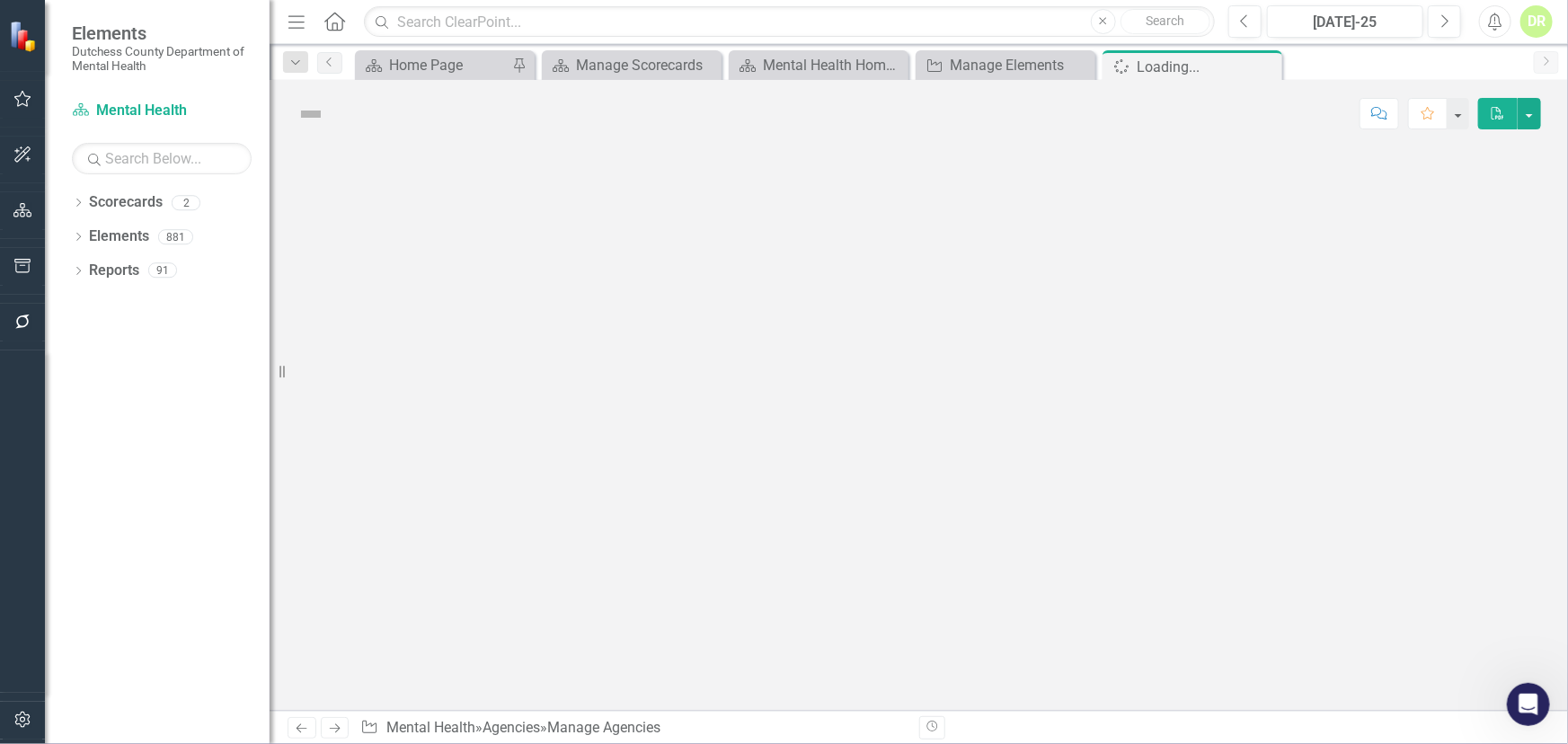
click at [569, 348] on div at bounding box center [919, 429] width 1298 height 563
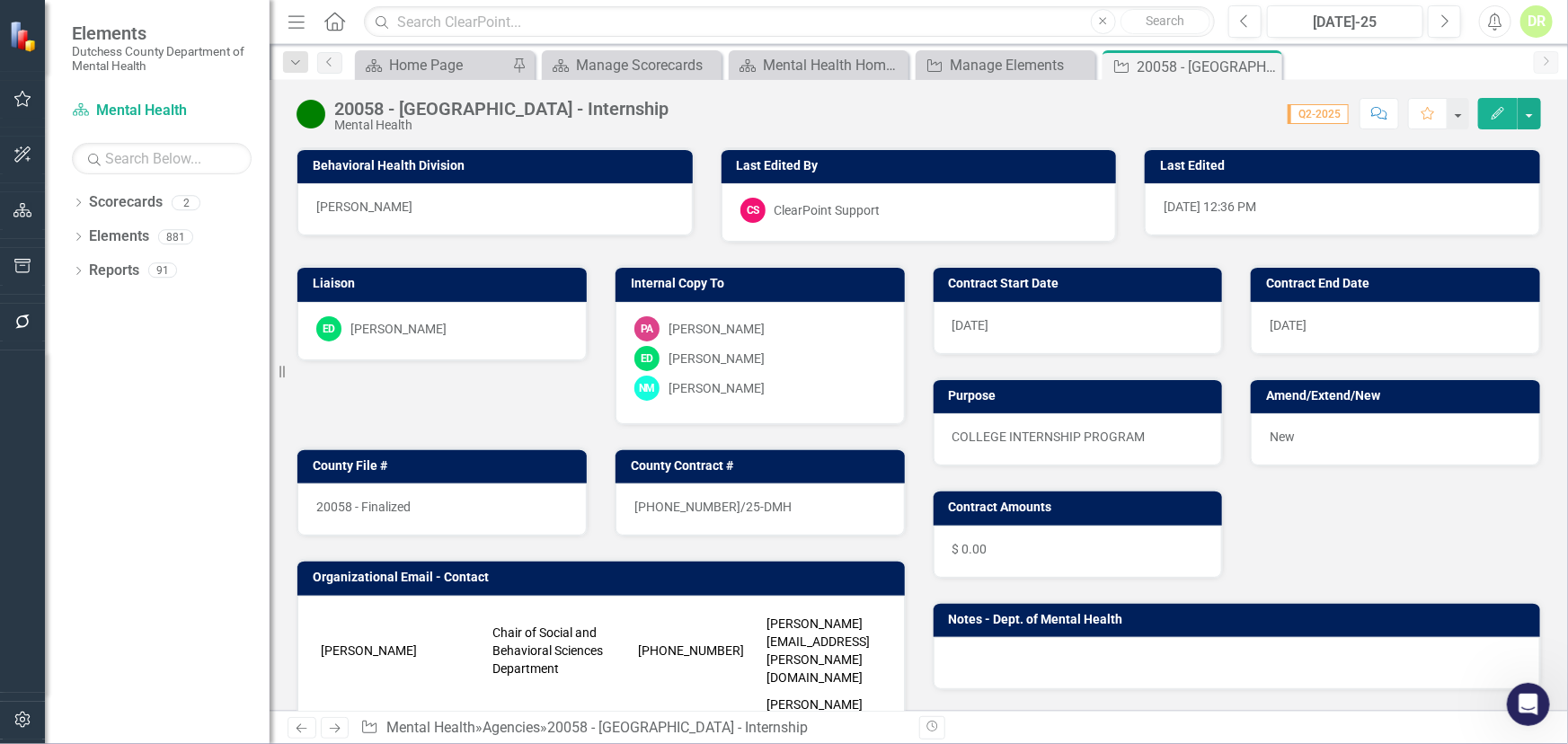
click at [1059, 323] on div "[DATE]" at bounding box center [1078, 327] width 290 height 52
click at [1058, 323] on div "[DATE]" at bounding box center [1078, 327] width 290 height 52
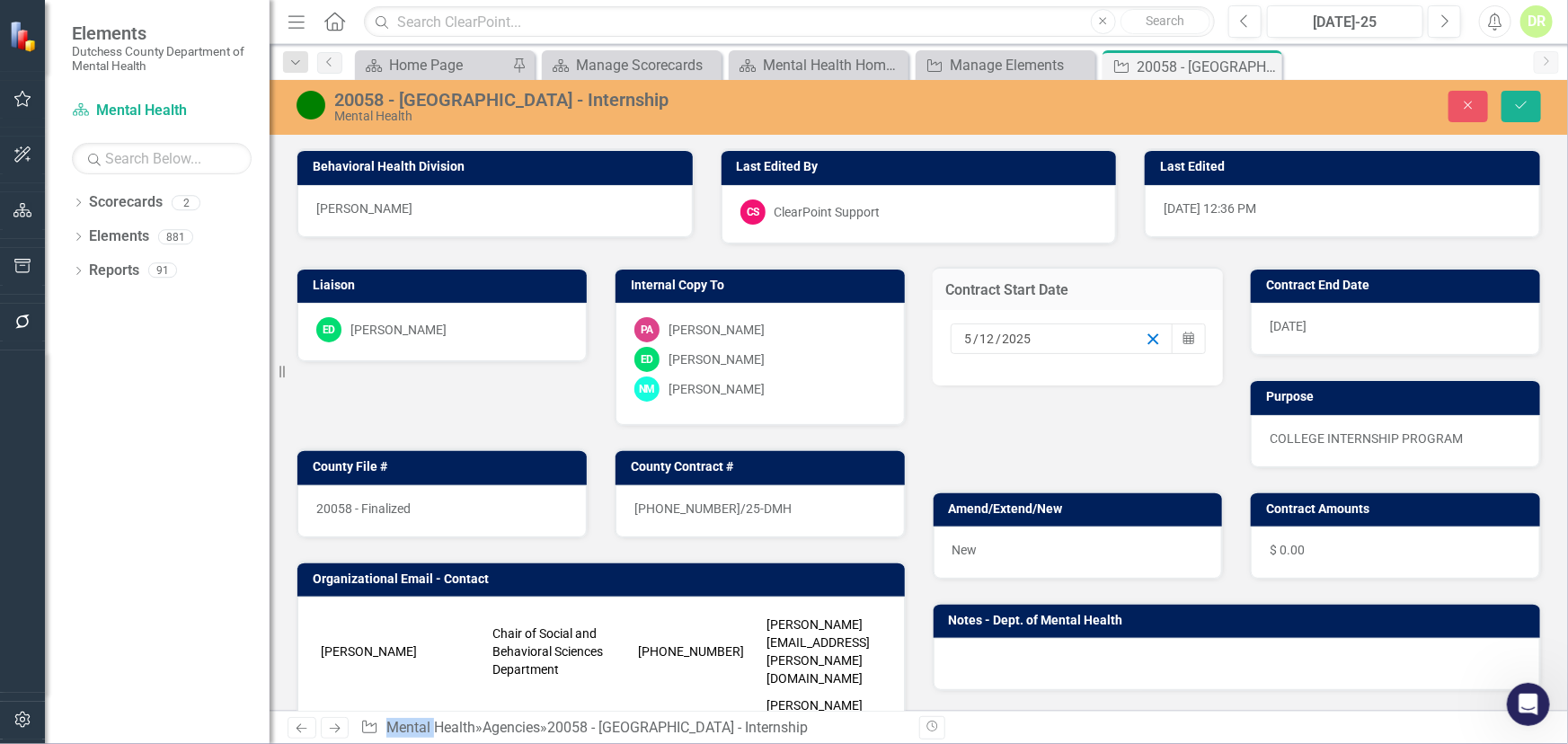
click at [1145, 337] on icon "button" at bounding box center [1153, 339] width 17 height 17
click at [964, 339] on input at bounding box center [977, 339] width 26 height 18
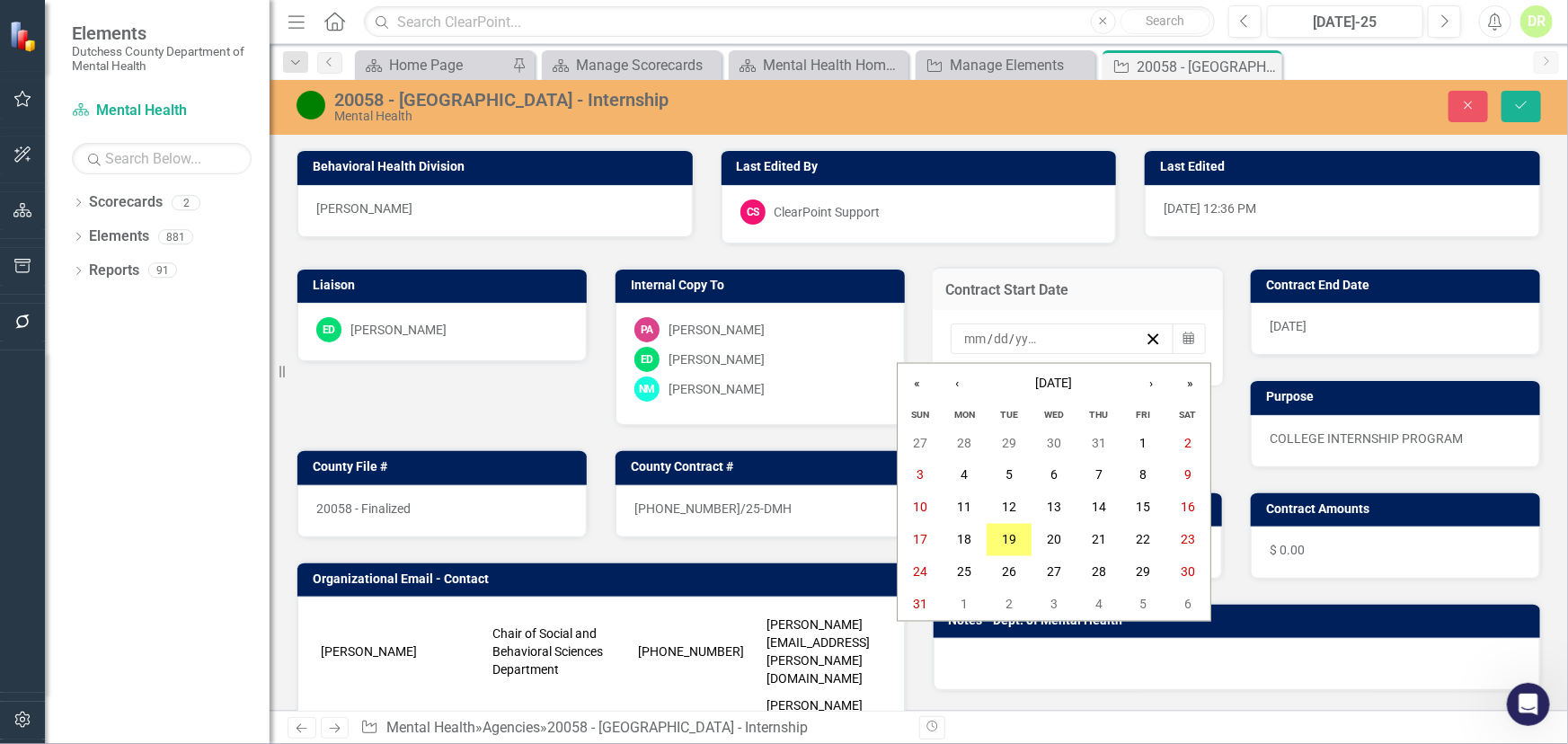
click at [964, 336] on input "number" at bounding box center [976, 339] width 25 height 18
type input "1"
type input "2026"
click at [1316, 330] on div "[DATE]" at bounding box center [1395, 328] width 290 height 52
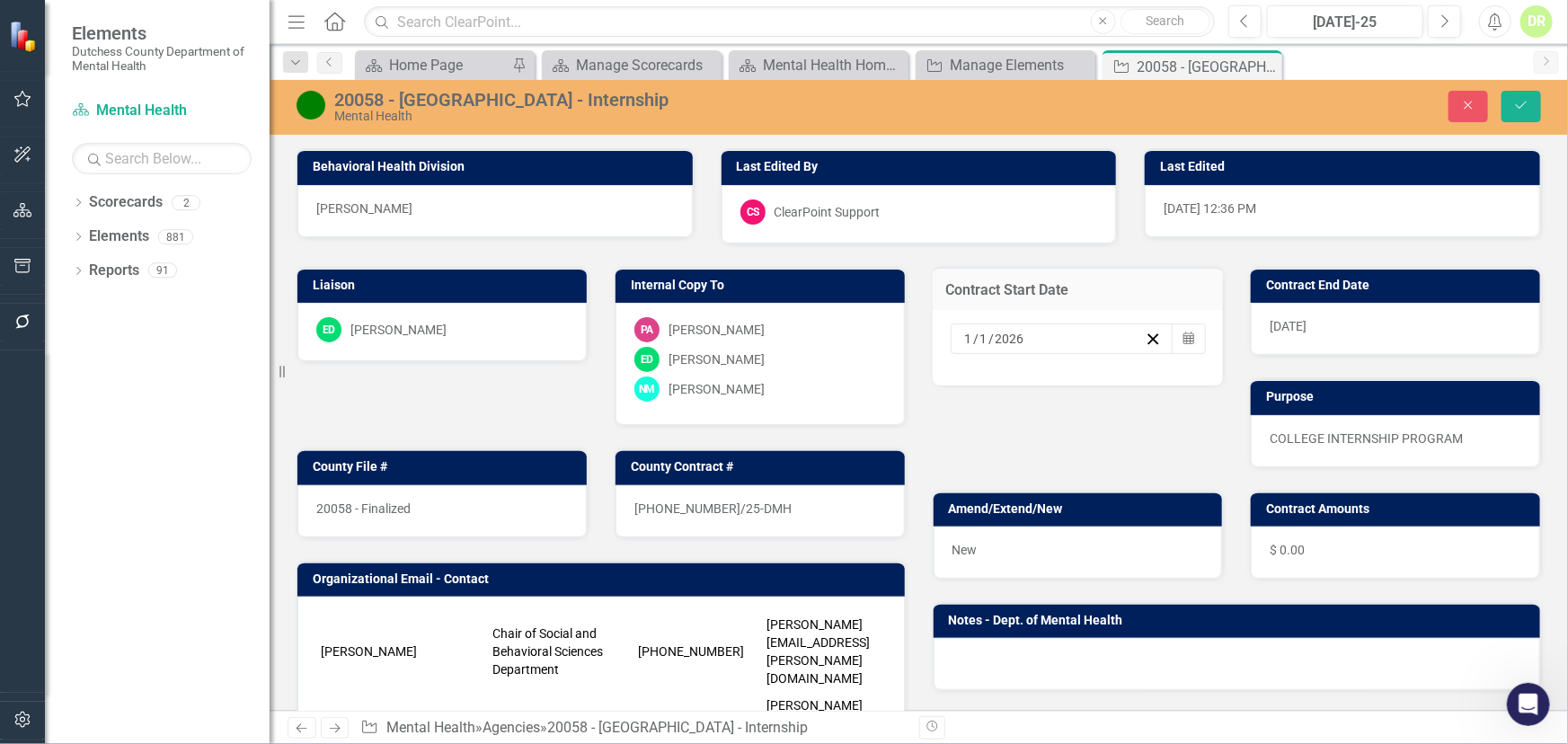
click at [1316, 330] on div "[DATE]" at bounding box center [1395, 328] width 290 height 52
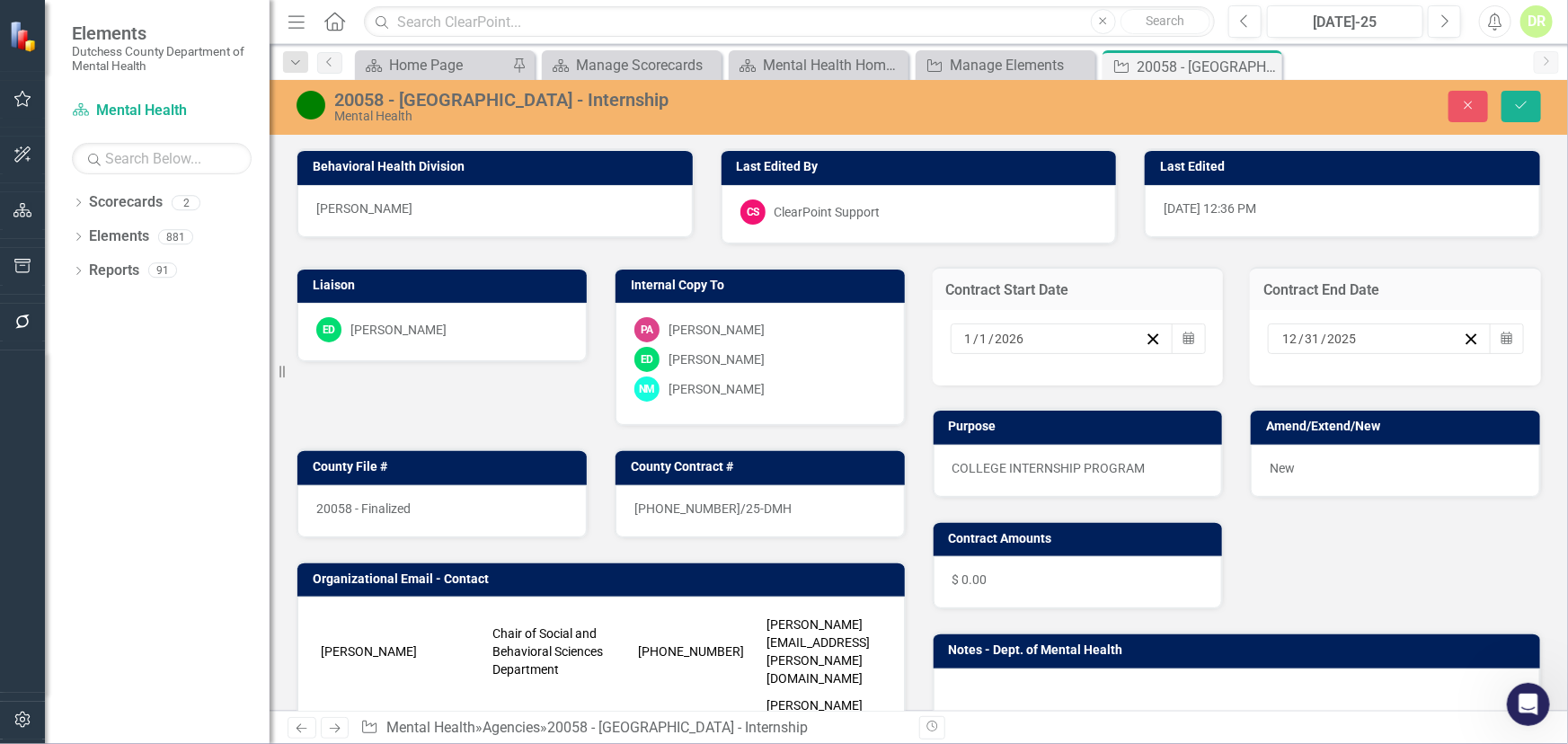
click at [1340, 334] on input "2025" at bounding box center [1342, 339] width 32 height 18
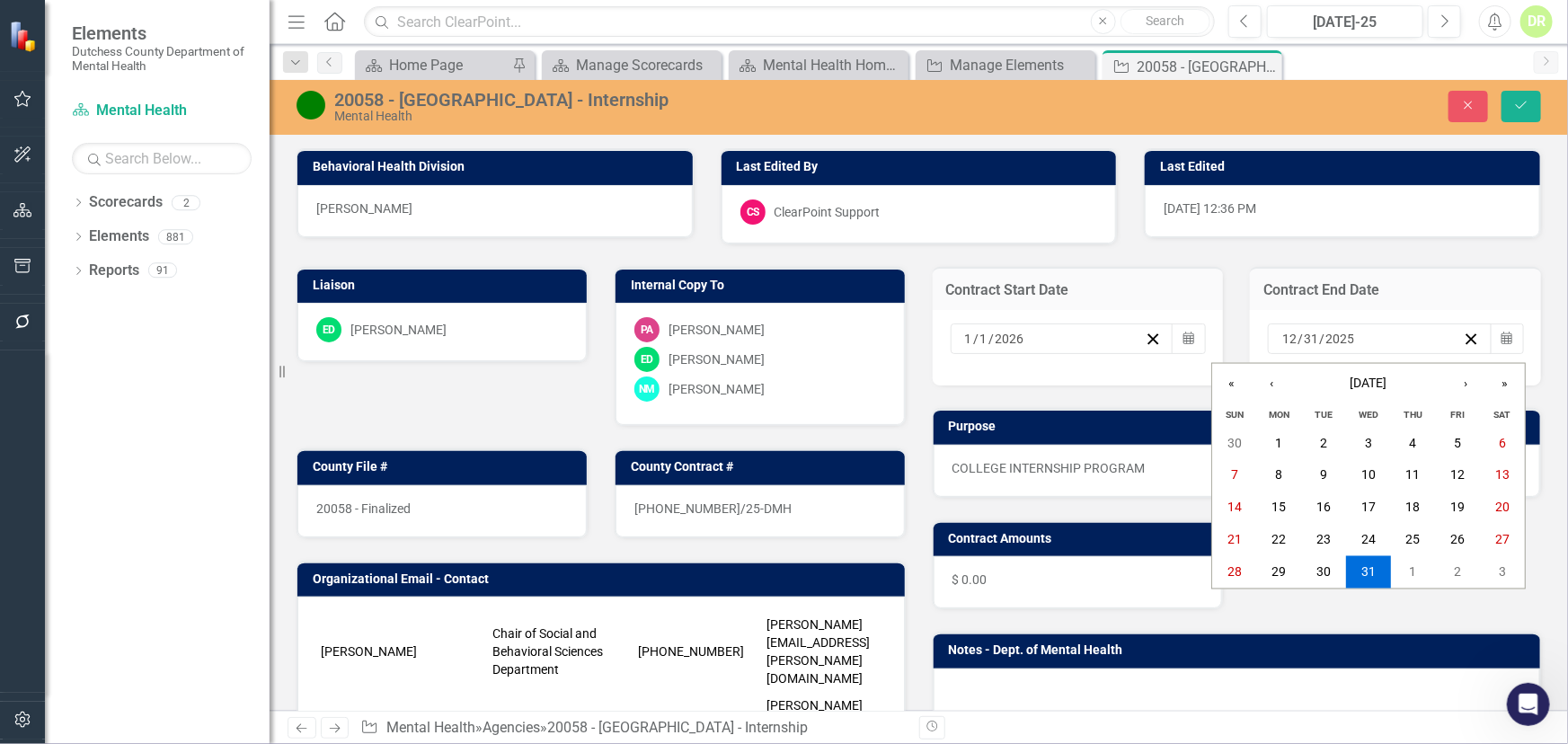
click at [1340, 334] on input "2025" at bounding box center [1340, 339] width 31 height 18
type input "2026"
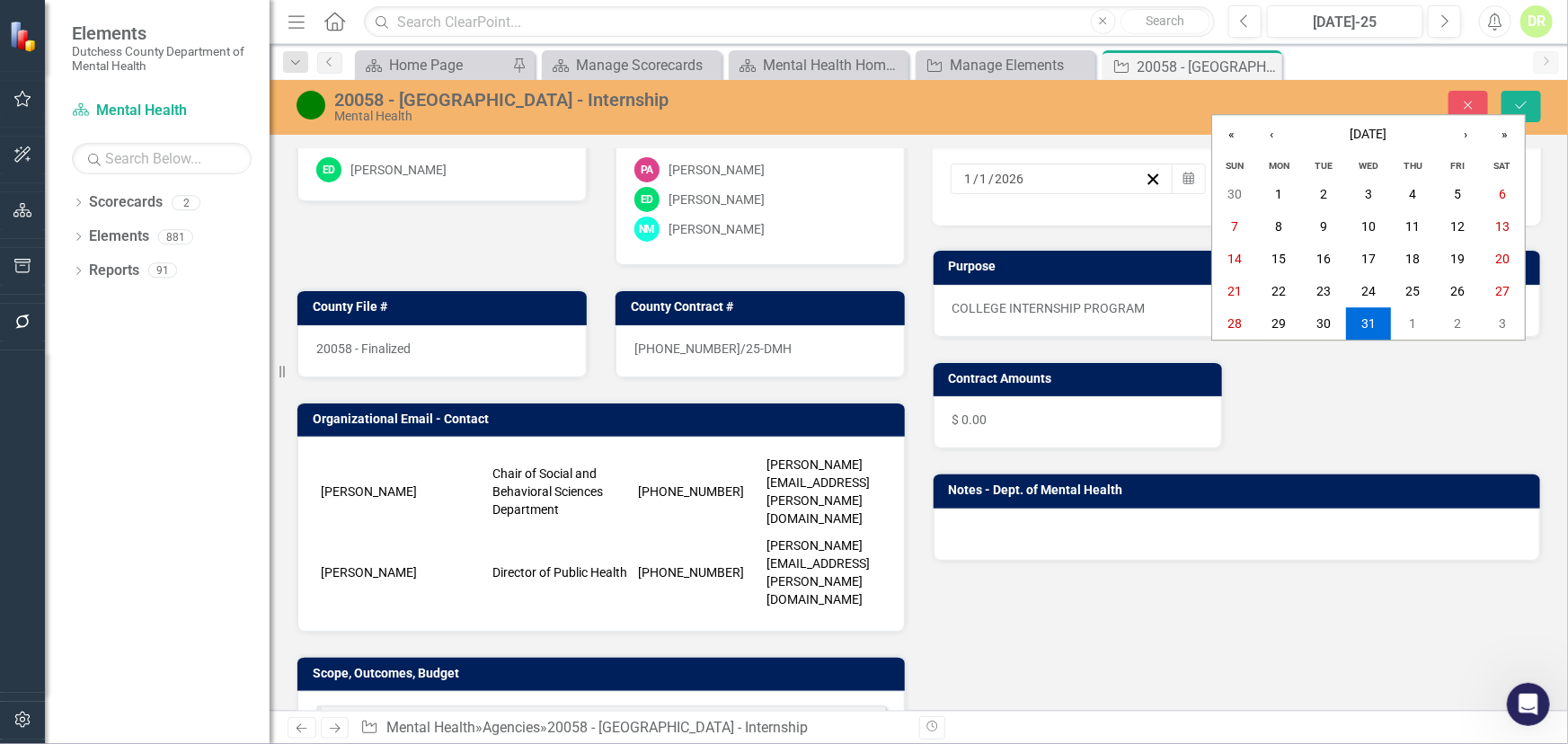
scroll to position [653, 0]
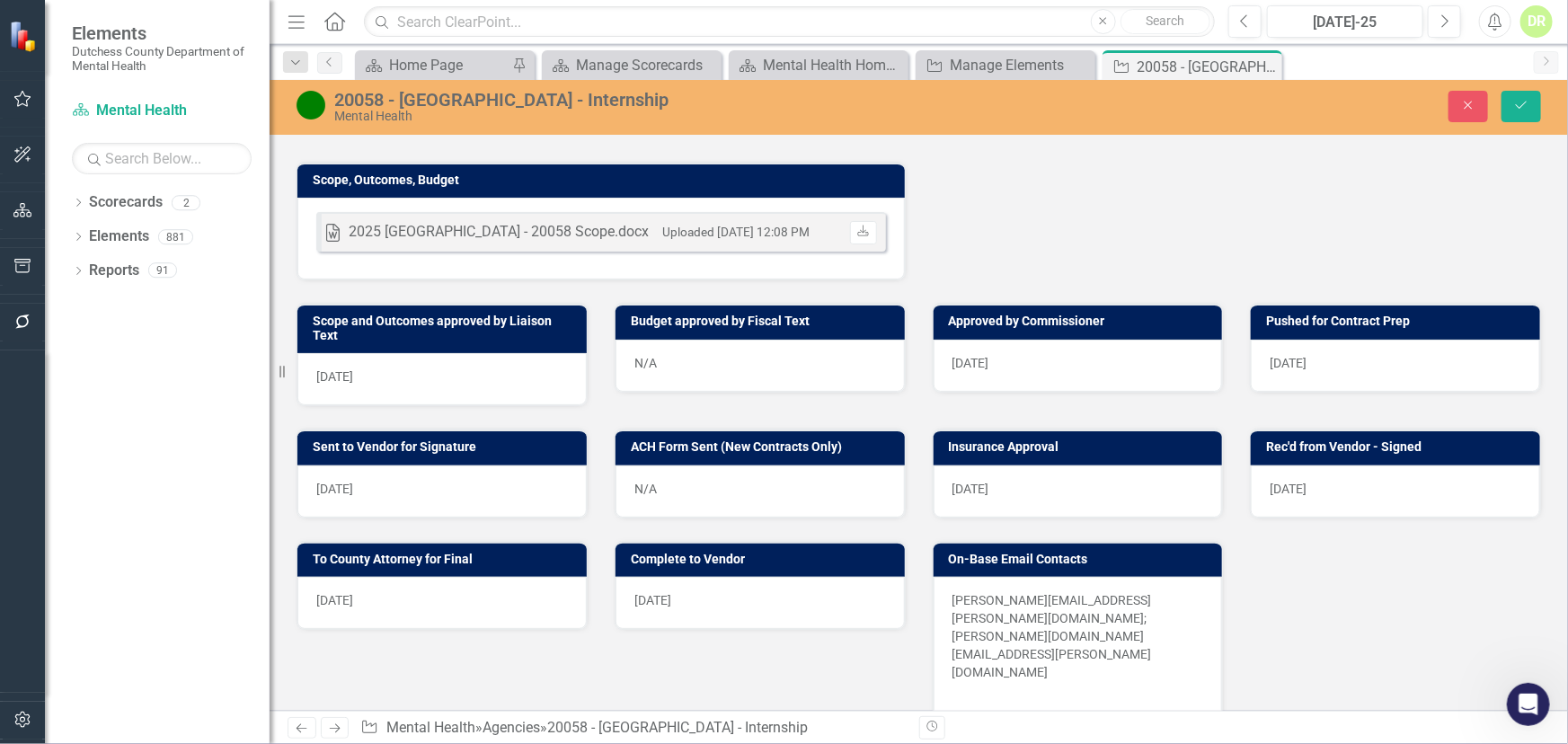
click at [413, 353] on div "[DATE]" at bounding box center [442, 379] width 290 height 52
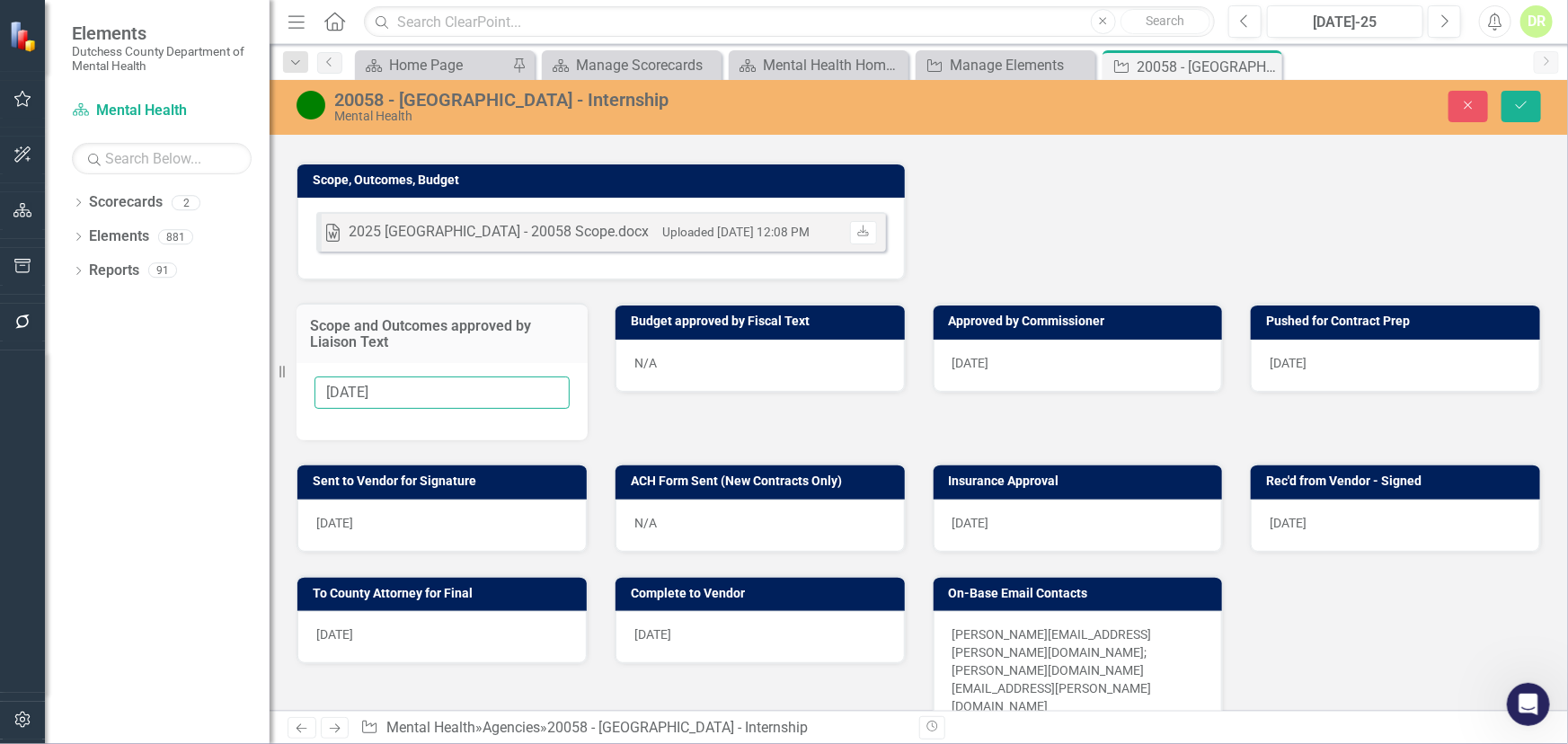
drag, startPoint x: 397, startPoint y: 346, endPoint x: 133, endPoint y: 342, distance: 264.0
click at [133, 342] on div "Elements Dutchess County Department of Mental Health Scorecard Mental Health Se…" at bounding box center [784, 372] width 1568 height 744
click at [757, 340] on div "N/A" at bounding box center [760, 365] width 290 height 52
drag, startPoint x: 755, startPoint y: 317, endPoint x: 716, endPoint y: 314, distance: 39.1
click at [754, 340] on div "N/A" at bounding box center [760, 365] width 290 height 52
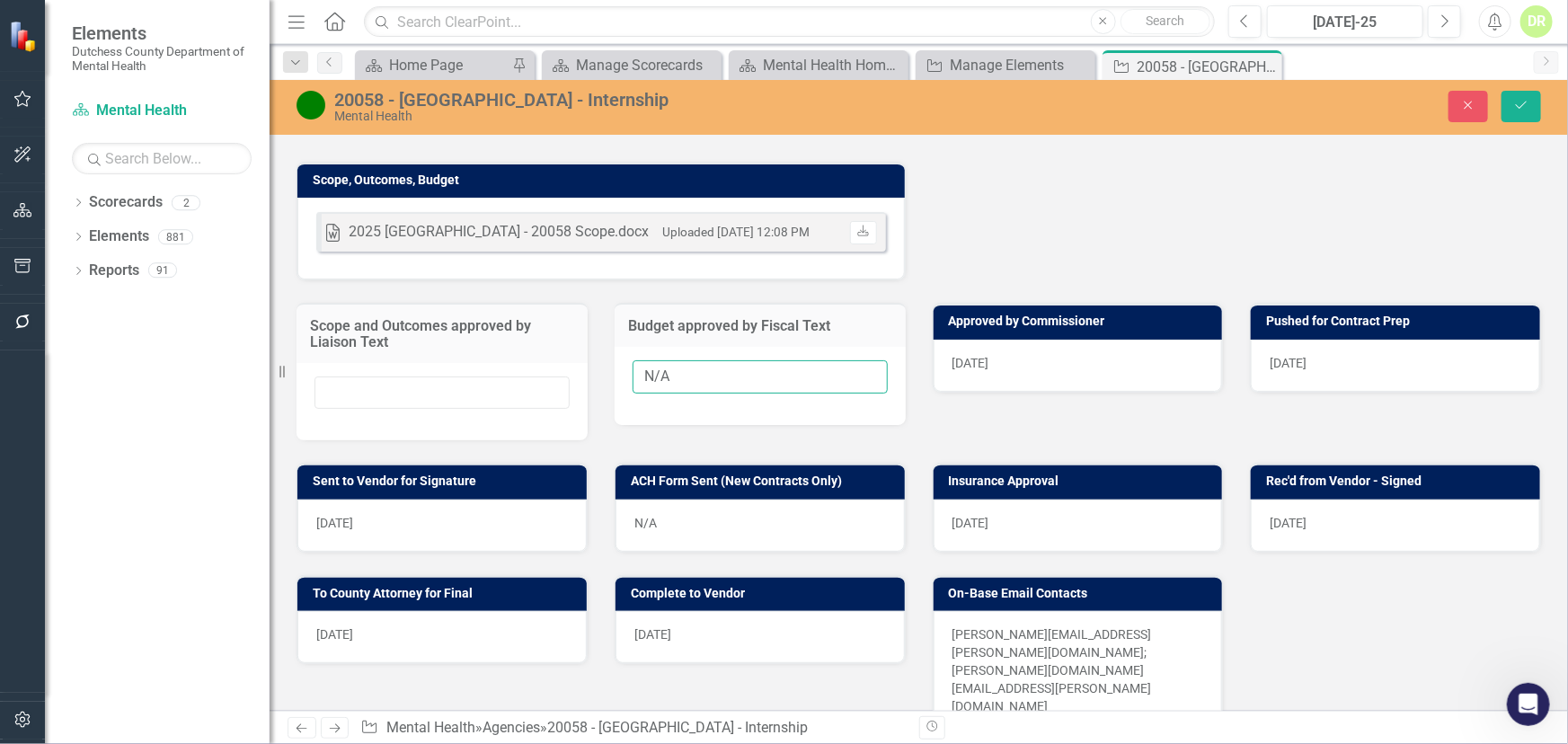
drag, startPoint x: 681, startPoint y: 331, endPoint x: 214, endPoint y: 326, distance: 467.0
click at [222, 326] on div "Elements Dutchess County Department of Mental Health Scorecard Mental Health Se…" at bounding box center [784, 372] width 1568 height 744
click at [1035, 340] on div "[DATE]" at bounding box center [1078, 365] width 290 height 52
click at [1032, 340] on div "[DATE]" at bounding box center [1078, 365] width 290 height 52
click at [1017, 340] on div "[DATE]" at bounding box center [1078, 365] width 290 height 52
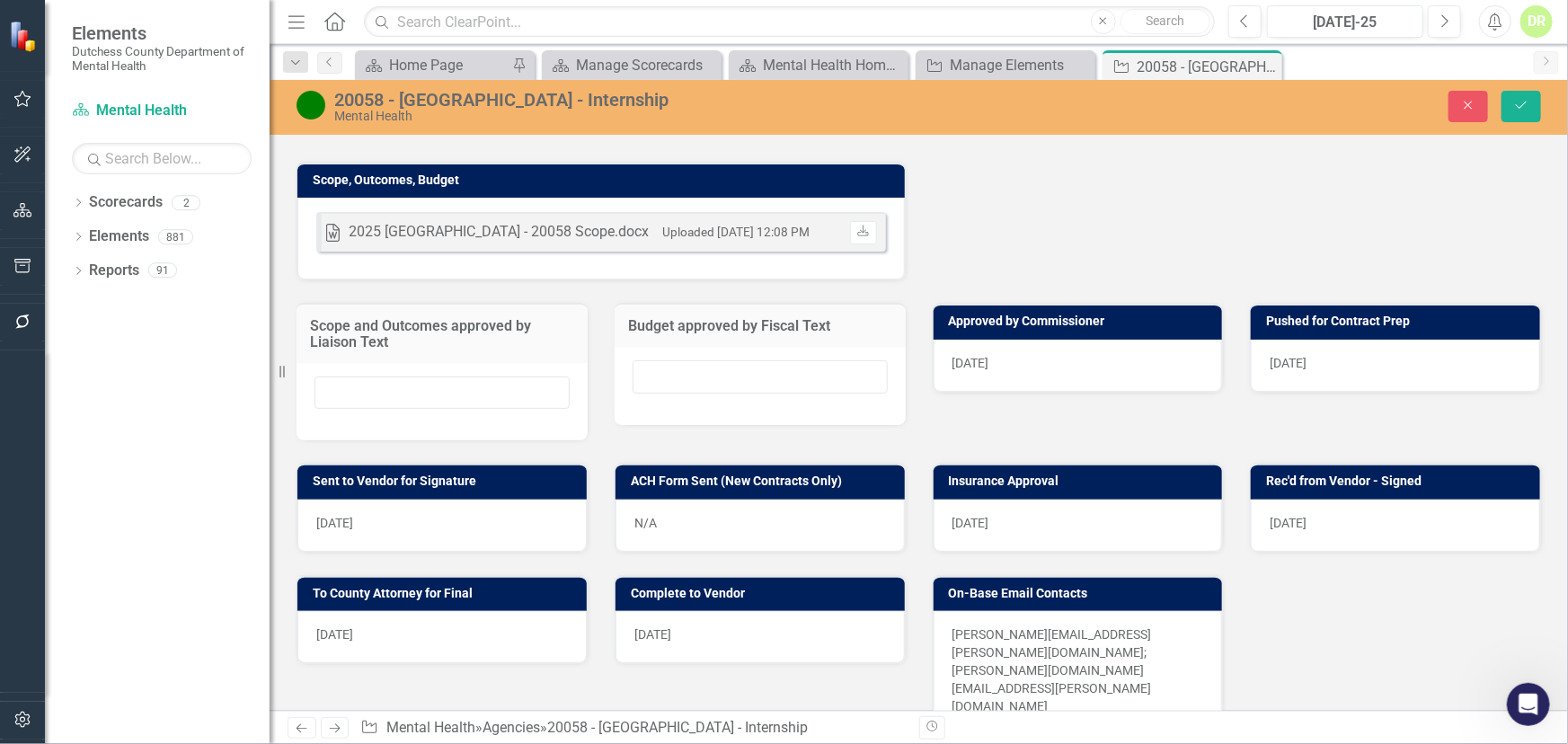
click at [1016, 340] on div "[DATE]" at bounding box center [1078, 365] width 290 height 52
click at [1015, 340] on div "[DATE]" at bounding box center [1078, 365] width 290 height 52
click at [1006, 340] on div "[DATE]" at bounding box center [1078, 365] width 290 height 52
click at [1005, 340] on div "[DATE]" at bounding box center [1078, 365] width 290 height 52
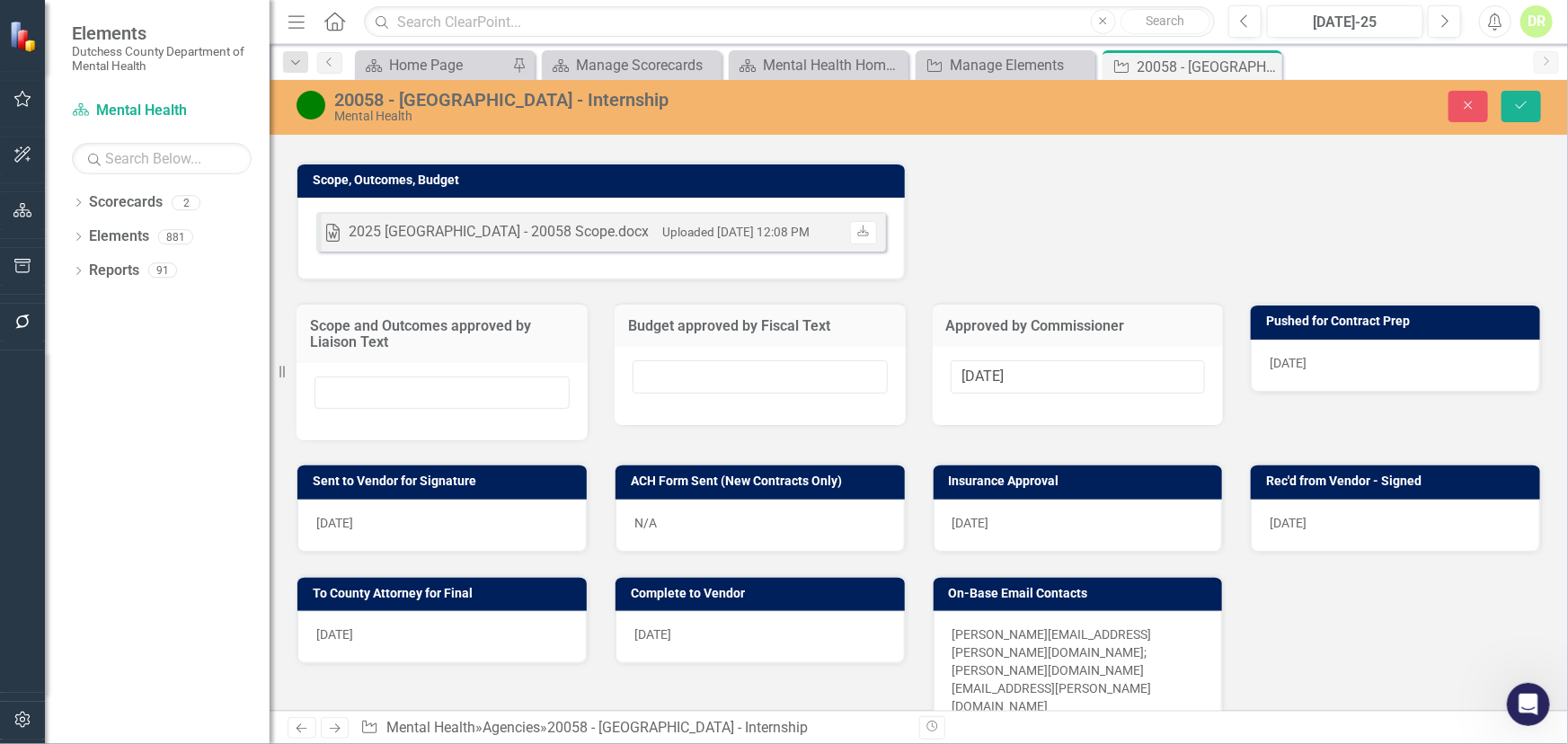
click at [1002, 347] on div "[DATE]" at bounding box center [1078, 386] width 291 height 78
drag, startPoint x: 1029, startPoint y: 333, endPoint x: 812, endPoint y: 316, distance: 217.7
click at [827, 332] on div "Scope and Outcomes approved by Liaison Text Budget approved by Fiscal Text Appr…" at bounding box center [919, 361] width 1271 height 160
click at [1336, 340] on div "[DATE]" at bounding box center [1395, 365] width 290 height 52
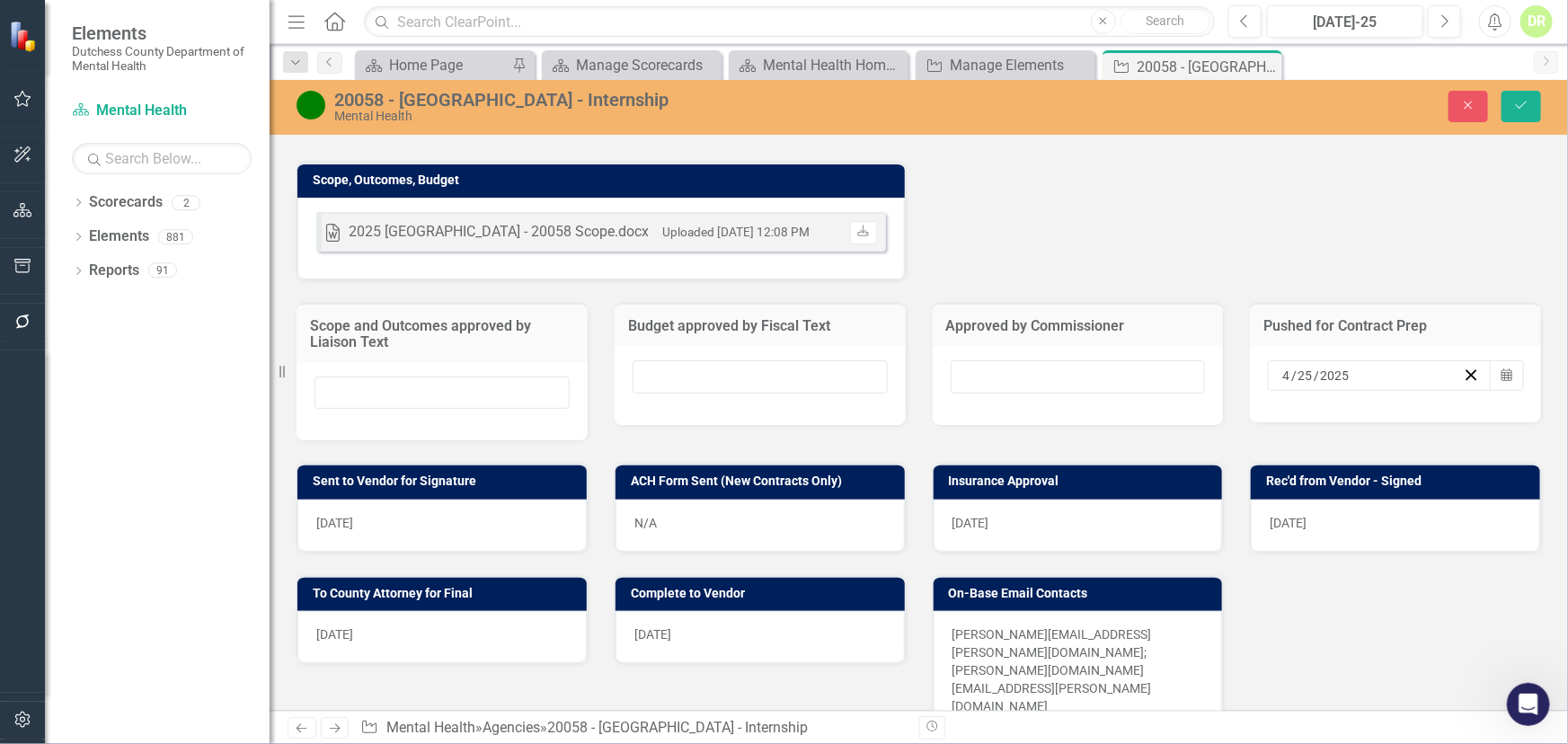
drag, startPoint x: 1364, startPoint y: 323, endPoint x: 1421, endPoint y: 322, distance: 57.0
click at [1141, 322] on div "Scope and Outcomes approved by Liaison Text Budget approved by Fiscal Text Appr…" at bounding box center [919, 361] width 1271 height 160
click at [1463, 367] on icon "button" at bounding box center [1471, 375] width 17 height 17
click at [489, 500] on div "[DATE]" at bounding box center [442, 525] width 290 height 52
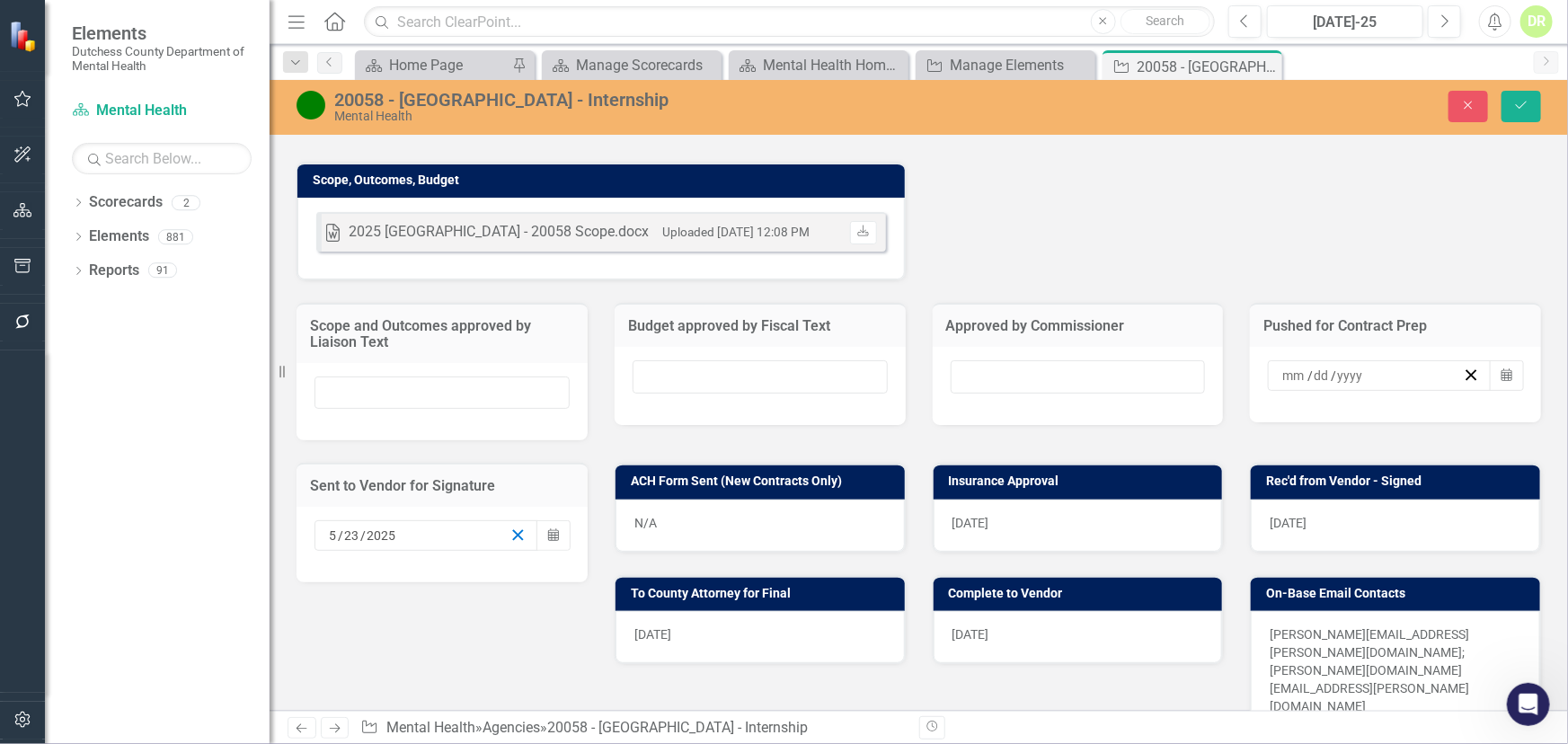
click at [509, 527] on icon "button" at bounding box center [518, 535] width 17 height 17
click at [749, 500] on div "N/A" at bounding box center [760, 525] width 290 height 52
click at [1053, 500] on div "[DATE]" at bounding box center [1078, 525] width 290 height 52
click at [1050, 500] on div "[DATE]" at bounding box center [1078, 525] width 290 height 52
click at [1072, 500] on div "[DATE]" at bounding box center [1078, 525] width 290 height 52
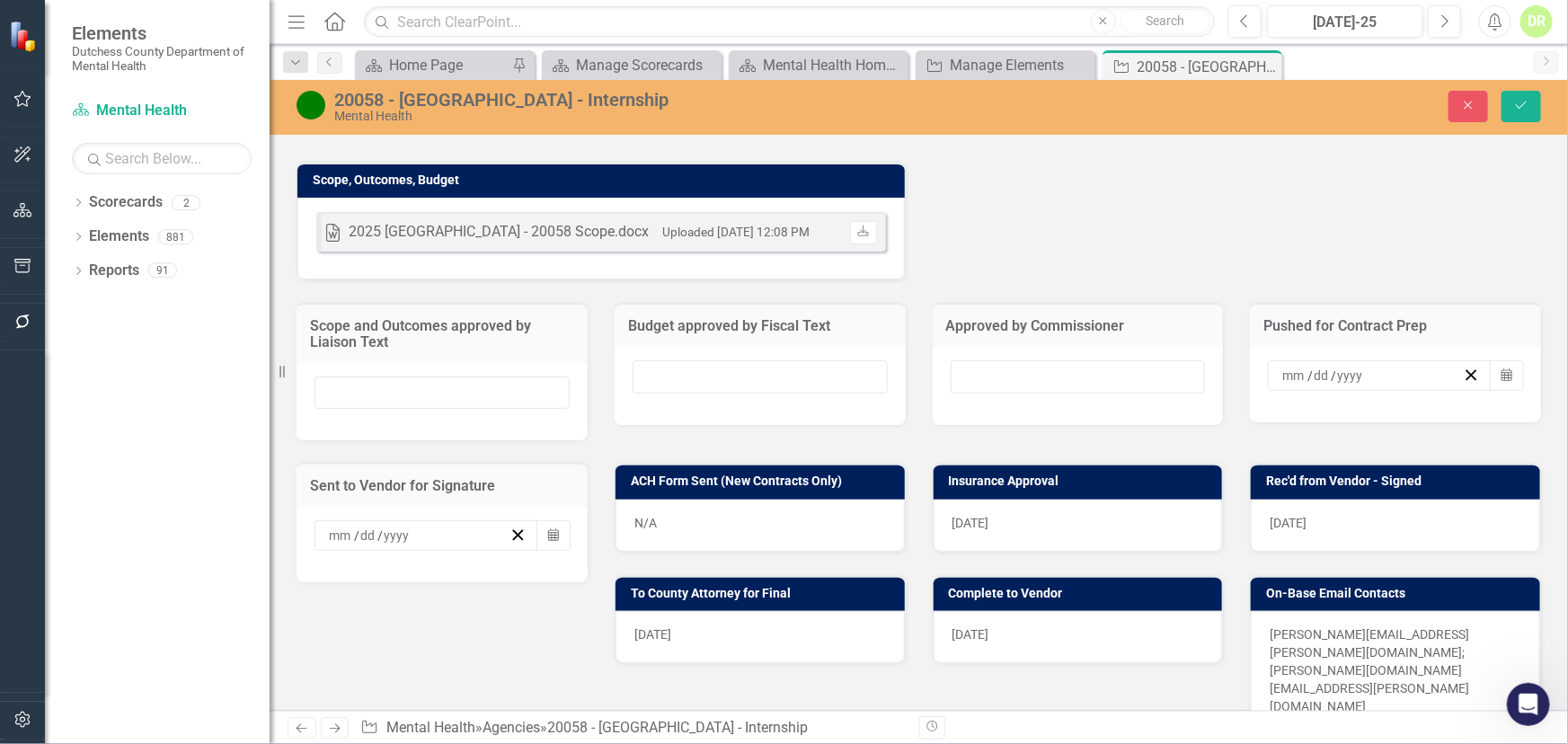
click at [1064, 500] on div "[DATE]" at bounding box center [1078, 525] width 290 height 52
click at [1013, 500] on div "[DATE]" at bounding box center [1078, 525] width 290 height 52
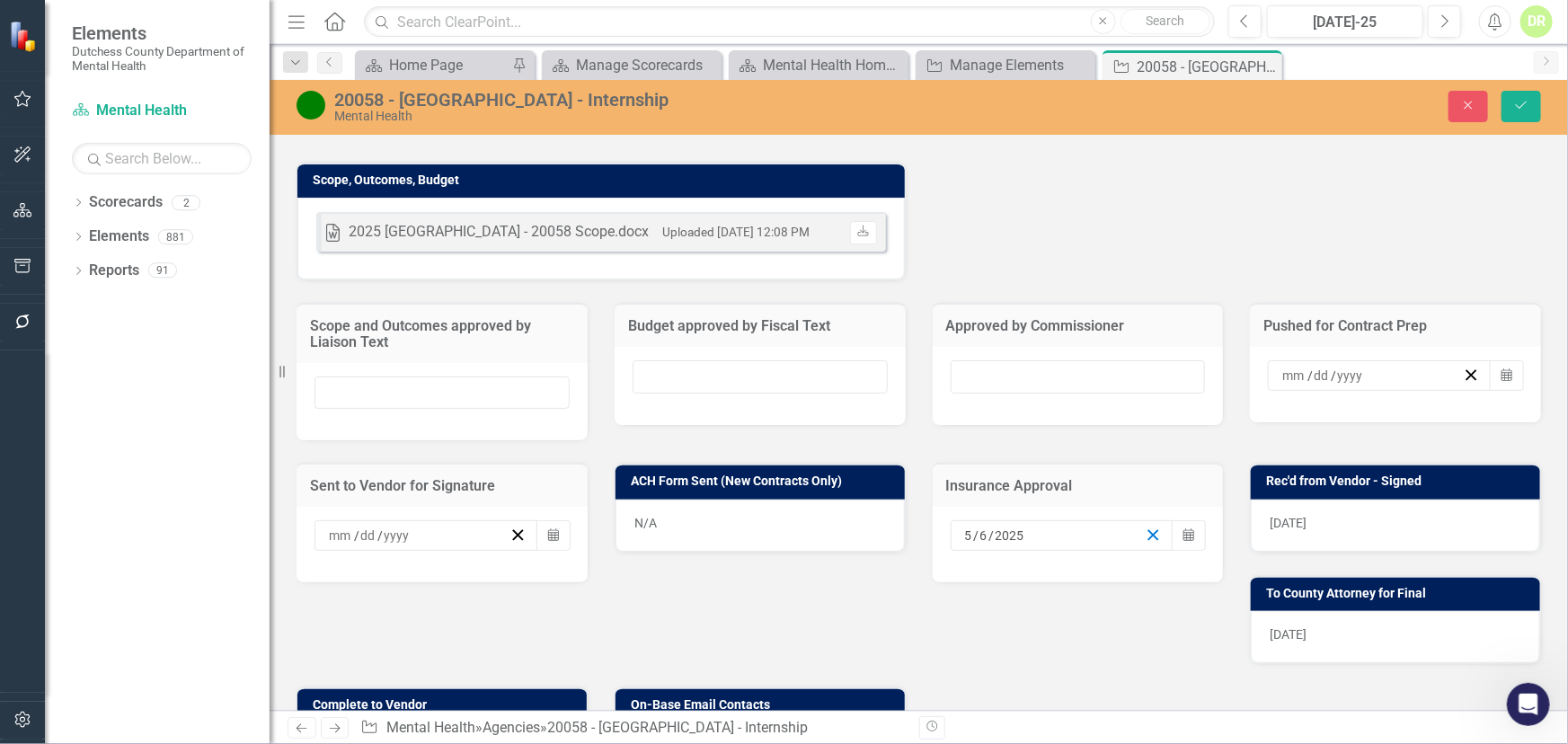
click at [1146, 527] on icon "button" at bounding box center [1153, 535] width 17 height 17
click at [1364, 500] on div "[DATE]" at bounding box center [1395, 525] width 290 height 52
click at [1348, 500] on div "[DATE]" at bounding box center [1395, 525] width 290 height 52
click at [1379, 500] on div "[DATE]" at bounding box center [1395, 525] width 290 height 52
click at [1378, 500] on div "[DATE]" at bounding box center [1395, 525] width 290 height 52
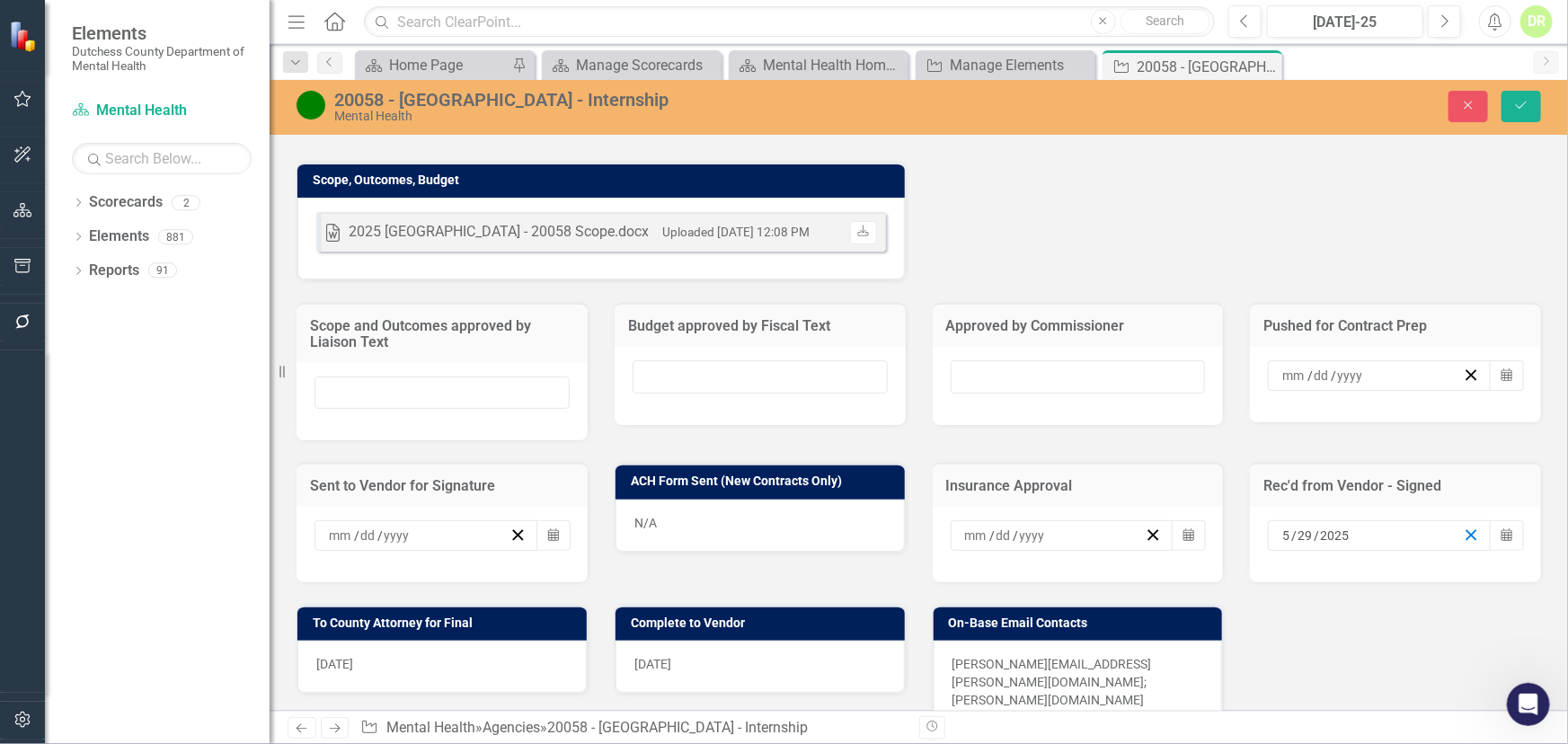
click at [1463, 527] on icon "button" at bounding box center [1471, 535] width 17 height 17
click at [497, 641] on div "[DATE]" at bounding box center [442, 667] width 290 height 52
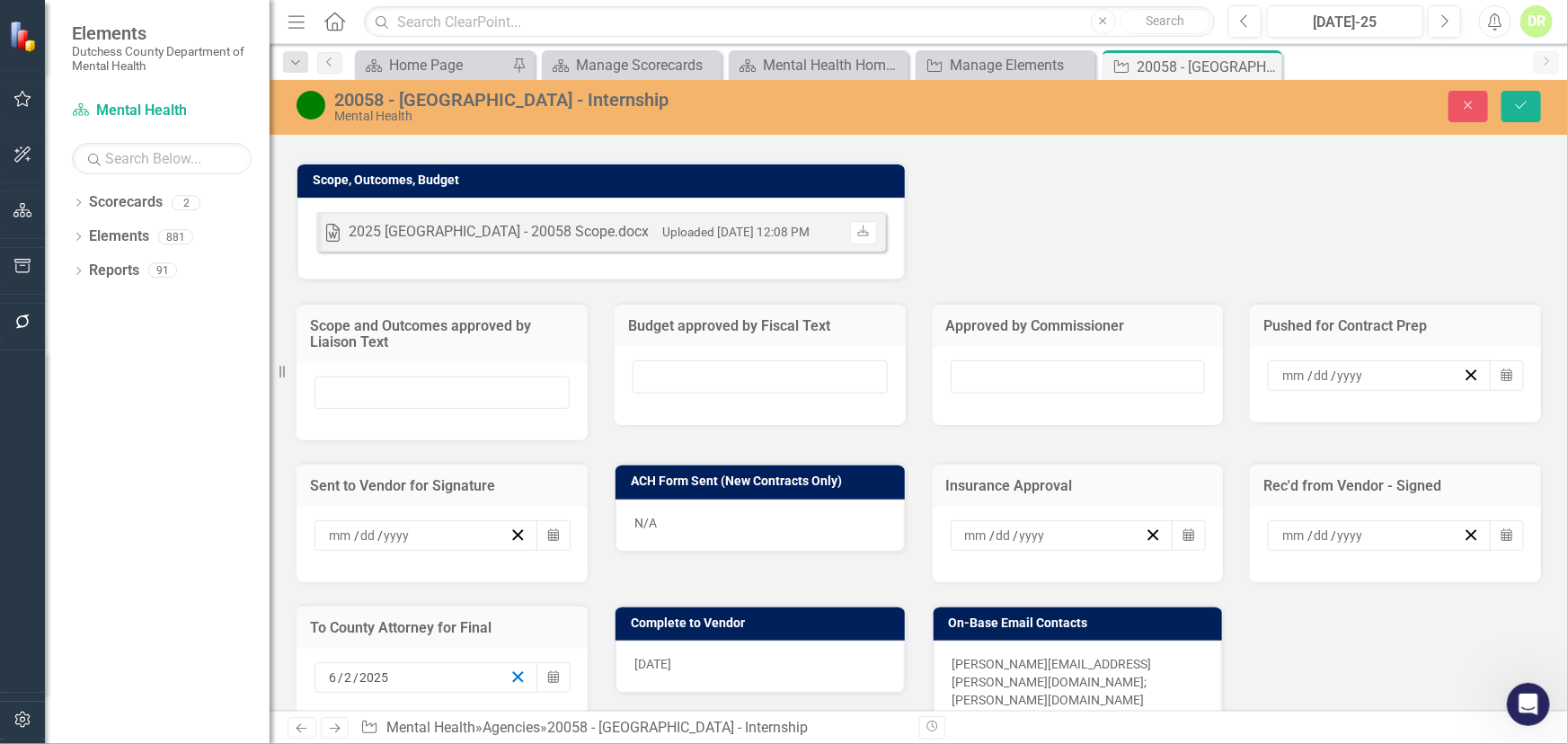
click at [521, 669] on icon "button" at bounding box center [518, 677] width 17 height 17
click at [715, 641] on div "[DATE]" at bounding box center [760, 667] width 290 height 52
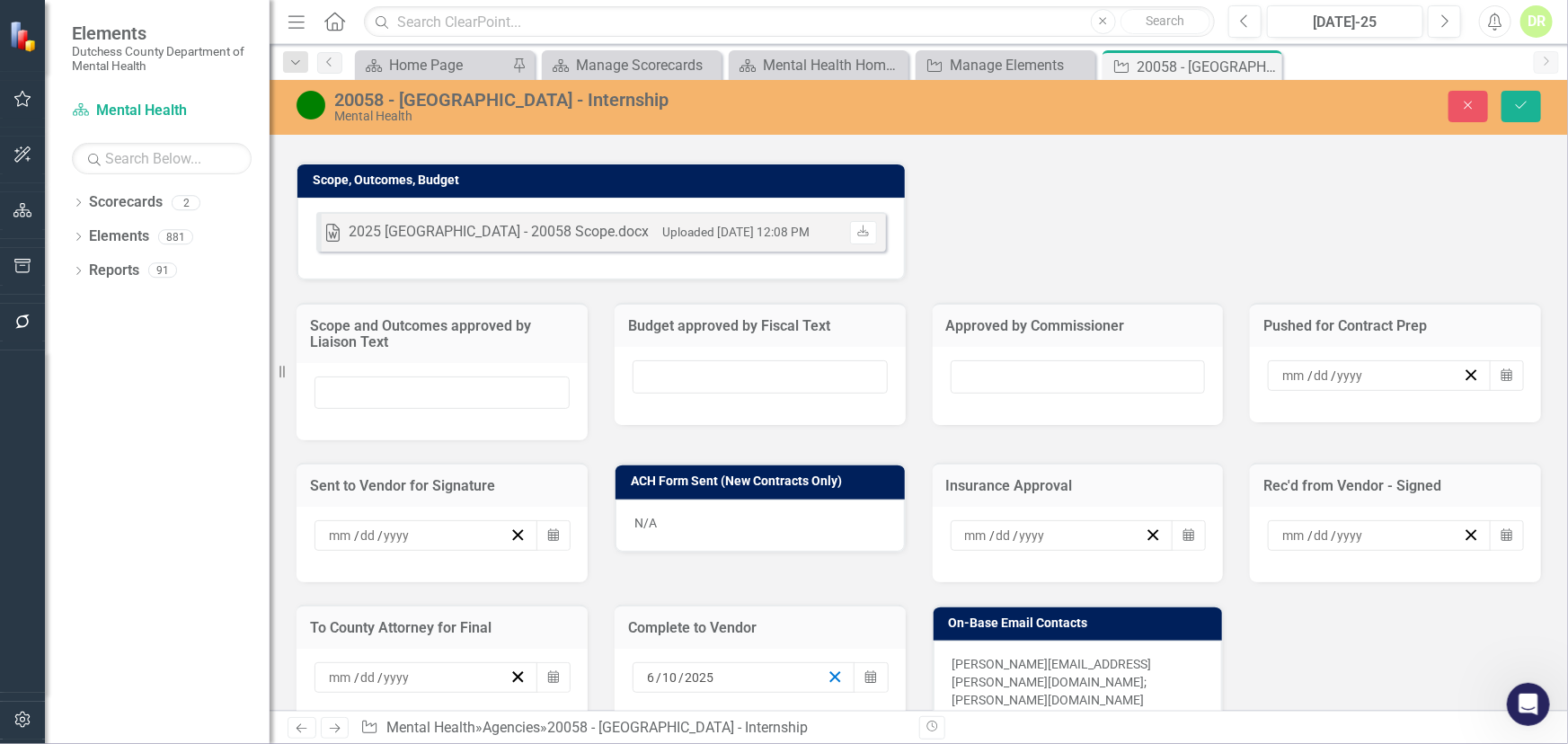
click at [832, 669] on icon "button" at bounding box center [834, 677] width 17 height 17
click at [1509, 104] on button "Save" at bounding box center [1522, 106] width 40 height 32
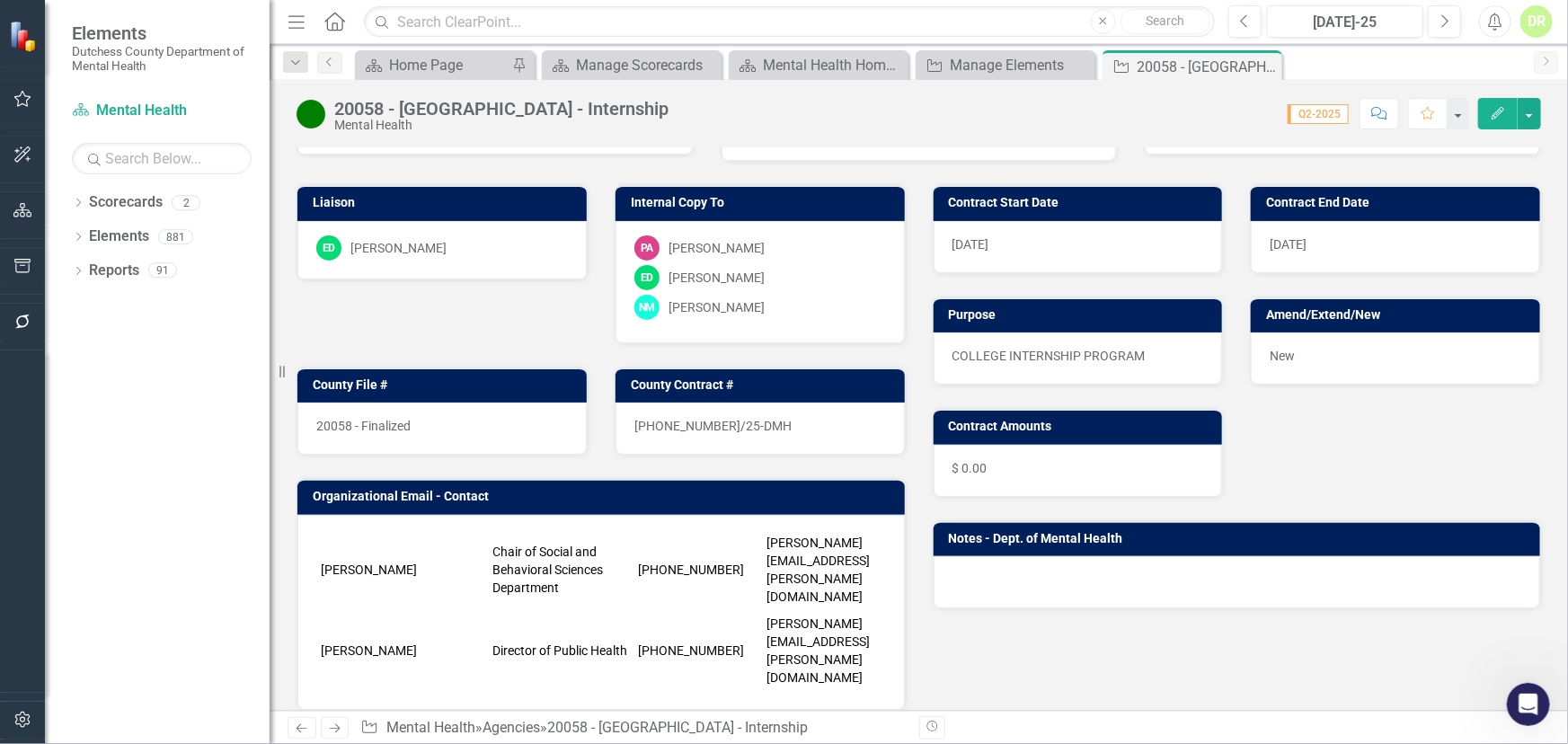
scroll to position [0, 0]
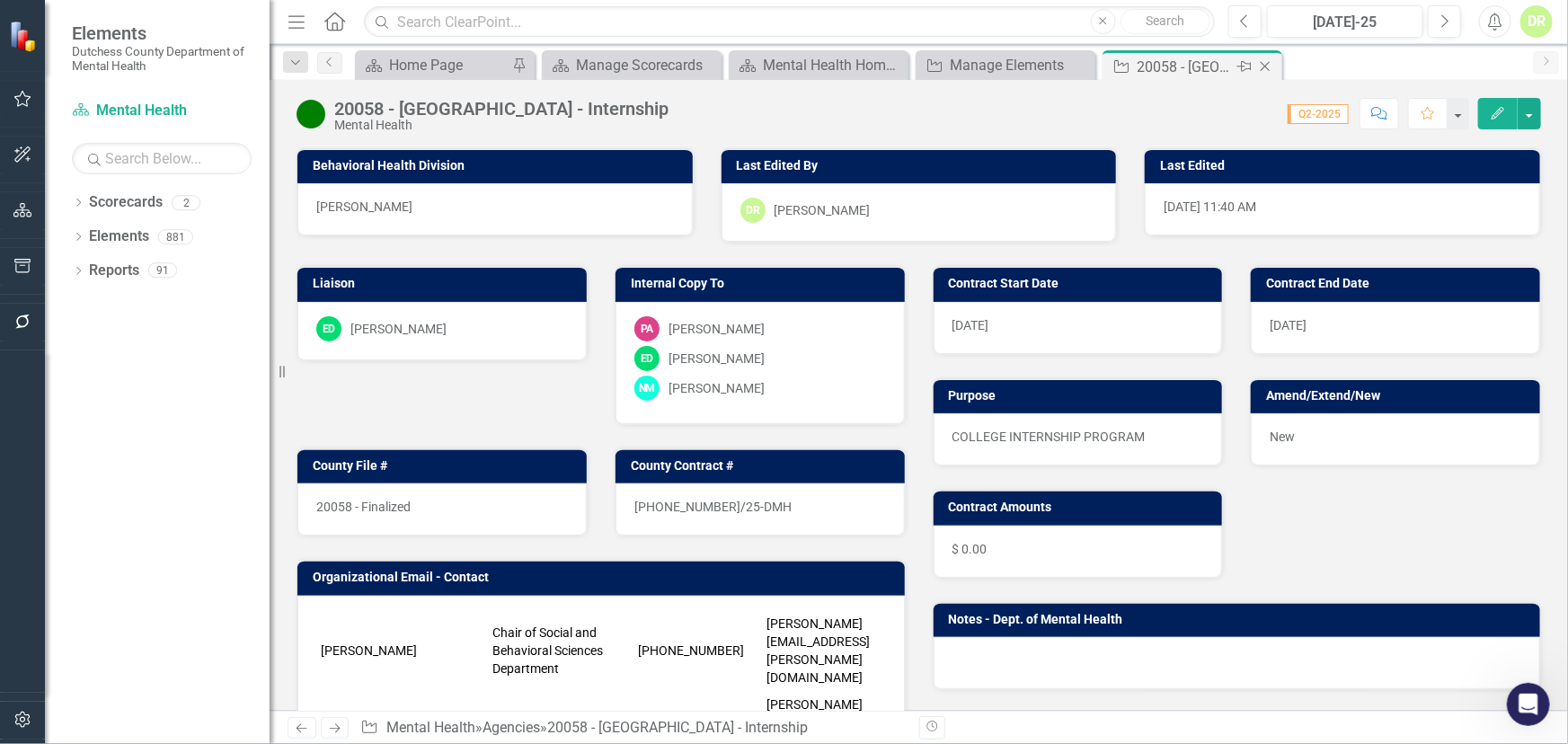
click at [1265, 67] on icon "Close" at bounding box center [1265, 66] width 18 height 15
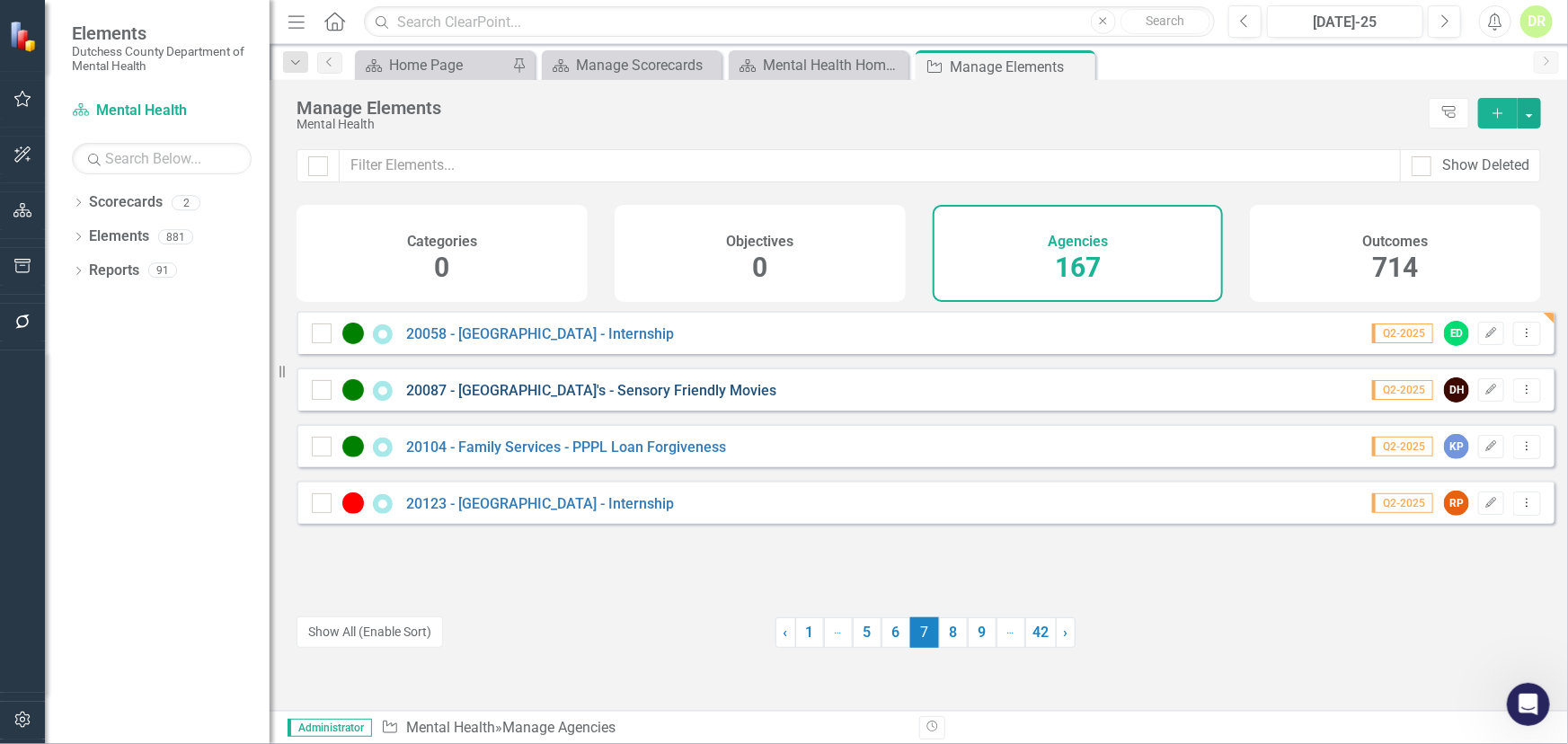
click at [533, 399] on link "20087 - [GEOGRAPHIC_DATA]'s - Sensory Friendly Movies" at bounding box center [591, 391] width 370 height 17
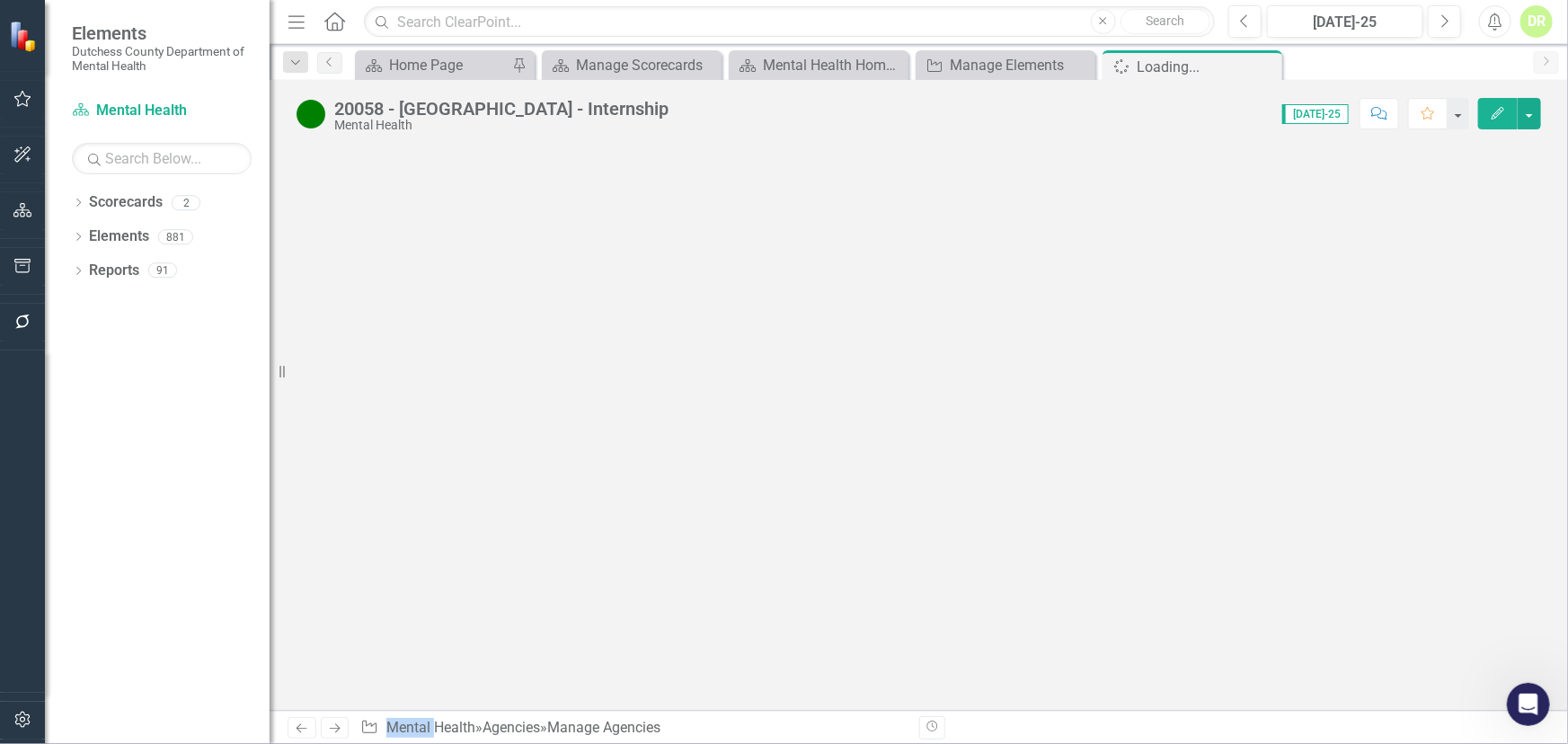
click at [533, 405] on div at bounding box center [919, 429] width 1298 height 563
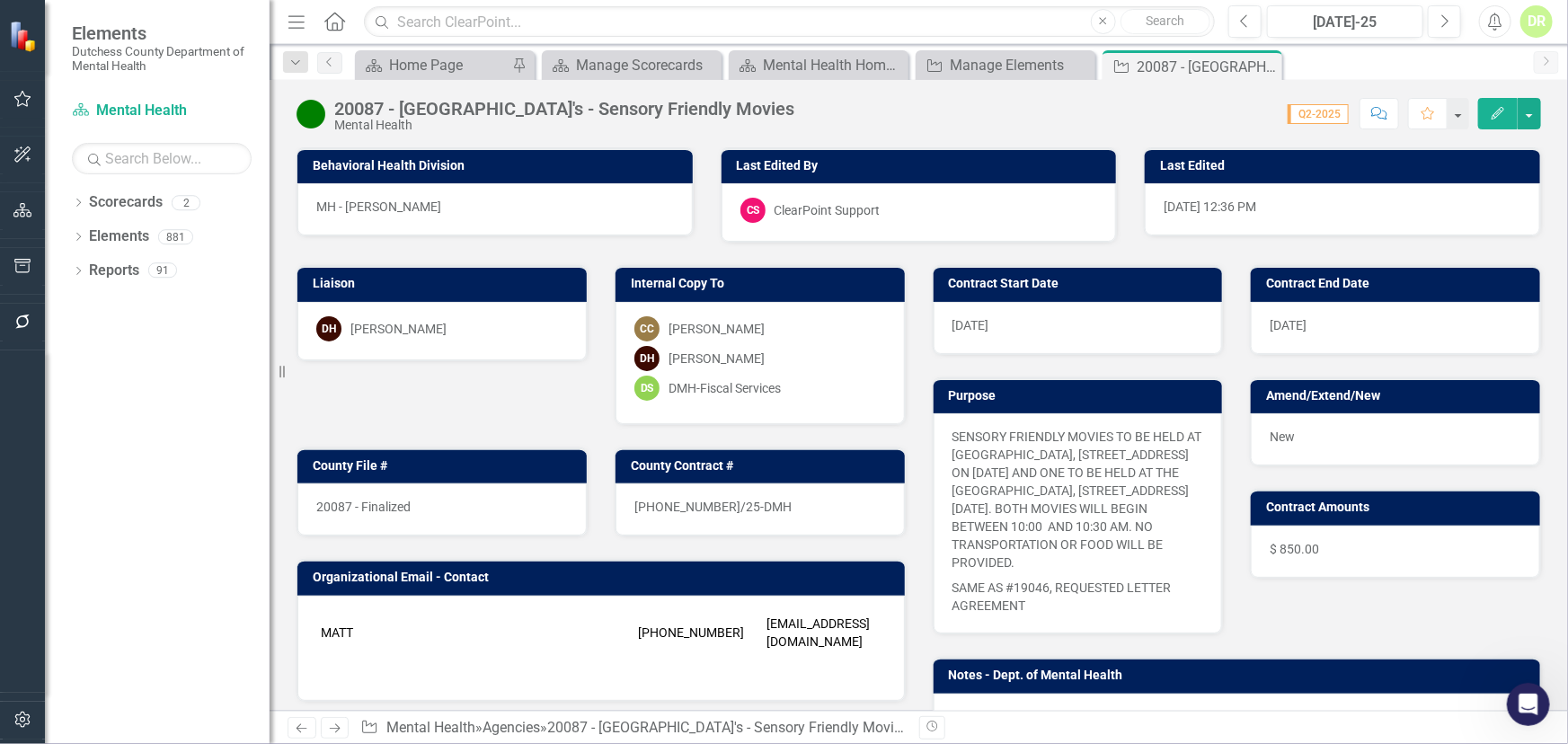
click at [301, 120] on img at bounding box center [311, 114] width 29 height 29
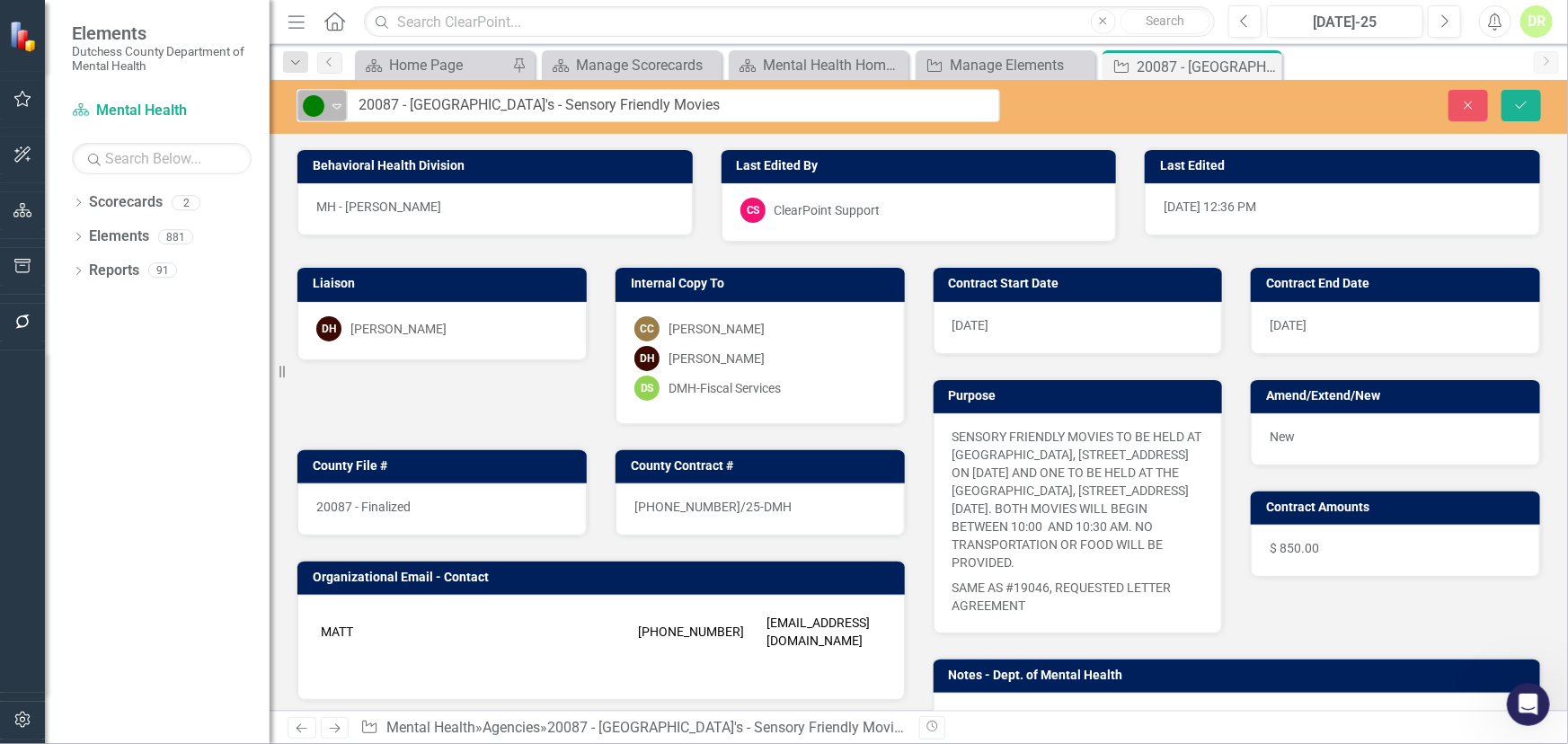
click at [332, 104] on icon "Expand" at bounding box center [337, 106] width 18 height 15
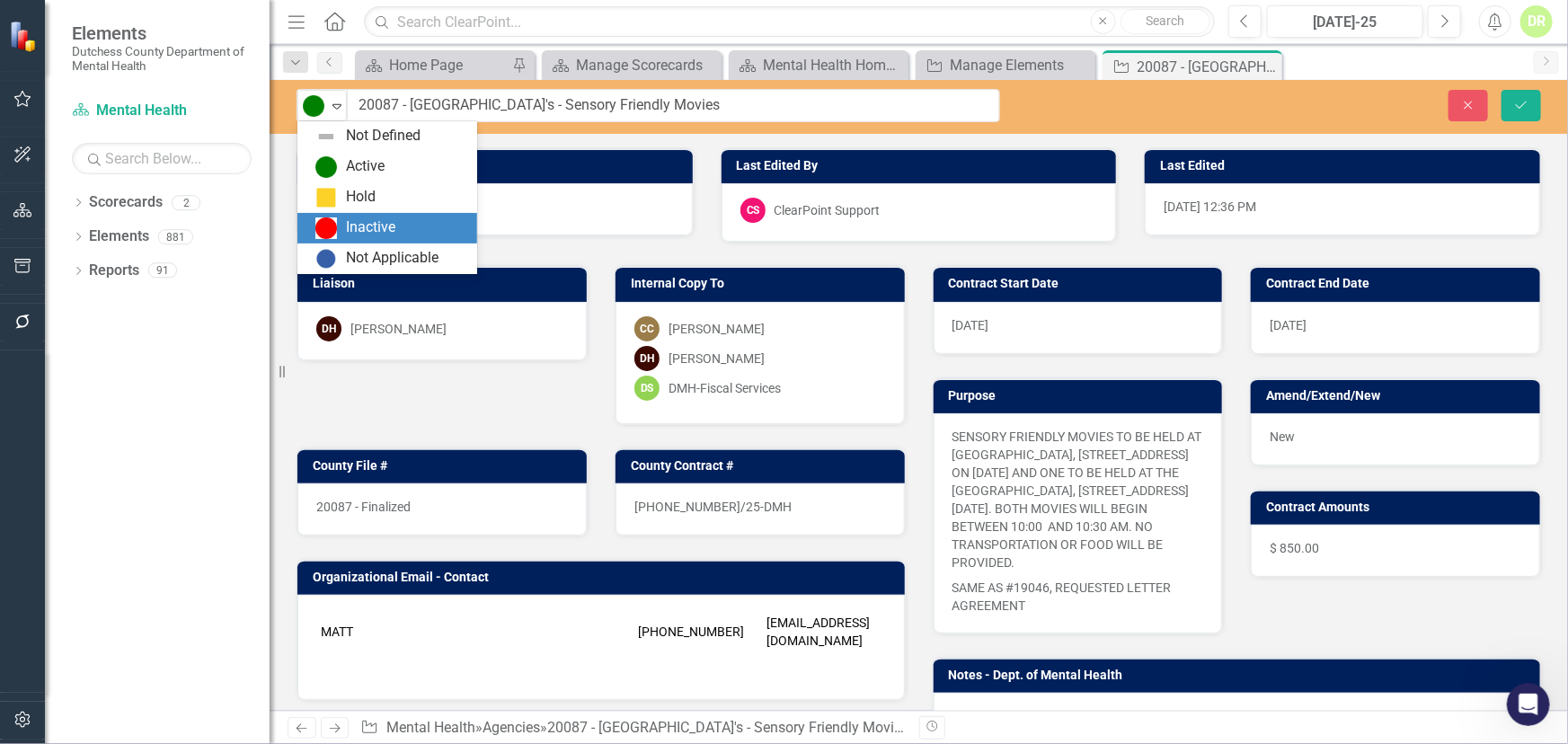
click at [321, 220] on img at bounding box center [326, 228] width 22 height 22
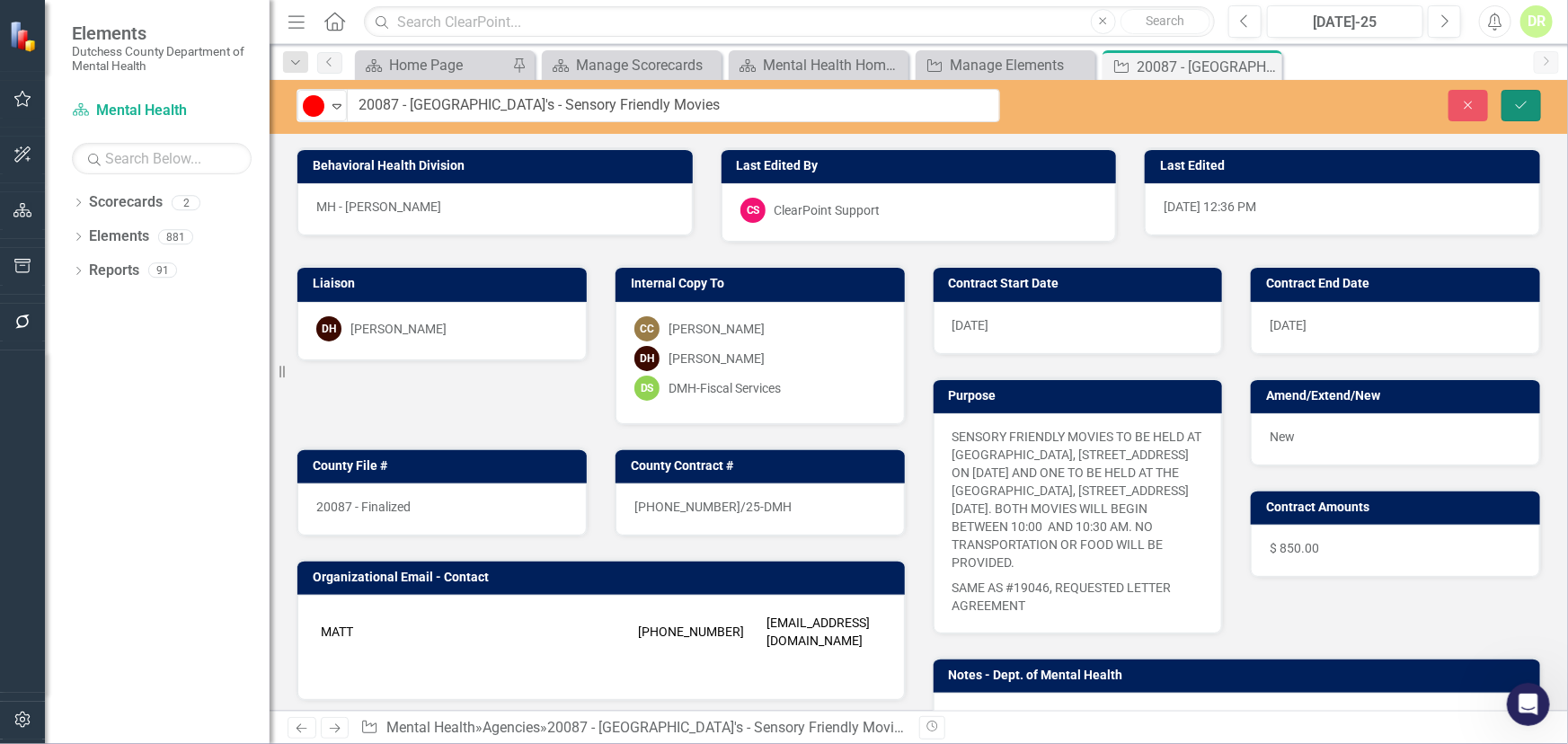
click at [1530, 103] on button "Save" at bounding box center [1522, 105] width 40 height 32
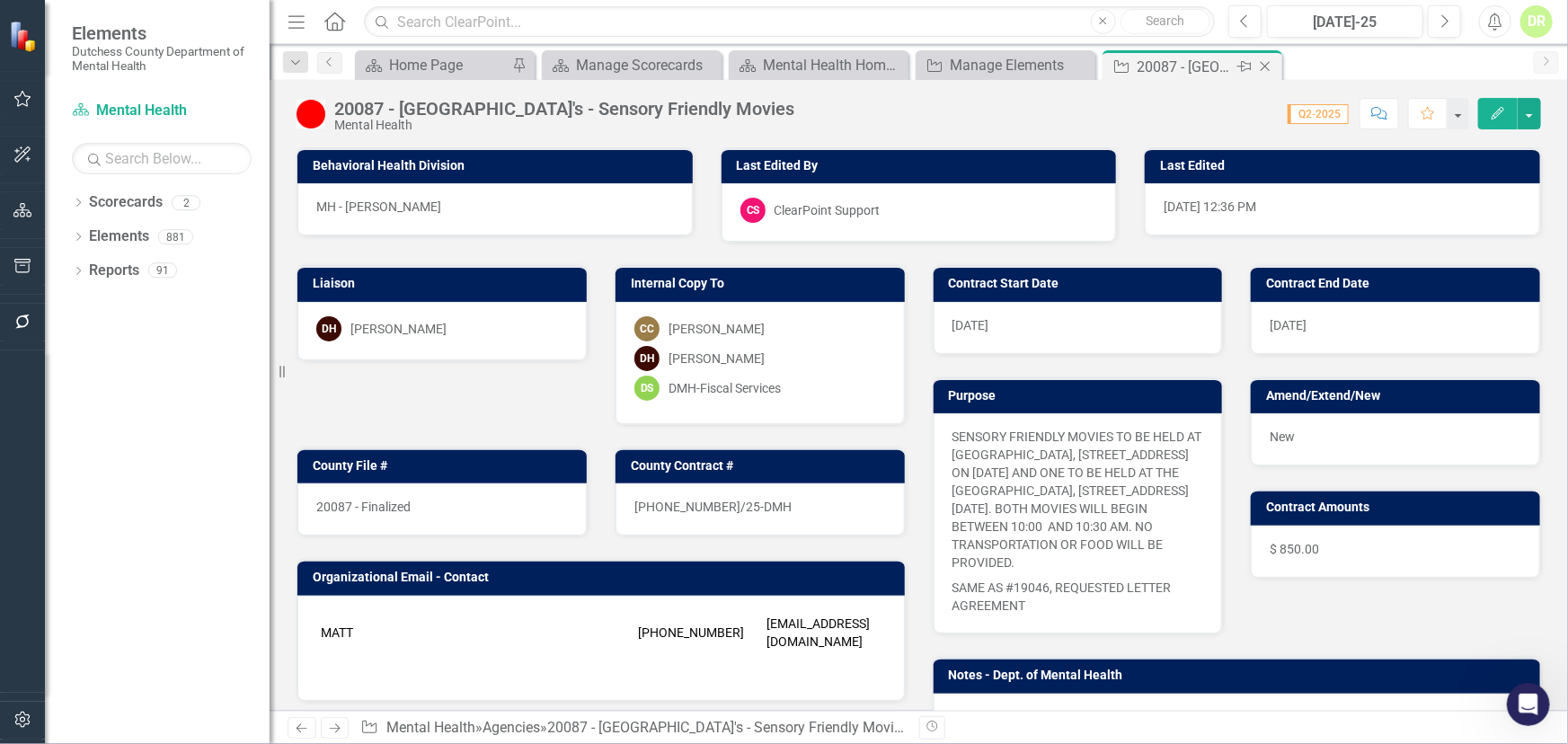
click at [1260, 64] on icon "Close" at bounding box center [1265, 66] width 18 height 15
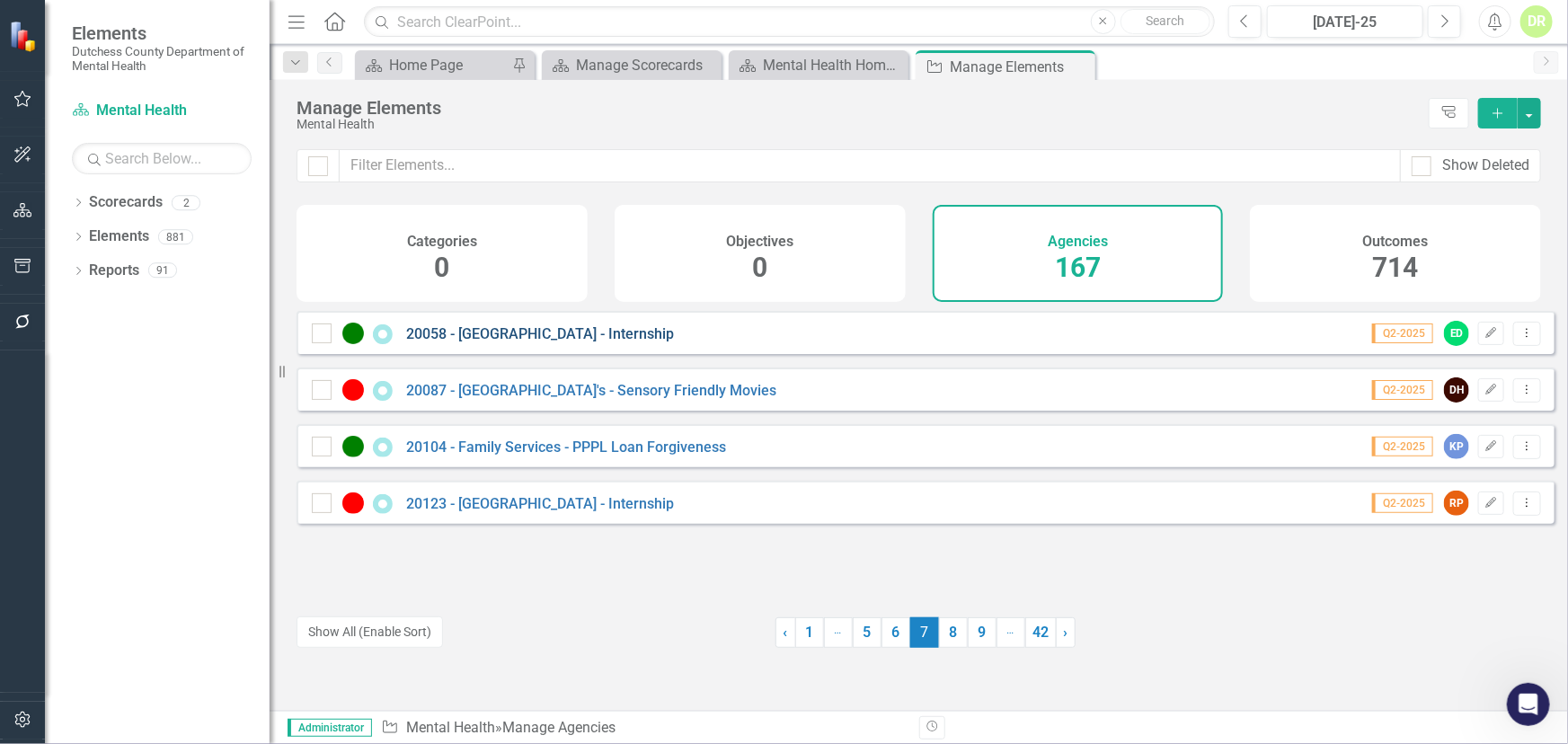
click at [475, 342] on link "20058 - [GEOGRAPHIC_DATA] - Internship" at bounding box center [539, 333] width 268 height 17
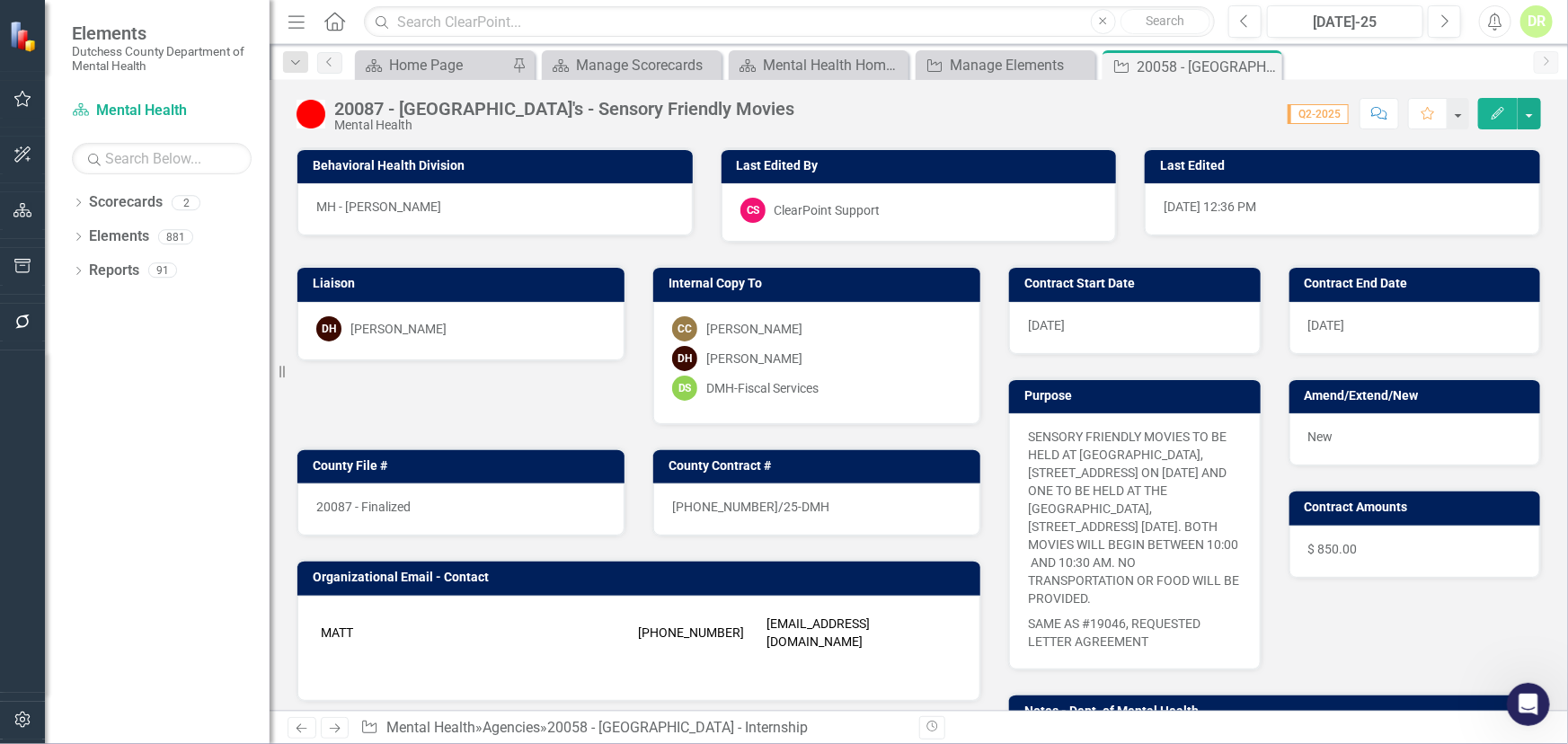
click at [475, 347] on div "DH [PERSON_NAME]" at bounding box center [461, 331] width 327 height 58
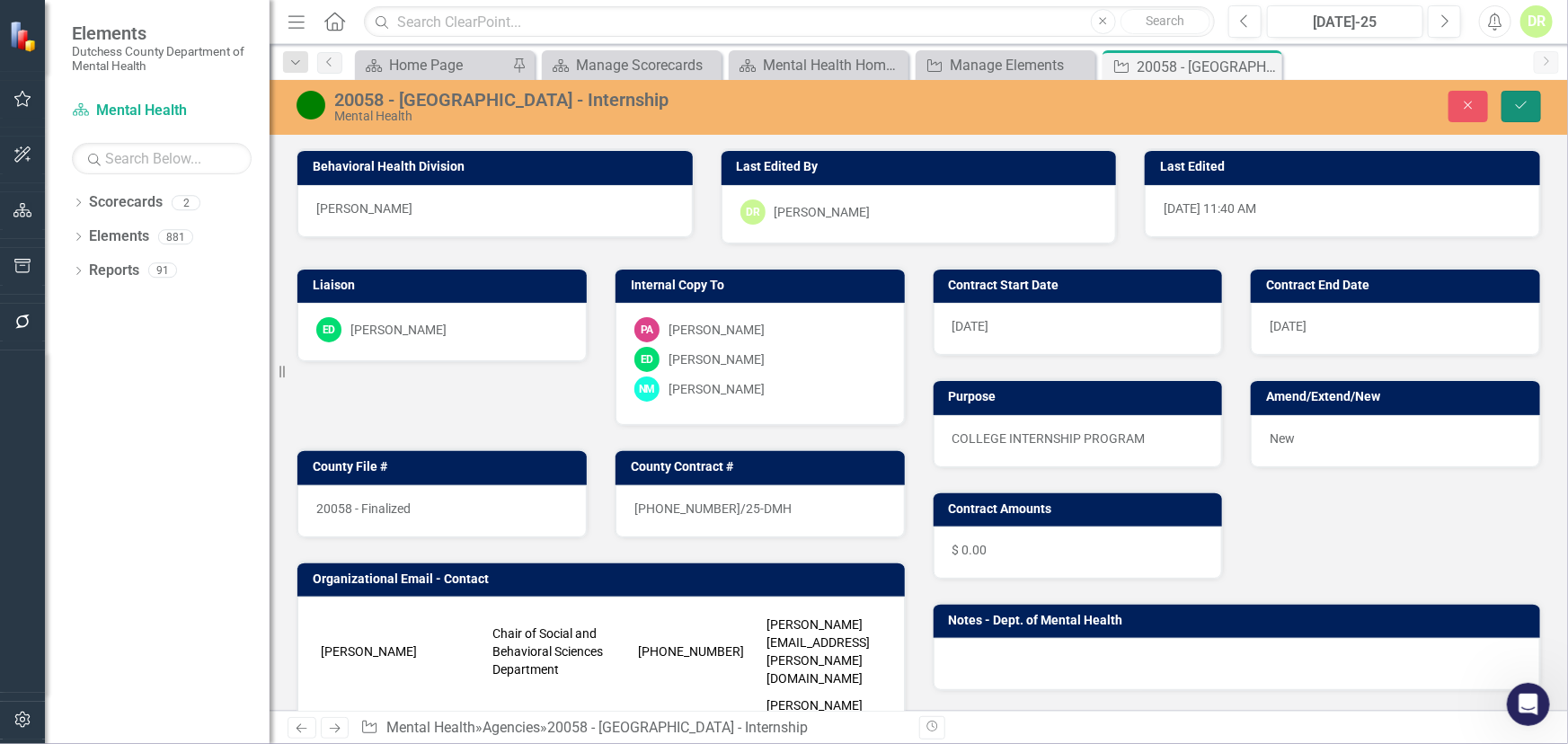
click at [1529, 103] on button "Save" at bounding box center [1522, 106] width 40 height 32
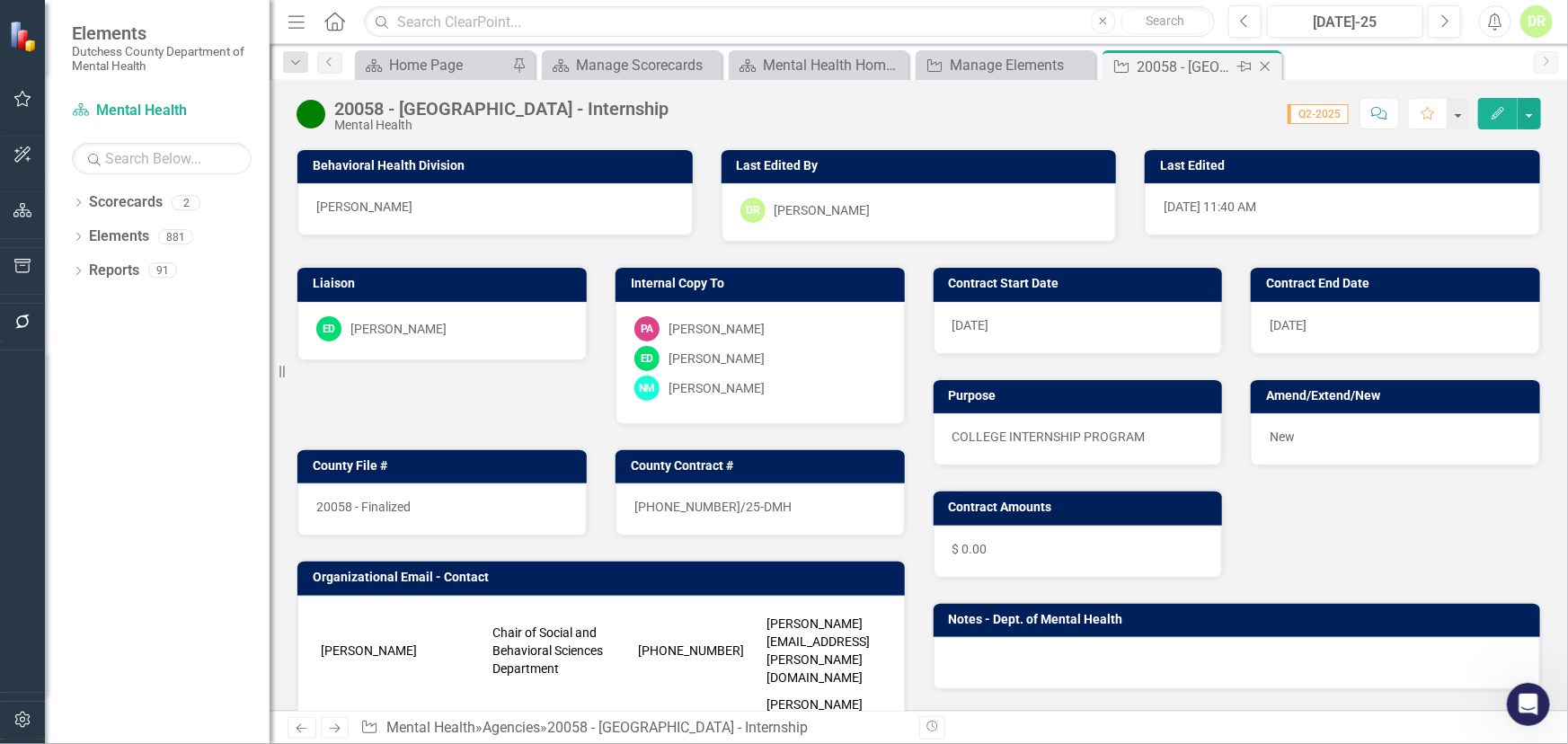
click at [1272, 65] on icon "Close" at bounding box center [1265, 66] width 18 height 15
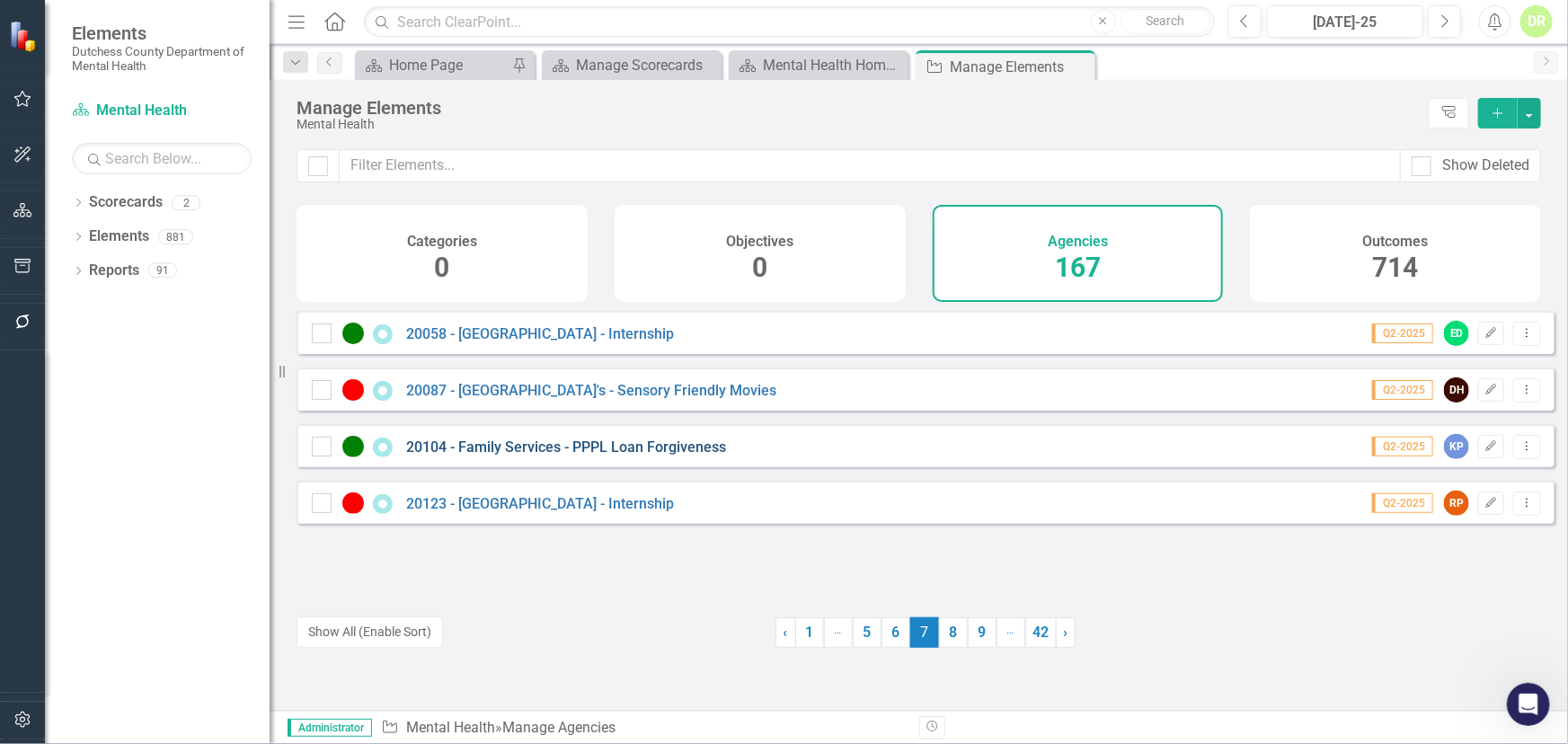
click at [564, 456] on link "20104 - Family Services - PPPL Loan Forgiveness" at bounding box center [566, 447] width 320 height 17
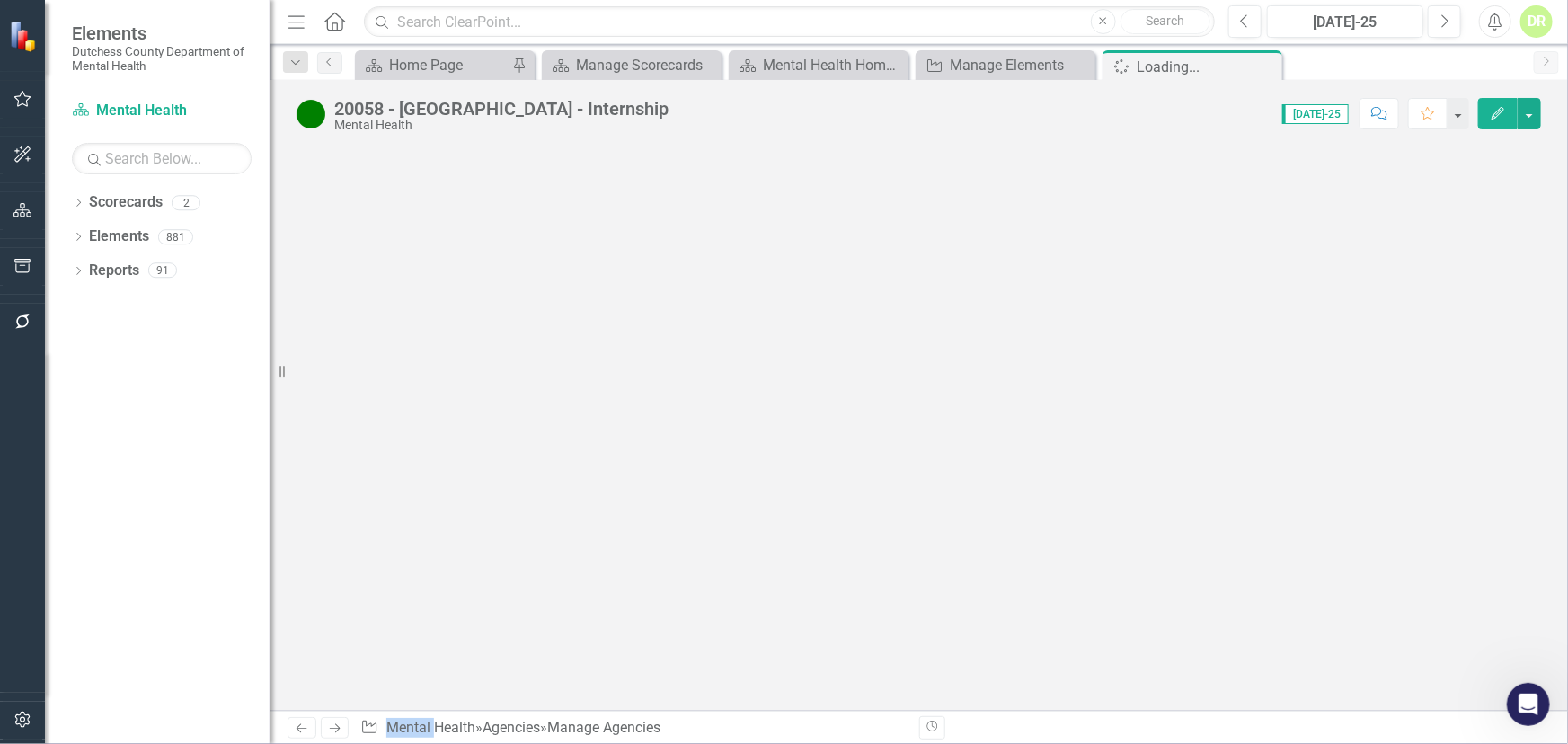
click at [564, 460] on div at bounding box center [919, 429] width 1298 height 563
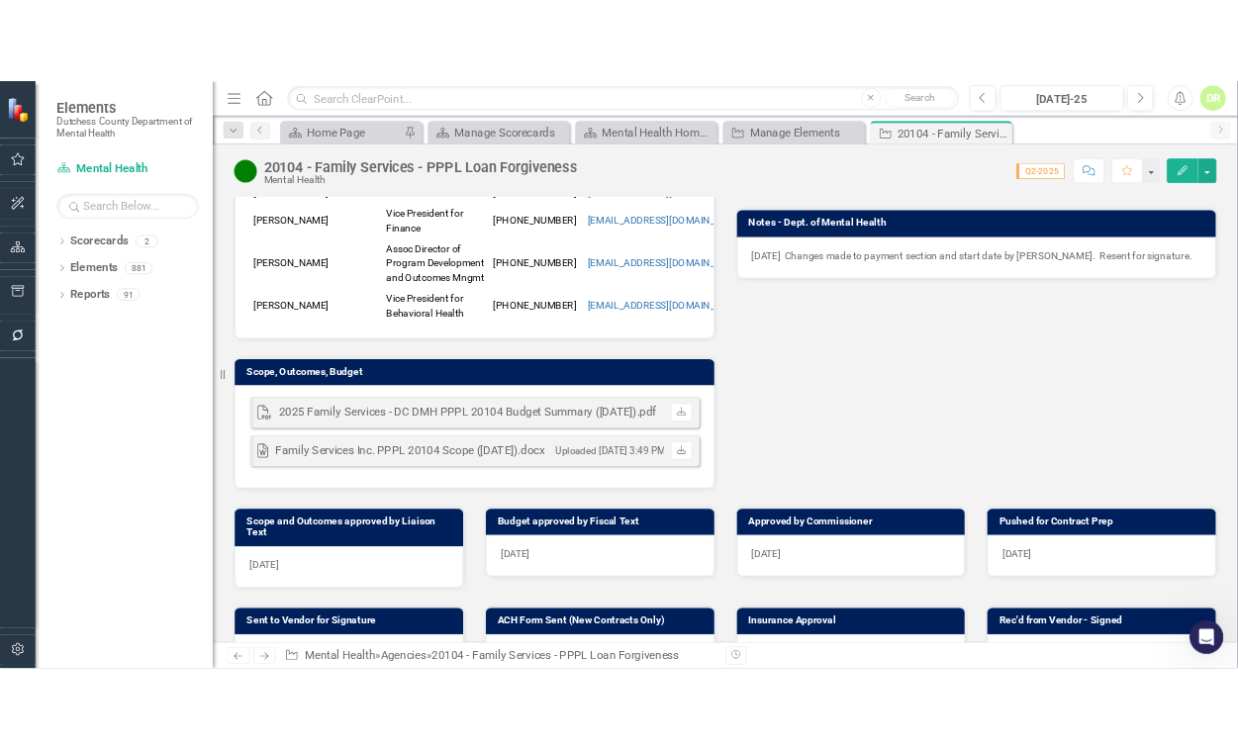
scroll to position [623, 0]
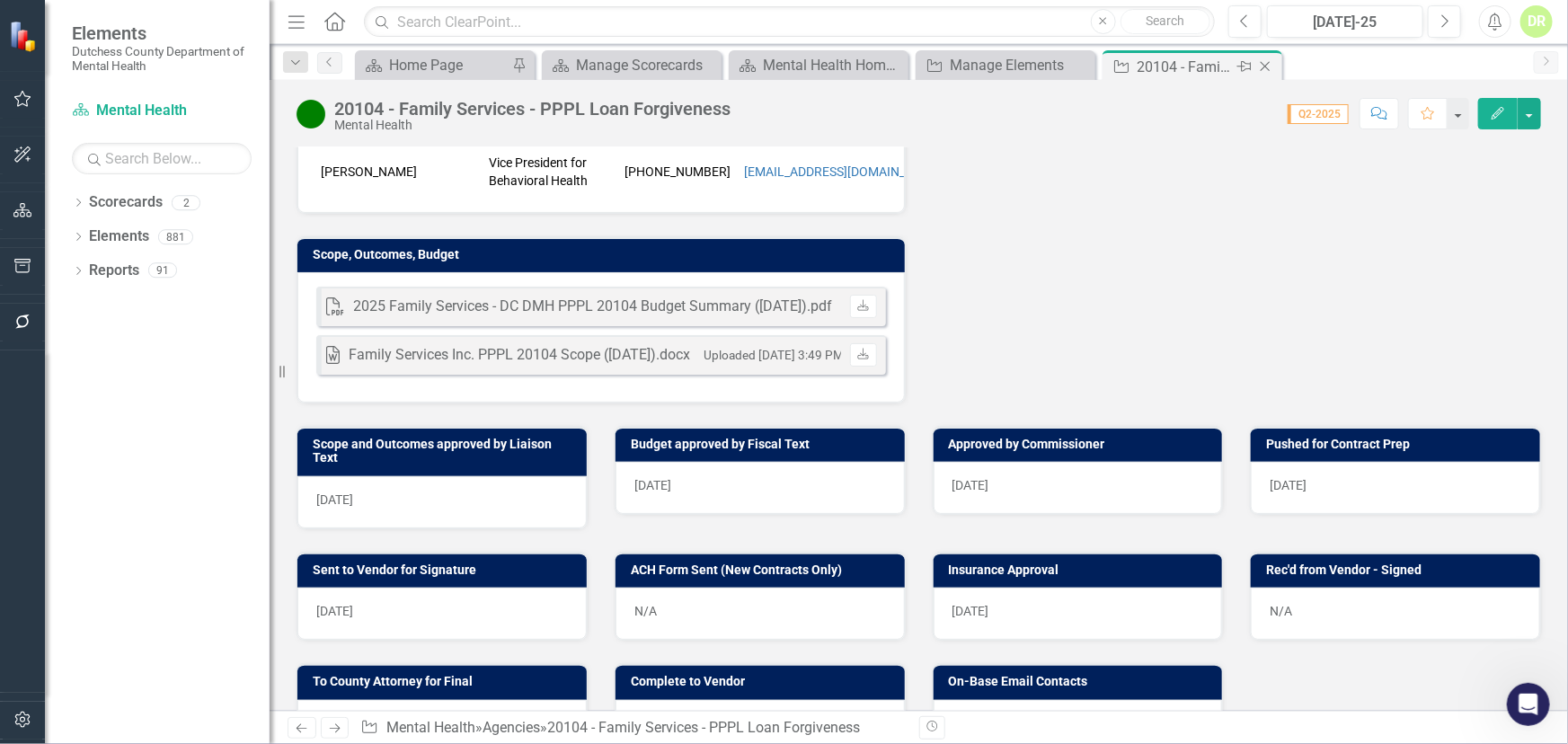
click at [1267, 64] on icon "Close" at bounding box center [1265, 66] width 18 height 15
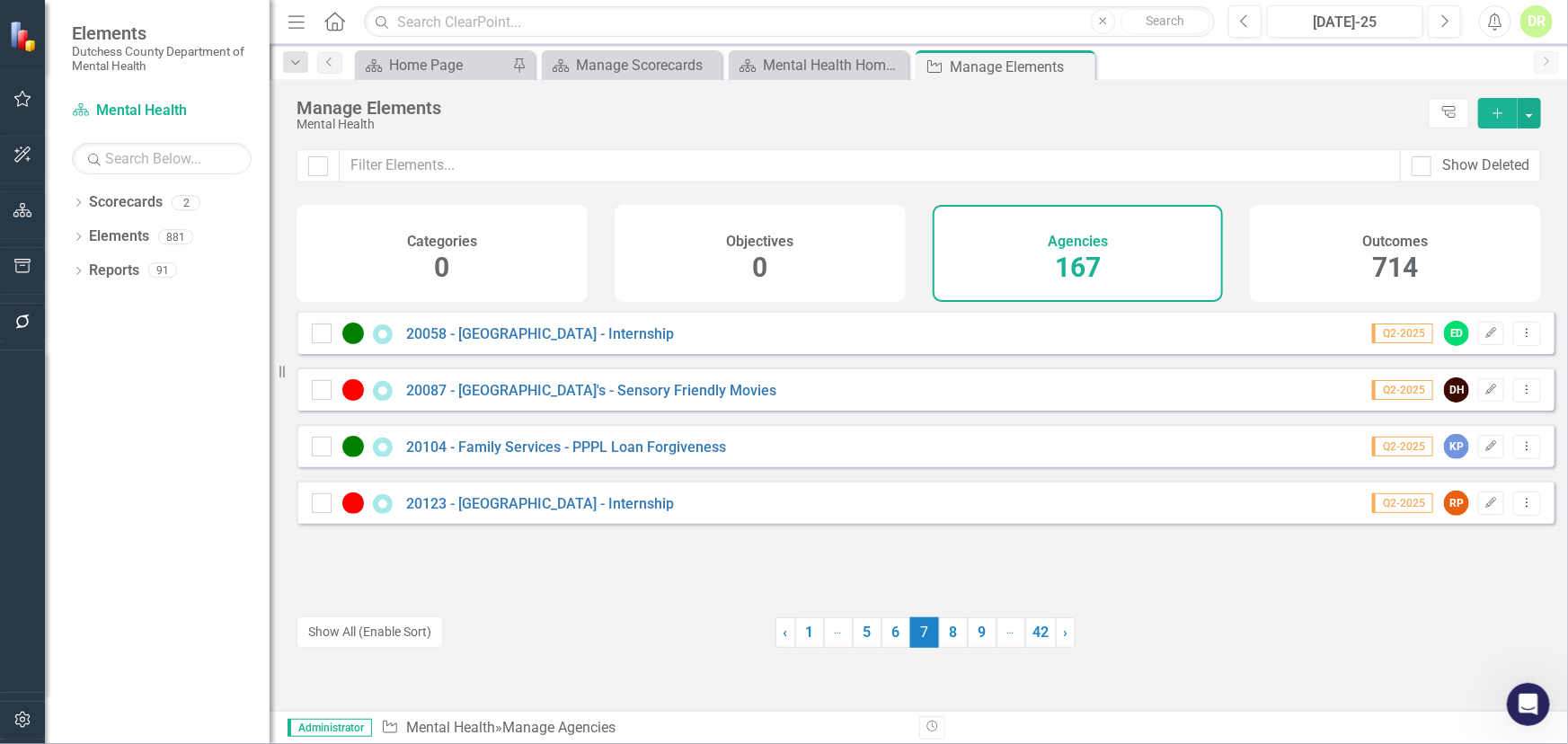
drag, startPoint x: 945, startPoint y: 638, endPoint x: 834, endPoint y: 590, distance: 120.9
click at [945, 638] on link "8" at bounding box center [953, 633] width 29 height 31
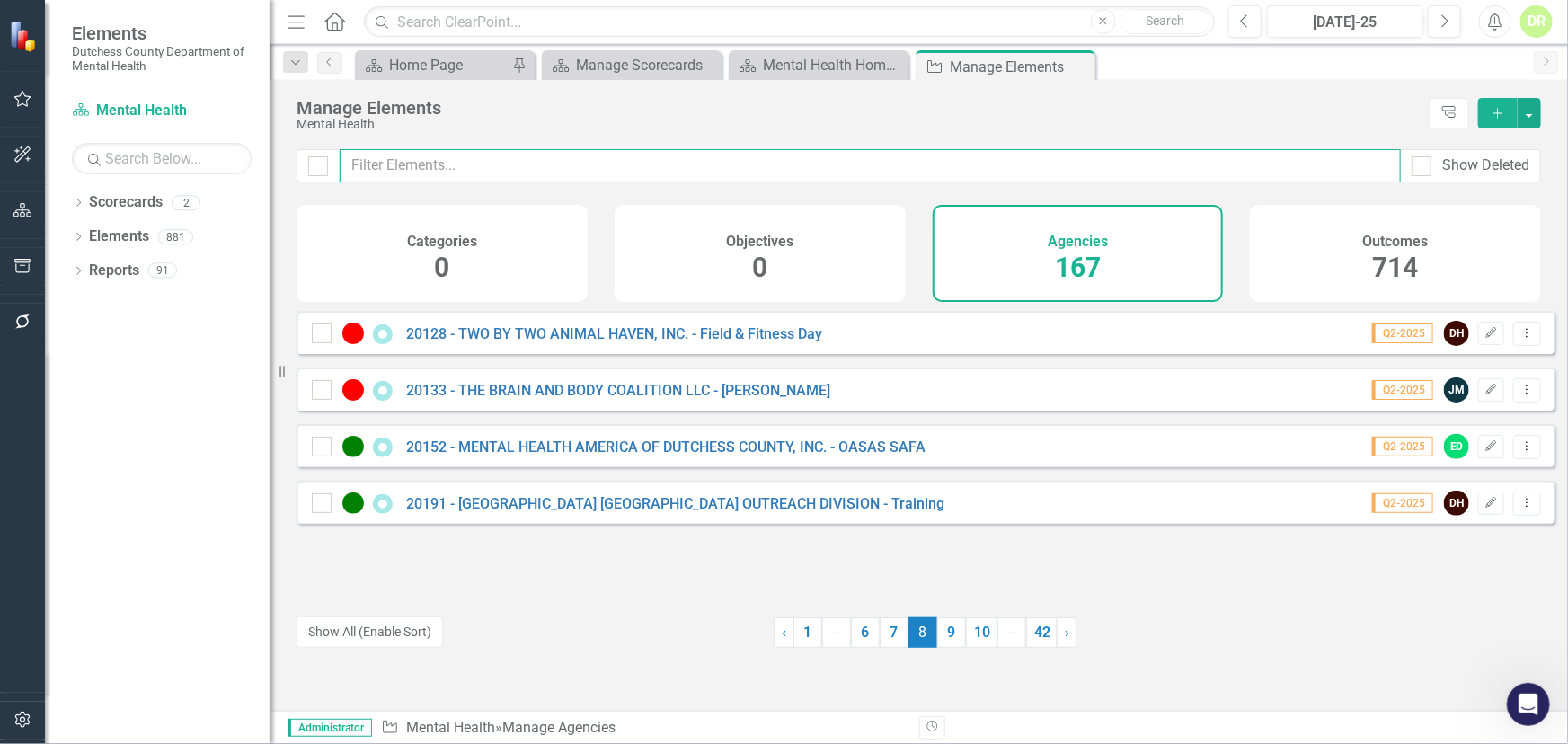
click at [490, 164] on input "text" at bounding box center [870, 165] width 1061 height 34
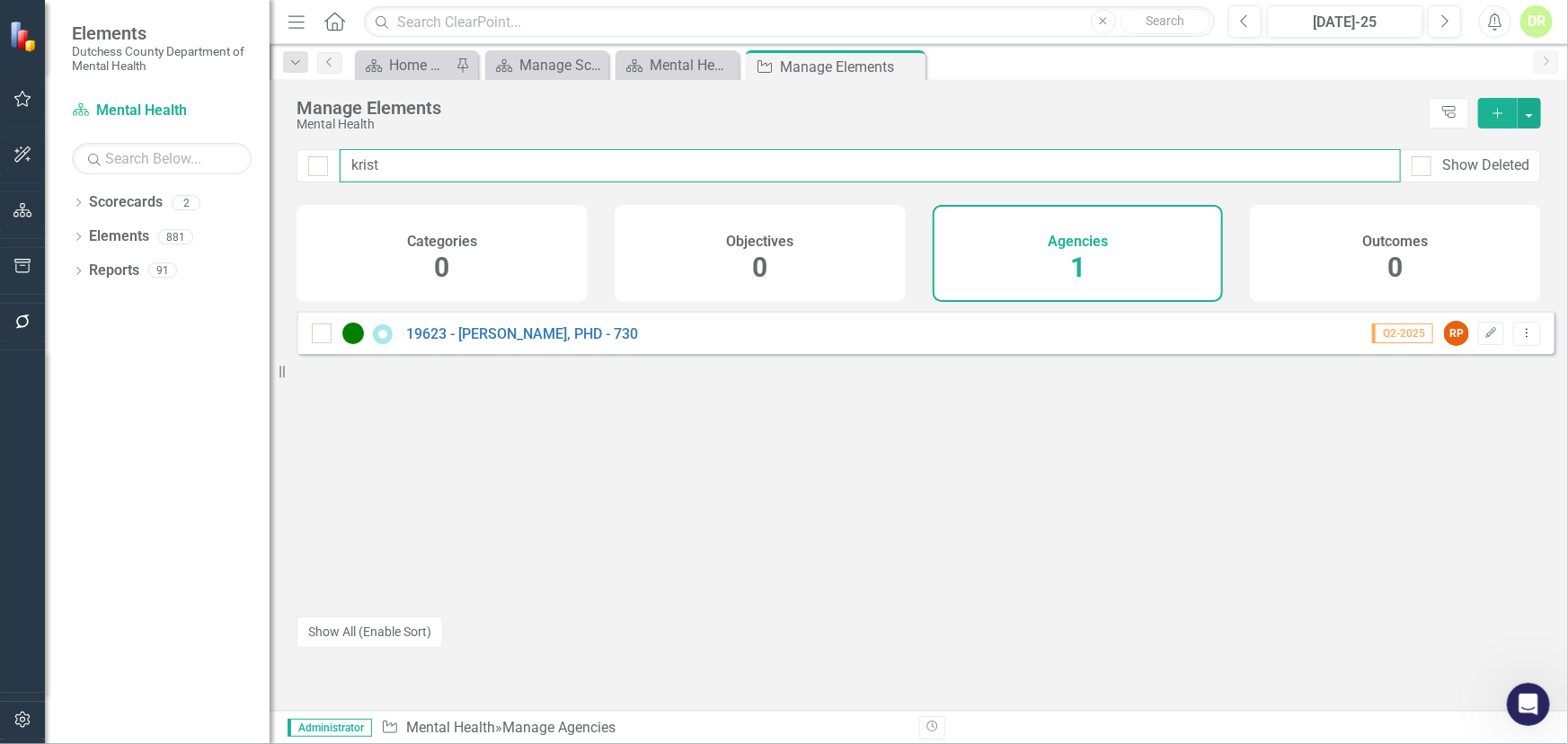
scroll to position [10818, 0]
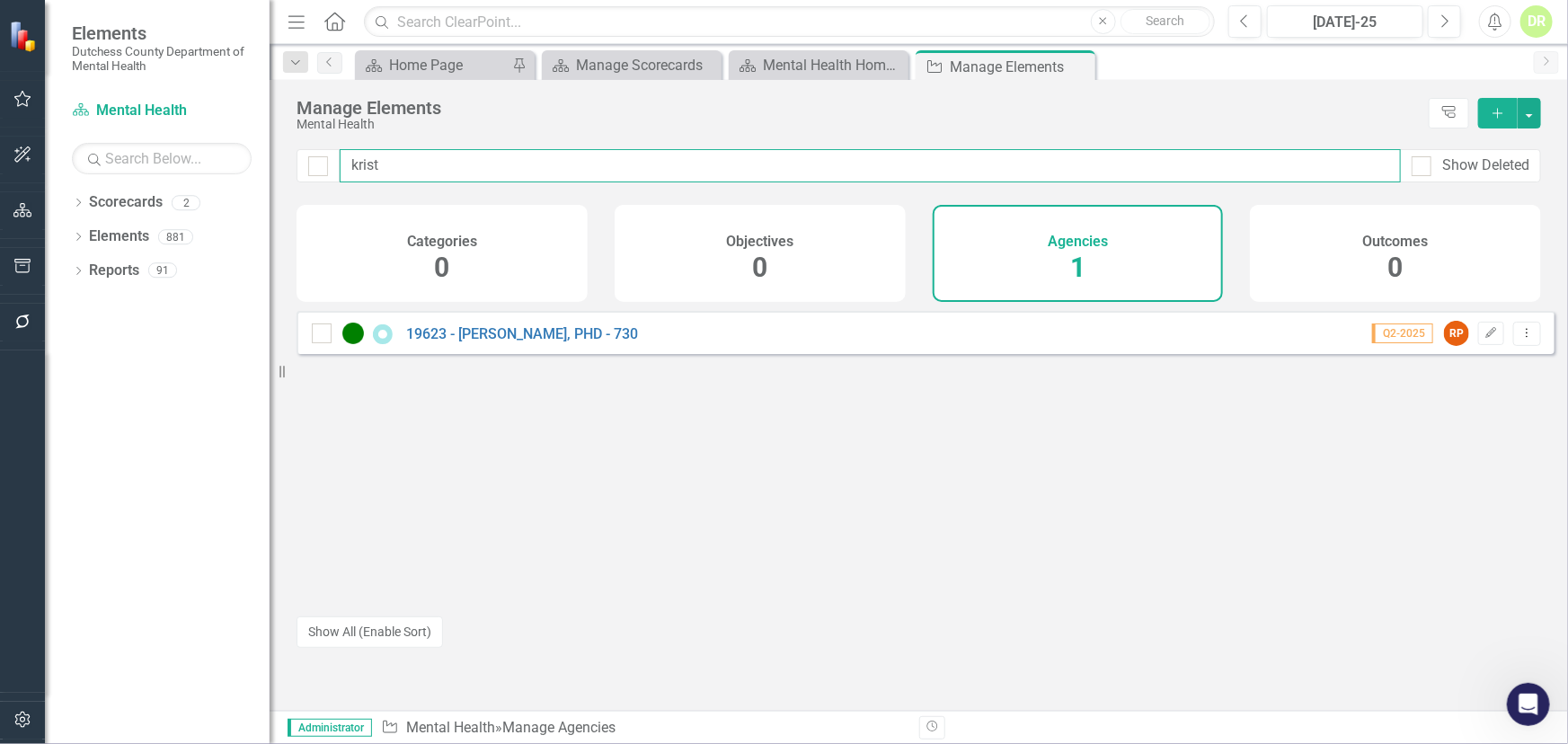
click at [828, 154] on input "krist" at bounding box center [870, 165] width 1061 height 34
drag, startPoint x: 709, startPoint y: 180, endPoint x: 138, endPoint y: 200, distance: 571.4
click at [138, 200] on div "Elements Dutchess County Department of Mental Health Scorecard Mental Health Se…" at bounding box center [784, 372] width 1568 height 744
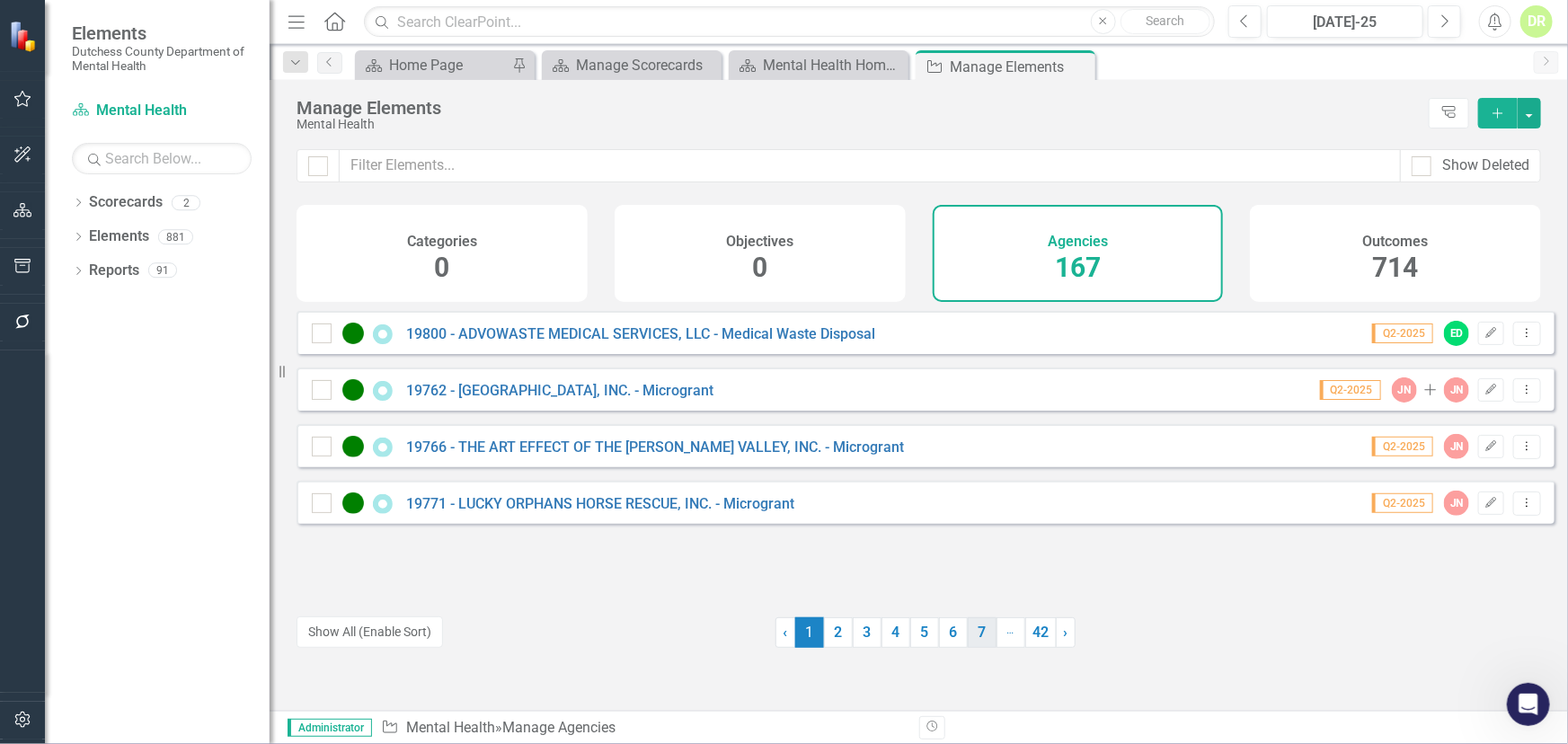
click at [973, 639] on link "7" at bounding box center [982, 633] width 29 height 31
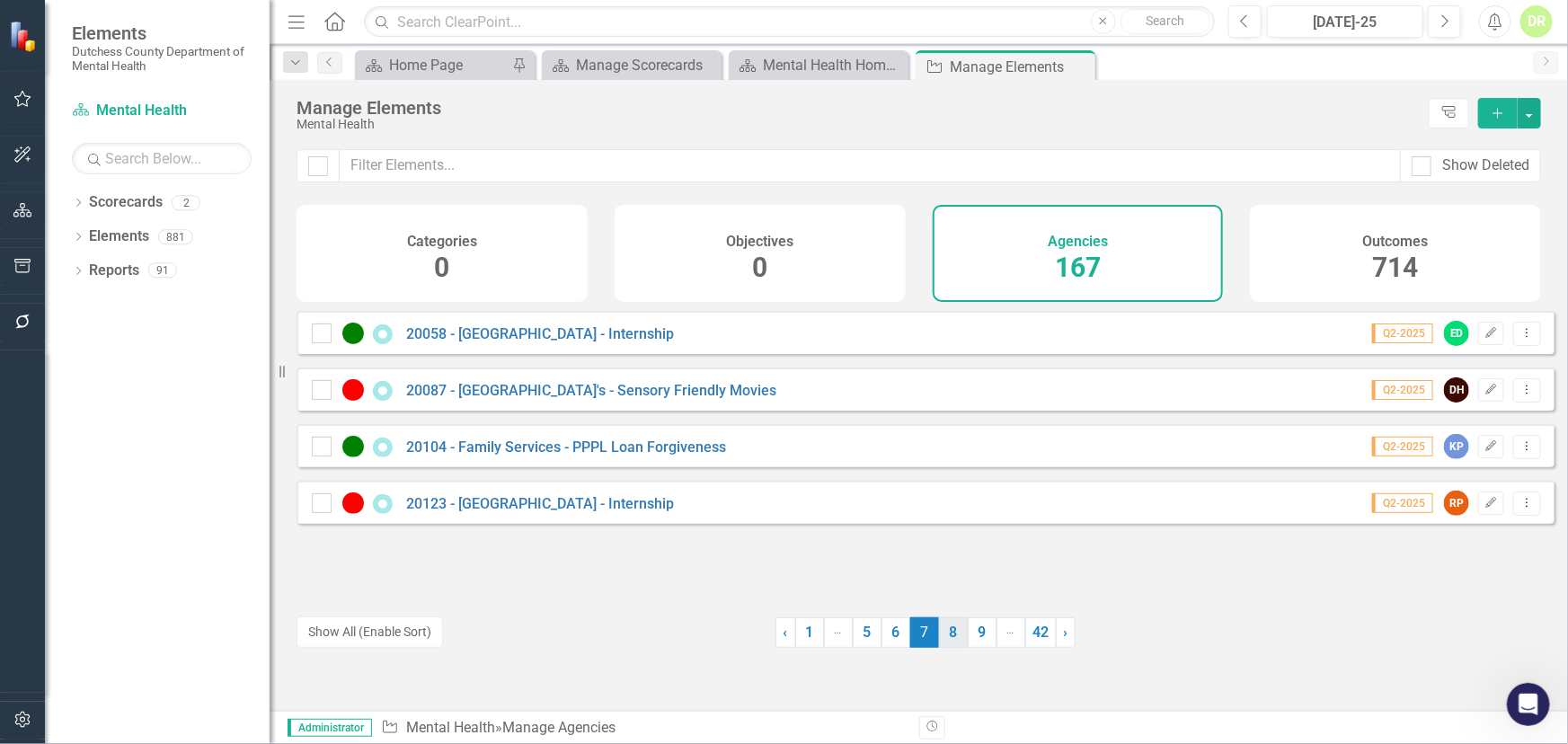
click at [946, 633] on link "8" at bounding box center [953, 633] width 29 height 31
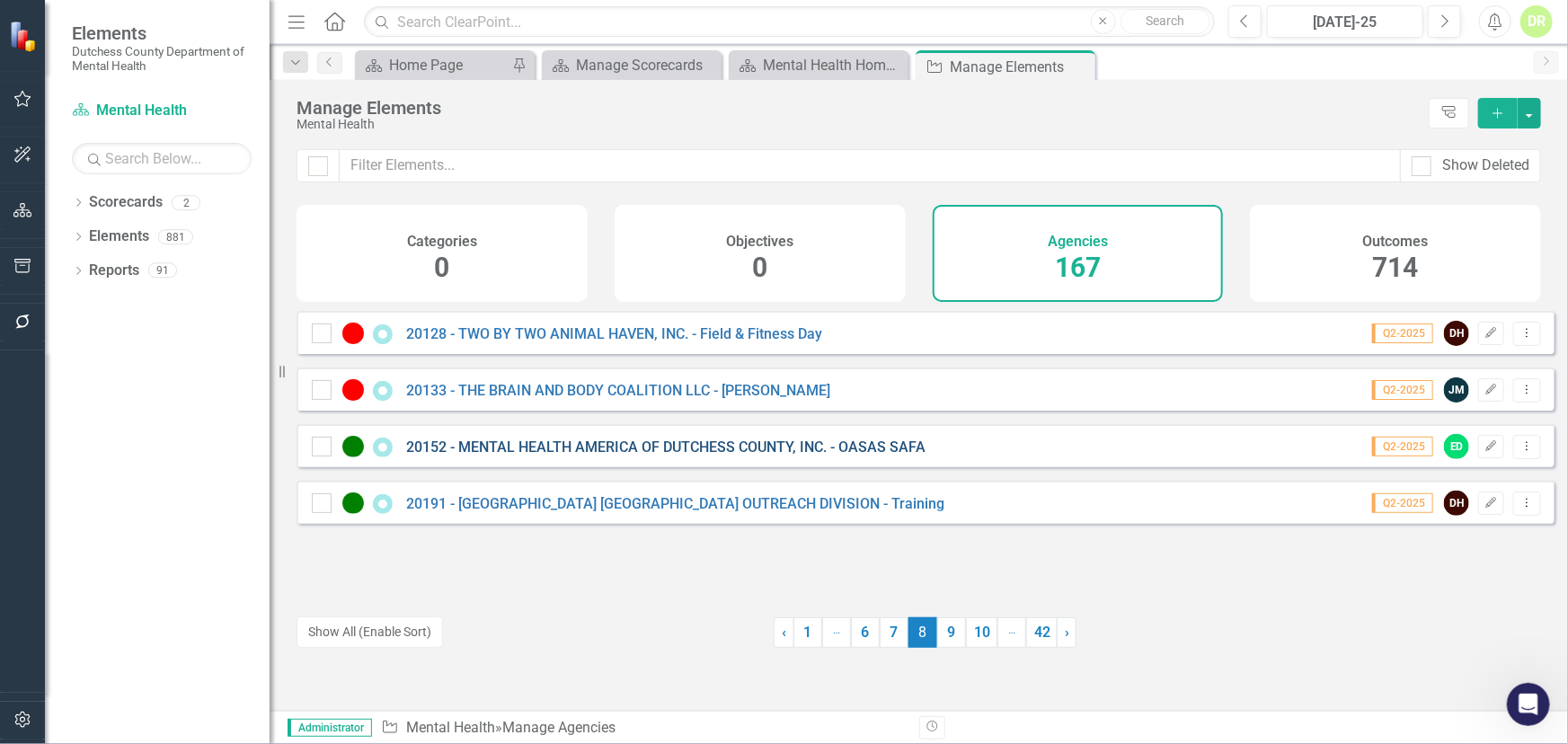
click at [759, 454] on link "20152 - MENTAL HEALTH AMERICA OF DUTCHESS COUNTY, INC. - OASAS SAFA" at bounding box center [666, 447] width 519 height 17
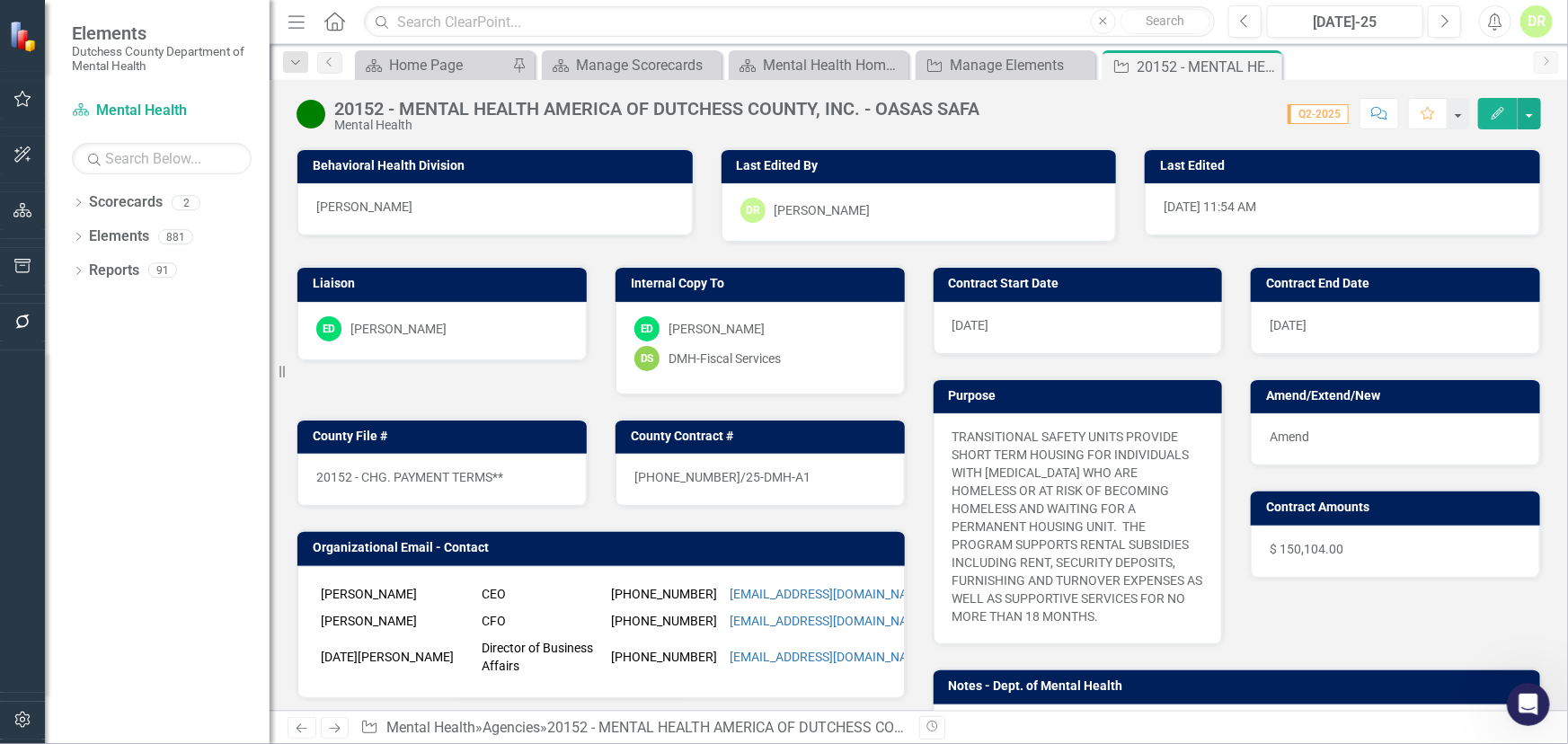
click at [996, 321] on div "[DATE]" at bounding box center [1078, 327] width 290 height 52
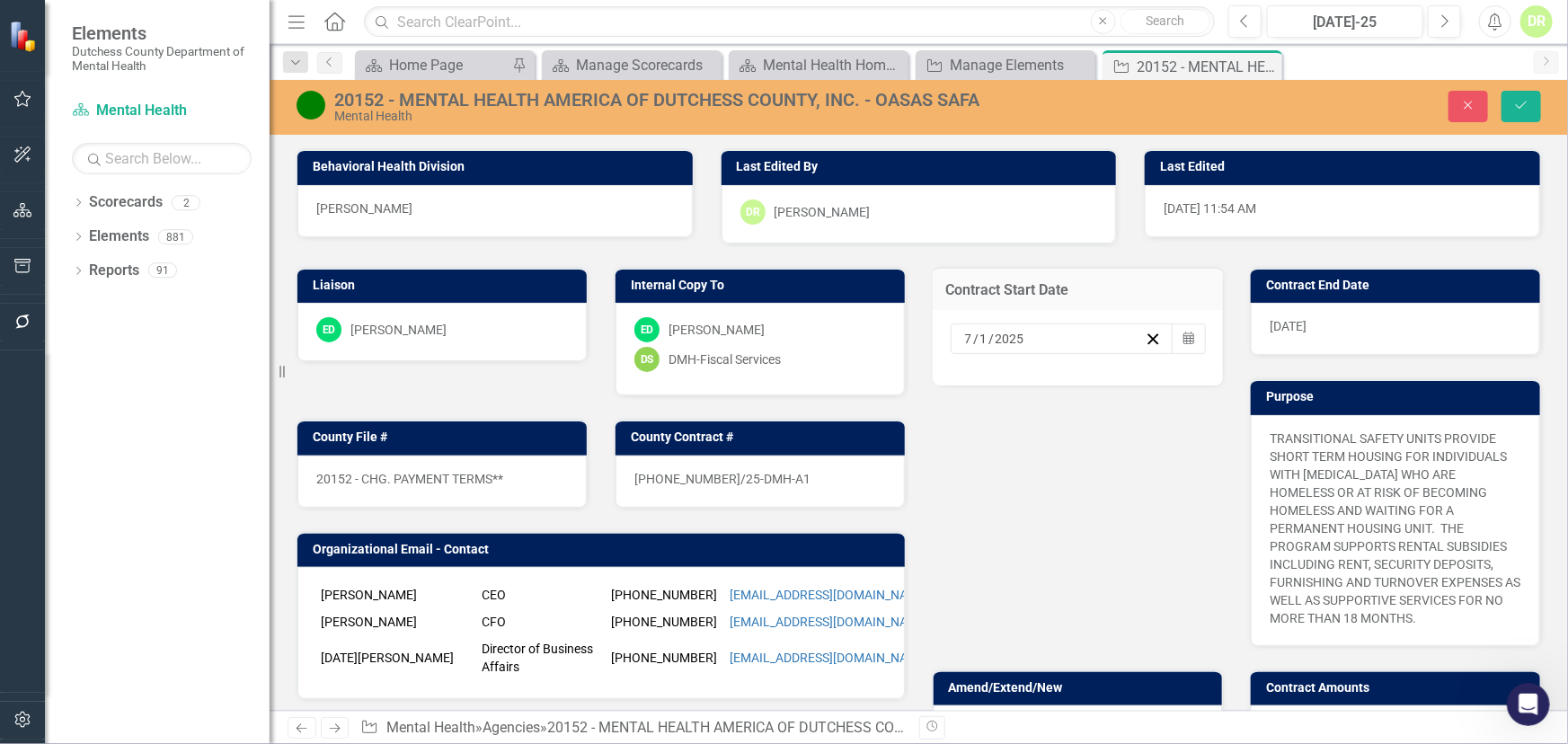
click at [1020, 336] on div "[DATE]" at bounding box center [1054, 339] width 183 height 18
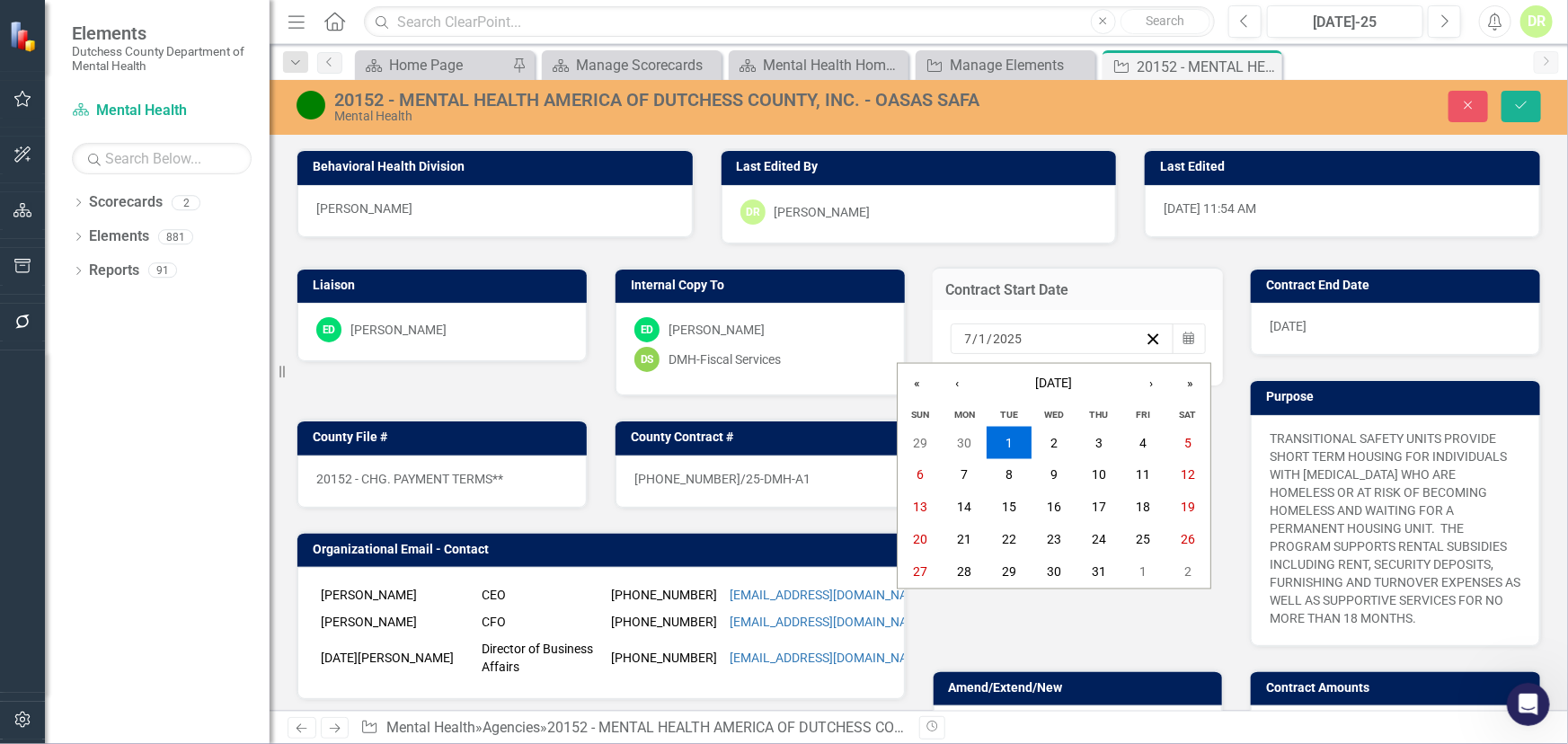
click at [1015, 340] on div "[DATE] [DATE]" at bounding box center [1054, 339] width 183 height 18
click at [1014, 339] on input "2025" at bounding box center [1008, 339] width 31 height 18
click at [1337, 329] on div "[DATE]" at bounding box center [1395, 328] width 290 height 52
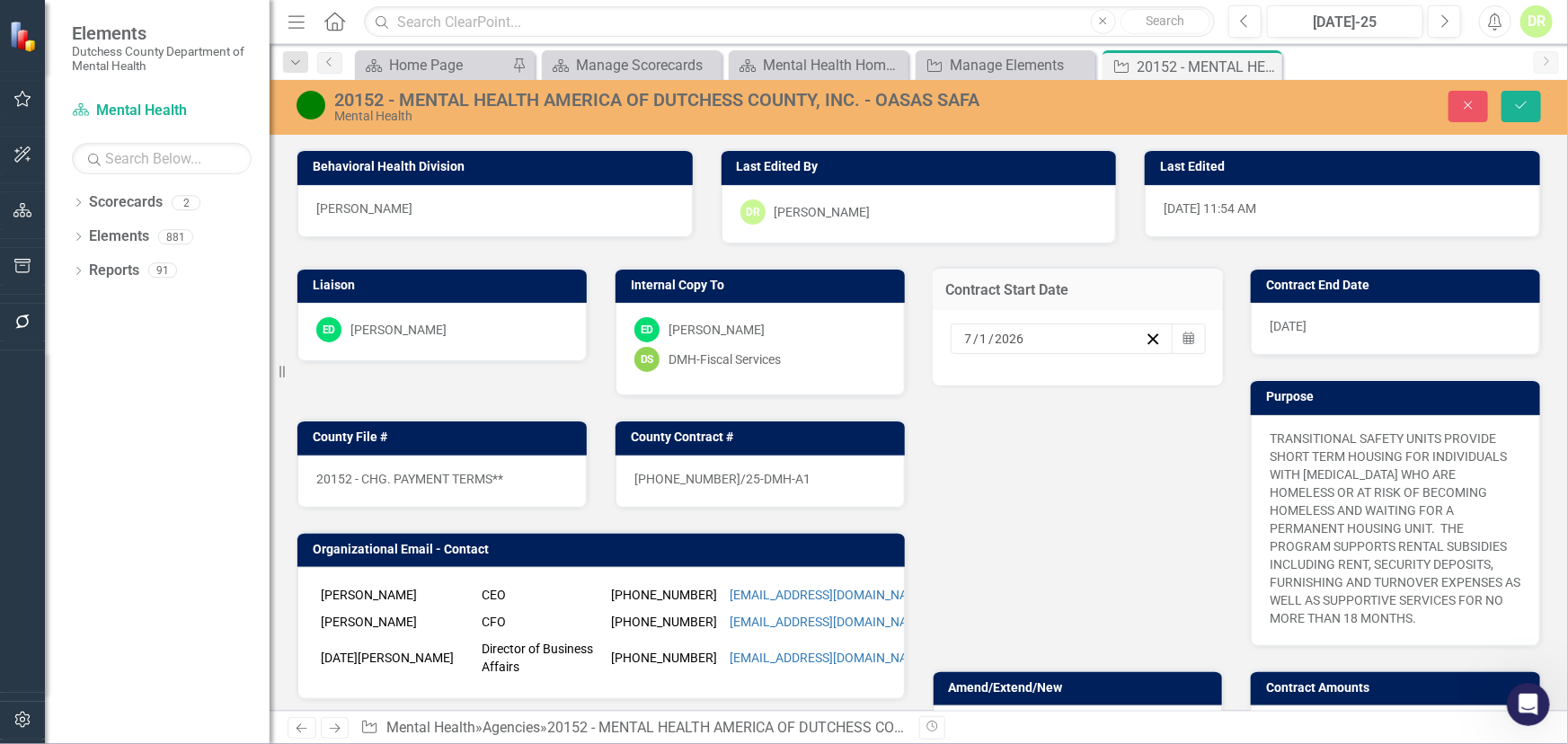
click at [1337, 329] on div "[DATE]" at bounding box center [1395, 328] width 290 height 52
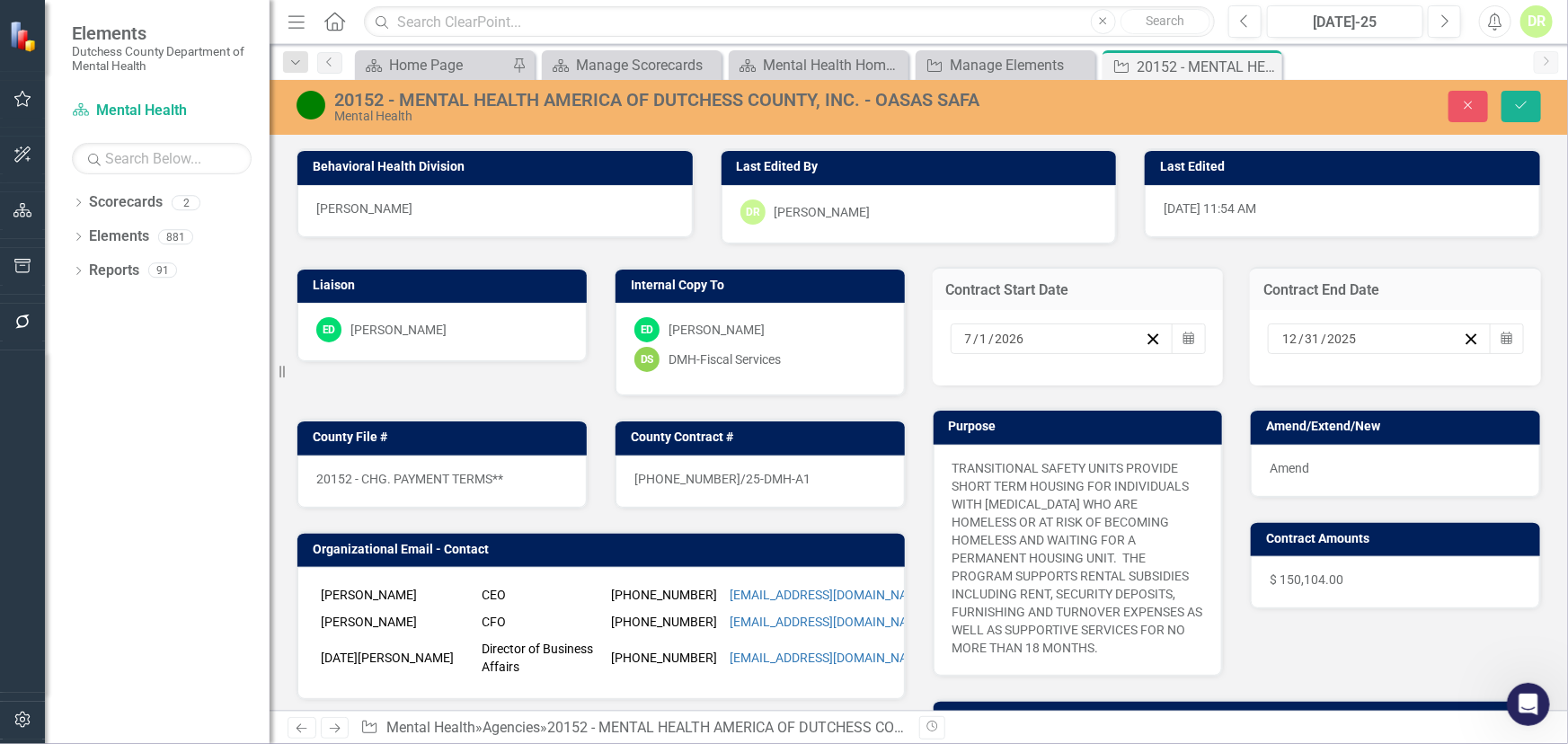
click at [1337, 332] on input "2025" at bounding box center [1342, 339] width 32 height 18
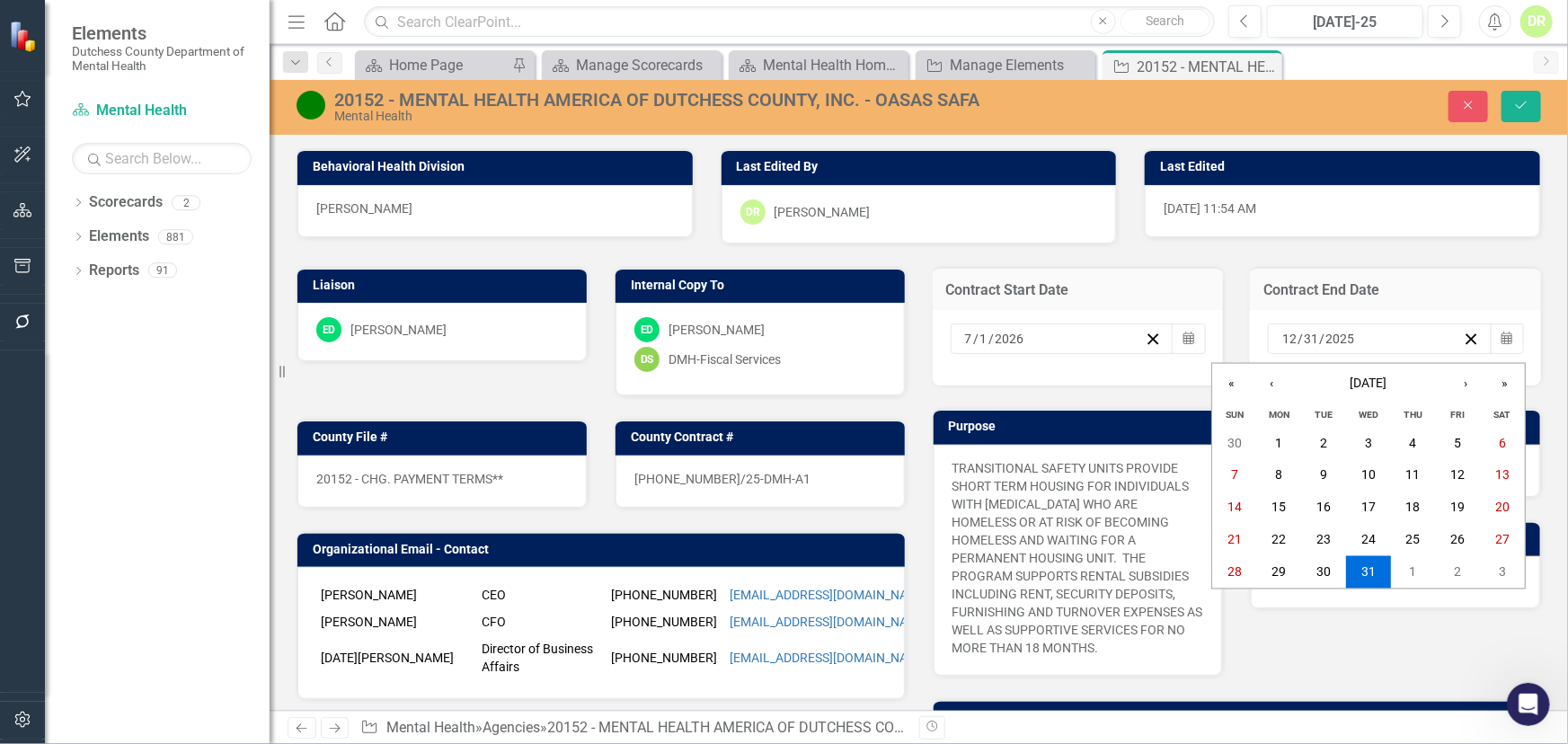
click at [1345, 336] on div "[DATE] [DATE]" at bounding box center [1371, 339] width 183 height 18
click at [1341, 336] on input "2025" at bounding box center [1340, 339] width 31 height 18
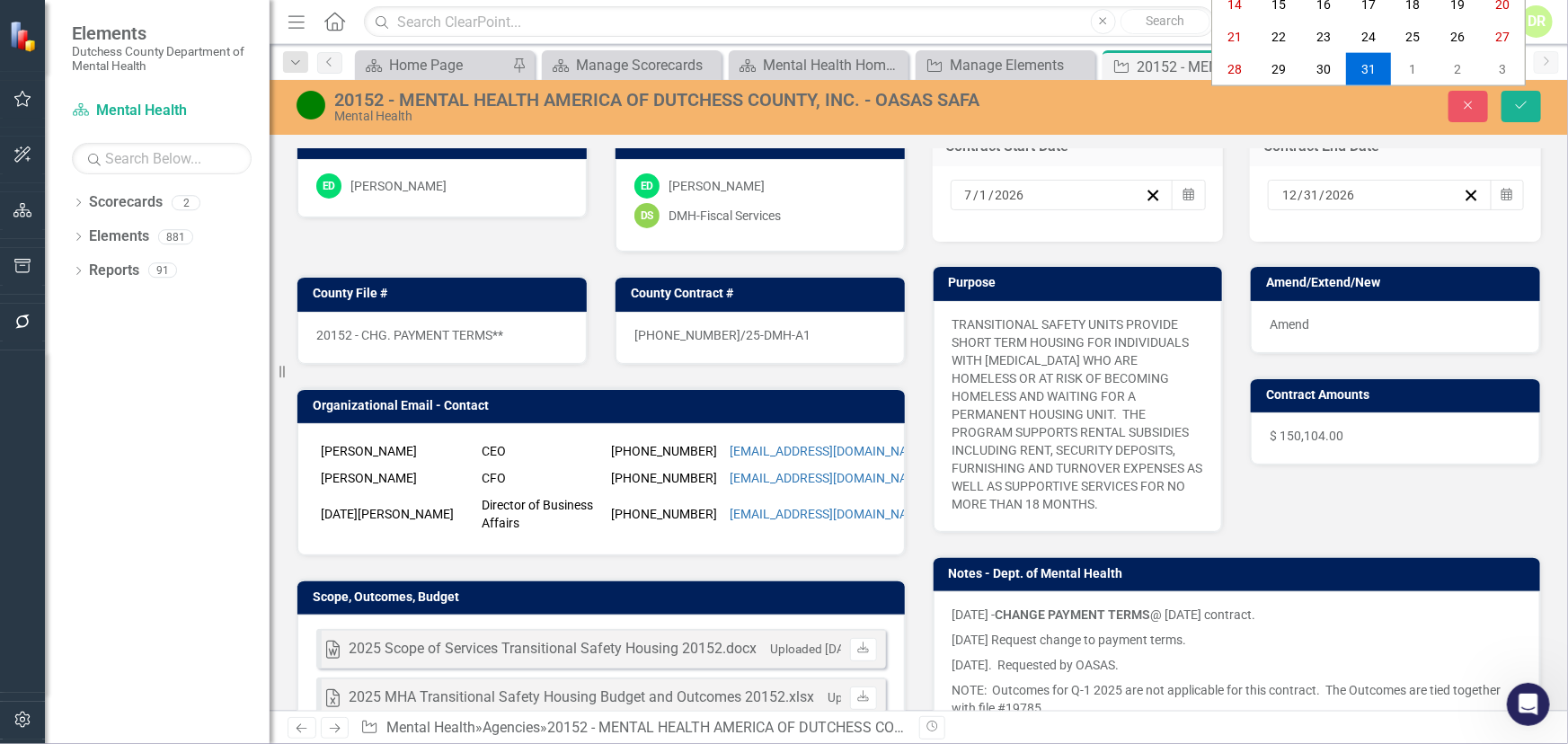
scroll to position [653, 0]
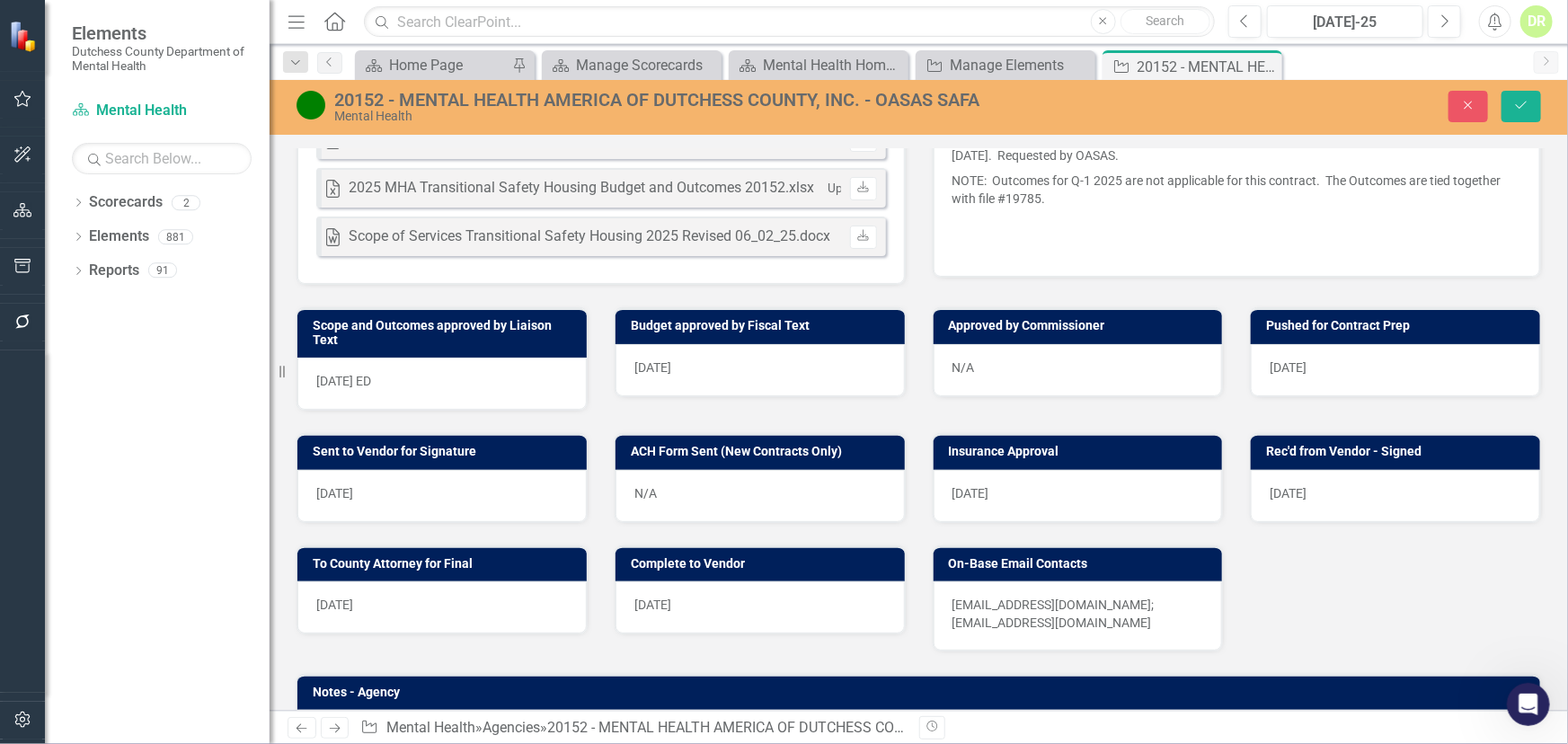
click at [419, 410] on div "[DATE] ED" at bounding box center [442, 383] width 290 height 52
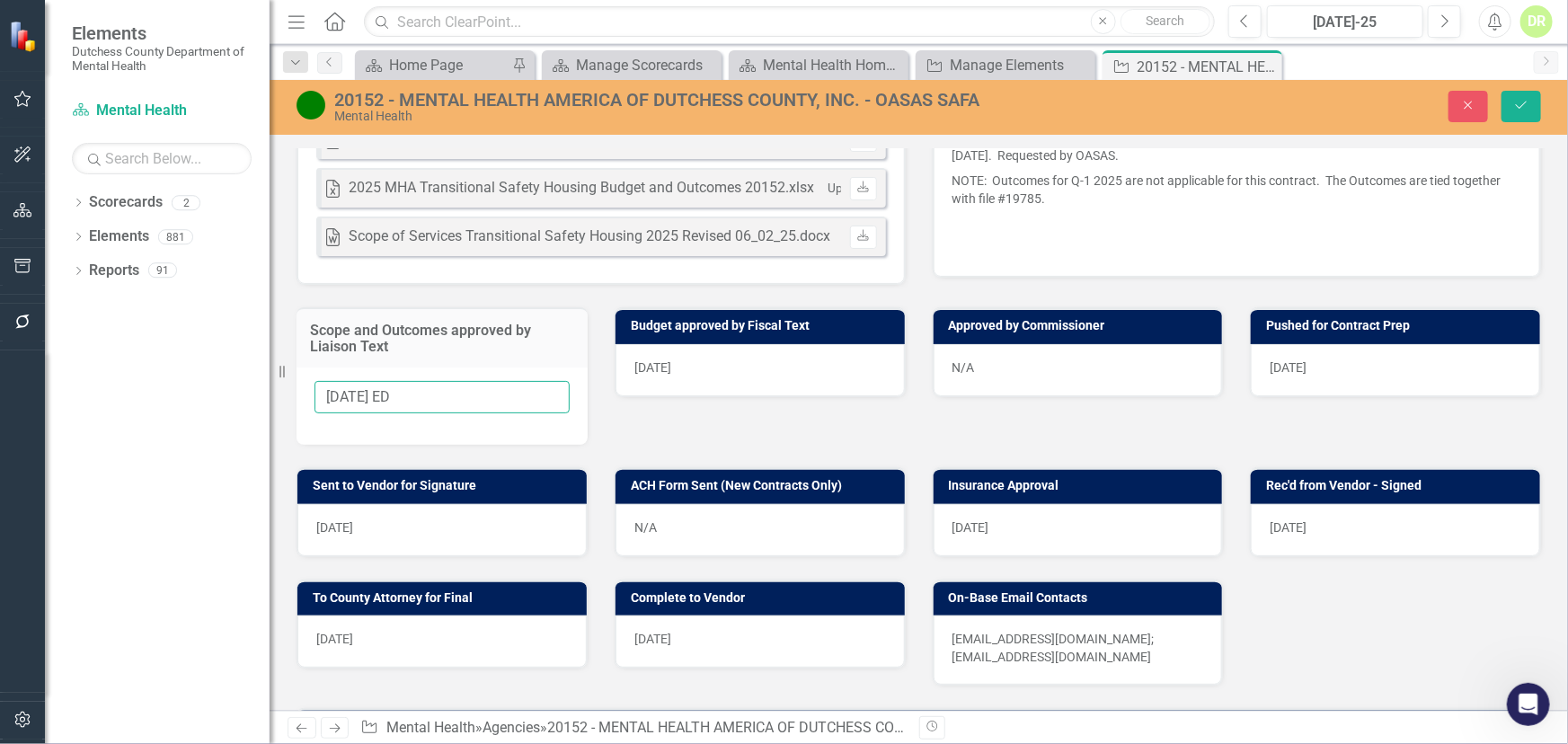
drag, startPoint x: 442, startPoint y: 449, endPoint x: 9, endPoint y: 499, distance: 435.9
click at [9, 499] on div "Elements Dutchess County Department of Mental Health Scorecard Mental Health Se…" at bounding box center [784, 372] width 1568 height 744
click at [717, 396] on div "[DATE]" at bounding box center [760, 370] width 290 height 52
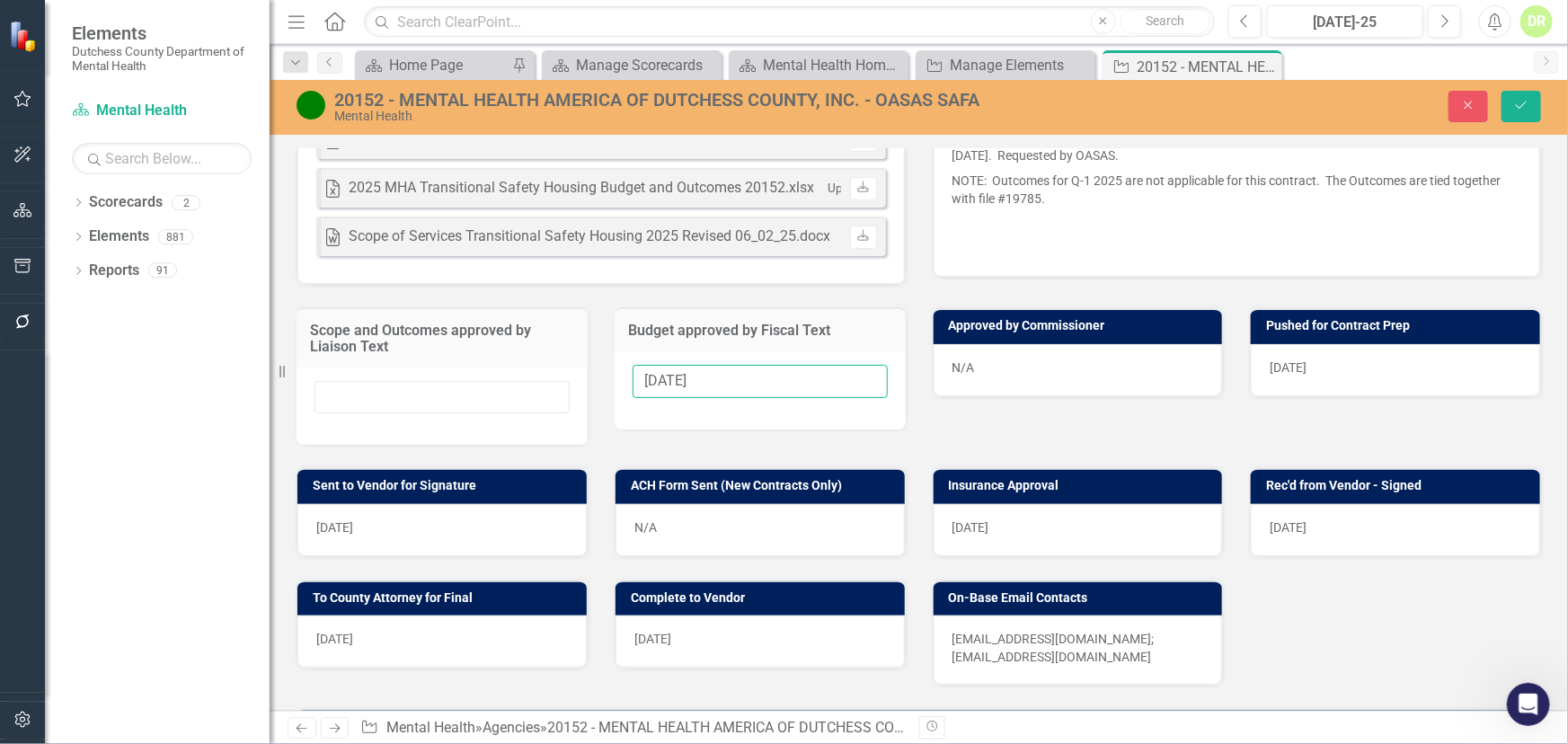
drag, startPoint x: 752, startPoint y: 420, endPoint x: 394, endPoint y: 468, distance: 361.2
click at [323, 416] on div "Scope and Outcomes approved by Liaison Text Budget approved by Fiscal Text [DAT…" at bounding box center [919, 365] width 1271 height 160
click at [1001, 396] on div "N/A" at bounding box center [1078, 370] width 290 height 52
drag, startPoint x: 998, startPoint y: 408, endPoint x: 978, endPoint y: 403, distance: 20.6
click at [993, 396] on div "N/A" at bounding box center [1078, 370] width 290 height 52
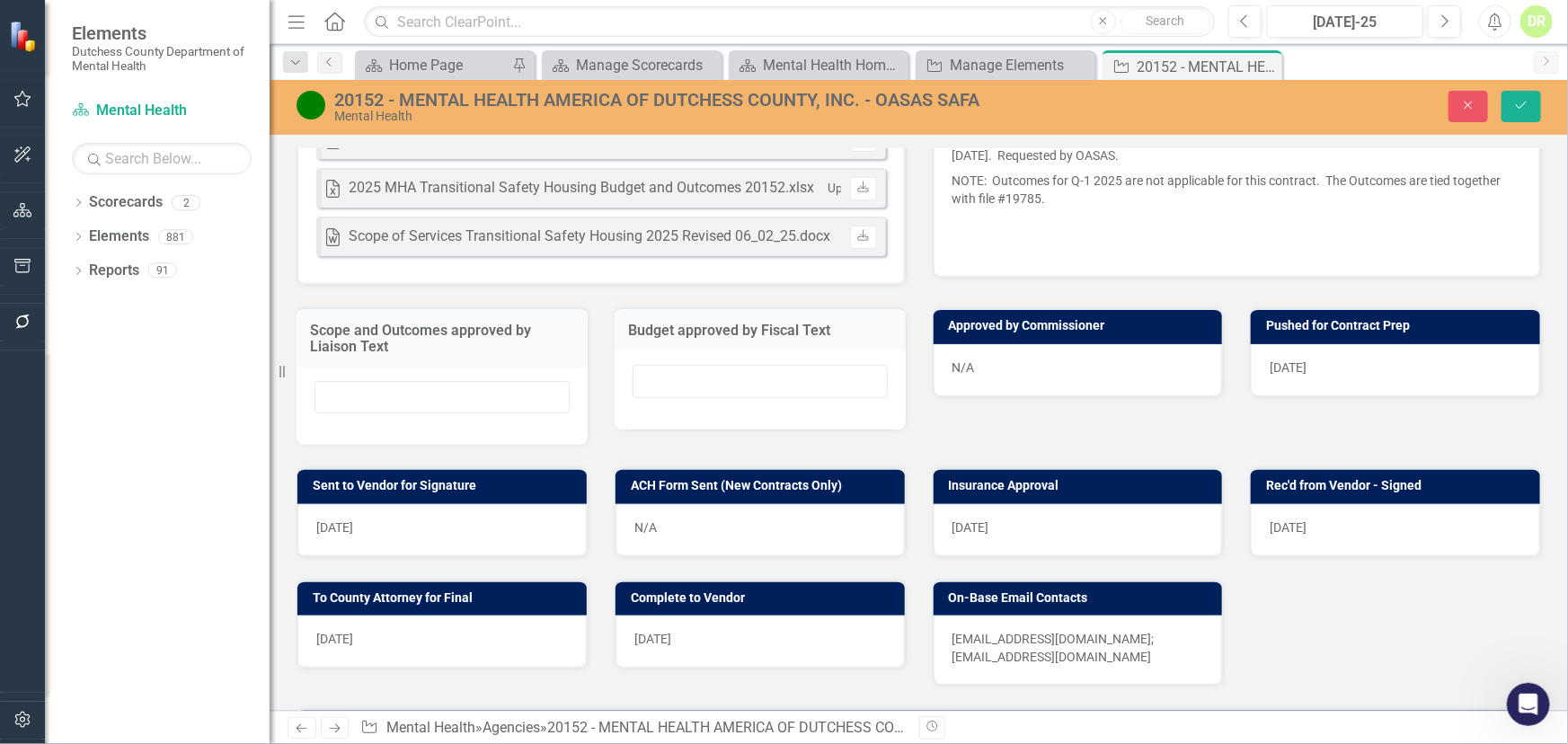
click at [989, 396] on div "N/A" at bounding box center [1078, 370] width 290 height 52
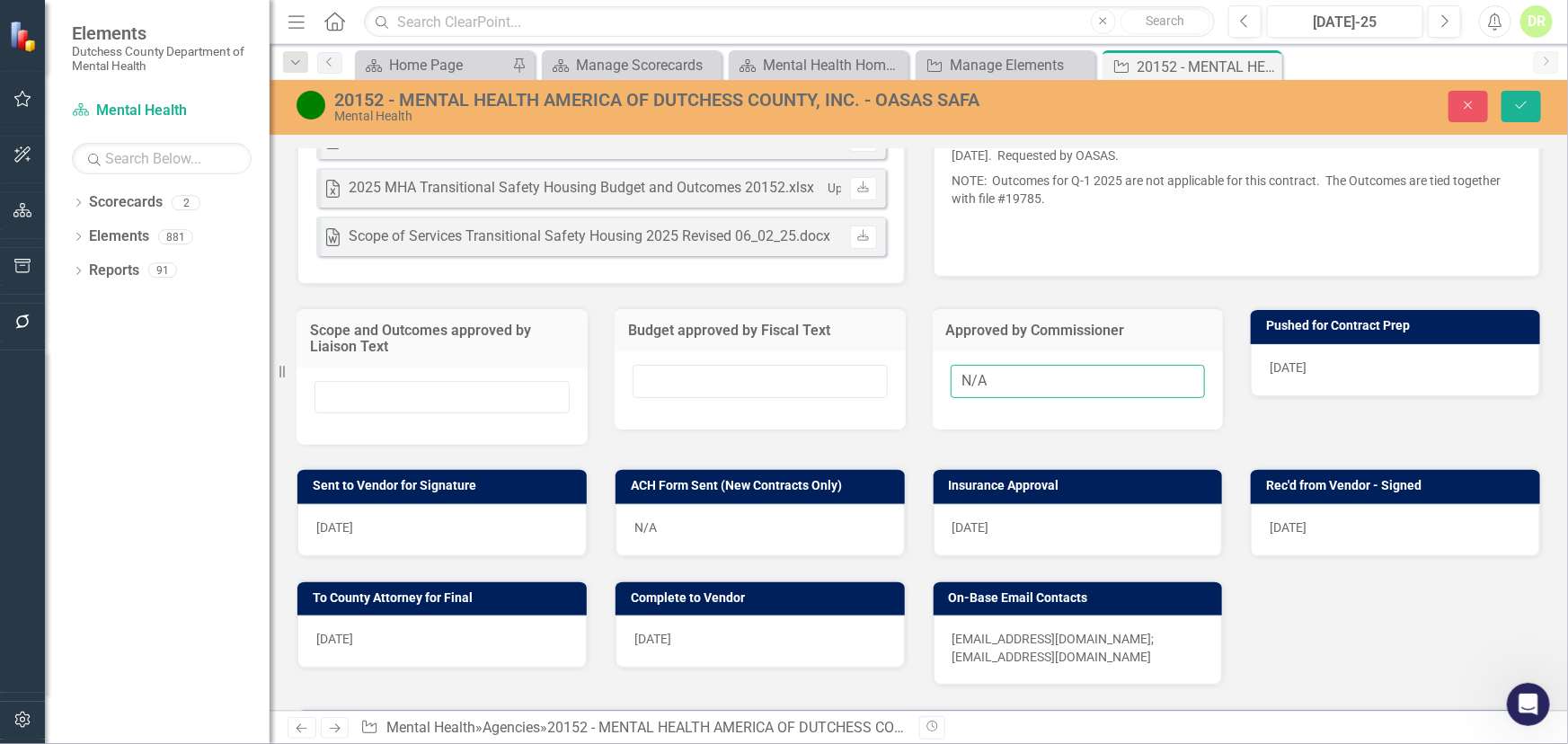
drag, startPoint x: 994, startPoint y: 428, endPoint x: 691, endPoint y: 412, distance: 303.4
click at [691, 412] on div "Scope and Outcomes approved by Liaison Text Budget approved by Fiscal Text Appr…" at bounding box center [919, 365] width 1271 height 160
click at [1326, 396] on div "[DATE]" at bounding box center [1395, 370] width 290 height 52
click at [1325, 396] on div "[DATE]" at bounding box center [1395, 370] width 290 height 52
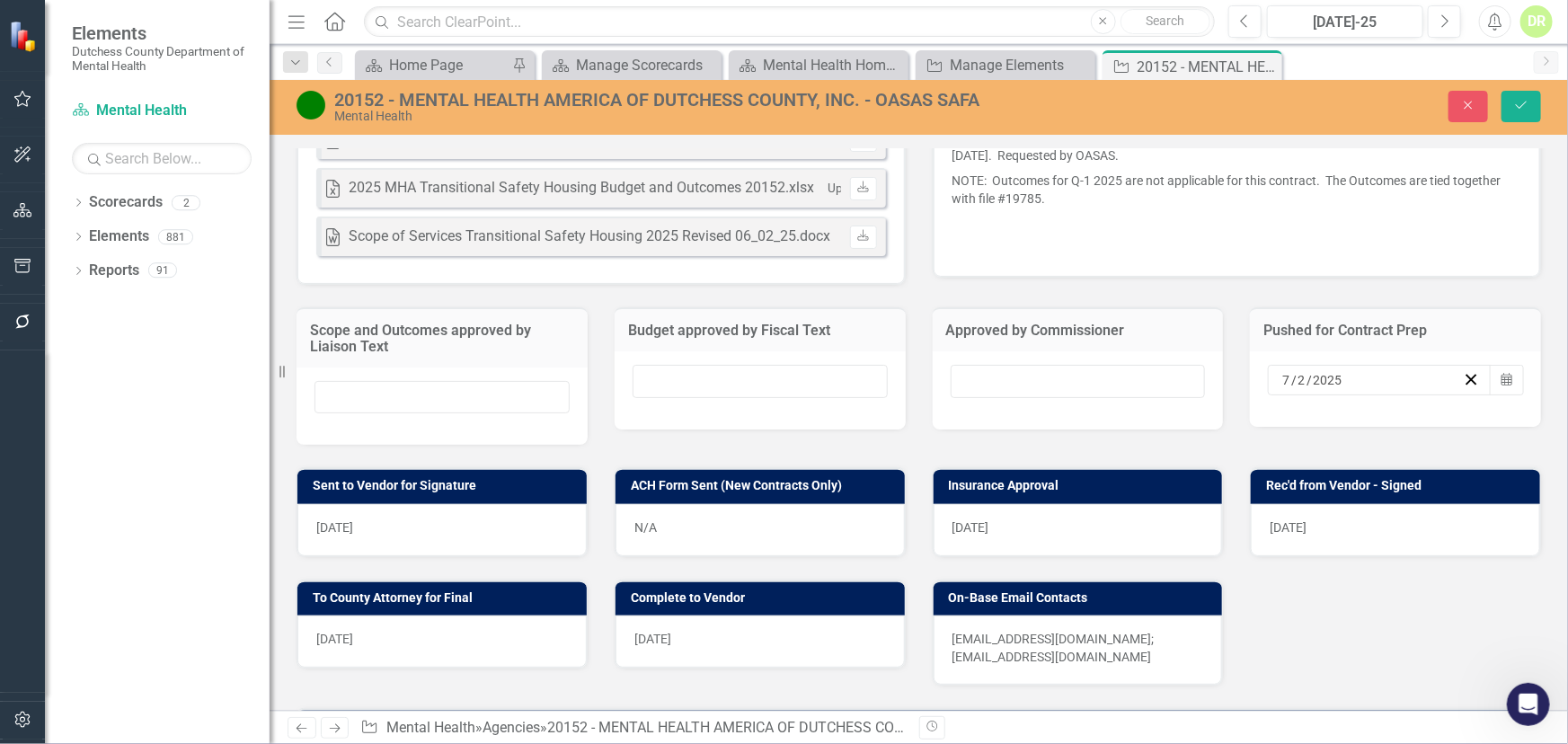
drag, startPoint x: 1361, startPoint y: 419, endPoint x: 1158, endPoint y: 431, distance: 203.4
click at [1158, 431] on div "Scope and Outcomes approved by Liaison Text Budget approved by Fiscal Text Appr…" at bounding box center [919, 365] width 1271 height 160
drag, startPoint x: 1360, startPoint y: 415, endPoint x: 1245, endPoint y: 430, distance: 116.0
click at [1249, 427] on div "[DATE] Calendar" at bounding box center [1395, 389] width 291 height 75
click at [1463, 388] on icon "button" at bounding box center [1471, 380] width 17 height 17
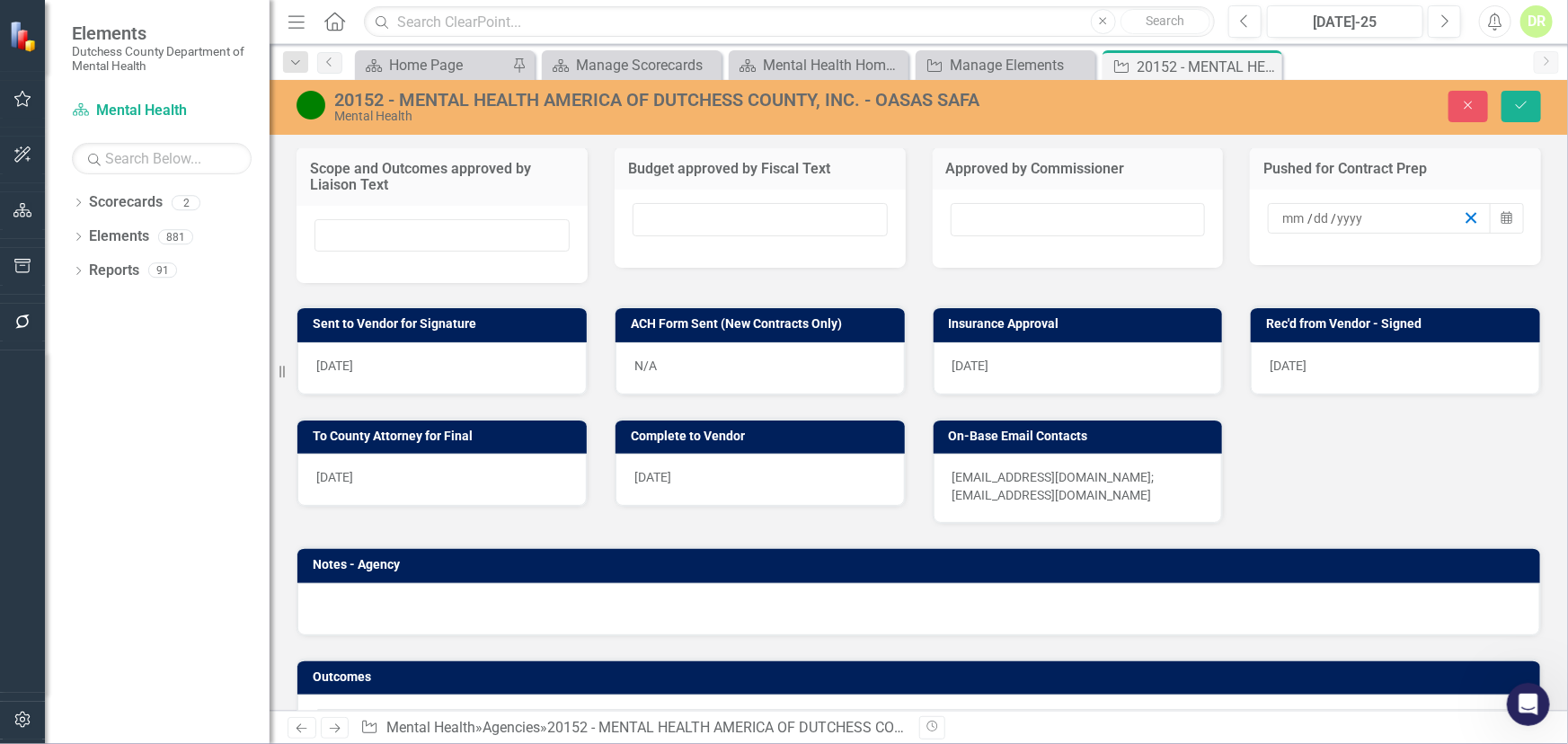
scroll to position [818, 0]
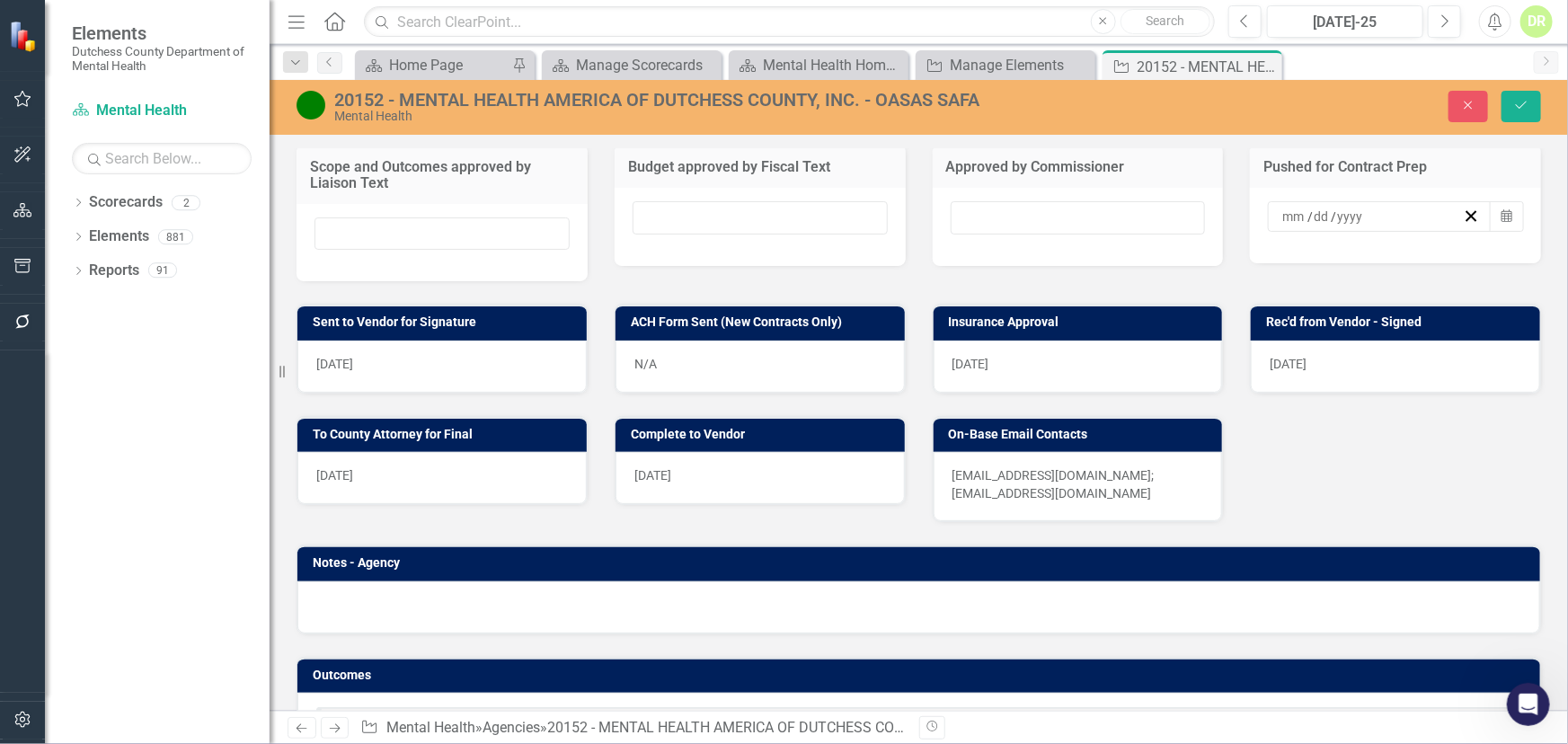
click at [413, 392] on div "[DATE]" at bounding box center [442, 366] width 290 height 52
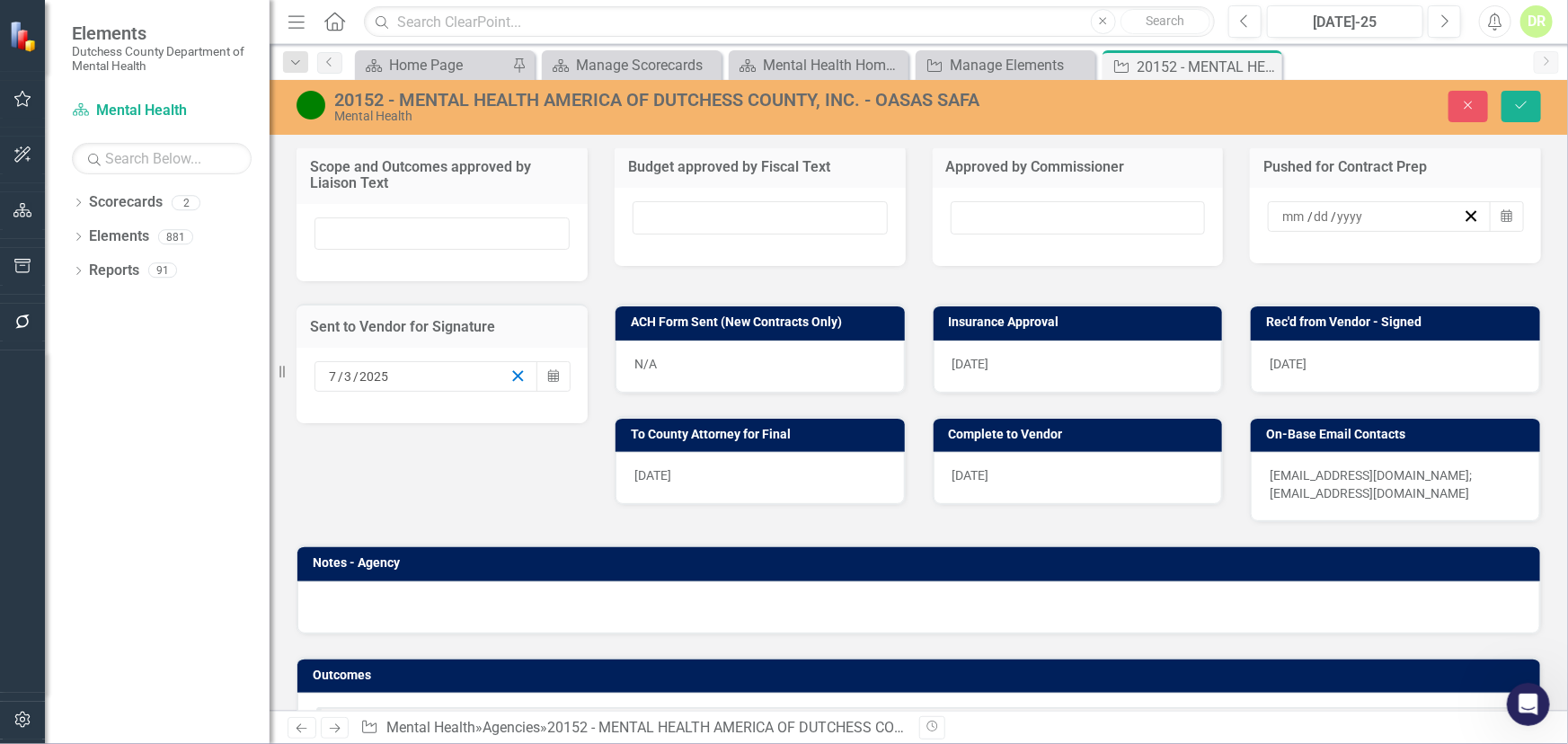
click at [509, 385] on icon "button" at bounding box center [518, 376] width 17 height 17
click at [1040, 392] on div "[DATE]" at bounding box center [1078, 366] width 290 height 52
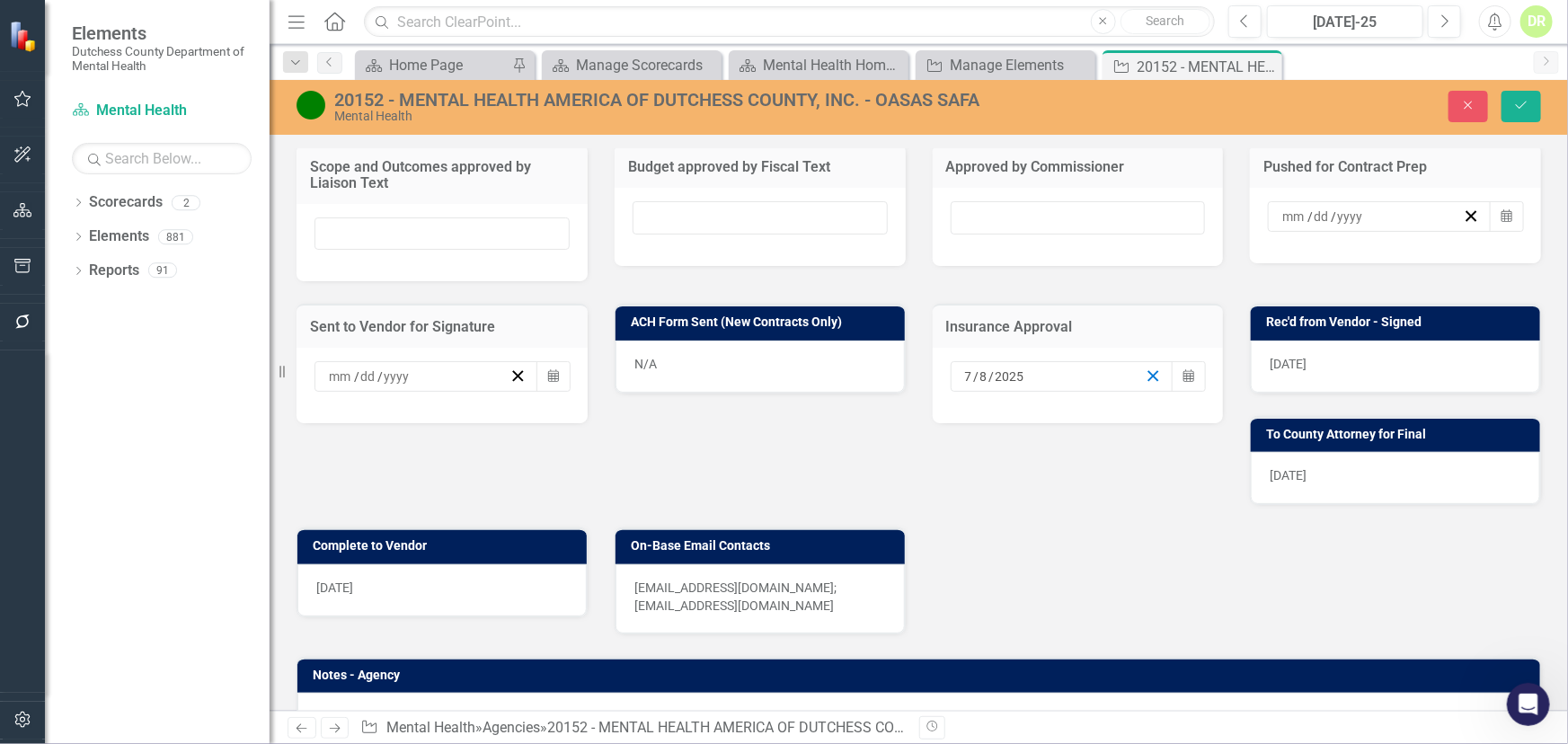
click at [1149, 382] on line "button" at bounding box center [1153, 376] width 10 height 10
click at [1397, 392] on div "[DATE]" at bounding box center [1395, 366] width 290 height 52
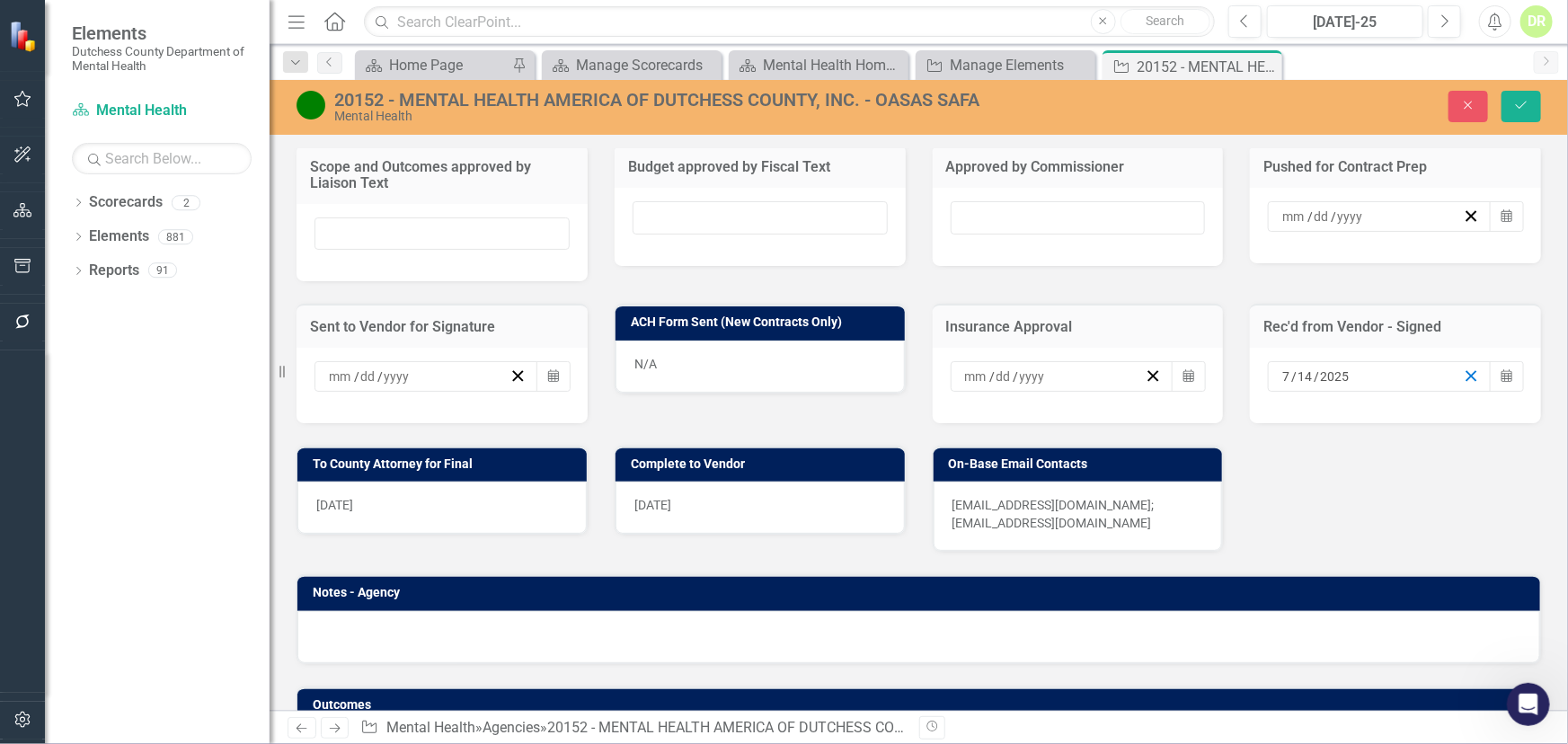
click at [1463, 385] on icon "button" at bounding box center [1471, 376] width 17 height 17
click at [433, 534] on div "[DATE]" at bounding box center [442, 507] width 290 height 52
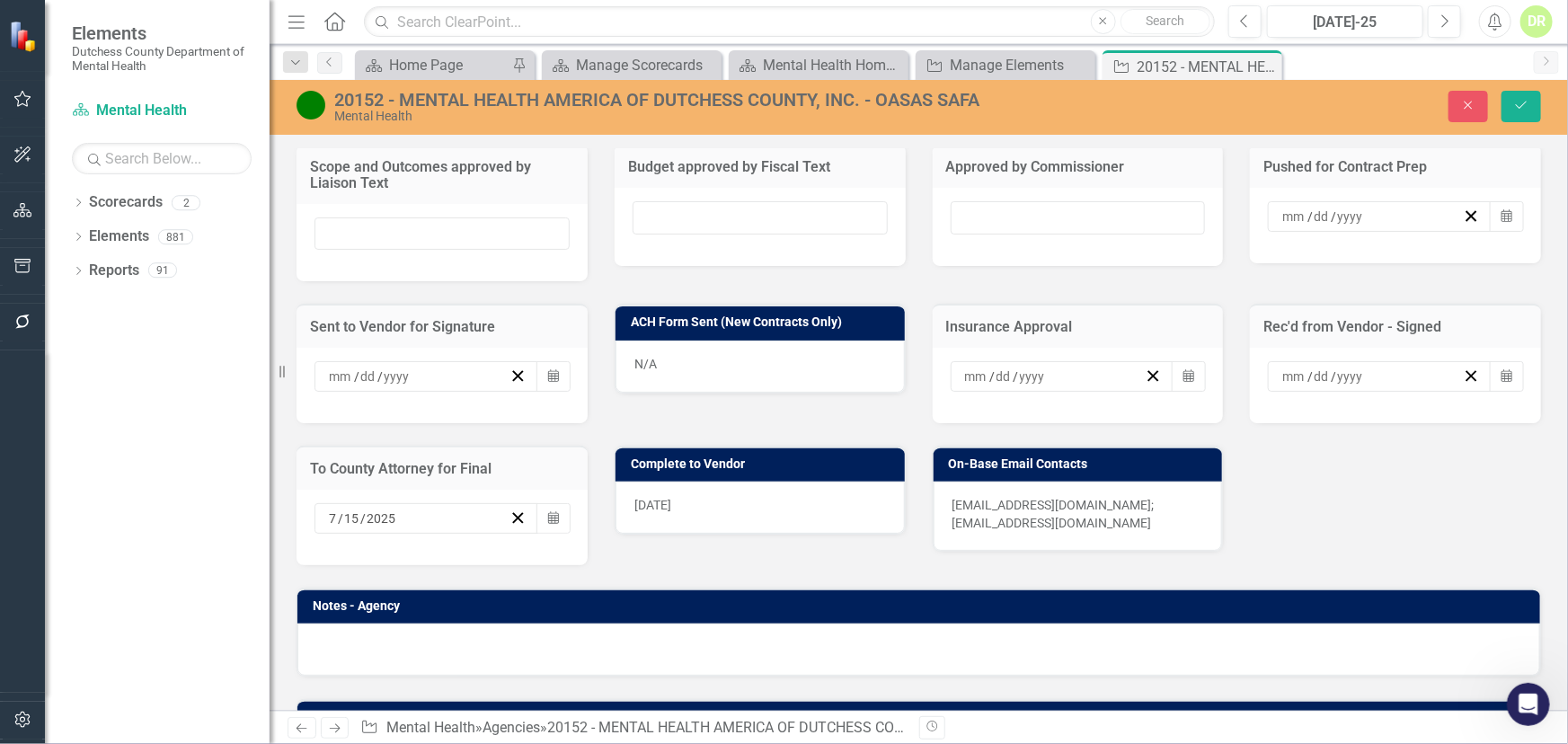
click at [432, 528] on div "[DATE]" at bounding box center [418, 519] width 183 height 18
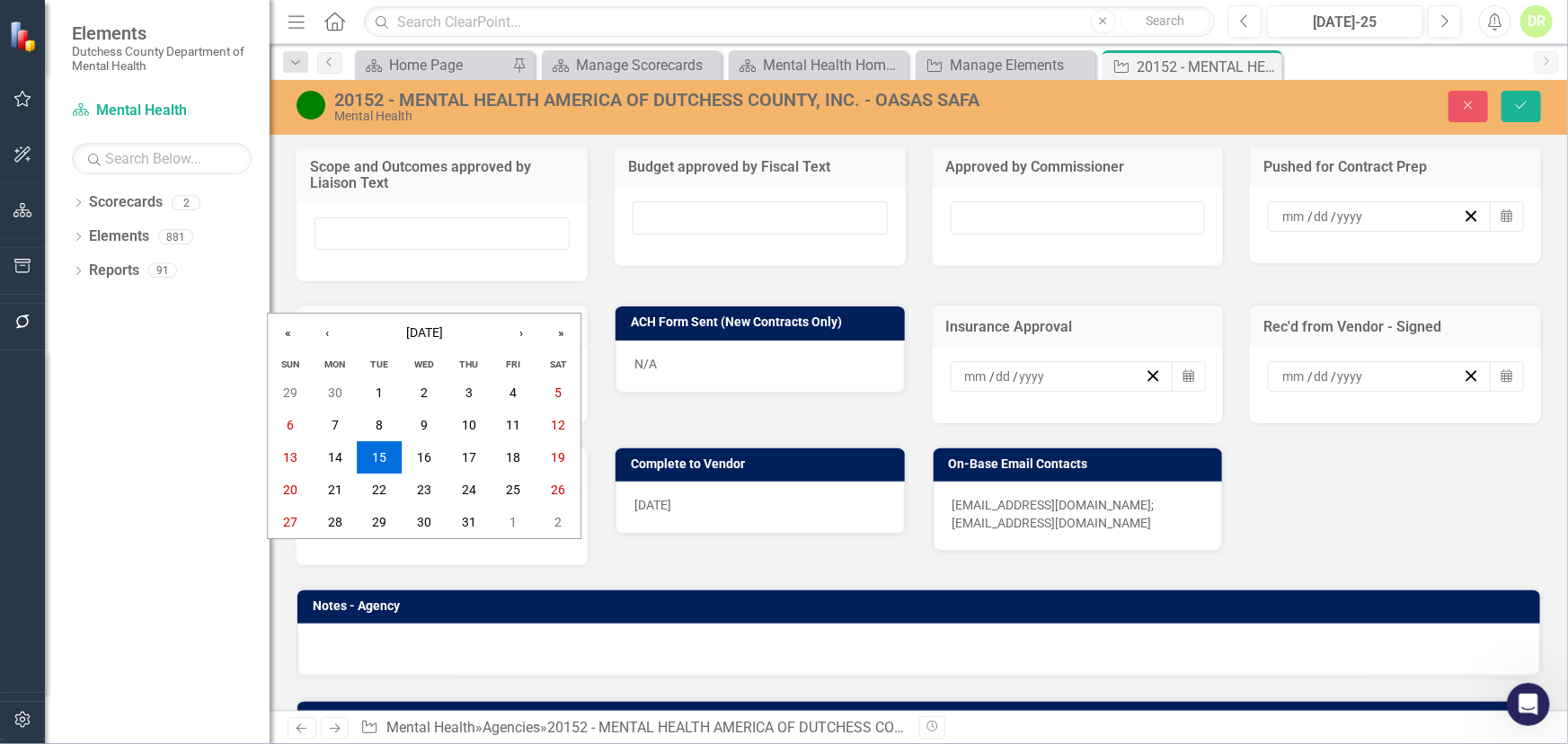
click at [432, 528] on div "[DATE] [DATE]" at bounding box center [418, 519] width 183 height 18
drag, startPoint x: 510, startPoint y: 559, endPoint x: 699, endPoint y: 527, distance: 191.7
click at [512, 527] on icon "button" at bounding box center [518, 518] width 17 height 17
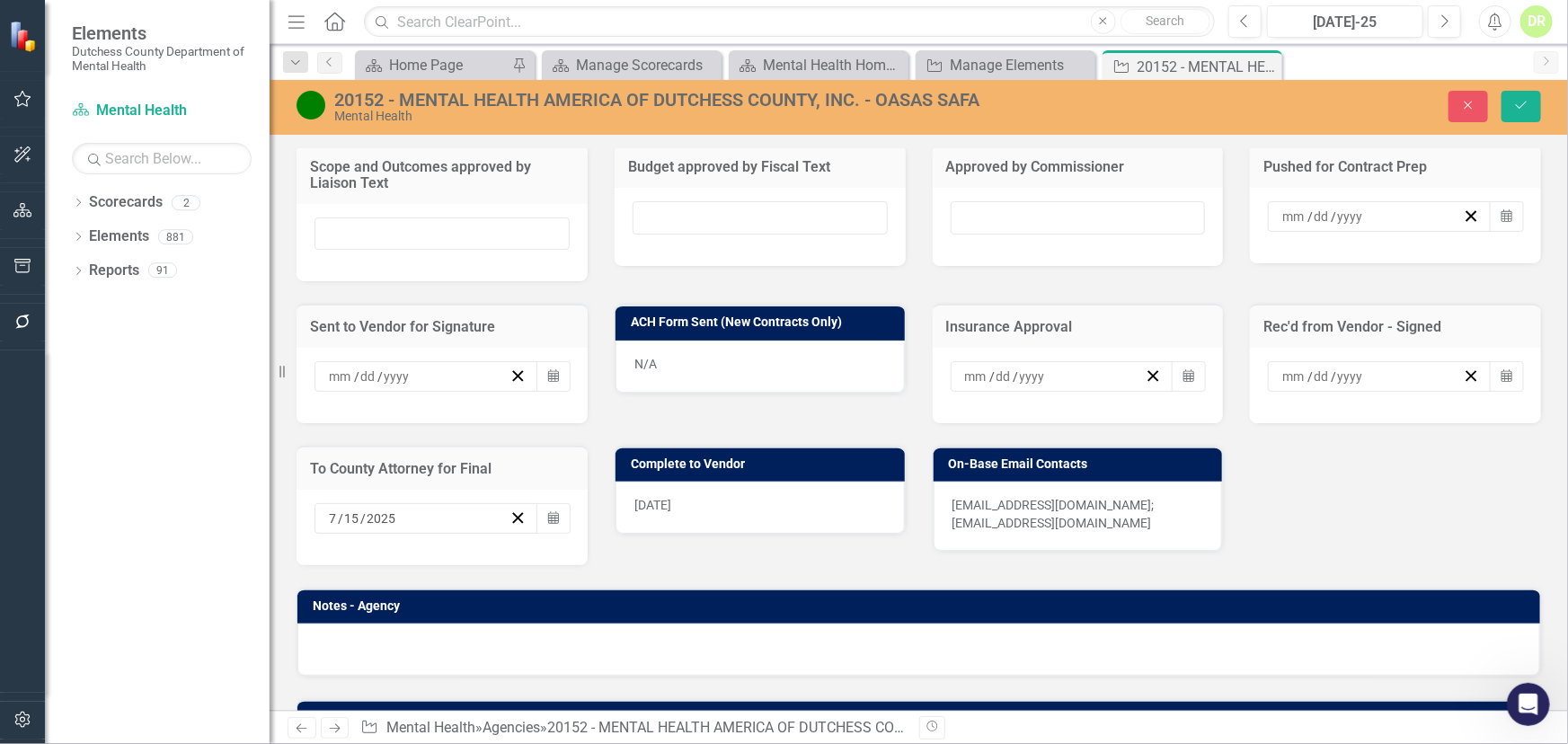
click at [730, 534] on div "[DATE]" at bounding box center [760, 507] width 290 height 52
click at [509, 527] on icon "button" at bounding box center [518, 518] width 17 height 17
click at [735, 534] on div "[DATE]" at bounding box center [760, 507] width 290 height 52
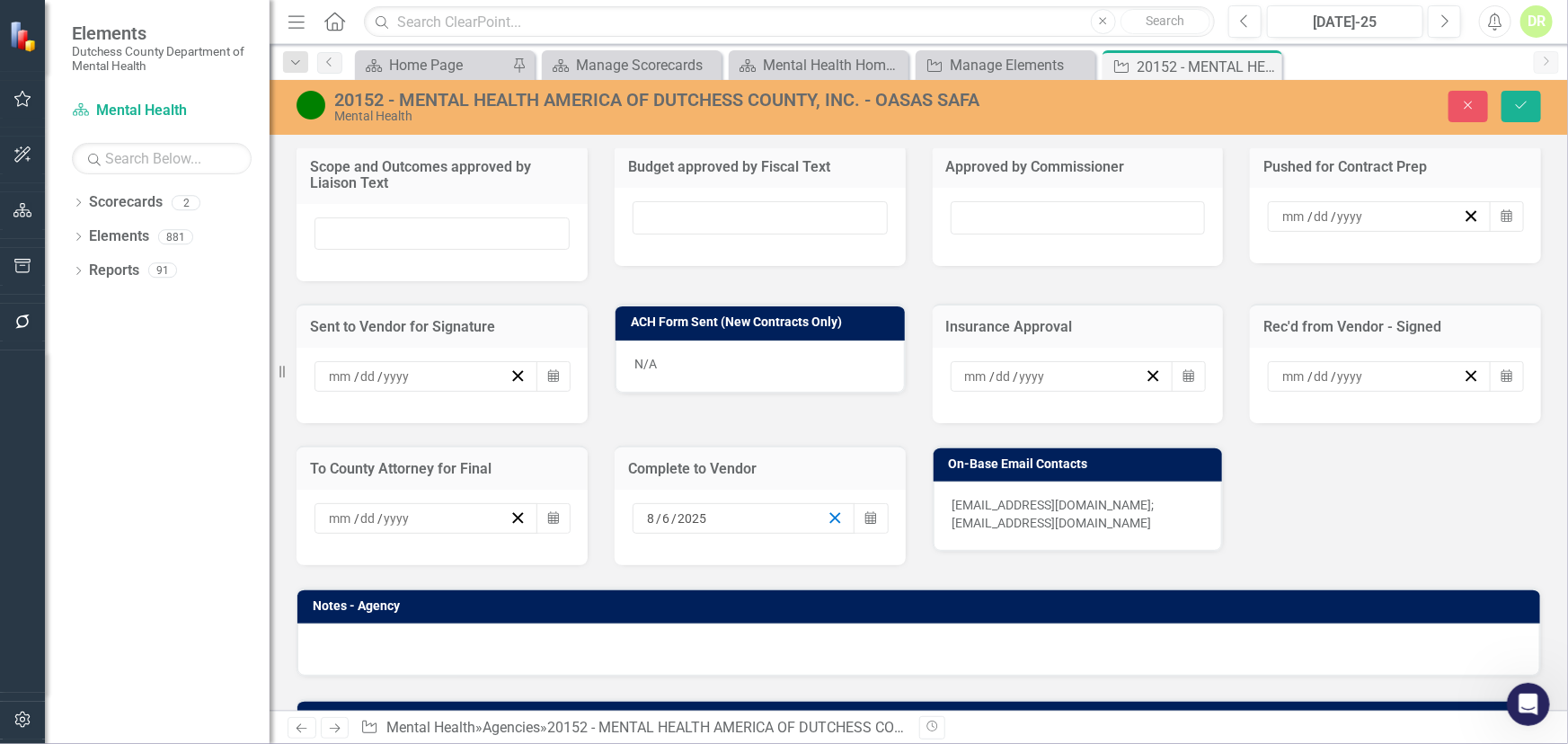
click at [829, 527] on icon "button" at bounding box center [834, 518] width 17 height 17
click at [1524, 99] on icon "Save" at bounding box center [1521, 105] width 16 height 13
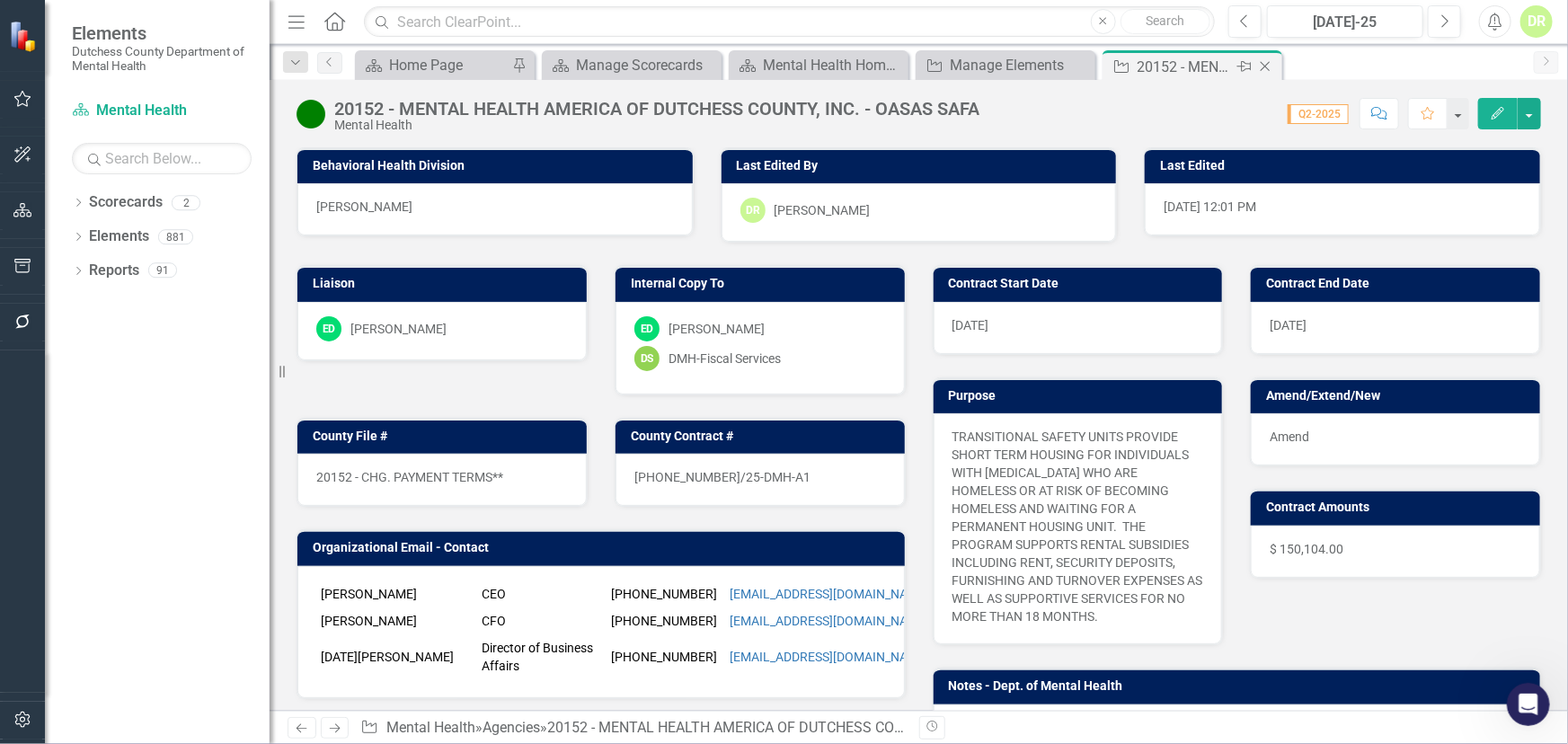
click at [1273, 61] on icon "Close" at bounding box center [1265, 66] width 18 height 15
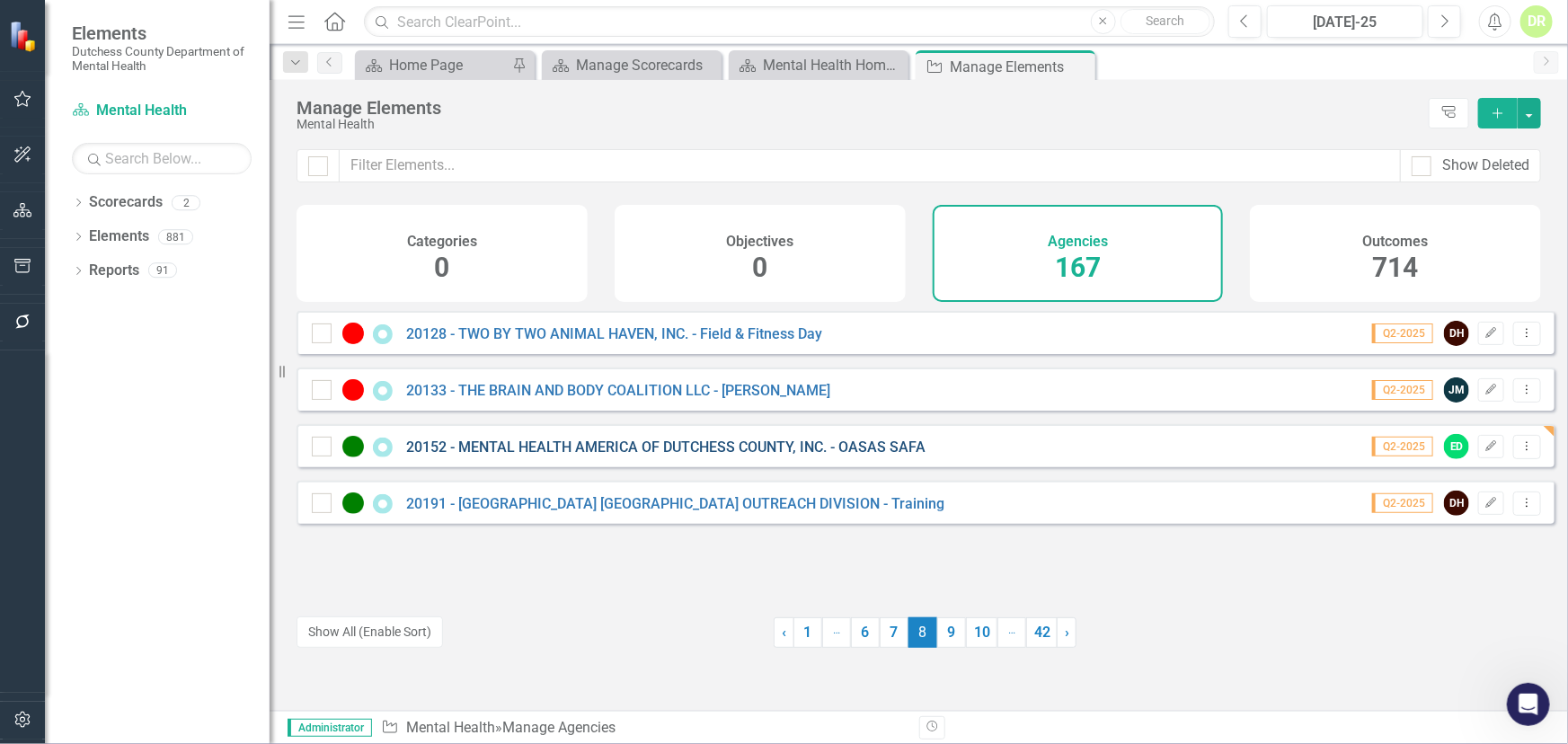
click at [653, 452] on link "20152 - MENTAL HEALTH AMERICA OF DUTCHESS COUNTY, INC. - OASAS SAFA" at bounding box center [666, 447] width 519 height 17
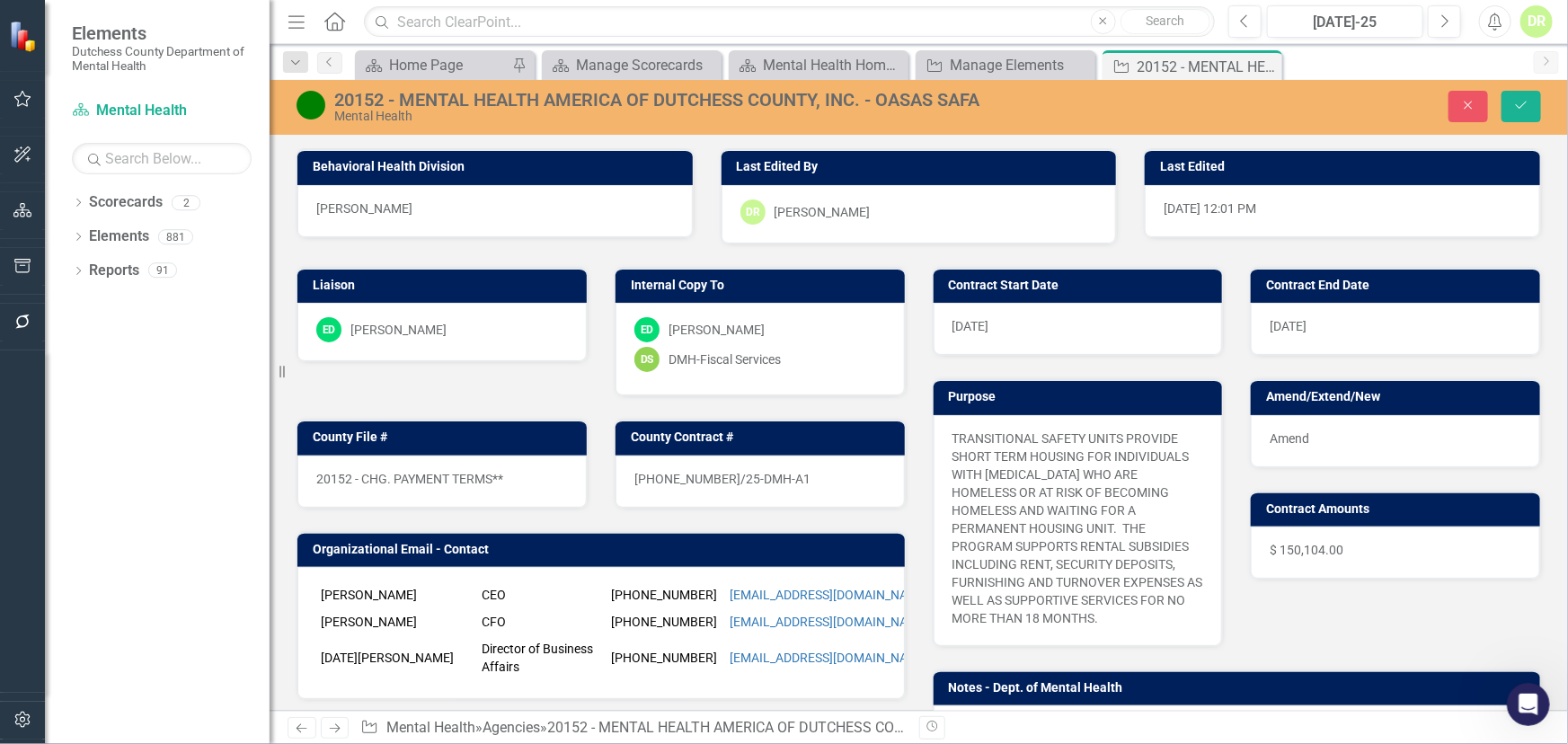
click at [1002, 331] on div "[DATE]" at bounding box center [1078, 328] width 290 height 52
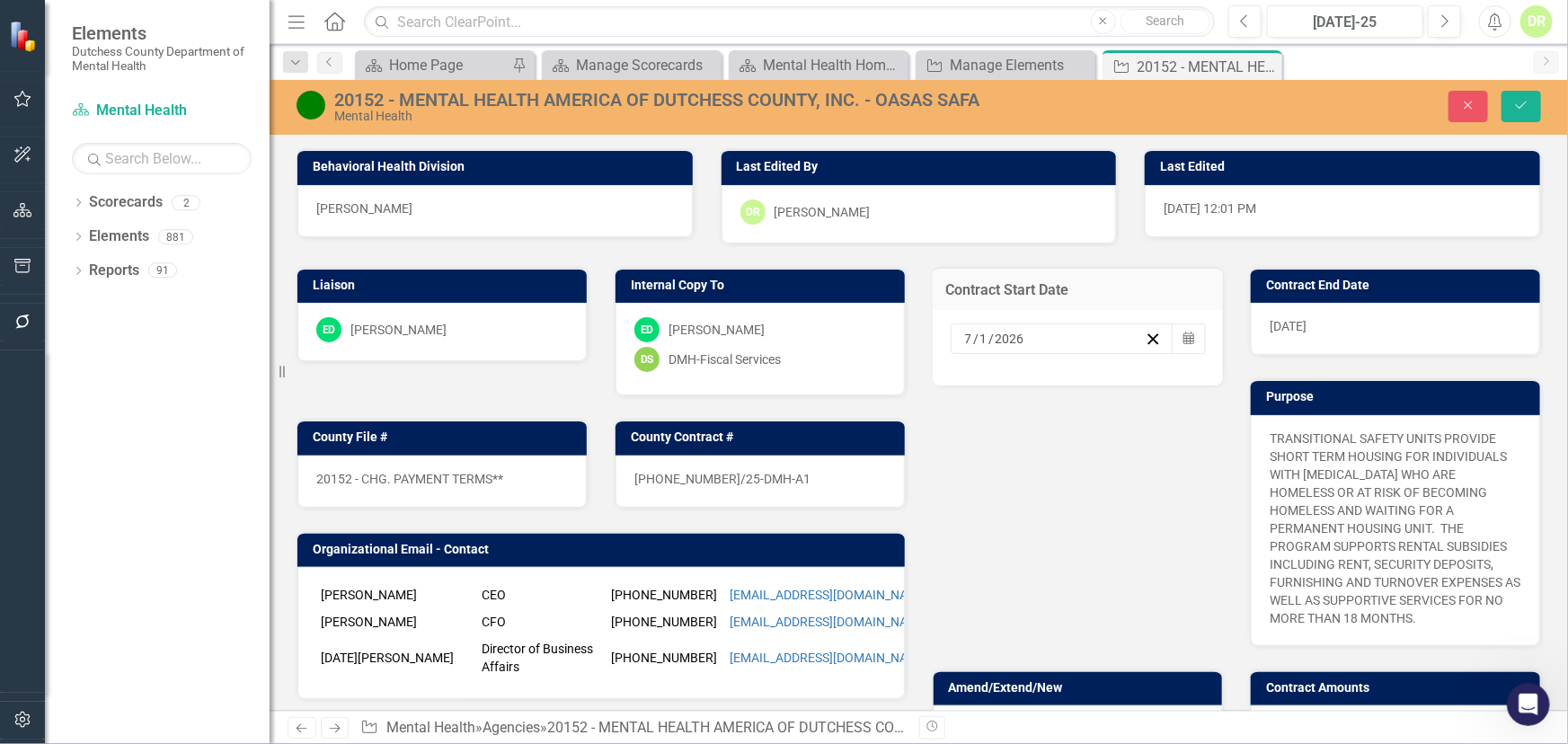
click at [964, 337] on input "7" at bounding box center [969, 339] width 10 height 18
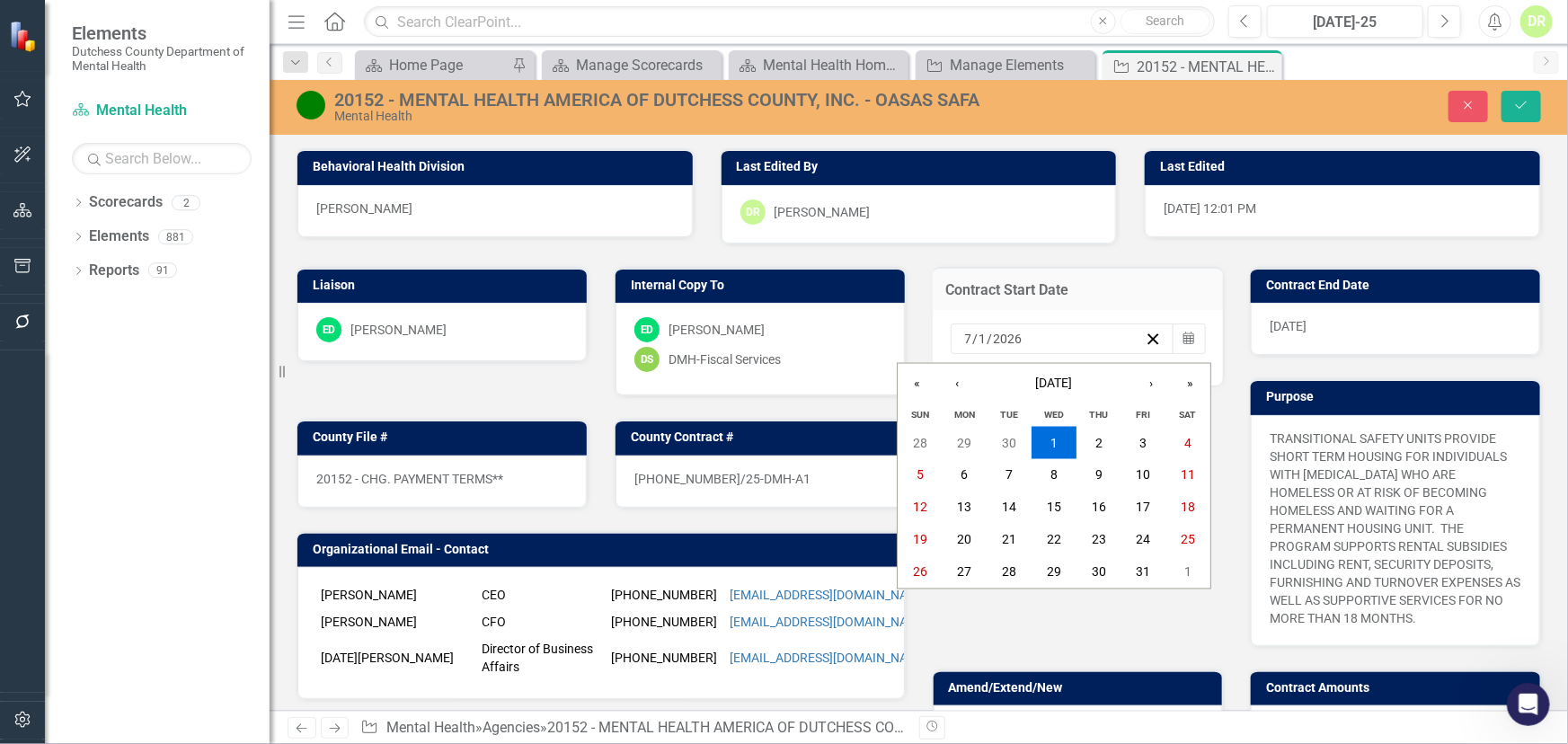
click at [964, 337] on input "7" at bounding box center [969, 339] width 9 height 18
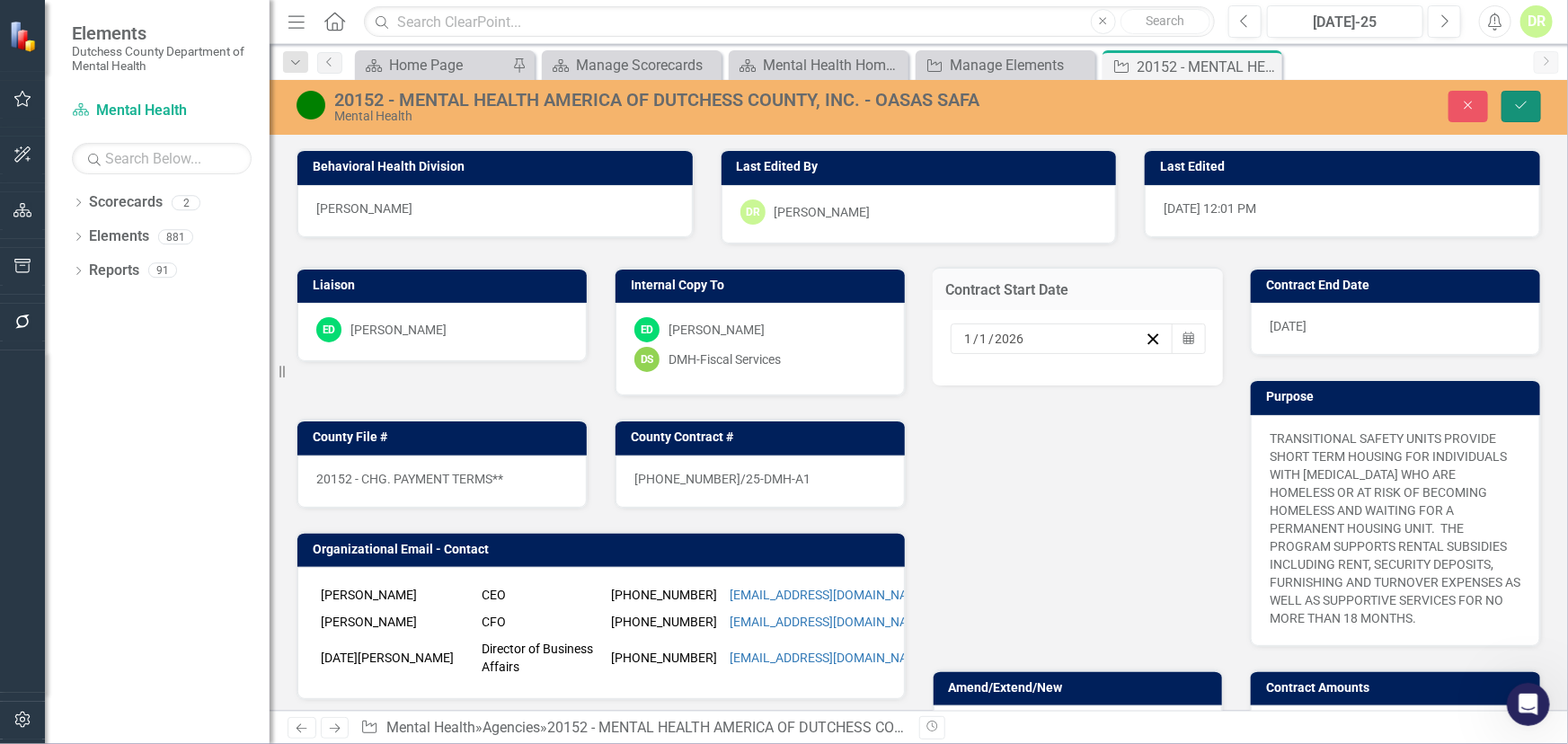
click at [1522, 104] on icon "Save" at bounding box center [1521, 105] width 16 height 13
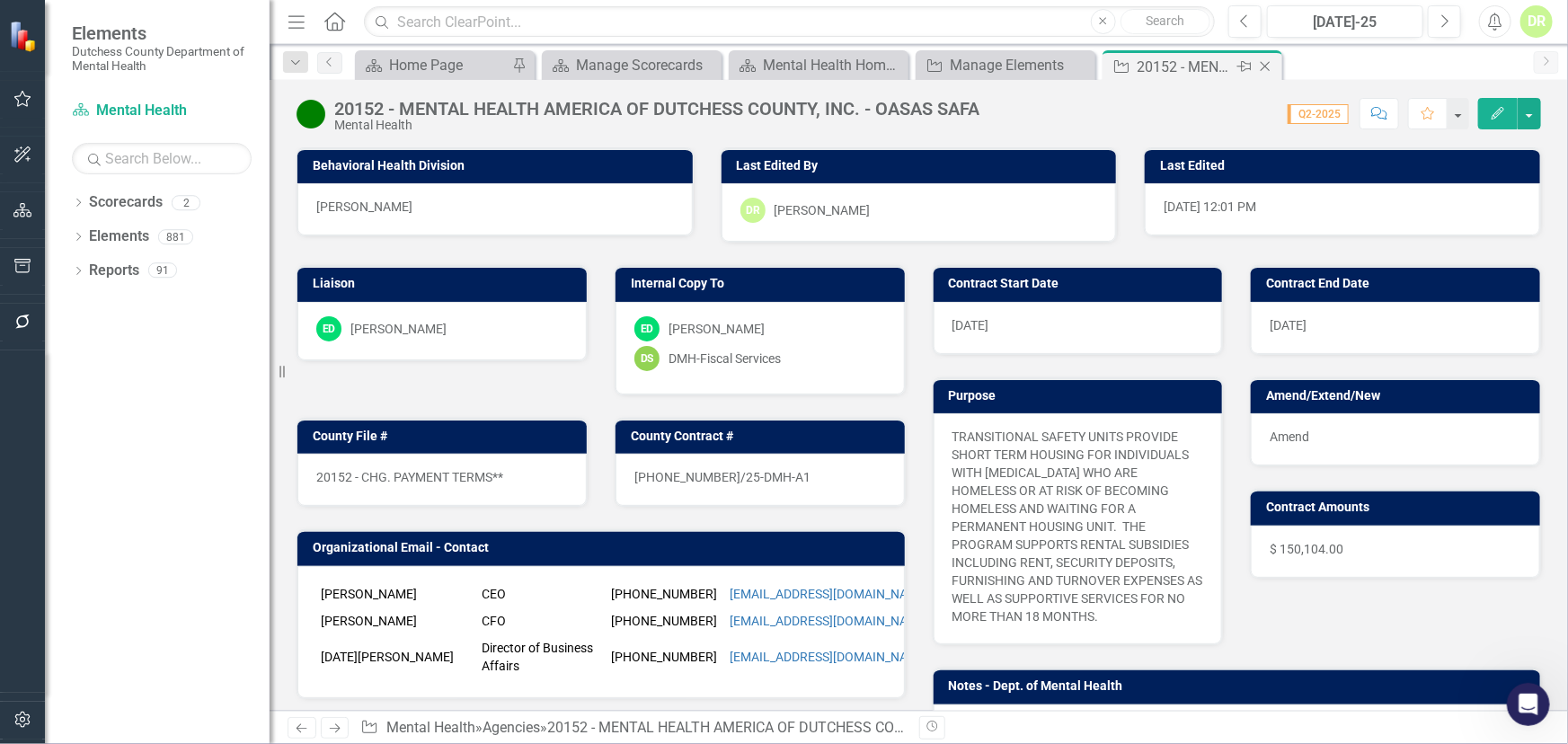
click at [1268, 63] on icon "Close" at bounding box center [1265, 66] width 18 height 15
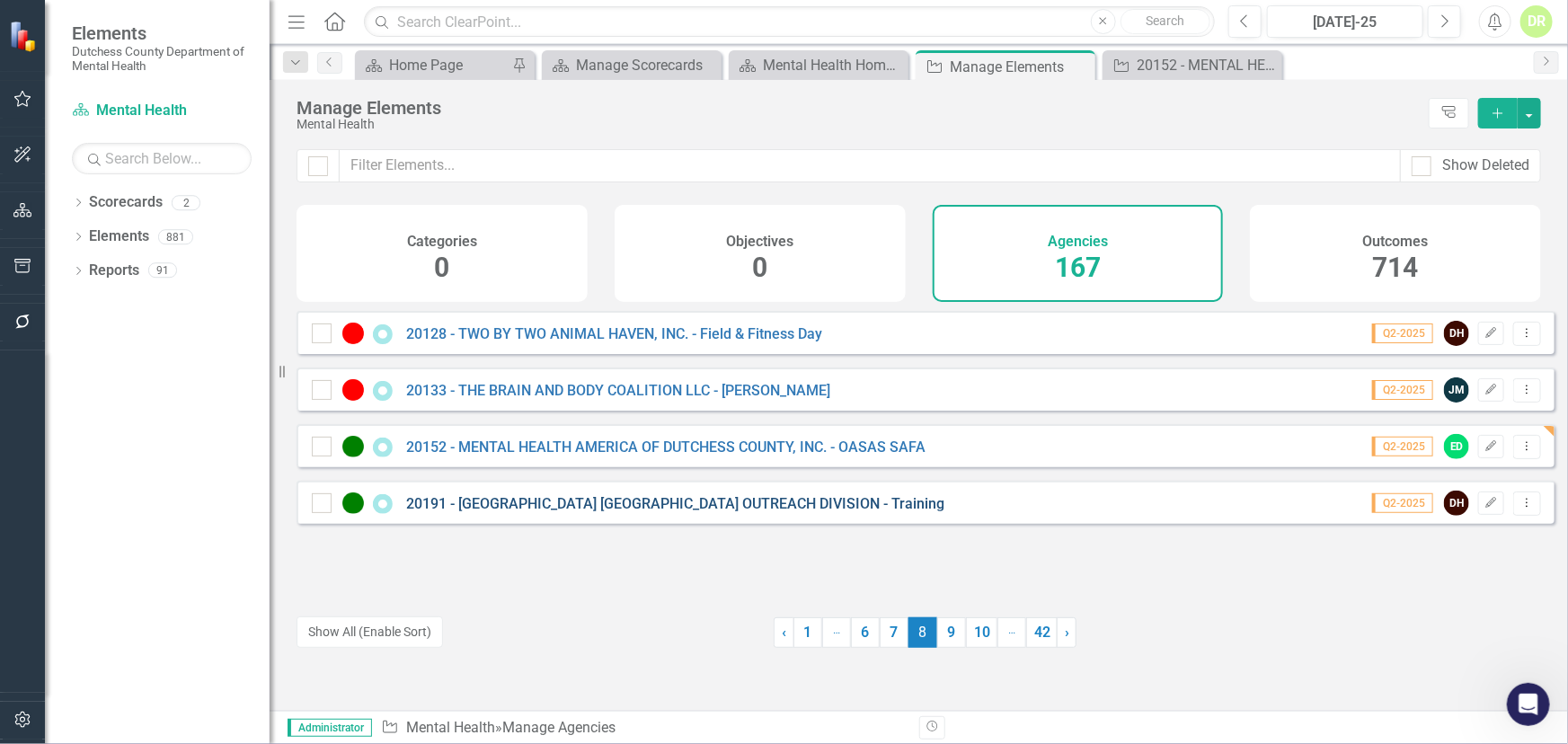
click at [493, 512] on link "20191 - [GEOGRAPHIC_DATA] [GEOGRAPHIC_DATA] OUTREACH DIVISION - Training" at bounding box center [675, 503] width 538 height 17
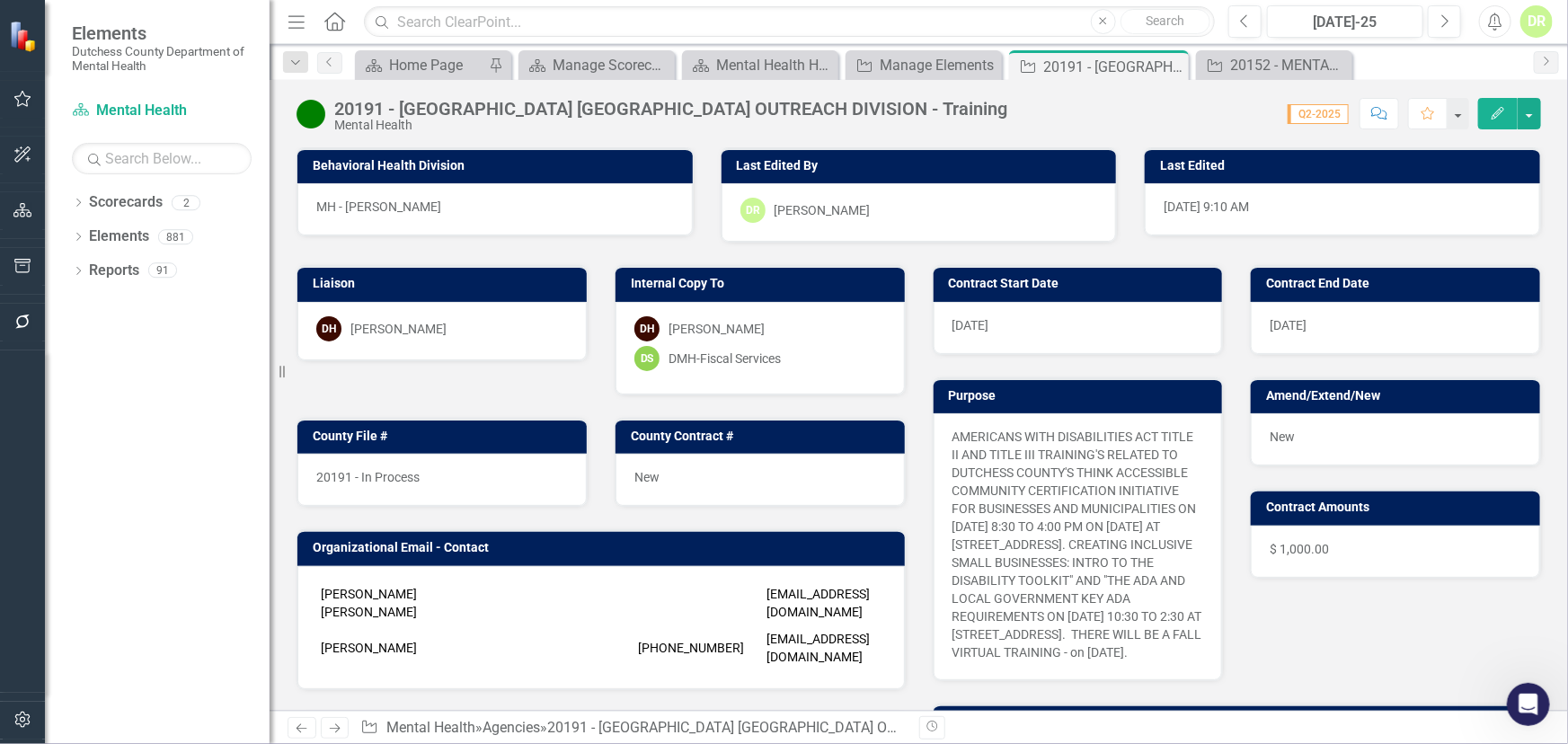
click at [1024, 323] on div "[DATE]" at bounding box center [1078, 327] width 290 height 52
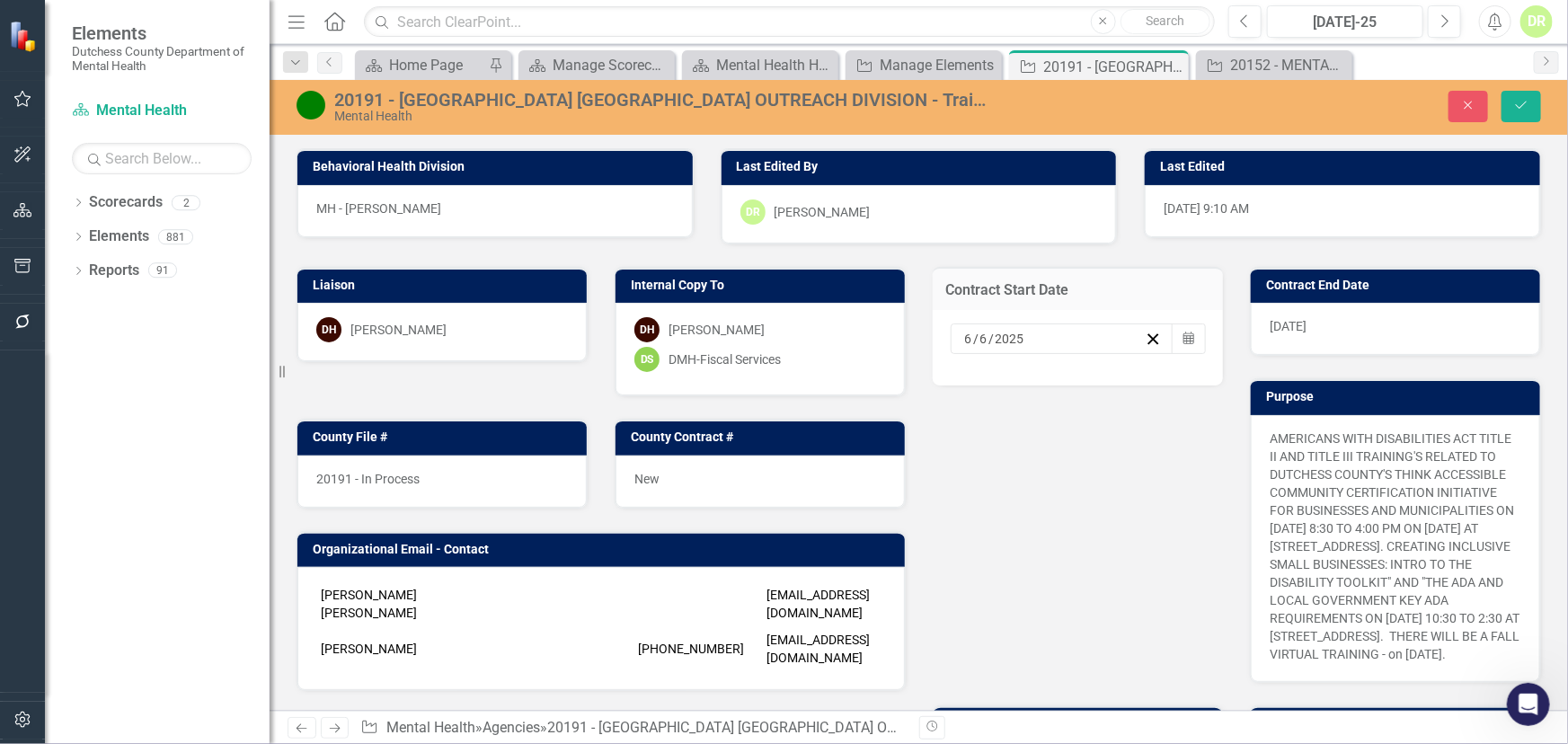
click at [1015, 342] on input "2025" at bounding box center [1010, 339] width 32 height 18
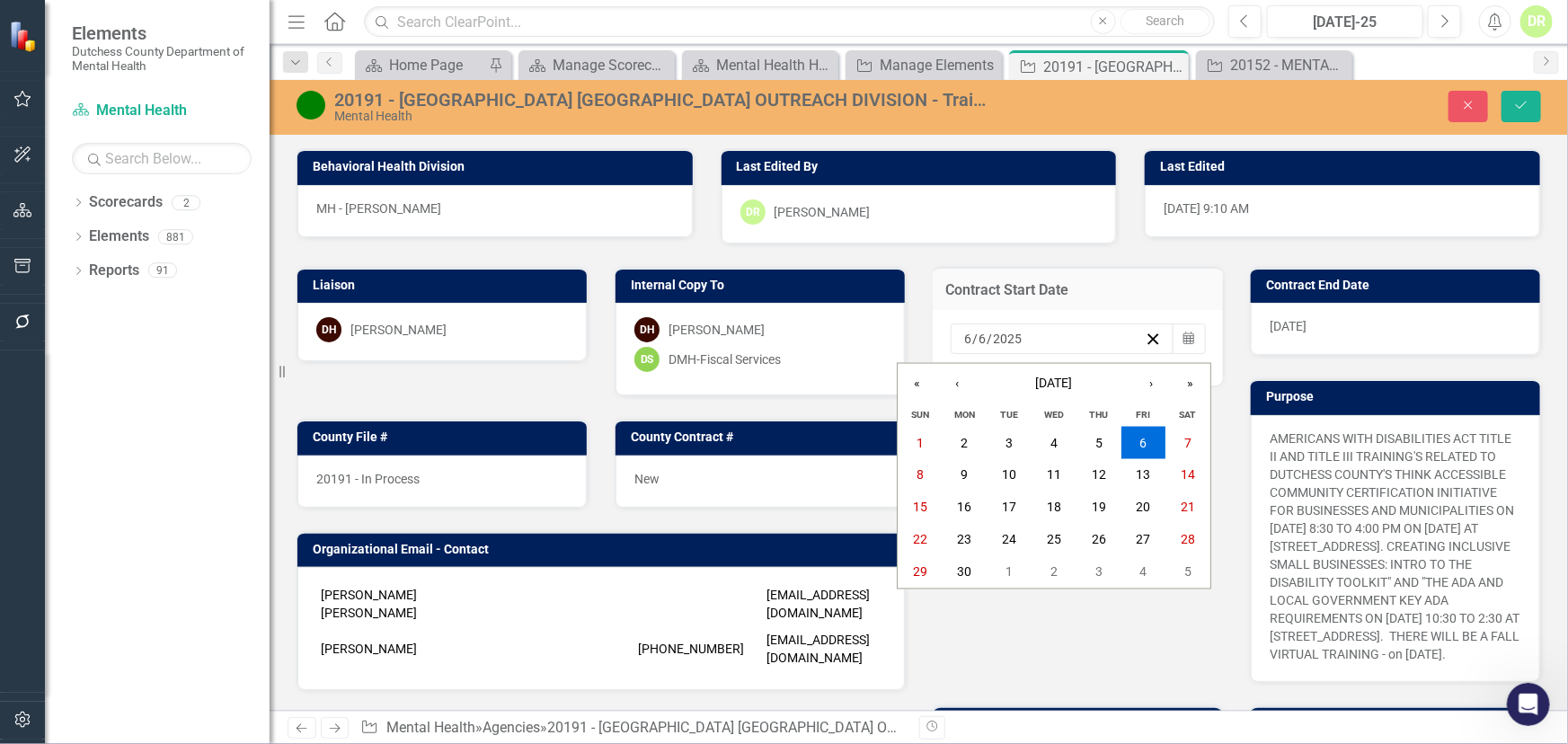
drag, startPoint x: 1022, startPoint y: 342, endPoint x: 763, endPoint y: 351, distance: 259.2
click at [763, 351] on div "Liaison DH [PERSON_NAME] Internal Copy To DH [PERSON_NAME] DS DMH-Fiscal Servic…" at bounding box center [919, 588] width 1271 height 687
click at [1149, 335] on line "button" at bounding box center [1153, 339] width 10 height 10
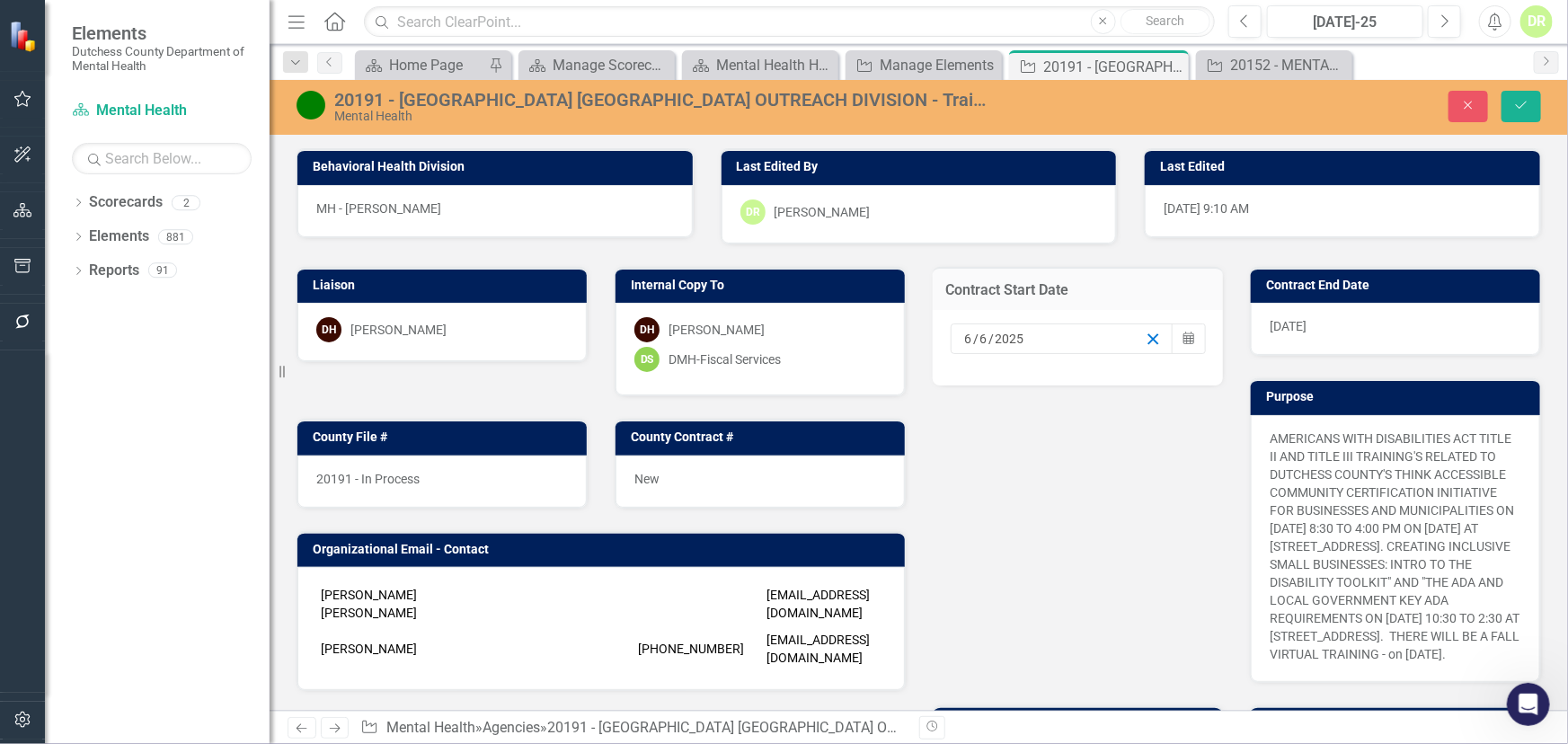
click at [1145, 336] on icon "button" at bounding box center [1153, 339] width 17 height 17
click at [964, 336] on input at bounding box center [977, 339] width 26 height 18
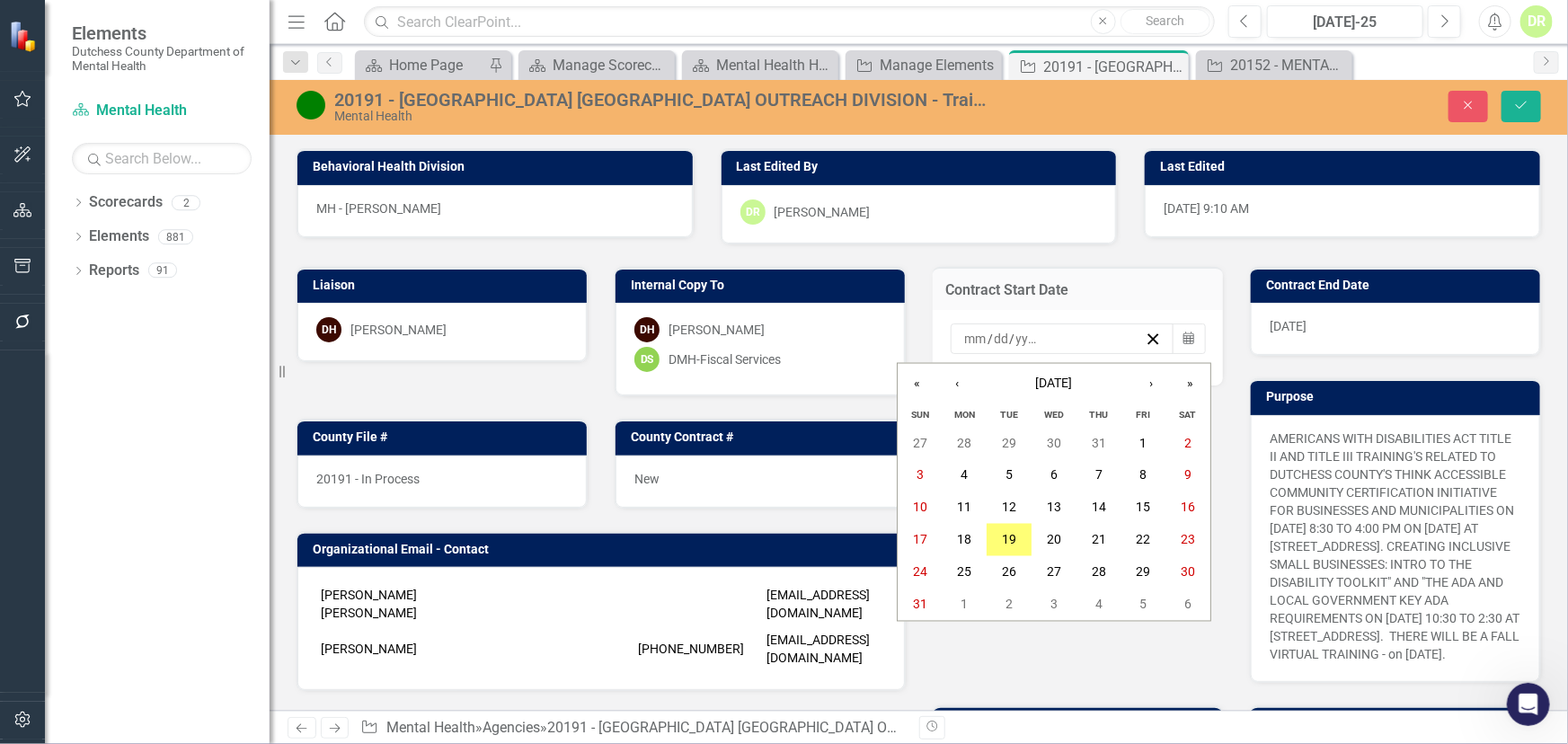
click at [964, 336] on input "number" at bounding box center [976, 339] width 25 height 18
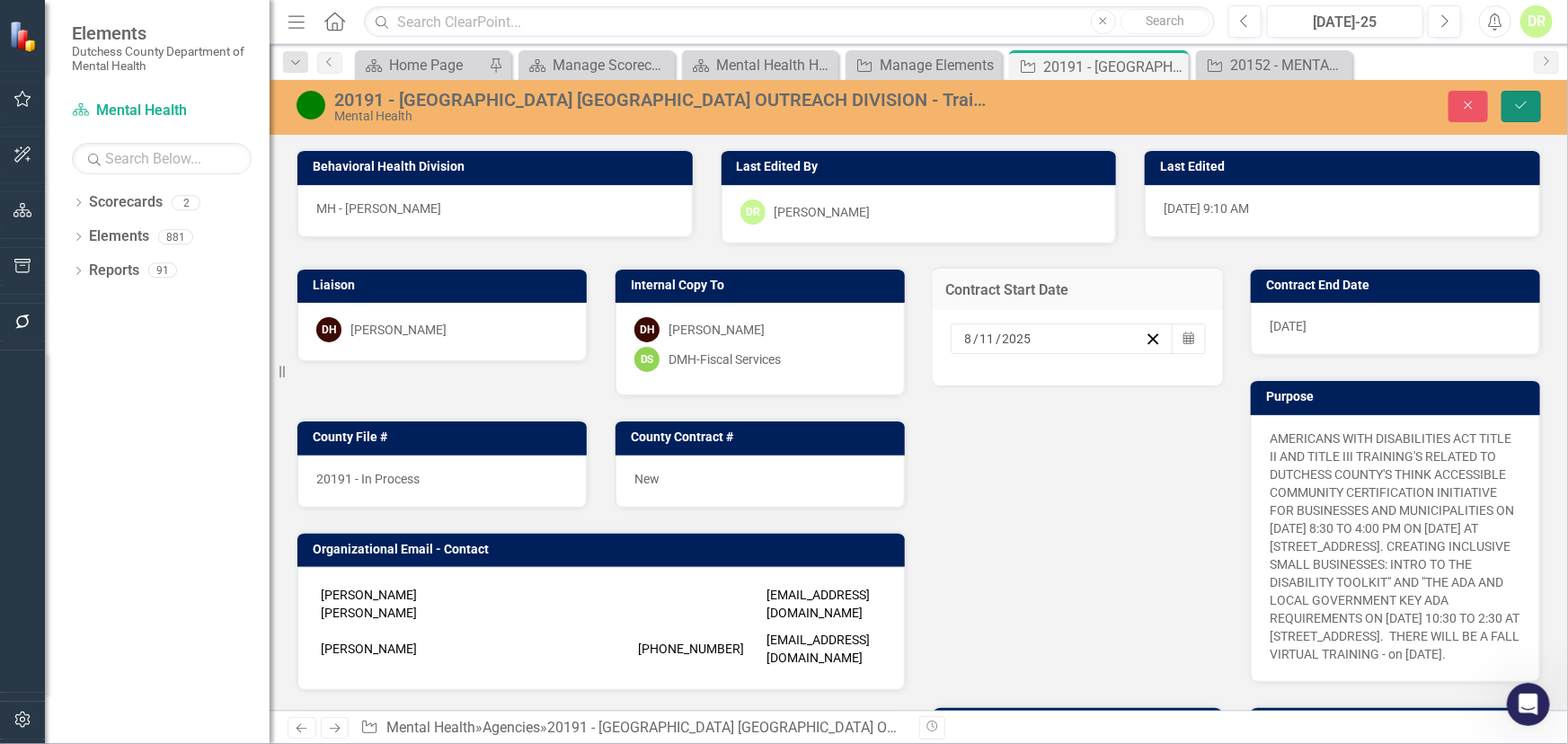
click at [1512, 107] on button "Save" at bounding box center [1522, 106] width 40 height 32
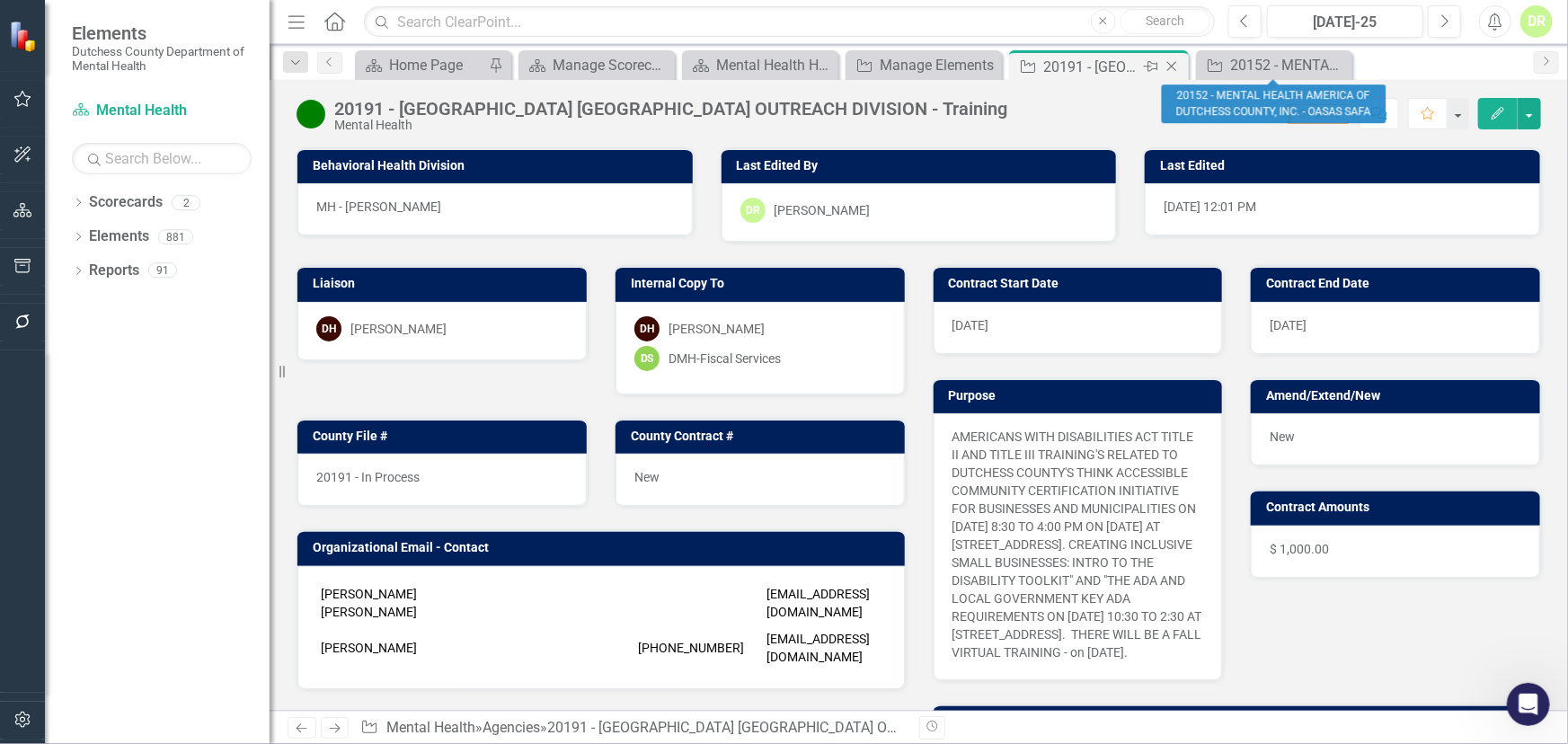
drag, startPoint x: 1336, startPoint y: 59, endPoint x: 1265, endPoint y: 65, distance: 71.3
click at [0, 0] on icon "Close" at bounding box center [0, 0] width 0 height 0
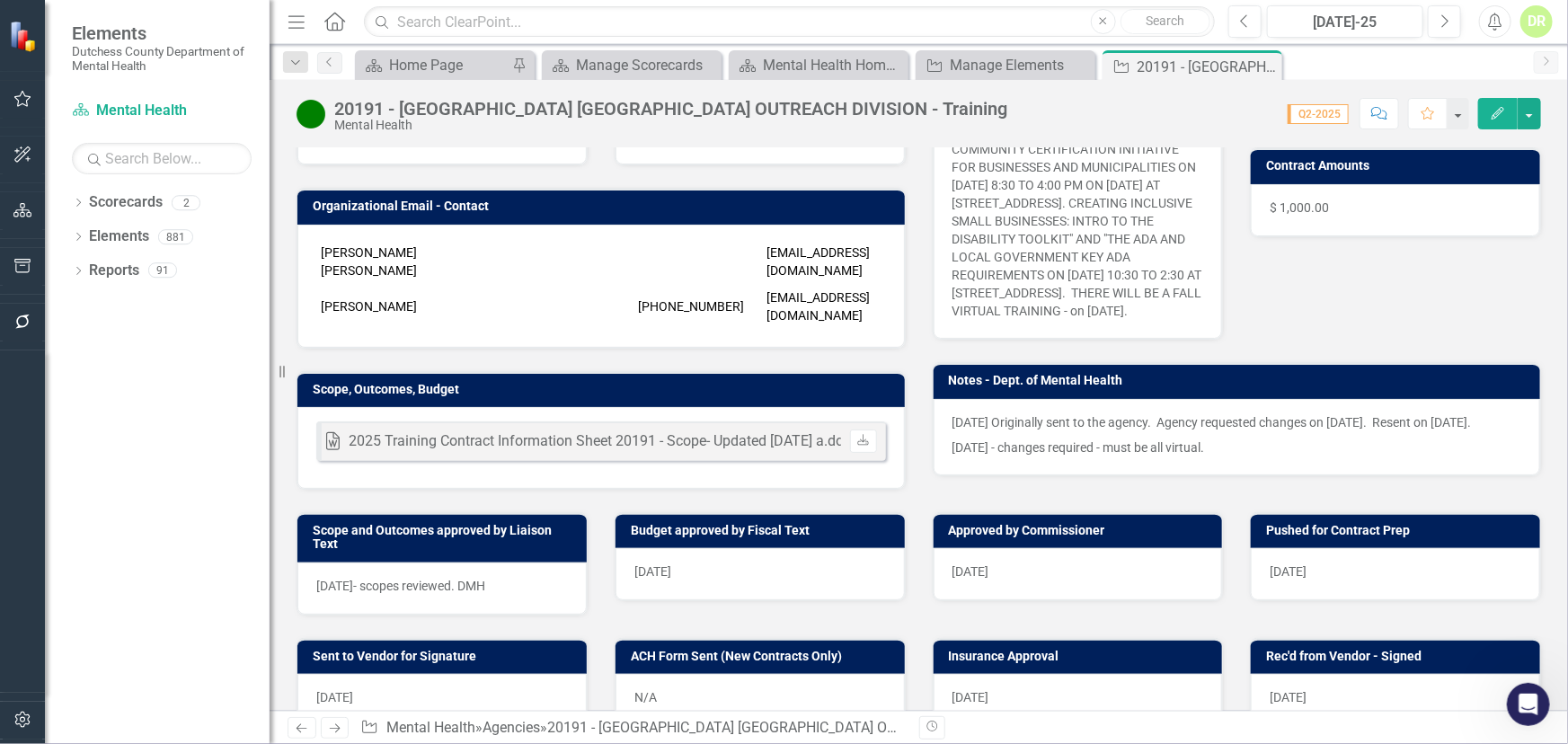
scroll to position [408, 0]
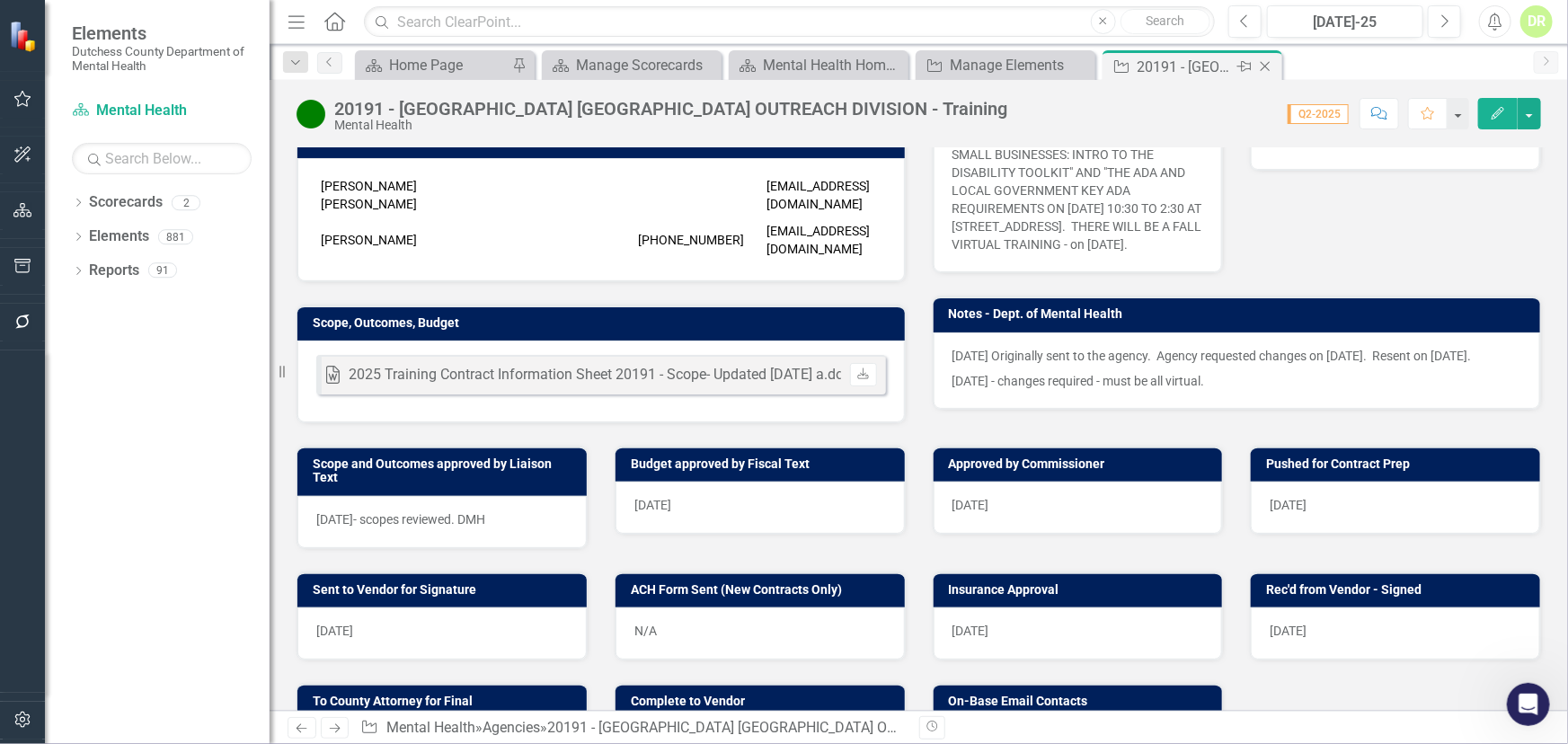
click at [1262, 59] on icon "Close" at bounding box center [1265, 66] width 18 height 15
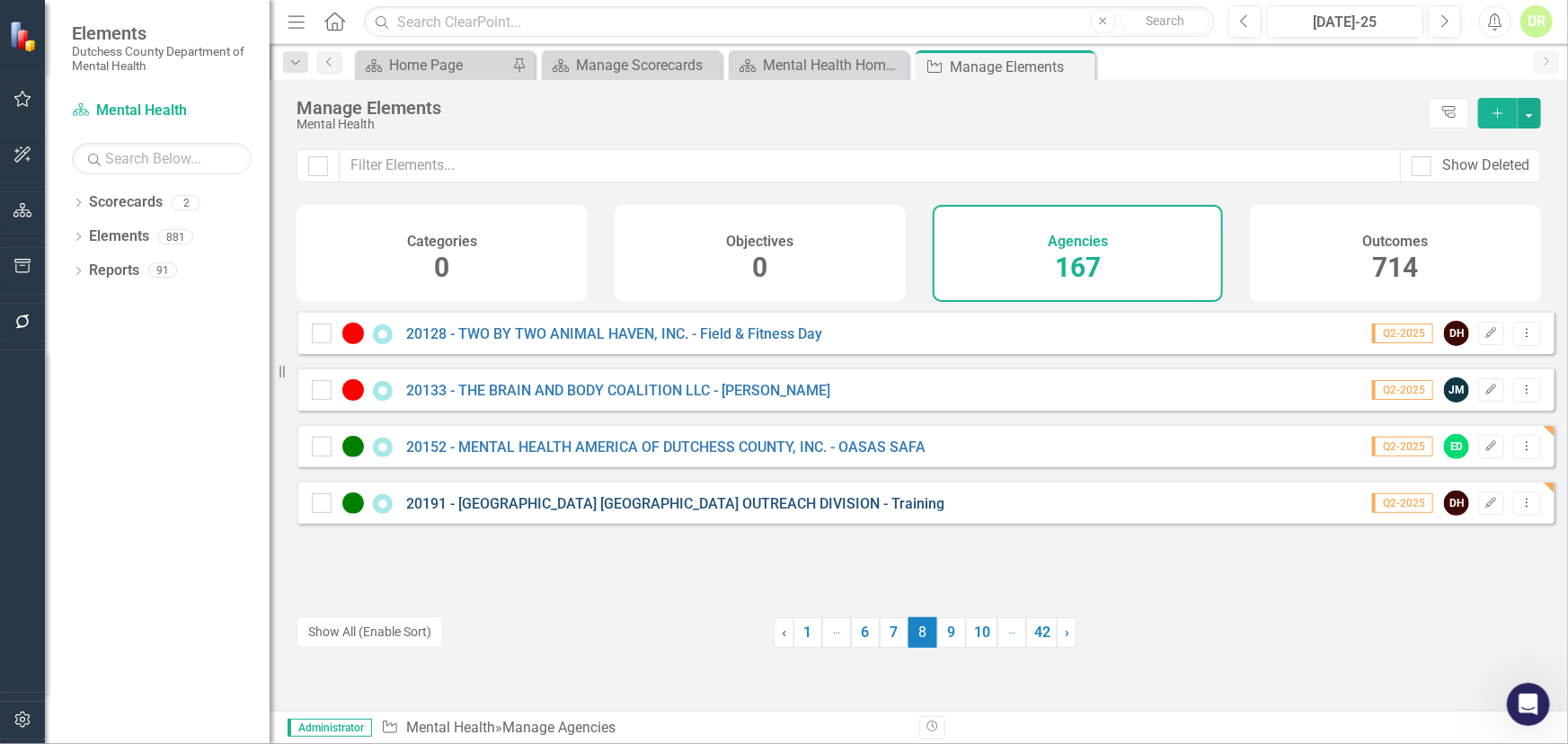
click at [684, 512] on link "20191 - [GEOGRAPHIC_DATA] [GEOGRAPHIC_DATA] OUTREACH DIVISION - Training" at bounding box center [675, 503] width 538 height 17
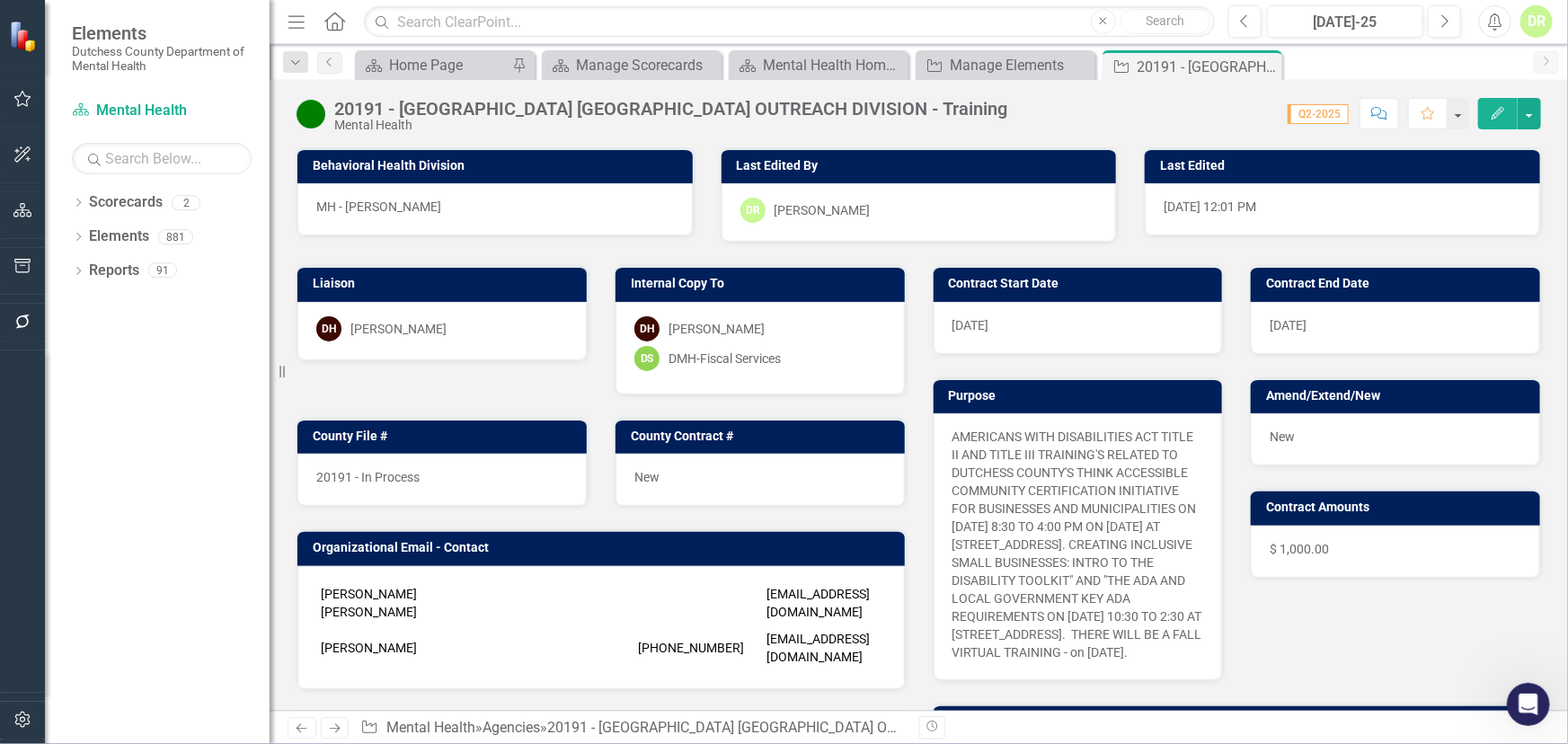
scroll to position [490, 0]
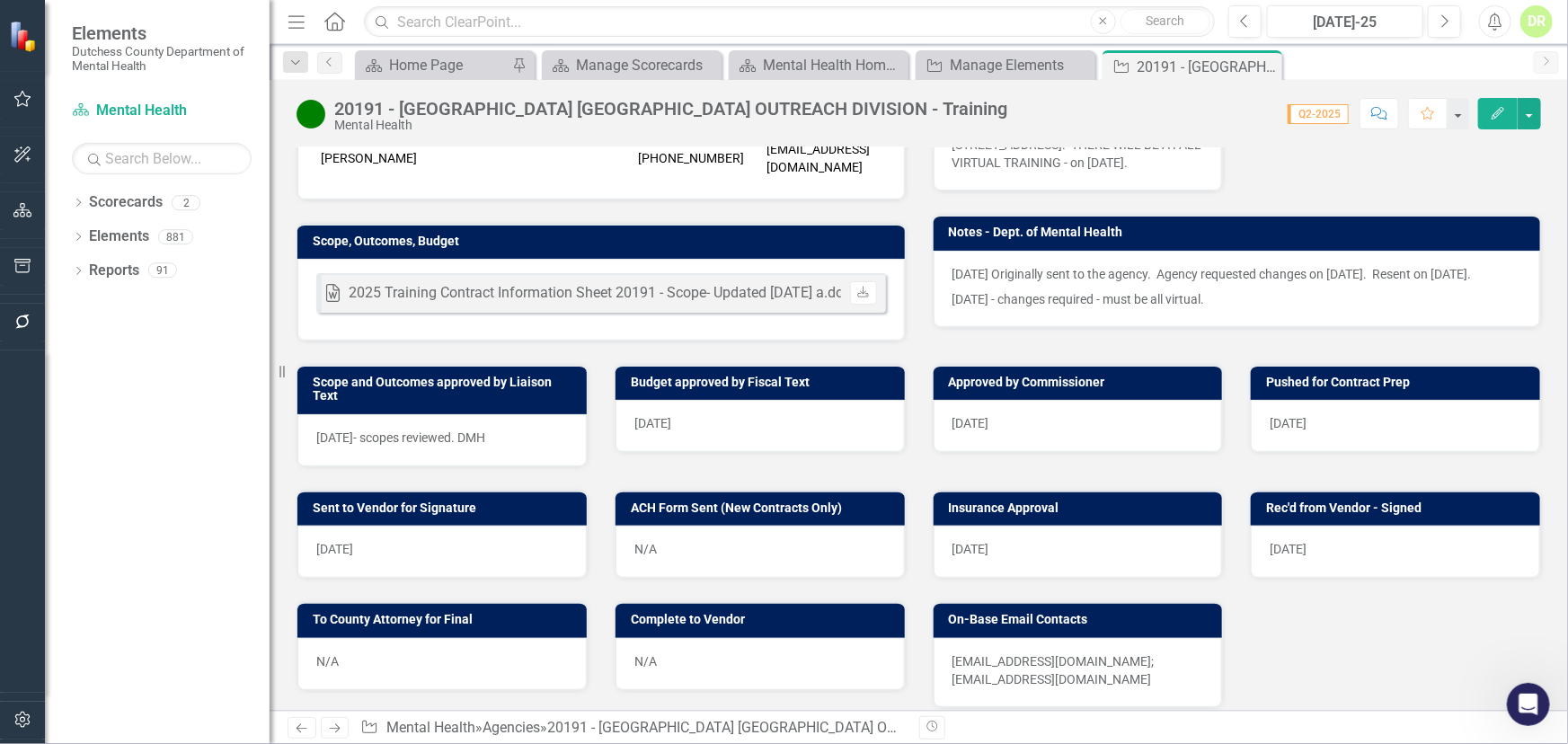
click at [430, 572] on div "[DATE]" at bounding box center [442, 551] width 290 height 52
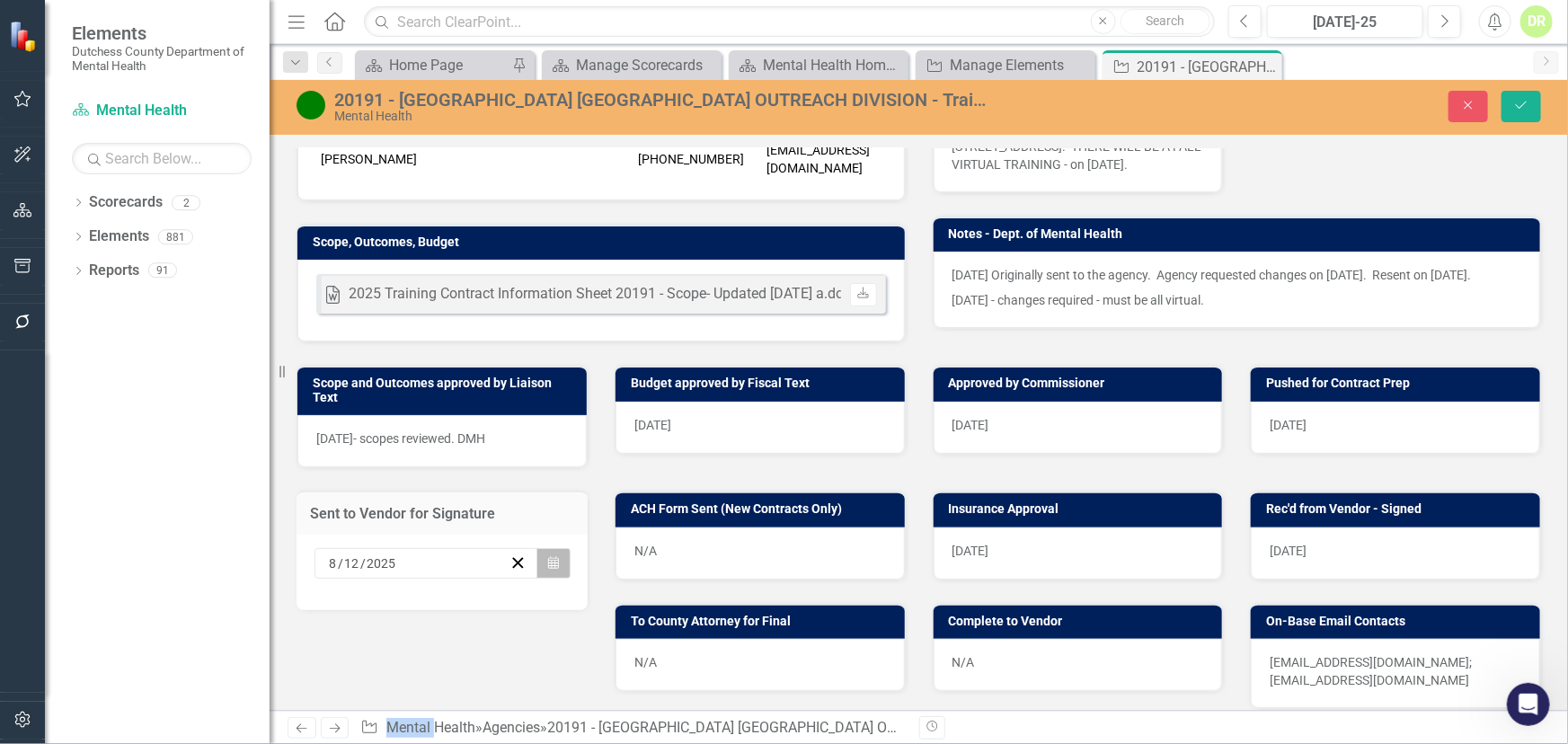
click at [548, 569] on icon "button" at bounding box center [554, 563] width 11 height 13
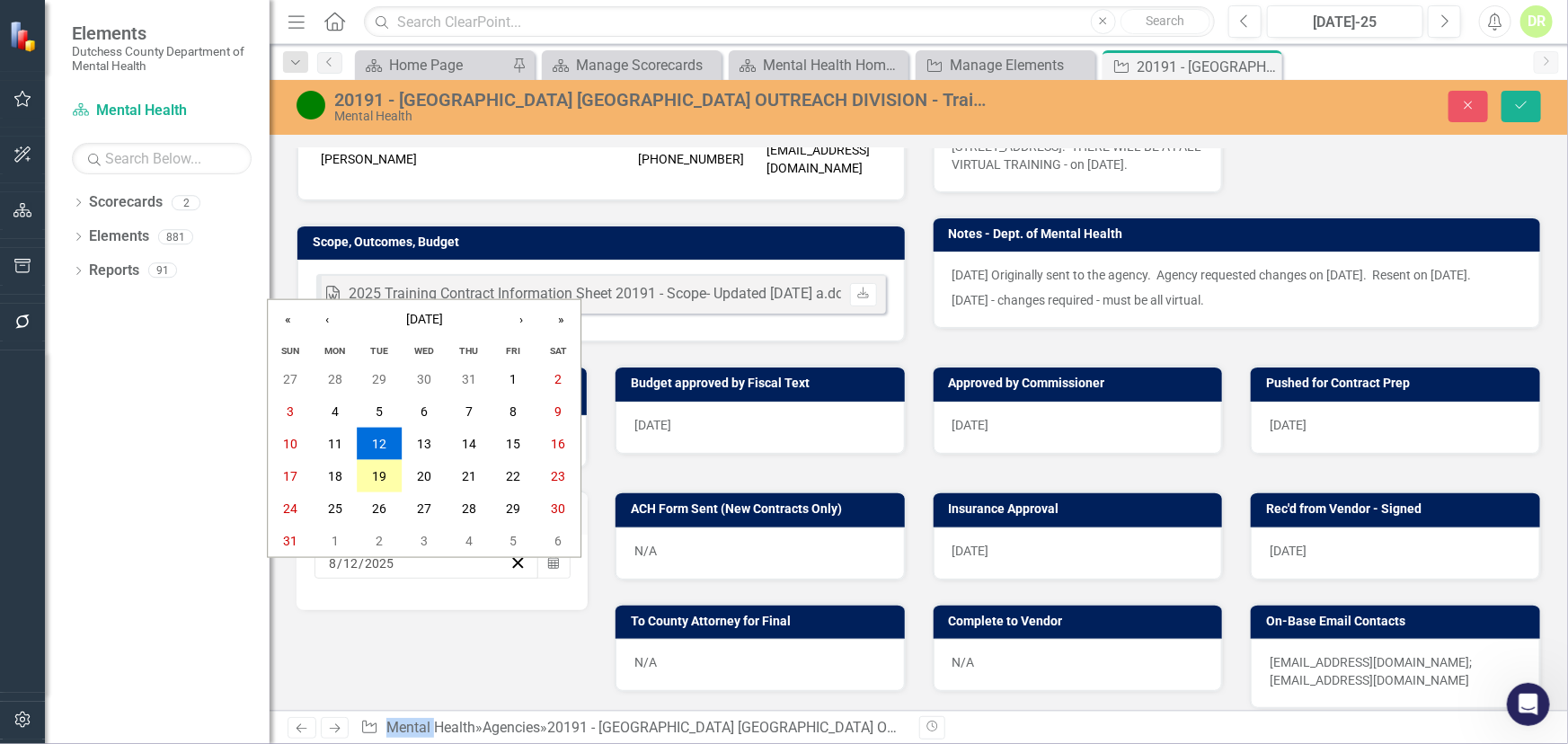
click at [383, 479] on abbr "19" at bounding box center [380, 477] width 15 height 15
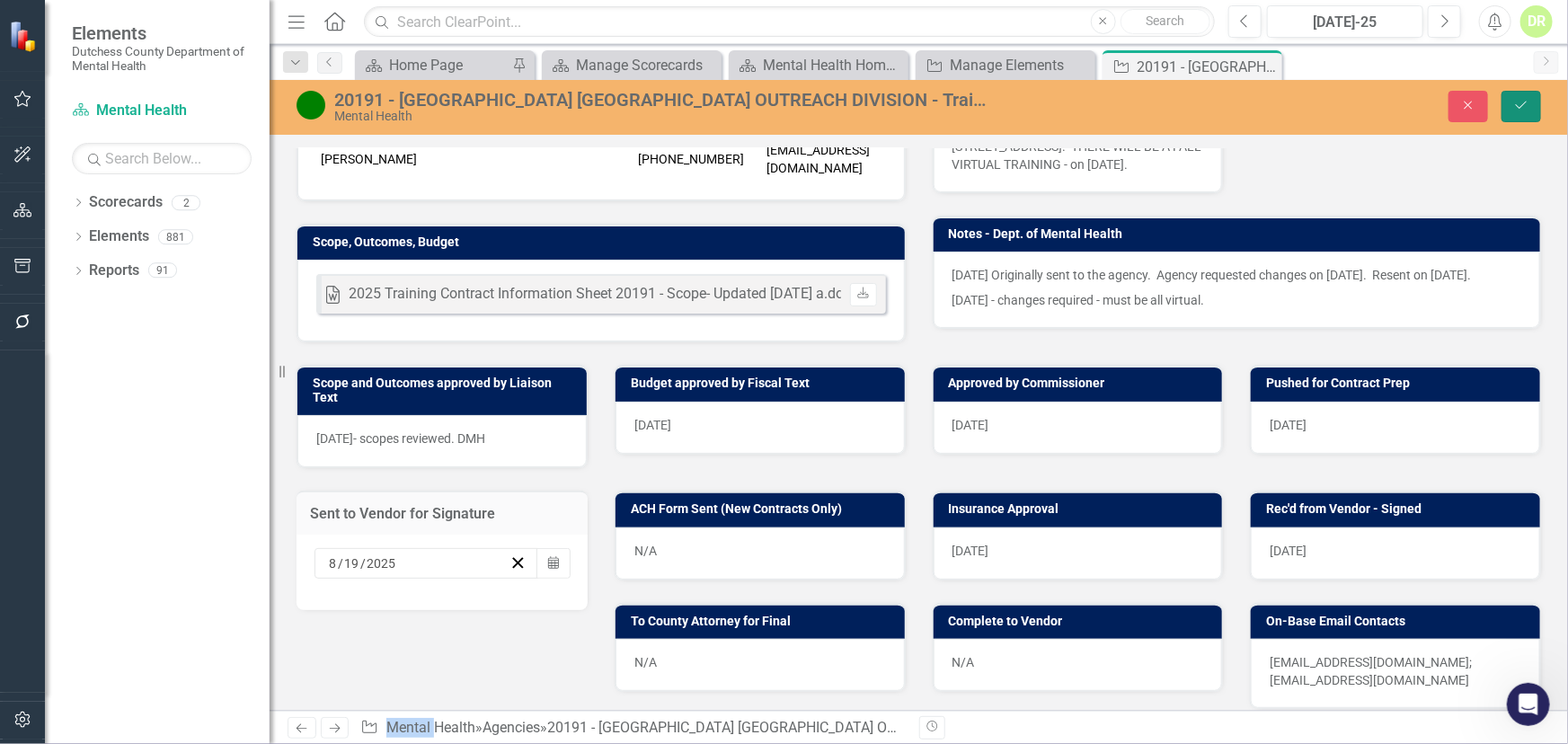
click at [1523, 99] on icon "Save" at bounding box center [1521, 105] width 16 height 13
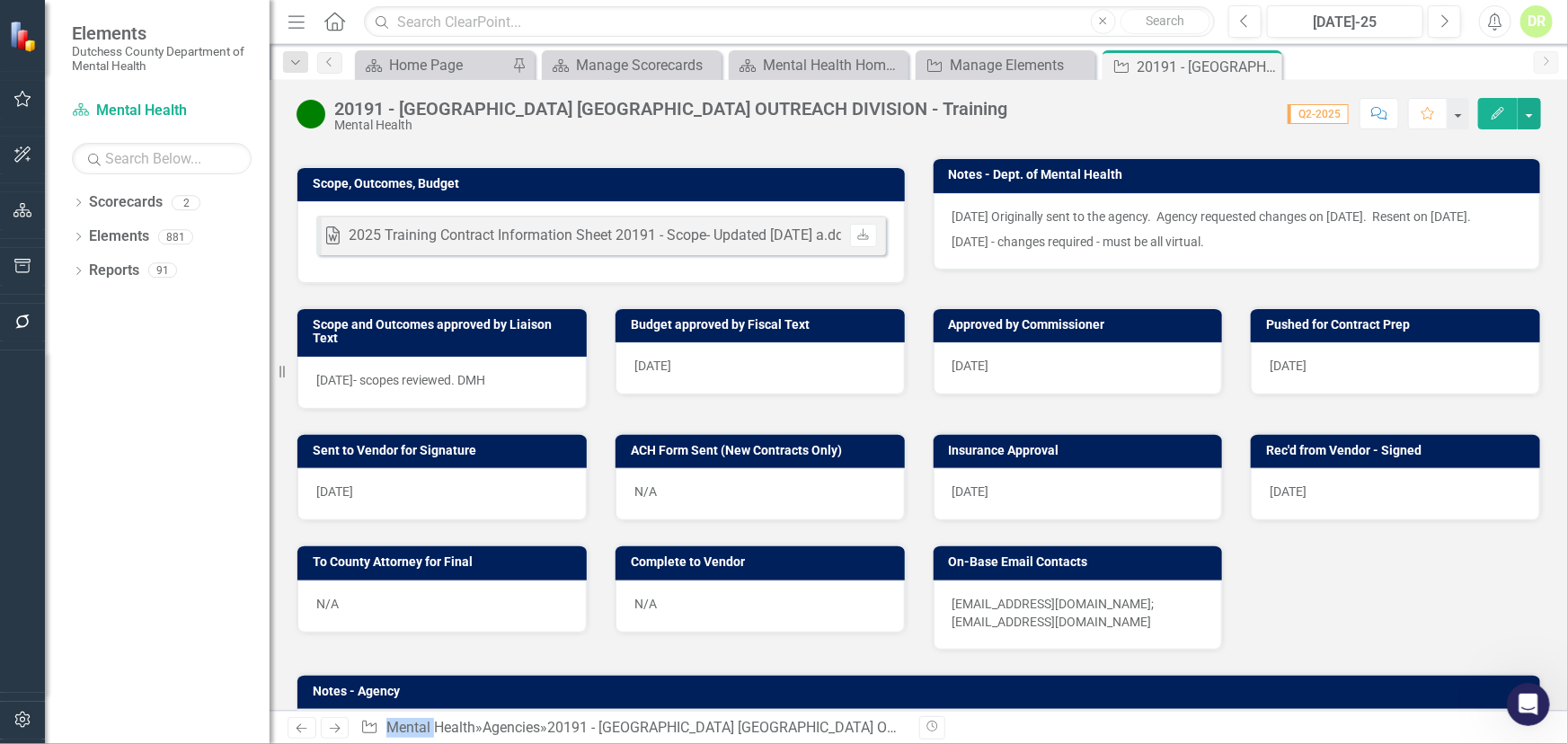
scroll to position [653, 0]
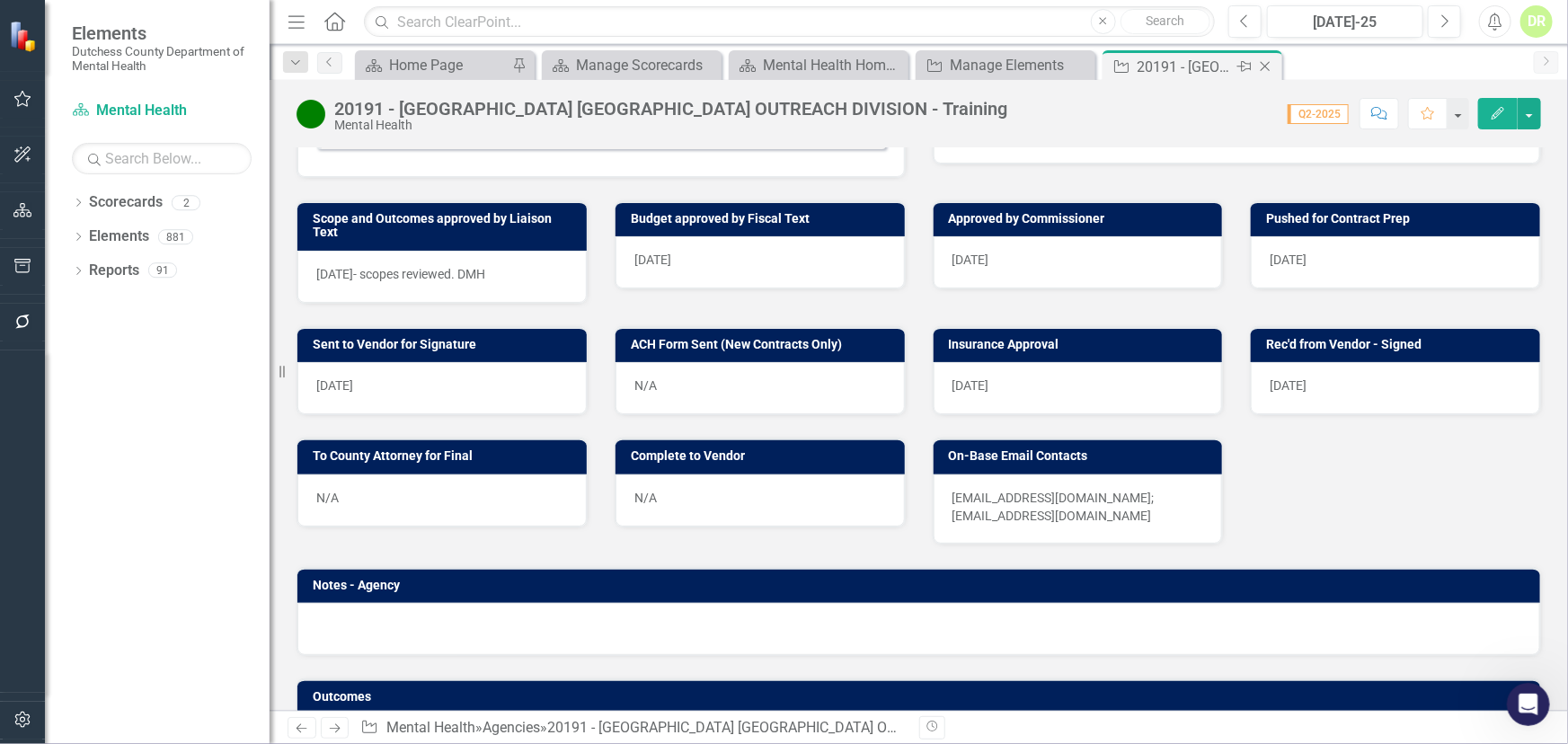
click at [1263, 63] on icon "Close" at bounding box center [1265, 66] width 18 height 15
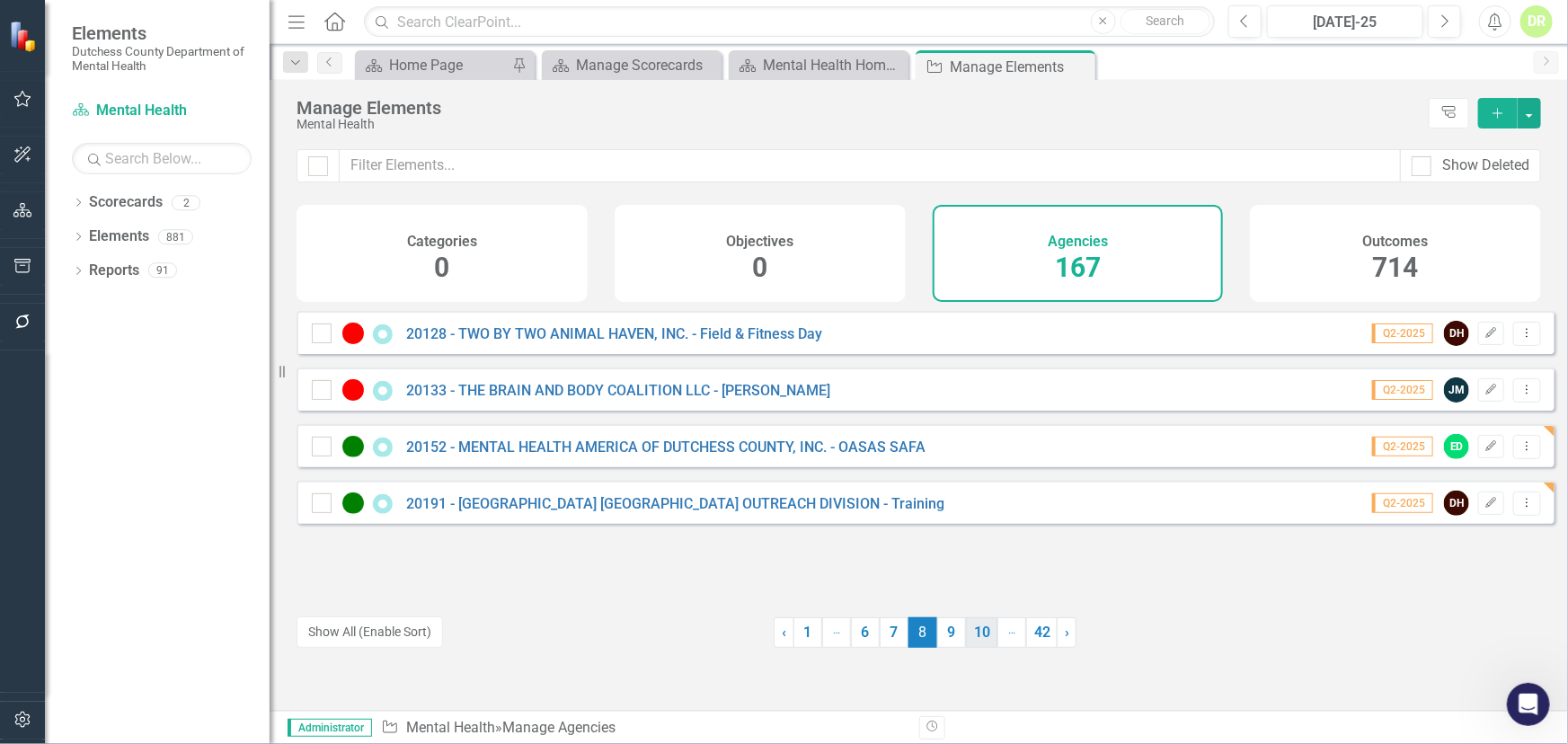
click at [937, 632] on link "9" at bounding box center [952, 633] width 29 height 31
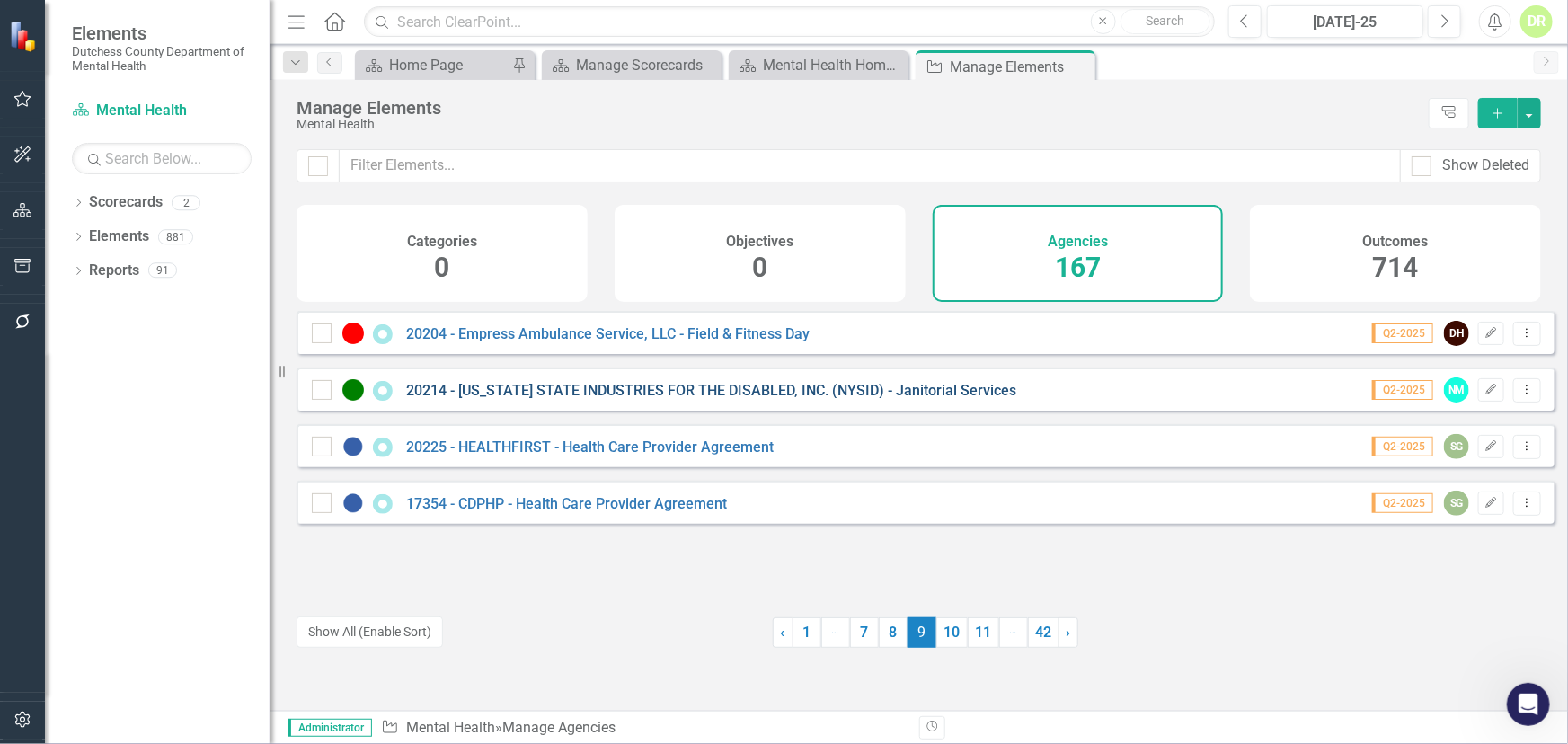
click at [600, 399] on link "20214 - [US_STATE] STATE INDUSTRIES FOR THE DISABLED, INC. (NYSID) - Janitorial…" at bounding box center [711, 391] width 610 height 17
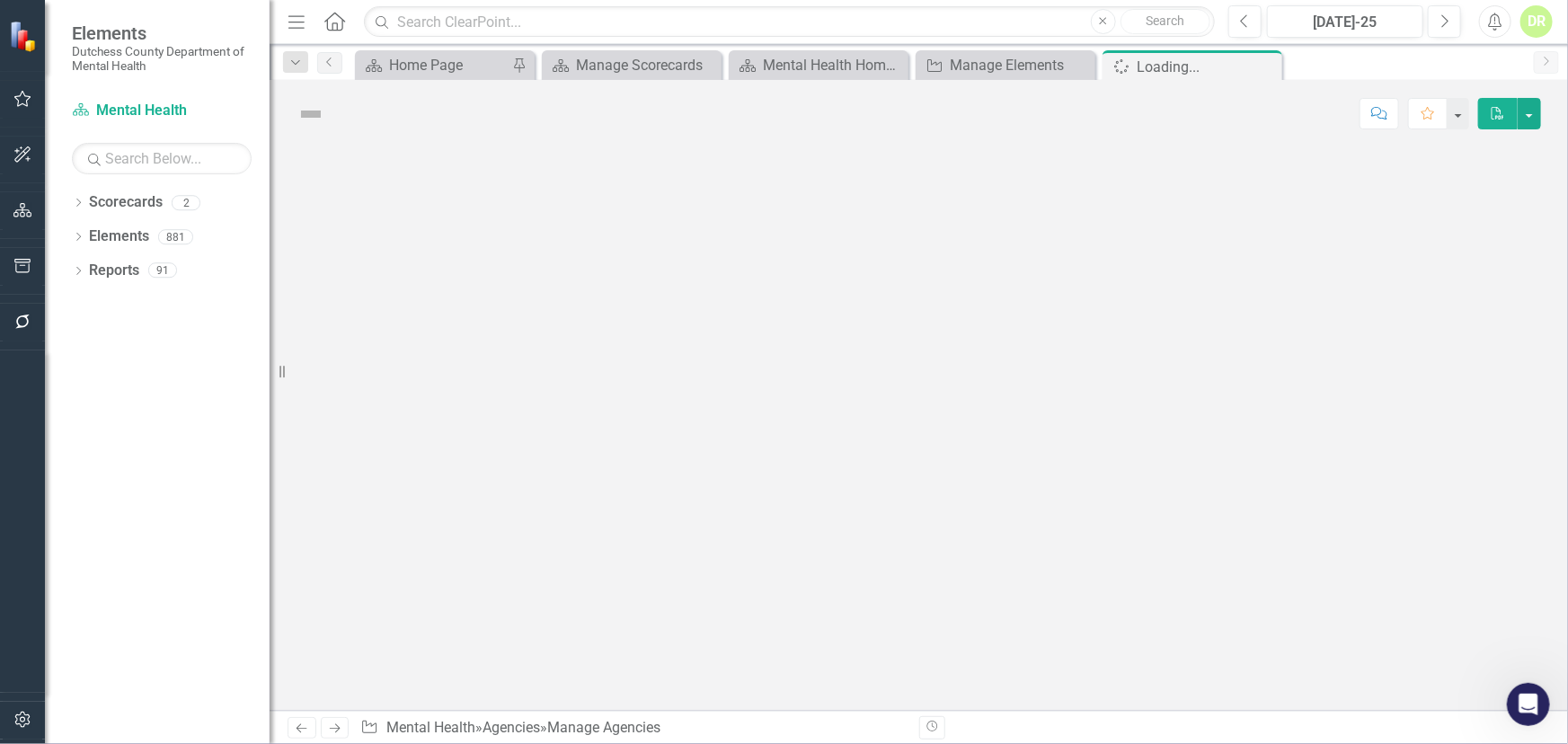
click at [600, 402] on div at bounding box center [919, 429] width 1298 height 563
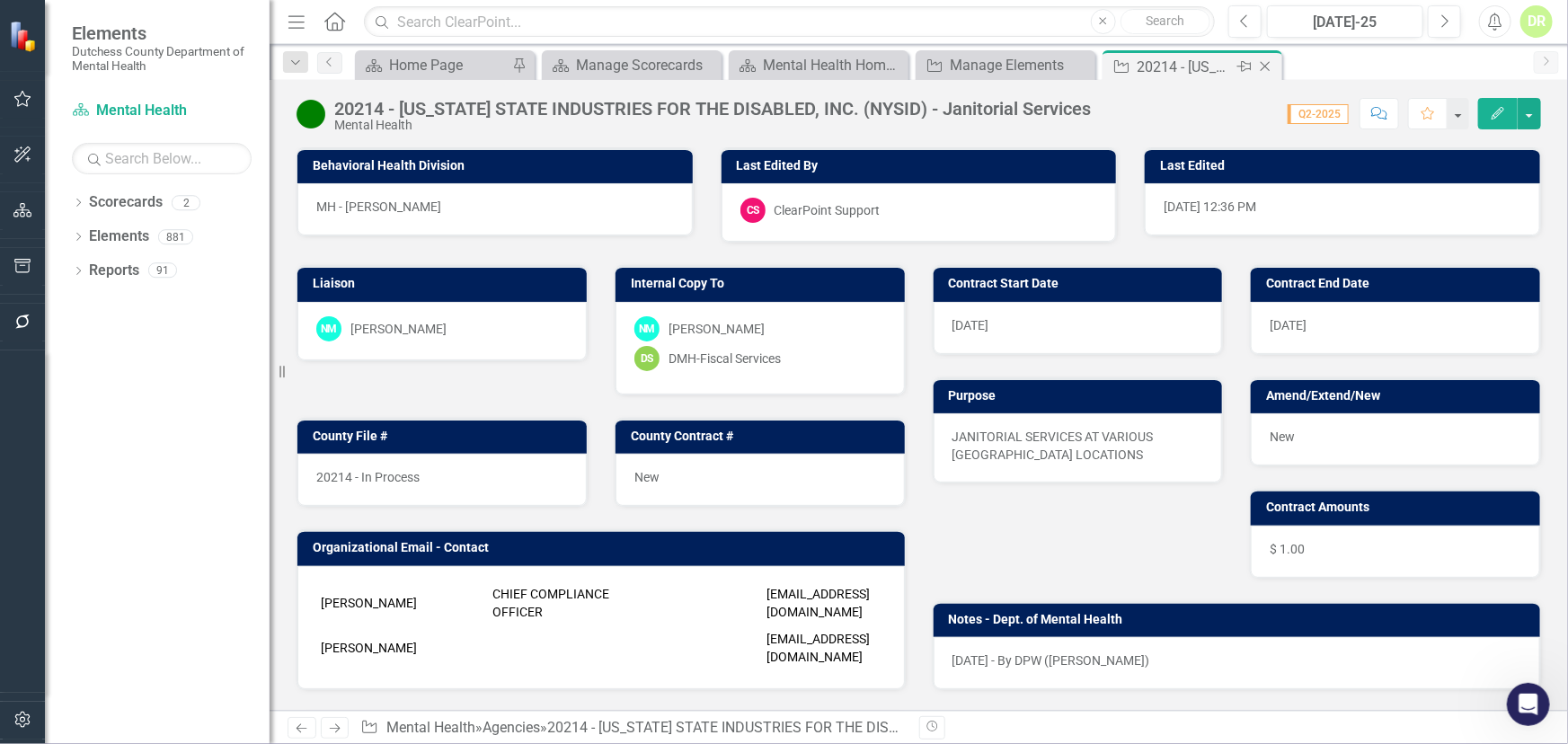
click at [1268, 61] on icon "Close" at bounding box center [1265, 66] width 18 height 15
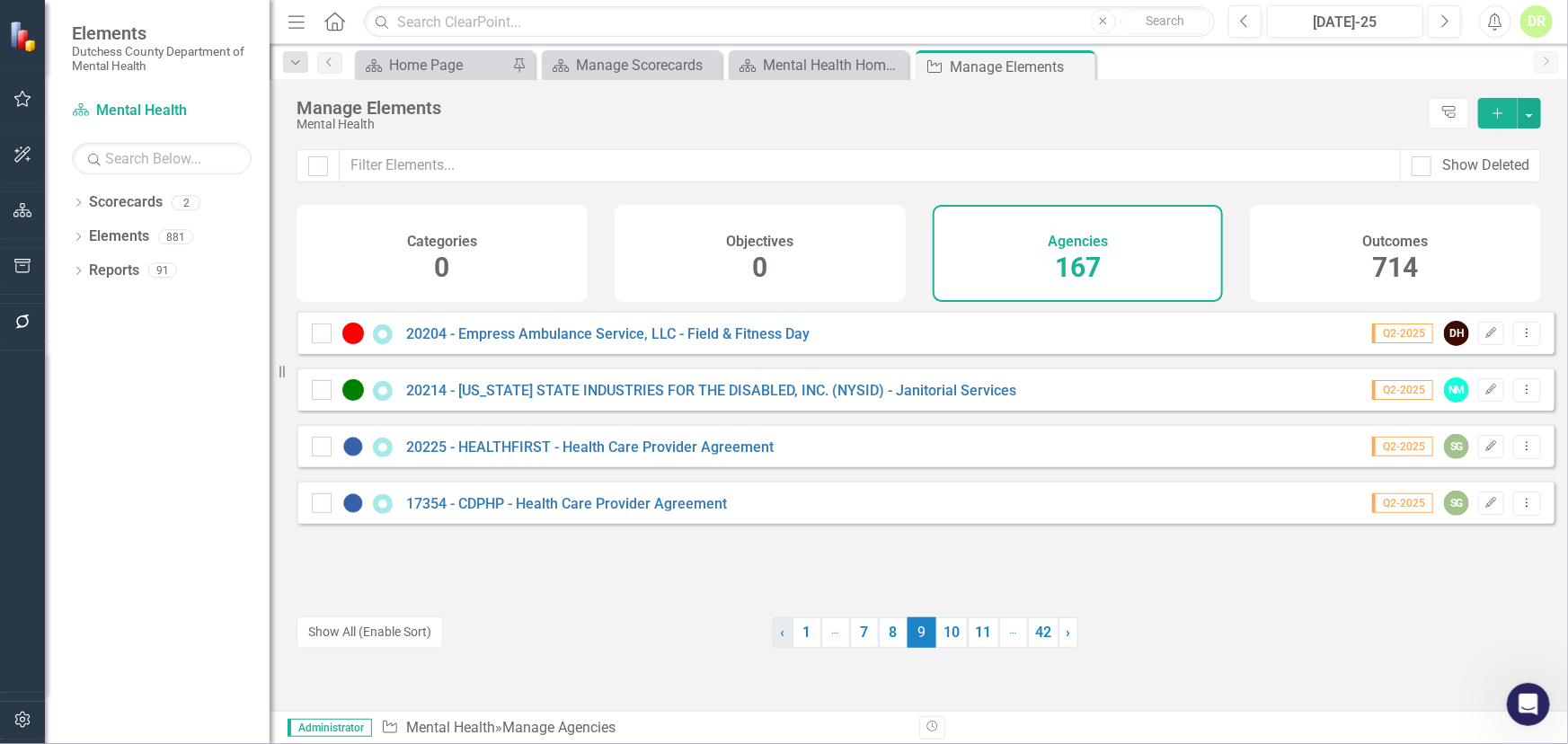
drag, startPoint x: 948, startPoint y: 633, endPoint x: 781, endPoint y: 620, distance: 167.5
click at [948, 633] on link "10" at bounding box center [952, 633] width 32 height 31
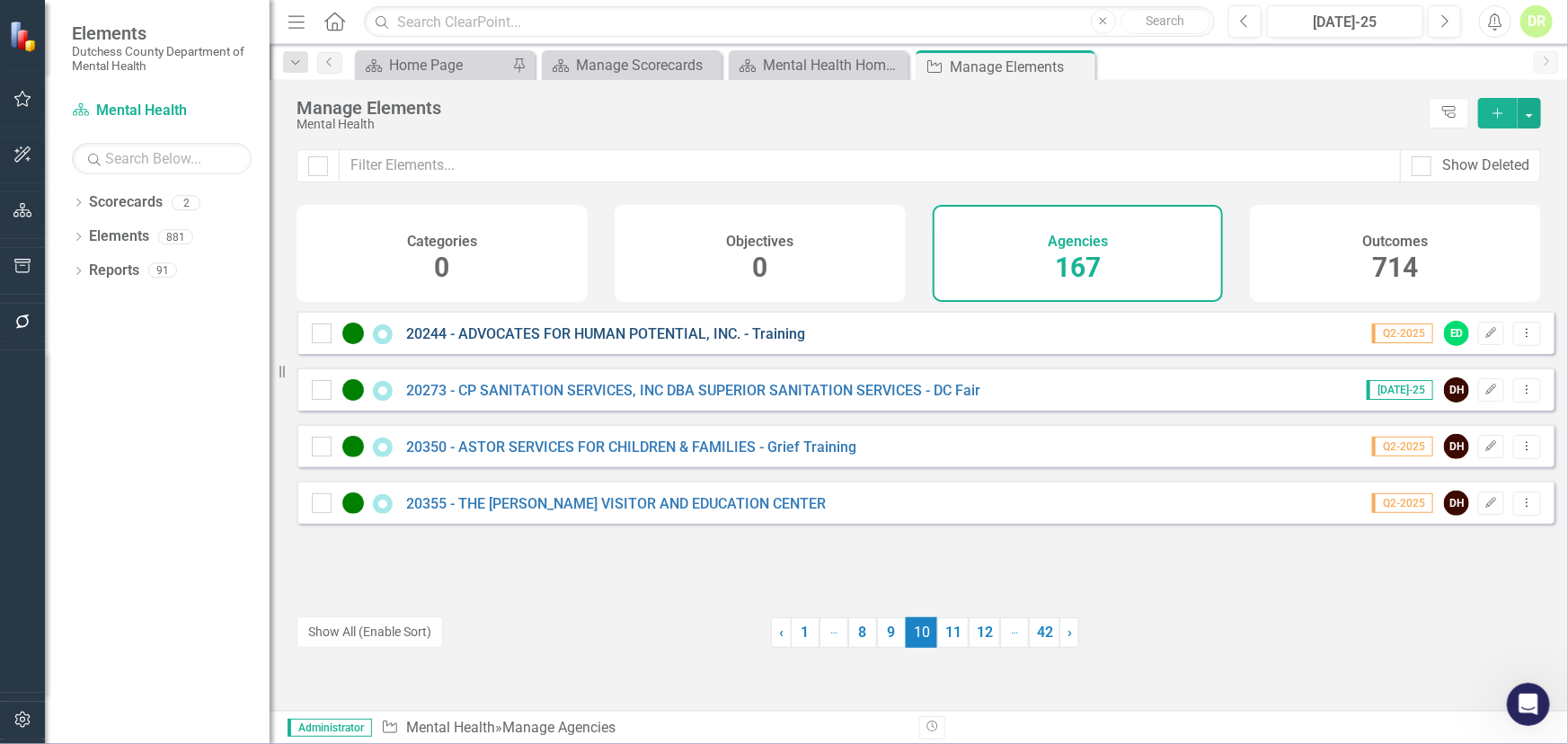
click at [646, 342] on link "20244 - ADVOCATES FOR HUMAN POTENTIAL, INC. - Training" at bounding box center [605, 333] width 399 height 17
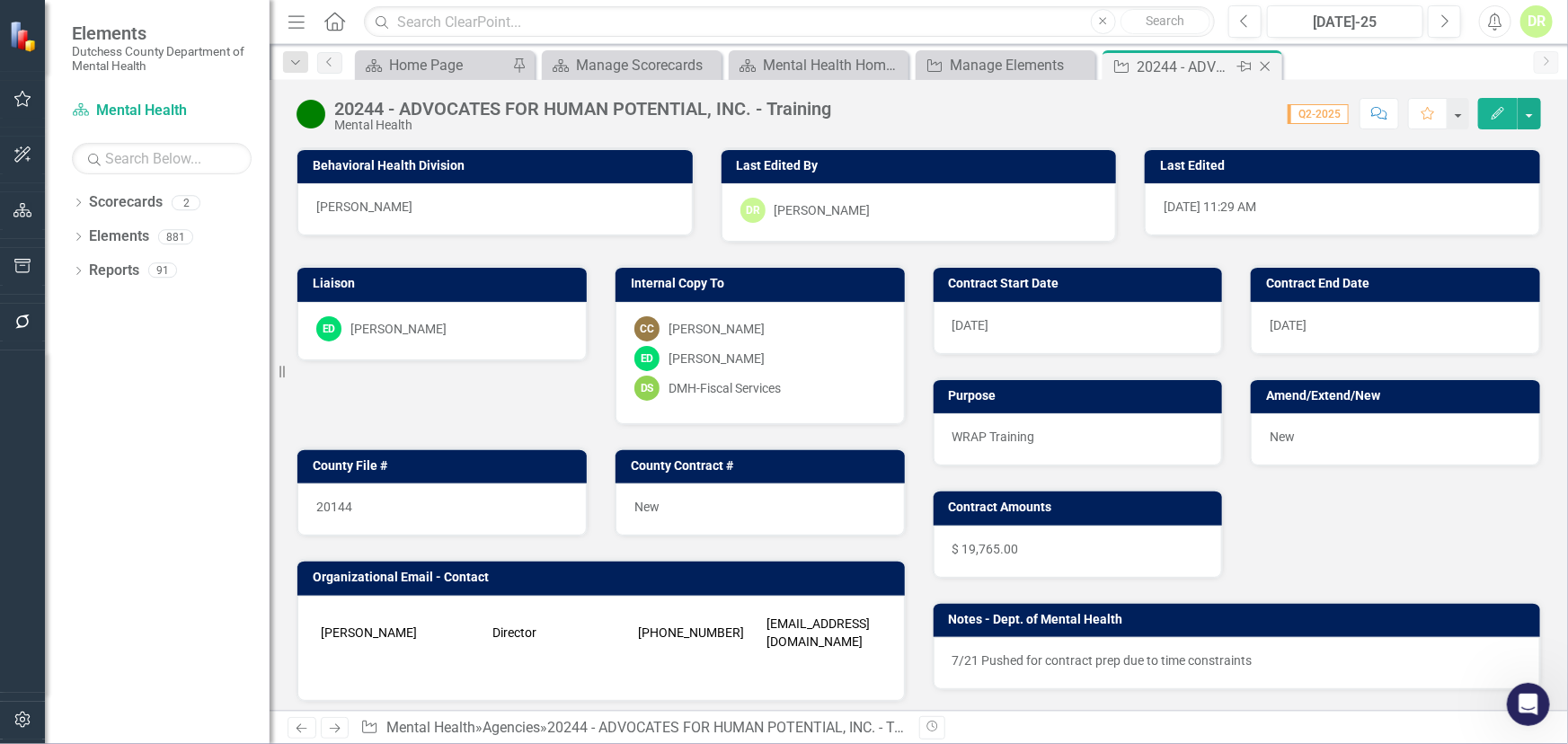
click at [1270, 63] on icon "Close" at bounding box center [1265, 66] width 18 height 15
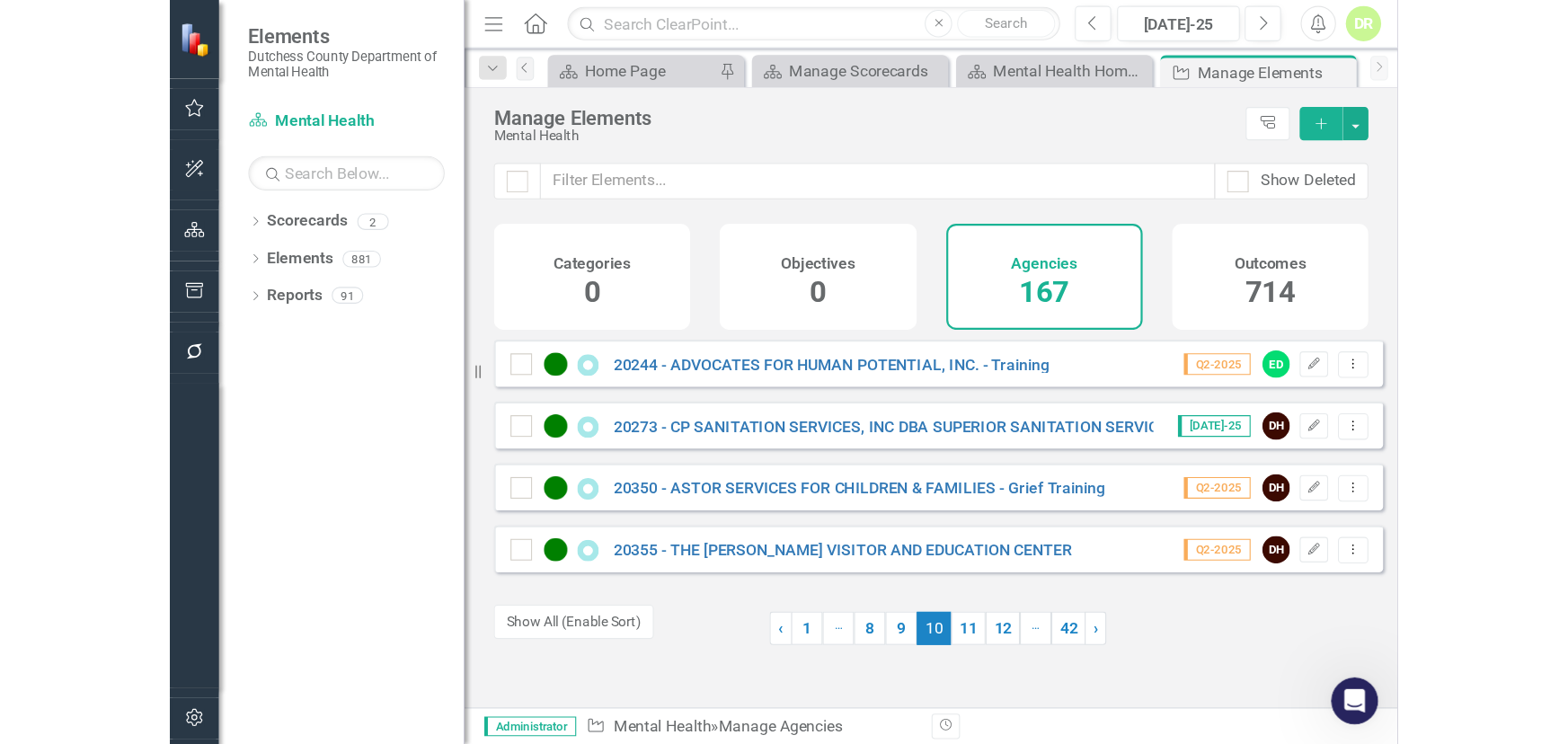
scroll to position [10862, 0]
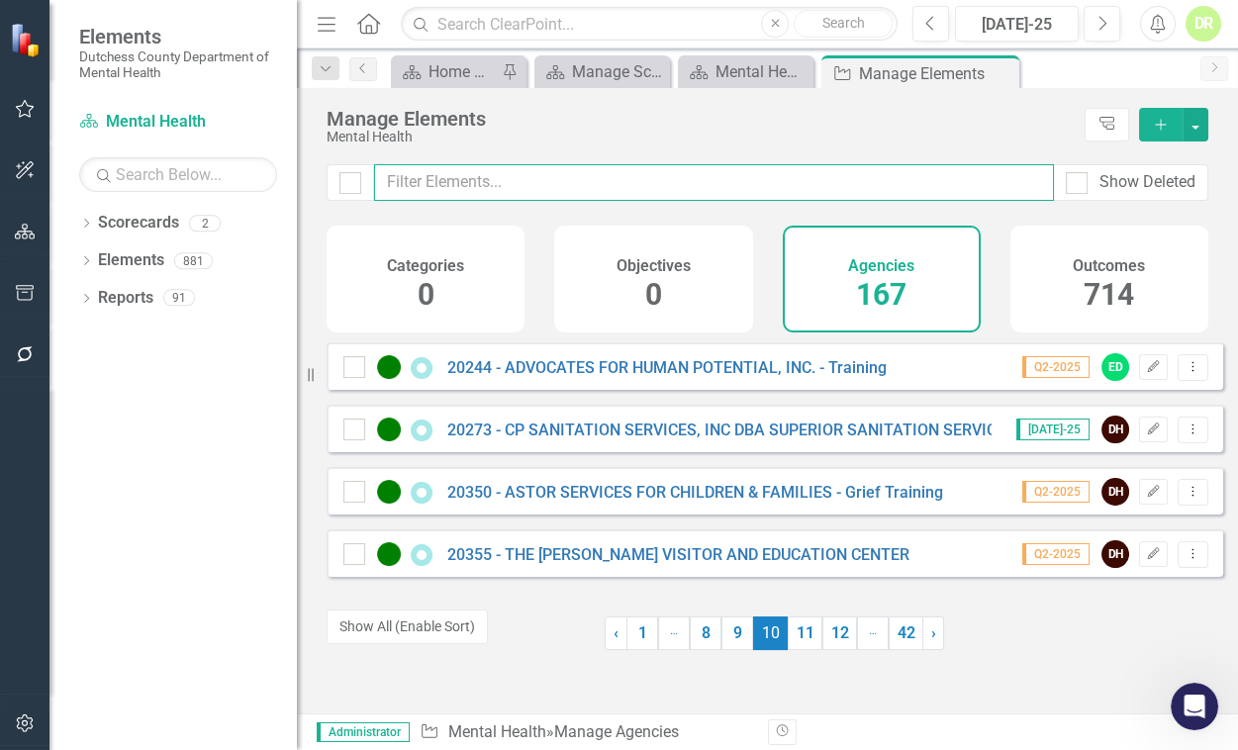
click at [534, 180] on input "text" at bounding box center [714, 182] width 680 height 37
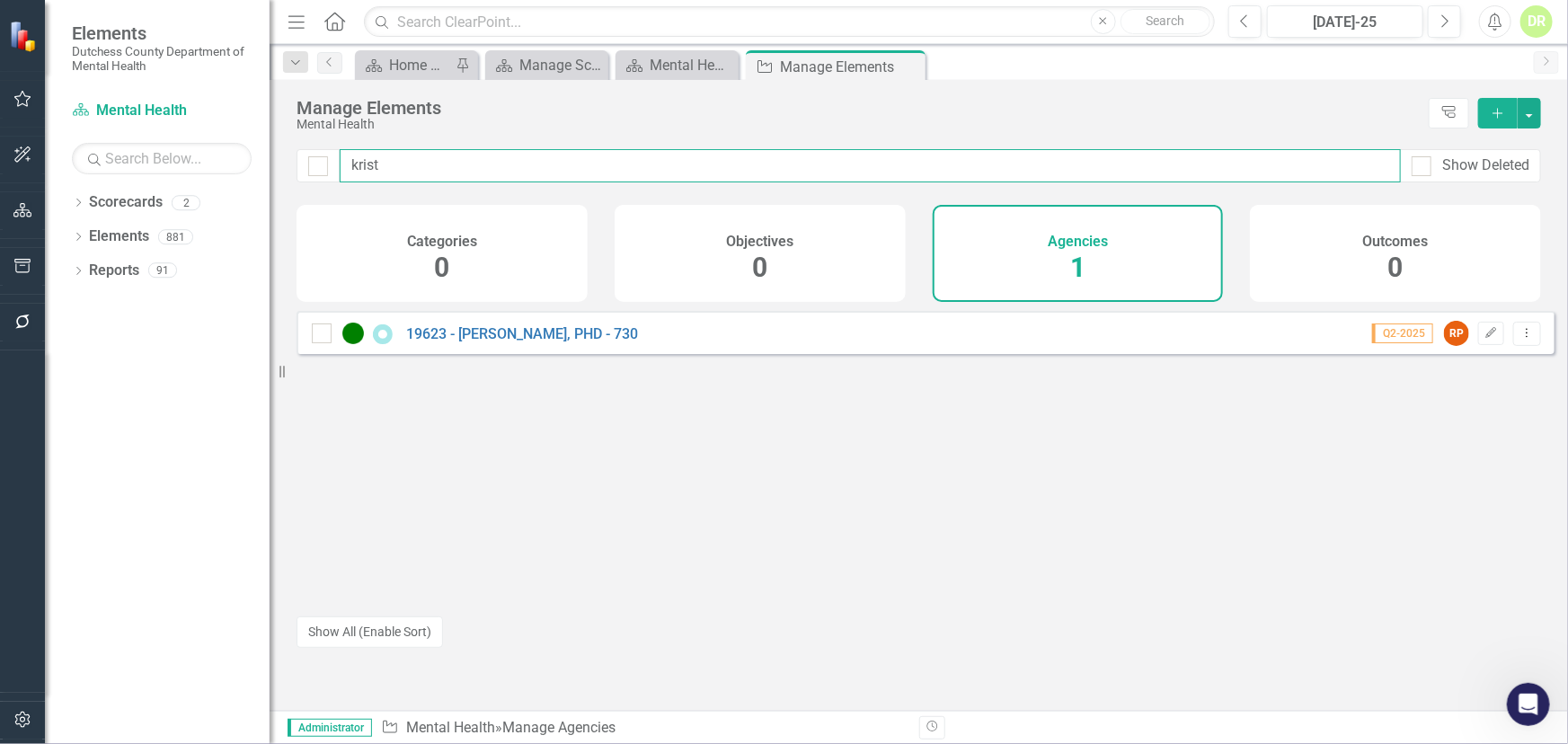
scroll to position [10818, 0]
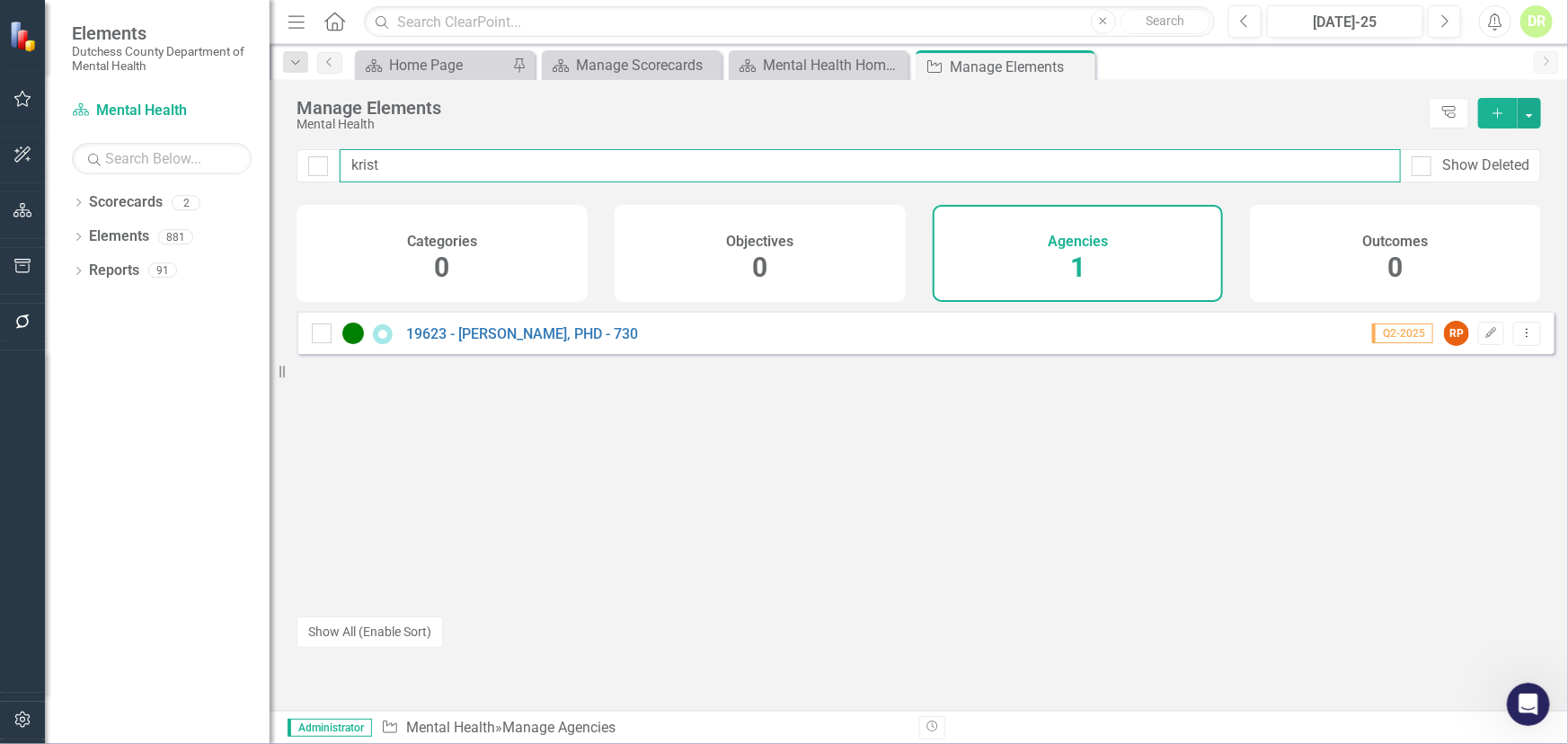
drag, startPoint x: 993, startPoint y: 168, endPoint x: 204, endPoint y: 158, distance: 789.1
click at [217, 164] on div "Elements Dutchess County Department of Mental Health Scorecard Mental Health Se…" at bounding box center [784, 372] width 1568 height 744
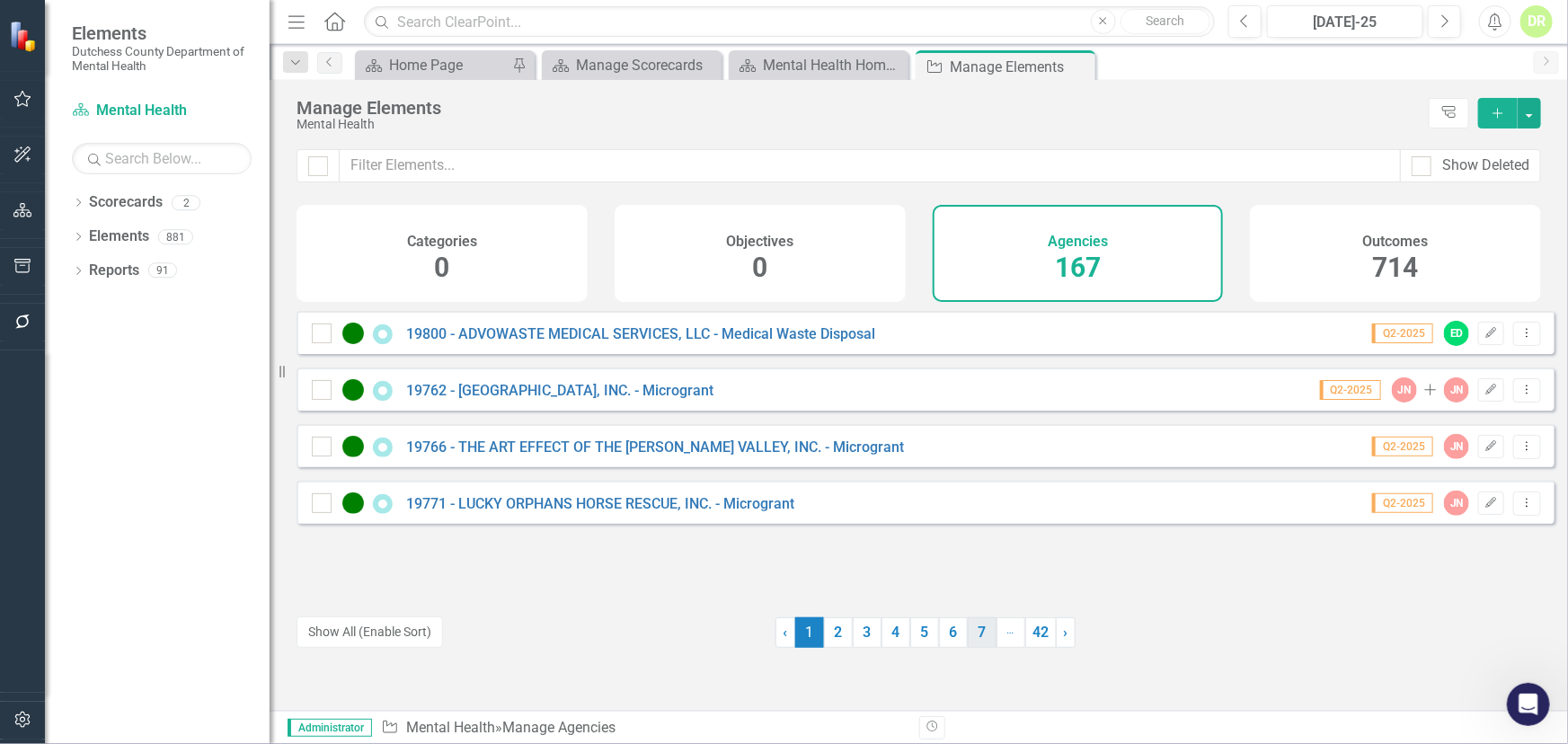
click at [977, 635] on link "7" at bounding box center [982, 633] width 29 height 31
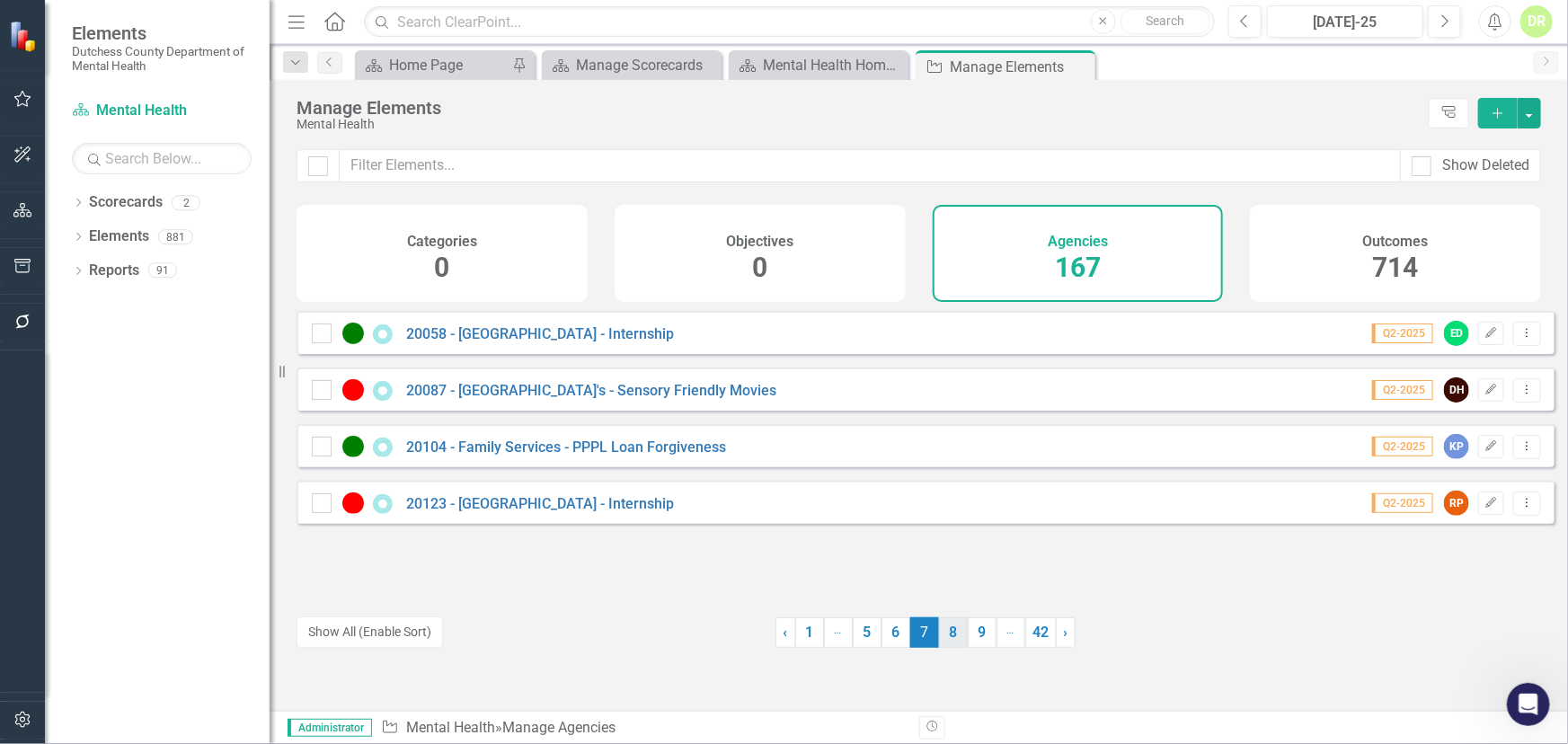
click at [944, 641] on link "8" at bounding box center [953, 633] width 29 height 31
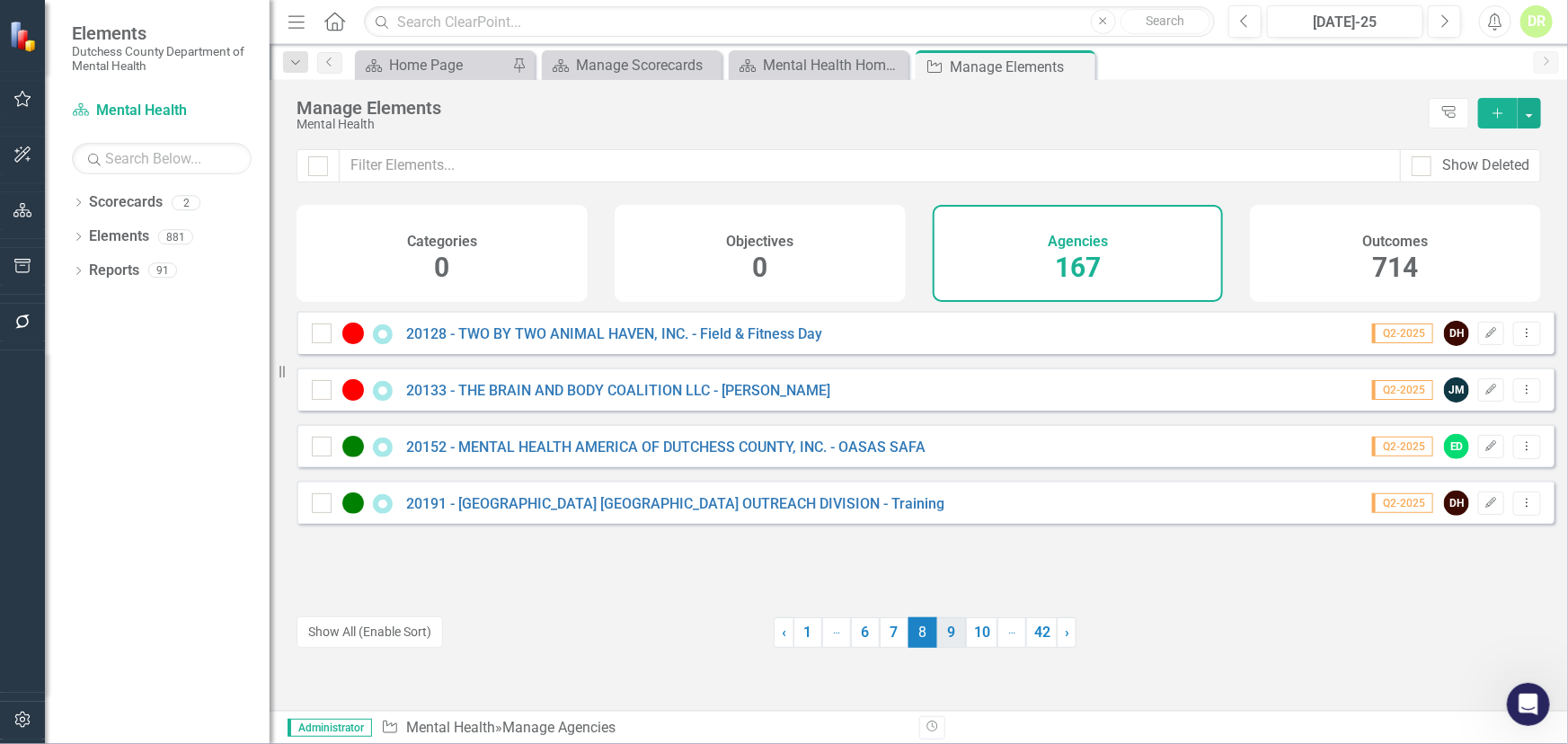
click at [941, 633] on link "9" at bounding box center [952, 633] width 29 height 31
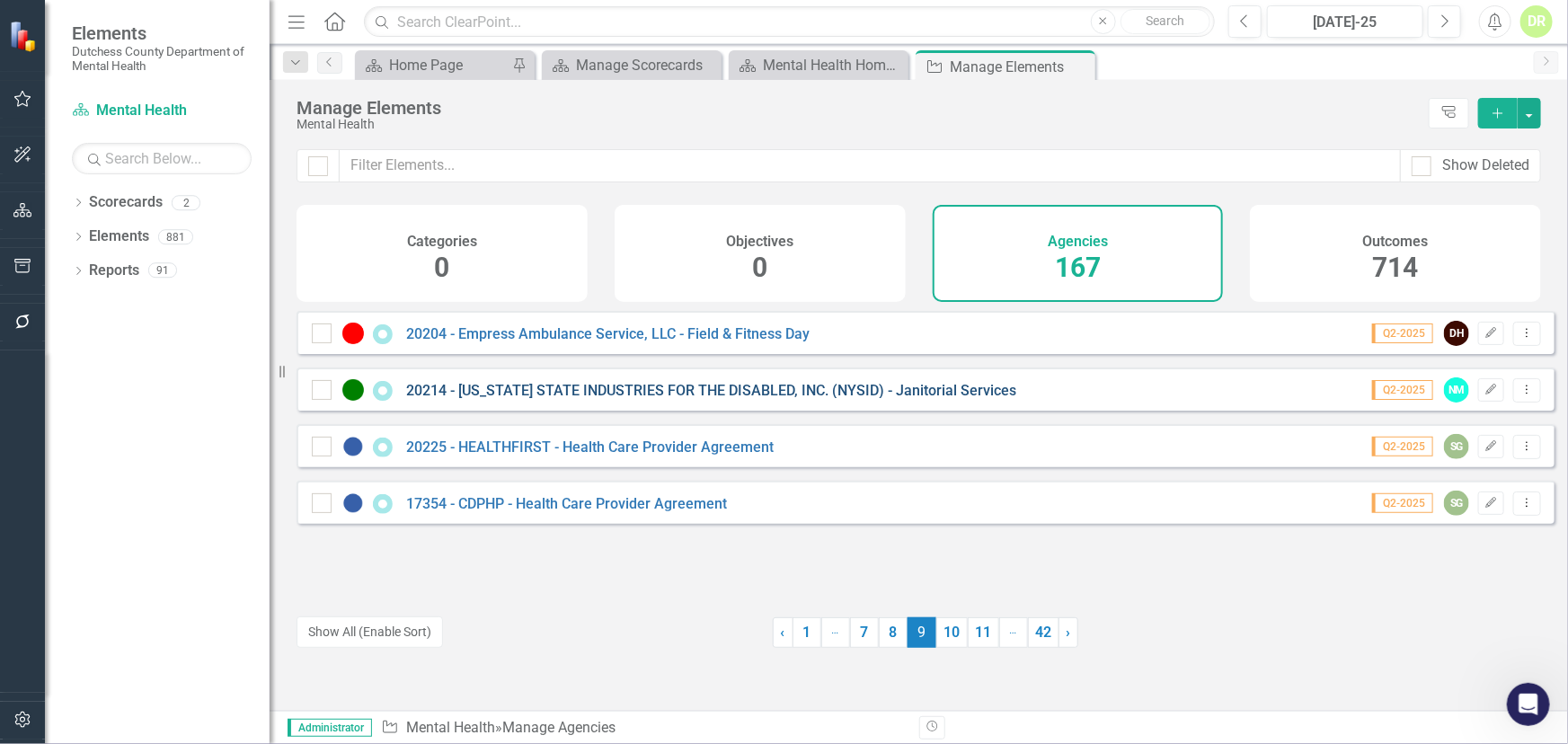
click at [713, 399] on link "20214 - [US_STATE] STATE INDUSTRIES FOR THE DISABLED, INC. (NYSID) - Janitorial…" at bounding box center [711, 391] width 610 height 17
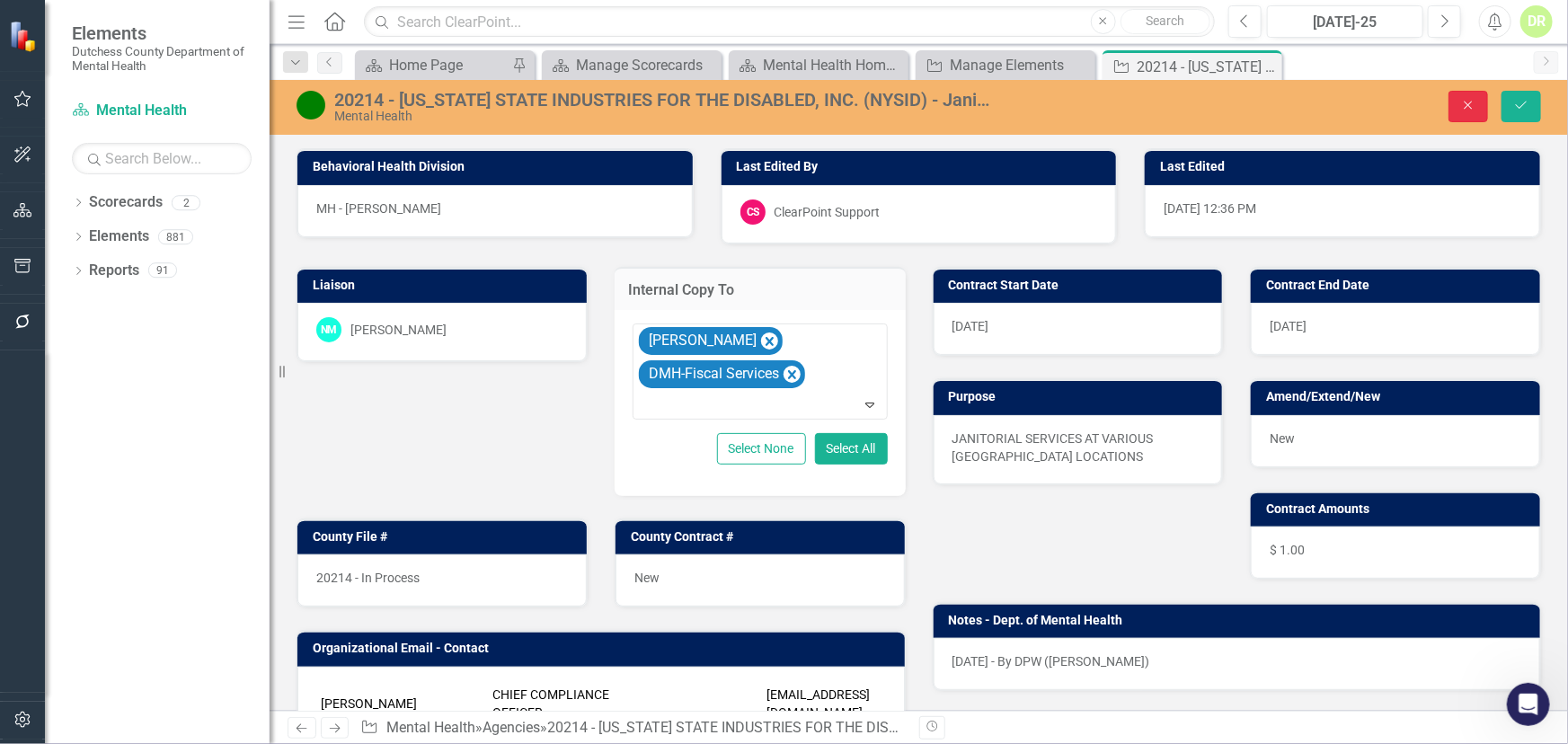
click at [1475, 98] on button "Close" at bounding box center [1468, 106] width 40 height 32
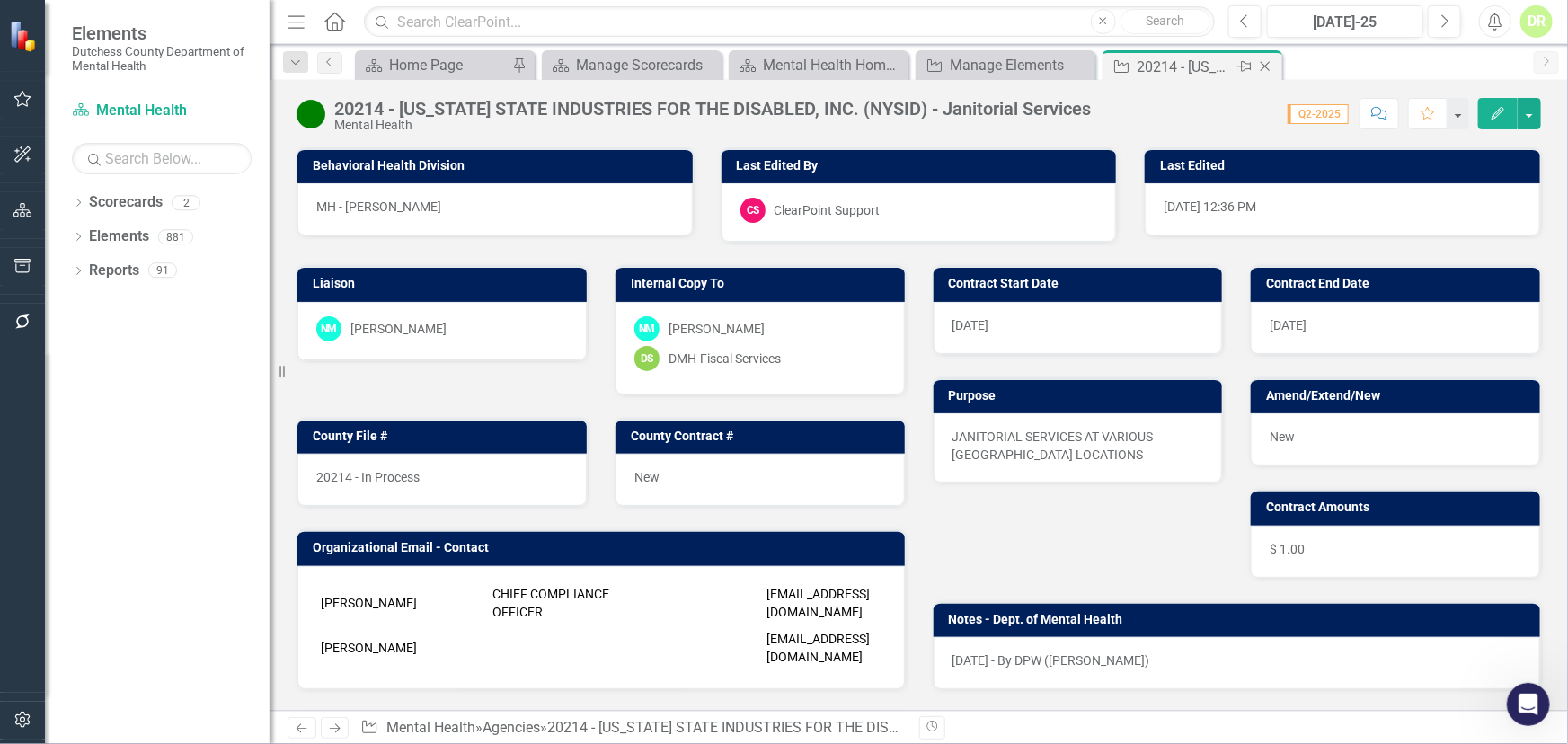
click at [1264, 63] on icon "Close" at bounding box center [1265, 66] width 18 height 15
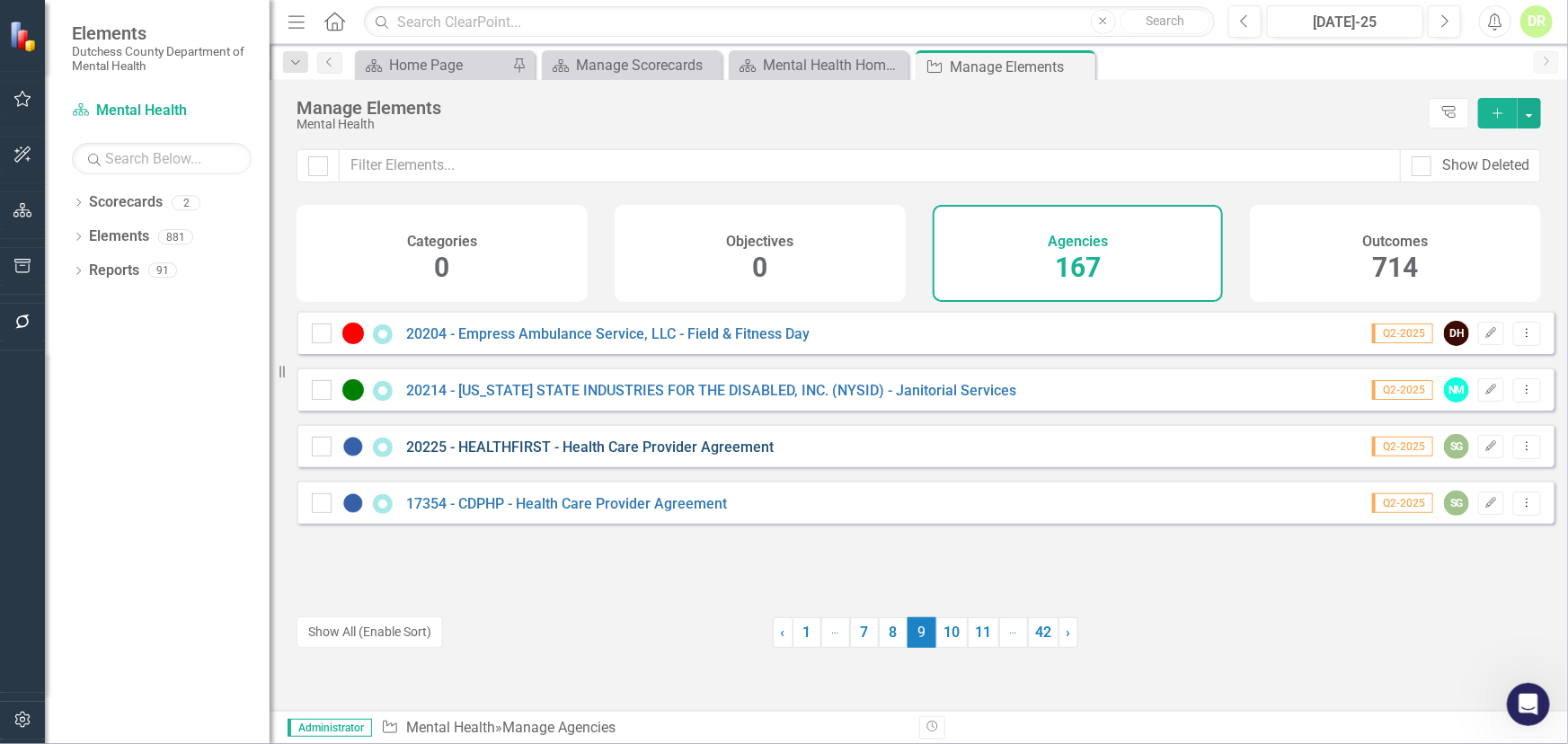
click at [671, 456] on link "20225 - HEALTHFIRST - Health Care Provider Agreement" at bounding box center [589, 447] width 368 height 17
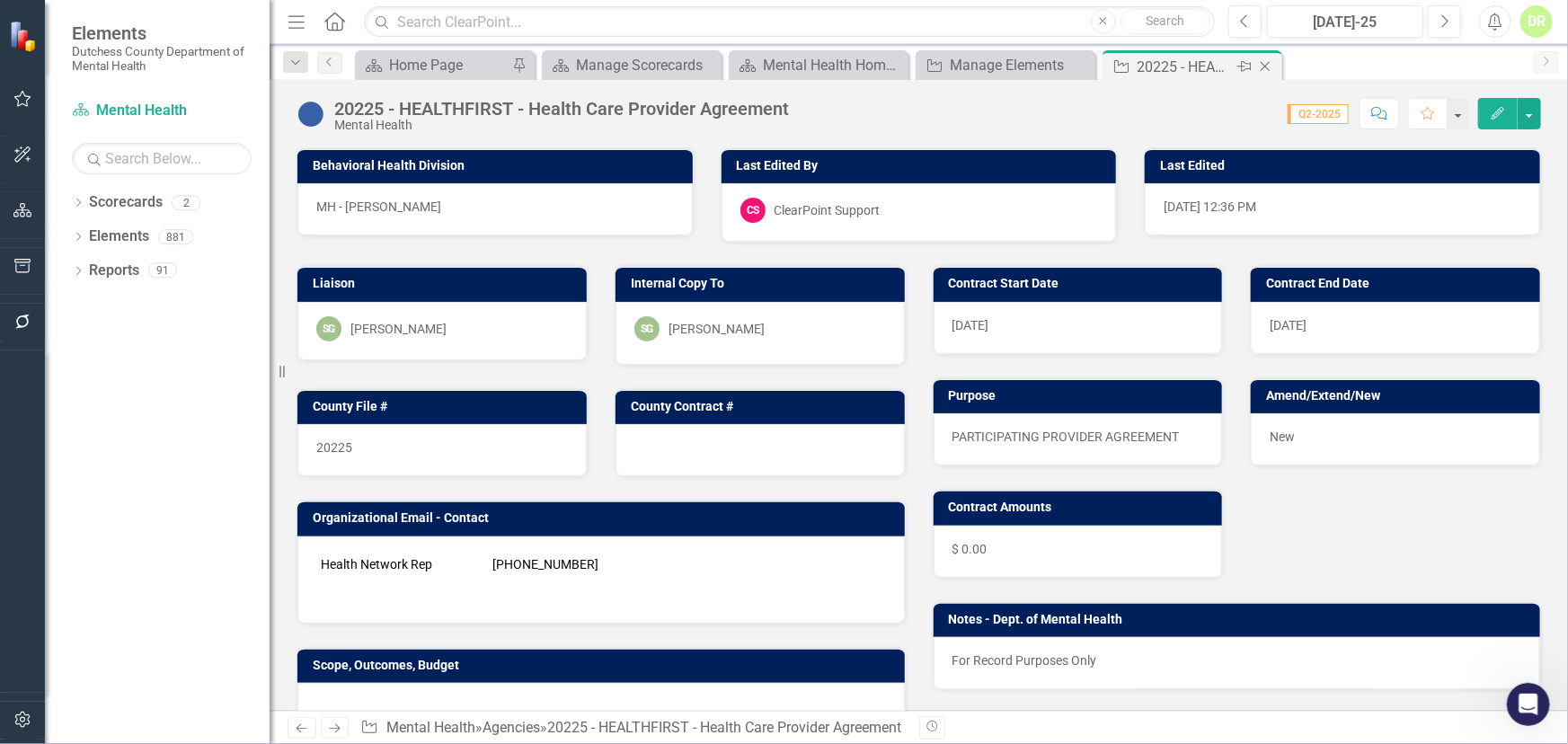
click at [1265, 64] on icon at bounding box center [1265, 66] width 10 height 10
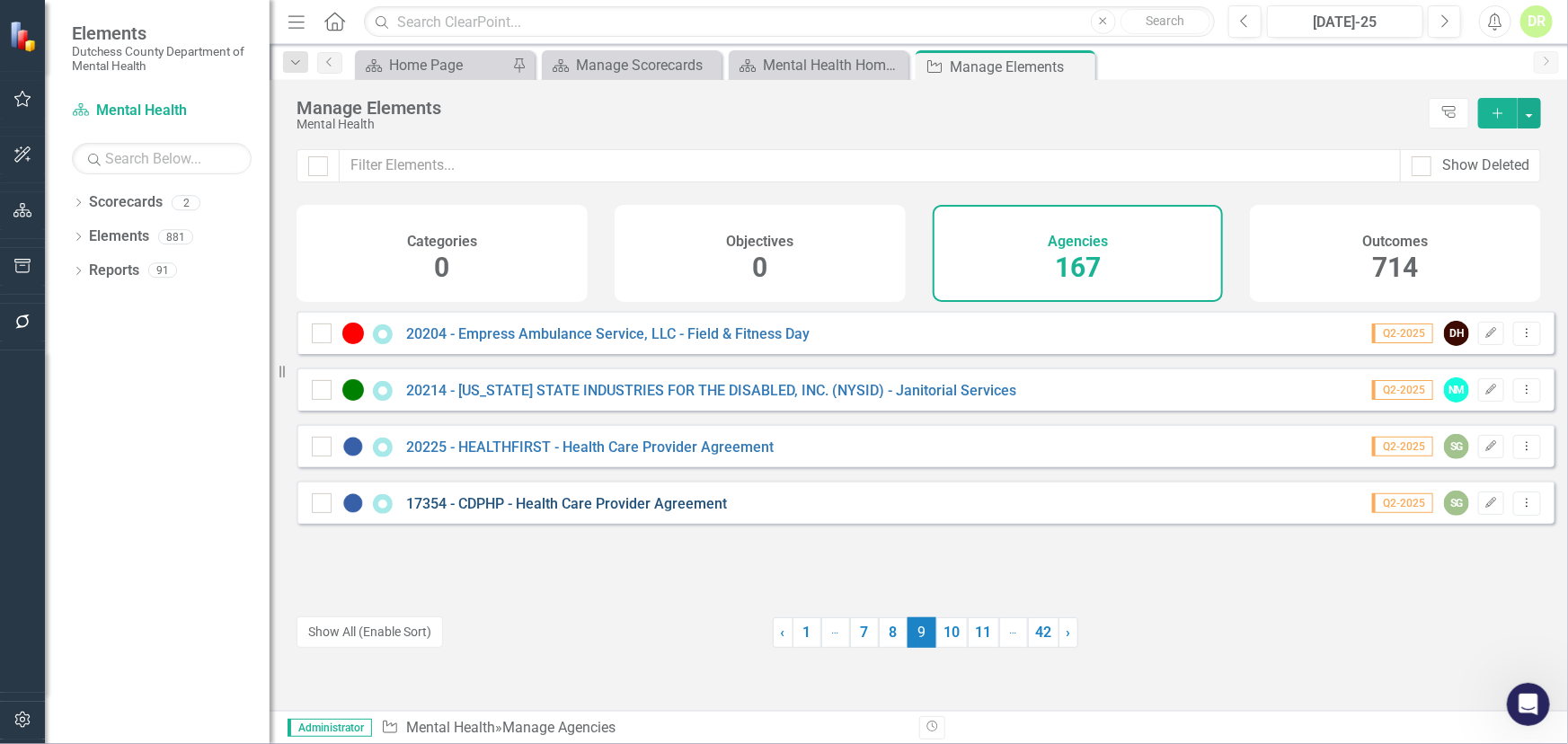
click at [528, 512] on link "17354 - CDPHP - Health Care Provider Agreement" at bounding box center [566, 503] width 321 height 17
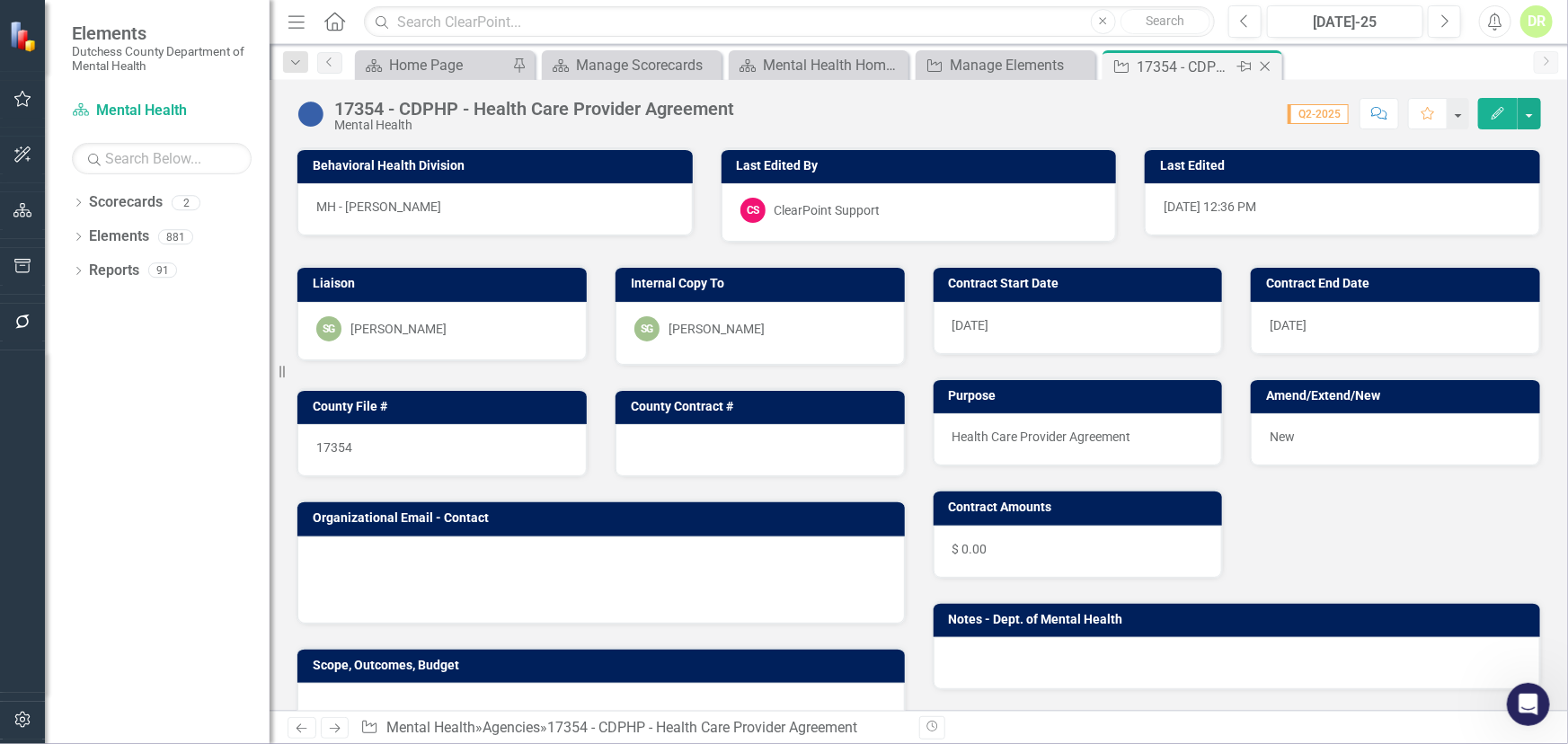
click at [1264, 67] on icon "Close" at bounding box center [1265, 66] width 18 height 15
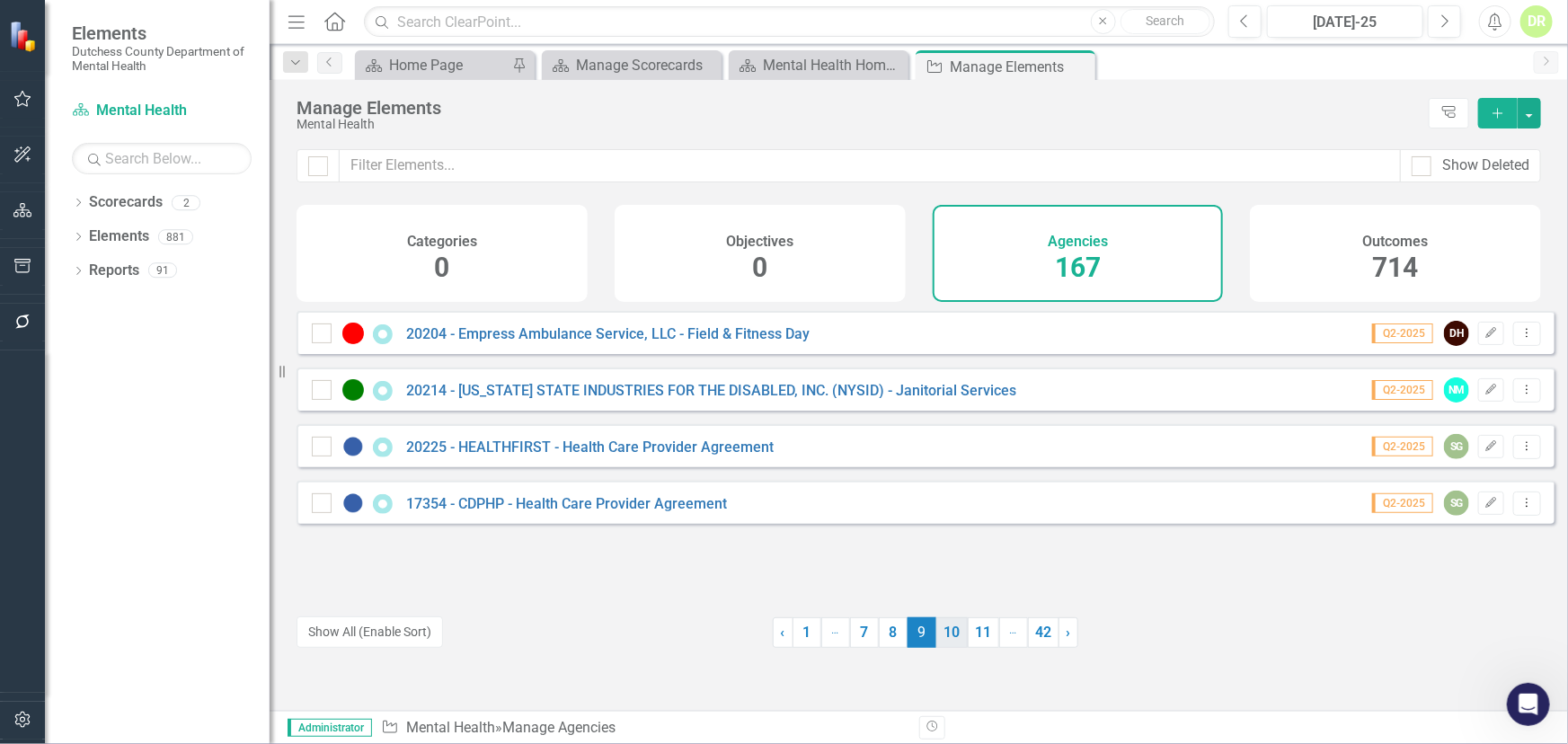
click at [940, 637] on link "10" at bounding box center [952, 633] width 32 height 31
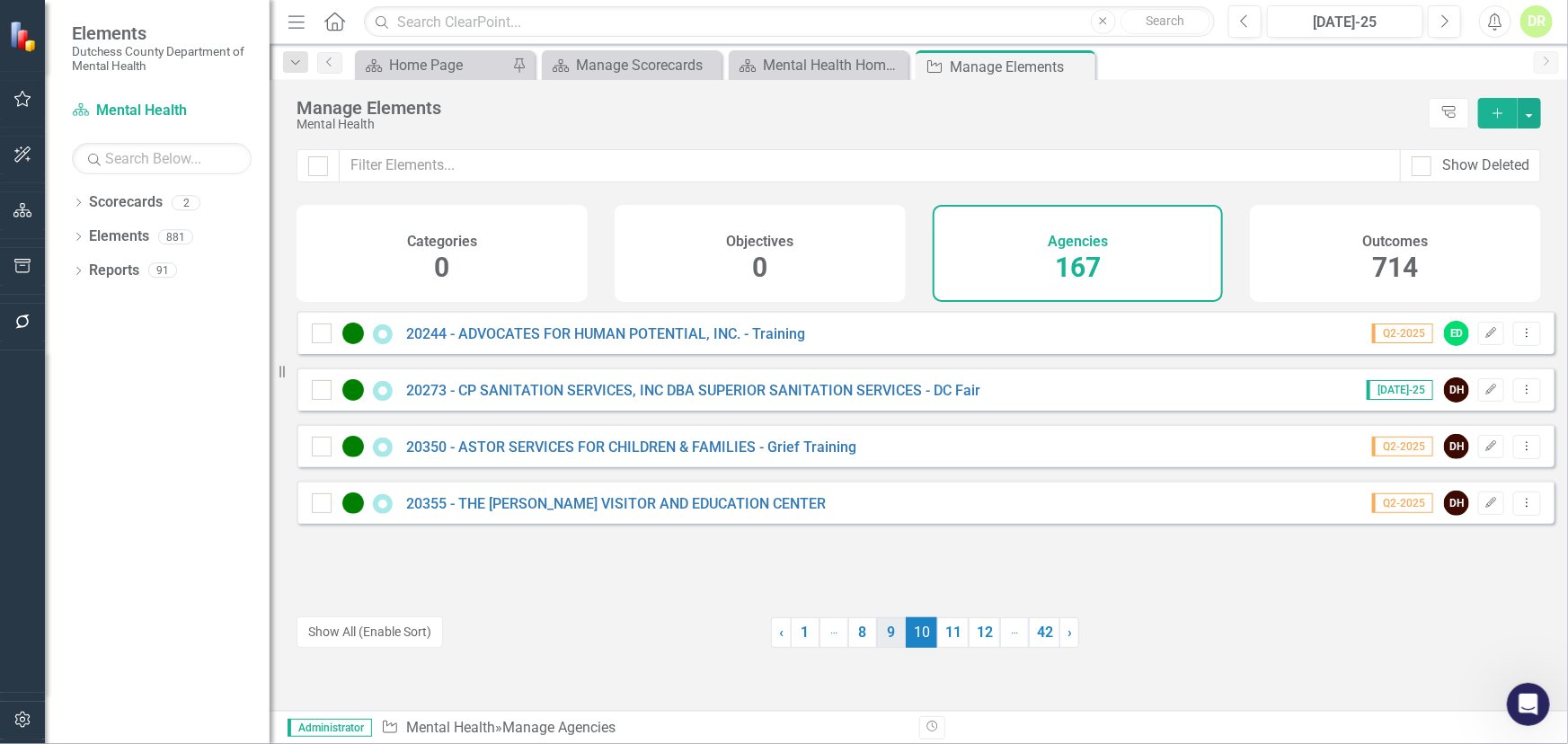
click at [892, 626] on link "9" at bounding box center [892, 633] width 29 height 31
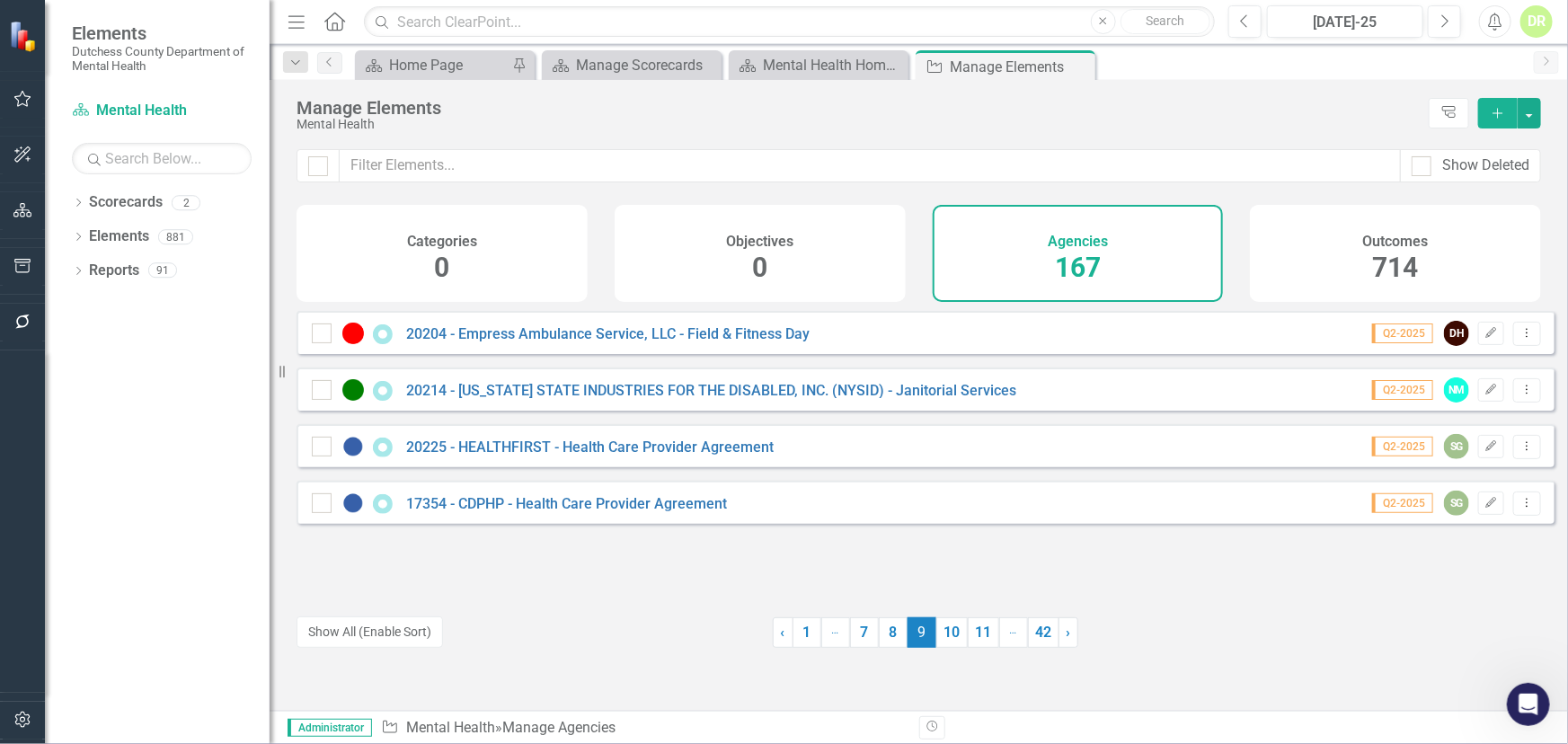
drag, startPoint x: 942, startPoint y: 640, endPoint x: 941, endPoint y: 598, distance: 42.0
click at [942, 639] on link "10" at bounding box center [952, 633] width 32 height 31
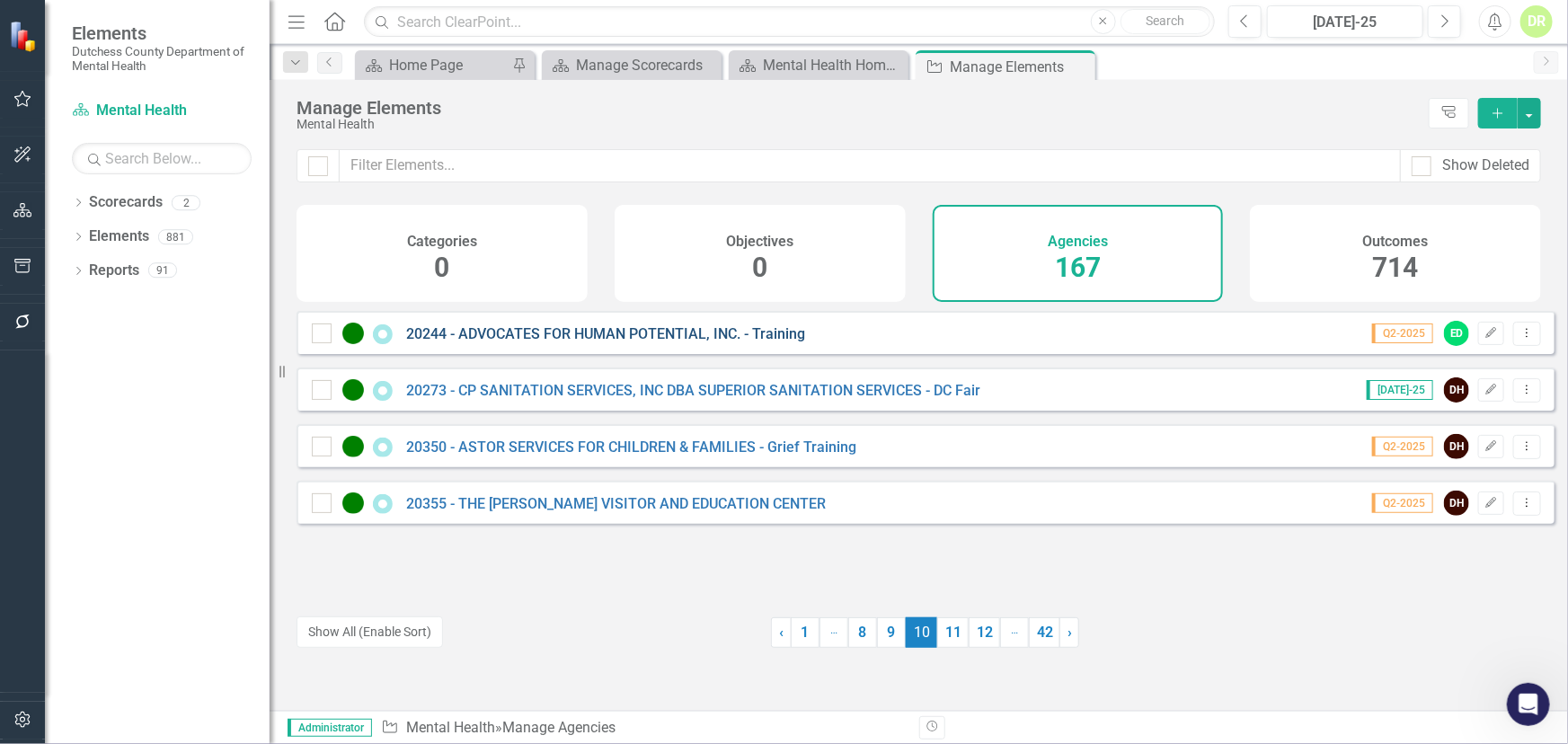
click at [613, 342] on link "20244 - ADVOCATES FOR HUMAN POTENTIAL, INC. - Training" at bounding box center [605, 333] width 399 height 17
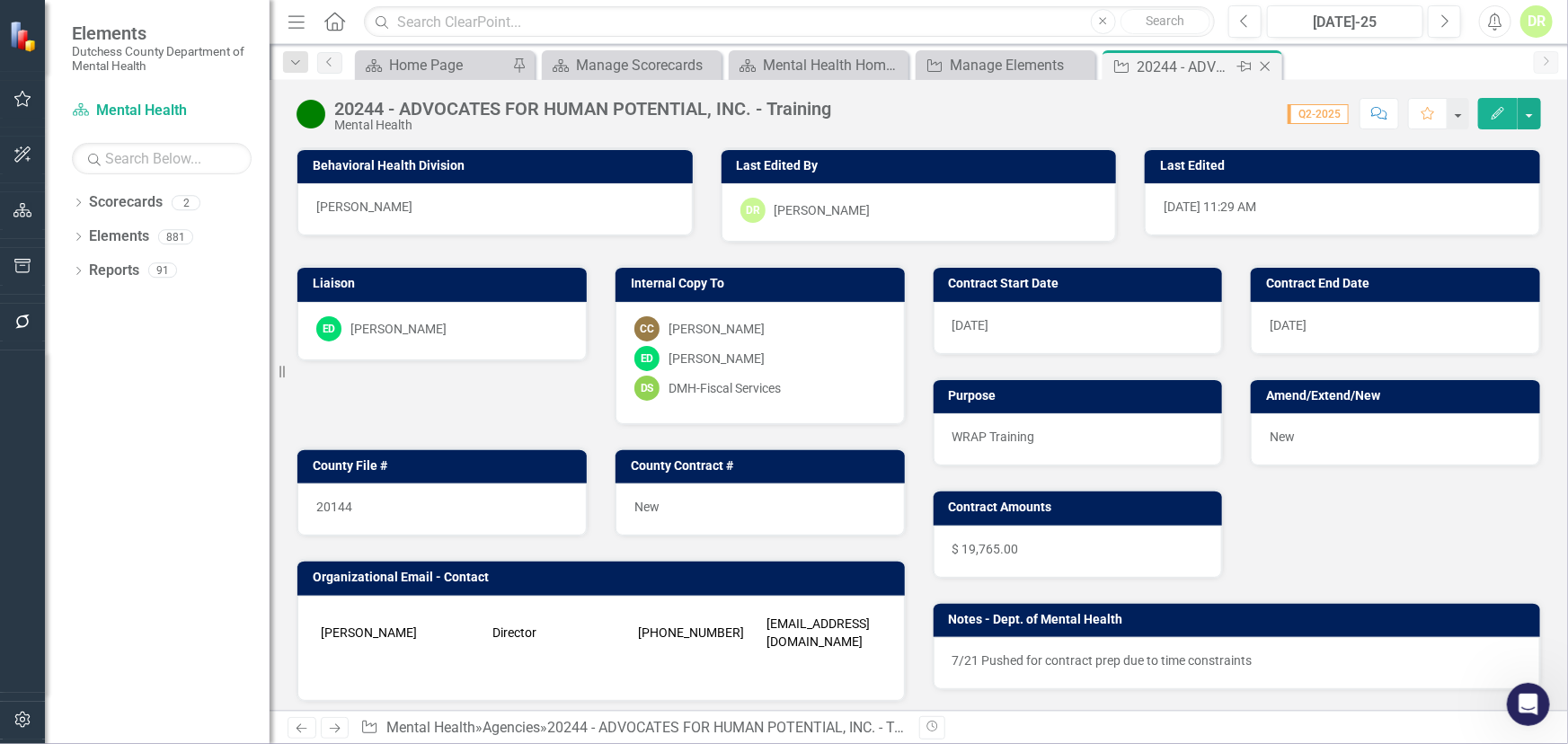
click at [1269, 66] on icon "Close" at bounding box center [1265, 66] width 18 height 15
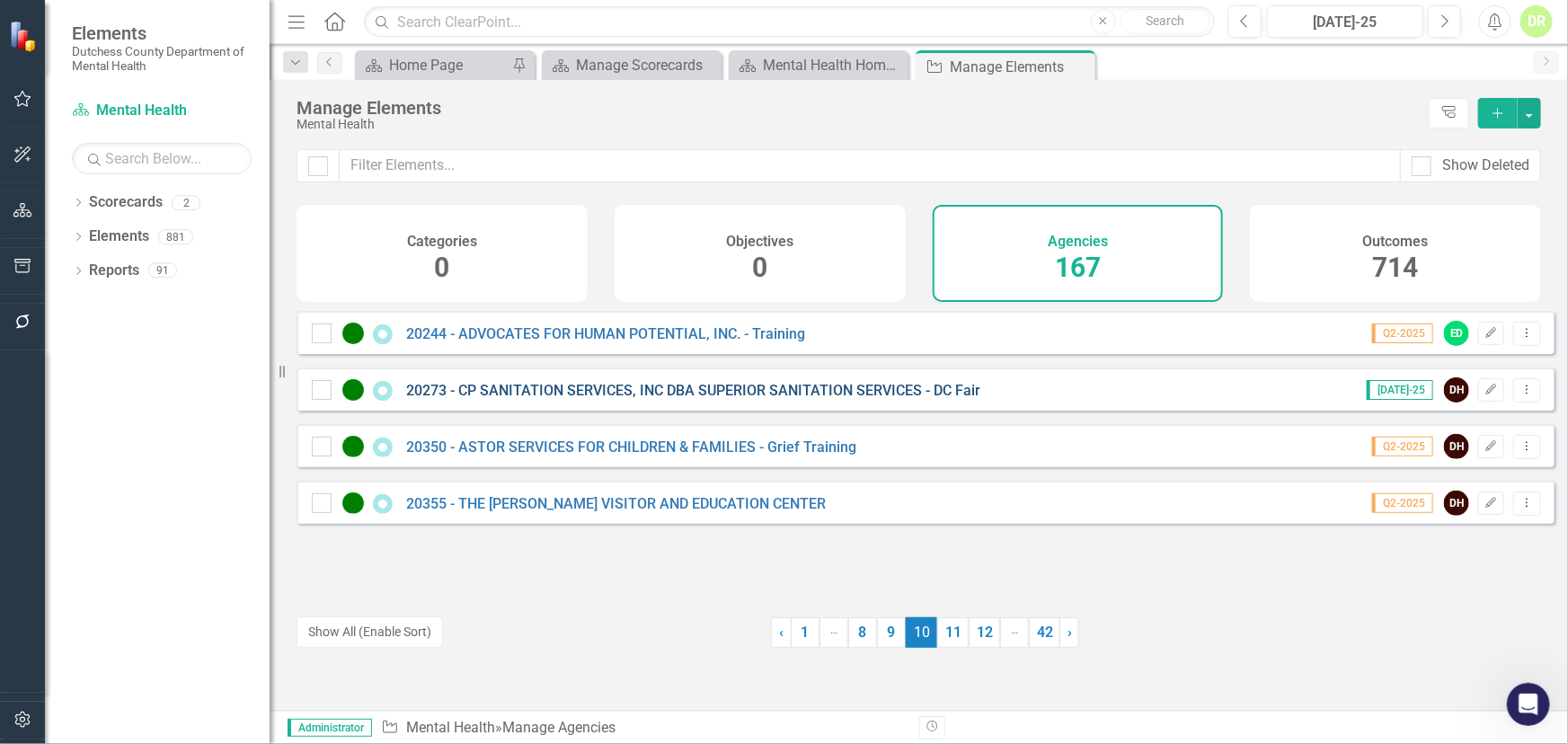
click at [611, 399] on link "20273 - CP SANITATION SERVICES, INC DBA SUPERIOR SANITATION SERVICES - DC Fair" at bounding box center [693, 391] width 574 height 17
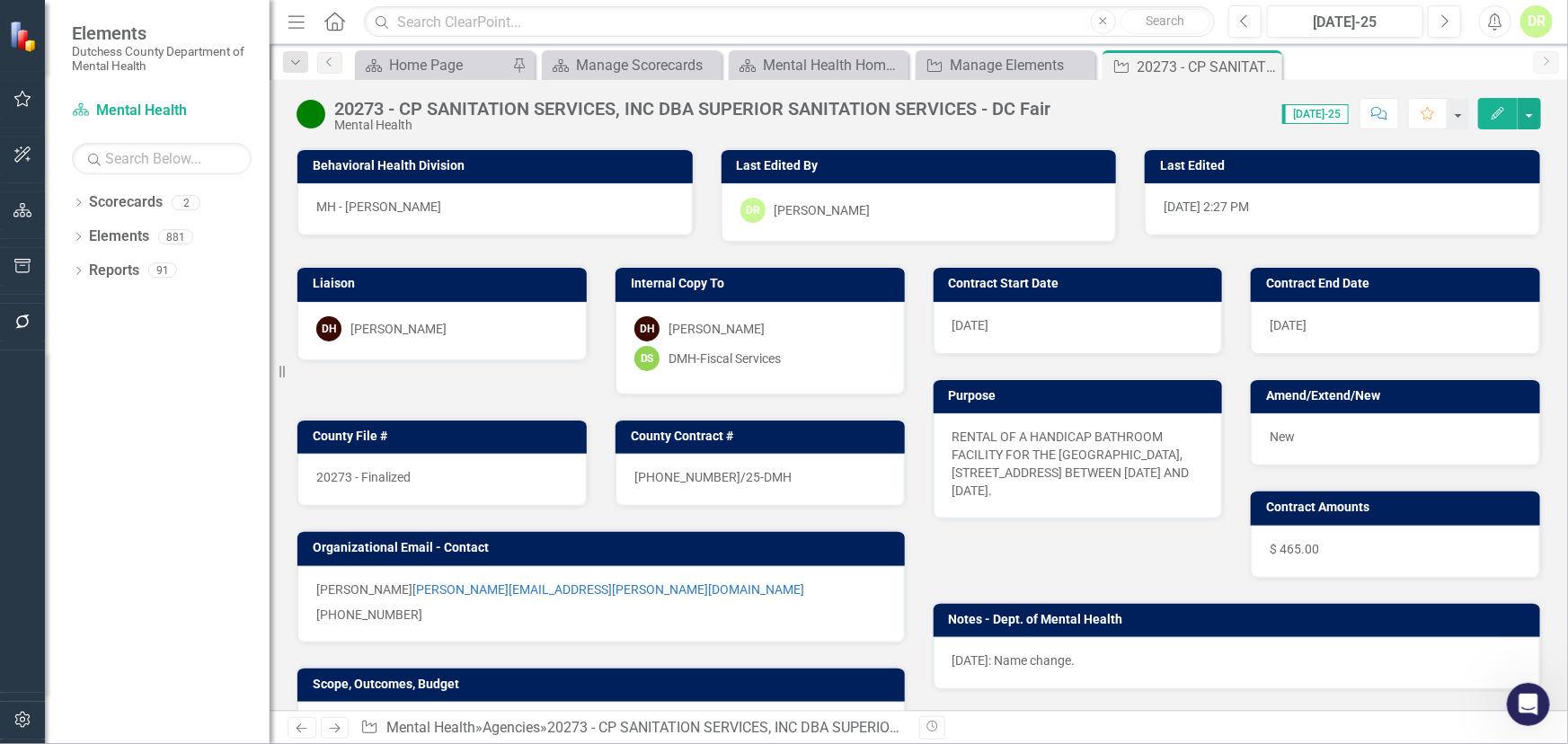
click at [321, 118] on img at bounding box center [311, 114] width 29 height 29
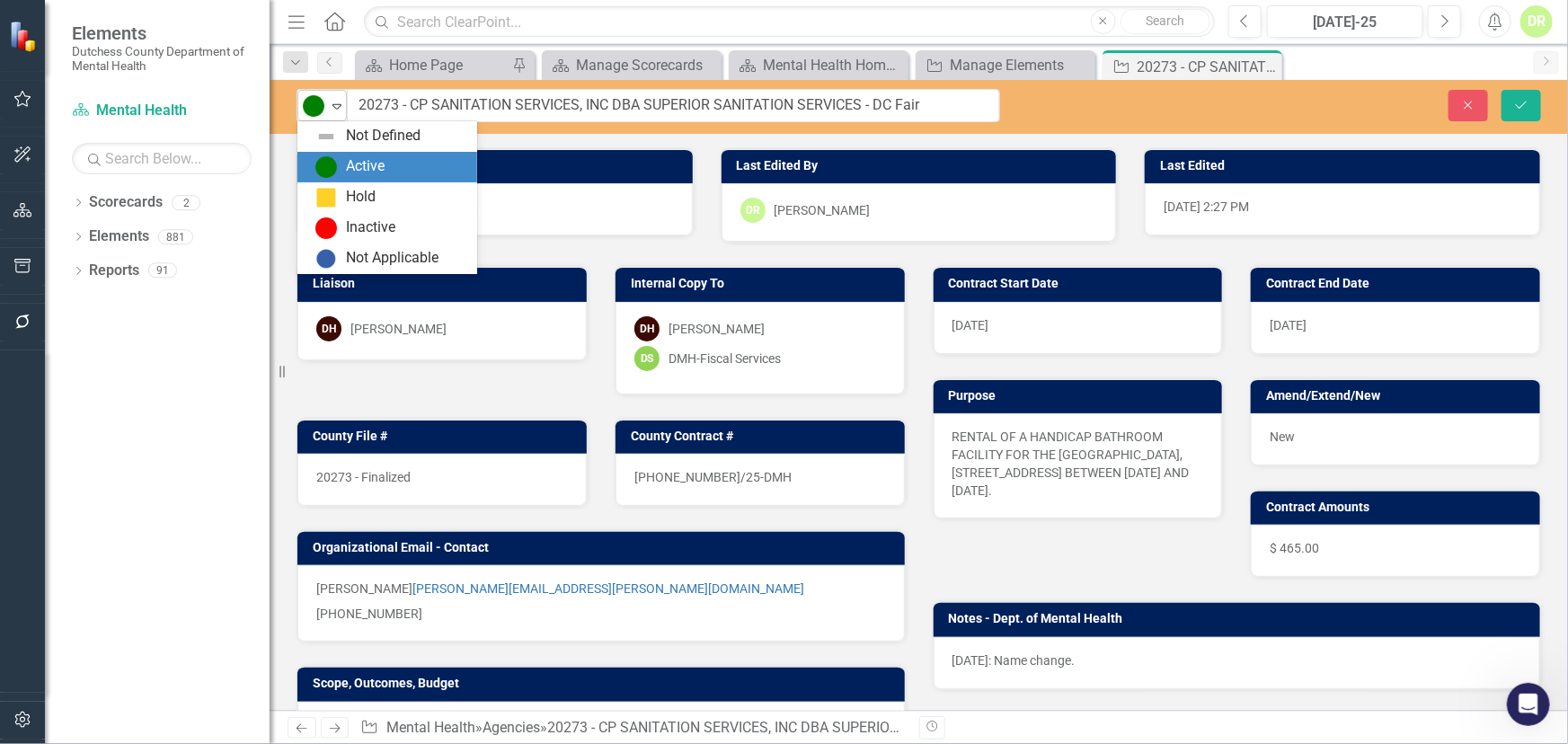
click at [338, 111] on icon "Expand" at bounding box center [337, 106] width 18 height 15
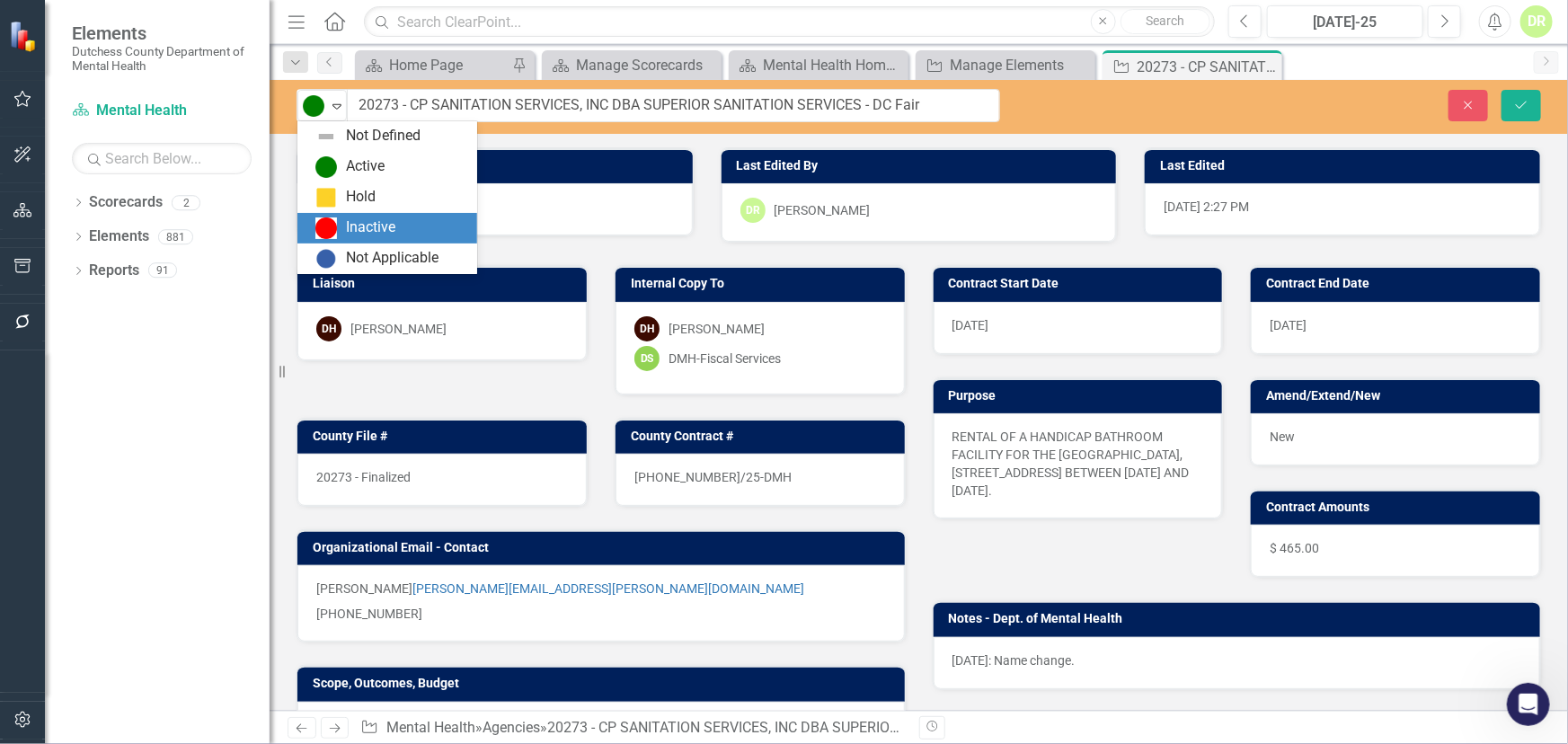
click at [338, 219] on div "Inactive" at bounding box center [390, 228] width 151 height 22
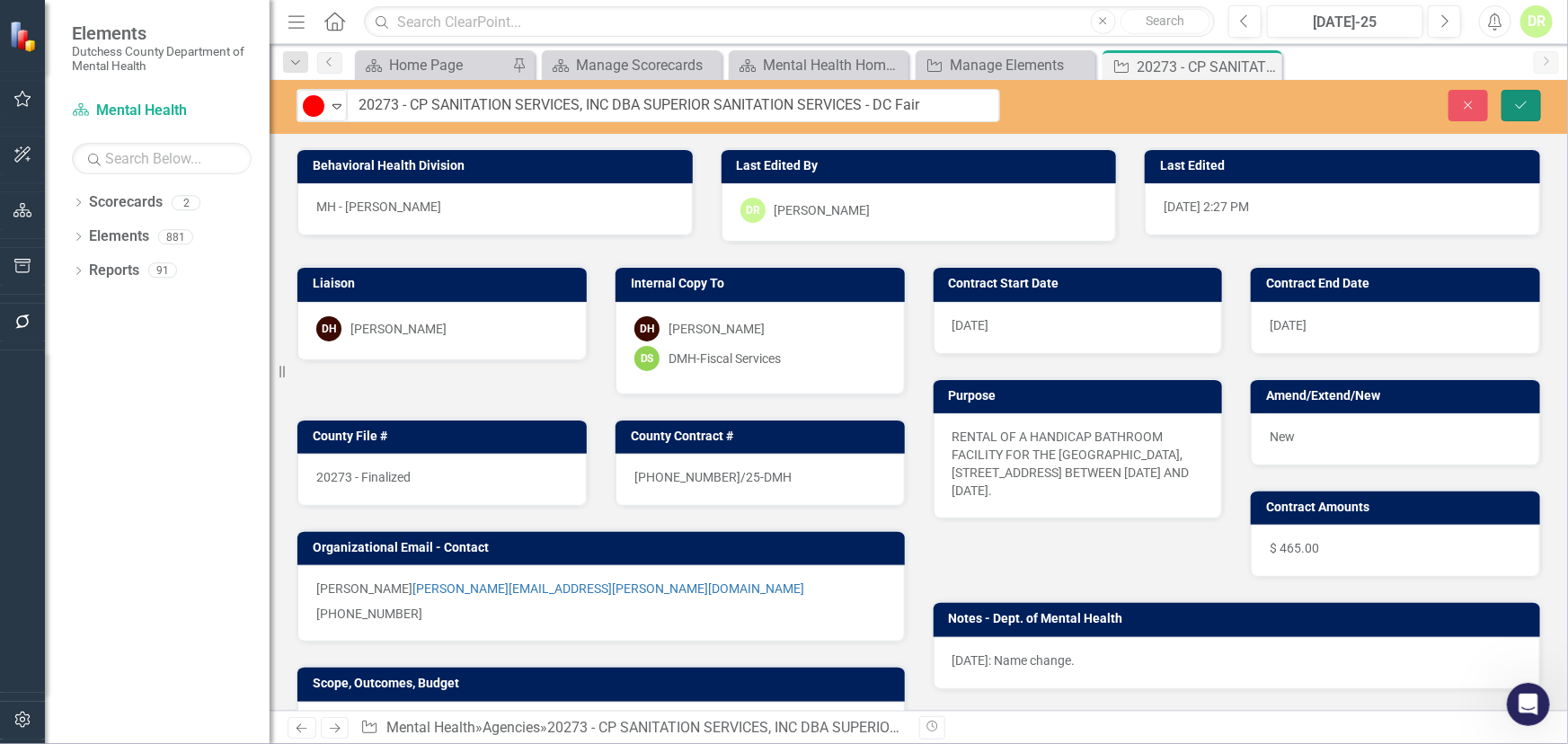
click at [1525, 107] on icon "Save" at bounding box center [1521, 105] width 16 height 13
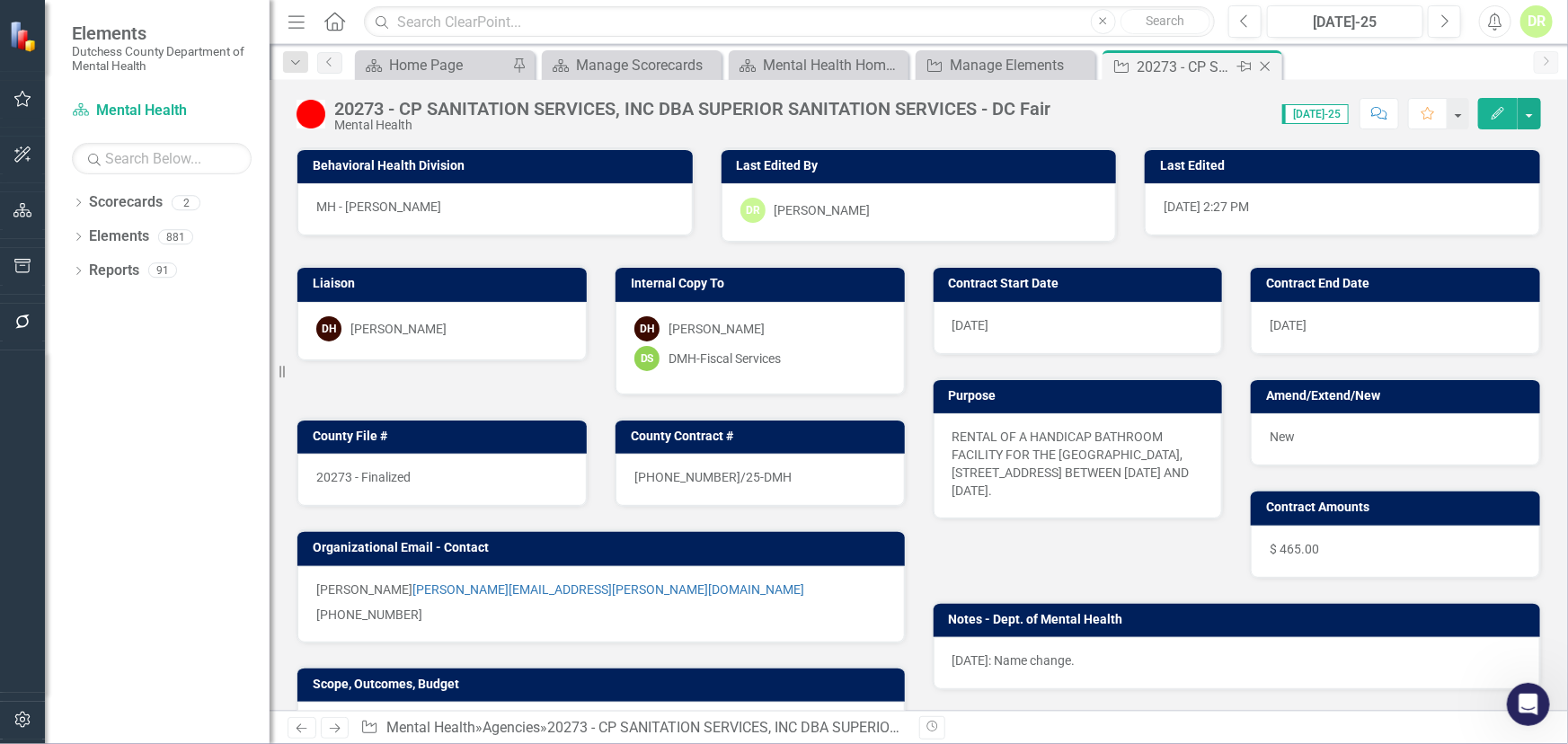
click at [1270, 64] on icon "Close" at bounding box center [1265, 66] width 18 height 15
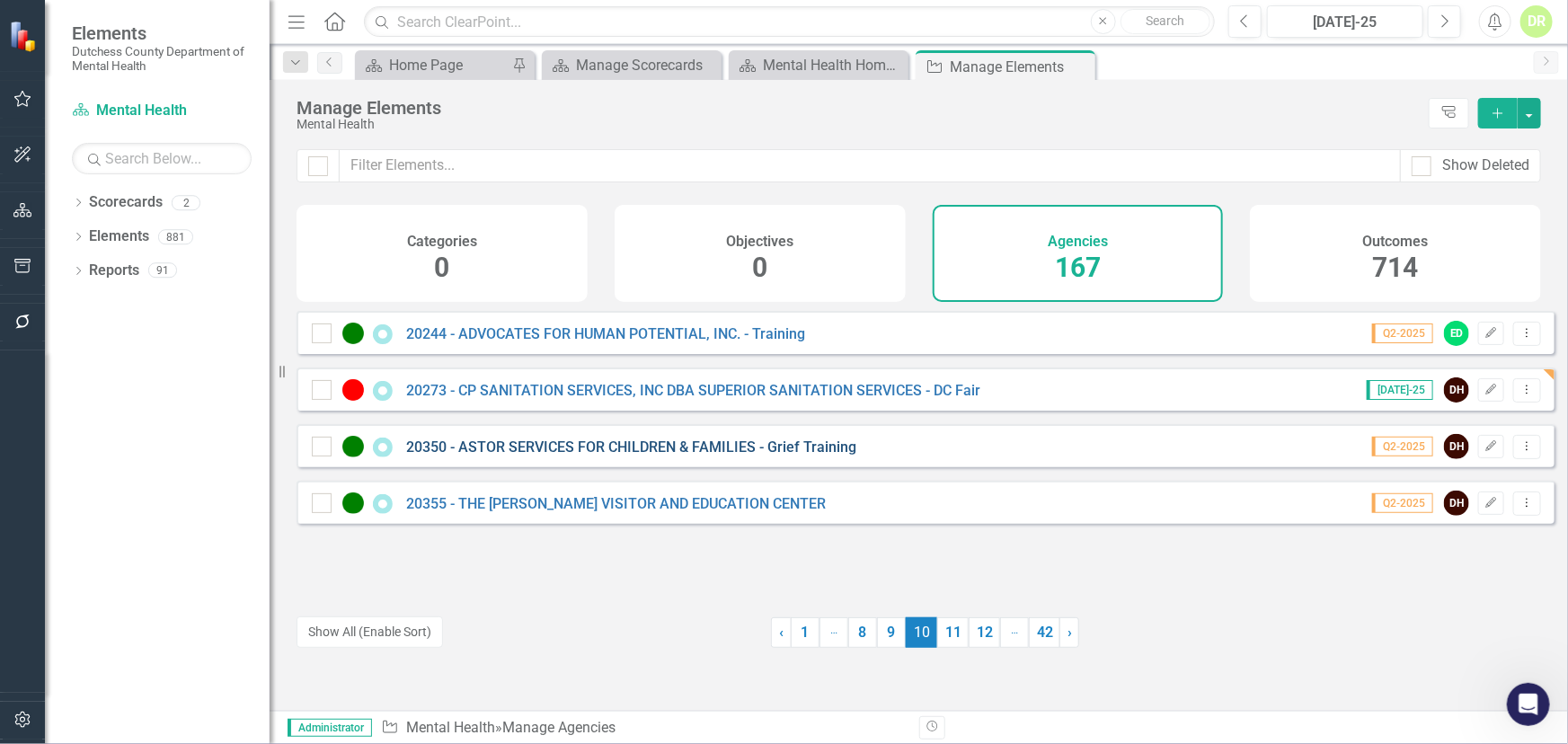
click at [530, 456] on link "20350 - ASTOR SERVICES FOR CHILDREN & FAMILIES - Grief Training" at bounding box center [631, 447] width 450 height 17
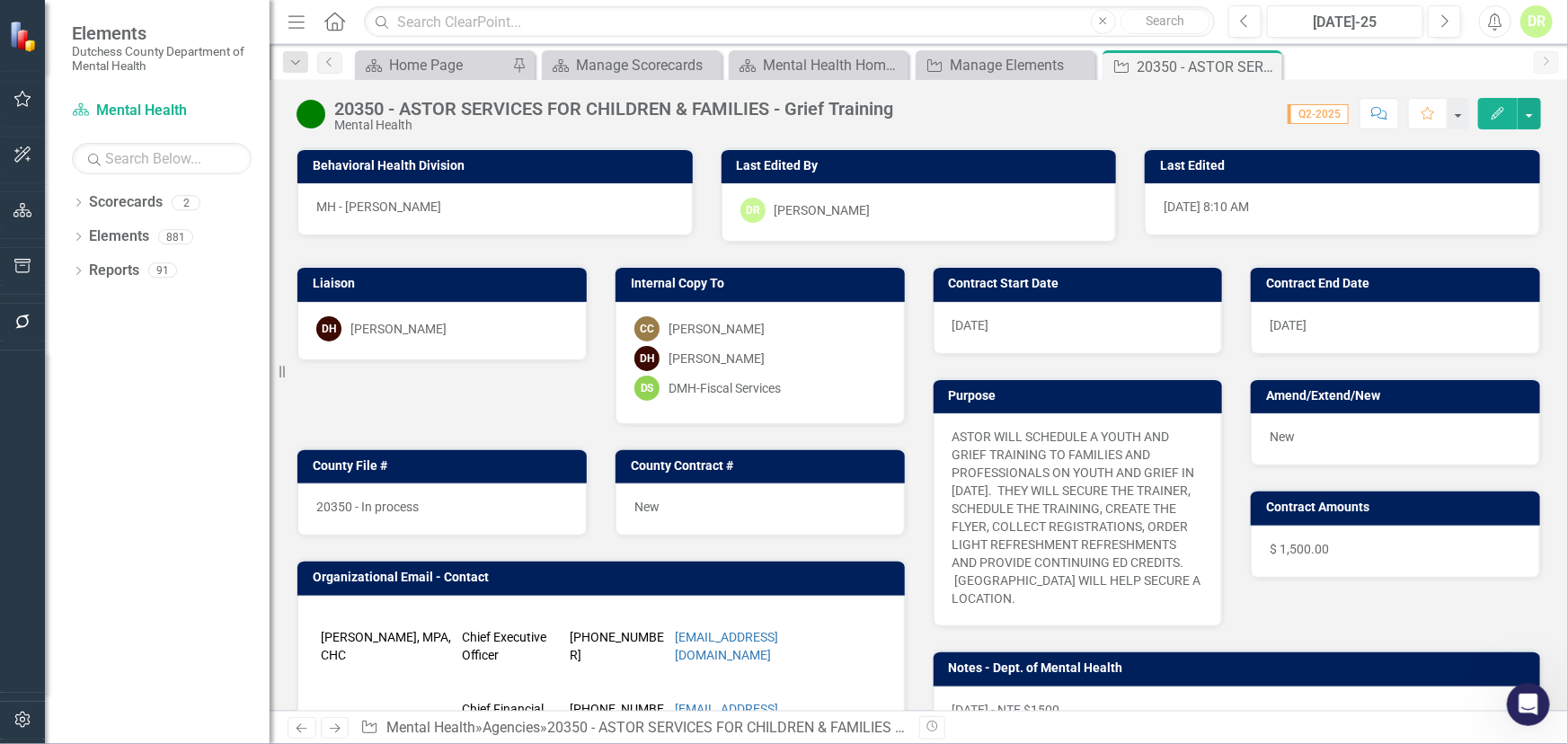
click at [1053, 333] on div "[DATE]" at bounding box center [1078, 327] width 290 height 52
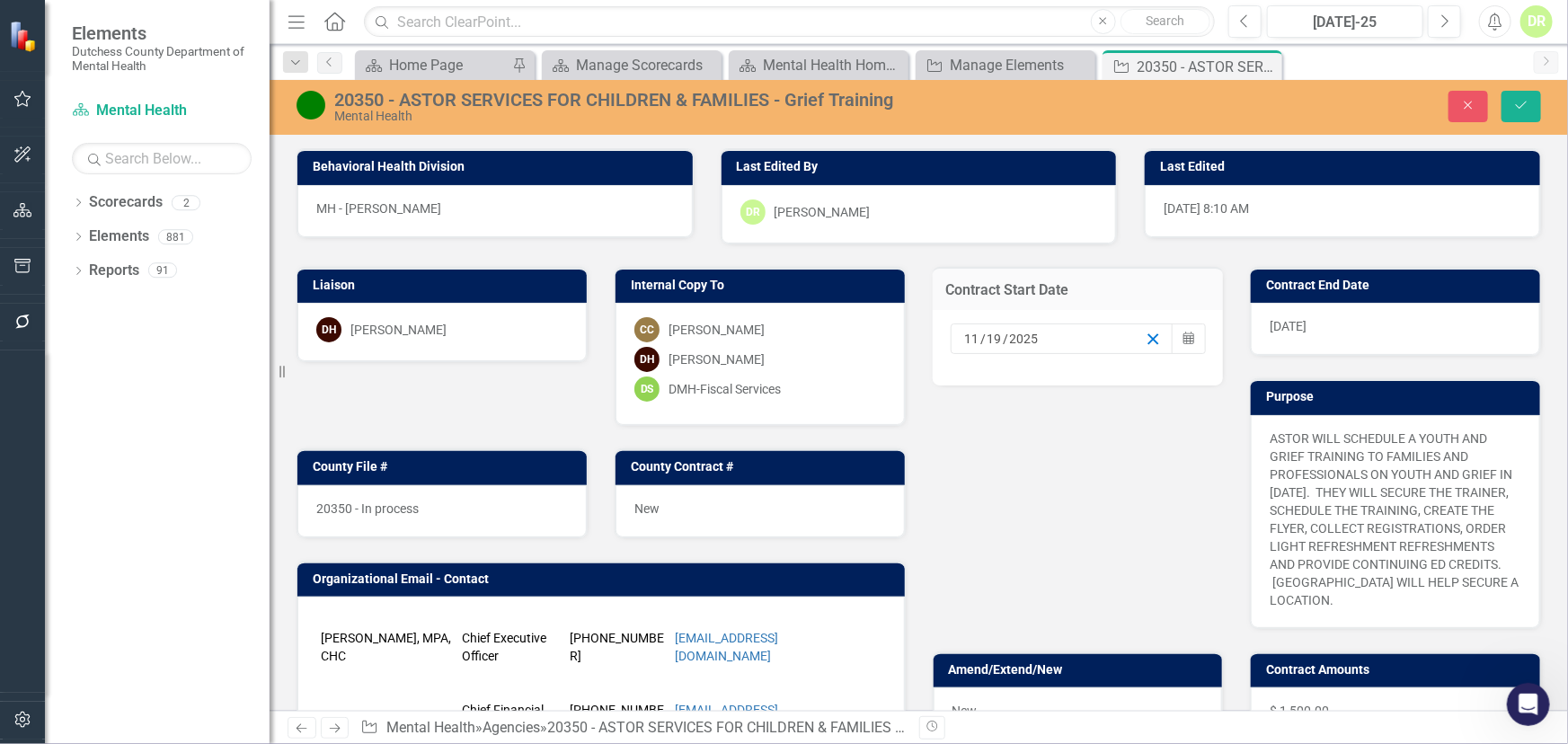
click at [1145, 332] on icon "button" at bounding box center [1153, 339] width 17 height 17
click at [965, 342] on input at bounding box center [977, 339] width 26 height 18
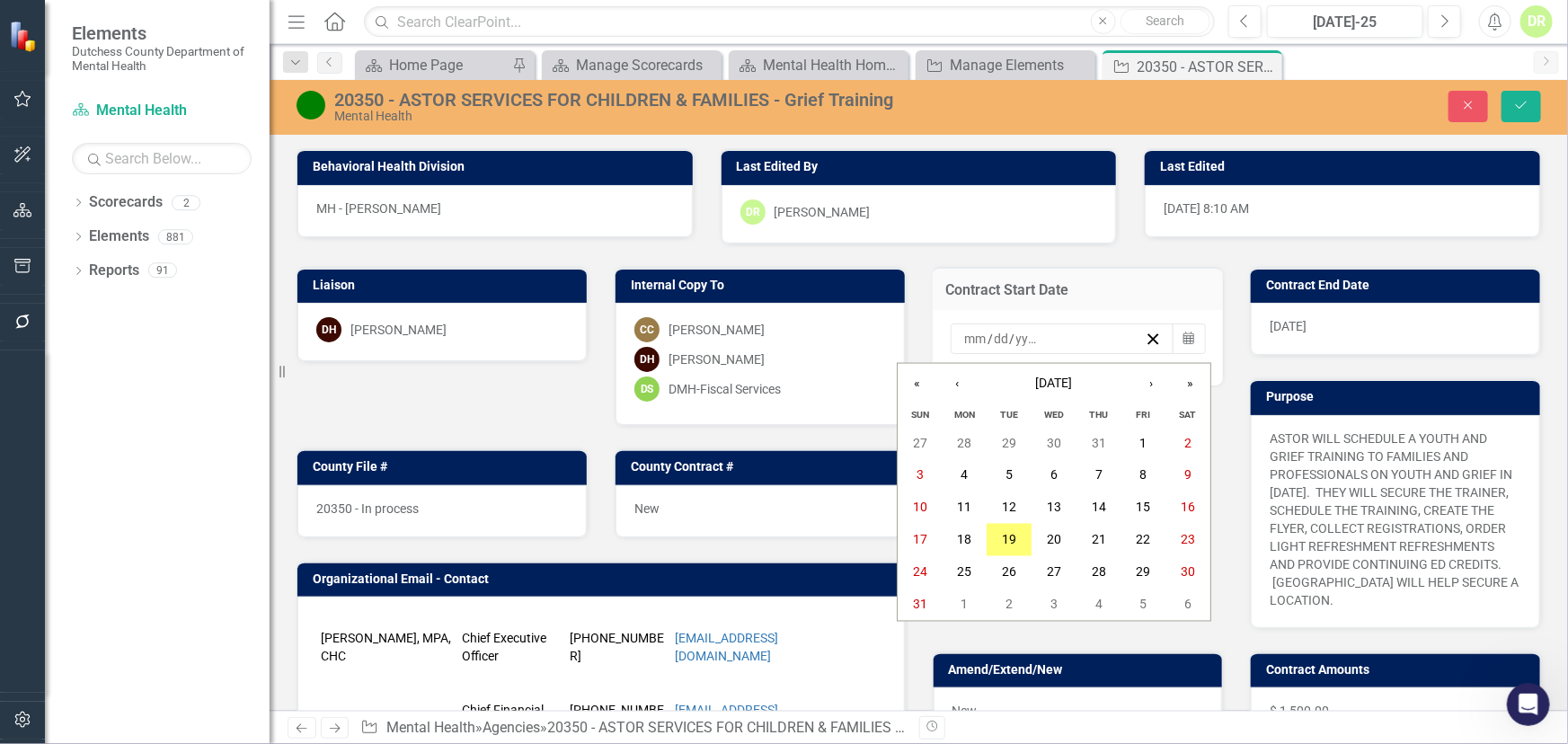
click at [965, 338] on input "number" at bounding box center [976, 339] width 25 height 18
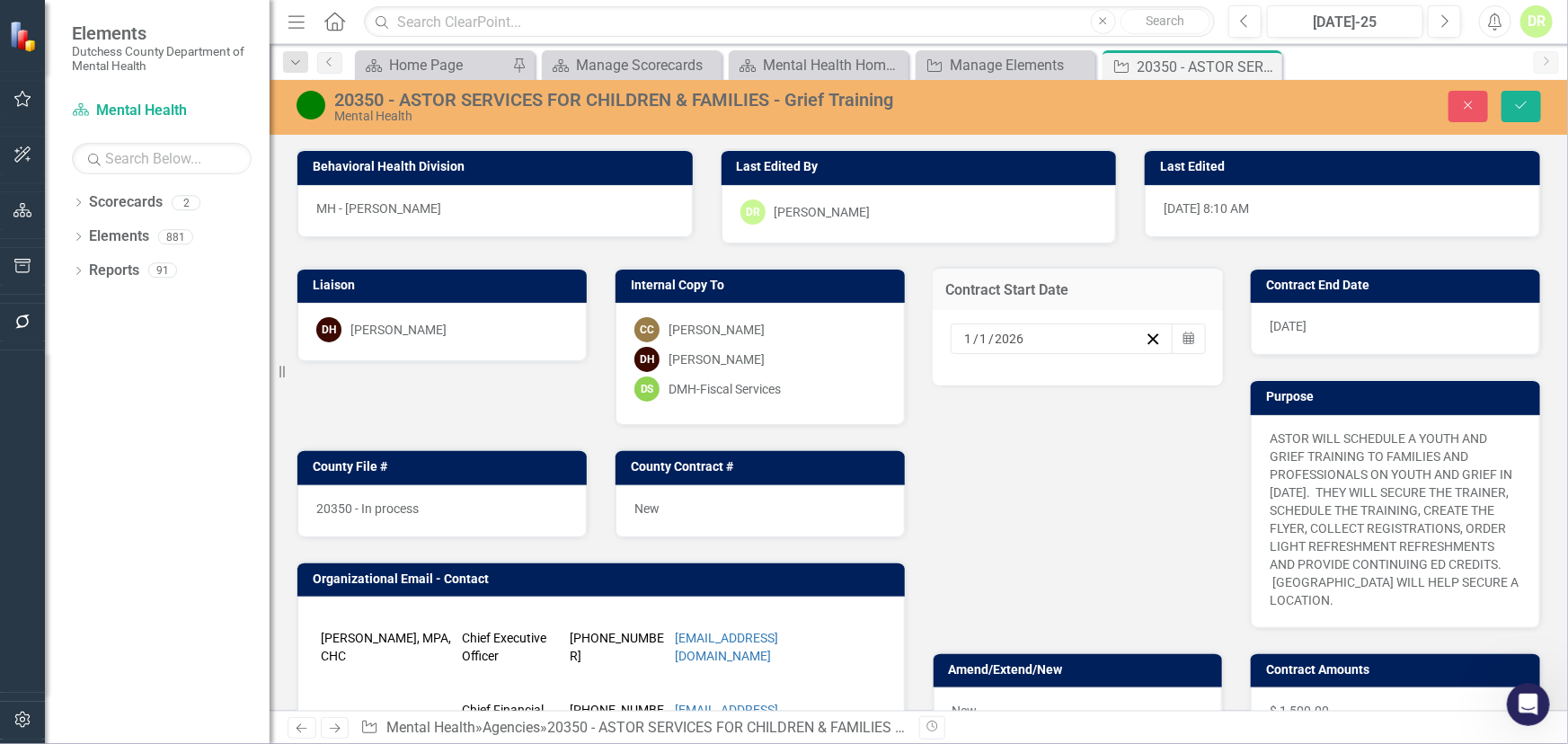
click at [1345, 312] on div "[DATE]" at bounding box center [1395, 328] width 290 height 52
drag, startPoint x: 1344, startPoint y: 312, endPoint x: 1324, endPoint y: 342, distance: 36.1
click at [1341, 325] on div "[DATE]" at bounding box center [1395, 328] width 290 height 52
click at [1321, 325] on div "[DATE]" at bounding box center [1395, 328] width 290 height 52
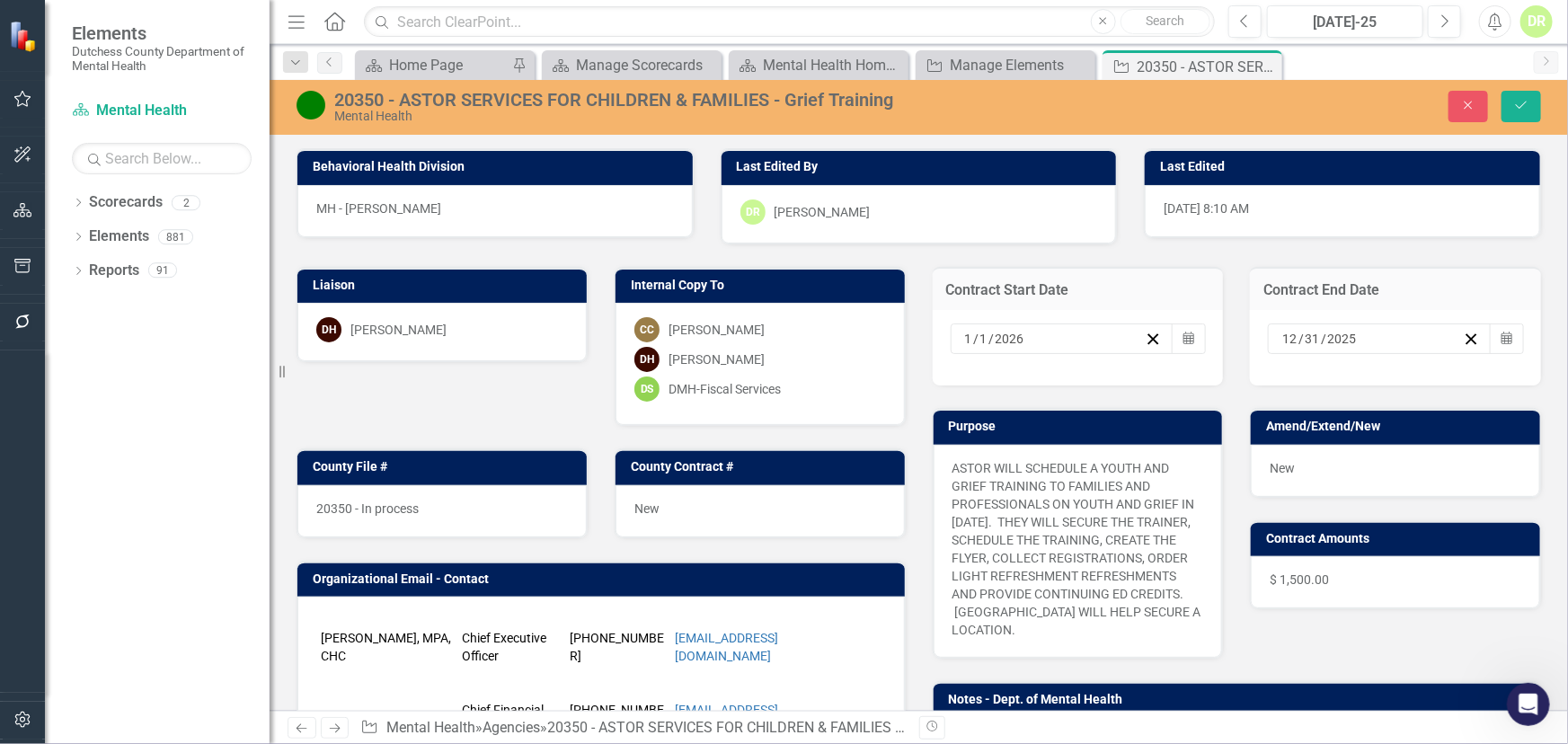
click at [1354, 342] on div "[DATE]" at bounding box center [1371, 339] width 183 height 18
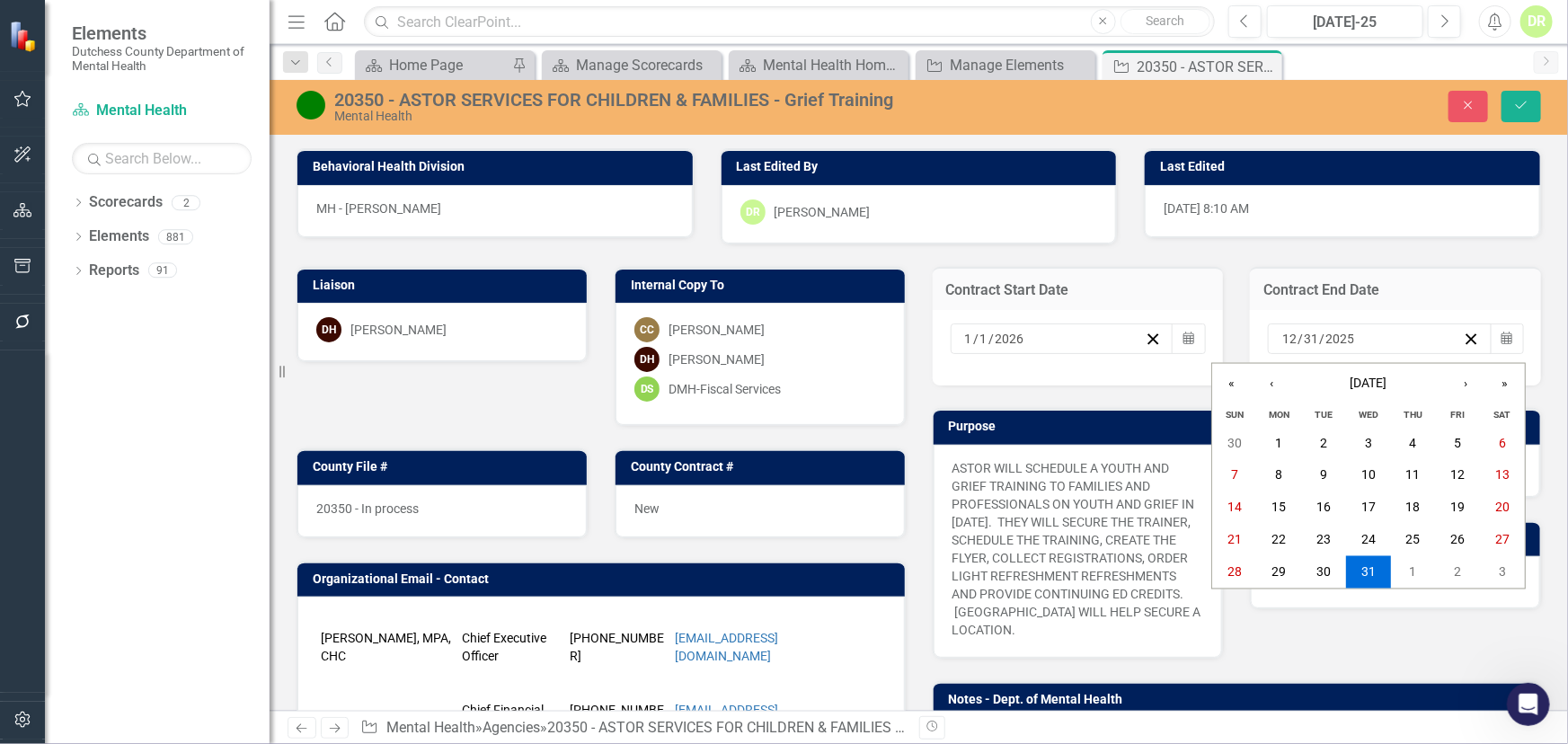
click at [1338, 338] on input "2025" at bounding box center [1340, 339] width 31 height 18
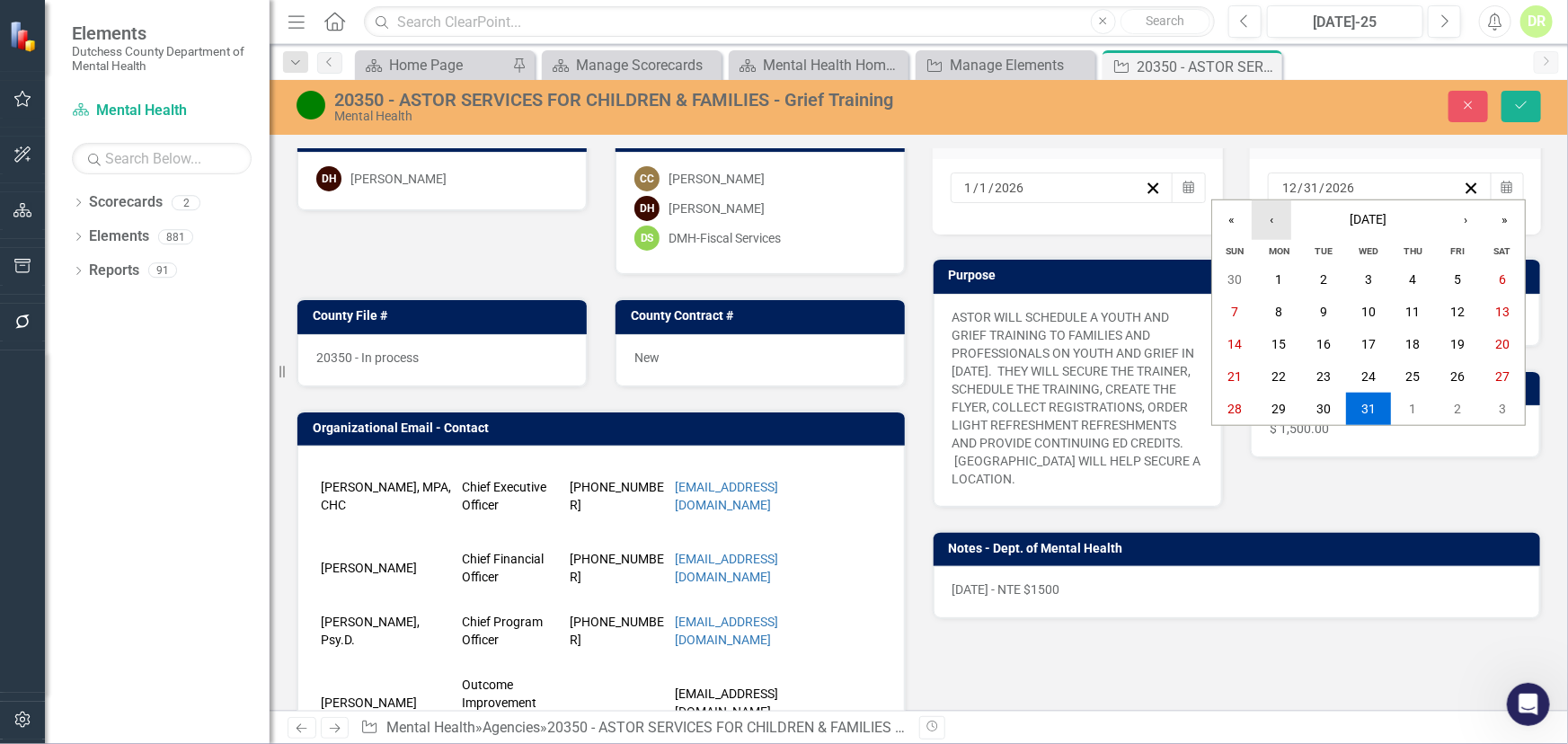
scroll to position [163, 0]
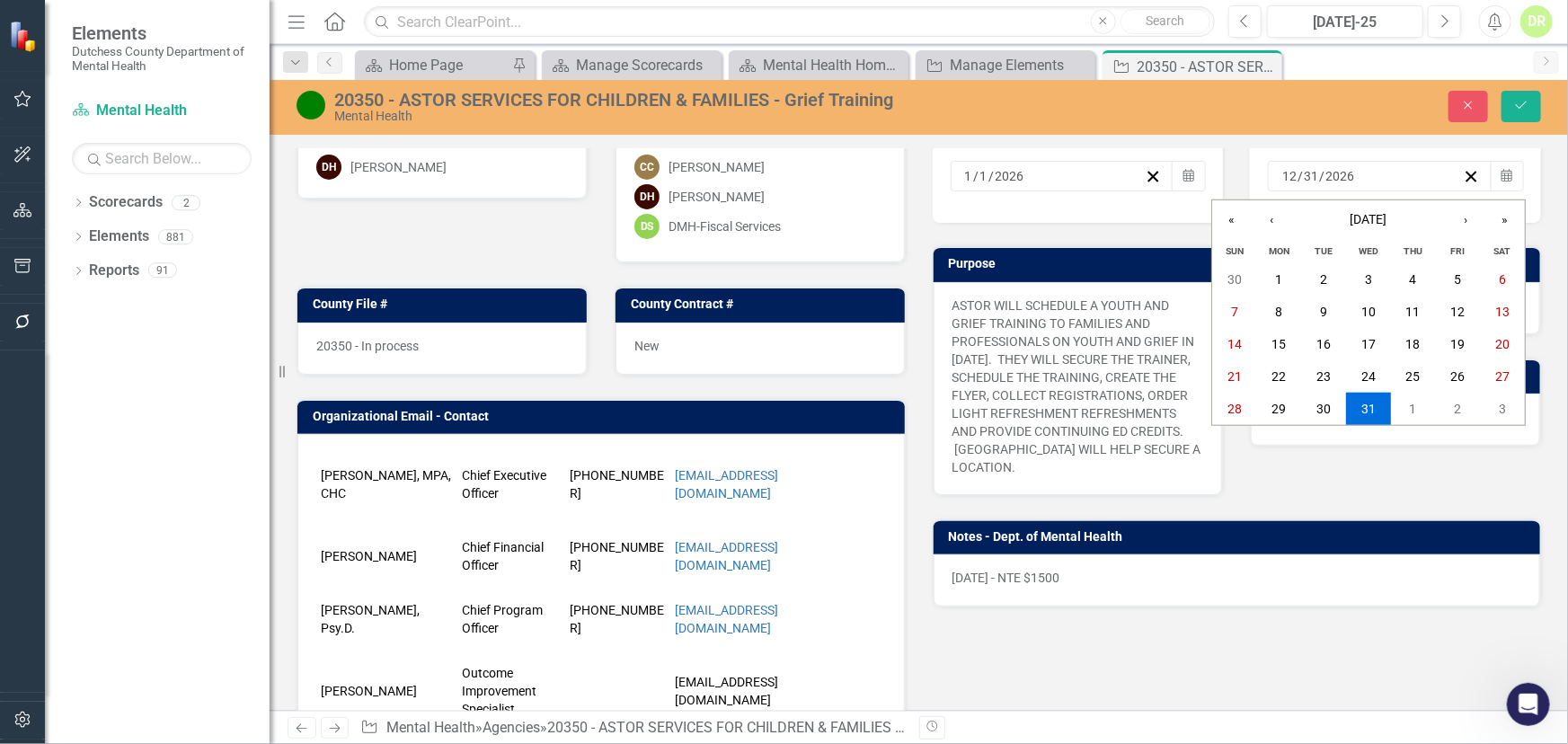
click at [1301, 503] on div "Notes - Dept. of Mental Health [DATE] - NTE $1500" at bounding box center [1237, 551] width 636 height 112
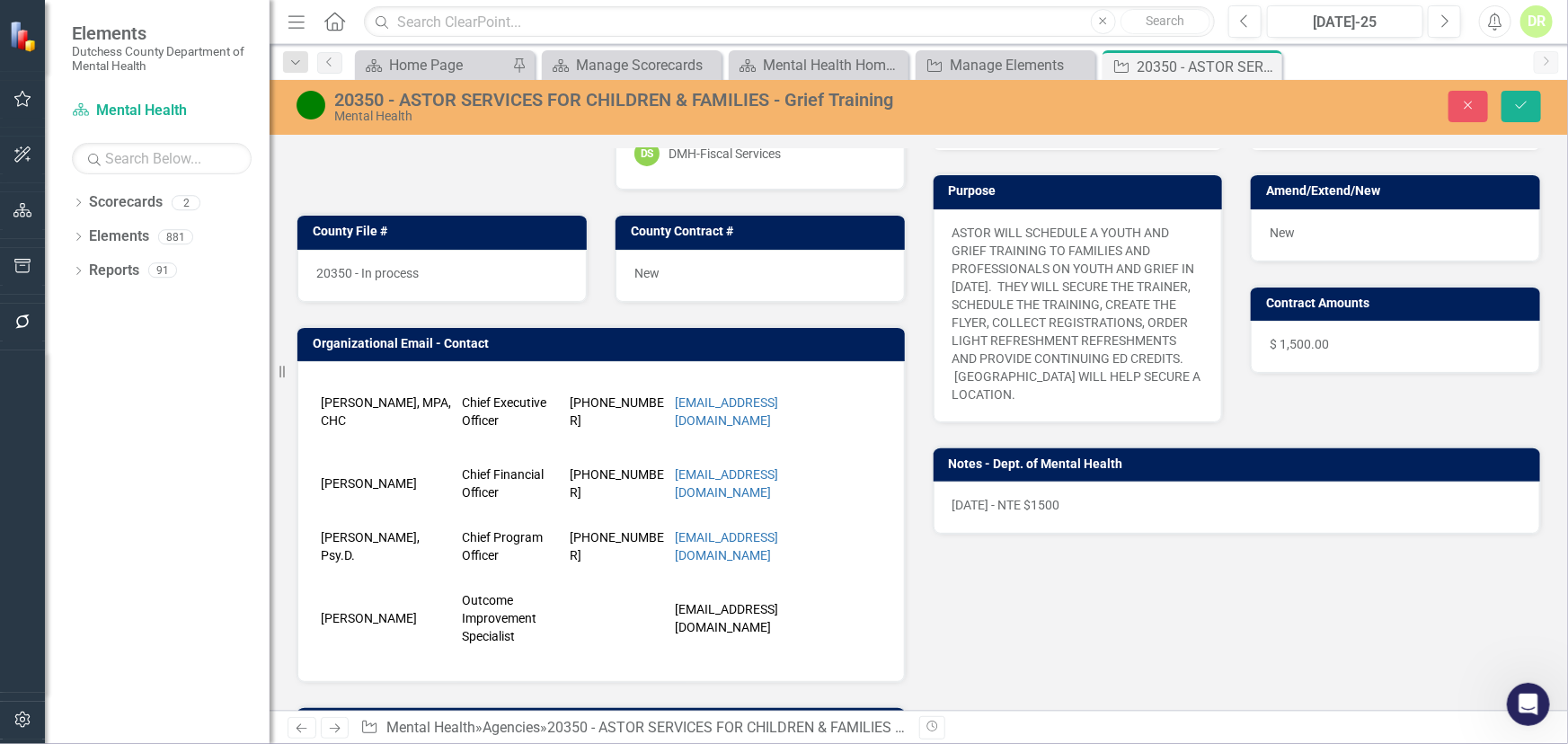
scroll to position [571, 0]
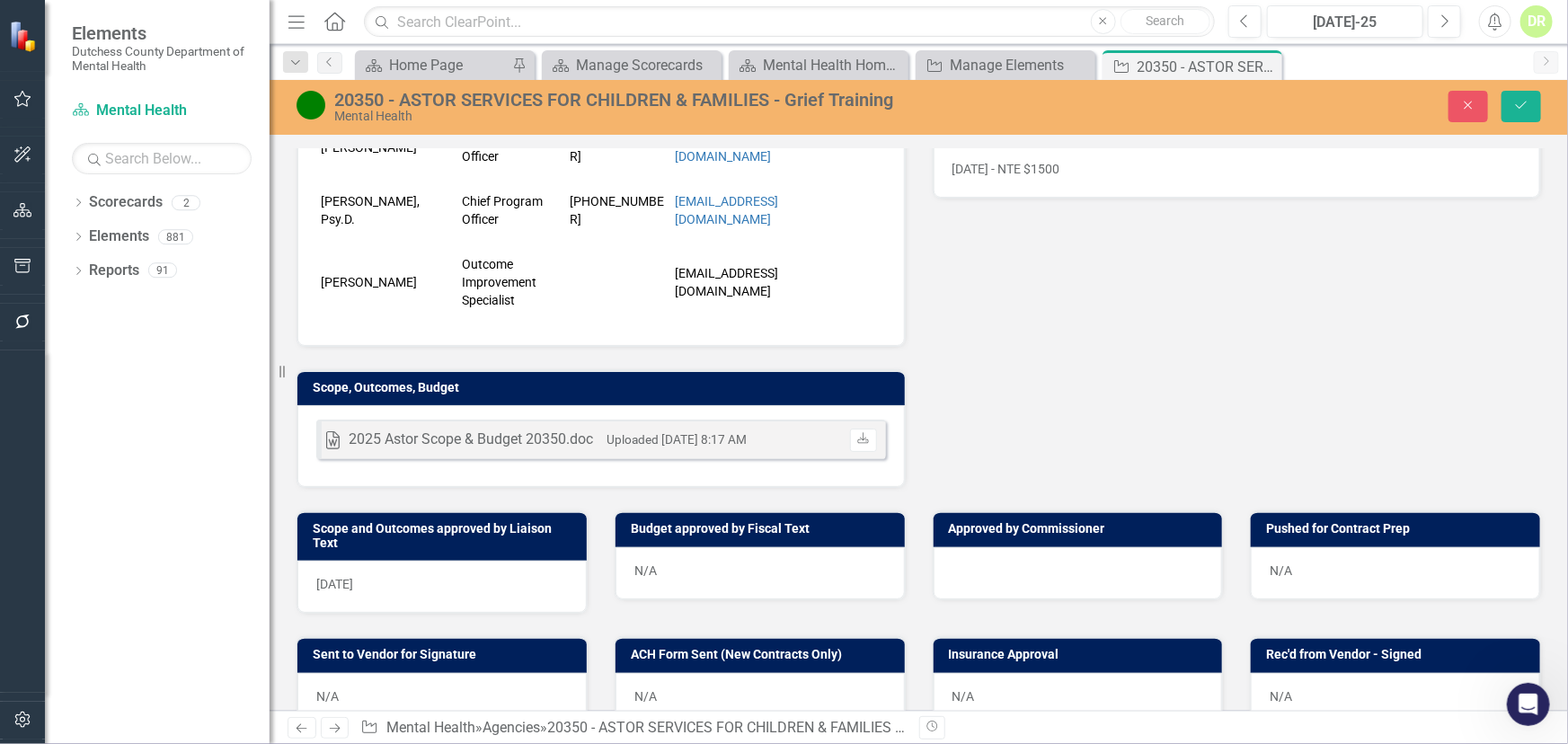
click at [430, 584] on div "[DATE]" at bounding box center [442, 586] width 290 height 52
click at [430, 580] on div "[DATE]" at bounding box center [442, 586] width 290 height 52
click at [485, 582] on div "[DATE]" at bounding box center [442, 586] width 290 height 52
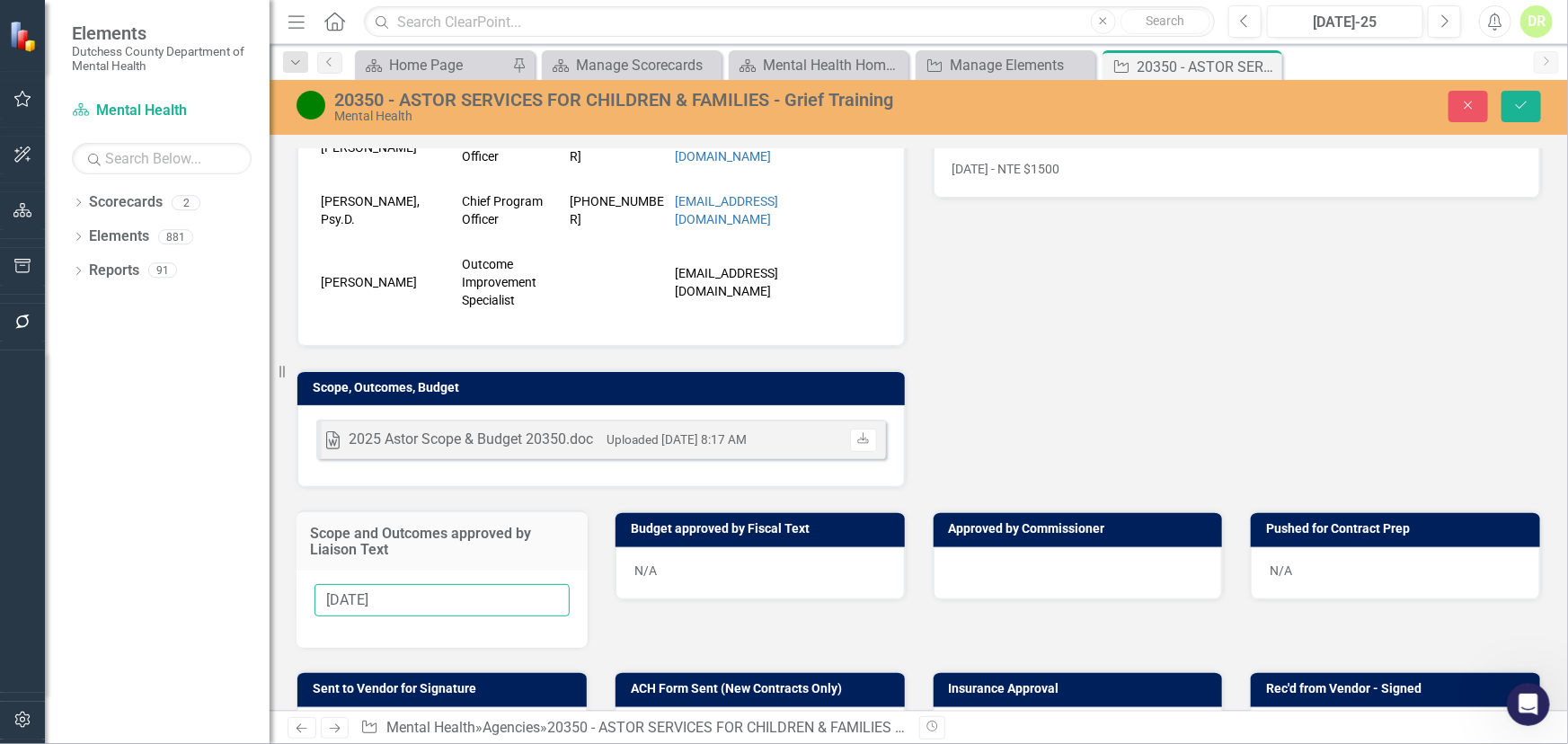
drag, startPoint x: 403, startPoint y: 598, endPoint x: -96, endPoint y: 697, distance: 508.7
click at [0, 697] on html "Elements Dutchess County Department of Mental Health Scorecard Mental Health Se…" at bounding box center [784, 372] width 1568 height 744
click at [679, 573] on div "N/A" at bounding box center [760, 573] width 290 height 52
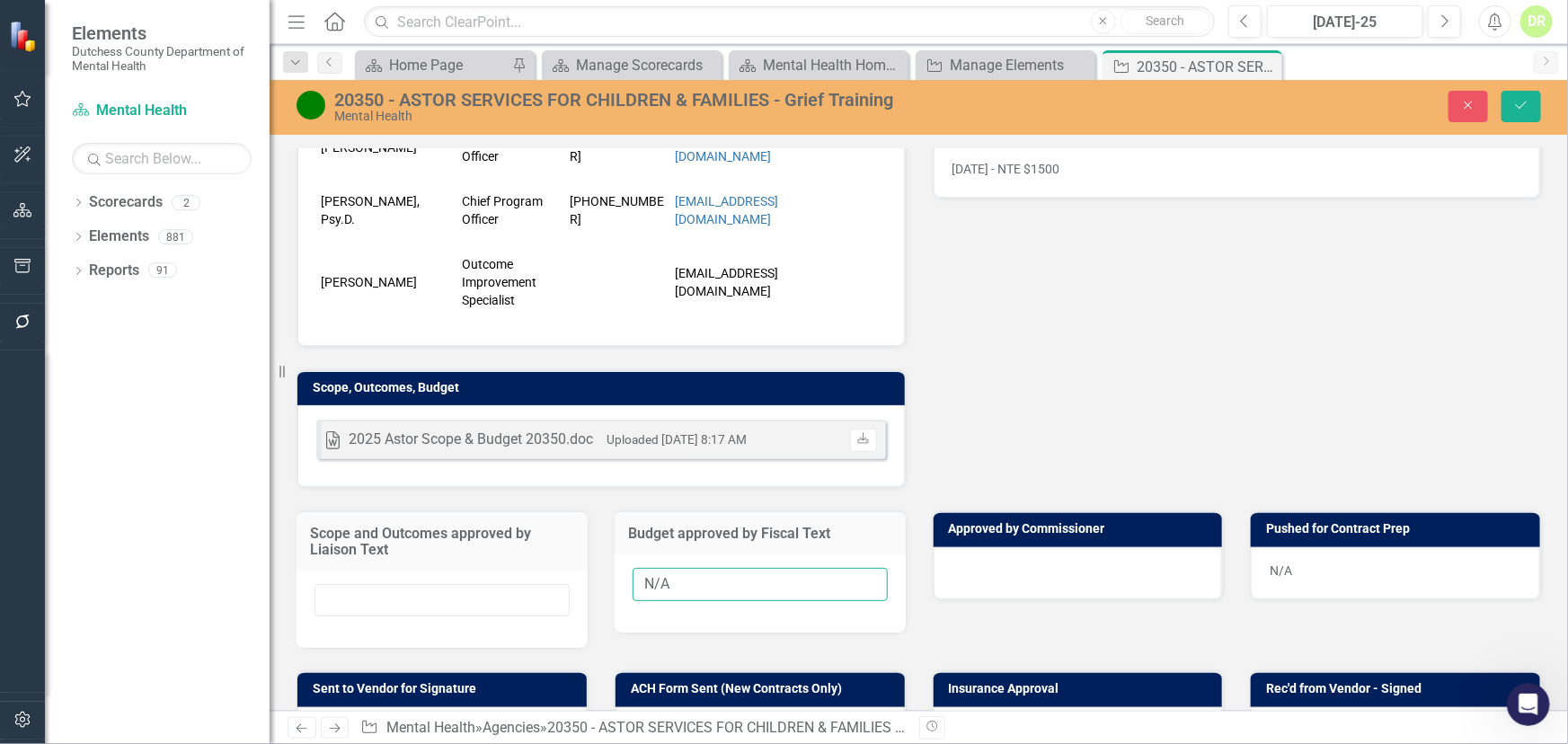
drag, startPoint x: 701, startPoint y: 584, endPoint x: 219, endPoint y: 585, distance: 482.0
click at [244, 593] on div "Elements Dutchess County Department of Mental Health Scorecard Mental Health Se…" at bounding box center [784, 372] width 1568 height 744
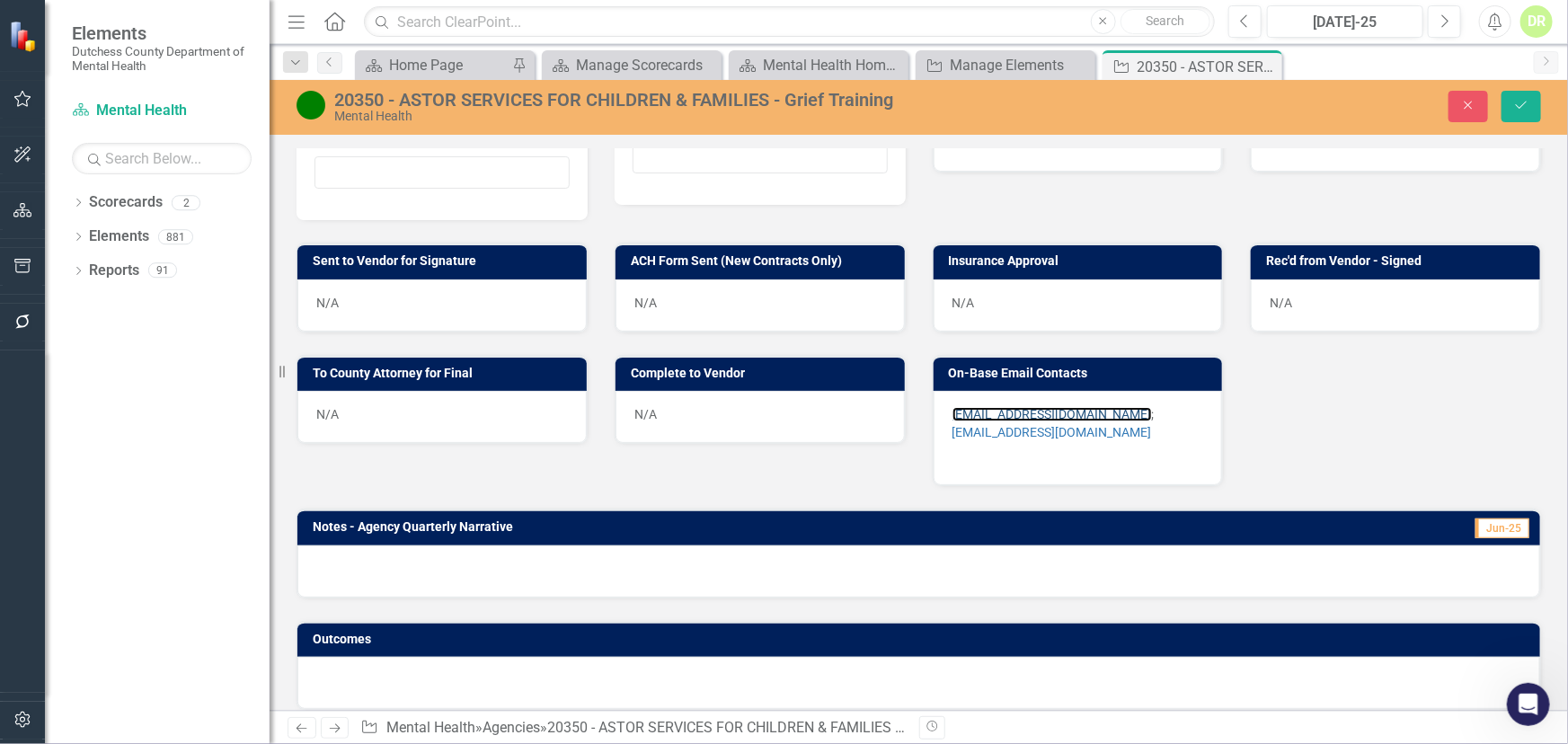
scroll to position [1011, 0]
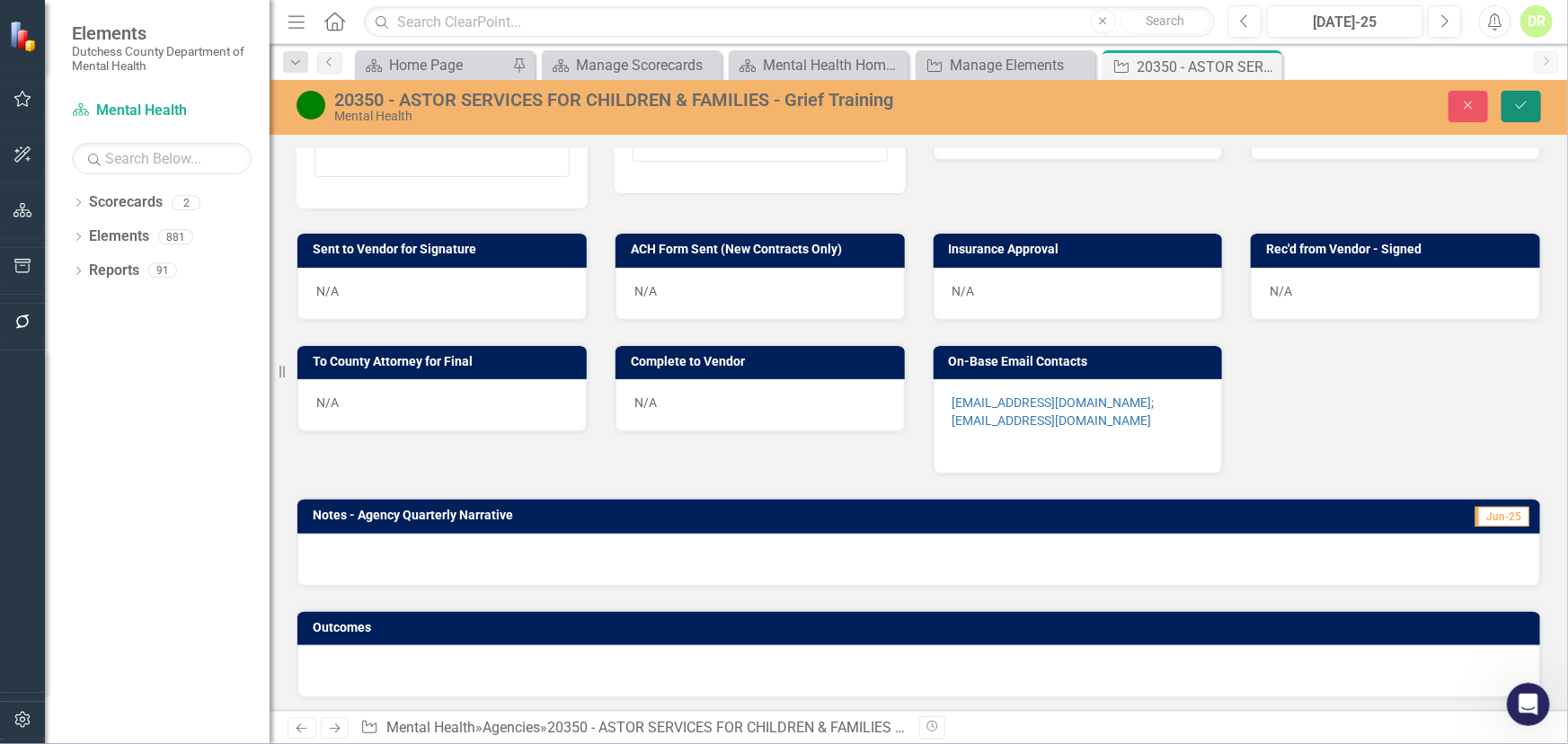
click at [1525, 100] on icon "Save" at bounding box center [1521, 105] width 16 height 13
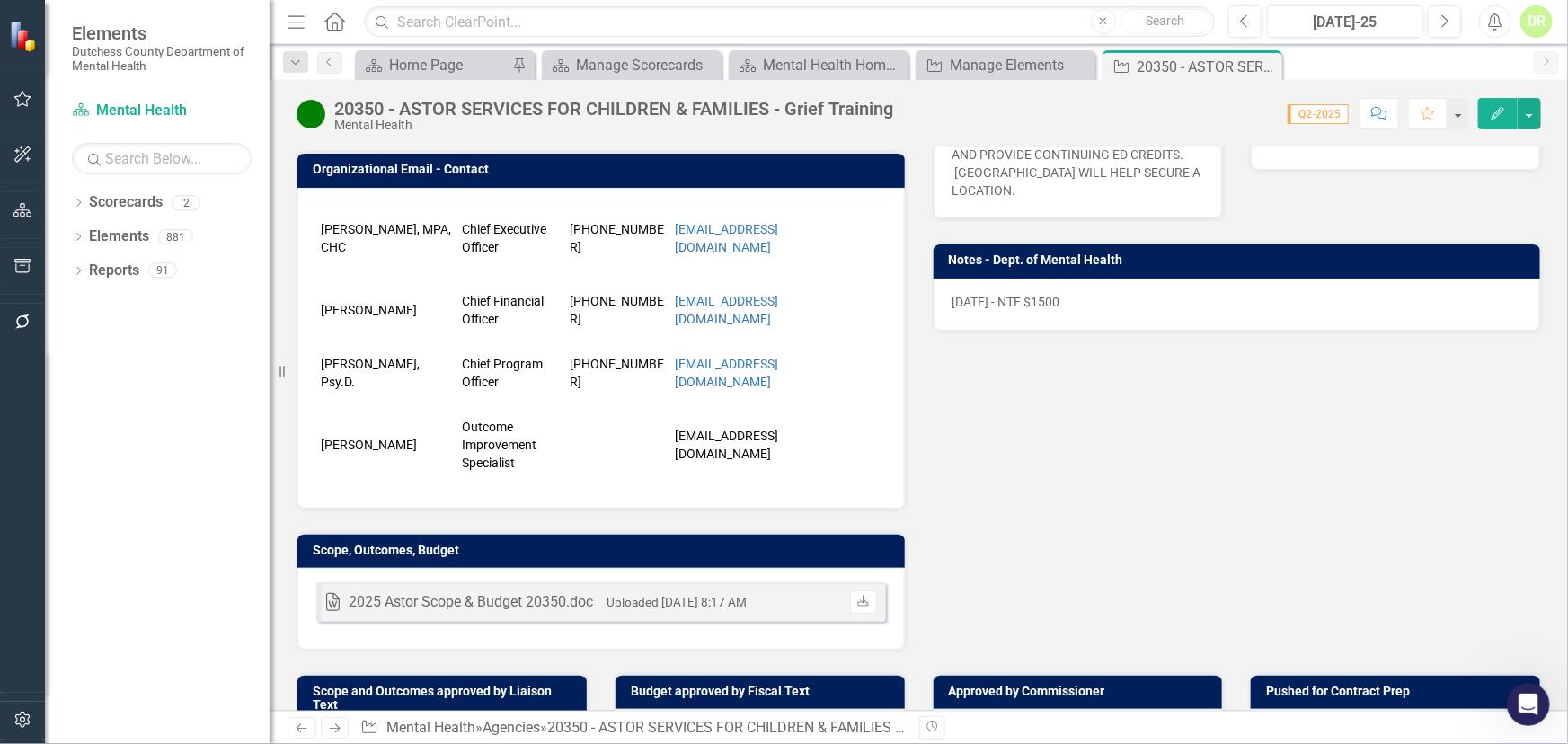
scroll to position [653, 0]
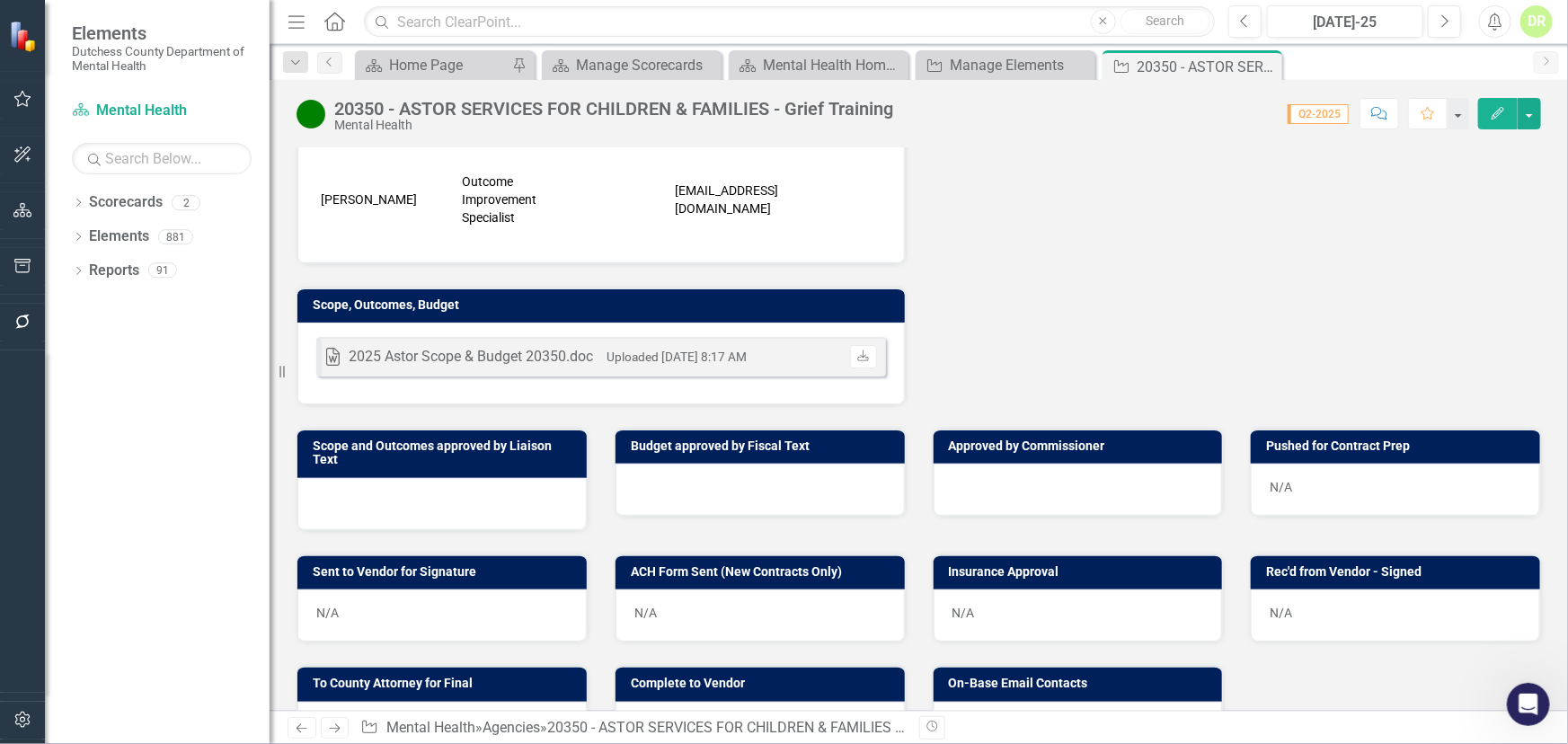
click at [1375, 112] on icon "Comment" at bounding box center [1379, 114] width 16 height 13
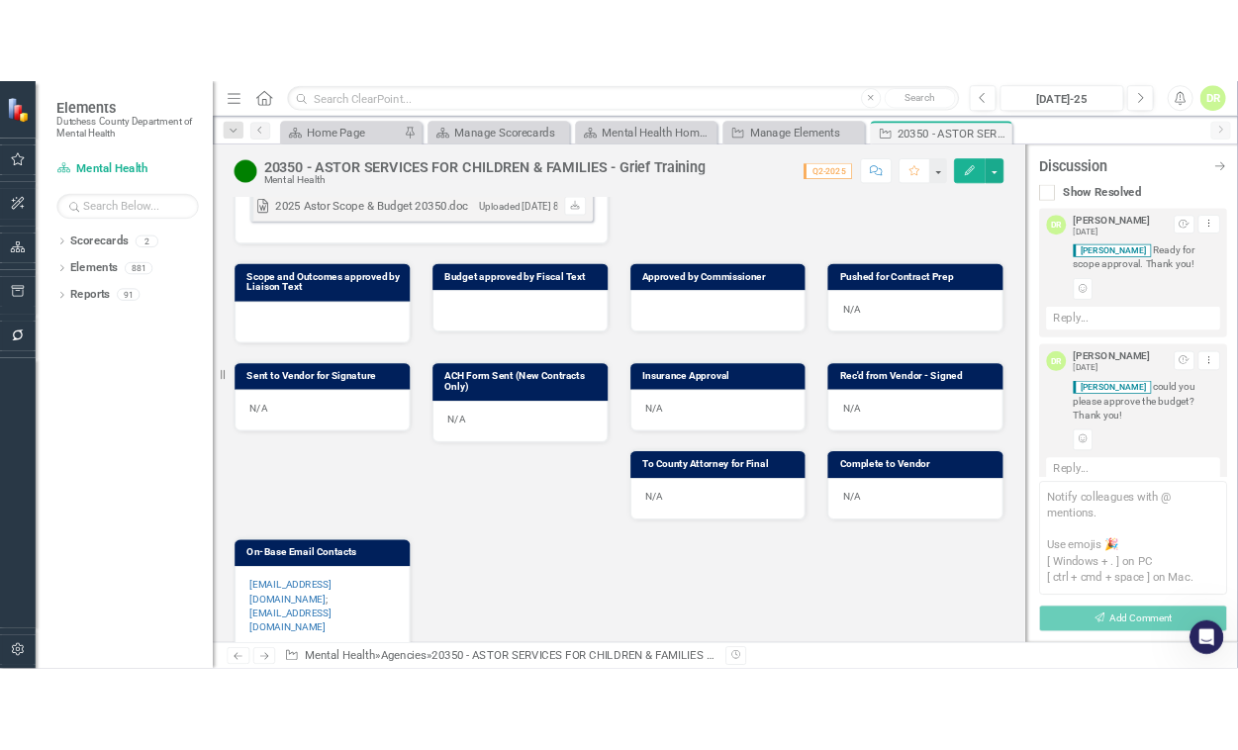
scroll to position [1079, 0]
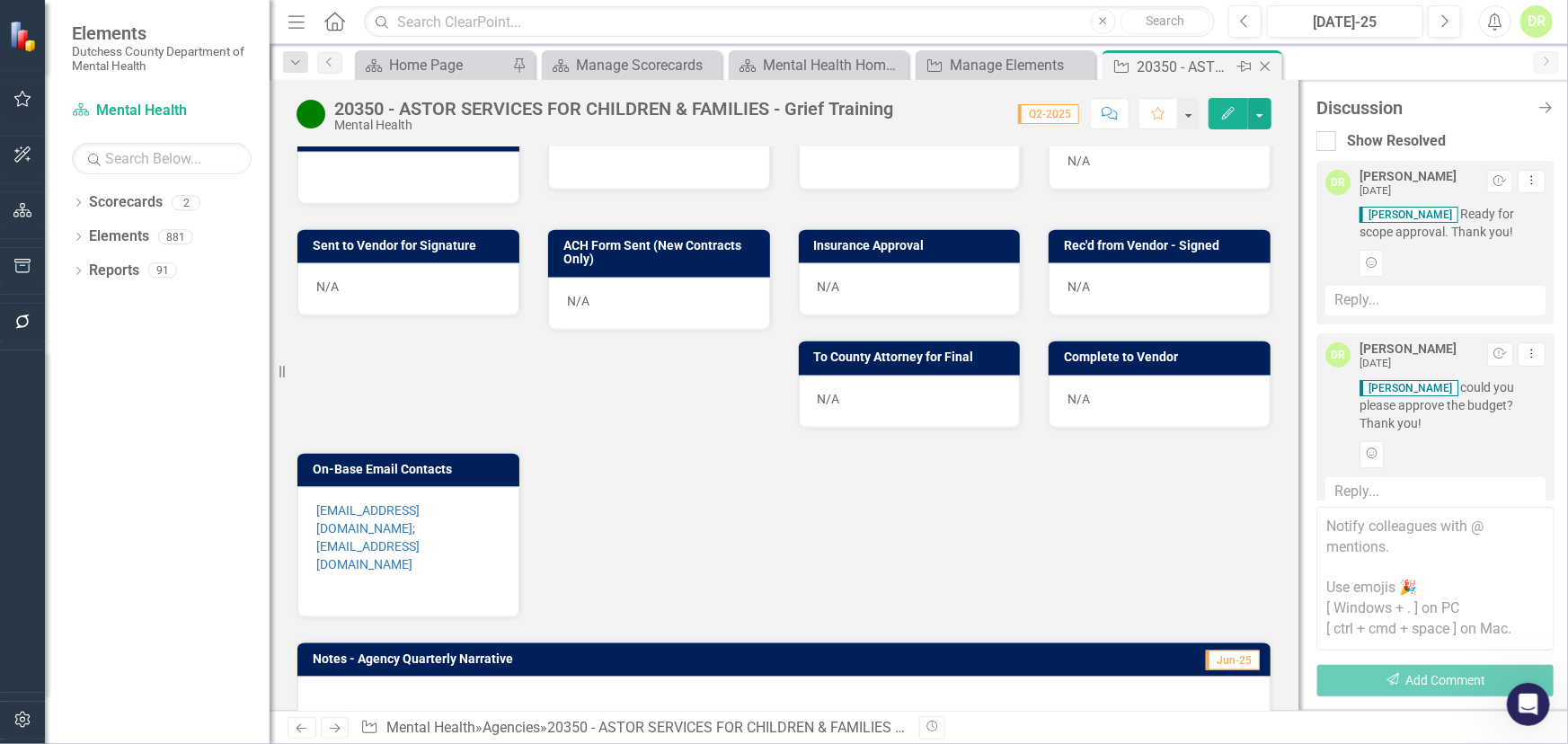
click at [1265, 64] on icon "Close" at bounding box center [1265, 66] width 18 height 15
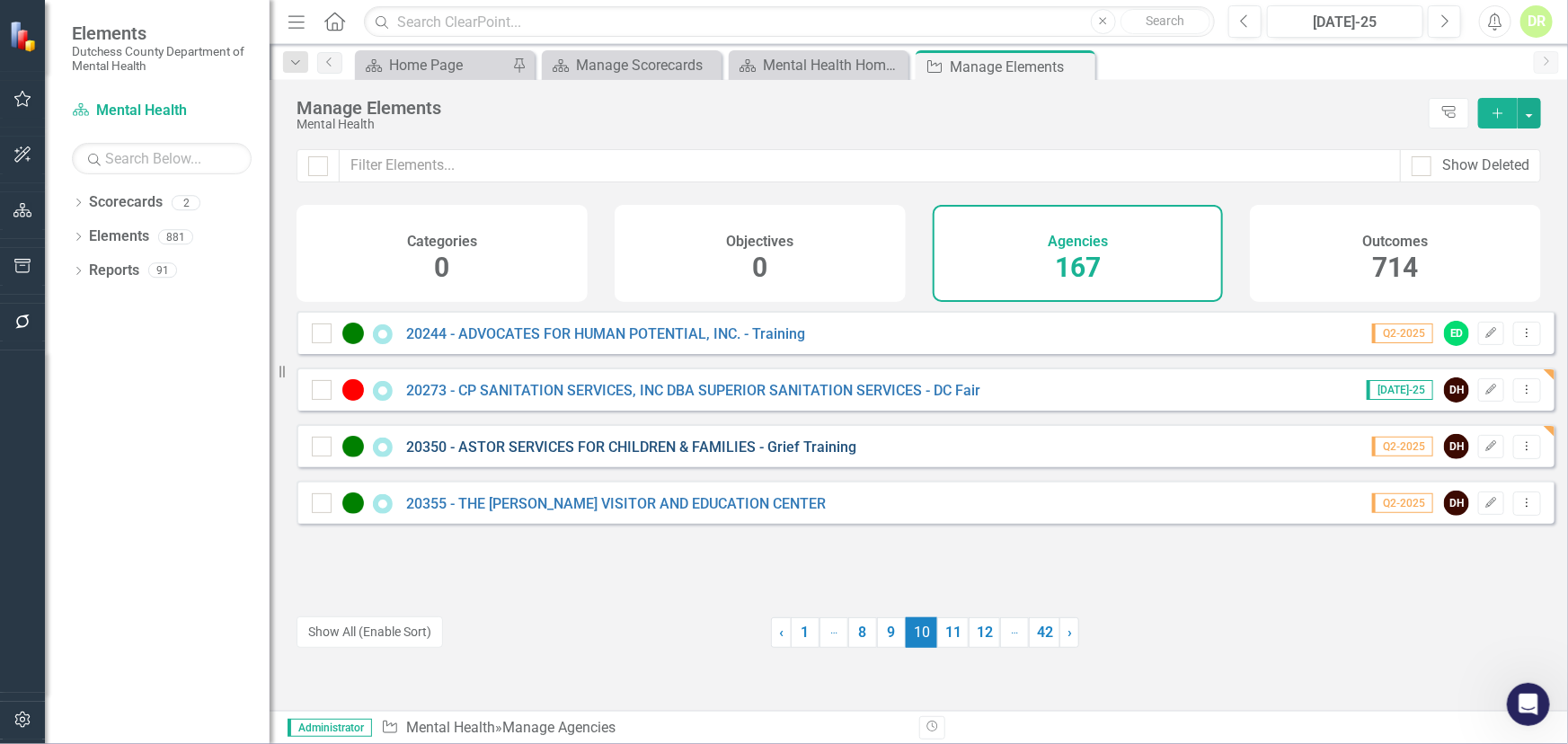
click at [634, 453] on link "20350 - ASTOR SERVICES FOR CHILDREN & FAMILIES - Grief Training" at bounding box center [631, 447] width 450 height 17
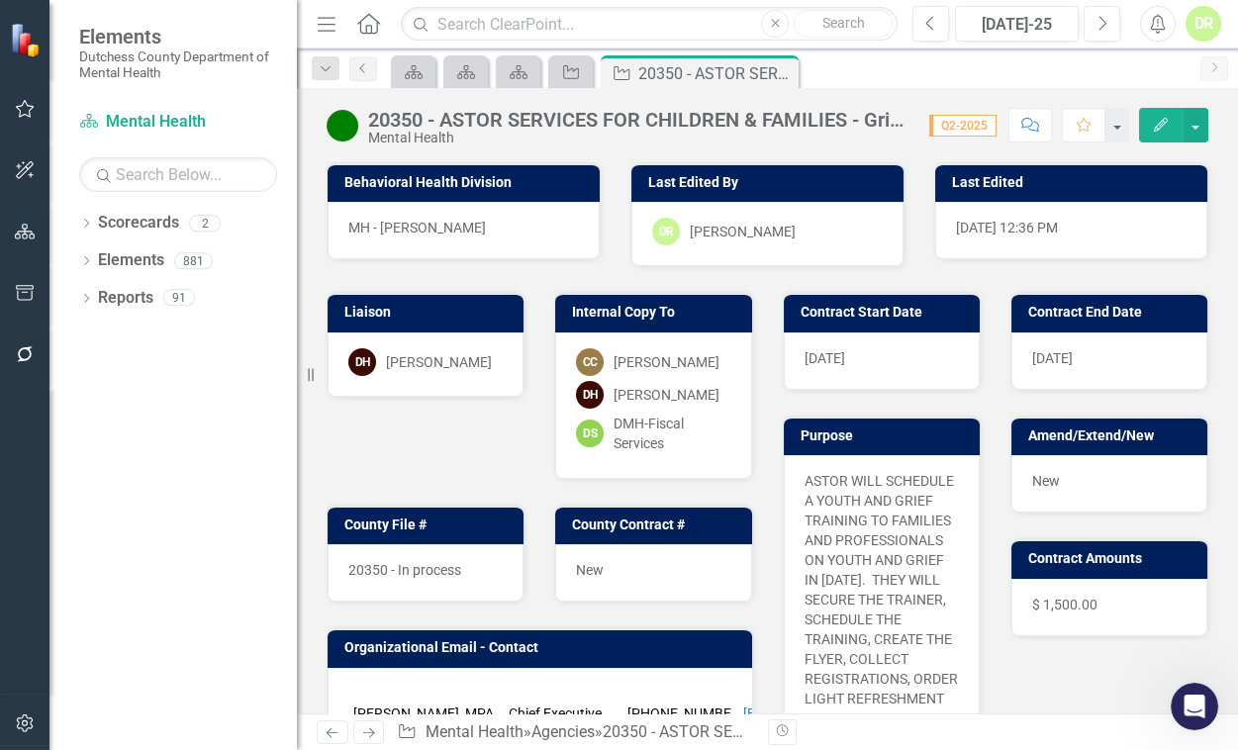
scroll to position [11957, 0]
click at [845, 352] on div "[DATE]" at bounding box center [882, 360] width 196 height 57
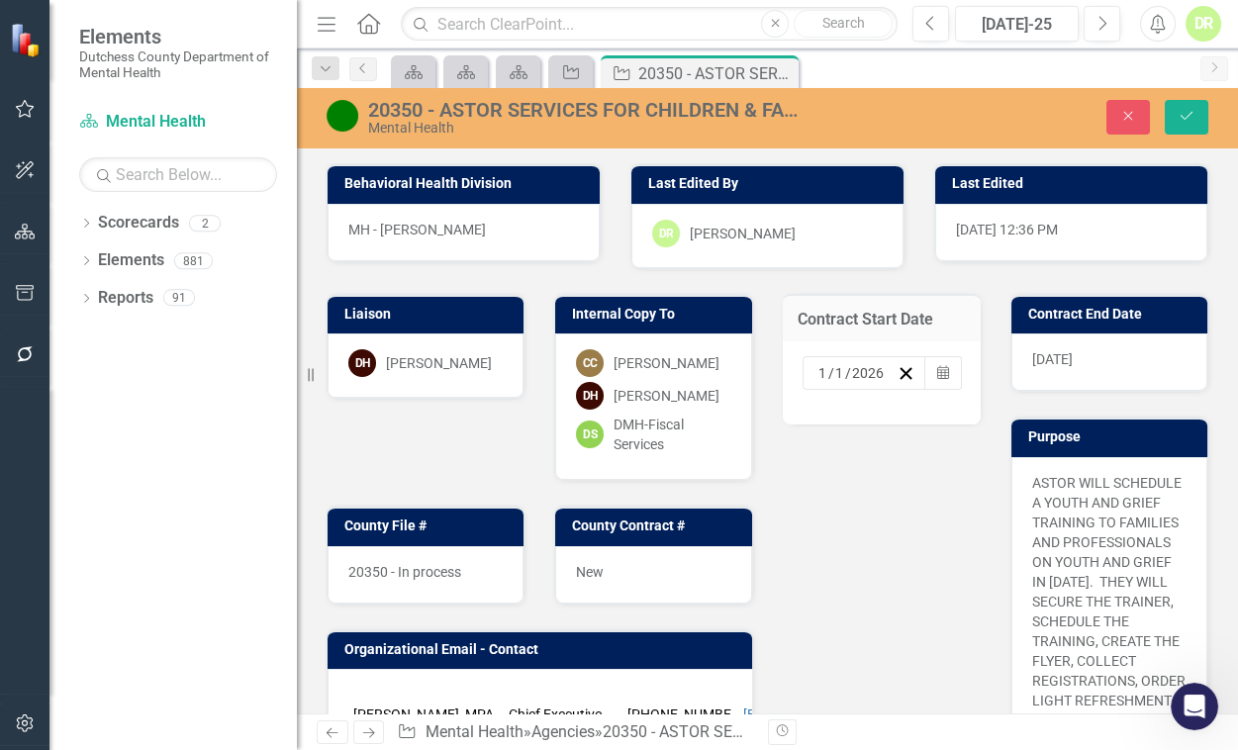
click at [817, 371] on input "1" at bounding box center [822, 373] width 11 height 20
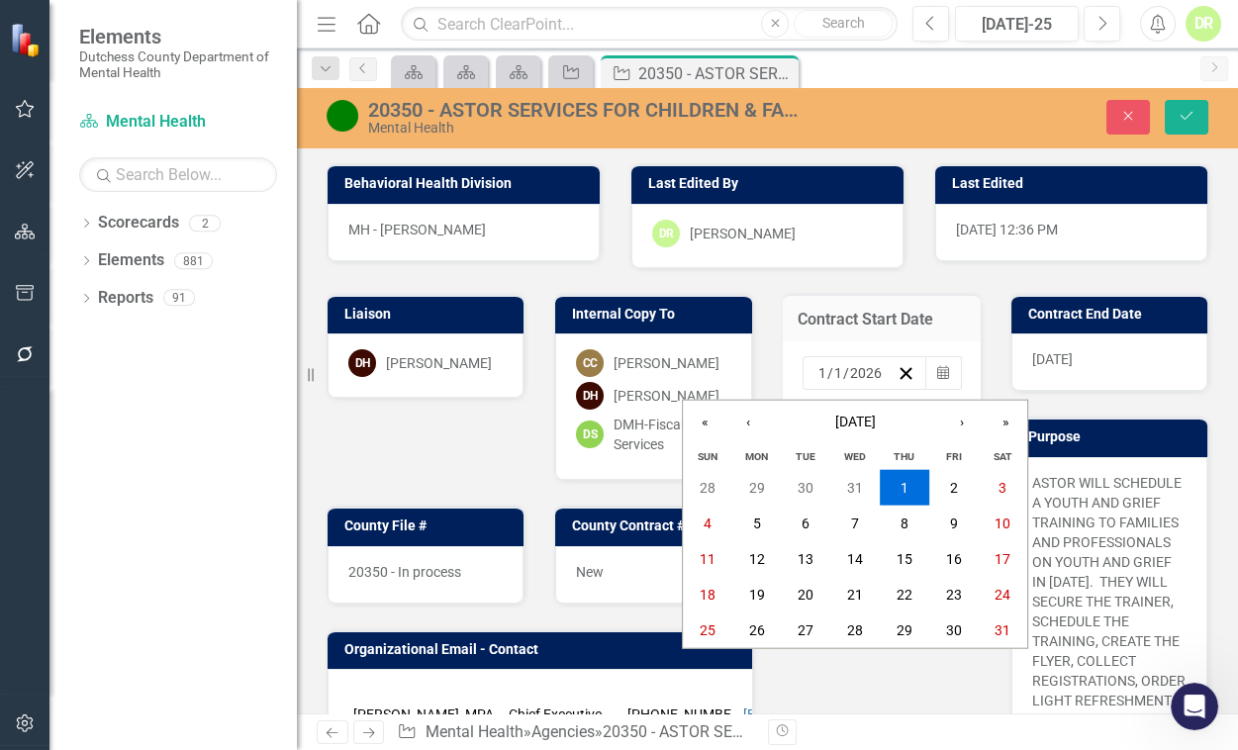
click at [817, 371] on input "1" at bounding box center [822, 373] width 10 height 20
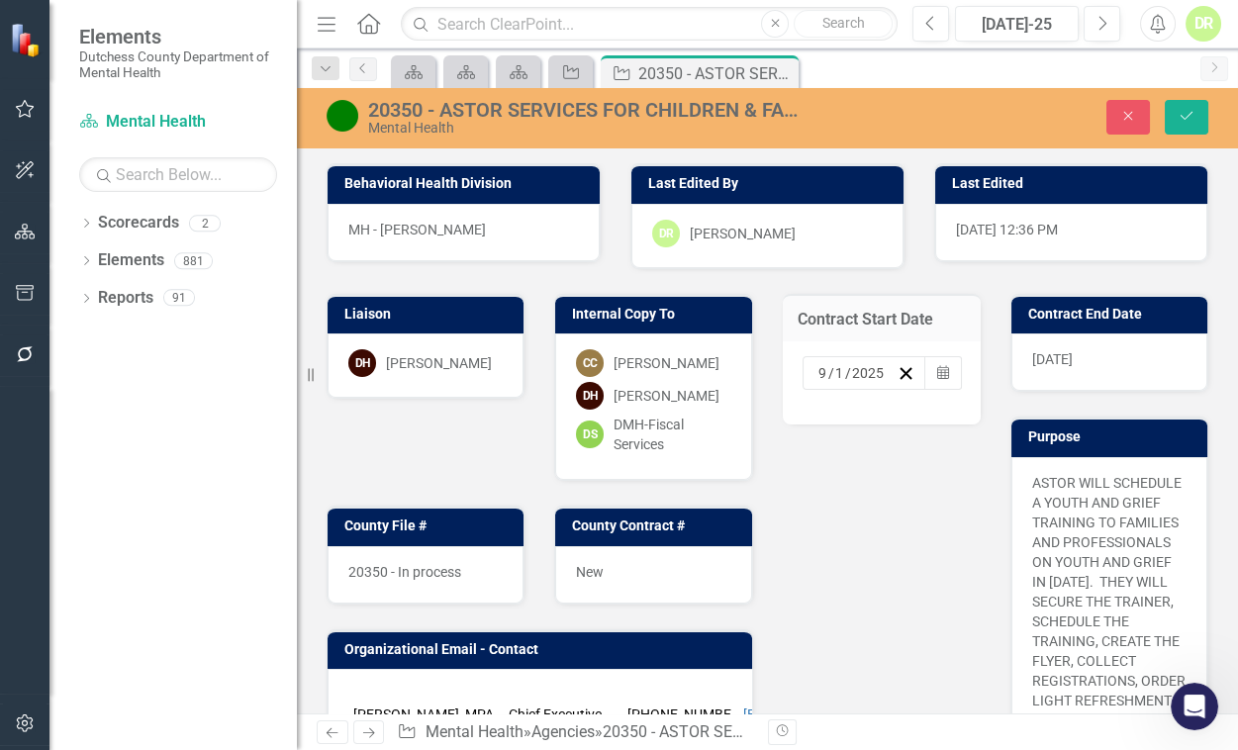
click at [1058, 356] on span "[DATE]" at bounding box center [1052, 359] width 41 height 16
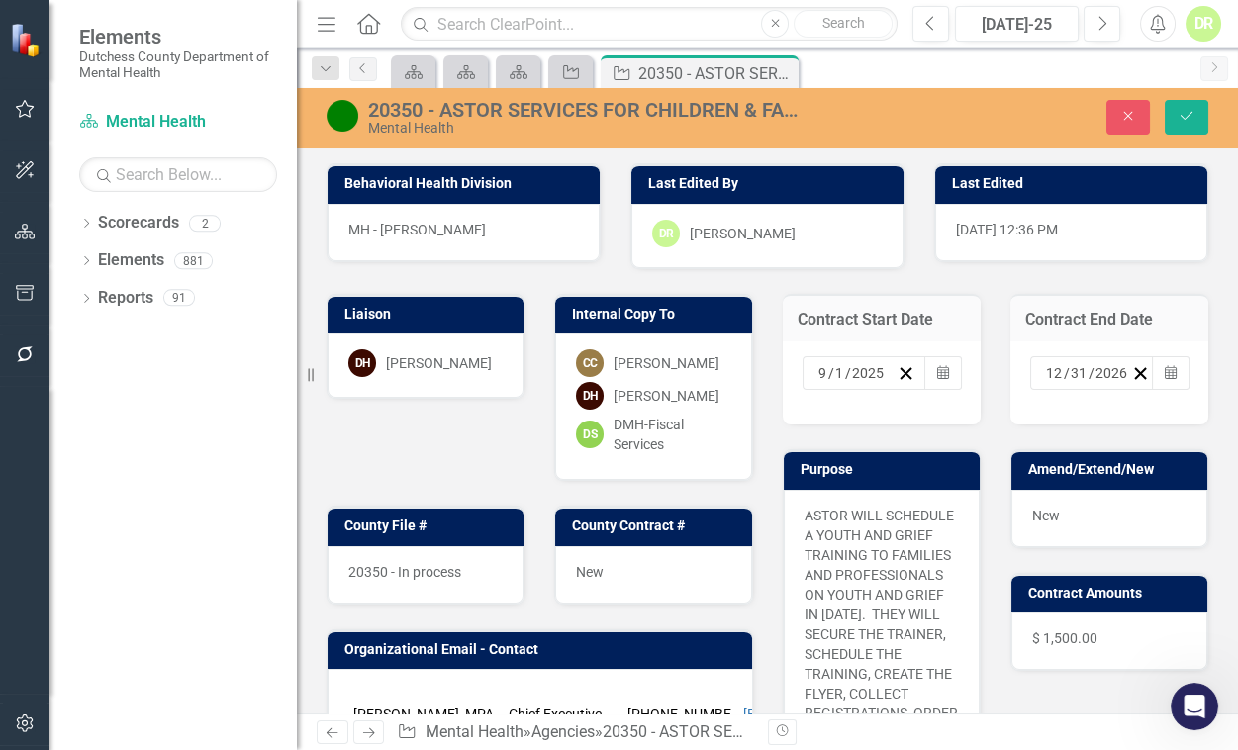
click at [1111, 370] on input "2026" at bounding box center [1111, 373] width 35 height 20
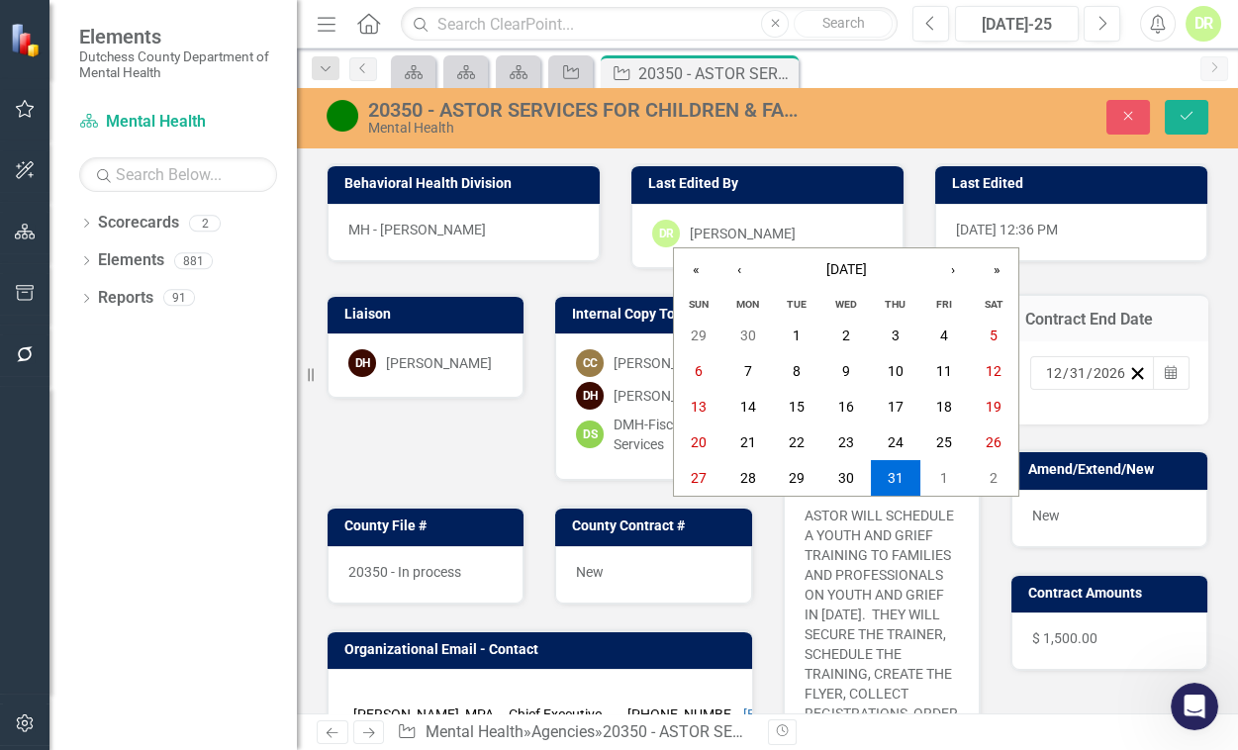
click at [1107, 372] on input "2026" at bounding box center [1109, 373] width 34 height 20
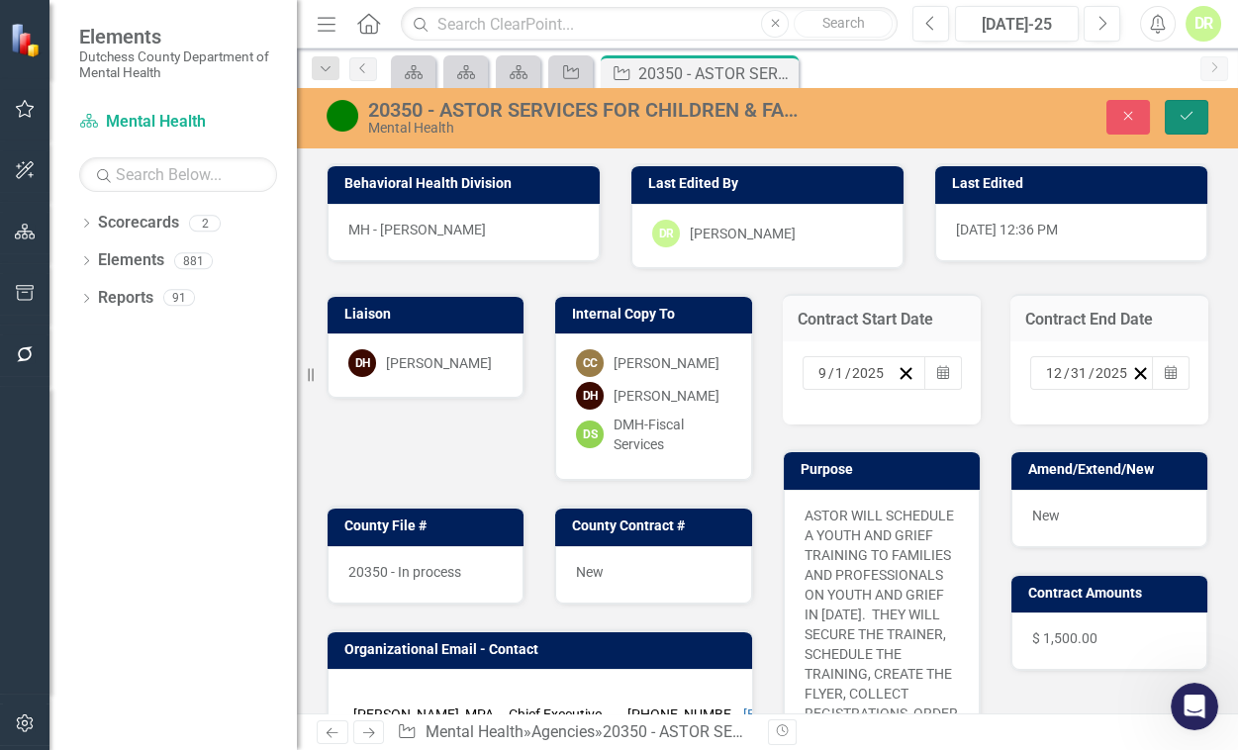
click at [1186, 104] on button "Save" at bounding box center [1187, 117] width 44 height 35
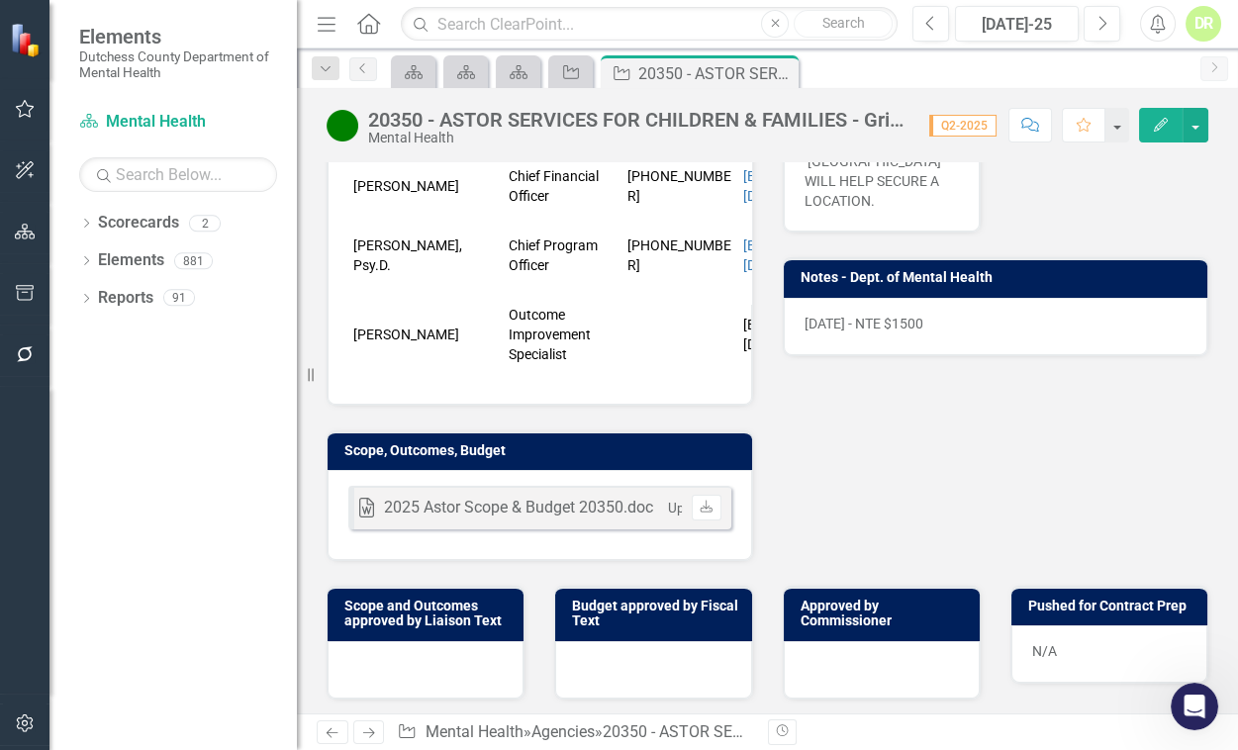
scroll to position [678, 0]
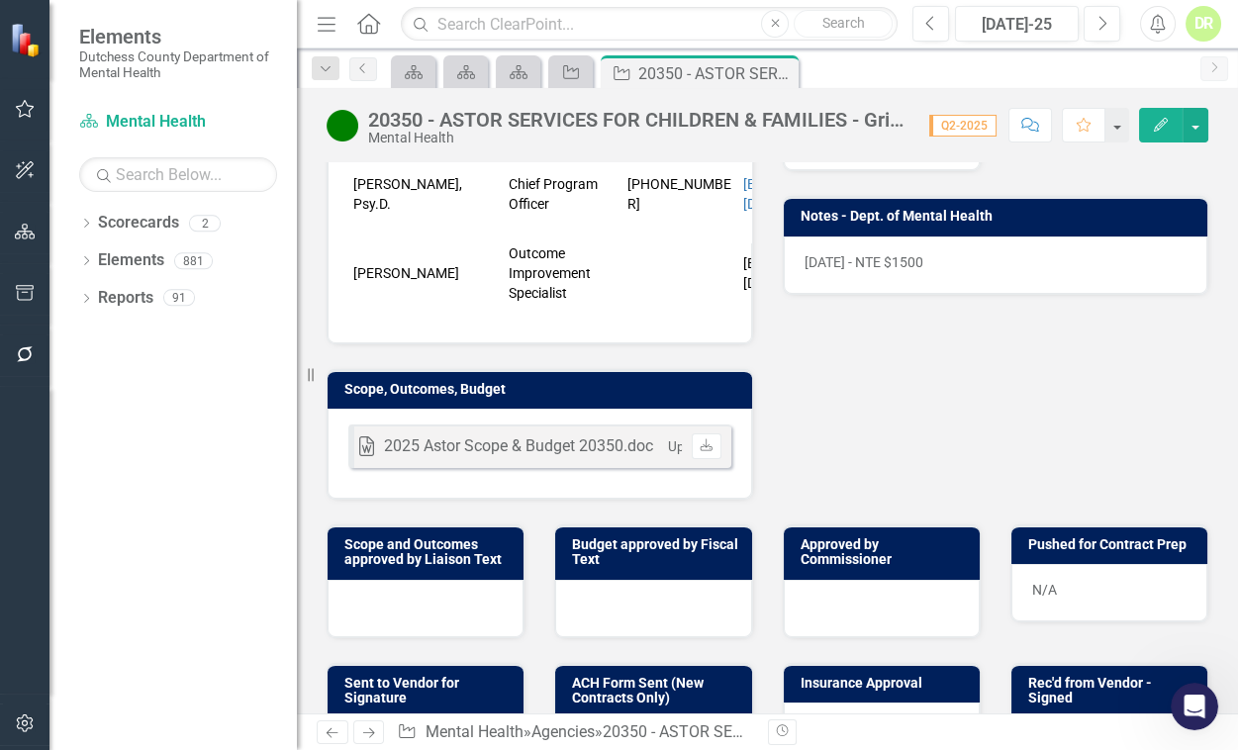
click at [1021, 124] on icon "Comment" at bounding box center [1030, 125] width 18 height 14
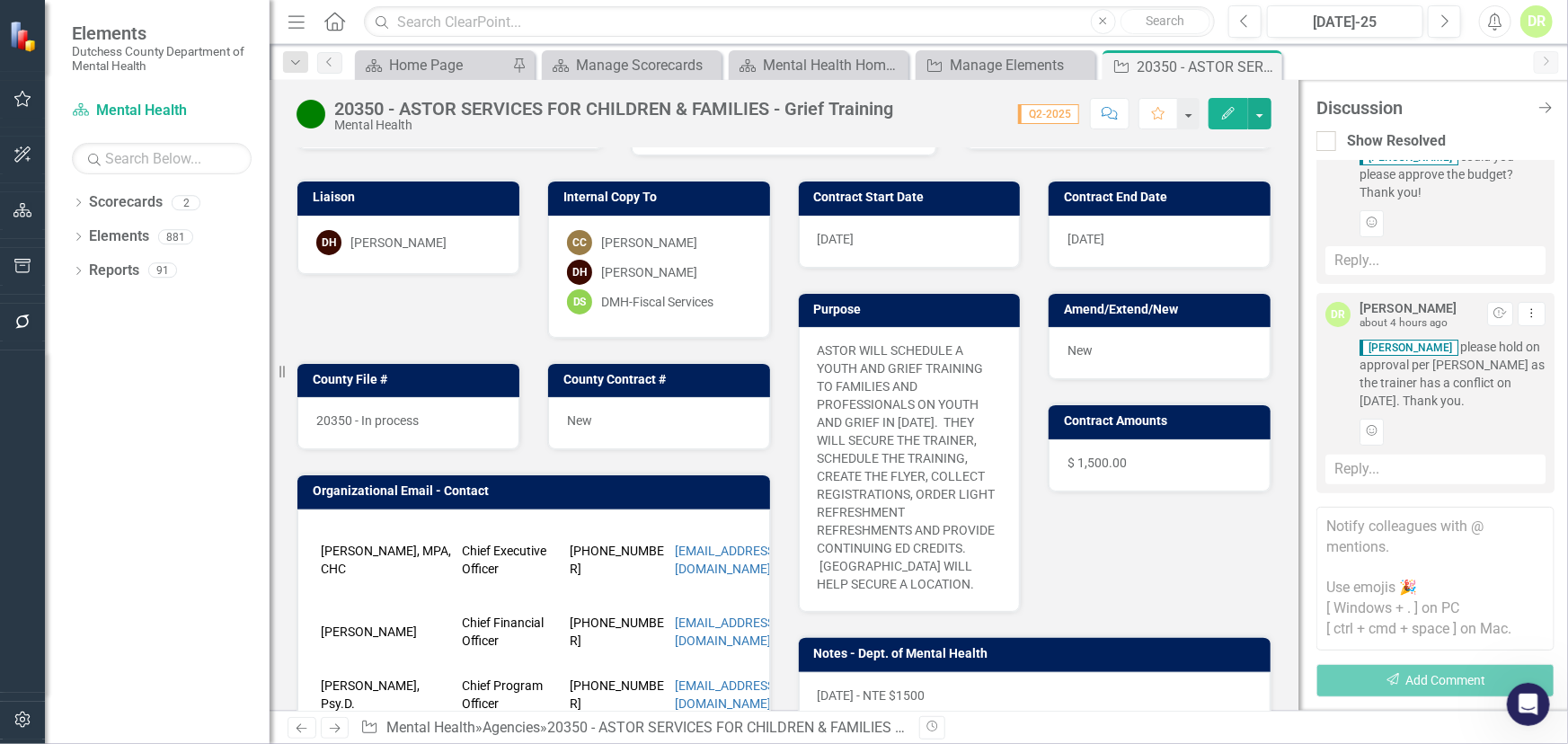
scroll to position [0, 0]
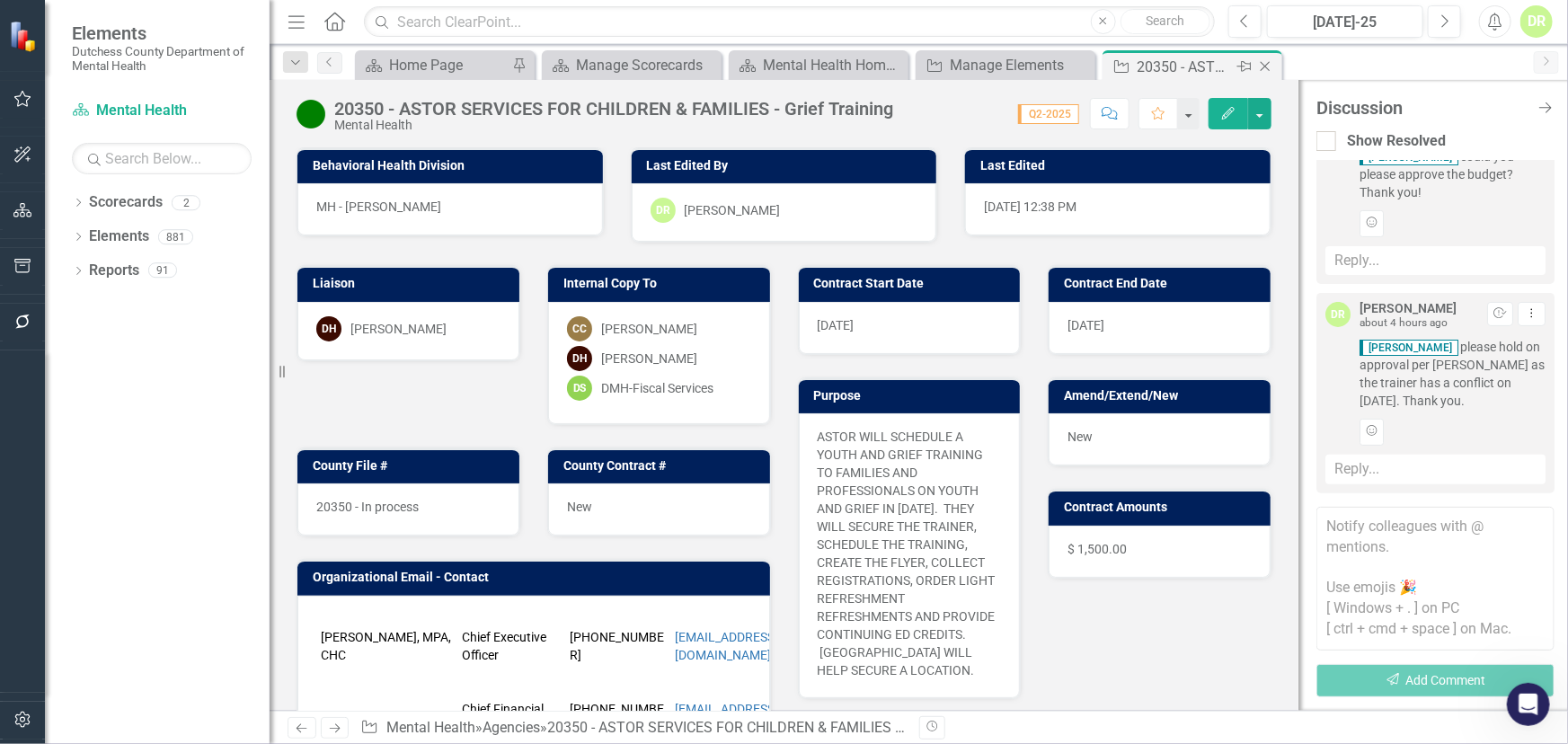
click at [1267, 61] on icon "Close" at bounding box center [1265, 66] width 18 height 15
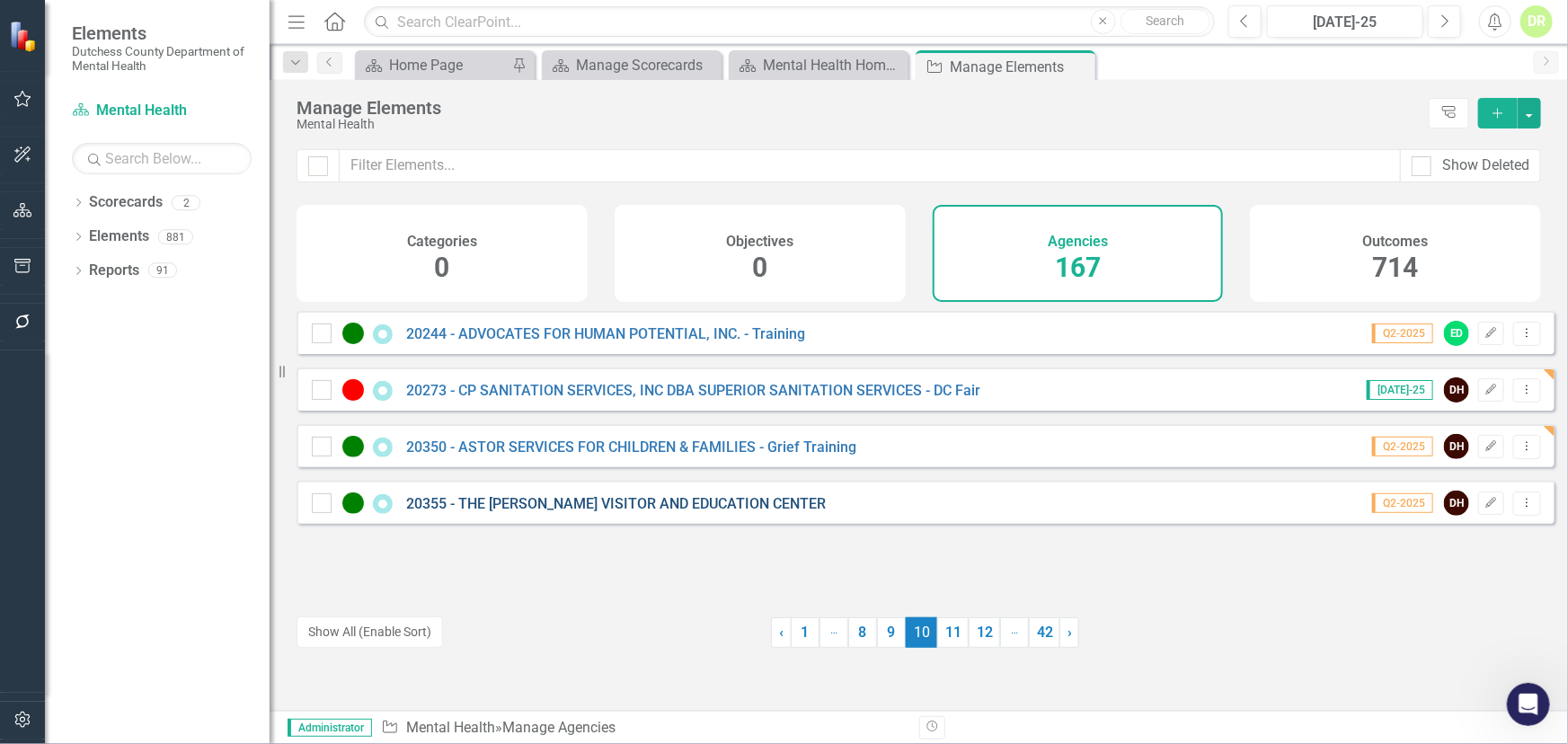
click at [579, 511] on link "20355 - THE [PERSON_NAME] VISITOR AND EDUCATION CENTER" at bounding box center [616, 503] width 419 height 17
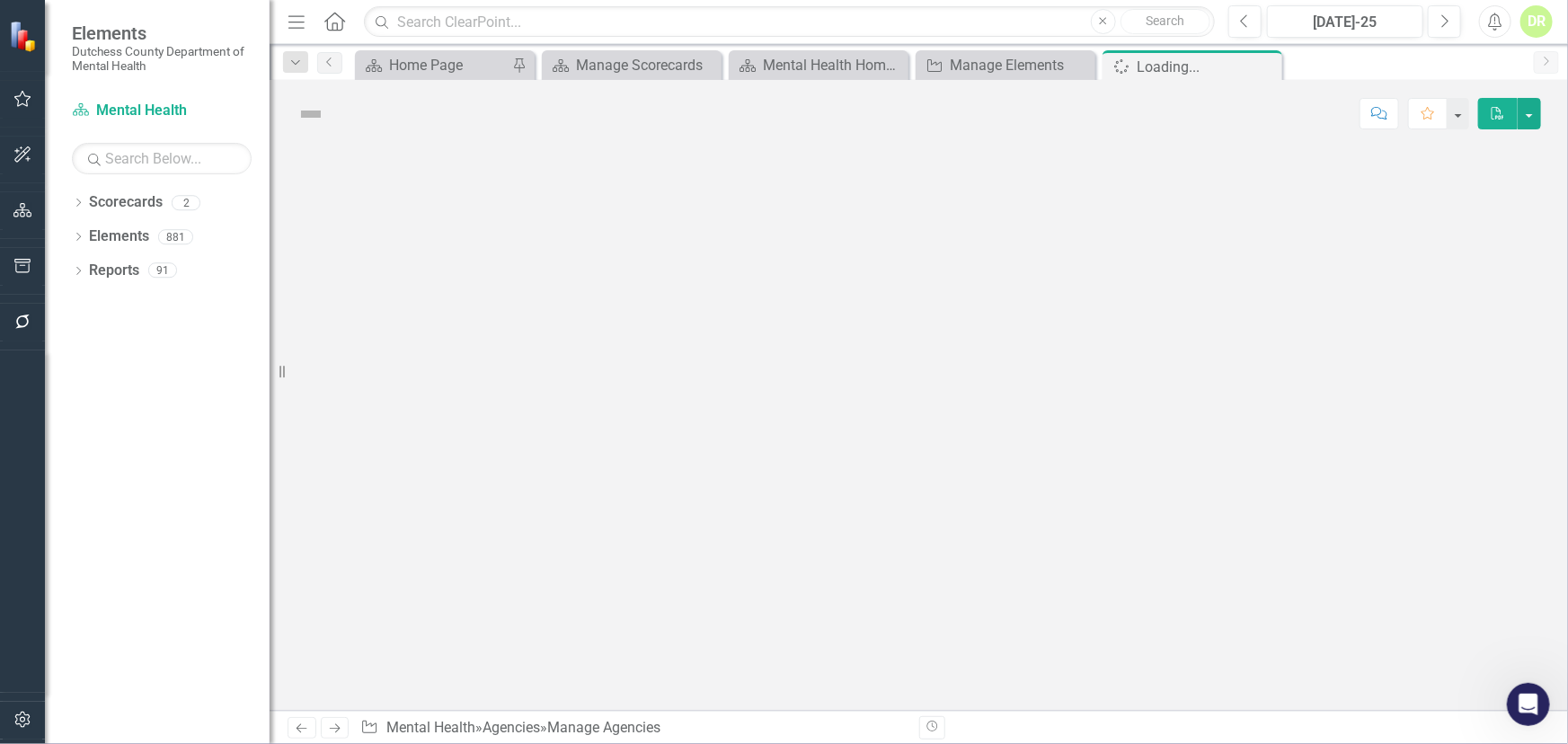
click at [579, 511] on div at bounding box center [919, 429] width 1298 height 563
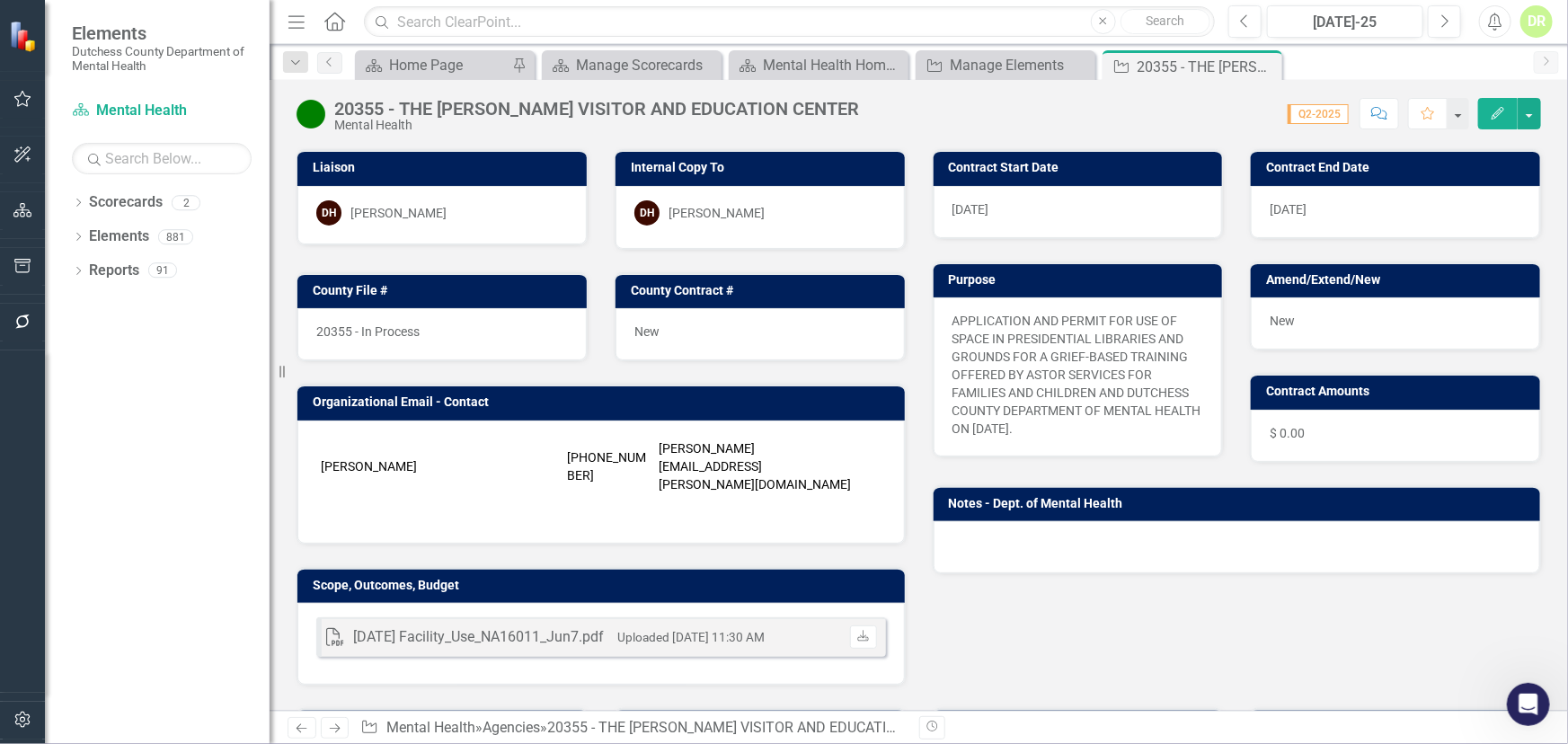
scroll to position [163, 0]
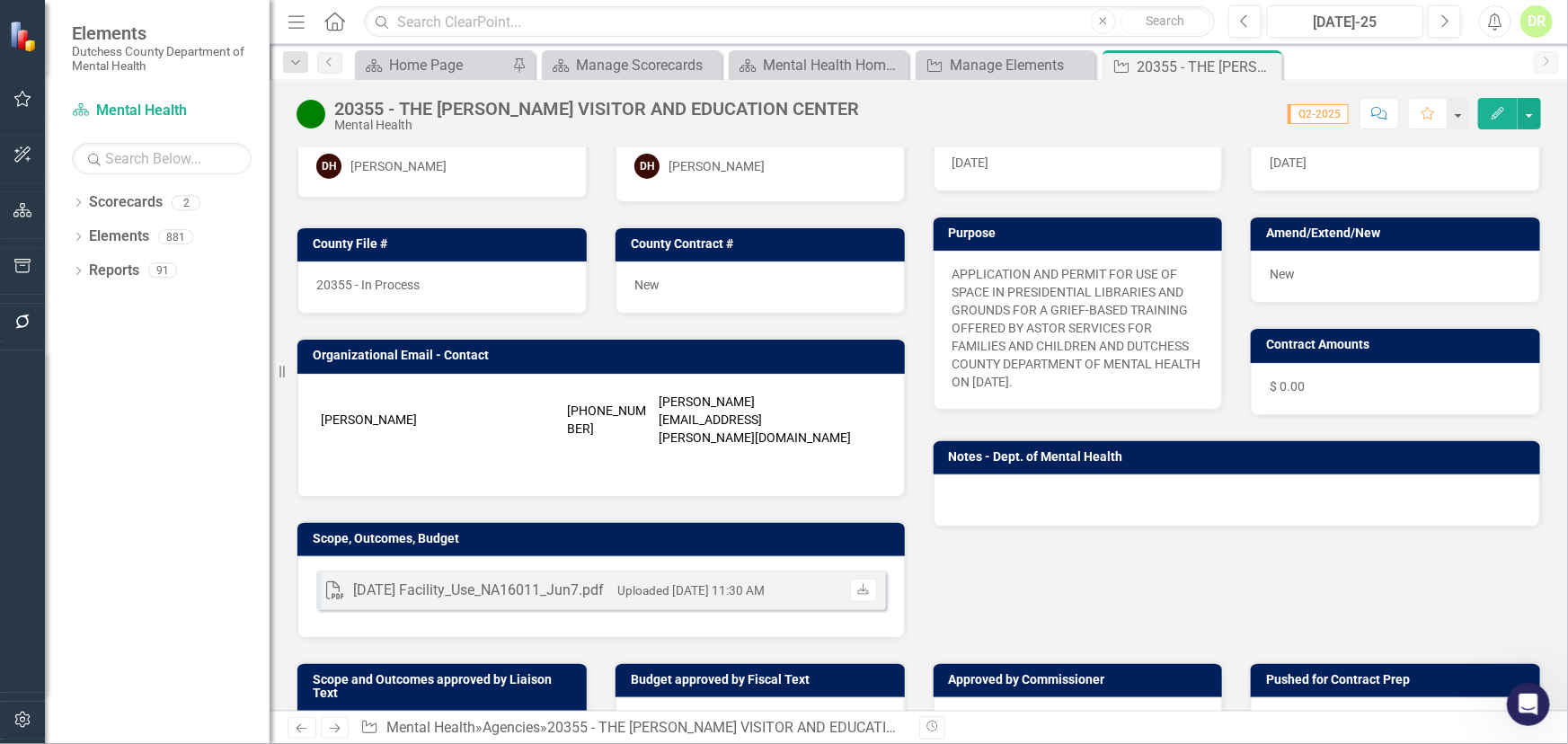
click at [998, 502] on div at bounding box center [1237, 500] width 607 height 52
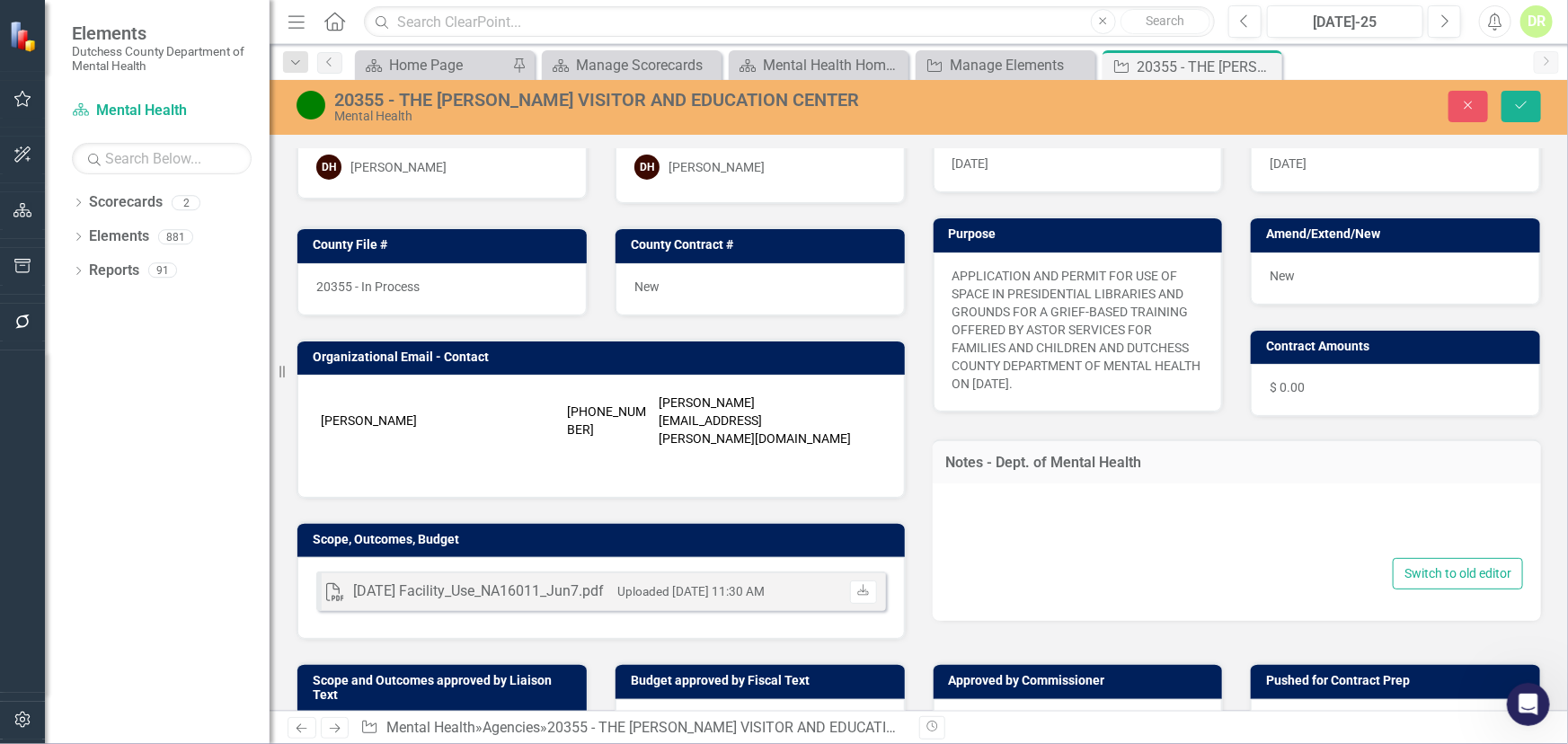
click at [996, 511] on div at bounding box center [1237, 525] width 573 height 57
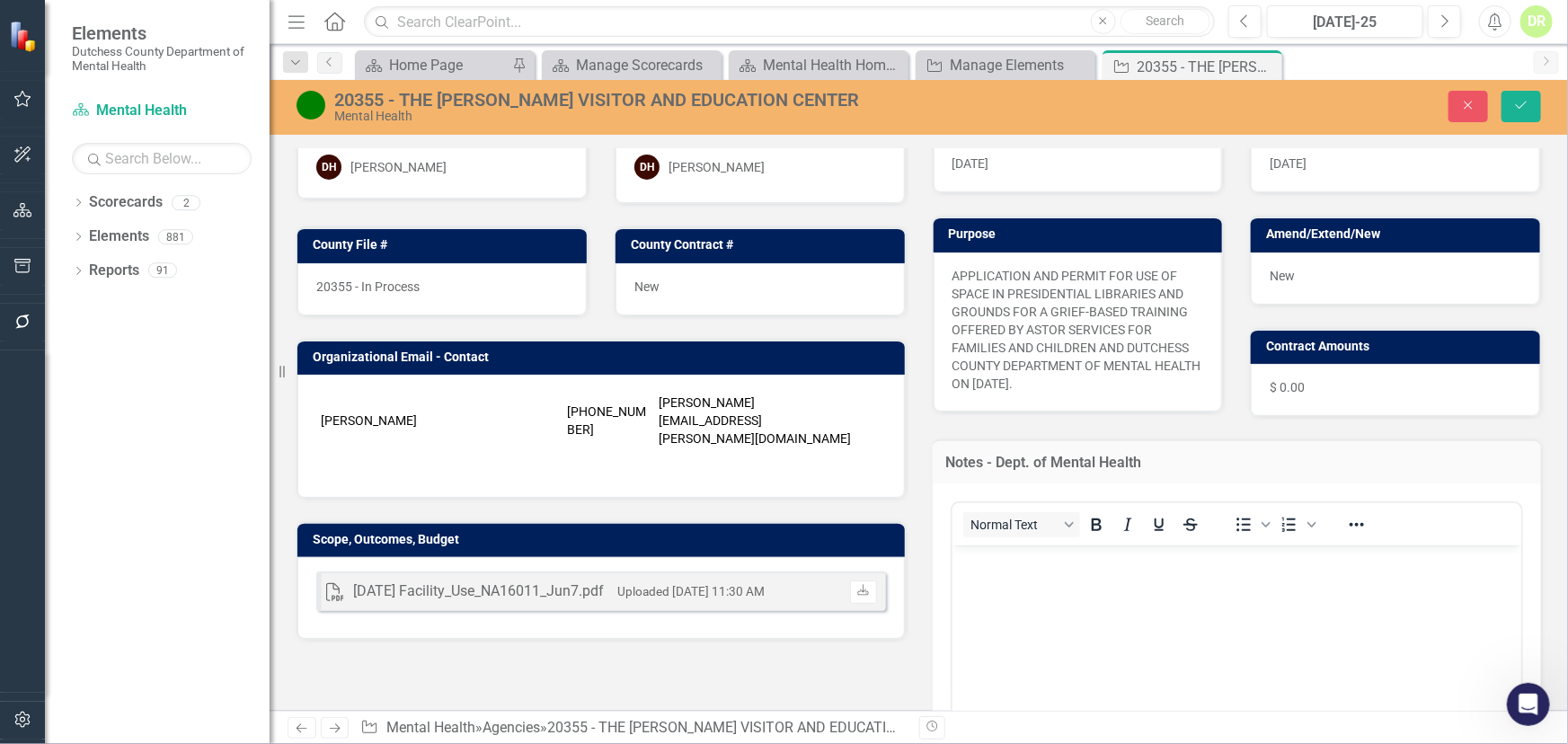
scroll to position [0, 0]
click at [991, 503] on div "Normal Text To open the popup, press Shift+Enter To open the popup, press Shift…" at bounding box center [1237, 524] width 569 height 43
click at [992, 573] on body "Rich Text Area. Press ALT-0 for help." at bounding box center [1236, 680] width 569 height 270
drag, startPoint x: 1515, startPoint y: 104, endPoint x: 1494, endPoint y: 130, distance: 33.4
click at [1518, 103] on icon "Save" at bounding box center [1521, 105] width 16 height 13
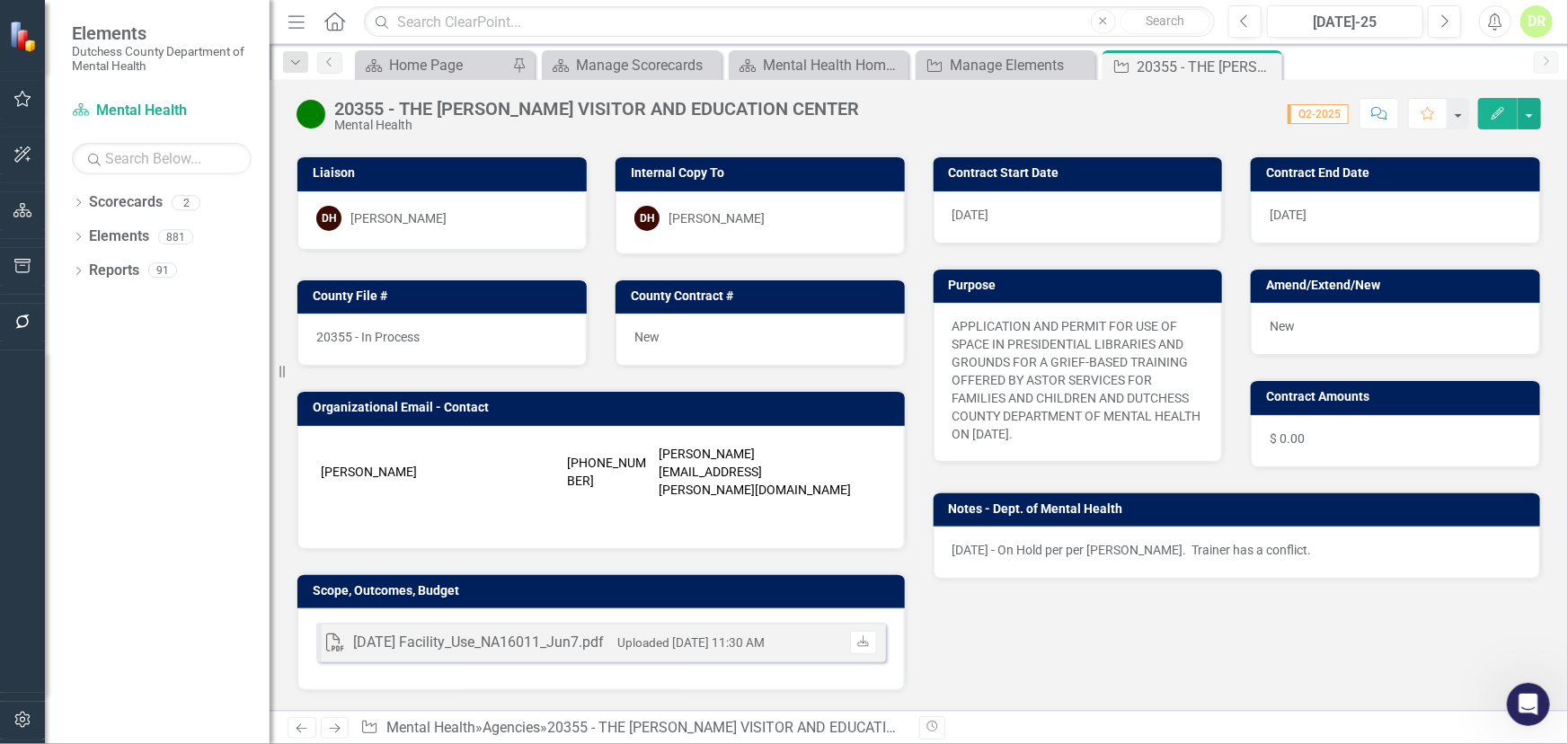
scroll to position [408, 0]
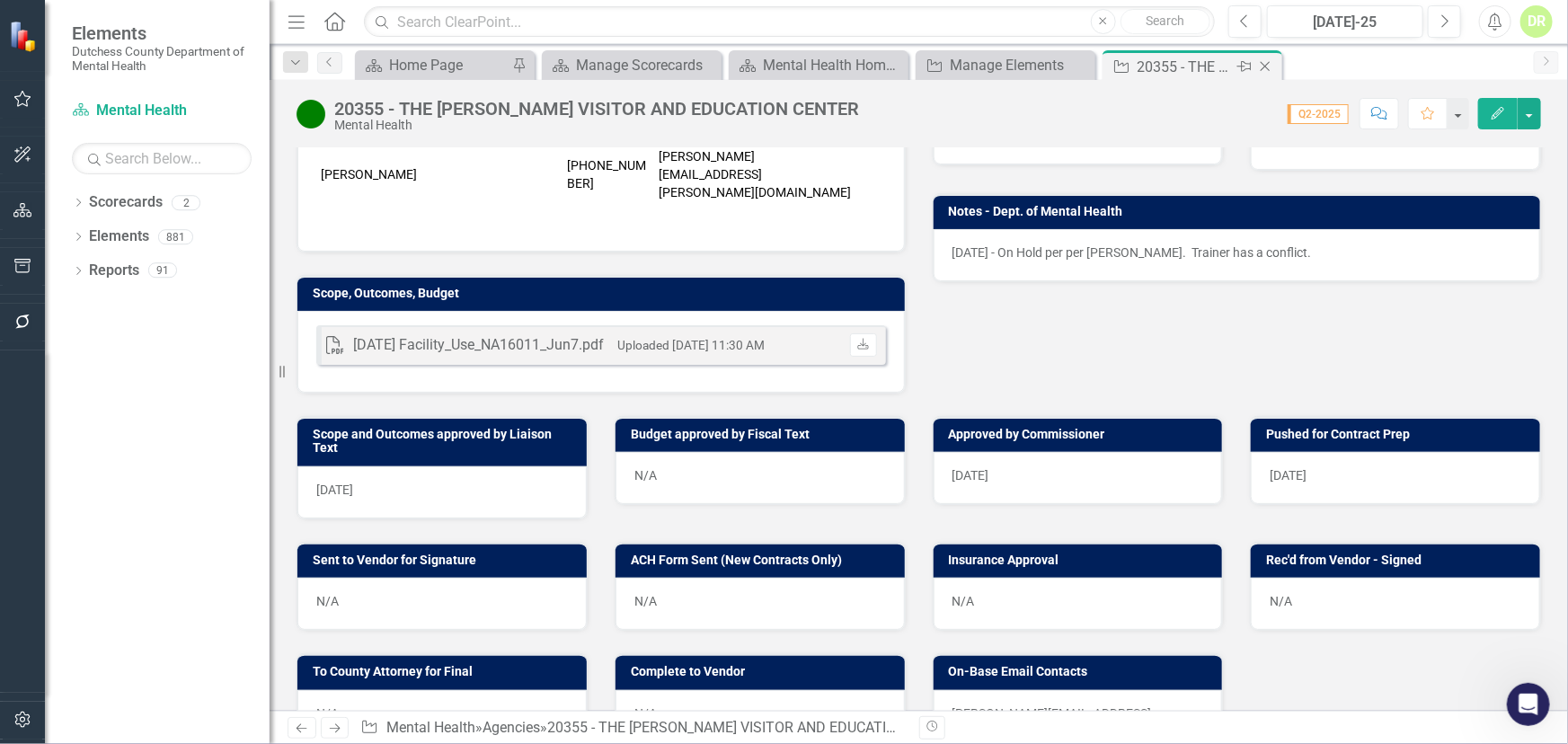
click at [1270, 64] on icon "Close" at bounding box center [1265, 66] width 18 height 15
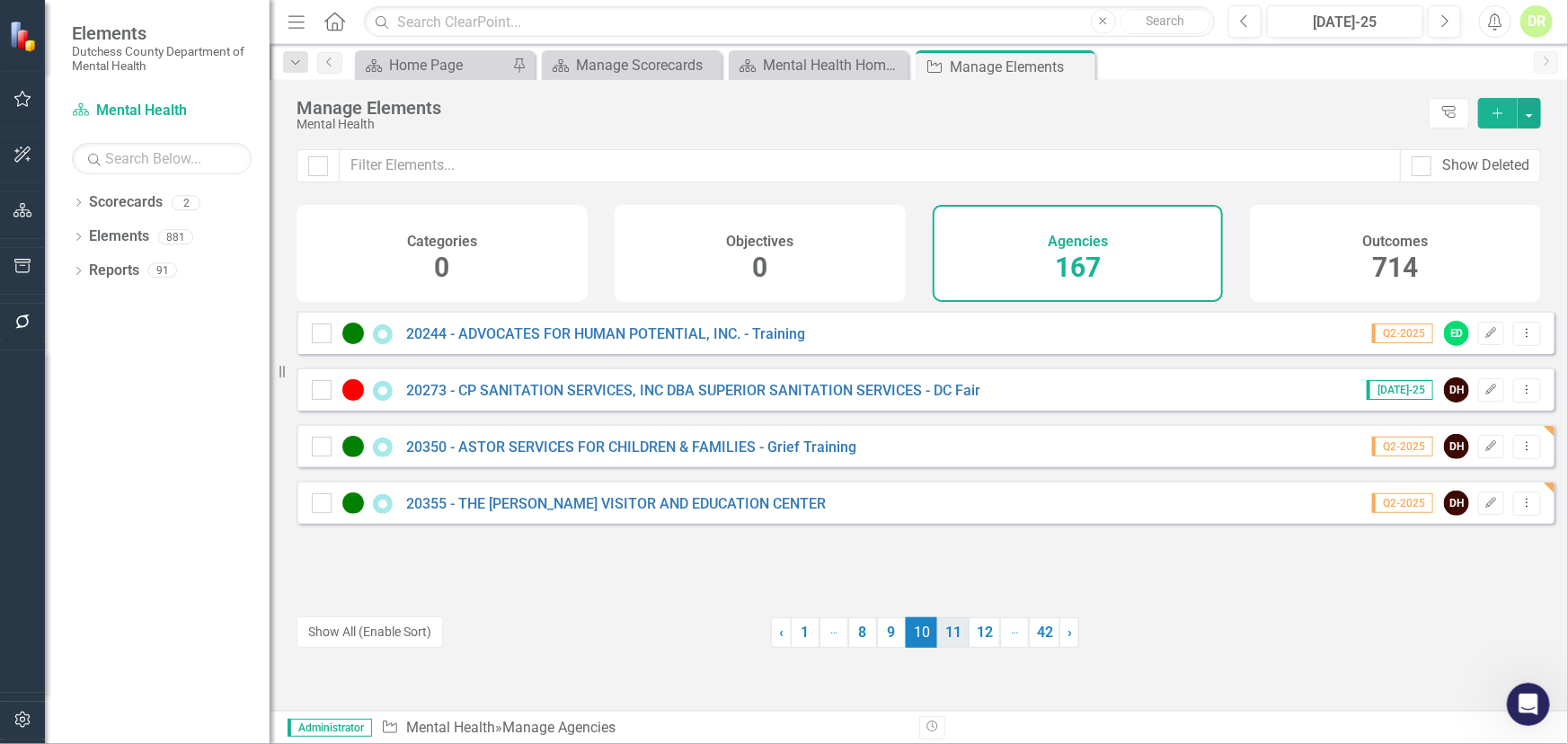
click at [946, 628] on link "11" at bounding box center [952, 633] width 32 height 31
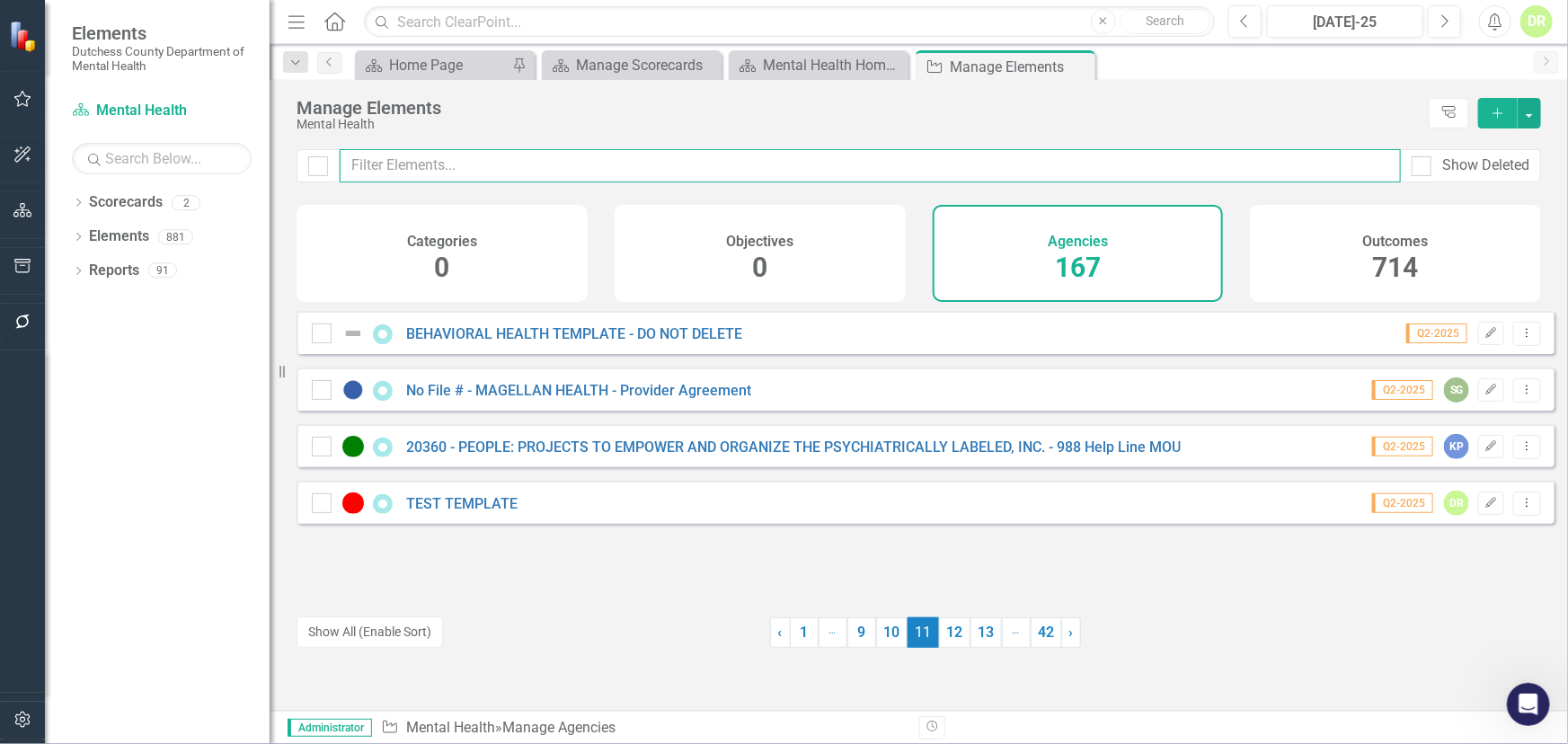
click at [476, 153] on input "text" at bounding box center [870, 165] width 1061 height 34
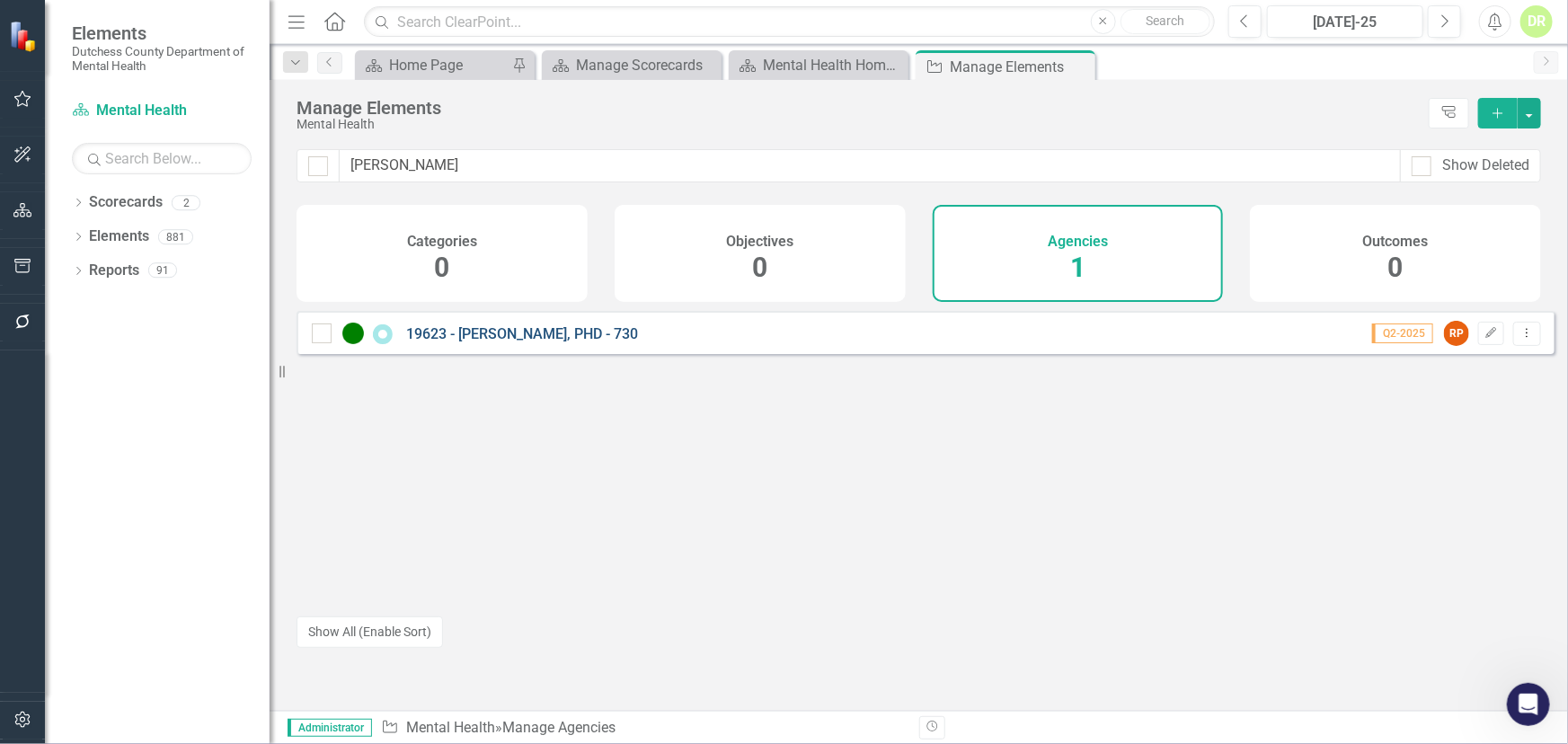
click at [517, 342] on link "19623 - [PERSON_NAME], PHD - 730" at bounding box center [521, 333] width 232 height 17
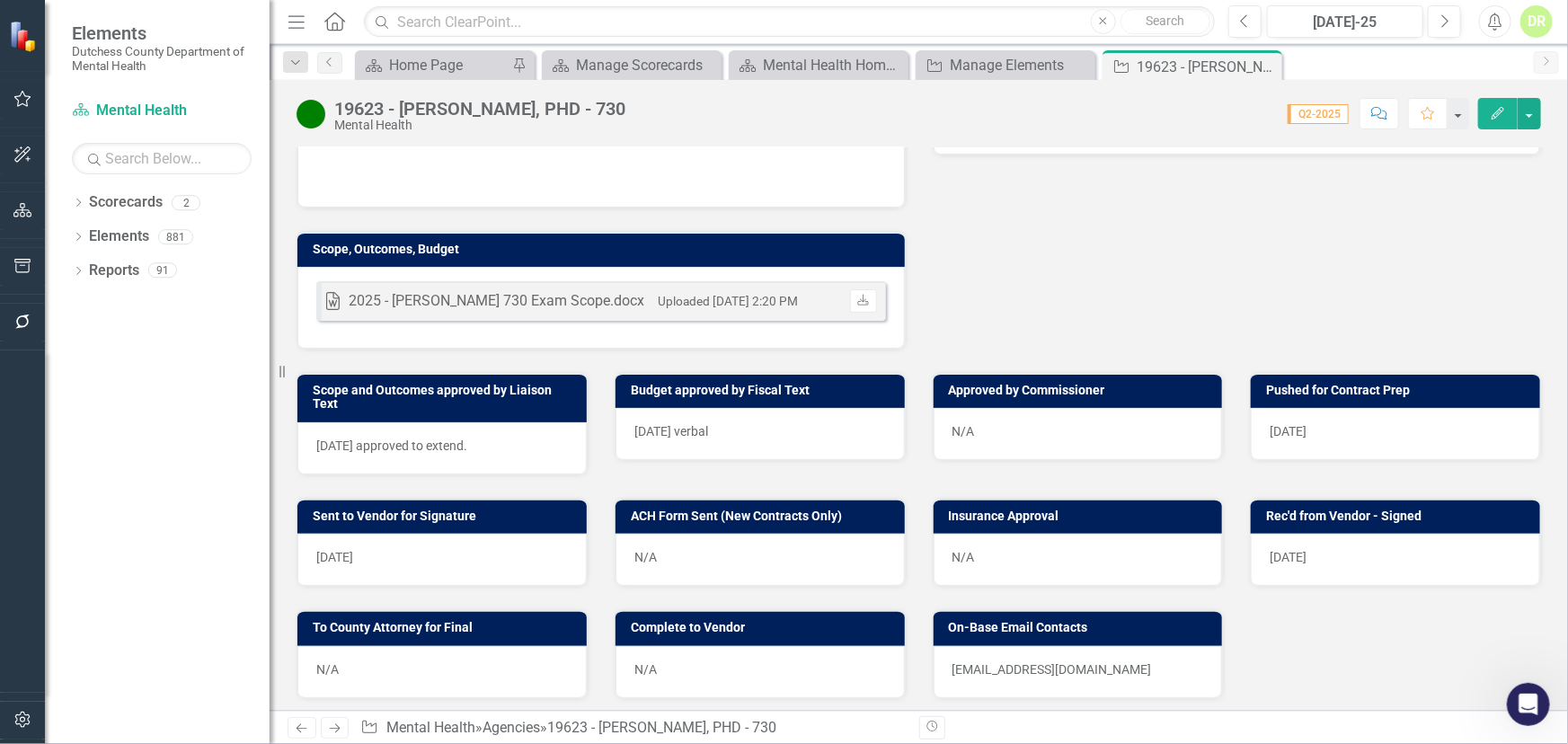
scroll to position [571, 0]
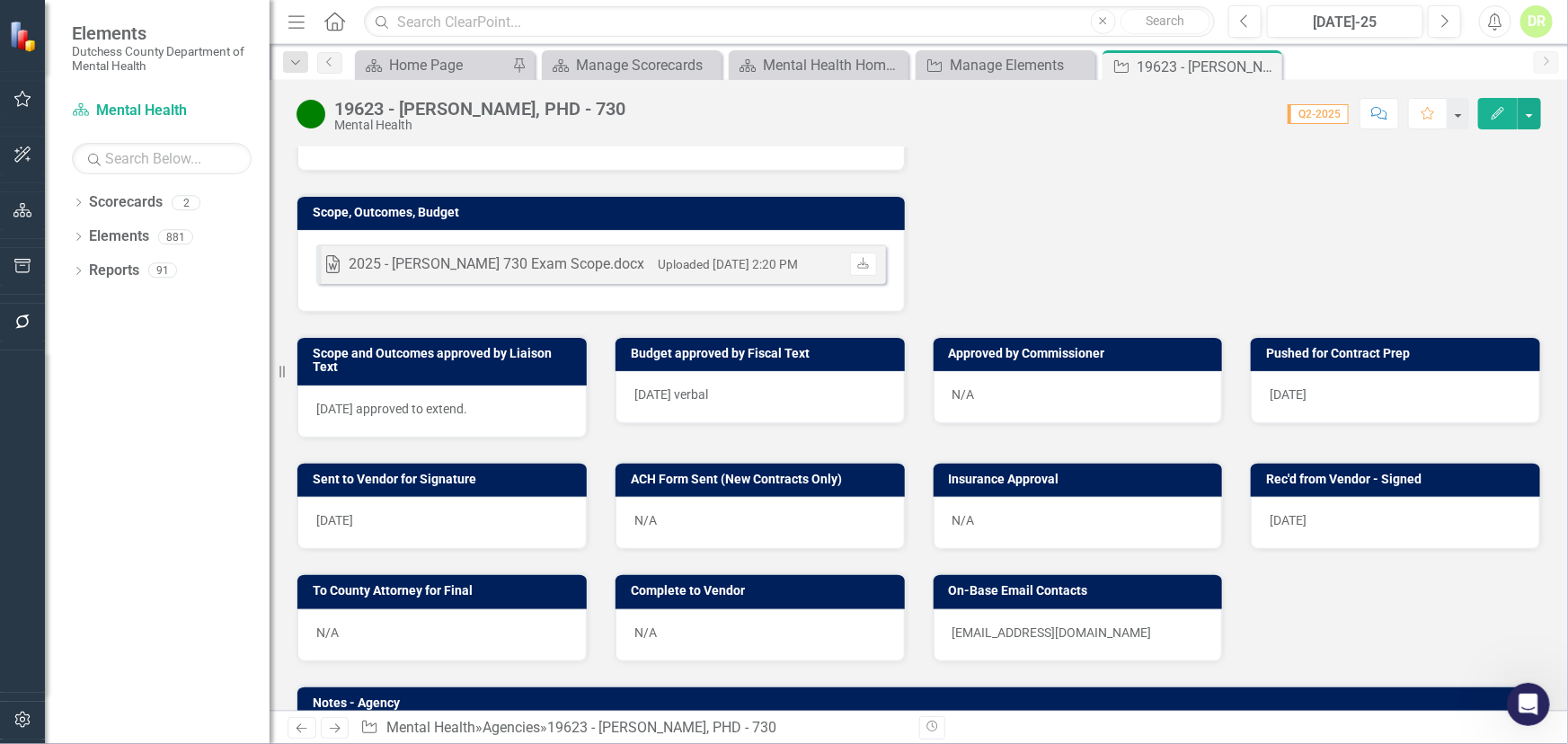
click at [971, 512] on div "N/A" at bounding box center [1078, 522] width 290 height 52
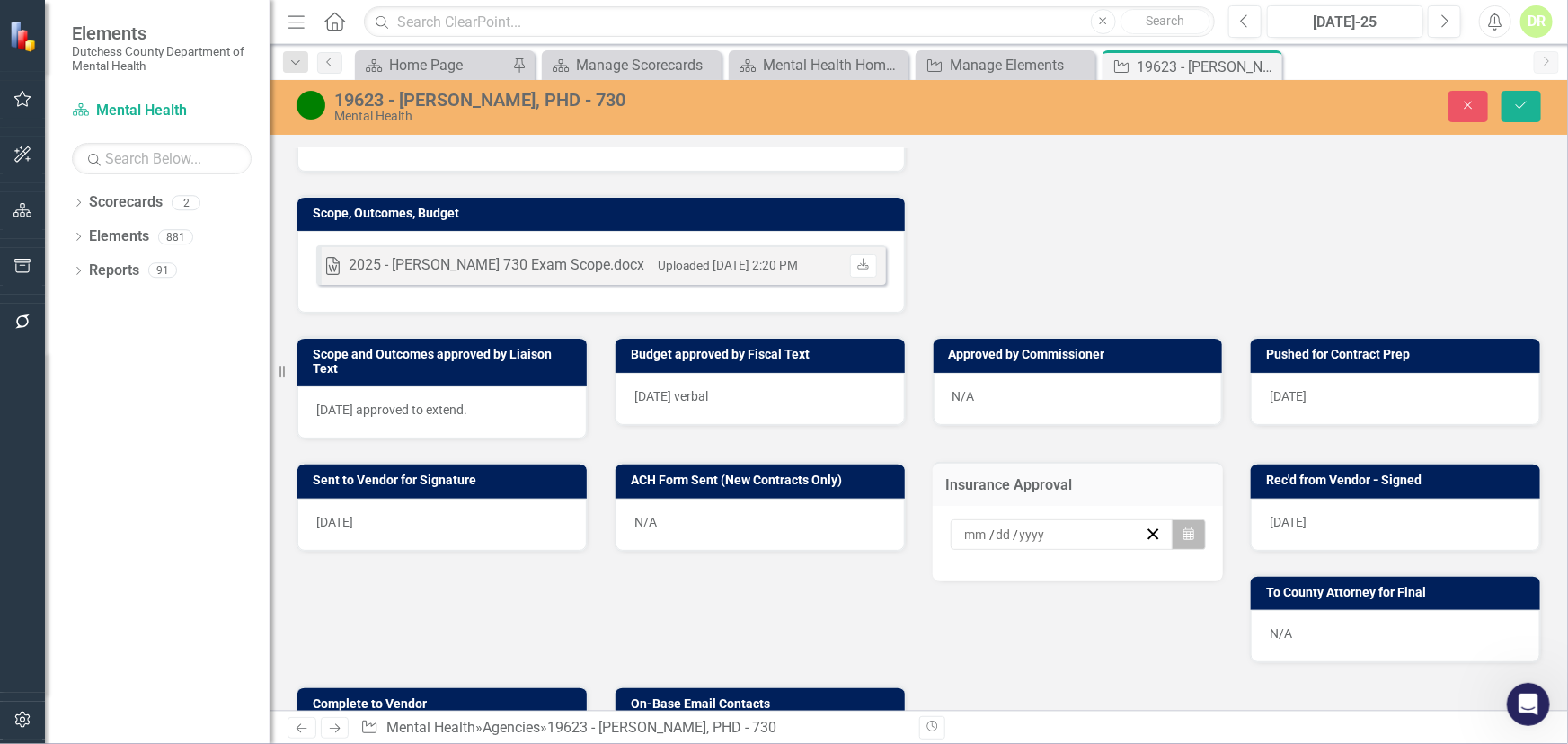
click at [1184, 528] on icon "button" at bounding box center [1188, 534] width 11 height 13
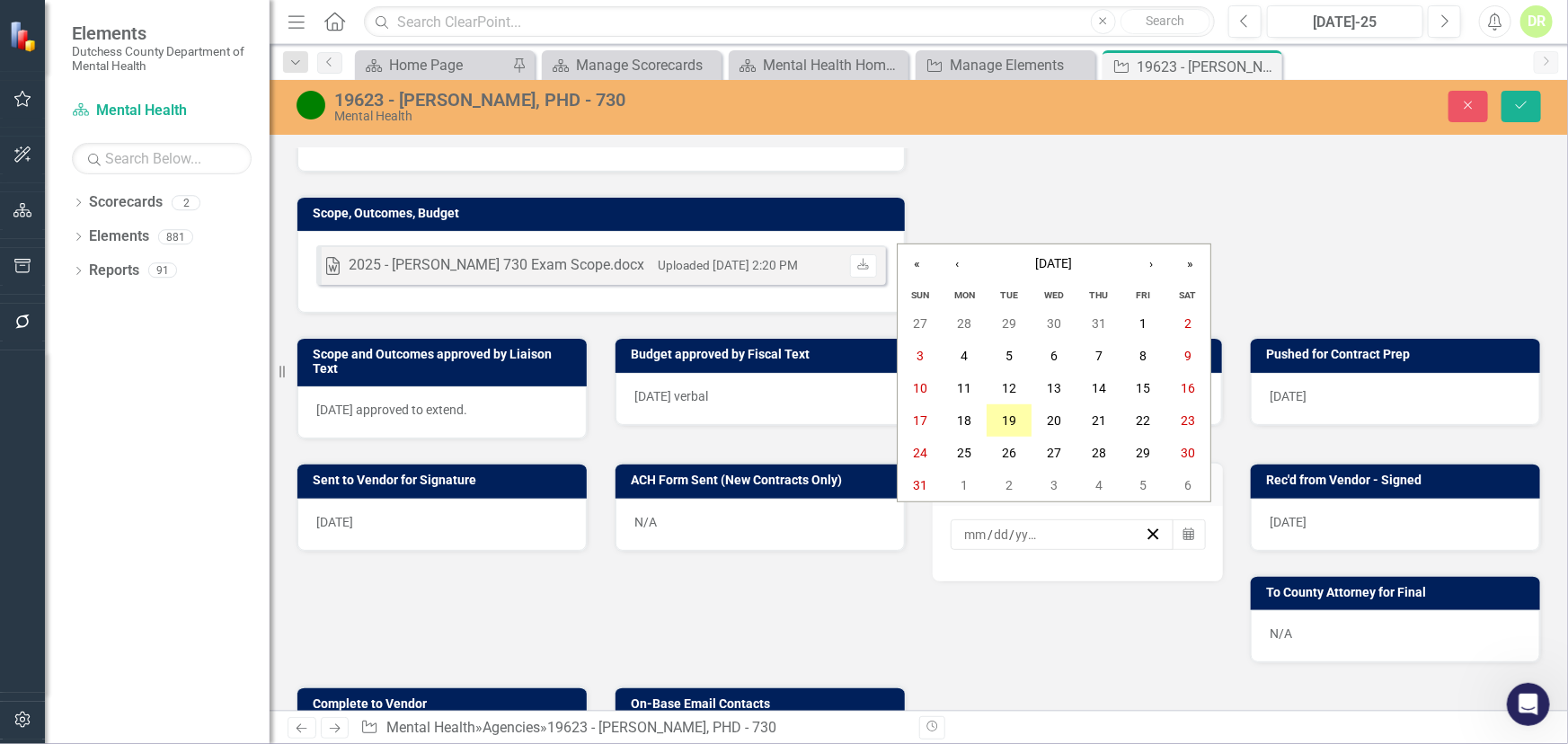
click at [1010, 417] on abbr "19" at bounding box center [1009, 421] width 15 height 15
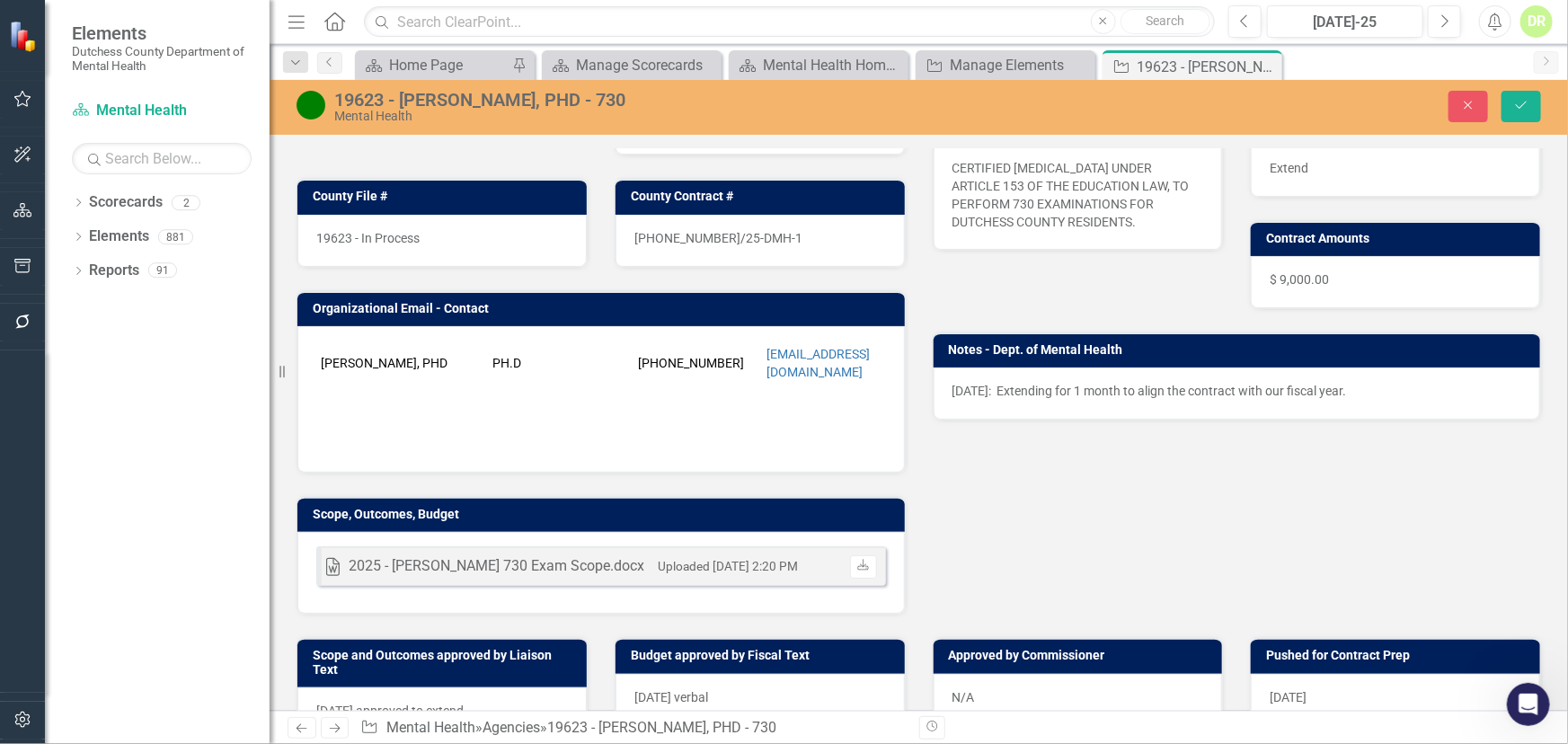
scroll to position [0, 0]
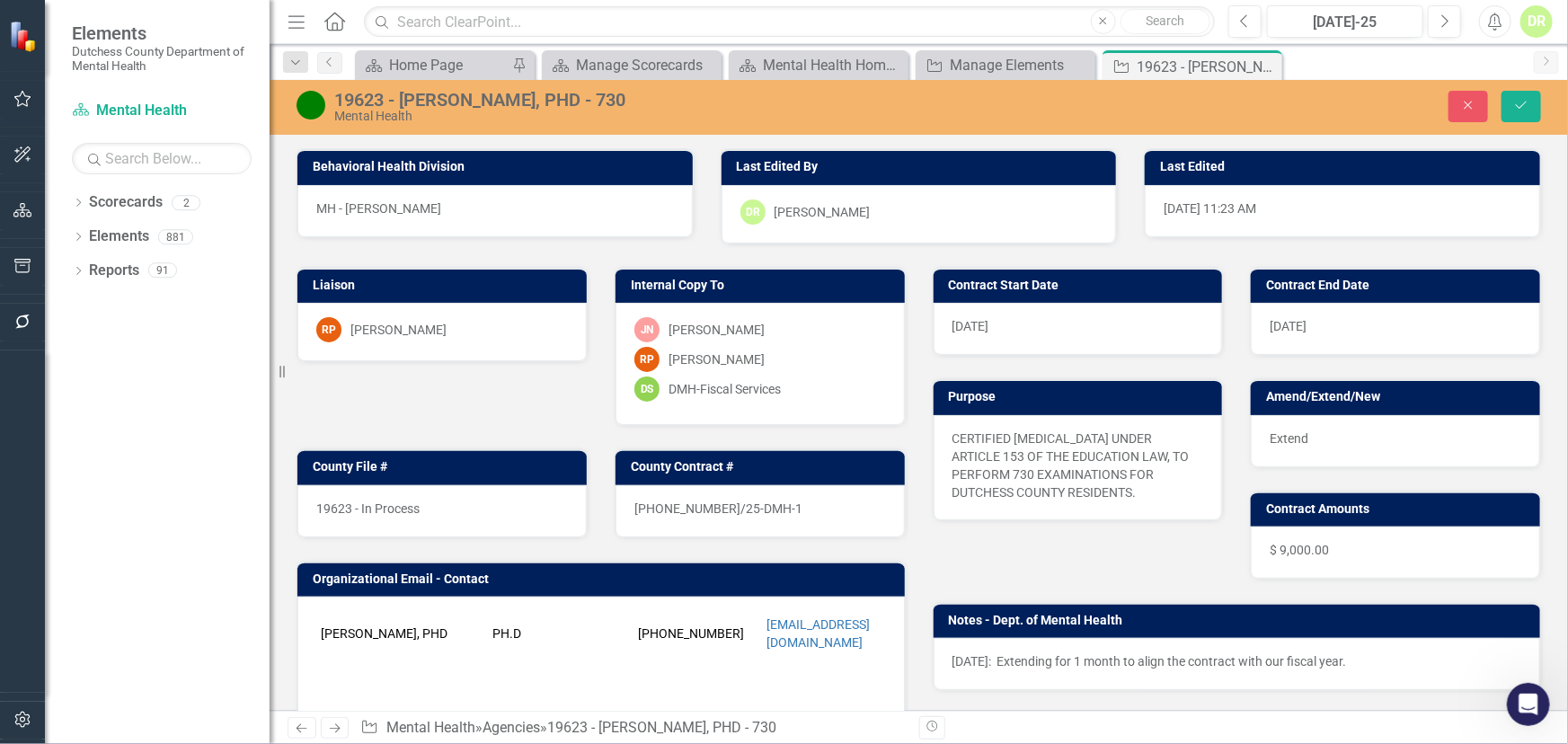
click at [738, 503] on span "[PHONE_NUMBER]/25-DMH-1" at bounding box center [718, 509] width 168 height 15
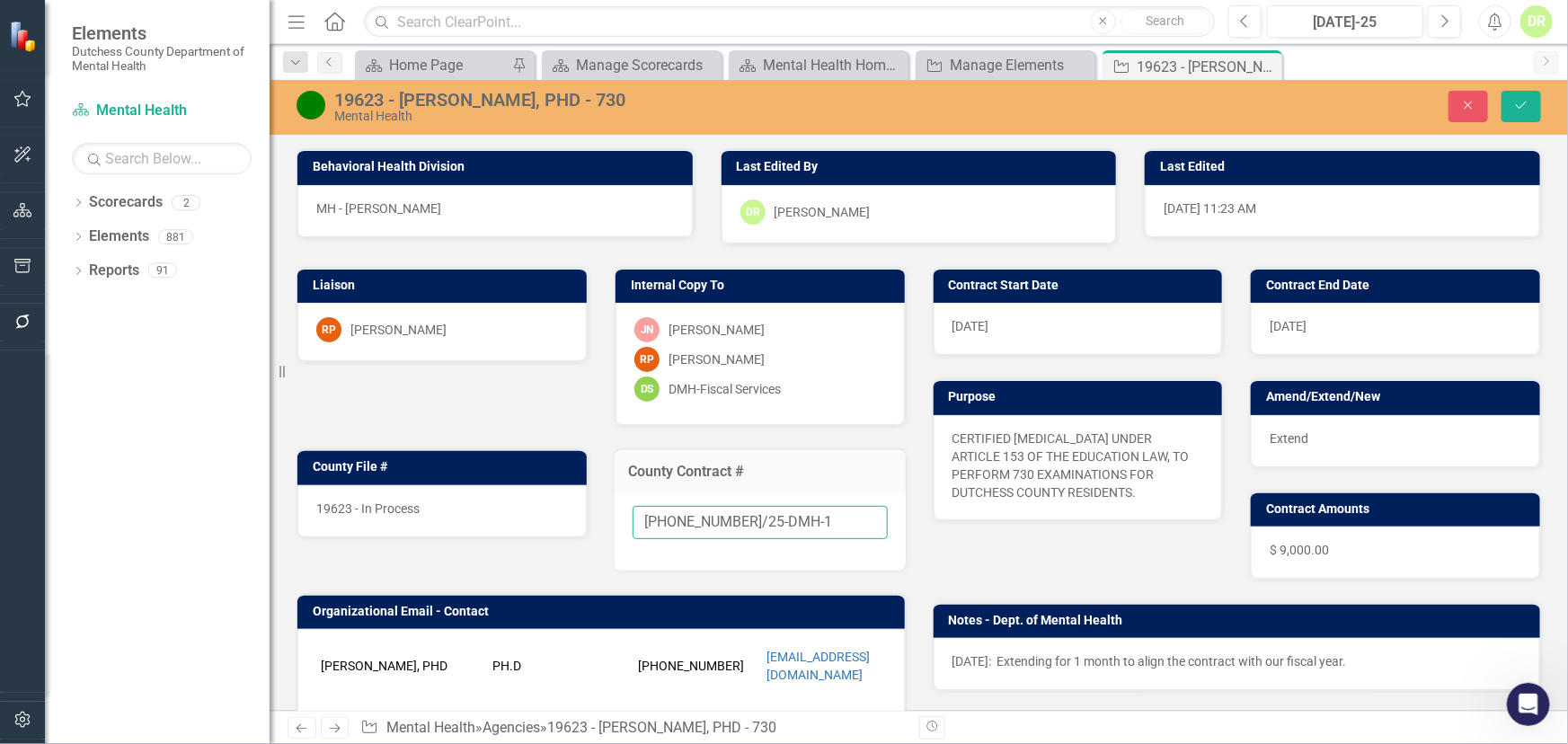
drag, startPoint x: 775, startPoint y: 517, endPoint x: 827, endPoint y: 524, distance: 52.5
click at [781, 521] on input "[PHONE_NUMBER]/25-DMH-1" at bounding box center [760, 522] width 255 height 34
click at [1516, 99] on icon "Save" at bounding box center [1521, 105] width 16 height 13
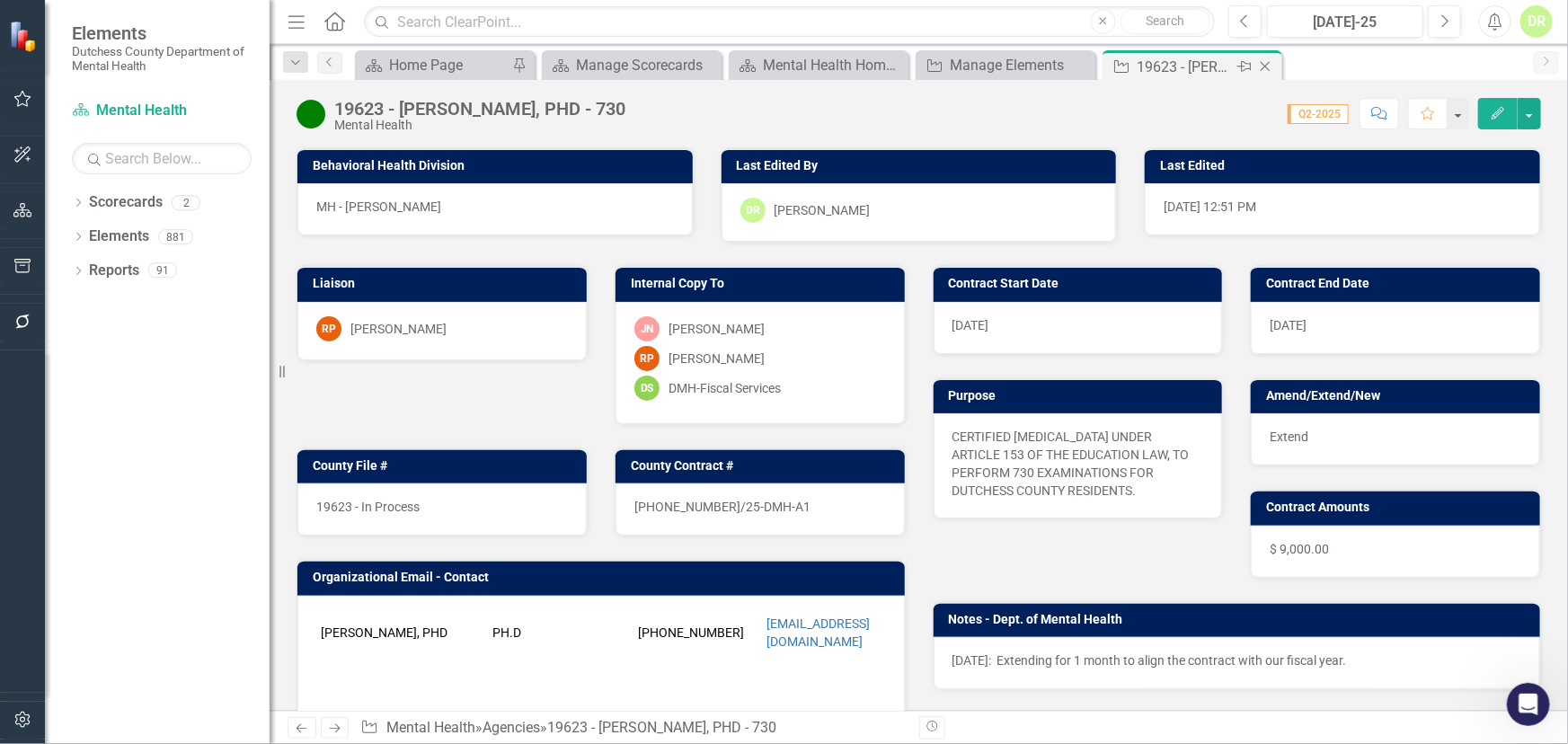
click at [1265, 64] on icon at bounding box center [1265, 66] width 10 height 10
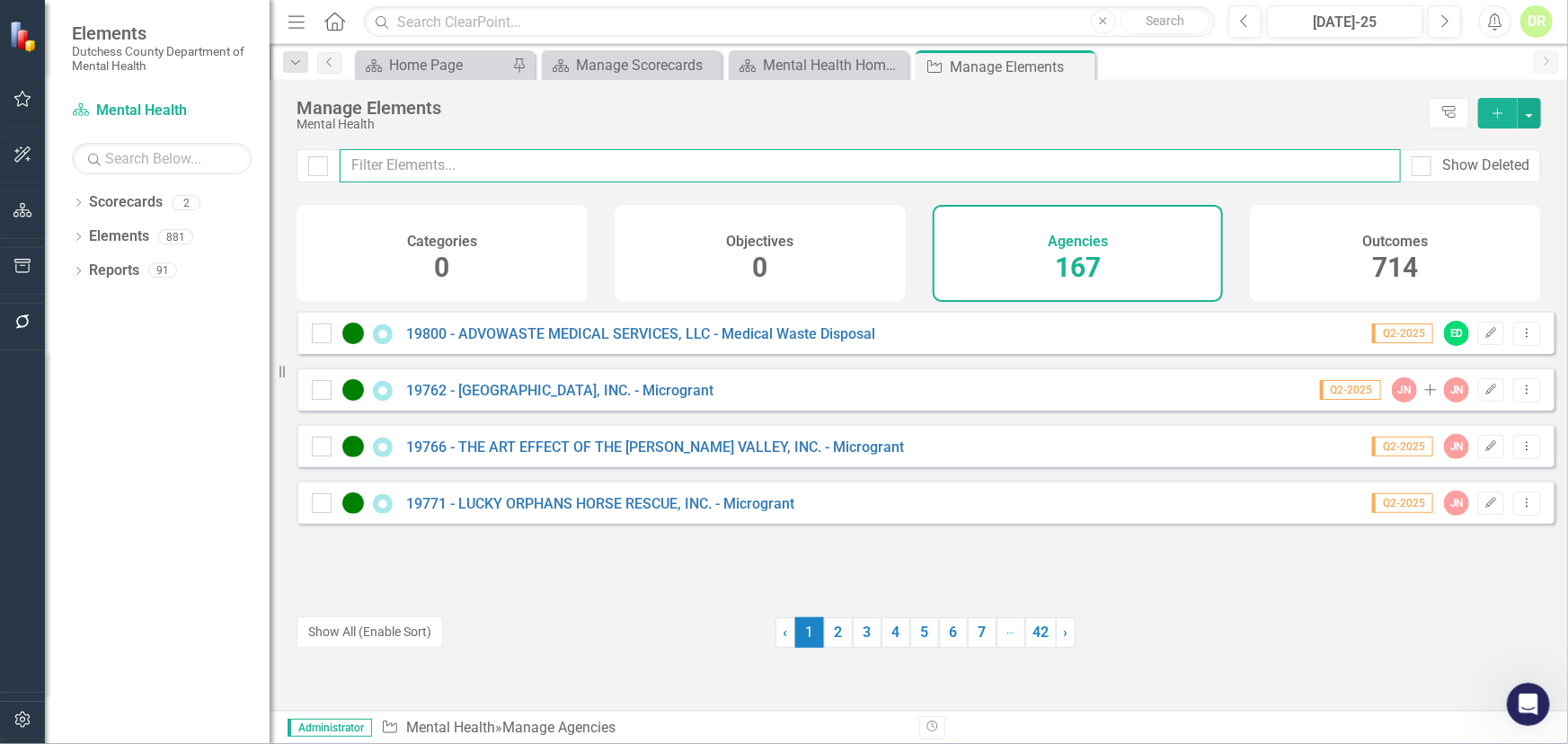
click at [393, 164] on input "text" at bounding box center [870, 165] width 1061 height 34
click at [416, 163] on input "text" at bounding box center [870, 165] width 1061 height 34
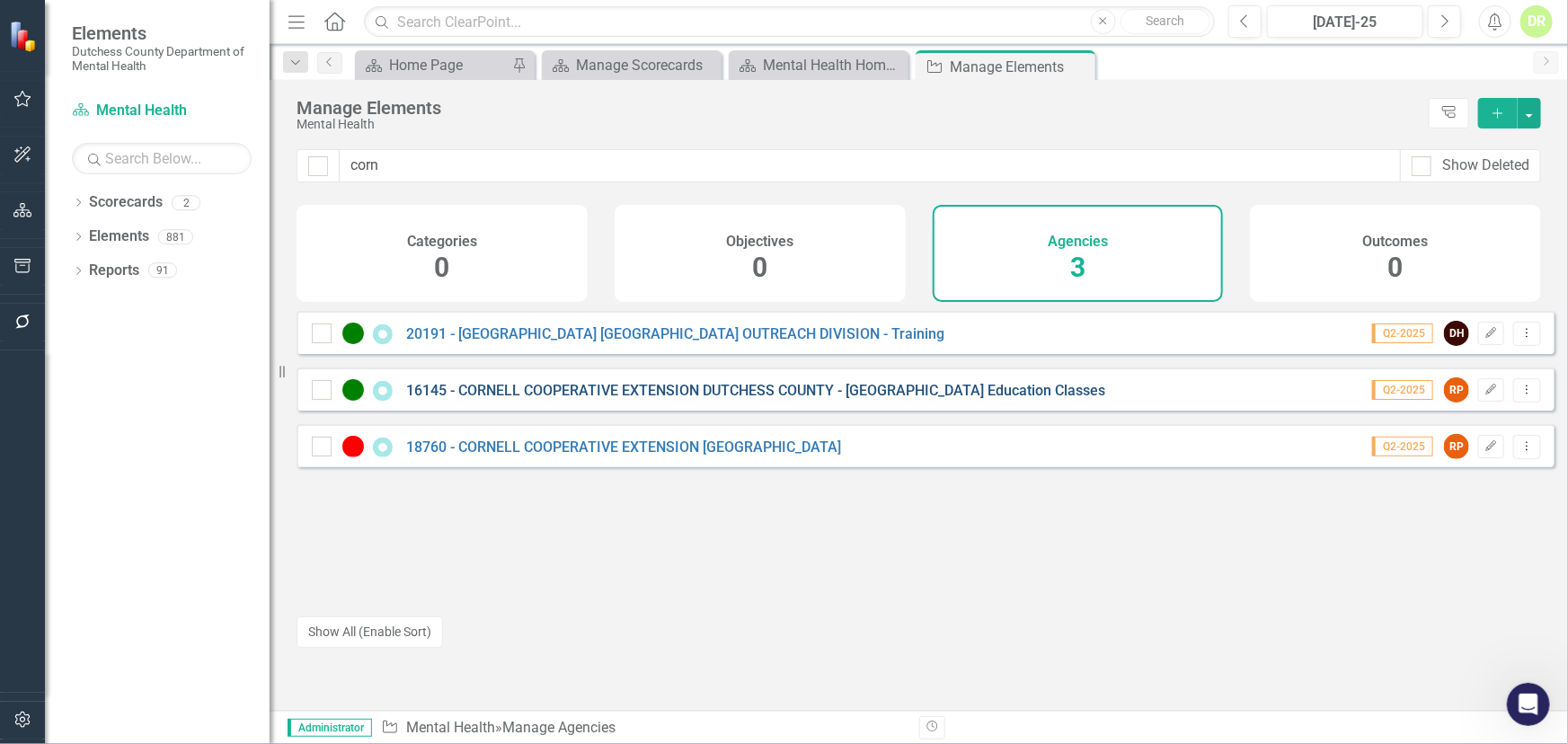
click at [493, 399] on link "16145 - CORNELL COOPERATIVE EXTENSION DUTCHESS COUNTY - [GEOGRAPHIC_DATA] Educa…" at bounding box center [755, 391] width 699 height 17
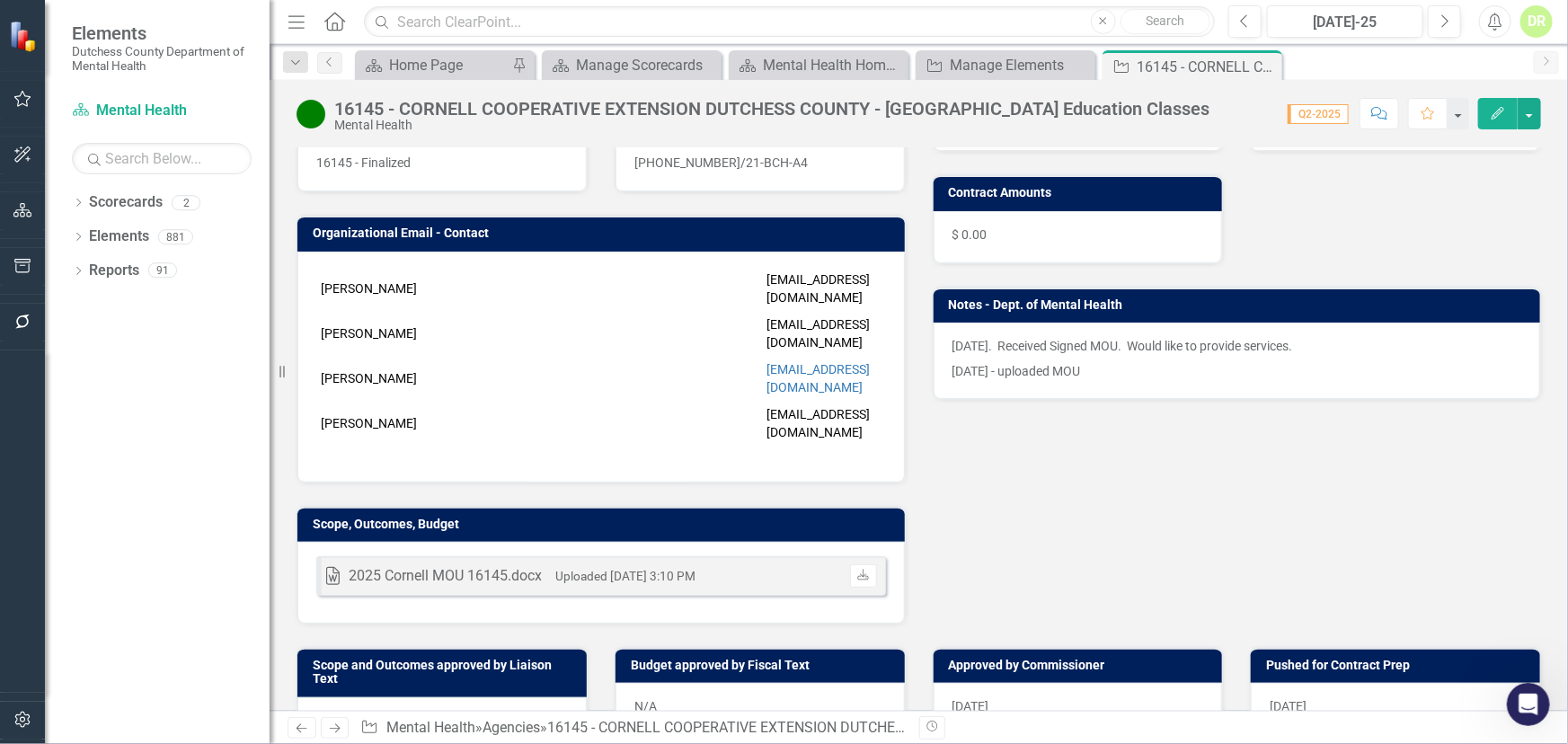
scroll to position [571, 0]
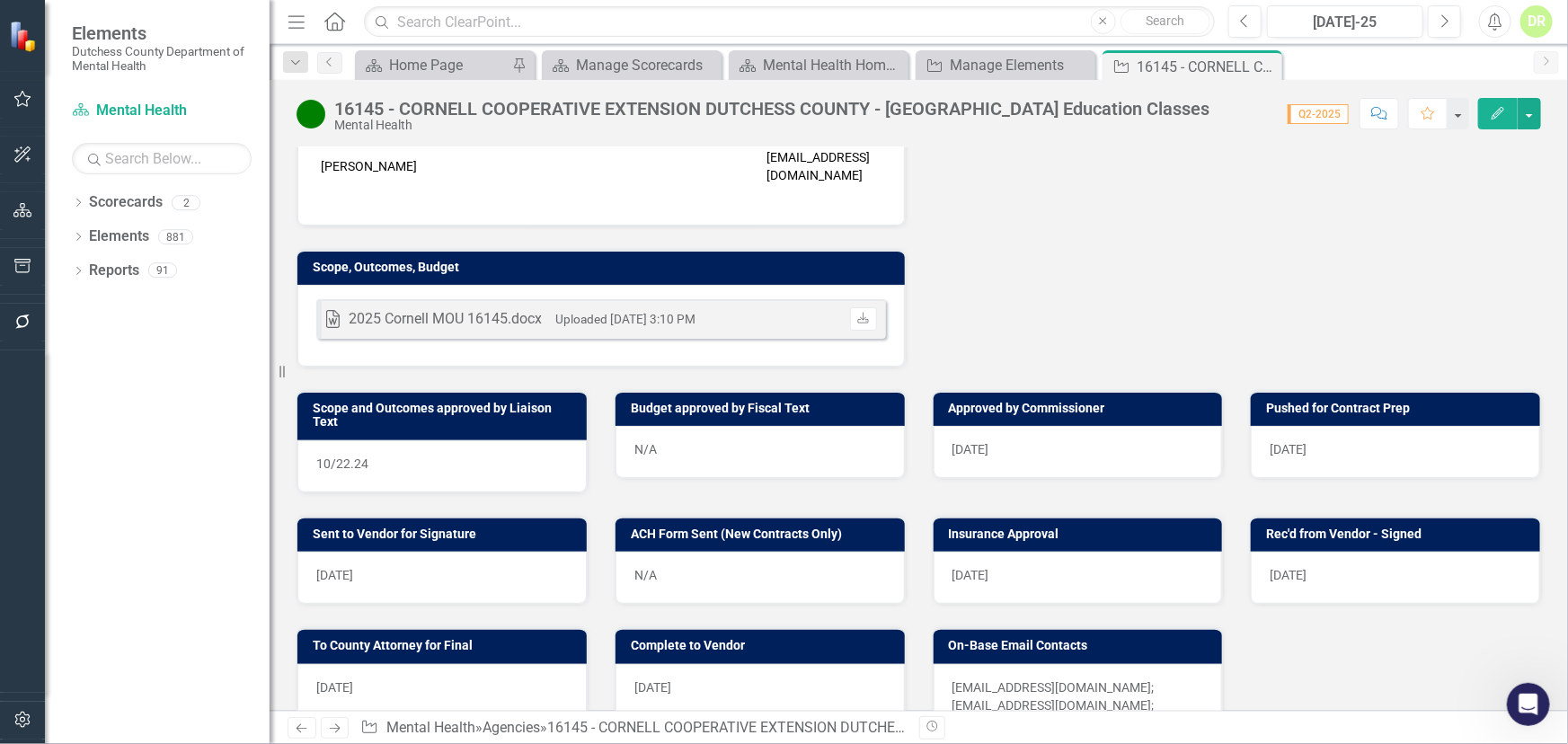
click at [1013, 552] on div "[DATE]" at bounding box center [1078, 578] width 290 height 52
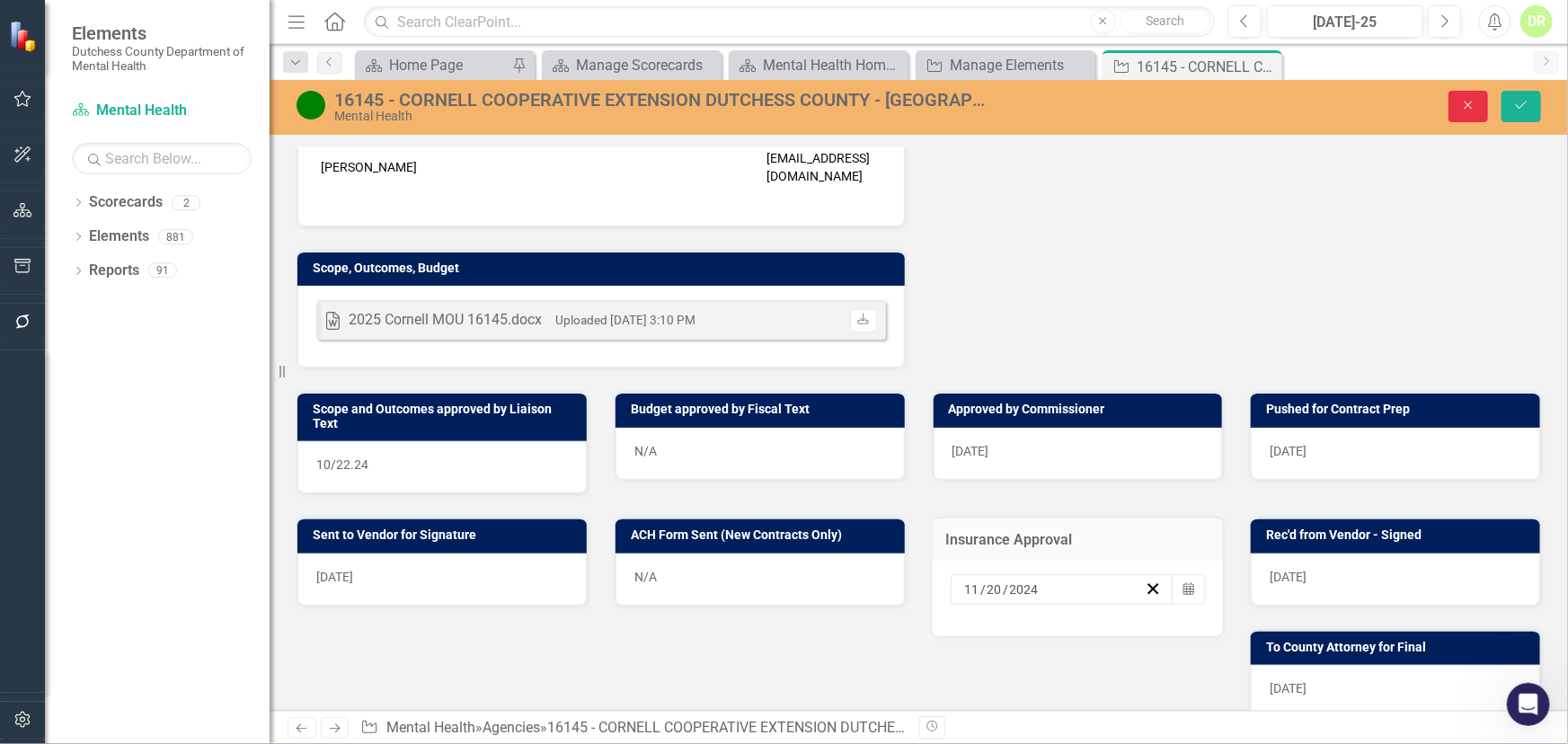
click at [1472, 98] on button "Close" at bounding box center [1468, 106] width 40 height 32
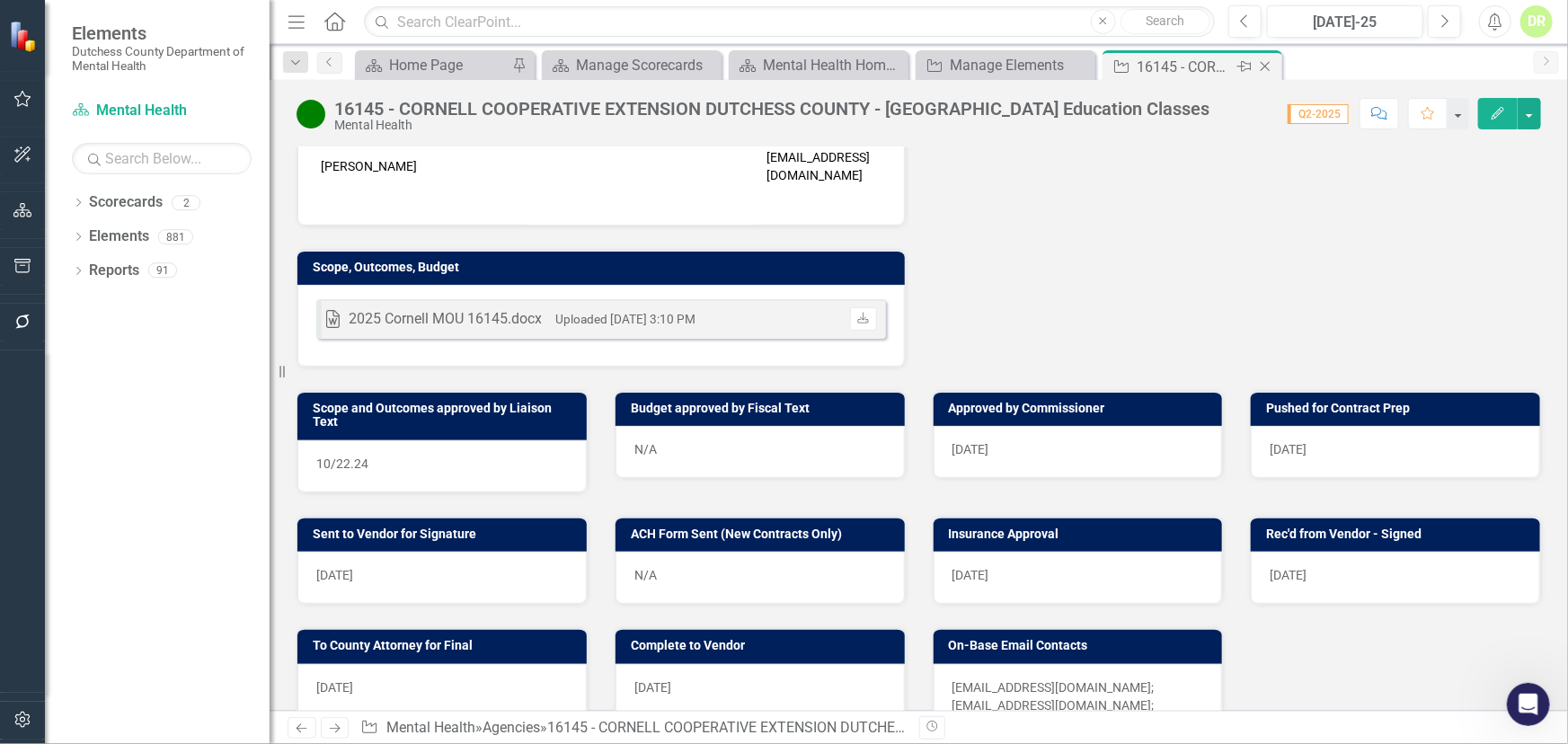
click at [1262, 65] on icon "Close" at bounding box center [1265, 66] width 18 height 15
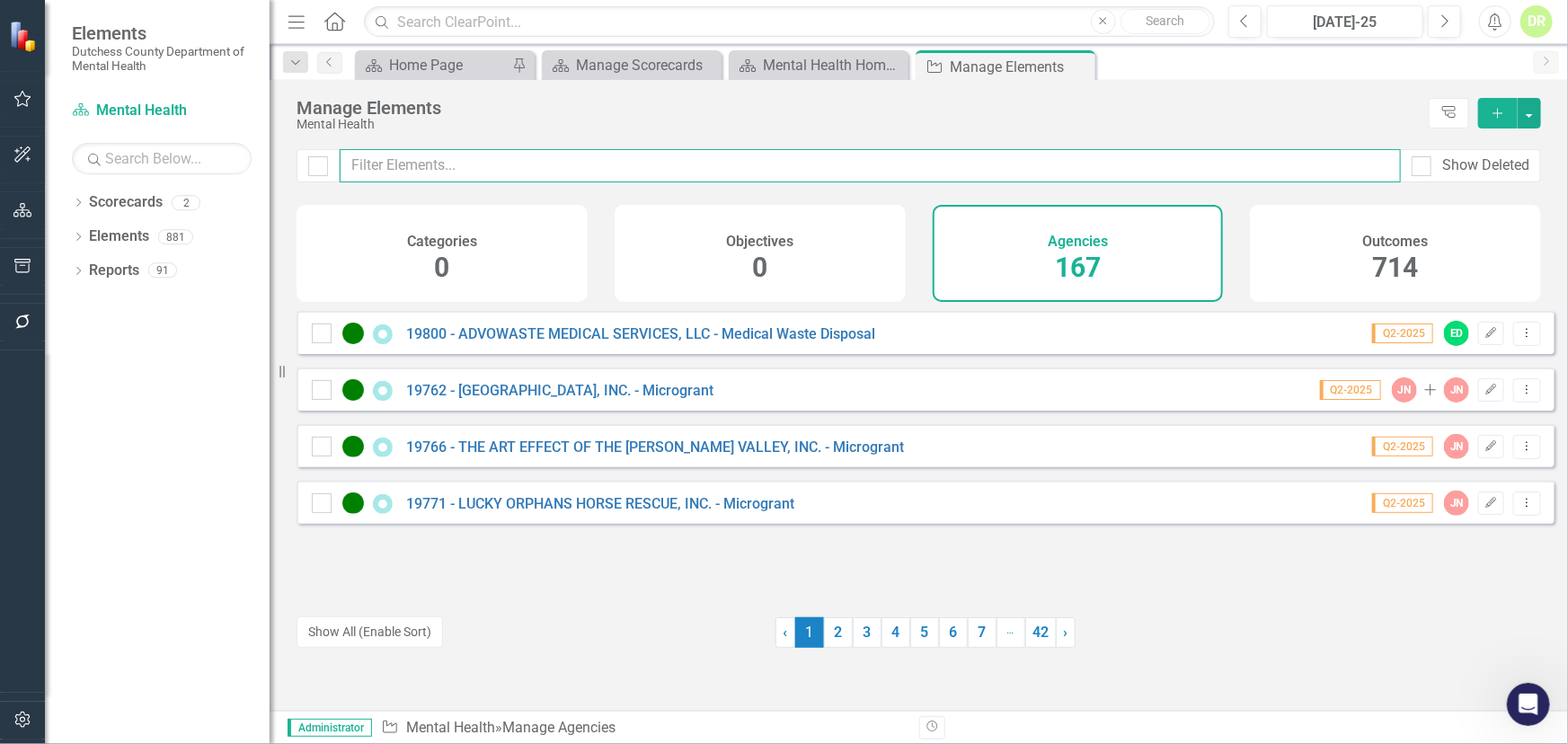
click at [575, 175] on input "text" at bounding box center [870, 165] width 1061 height 34
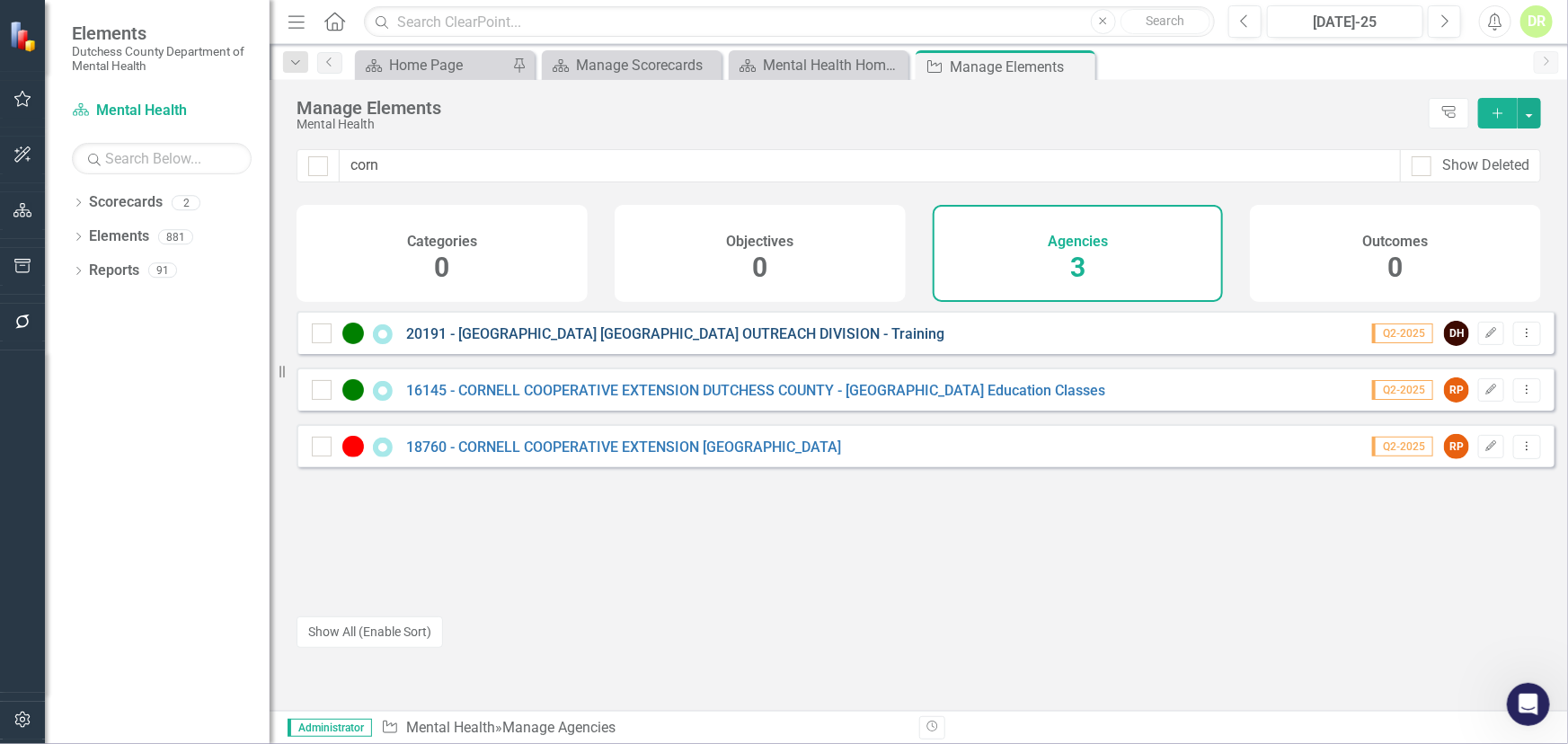
click at [515, 342] on link "20191 - [GEOGRAPHIC_DATA] [GEOGRAPHIC_DATA] OUTREACH DIVISION - Training" at bounding box center [675, 333] width 538 height 17
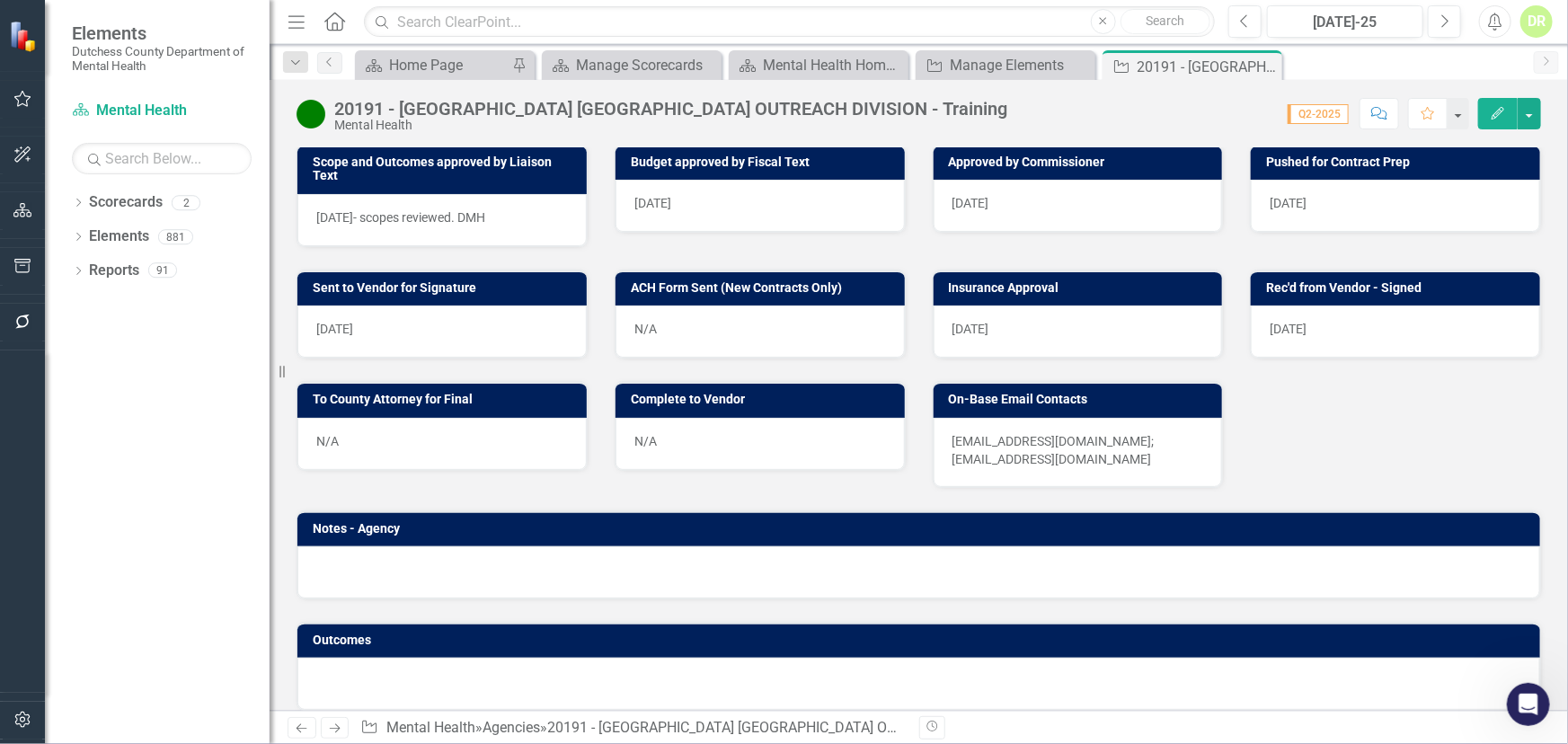
scroll to position [746, 0]
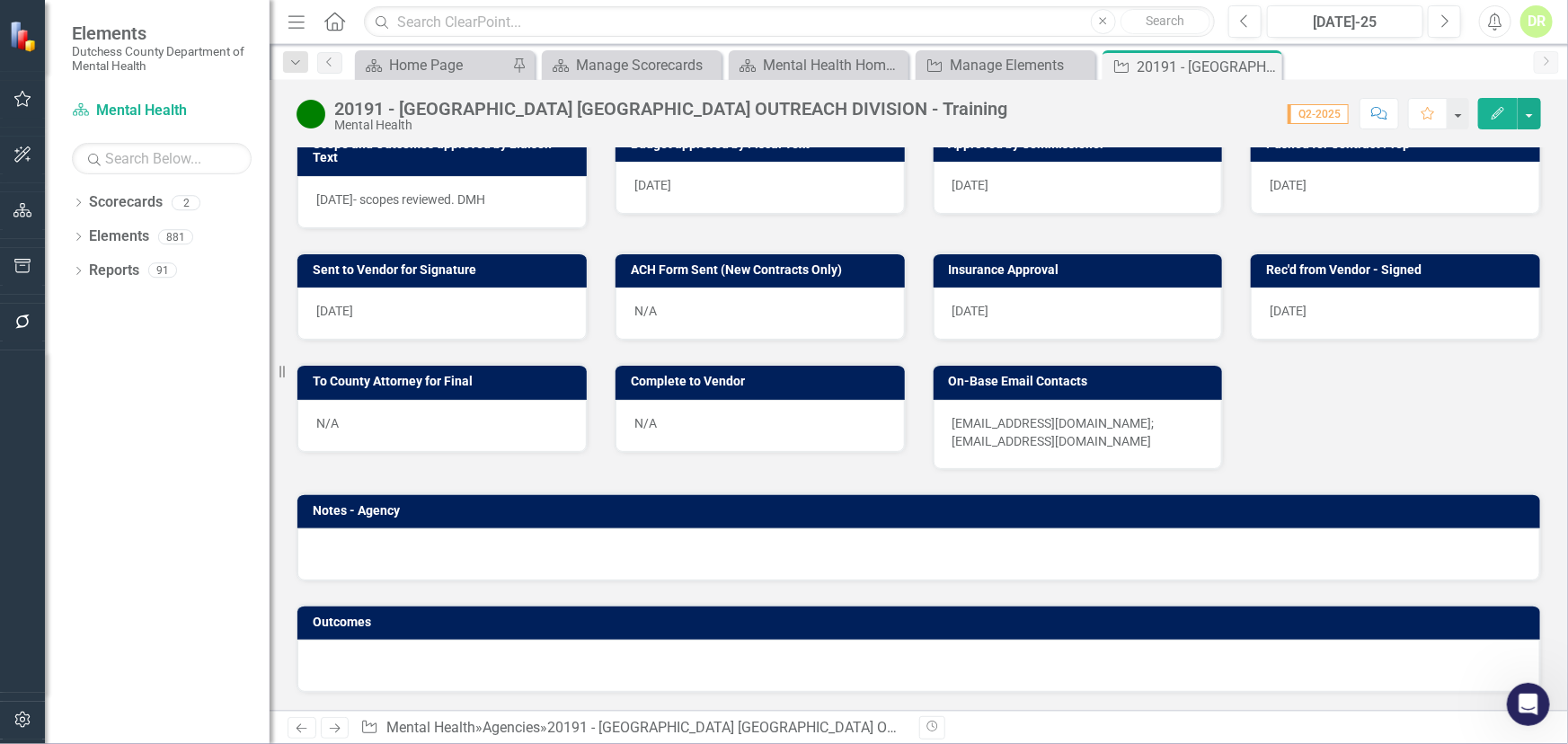
click at [1064, 323] on div "[DATE]" at bounding box center [1078, 313] width 290 height 52
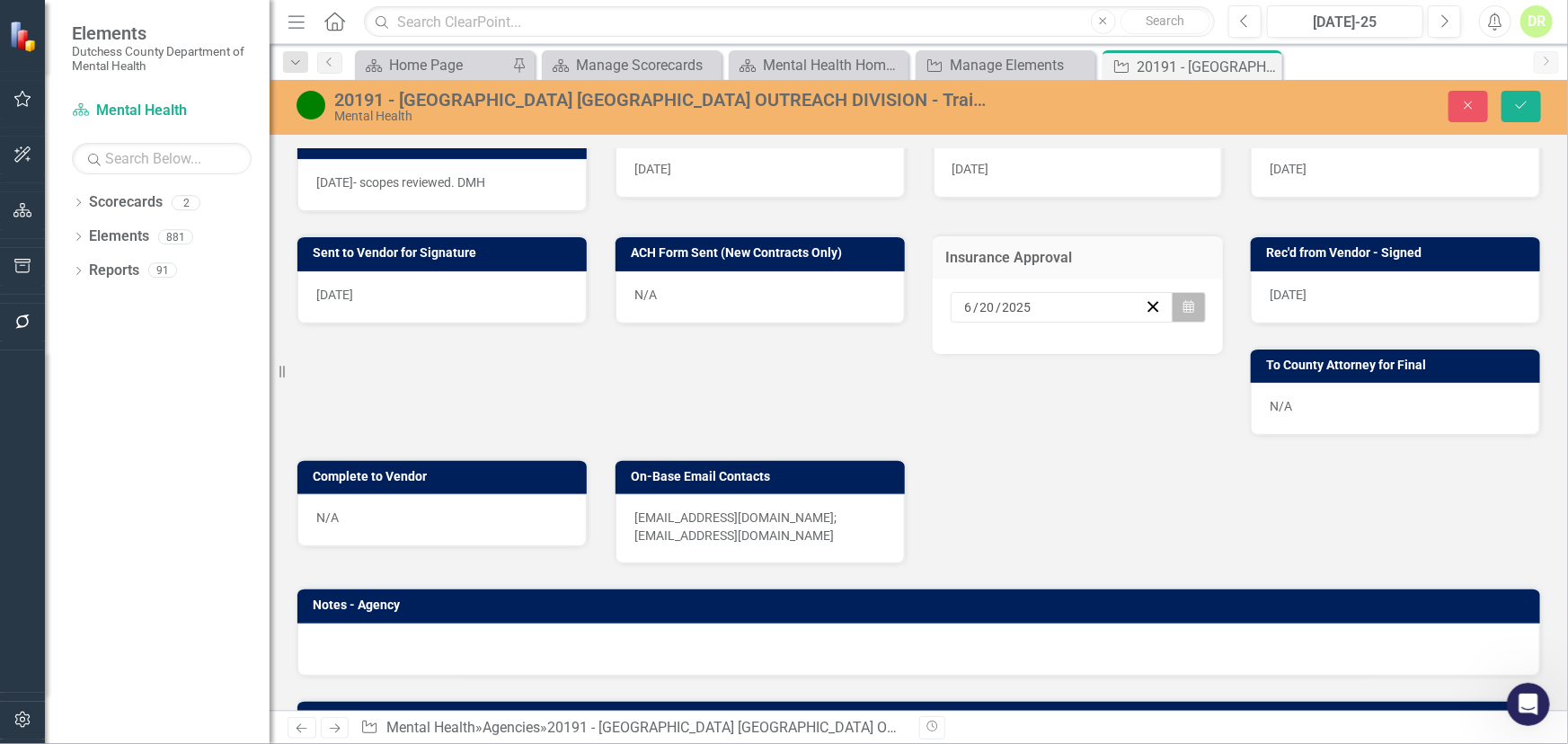
click at [1183, 313] on icon "Calendar" at bounding box center [1188, 308] width 11 height 13
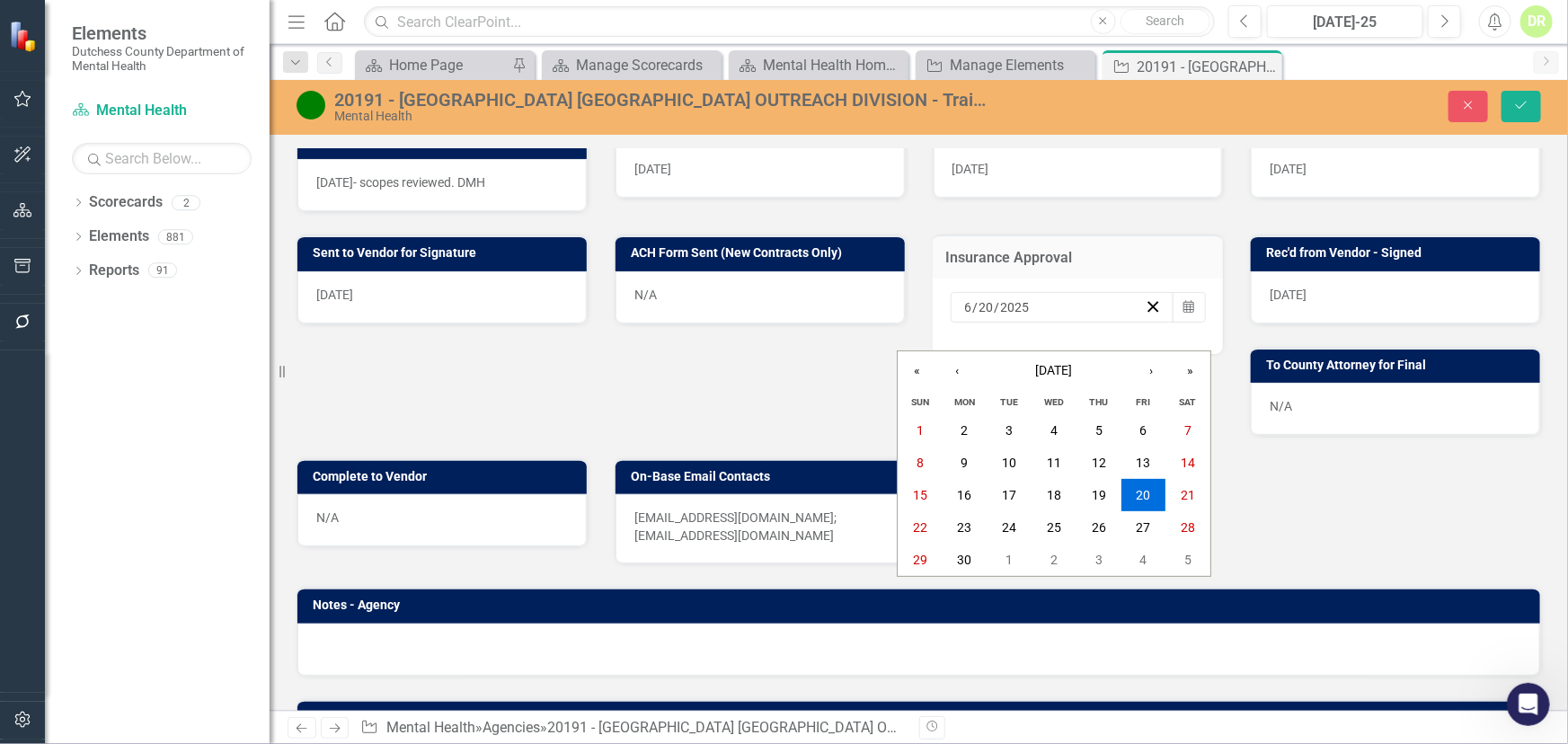
click at [964, 316] on input "6" at bounding box center [969, 308] width 9 height 18
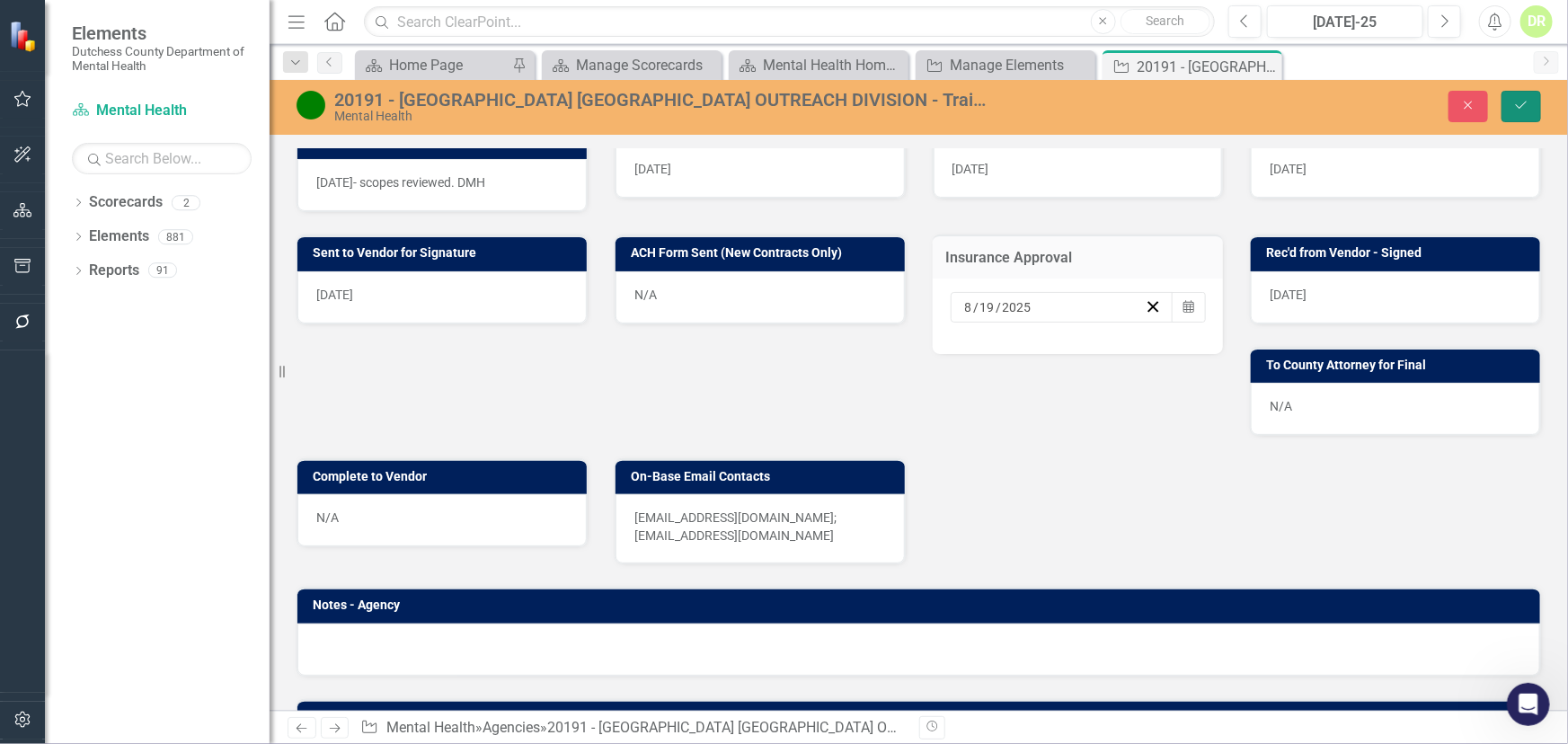
drag, startPoint x: 1527, startPoint y: 101, endPoint x: 55, endPoint y: 171, distance: 1473.7
click at [1528, 102] on icon "Save" at bounding box center [1521, 105] width 16 height 13
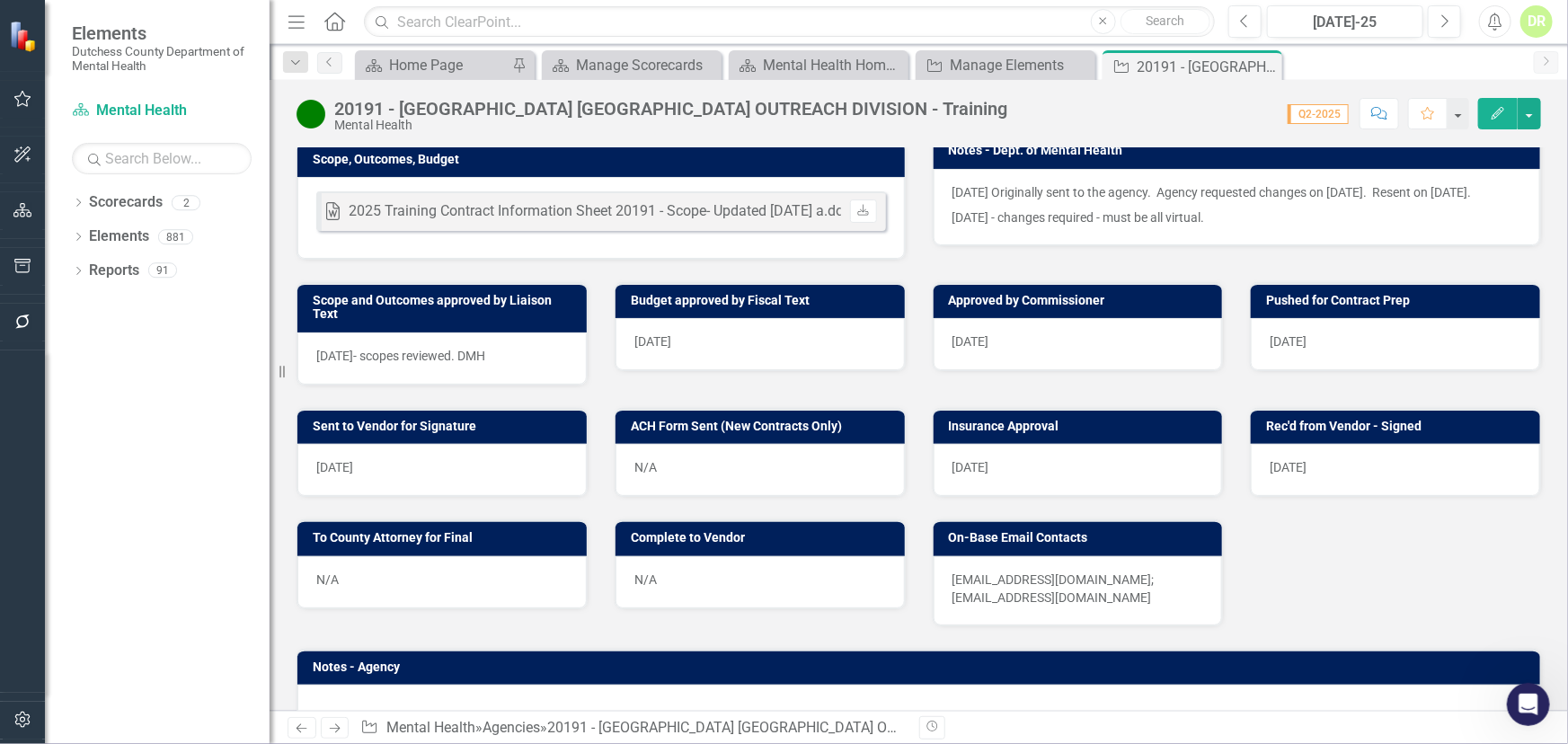
scroll to position [653, 0]
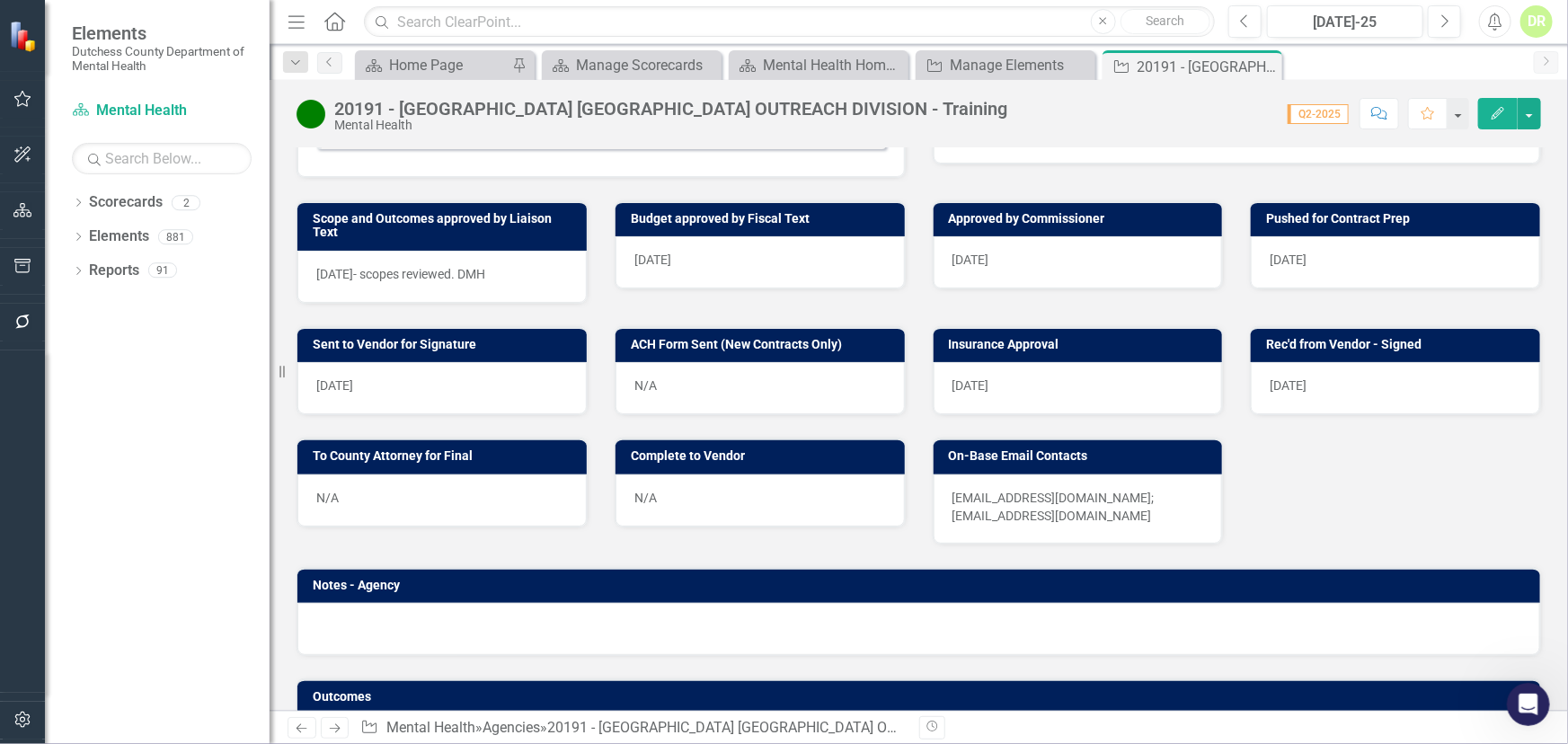
click at [1129, 117] on div "Score: N/A Q2-2025 Completed Comment Favorite Edit" at bounding box center [1278, 114] width 525 height 31
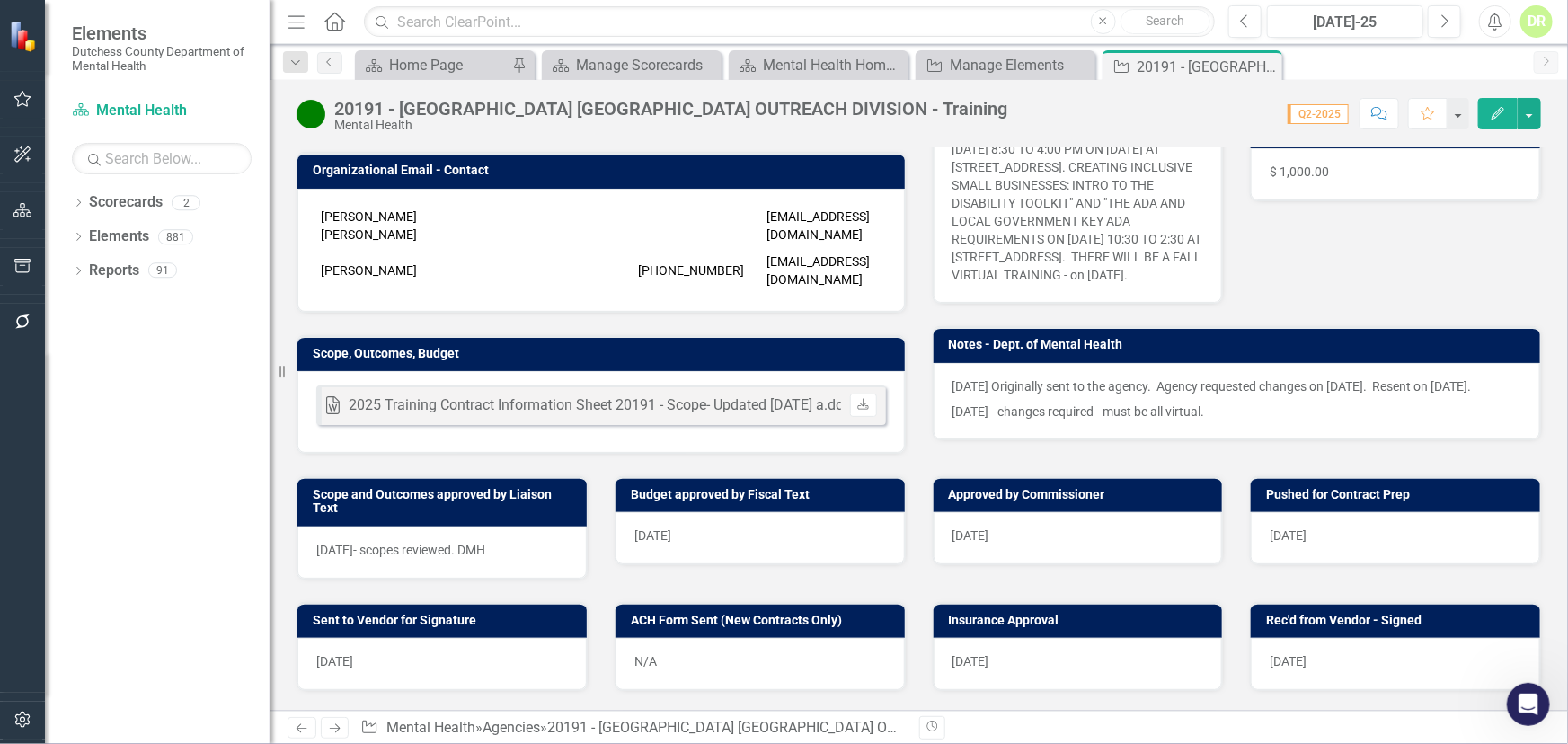
scroll to position [0, 0]
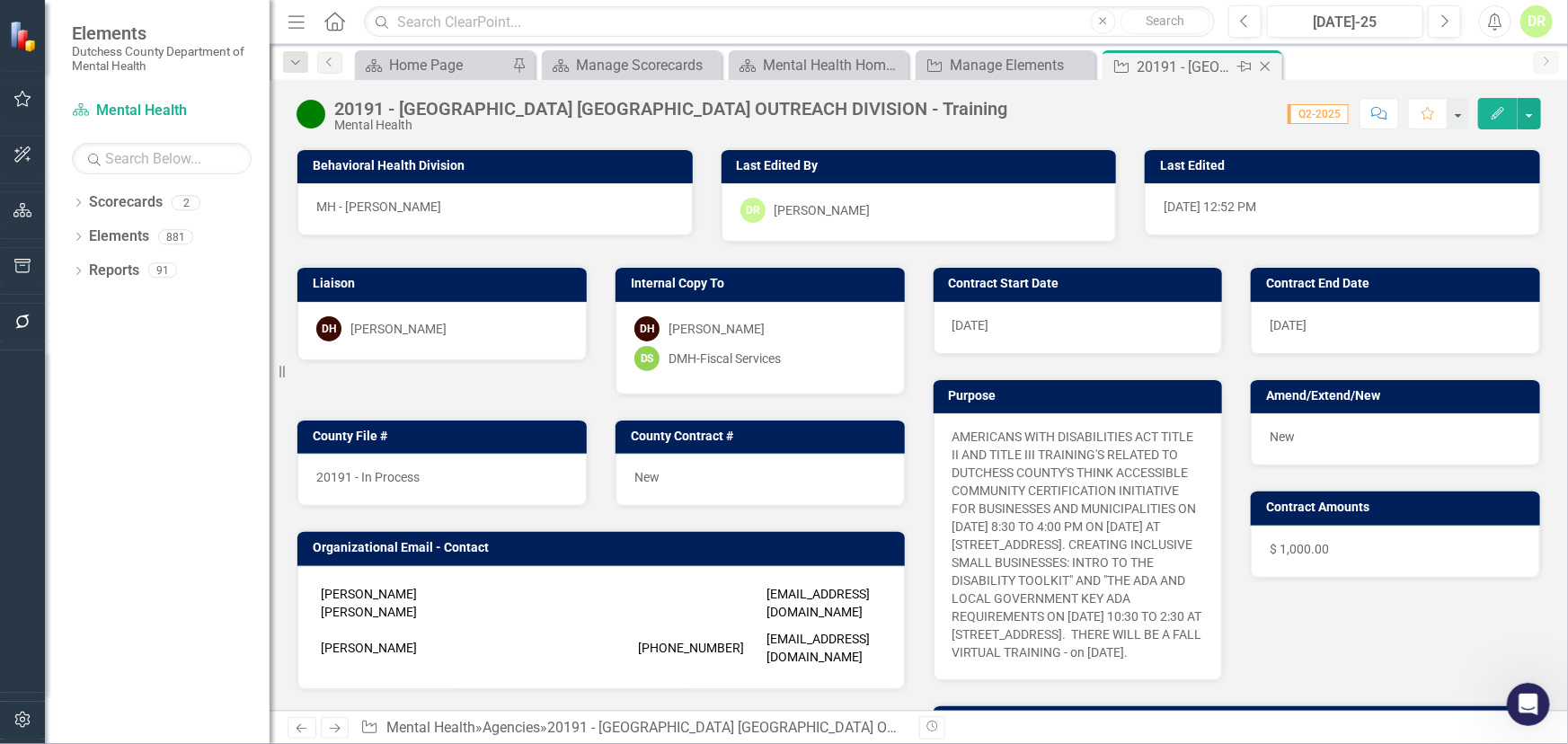
click at [1267, 64] on icon at bounding box center [1265, 66] width 10 height 10
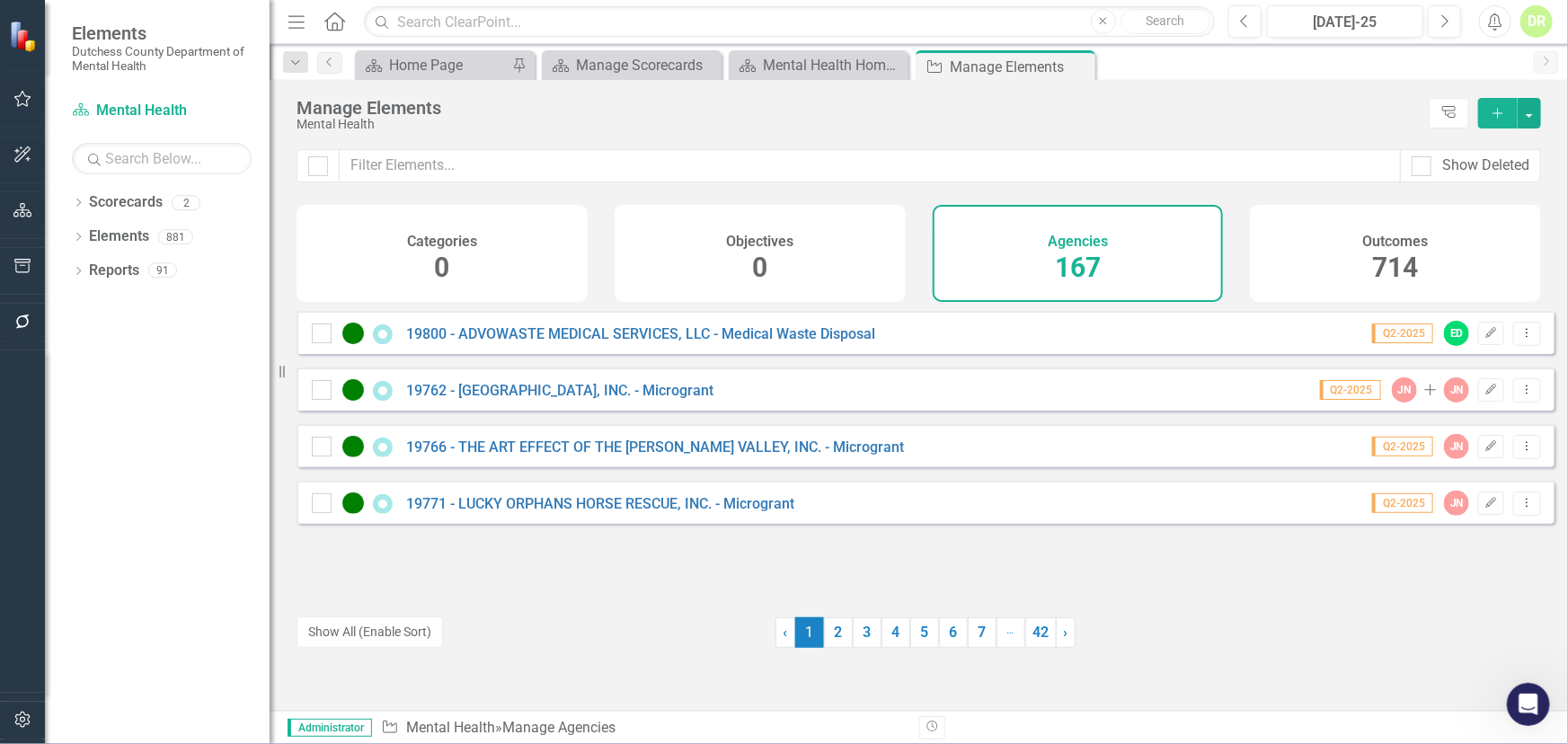
click at [1535, 28] on div "DR" at bounding box center [1536, 22] width 33 height 33
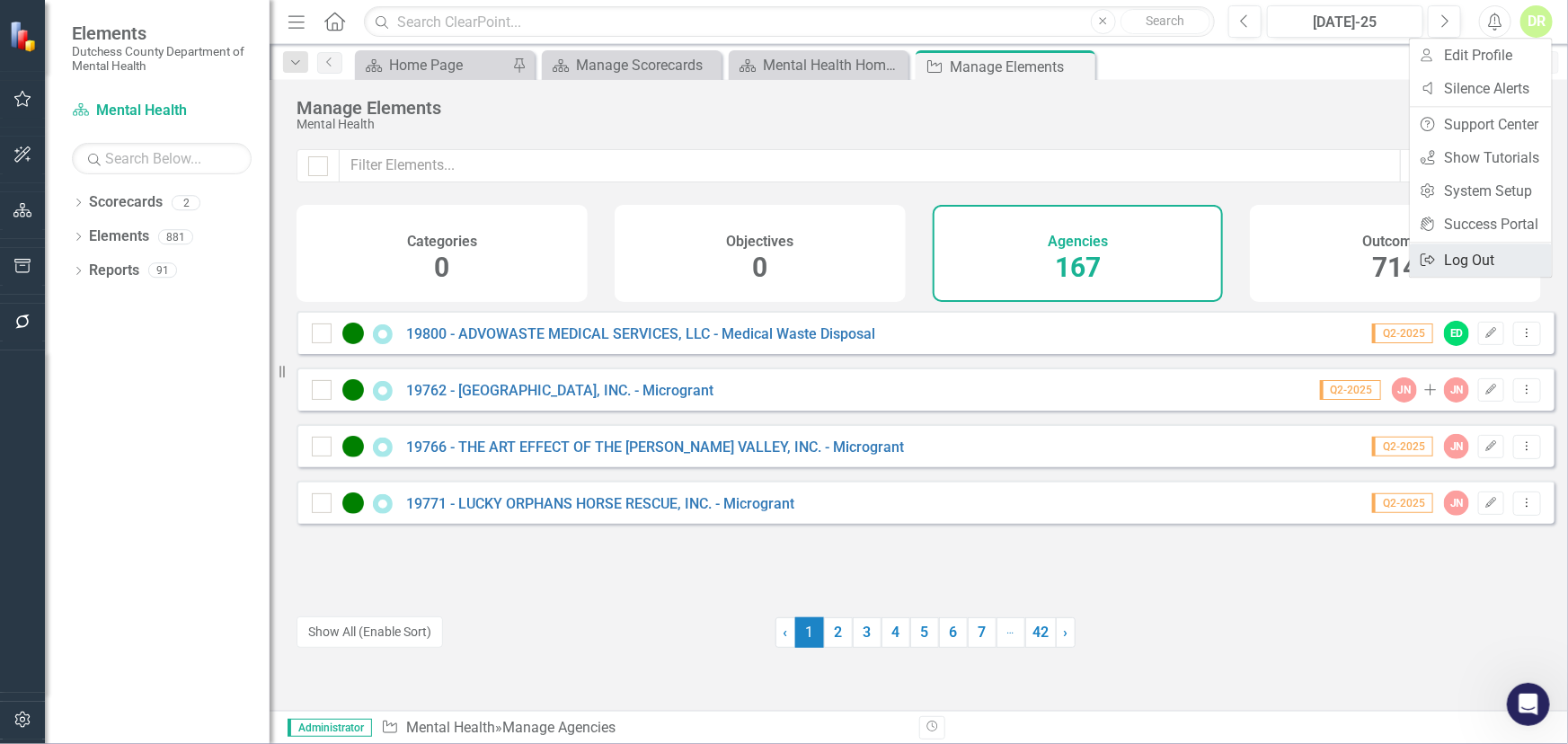
click at [1461, 249] on link "Logout Log Out" at bounding box center [1481, 260] width 142 height 34
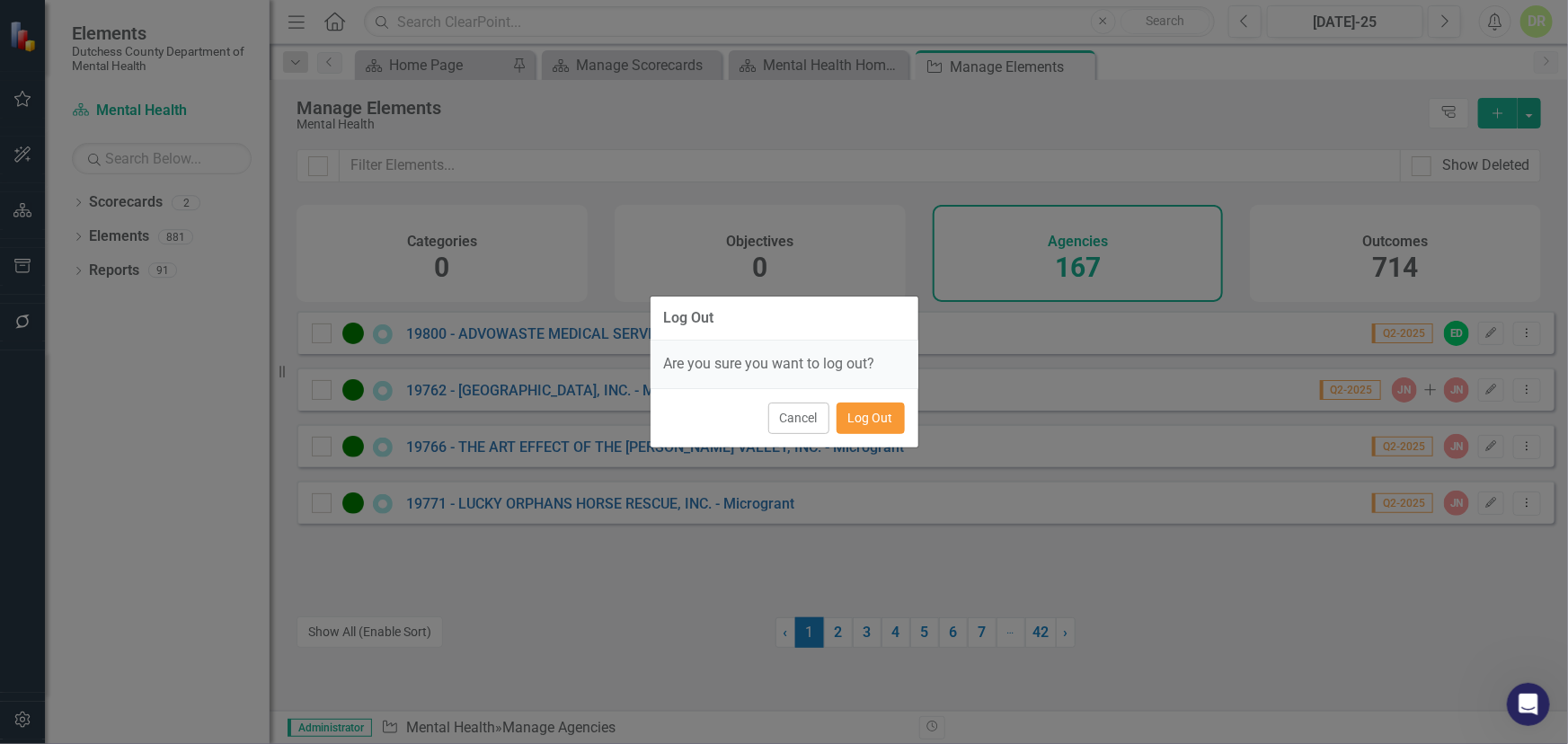
click at [891, 412] on button "Log Out" at bounding box center [870, 418] width 68 height 32
